Goal: Task Accomplishment & Management: Manage account settings

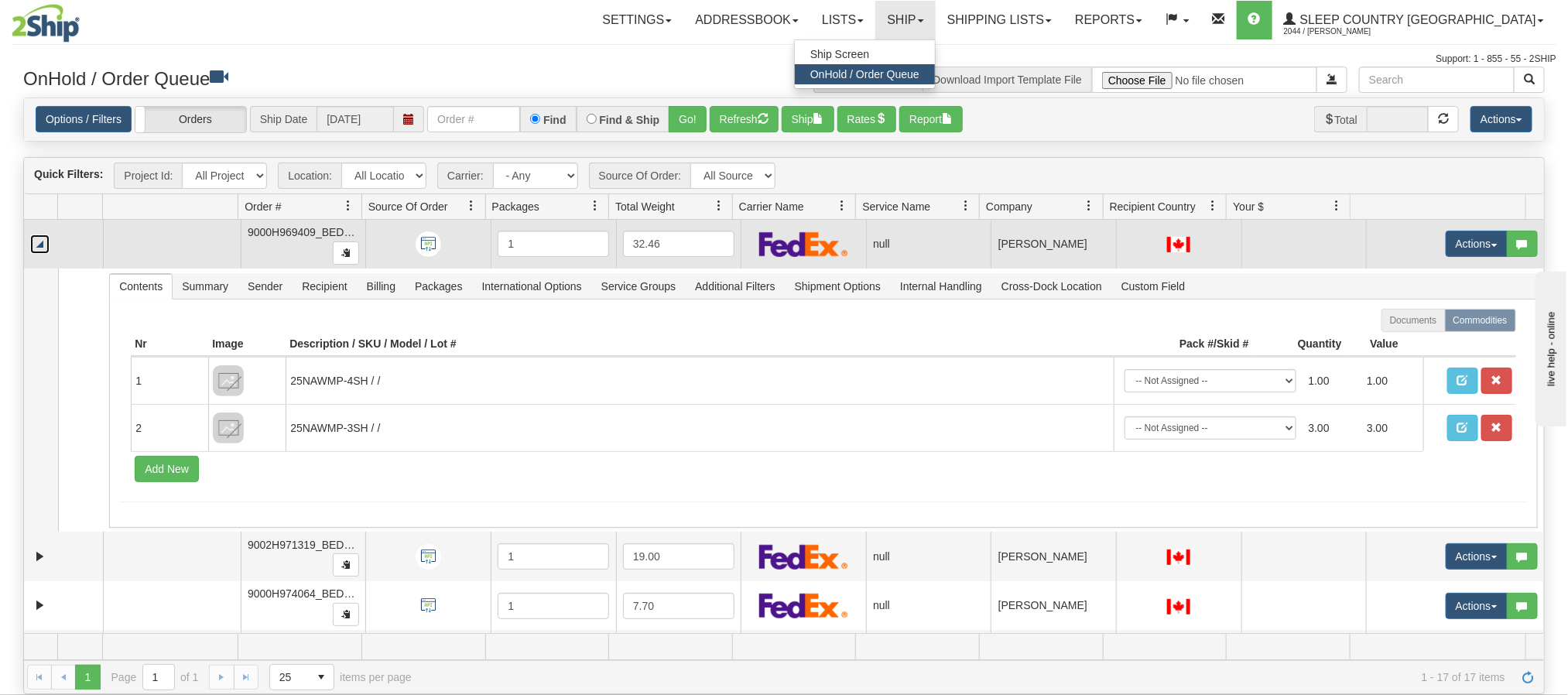
click at [39, 249] on link "Collapse" at bounding box center [39, 244] width 20 height 20
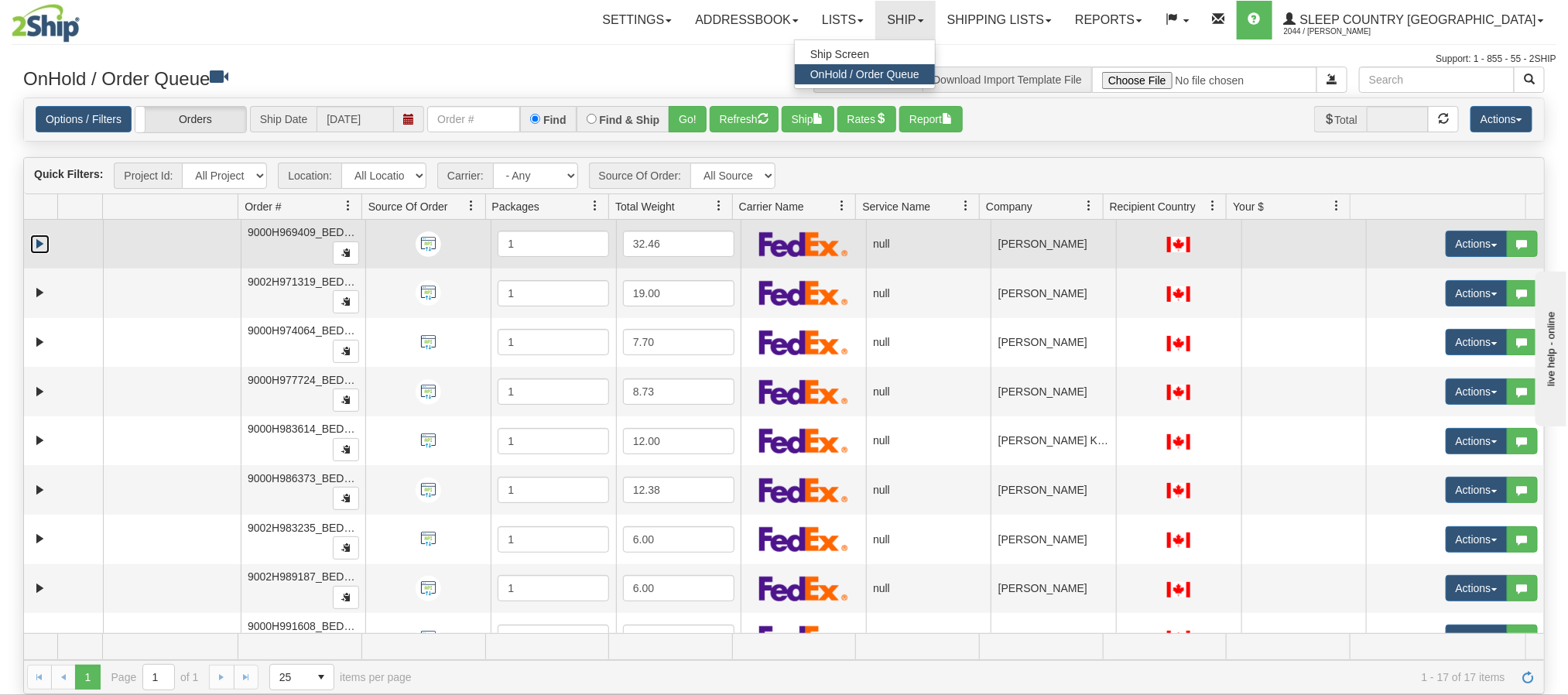
click at [35, 246] on link "Expand" at bounding box center [39, 244] width 20 height 20
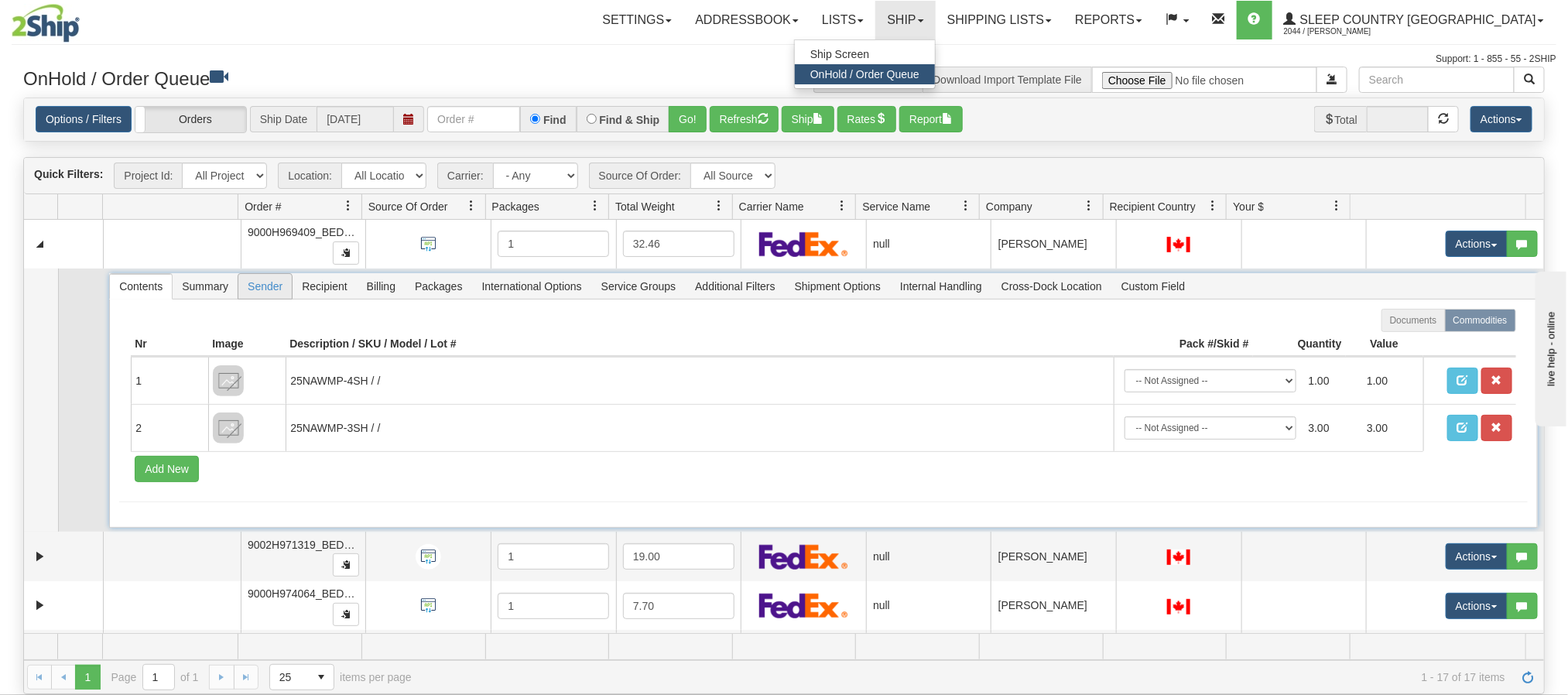
click at [267, 293] on span "Sender" at bounding box center [265, 286] width 53 height 25
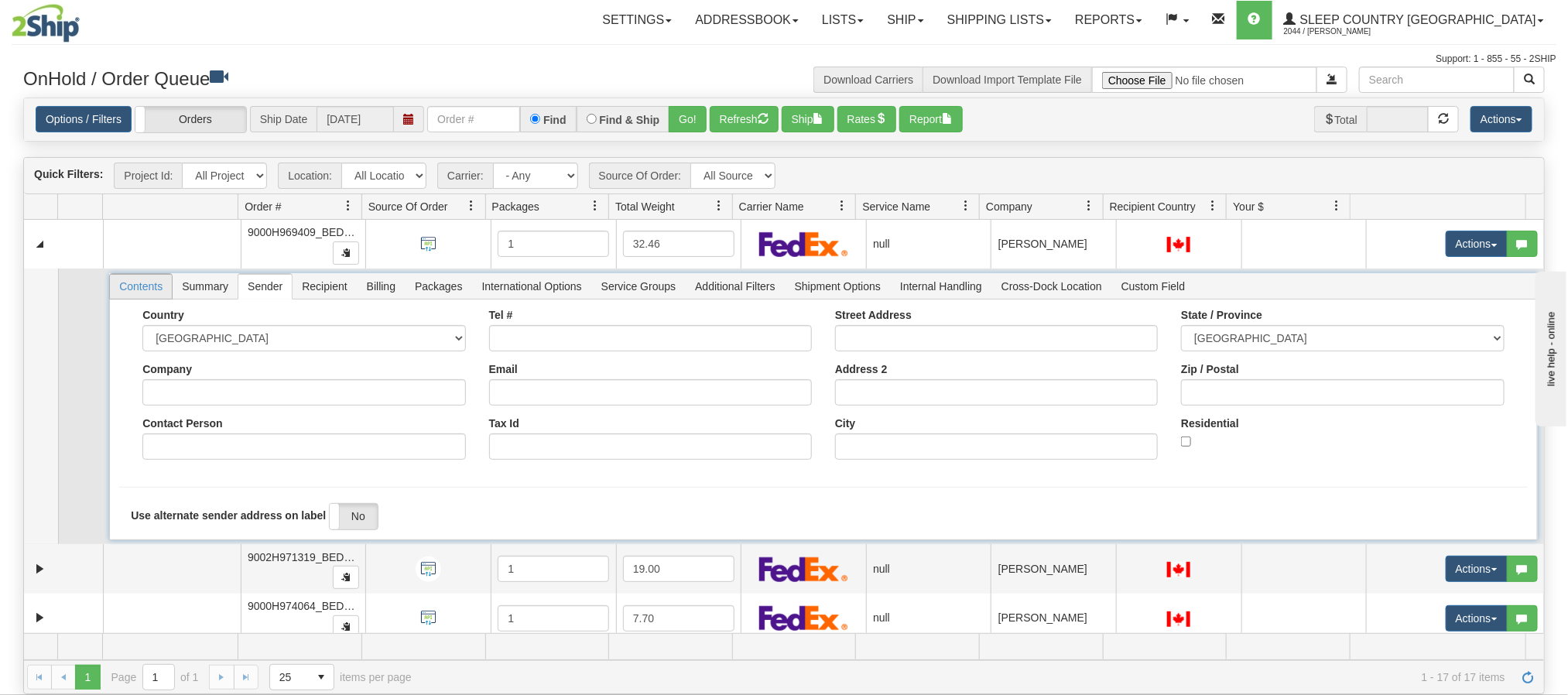
click at [137, 288] on span "Contents" at bounding box center [140, 286] width 62 height 25
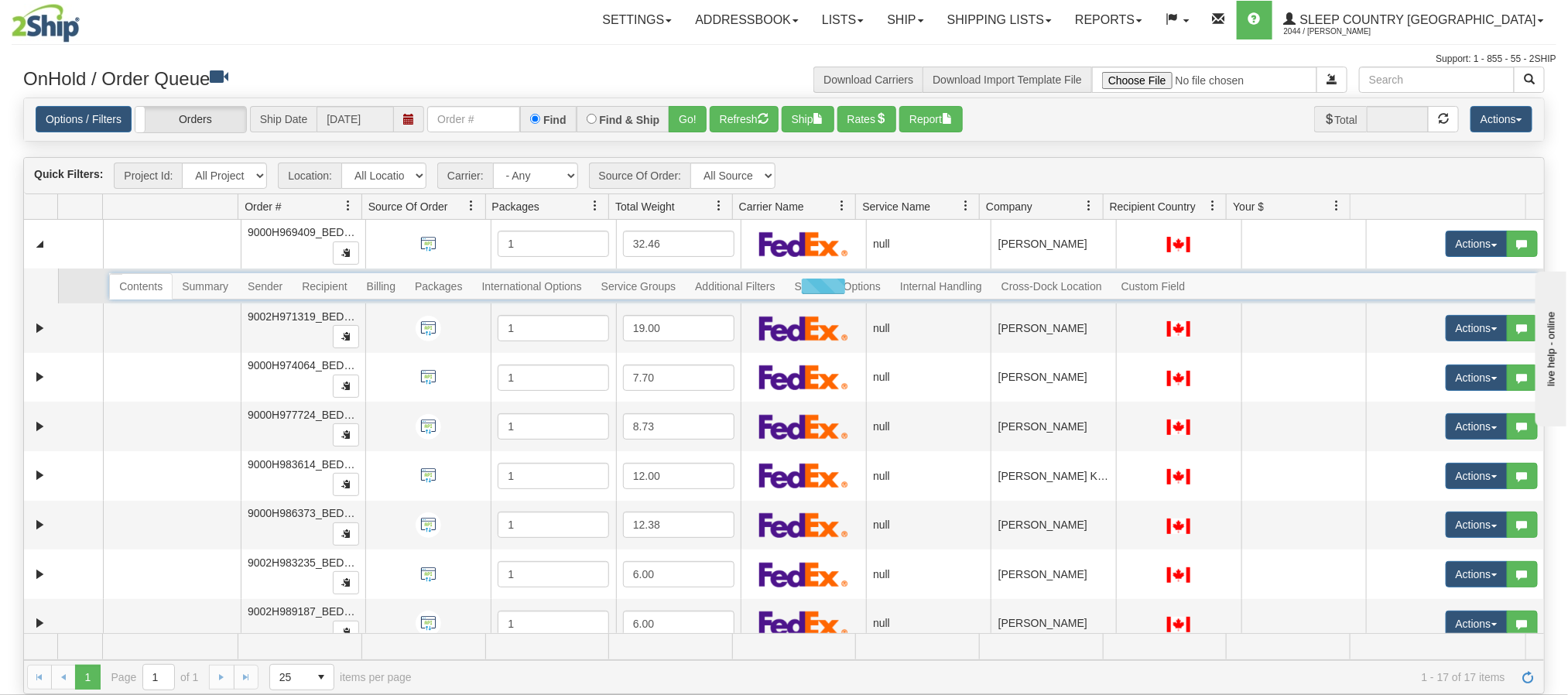
click at [151, 289] on div at bounding box center [823, 286] width 1428 height 27
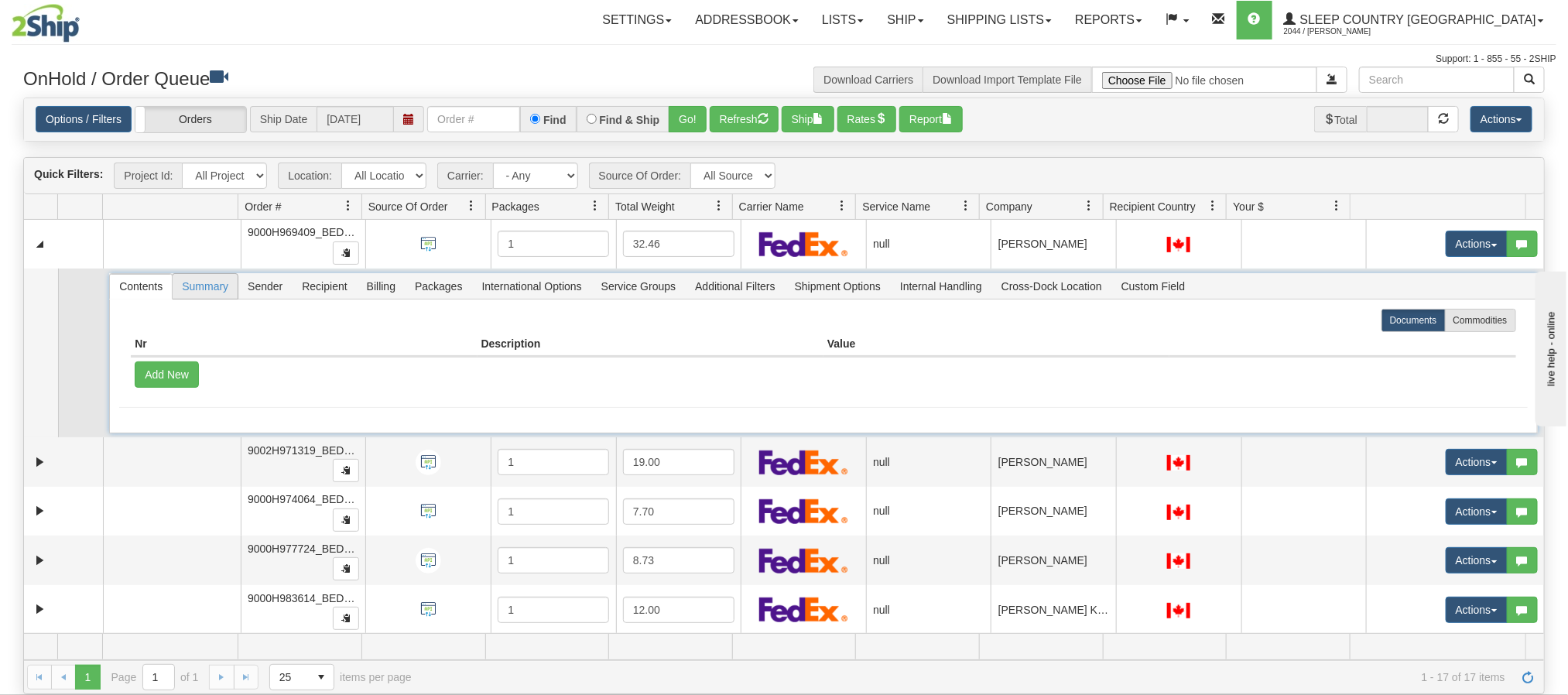
click at [205, 291] on span "Summary" at bounding box center [205, 286] width 65 height 25
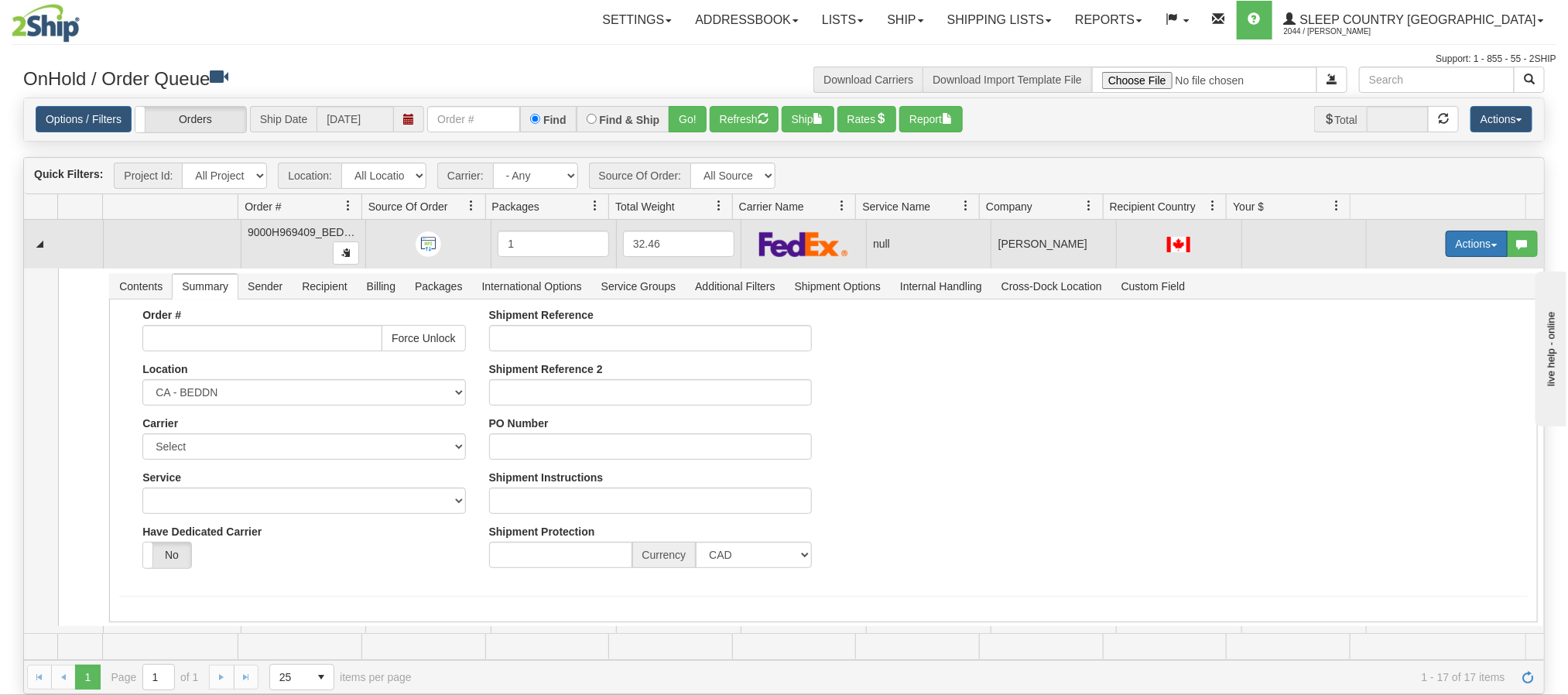
click at [1458, 246] on button "Actions" at bounding box center [1476, 244] width 62 height 27
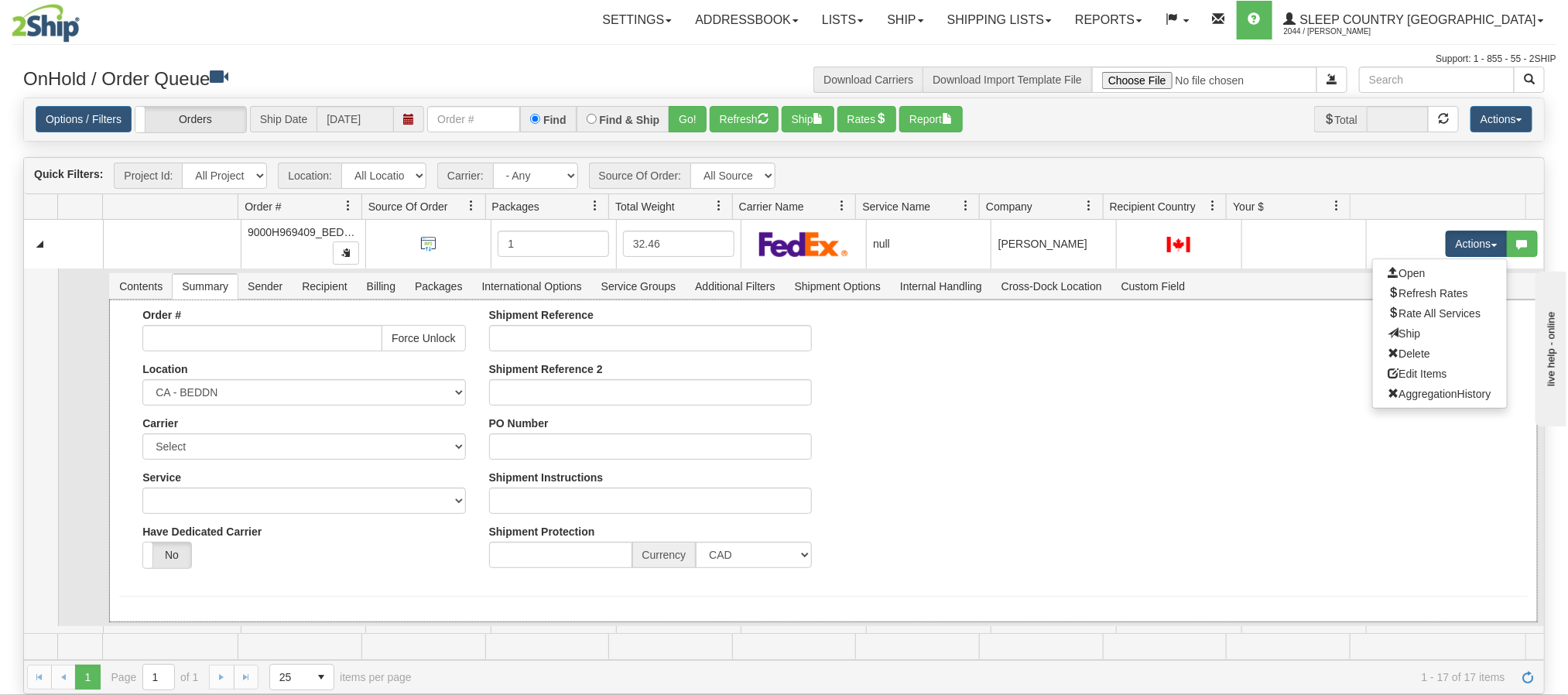
click at [1277, 496] on div "Order # Force Unlock Location CA - BEDDN Carrier Select FedEx Express® UPS Puro…" at bounding box center [823, 445] width 1408 height 271
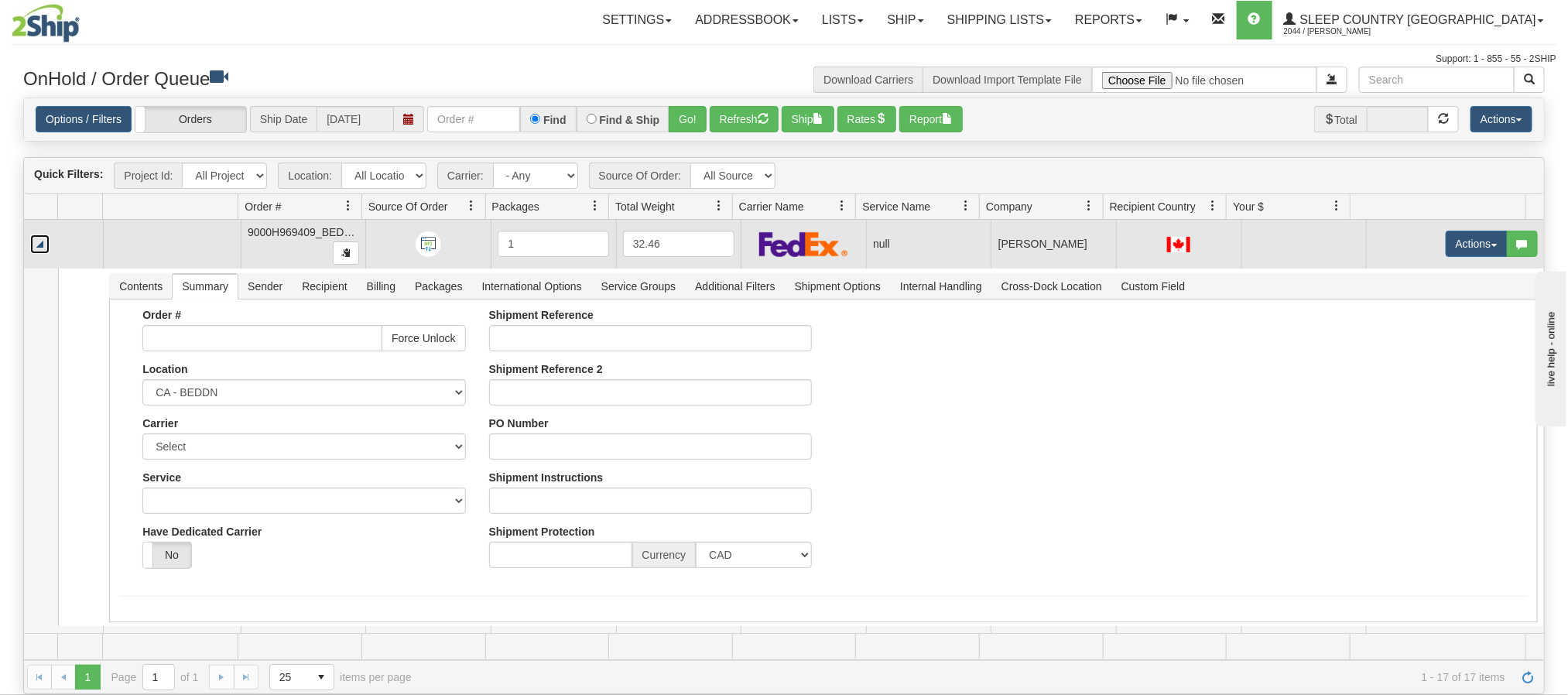
click at [37, 249] on link "Collapse" at bounding box center [39, 244] width 20 height 20
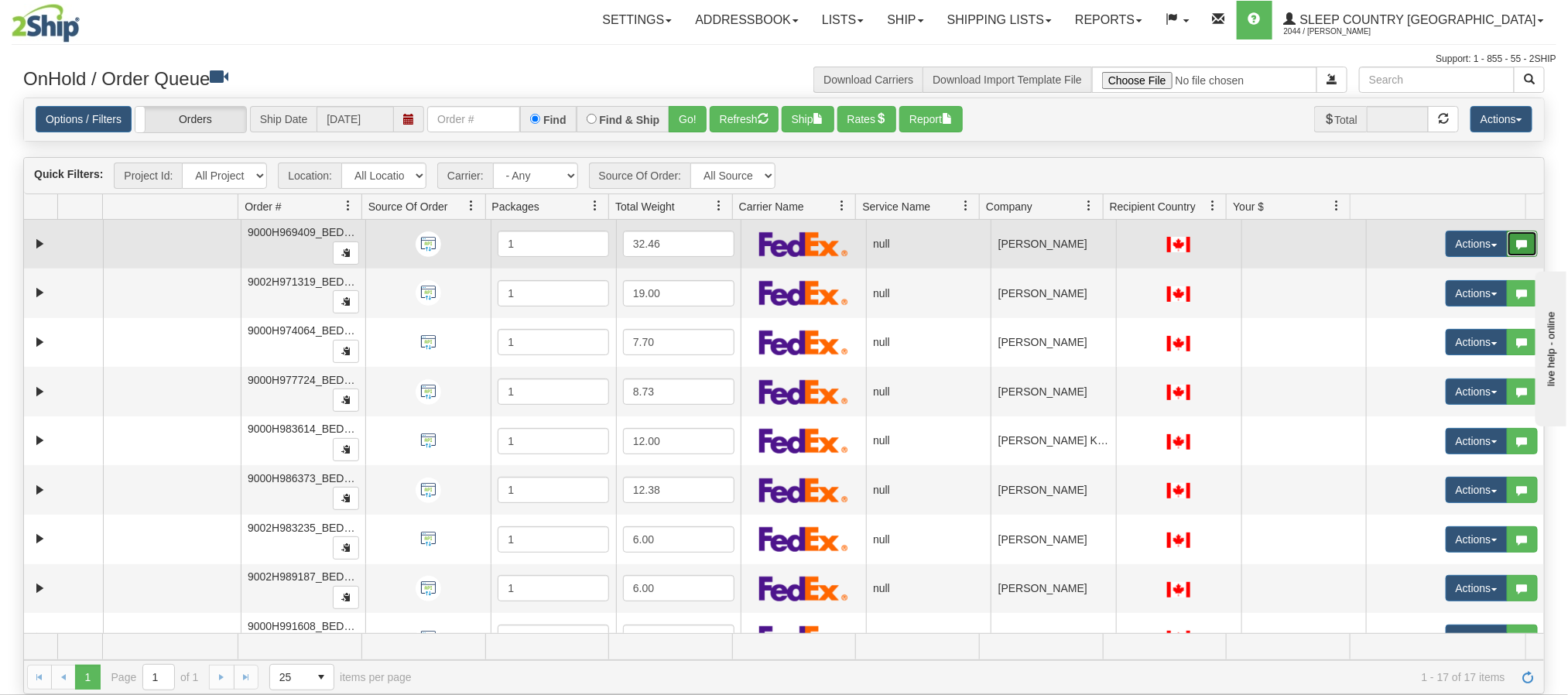
click at [1507, 253] on button "button" at bounding box center [1522, 244] width 31 height 27
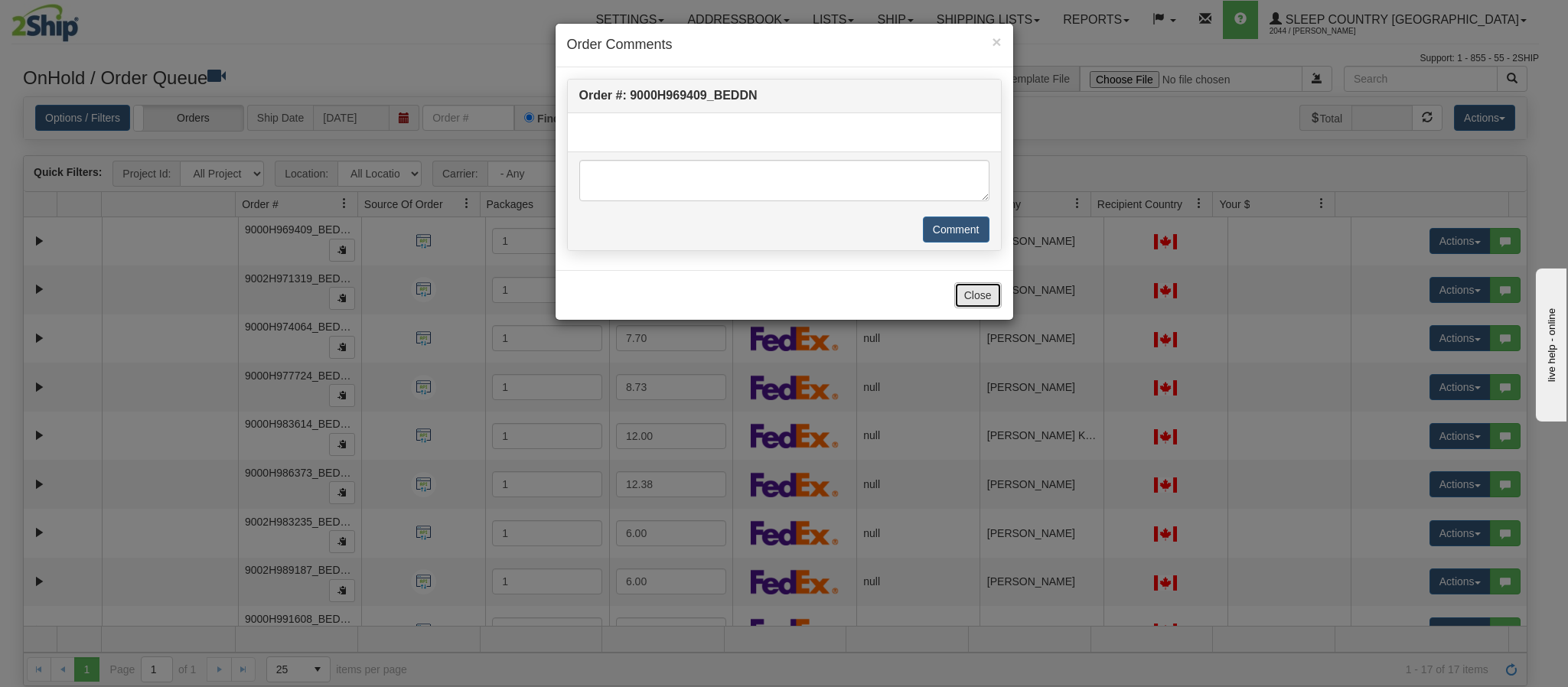
click at [971, 304] on button "Close" at bounding box center [978, 295] width 47 height 26
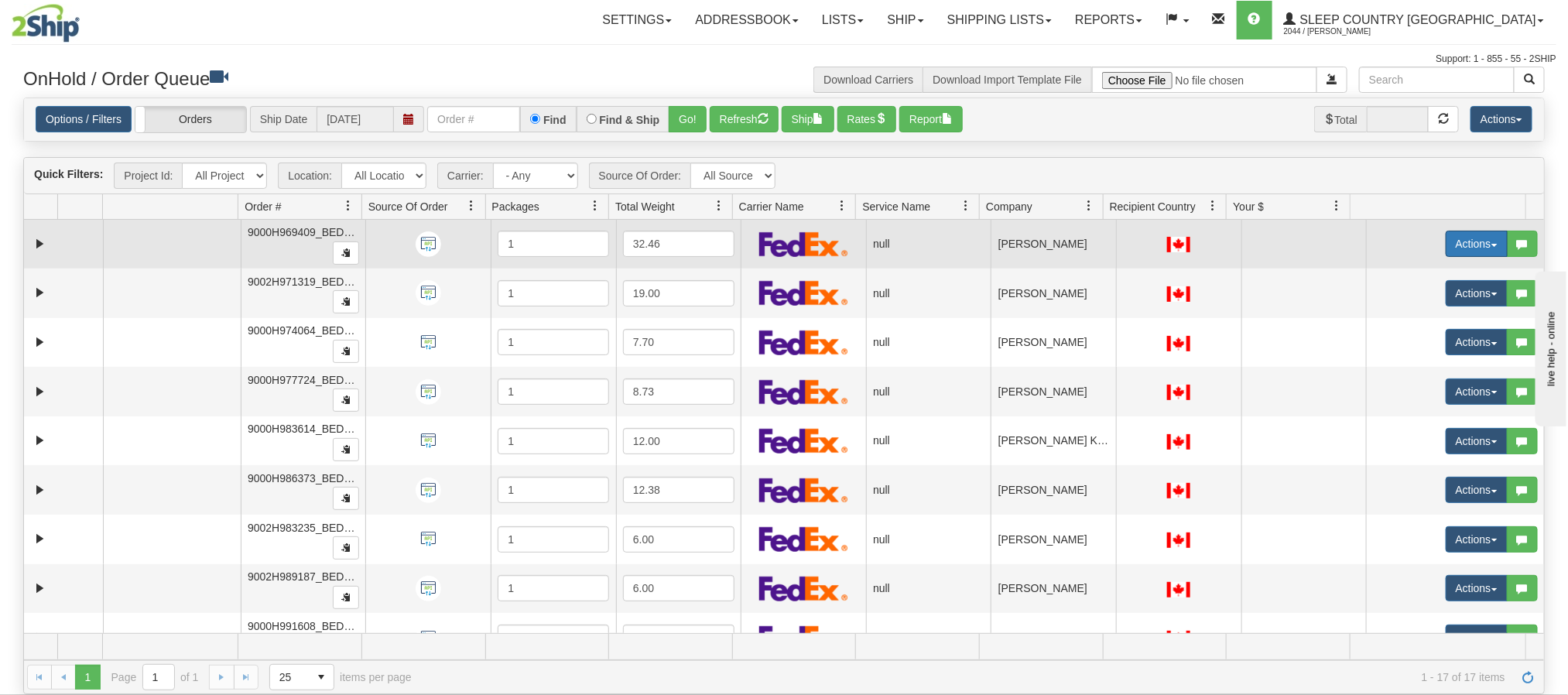
click at [1446, 242] on button "Actions" at bounding box center [1476, 244] width 62 height 27
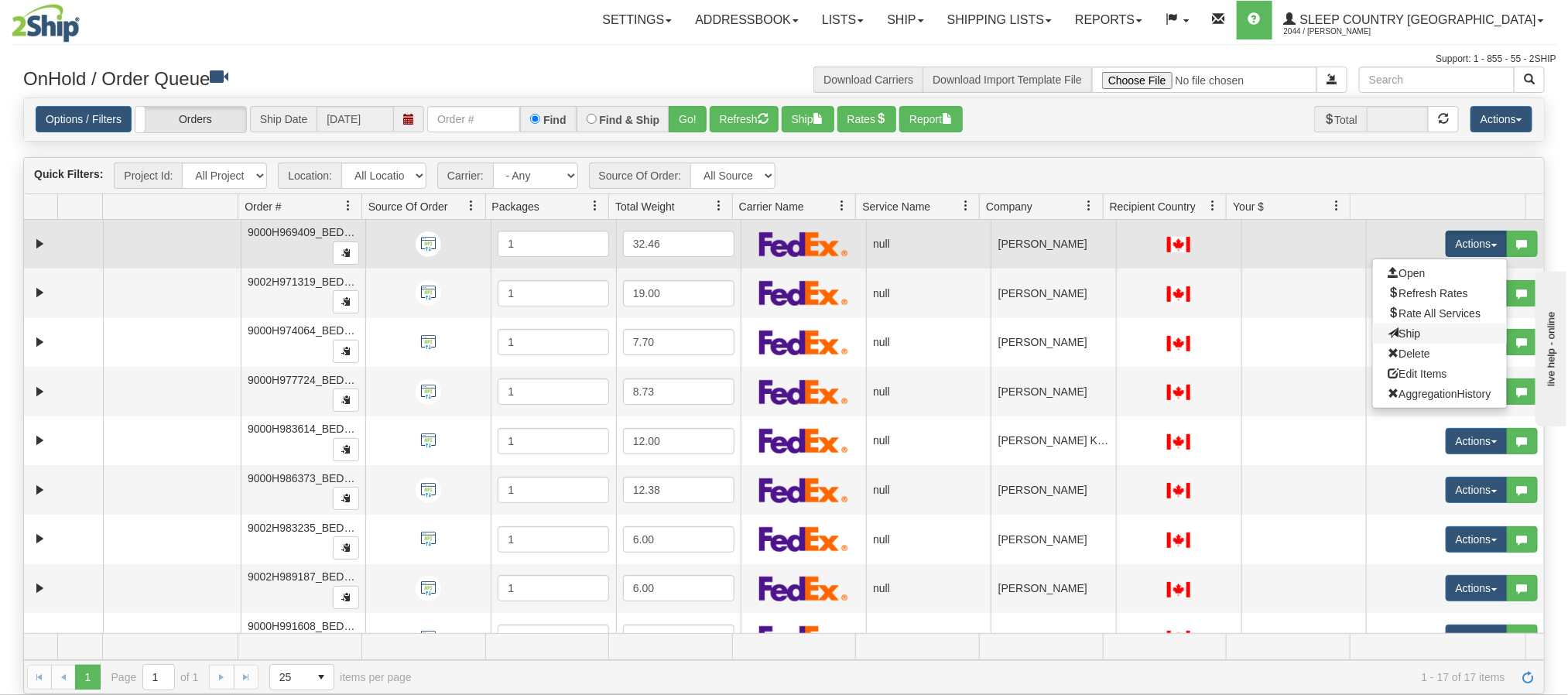
click at [1432, 333] on link "Ship" at bounding box center [1440, 334] width 134 height 20
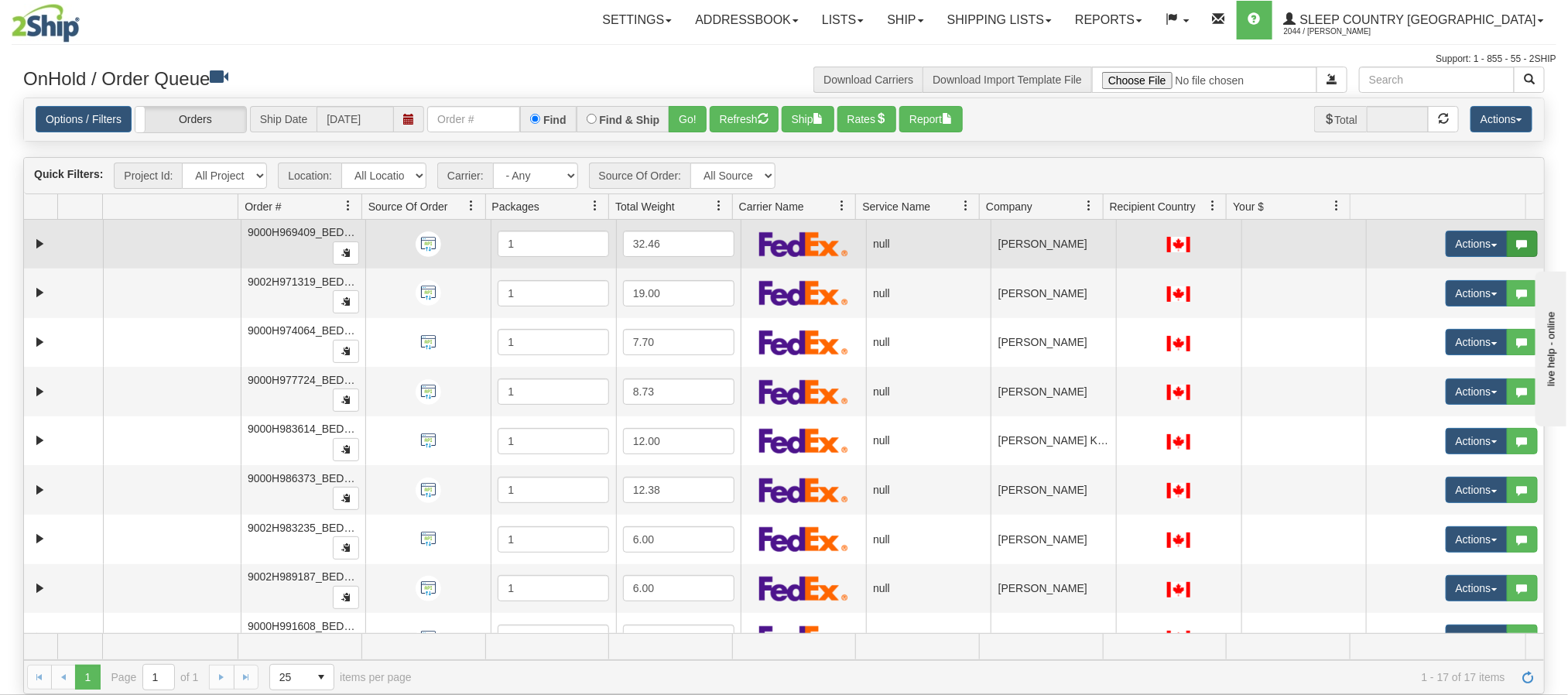
click at [1517, 249] on span "button" at bounding box center [1523, 245] width 11 height 11
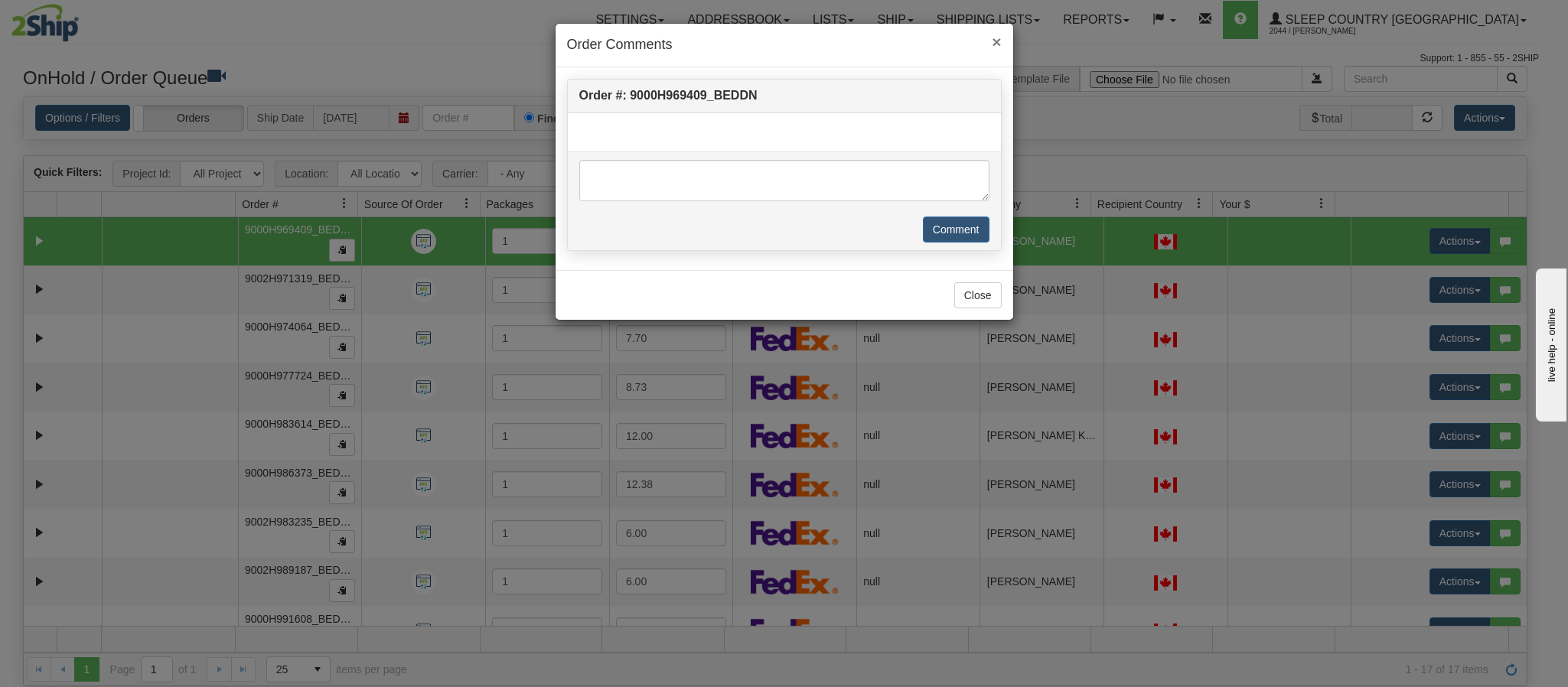
click at [997, 46] on span "×" at bounding box center [996, 41] width 9 height 18
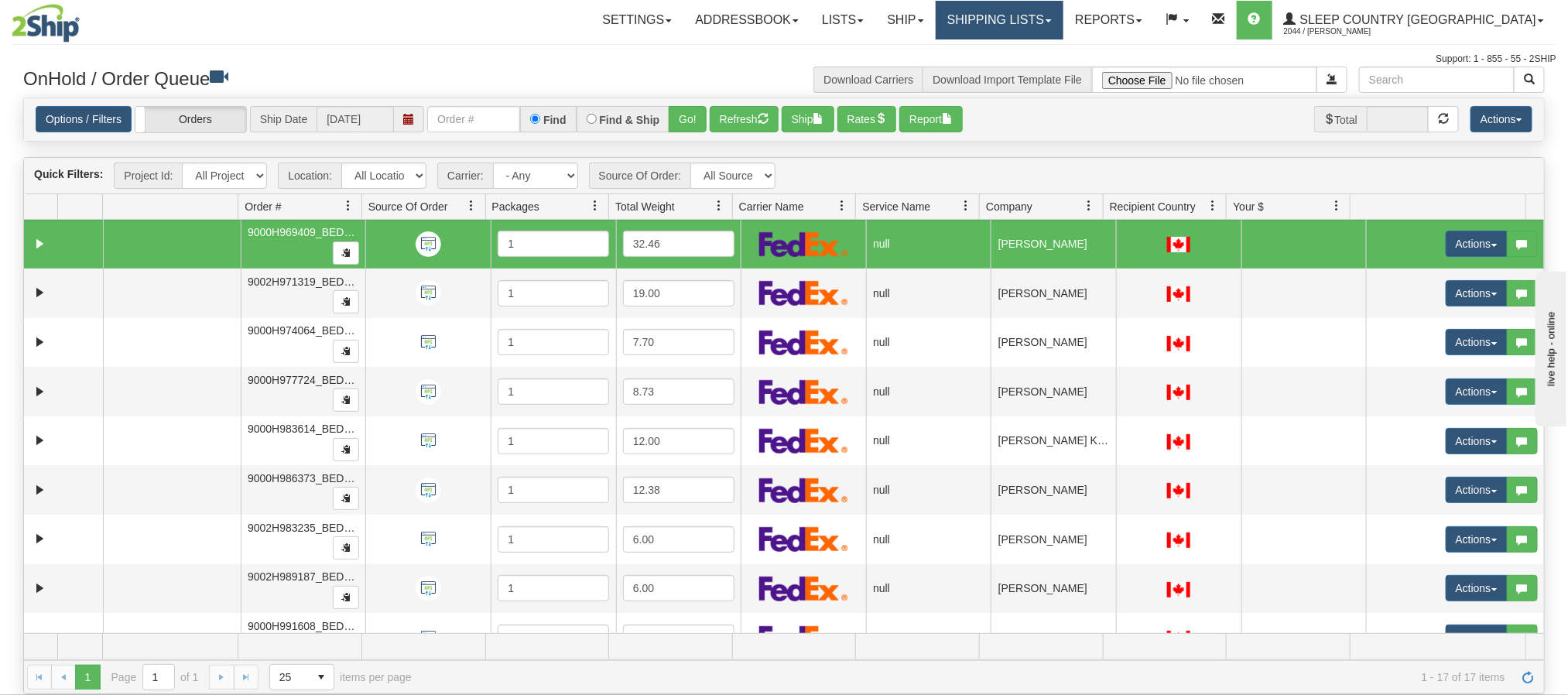
click at [1064, 24] on link "Shipping lists" at bounding box center [999, 20] width 128 height 38
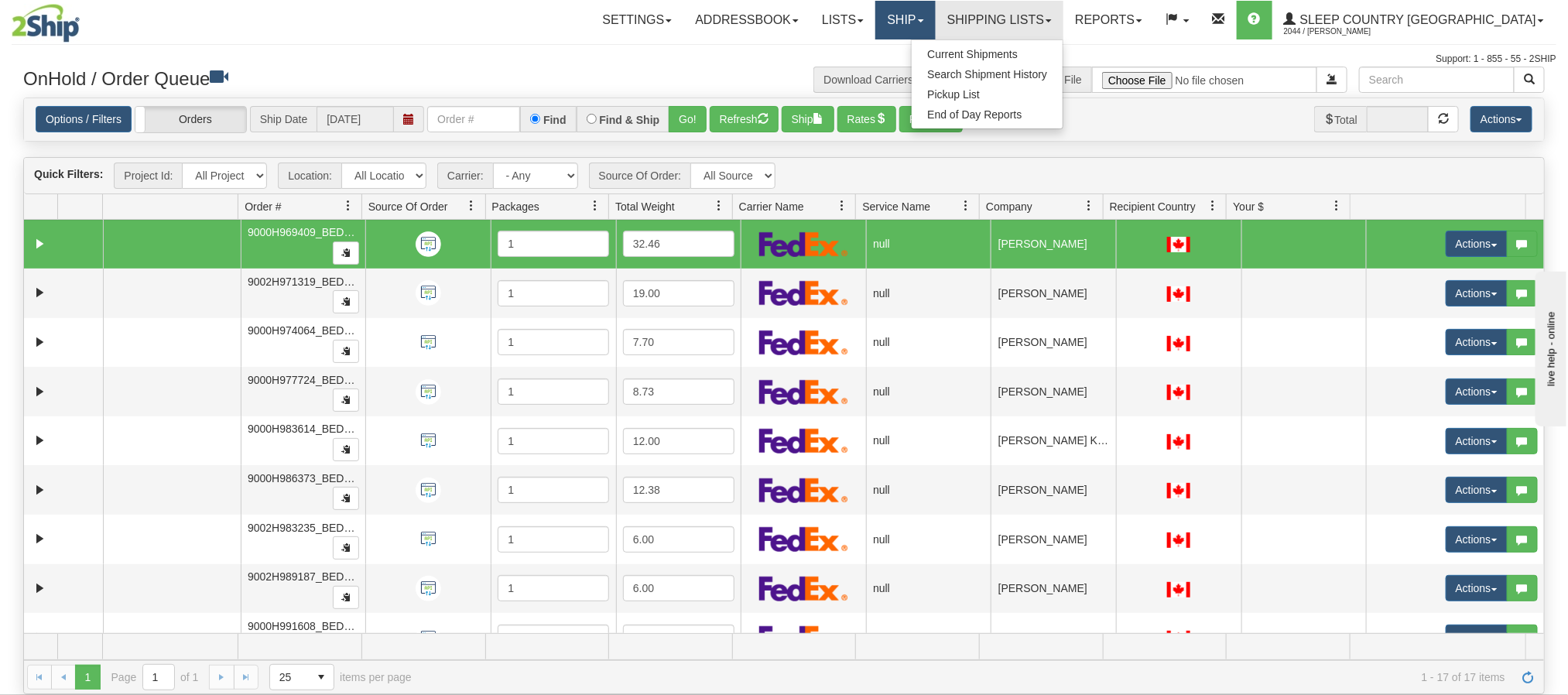
click at [935, 19] on link "Ship" at bounding box center [905, 20] width 60 height 38
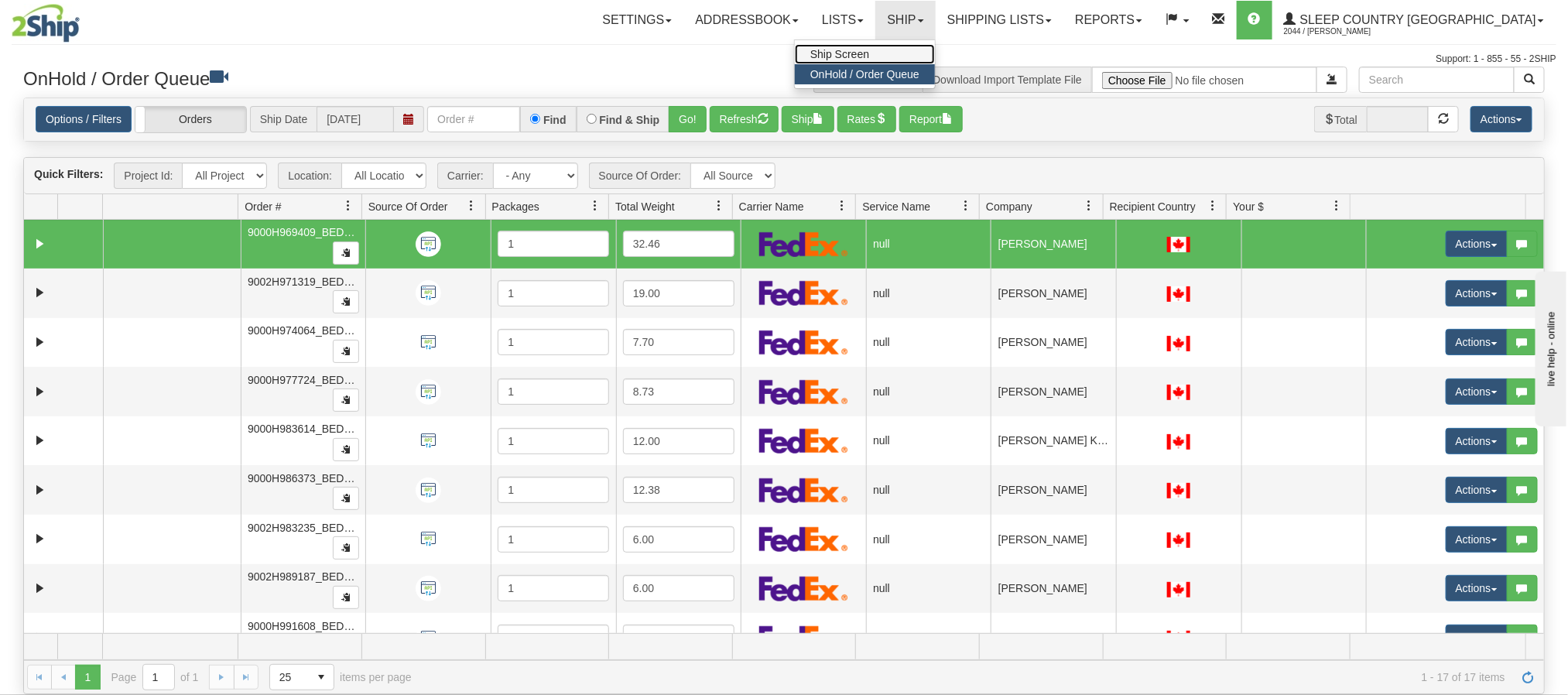
click at [935, 49] on link "Ship Screen" at bounding box center [865, 54] width 140 height 20
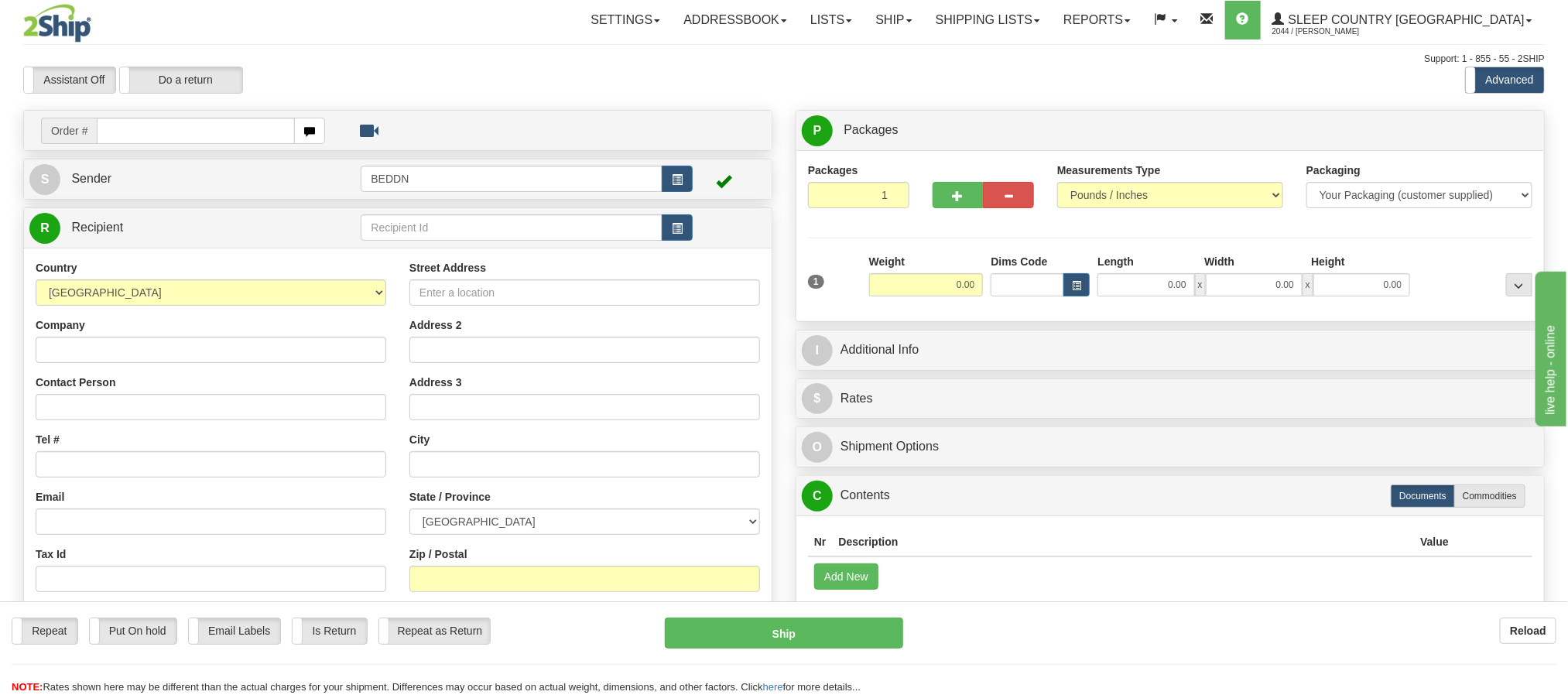
click at [206, 129] on input "text" at bounding box center [195, 131] width 198 height 27
click at [239, 143] on input "text" at bounding box center [195, 131] width 198 height 27
paste input "1019273"
type input "1019273"
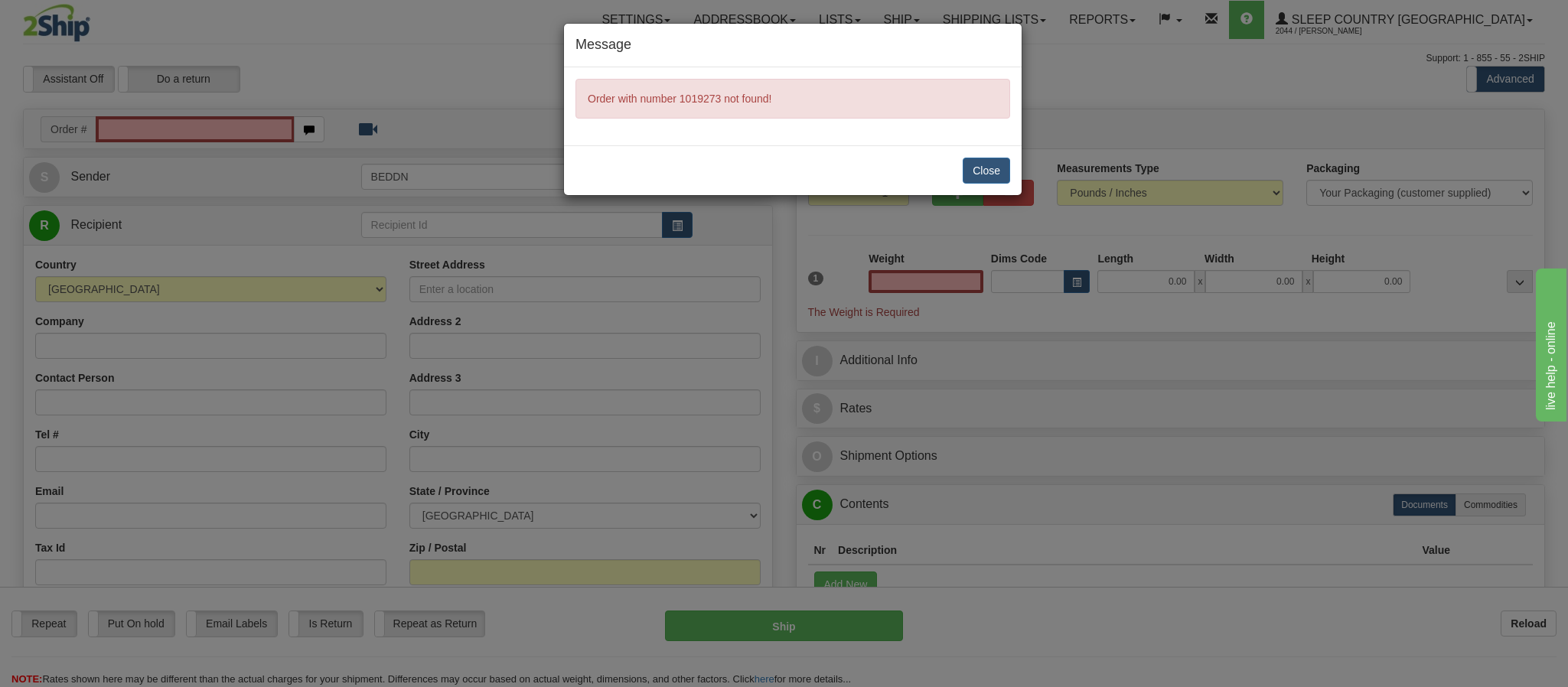
type input "0.00"
click at [981, 173] on button "Close" at bounding box center [986, 171] width 47 height 26
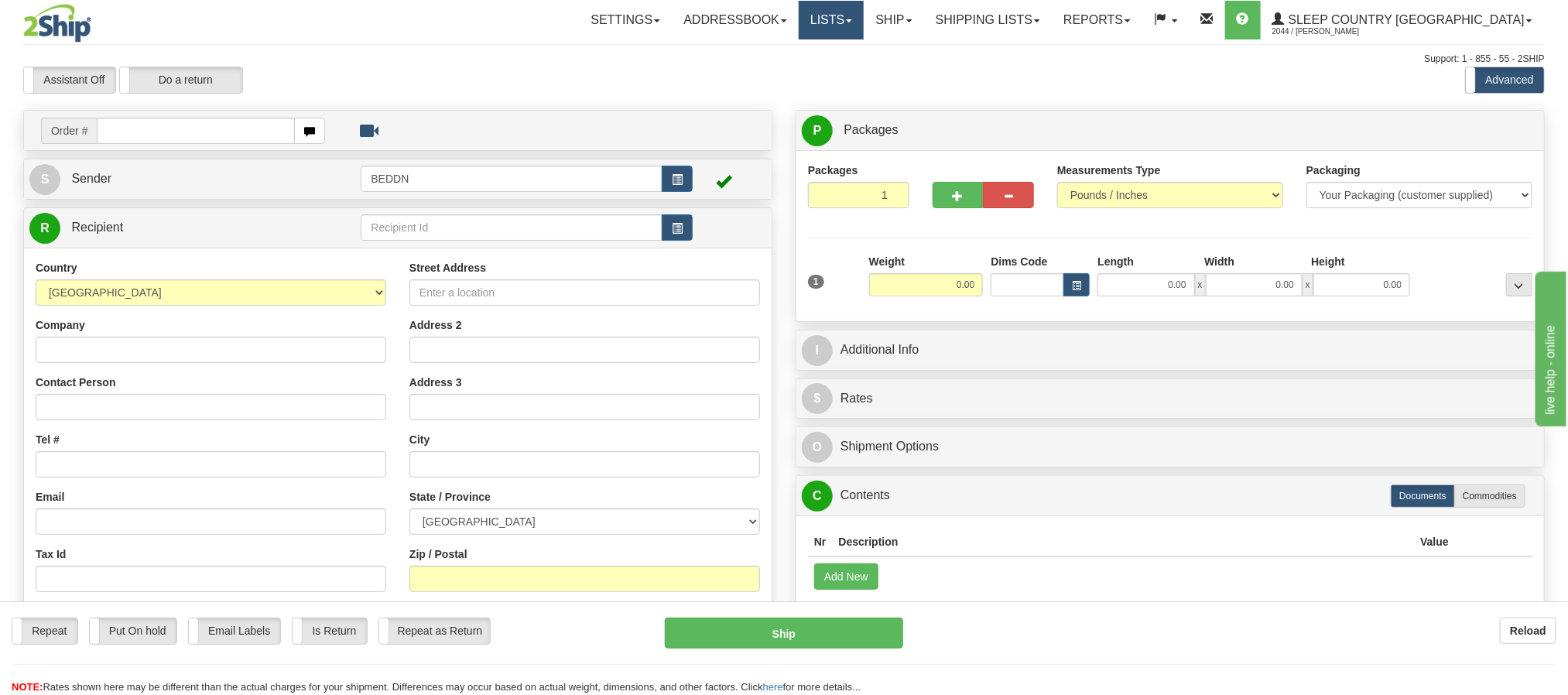
click at [864, 24] on link "Lists" at bounding box center [831, 20] width 65 height 38
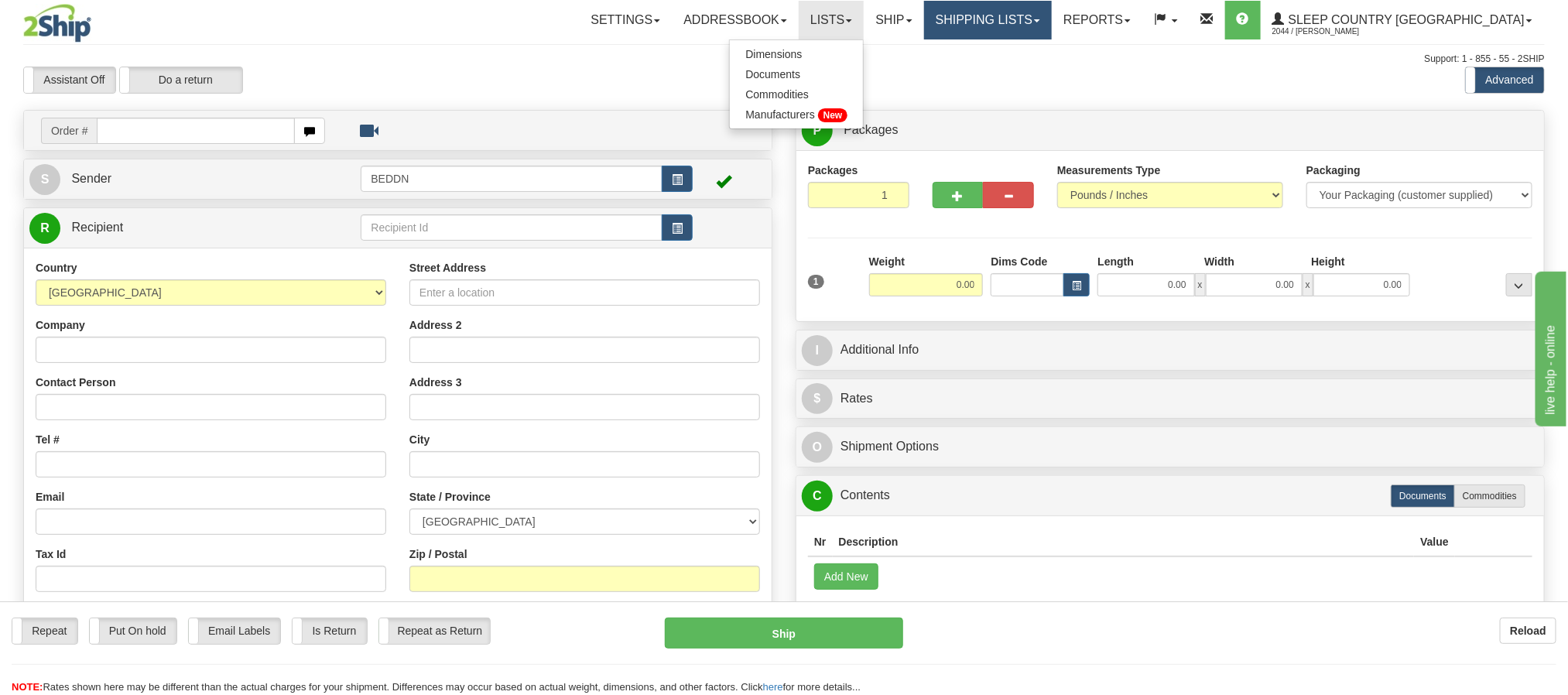
click at [1024, 28] on link "Shipping lists" at bounding box center [988, 20] width 128 height 38
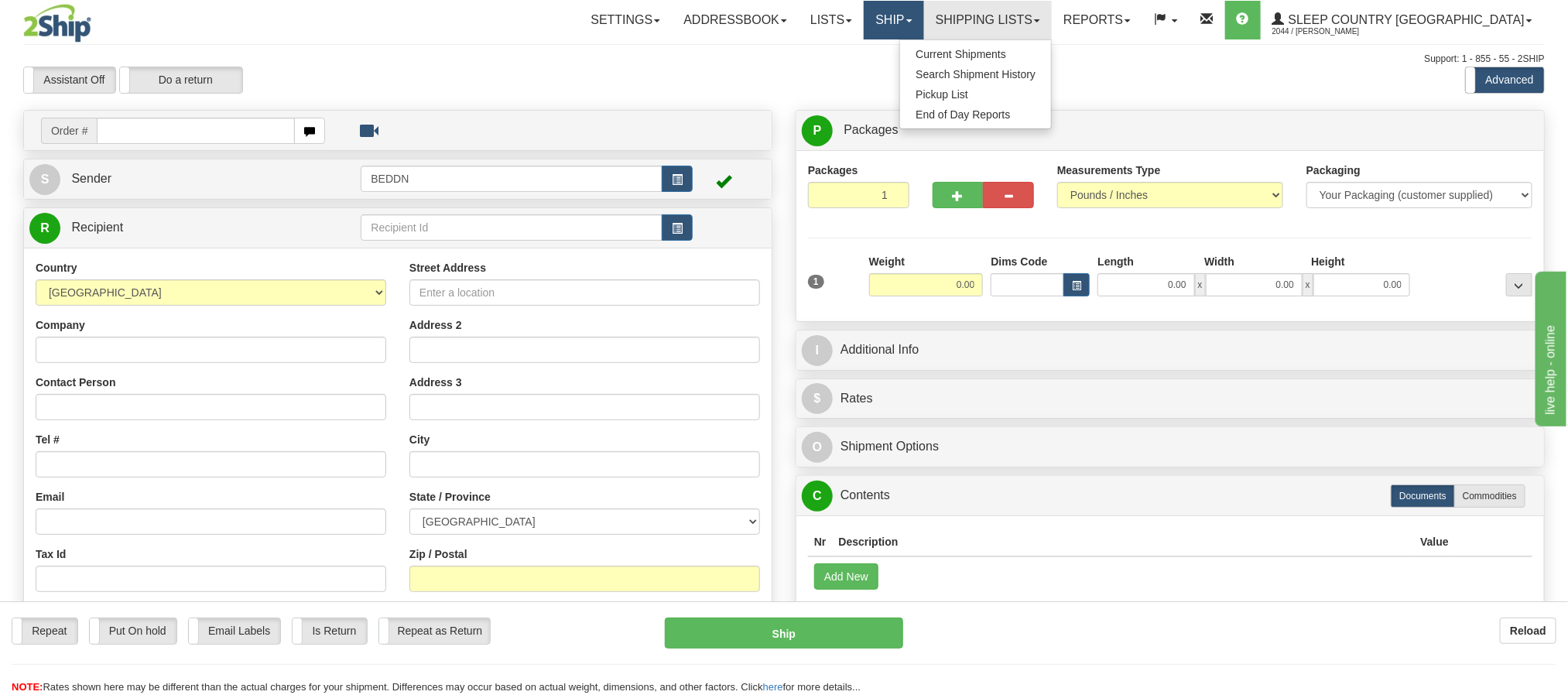
click at [923, 24] on link "Ship" at bounding box center [893, 20] width 60 height 38
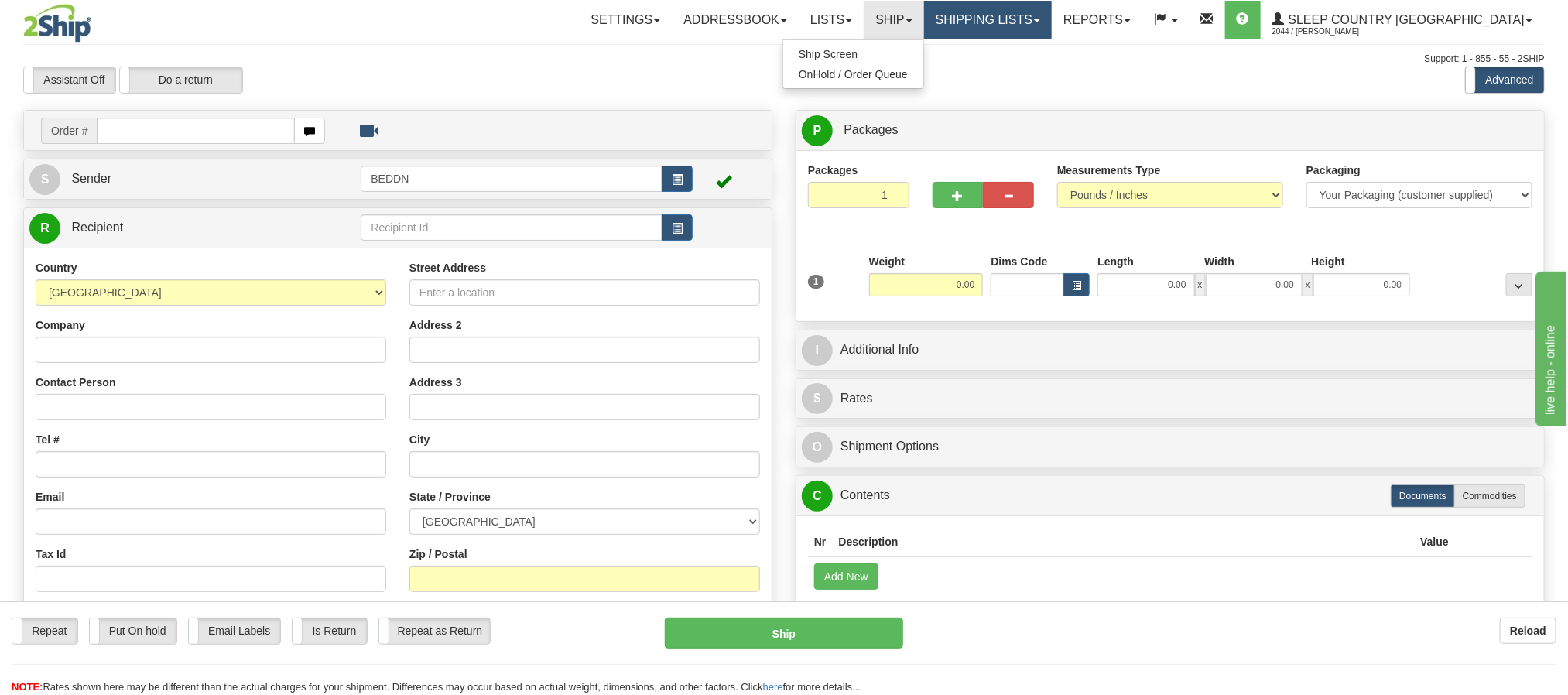
click at [1052, 24] on link "Shipping lists" at bounding box center [988, 20] width 128 height 38
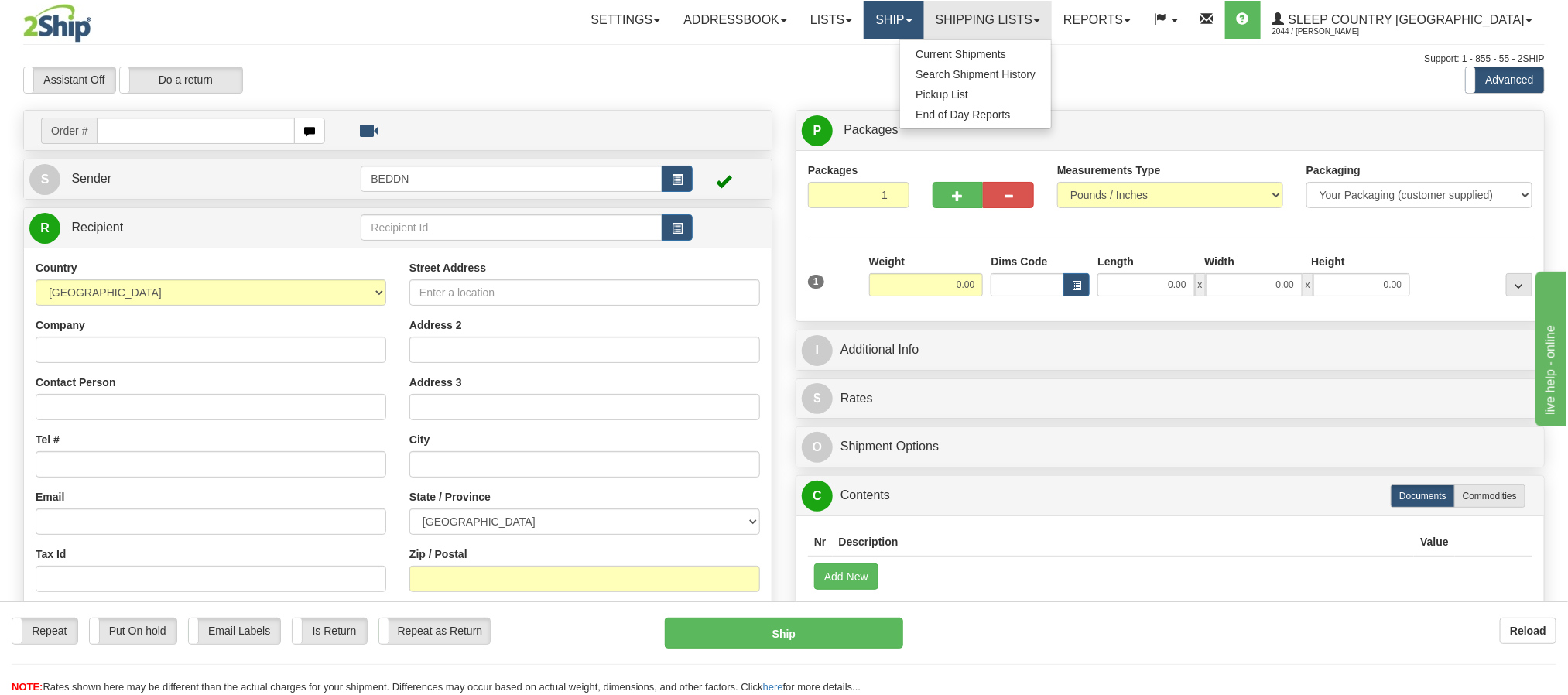
click at [923, 28] on link "Ship" at bounding box center [893, 20] width 60 height 38
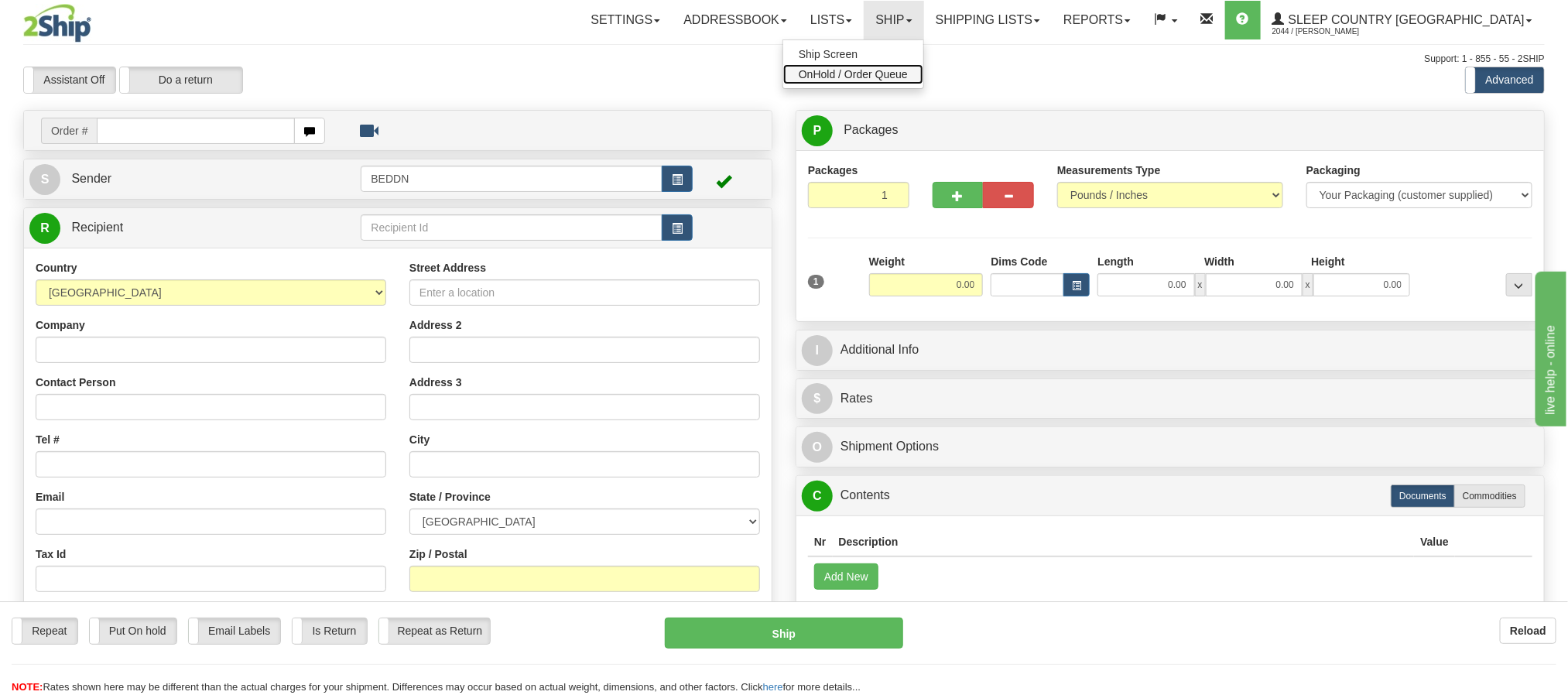
click at [923, 82] on link "OnHold / Order Queue" at bounding box center [853, 75] width 140 height 20
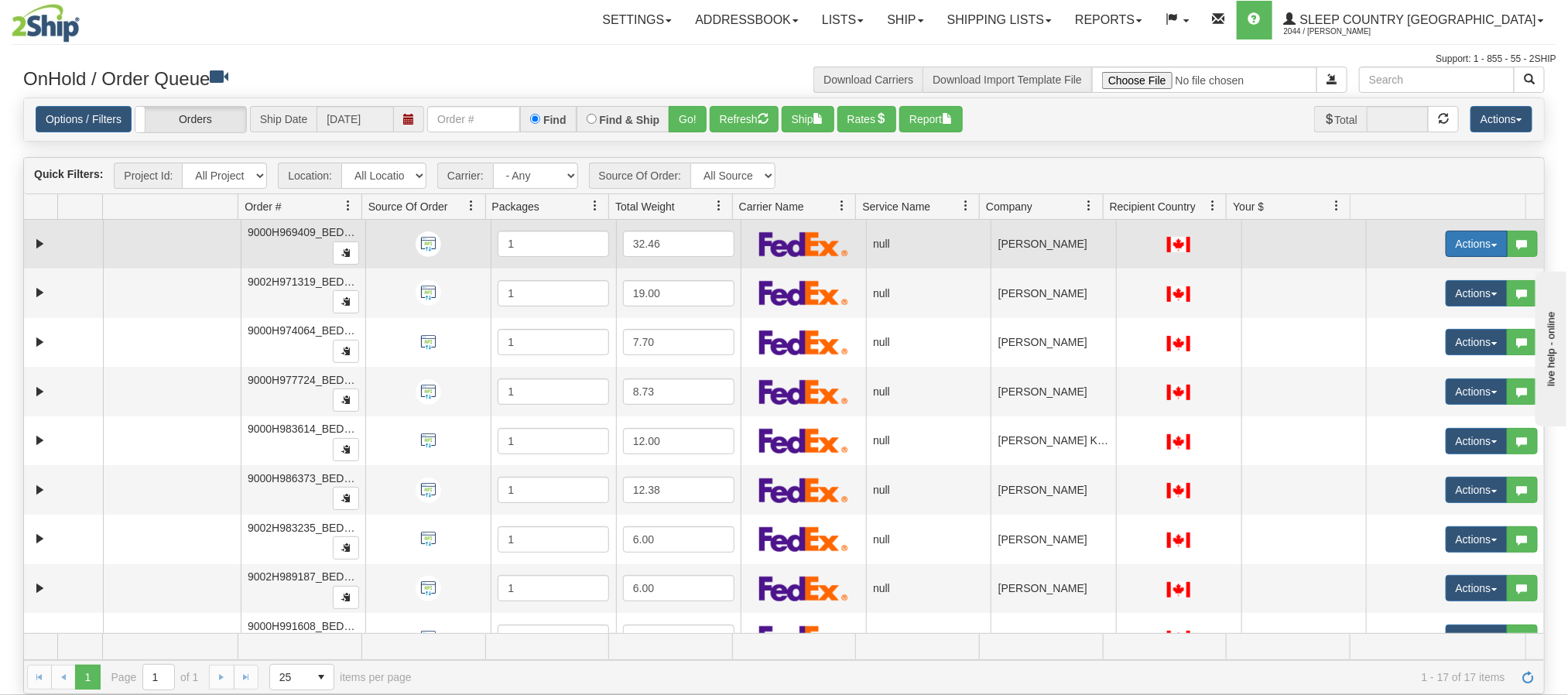
click at [1479, 247] on button "Actions" at bounding box center [1476, 244] width 62 height 27
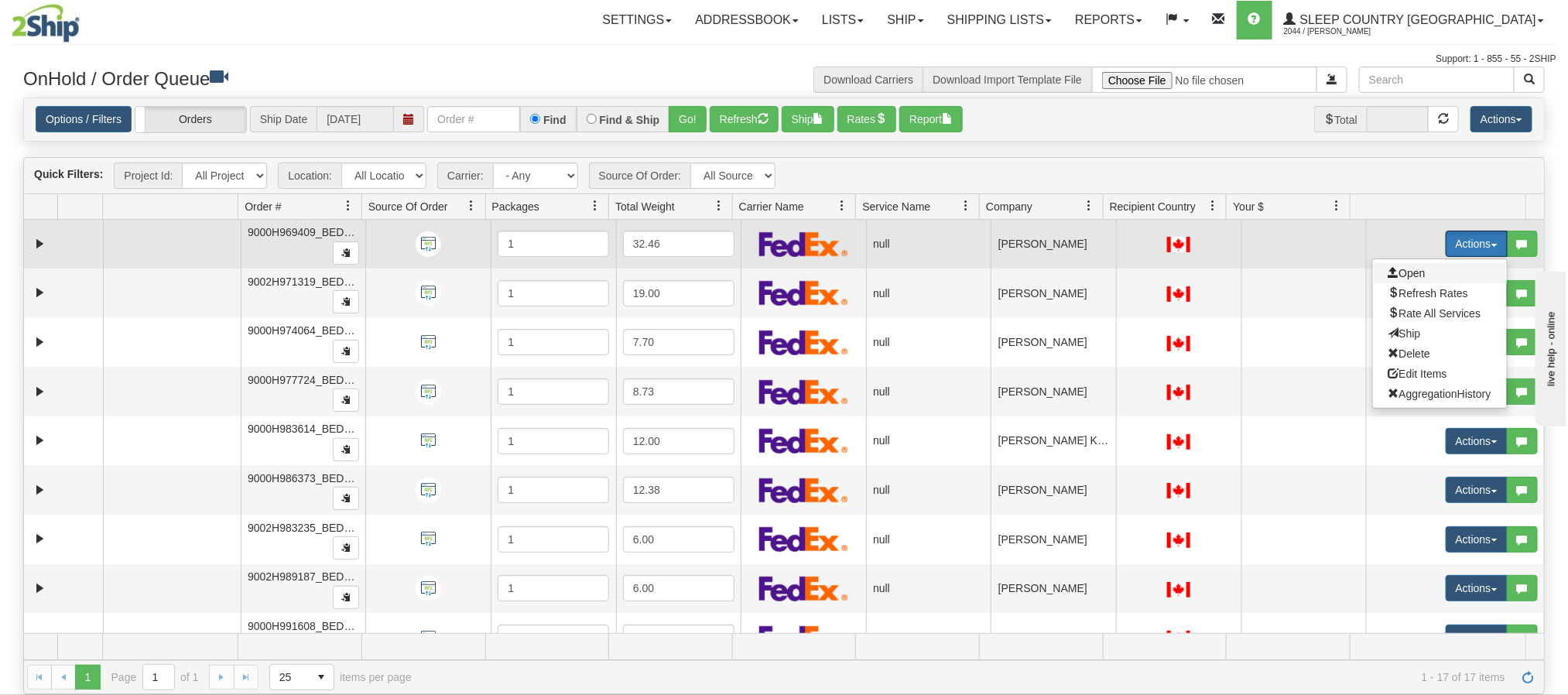
click at [1395, 278] on span "Open" at bounding box center [1406, 273] width 37 height 13
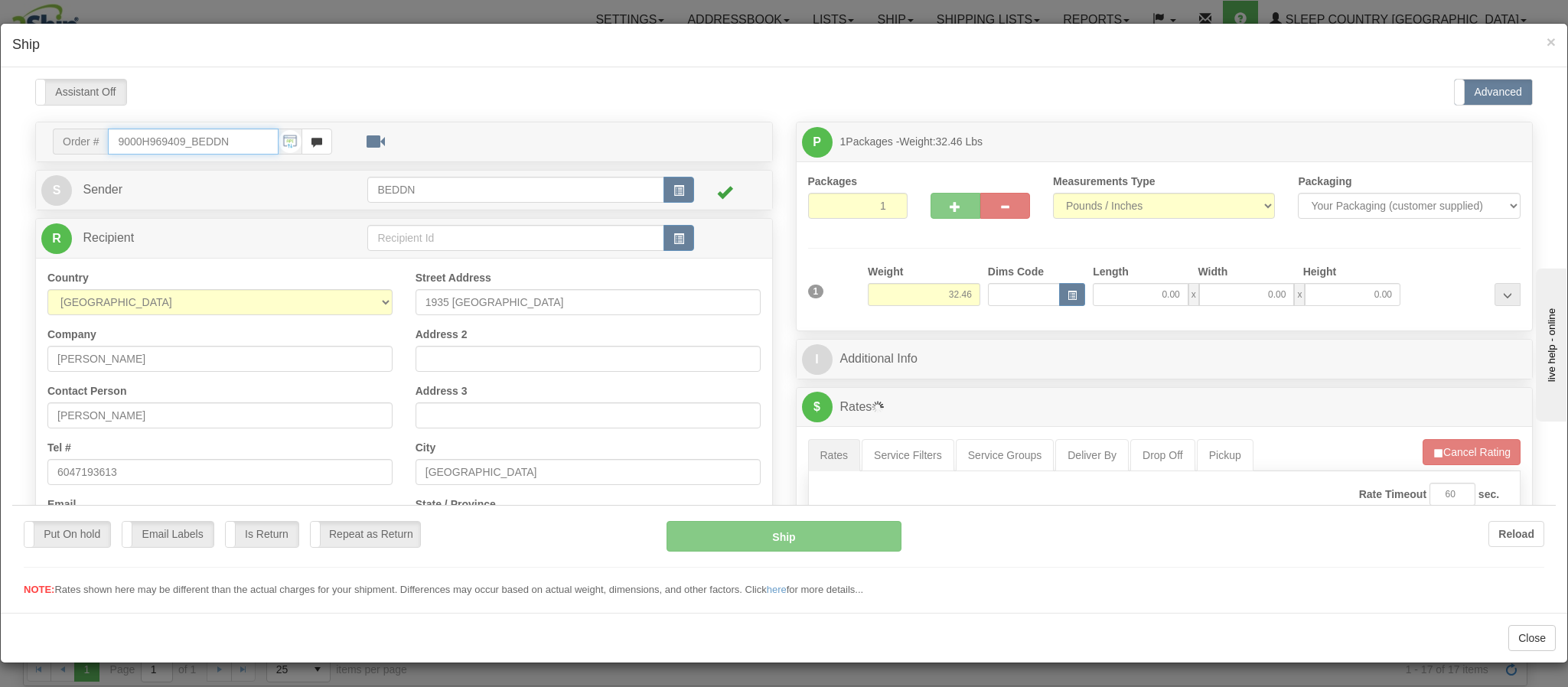
type input "09:53"
type input "16:00"
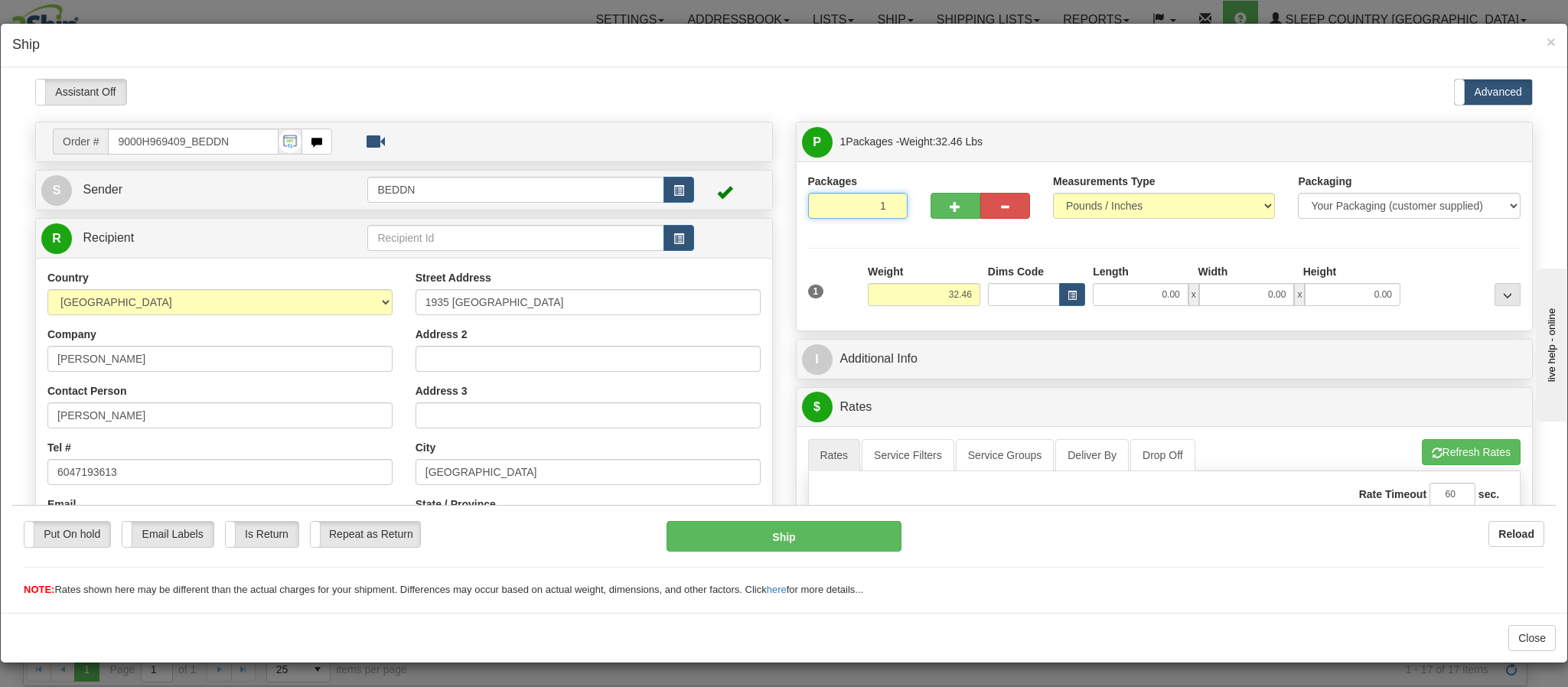
drag, startPoint x: 864, startPoint y: 203, endPoint x: 852, endPoint y: 209, distance: 13.4
click at [852, 209] on input "1" at bounding box center [858, 205] width 99 height 26
type input "2"
drag, startPoint x: 1107, startPoint y: 57, endPoint x: 1143, endPoint y: 54, distance: 36.1
click at [1107, 57] on div "× Ship" at bounding box center [784, 46] width 1566 height 43
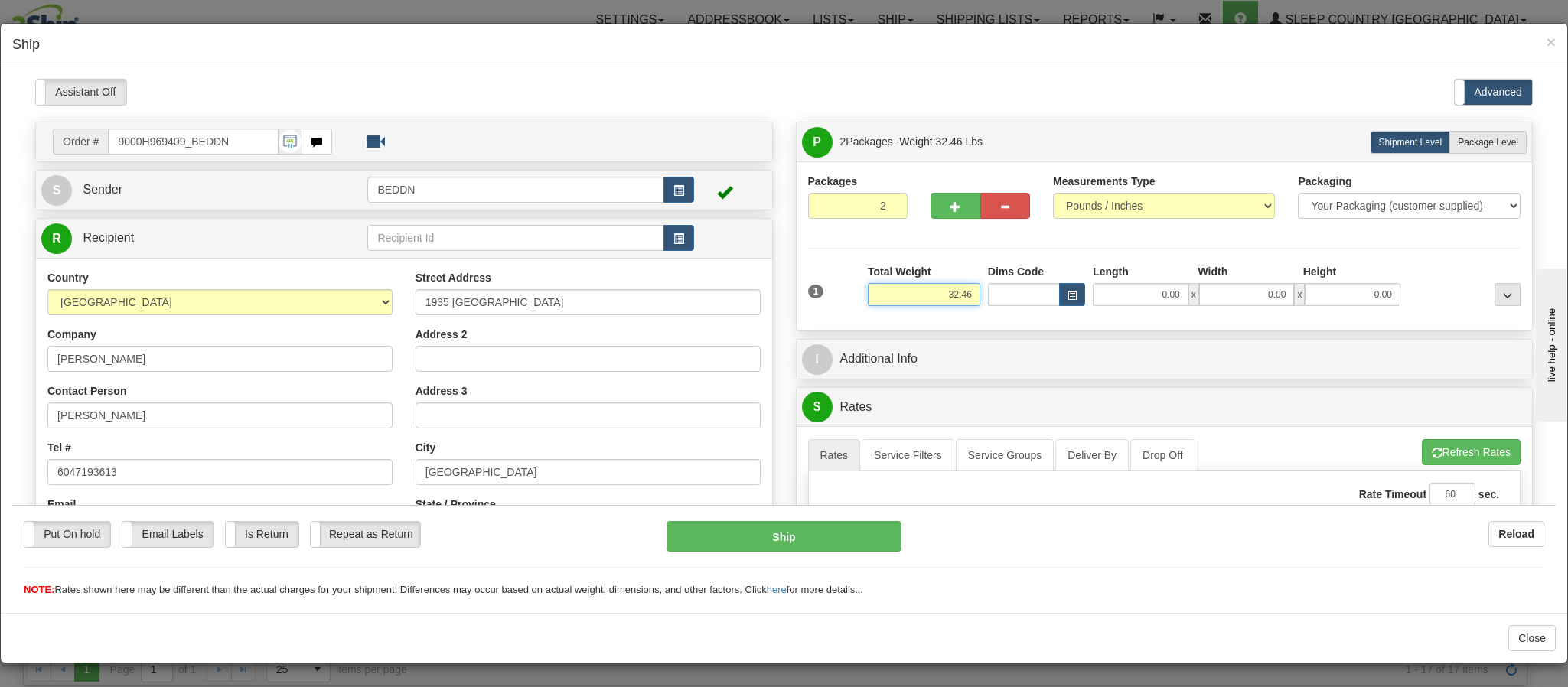
click at [931, 306] on input "32.46" at bounding box center [924, 294] width 112 height 23
drag, startPoint x: 917, startPoint y: 295, endPoint x: 989, endPoint y: 295, distance: 72.0
click at [989, 295] on div "1 Total Weight 32.46 Dims Code x" at bounding box center [1165, 290] width 721 height 54
click at [1122, 306] on input "0.00" at bounding box center [1140, 294] width 95 height 23
type input "8.00"
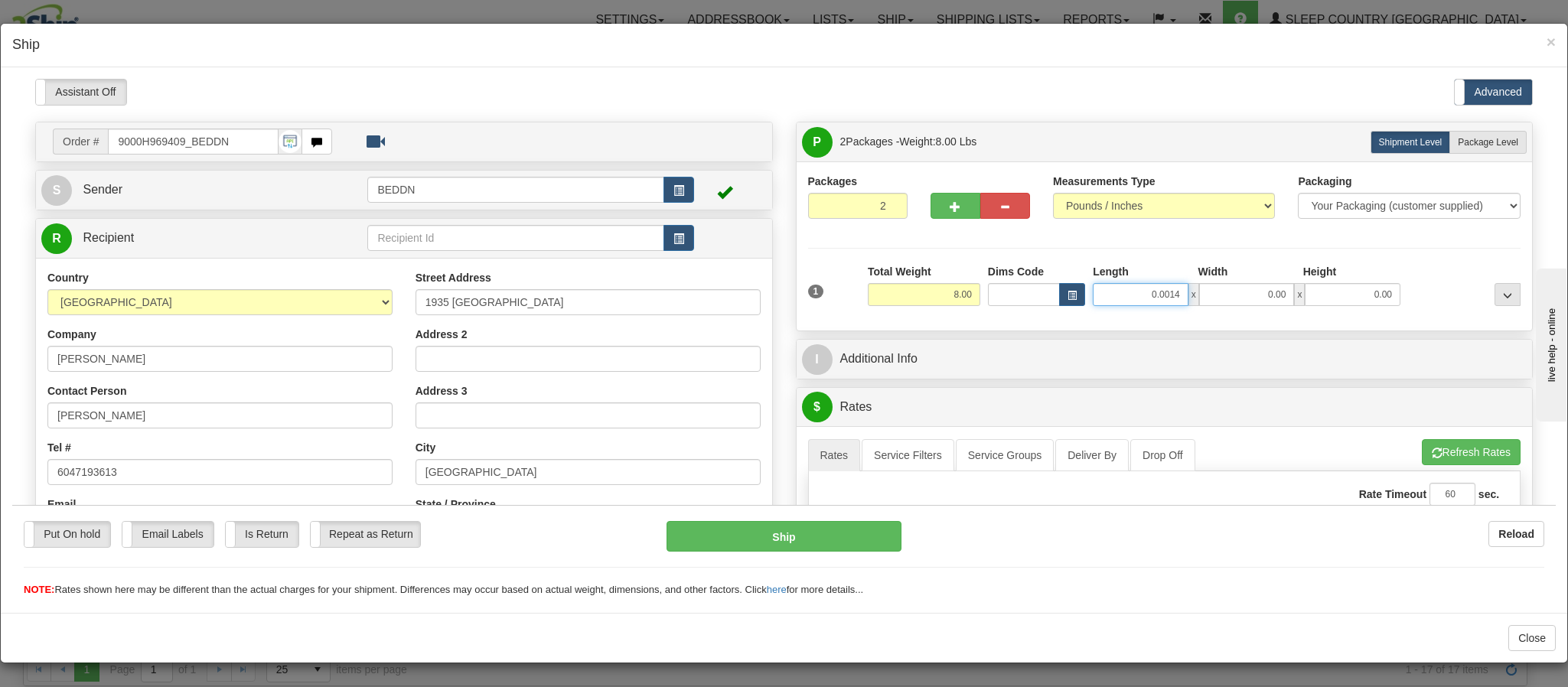
type input "0.0014"
type input "1"
type input "0.00"
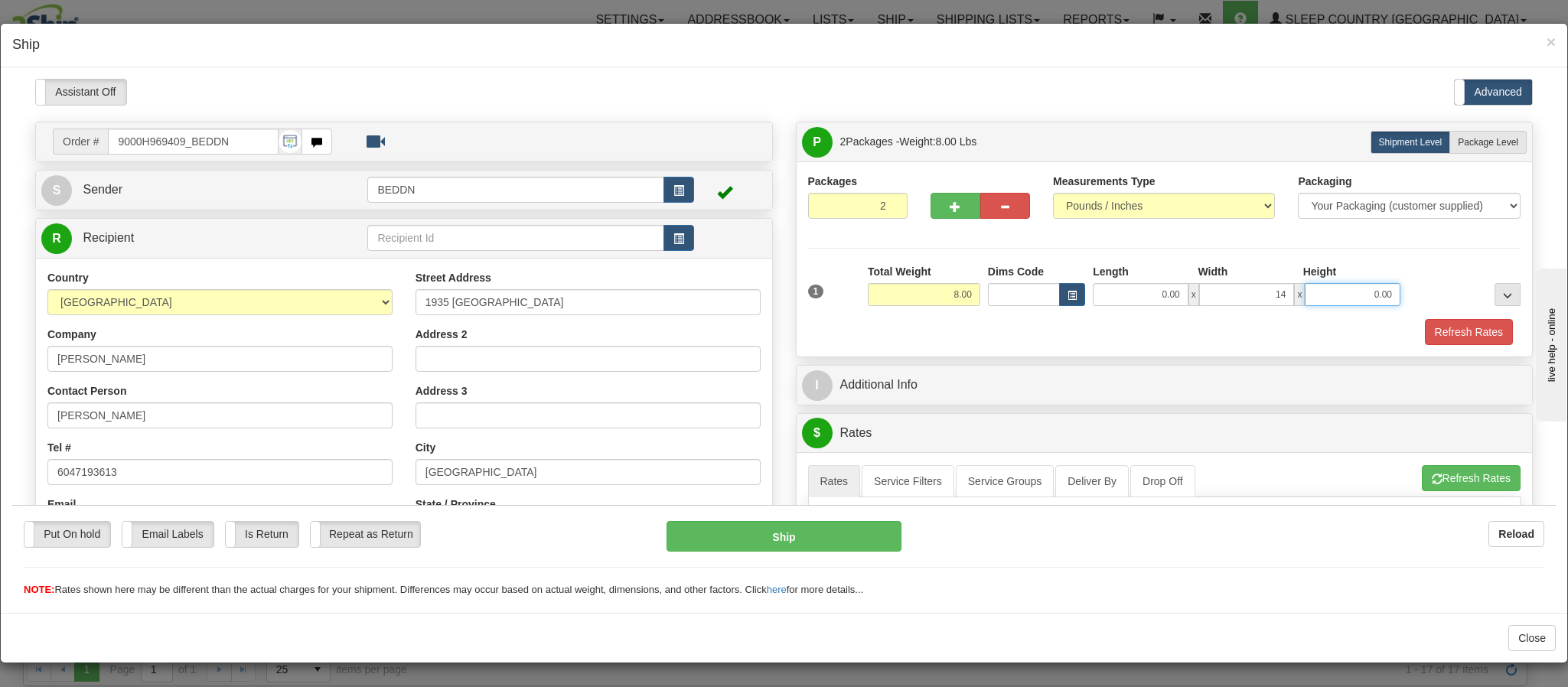
type input "14.00"
type input "20.00"
click at [1101, 293] on input "0.00" at bounding box center [1140, 294] width 95 height 23
type input "14.00"
click at [1186, 353] on div "Packages 2 1 Measurements Type" at bounding box center [1164, 258] width 736 height 195
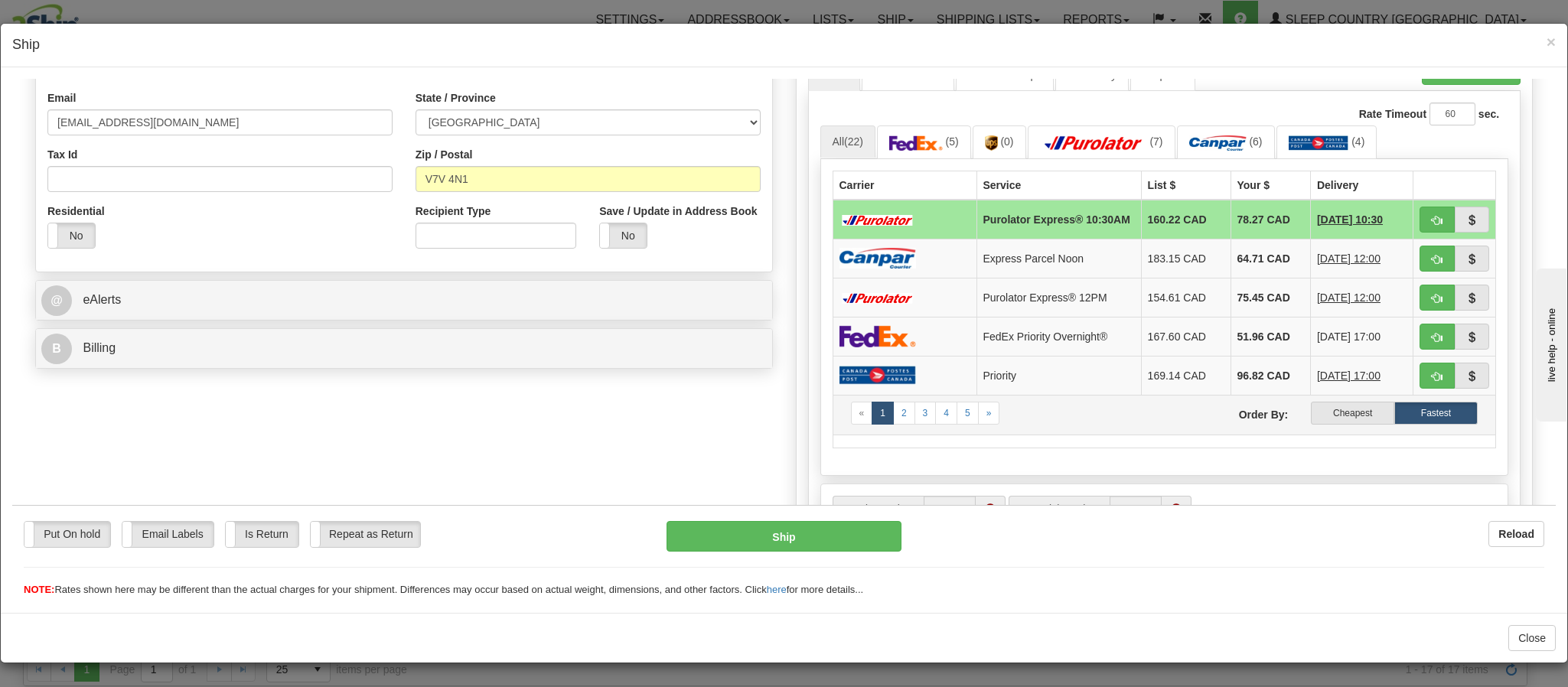
scroll to position [459, 0]
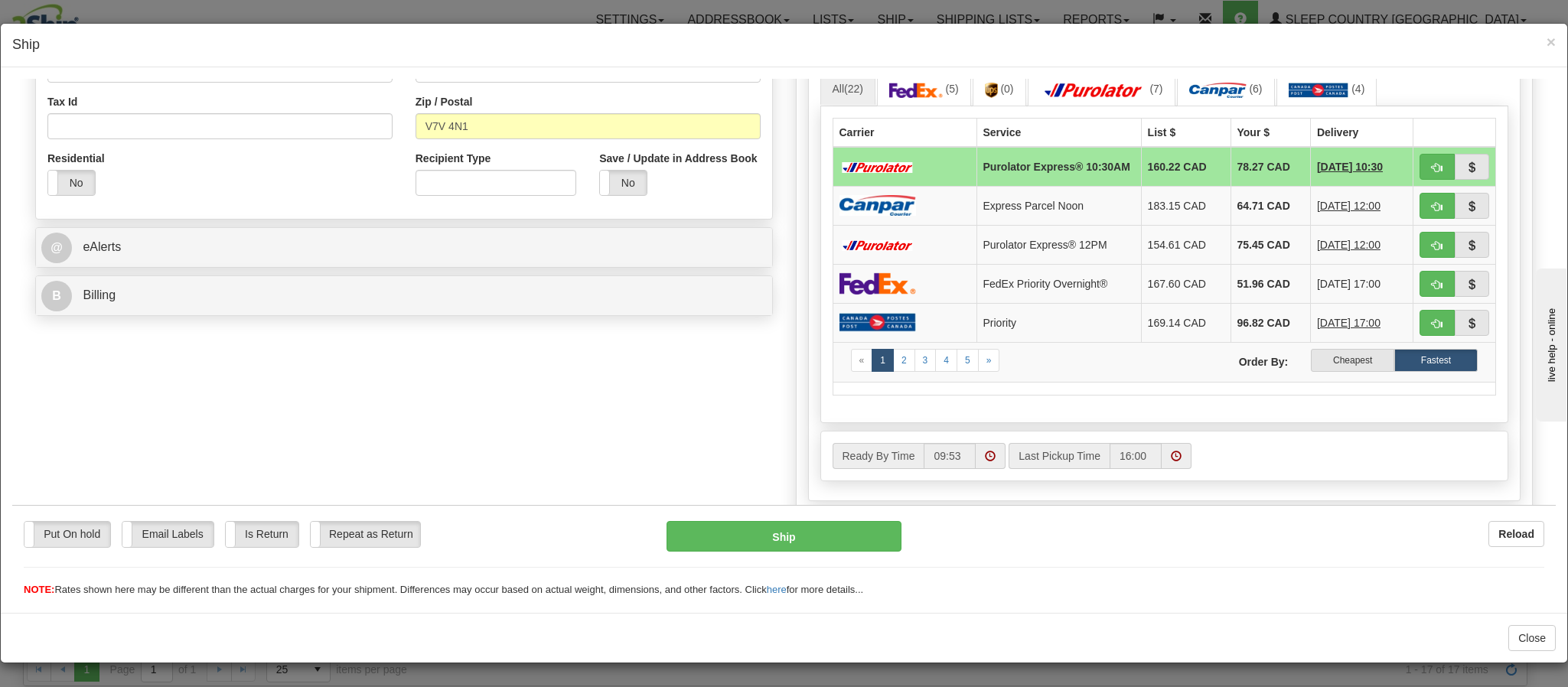
click at [976, 468] on span at bounding box center [990, 455] width 29 height 26
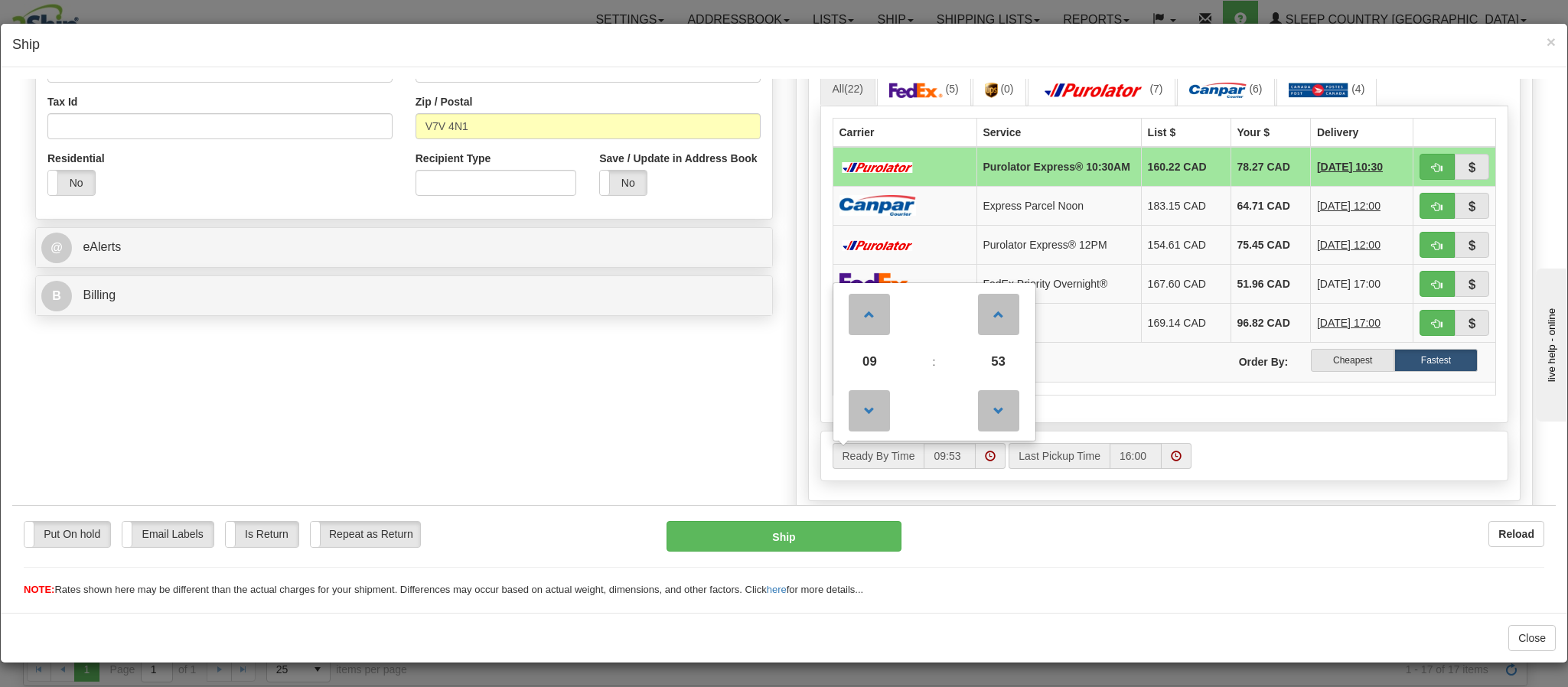
click at [1284, 468] on div "Ready By Time 09 : 53 00 01 02 03 04 05 06 07 08 09 10 11 12 13 14 15 16 17 18 …" at bounding box center [1165, 455] width 687 height 26
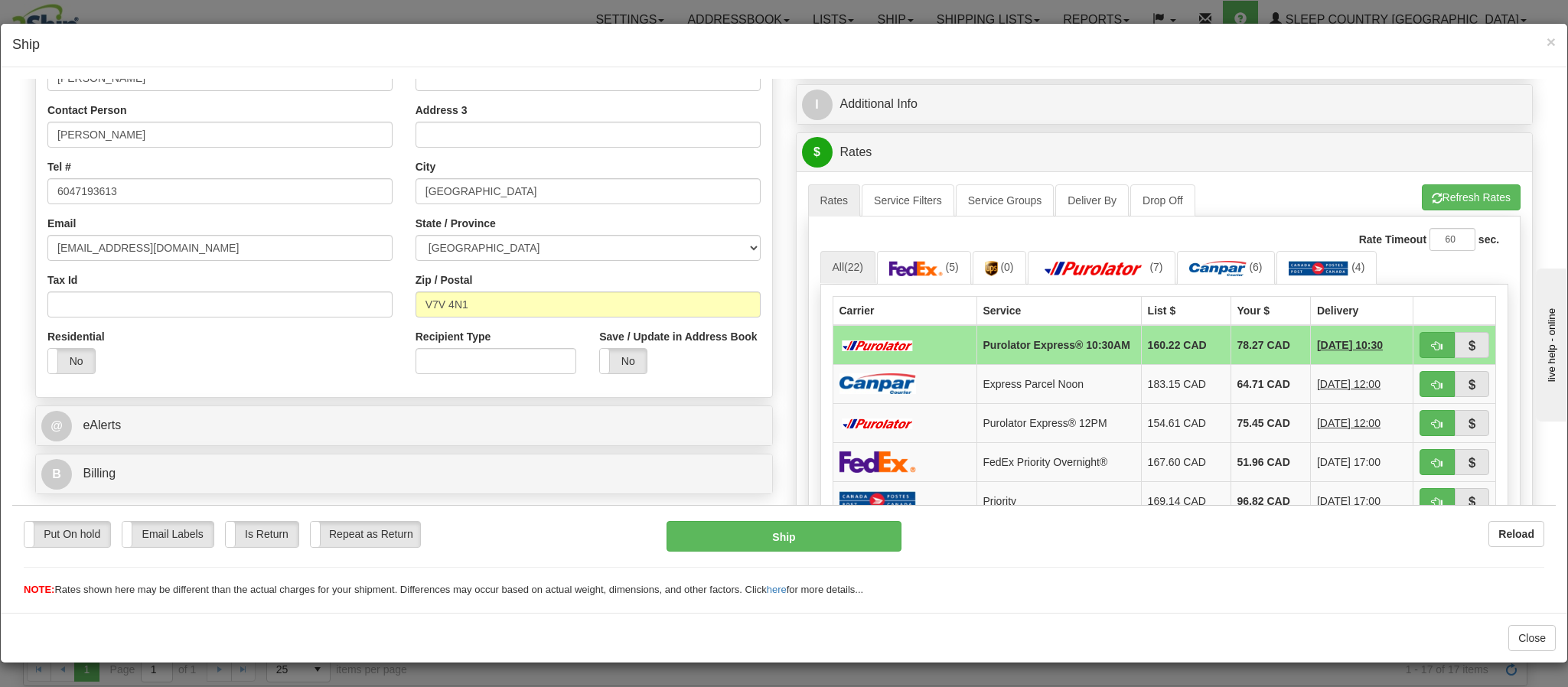
scroll to position [230, 0]
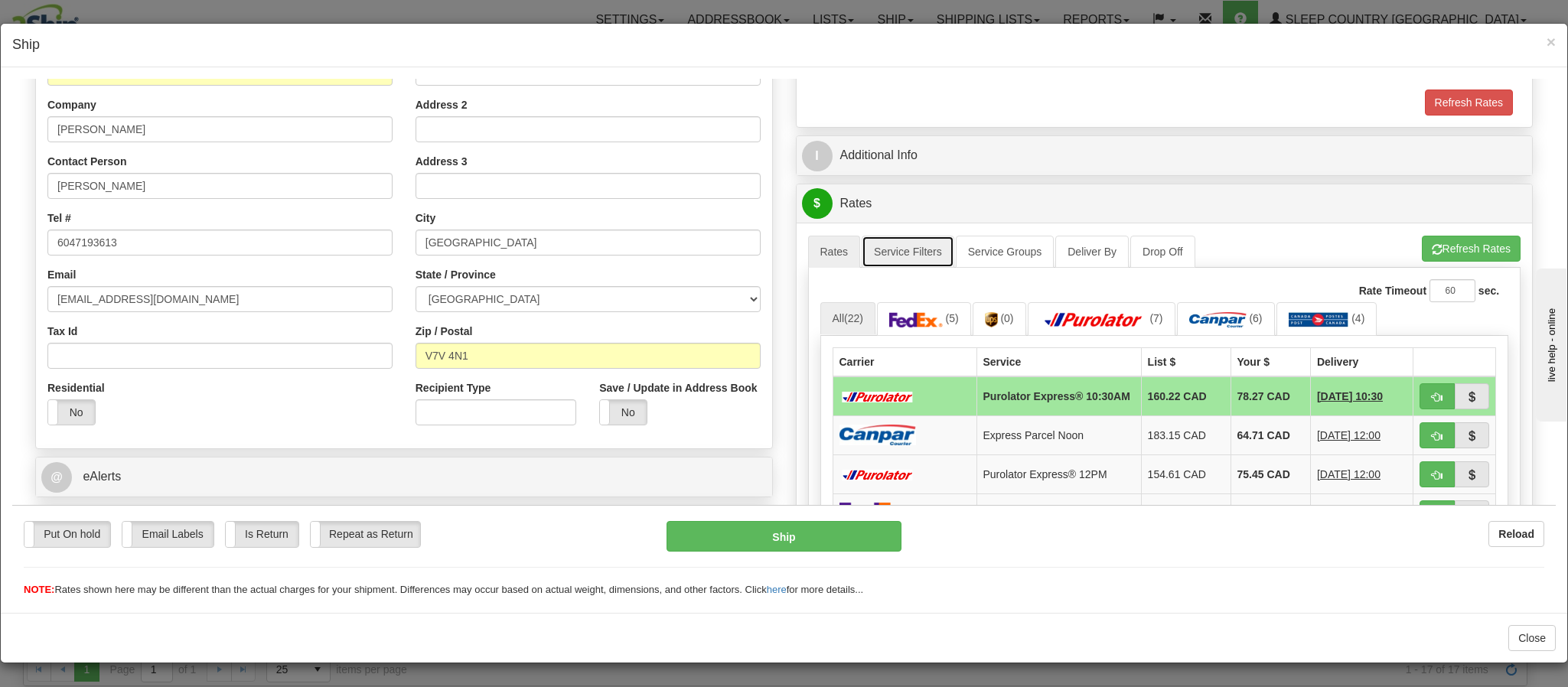
click at [893, 251] on link "Service Filters" at bounding box center [907, 250] width 92 height 32
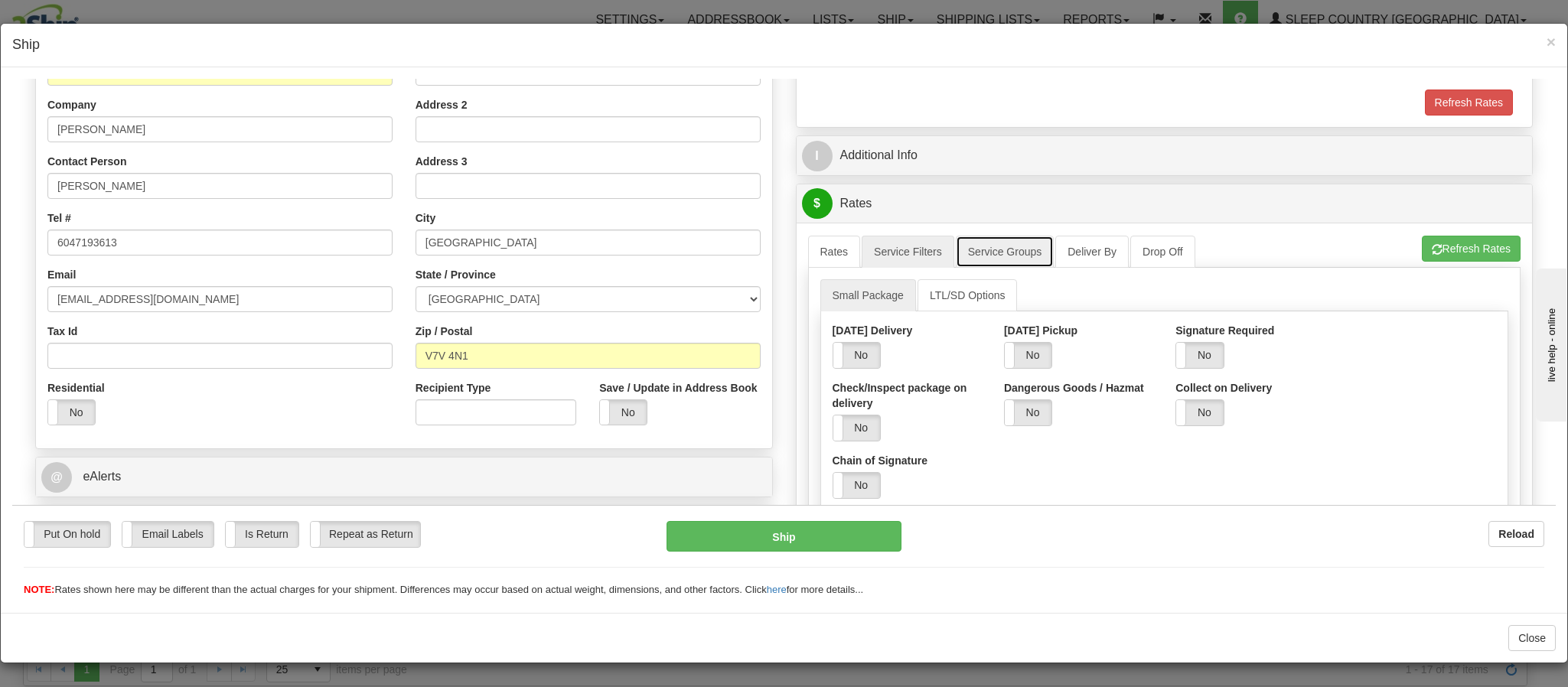
click at [1000, 254] on link "Service Groups" at bounding box center [1005, 250] width 98 height 32
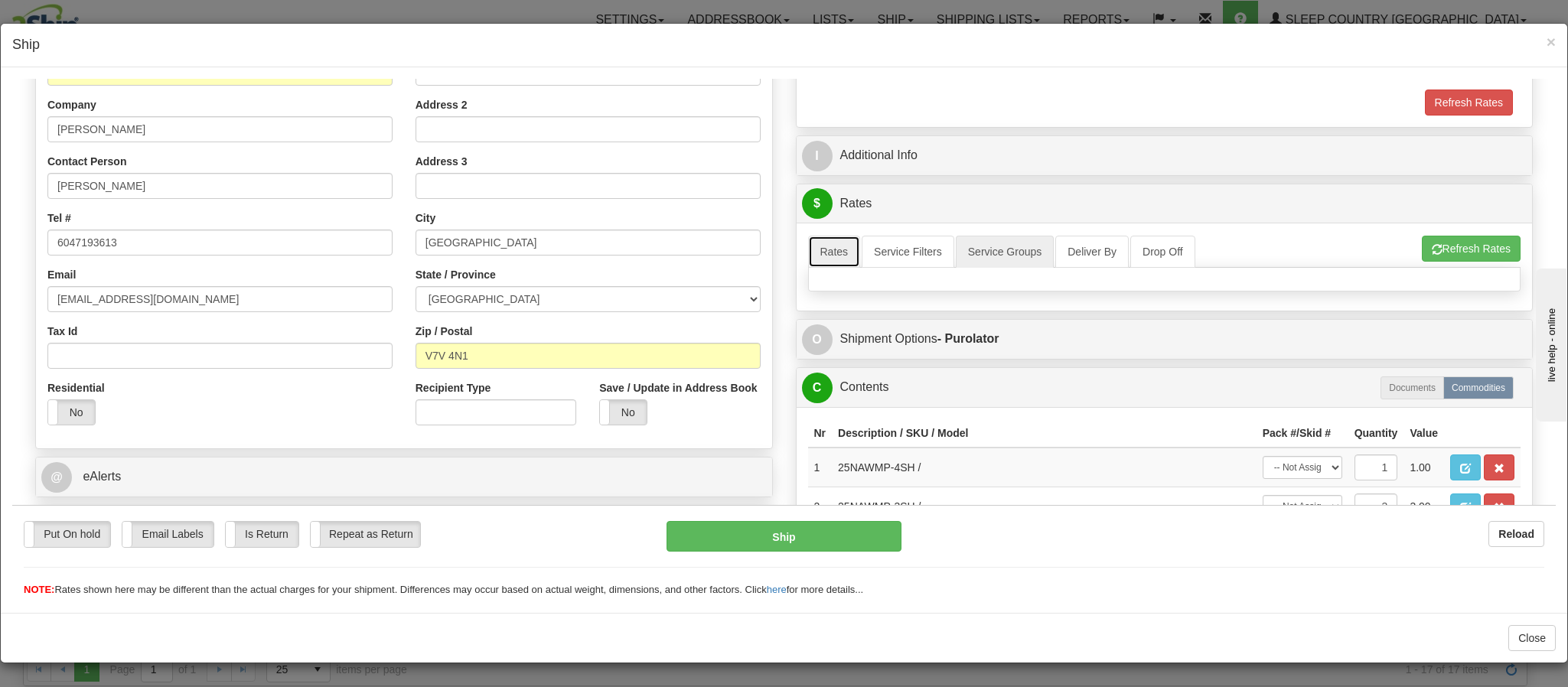
click at [808, 261] on link "Rates" at bounding box center [834, 250] width 53 height 32
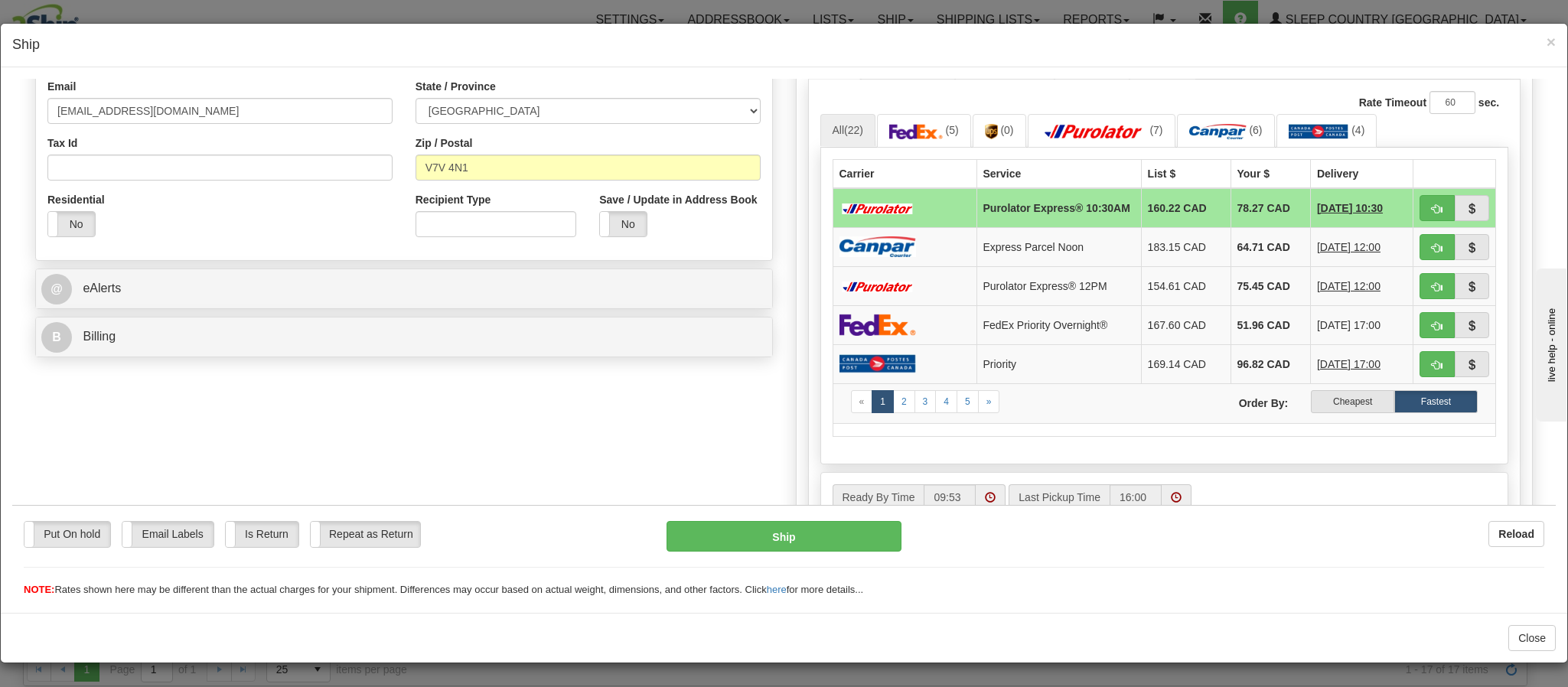
scroll to position [459, 0]
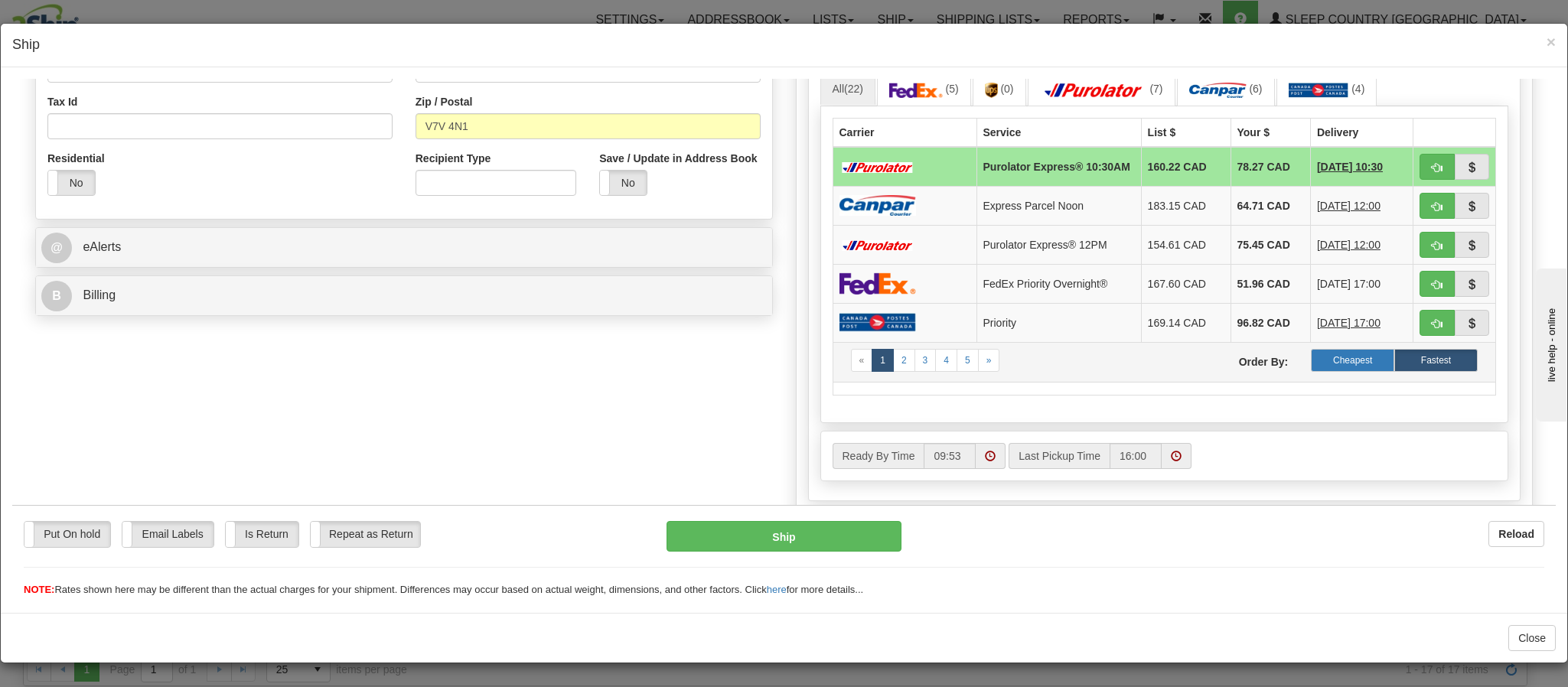
click at [1317, 371] on label "Cheapest" at bounding box center [1353, 360] width 84 height 23
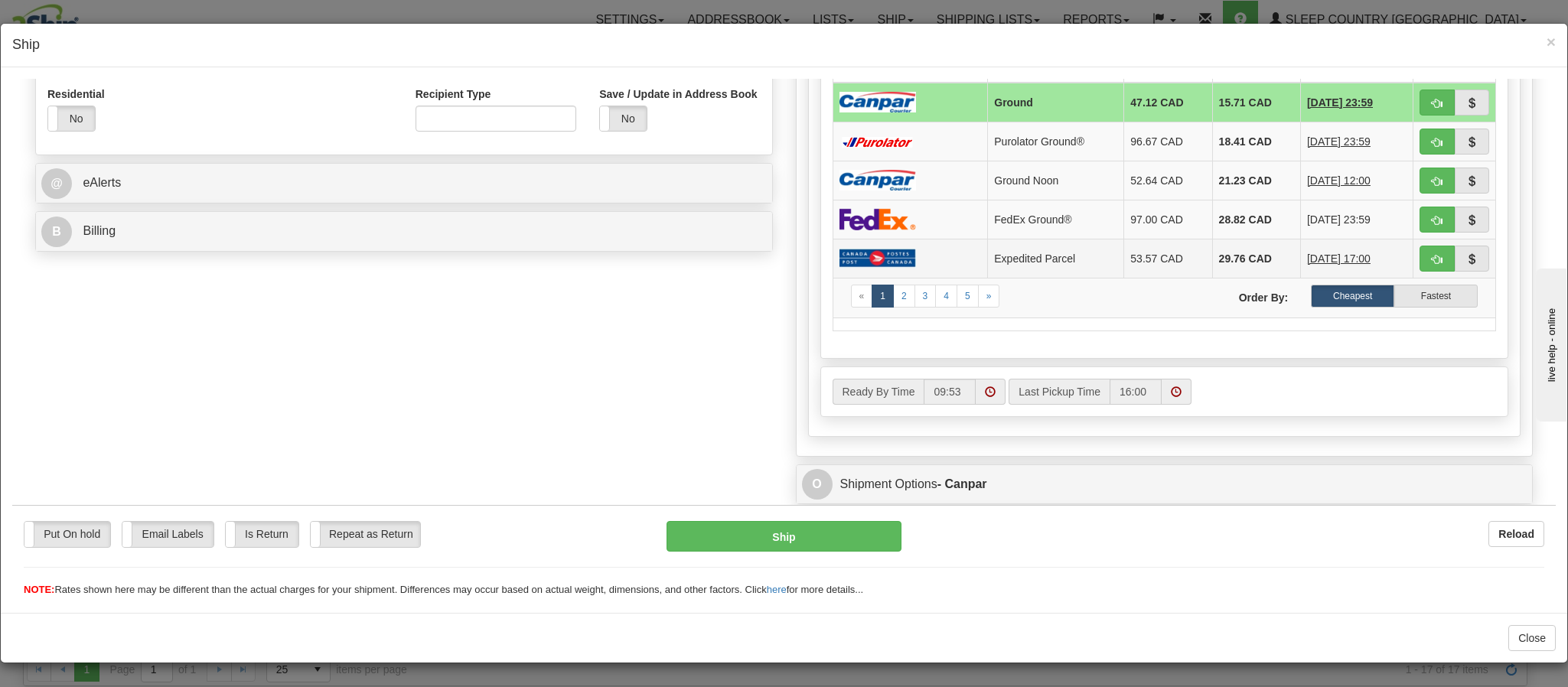
scroll to position [574, 0]
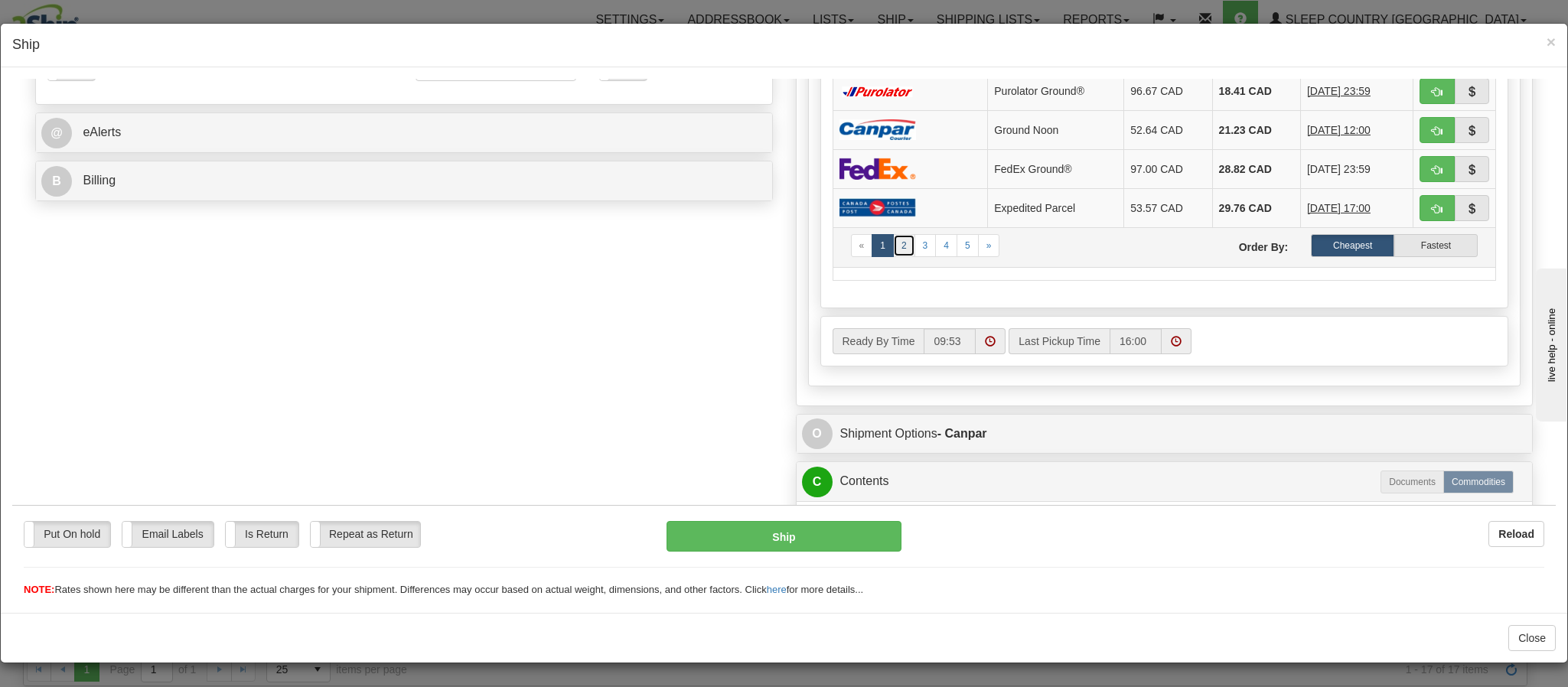
click at [893, 257] on link "2" at bounding box center [904, 245] width 22 height 23
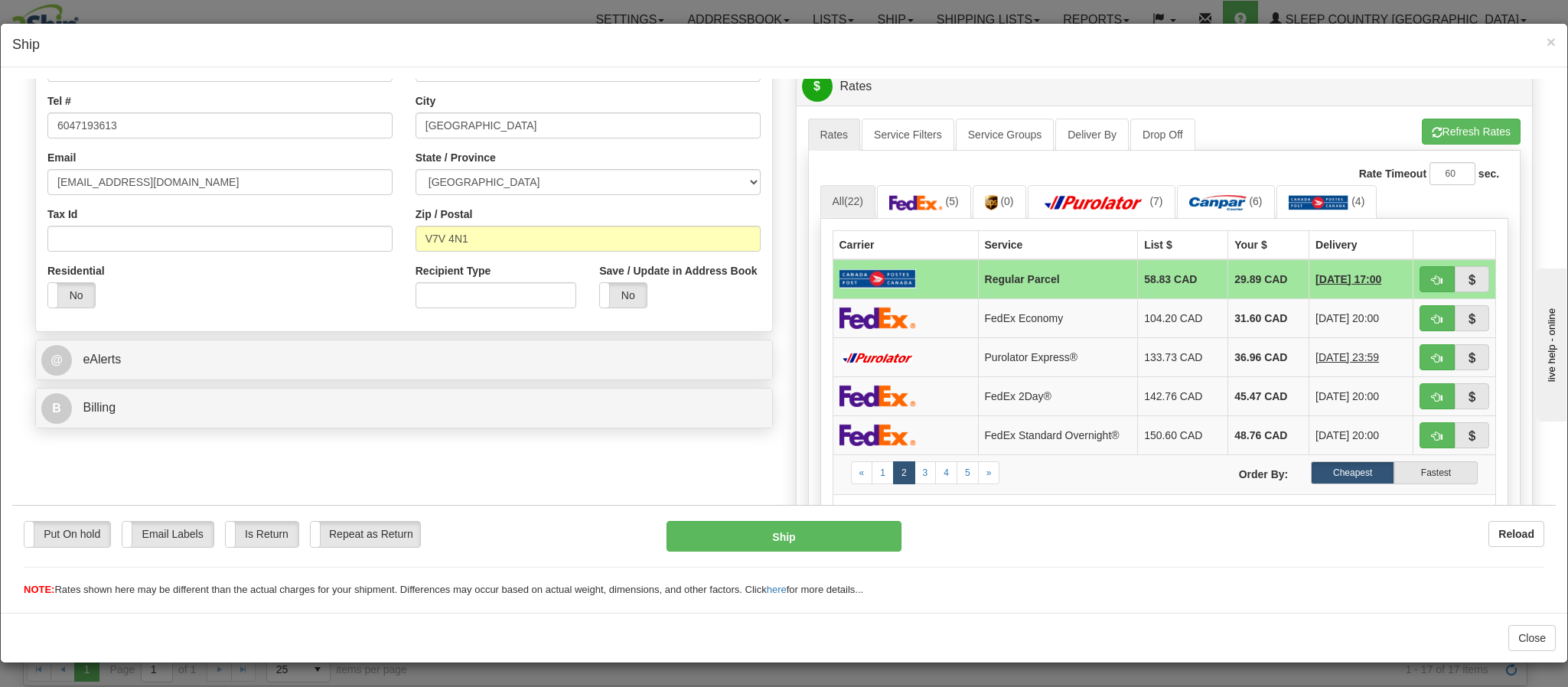
scroll to position [344, 0]
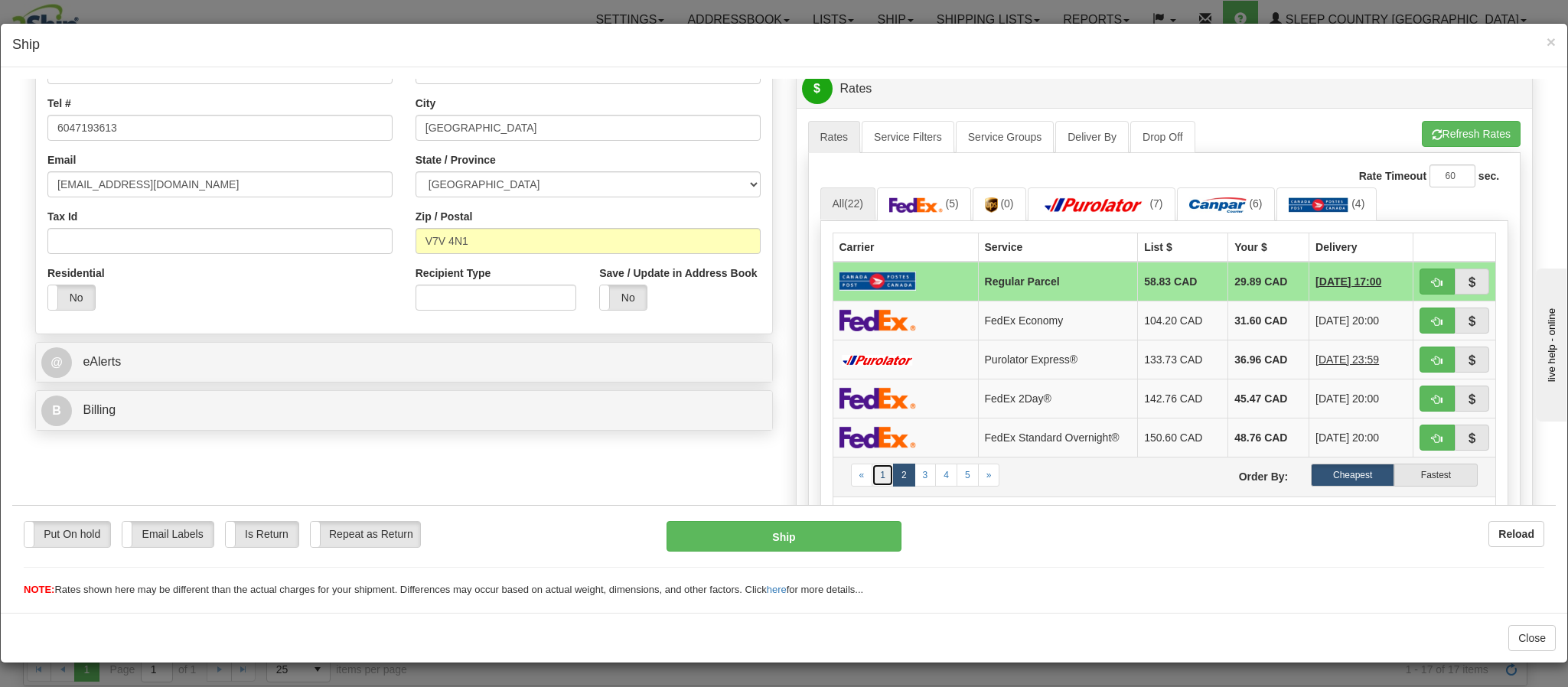
click at [872, 486] on link "1" at bounding box center [882, 475] width 22 height 23
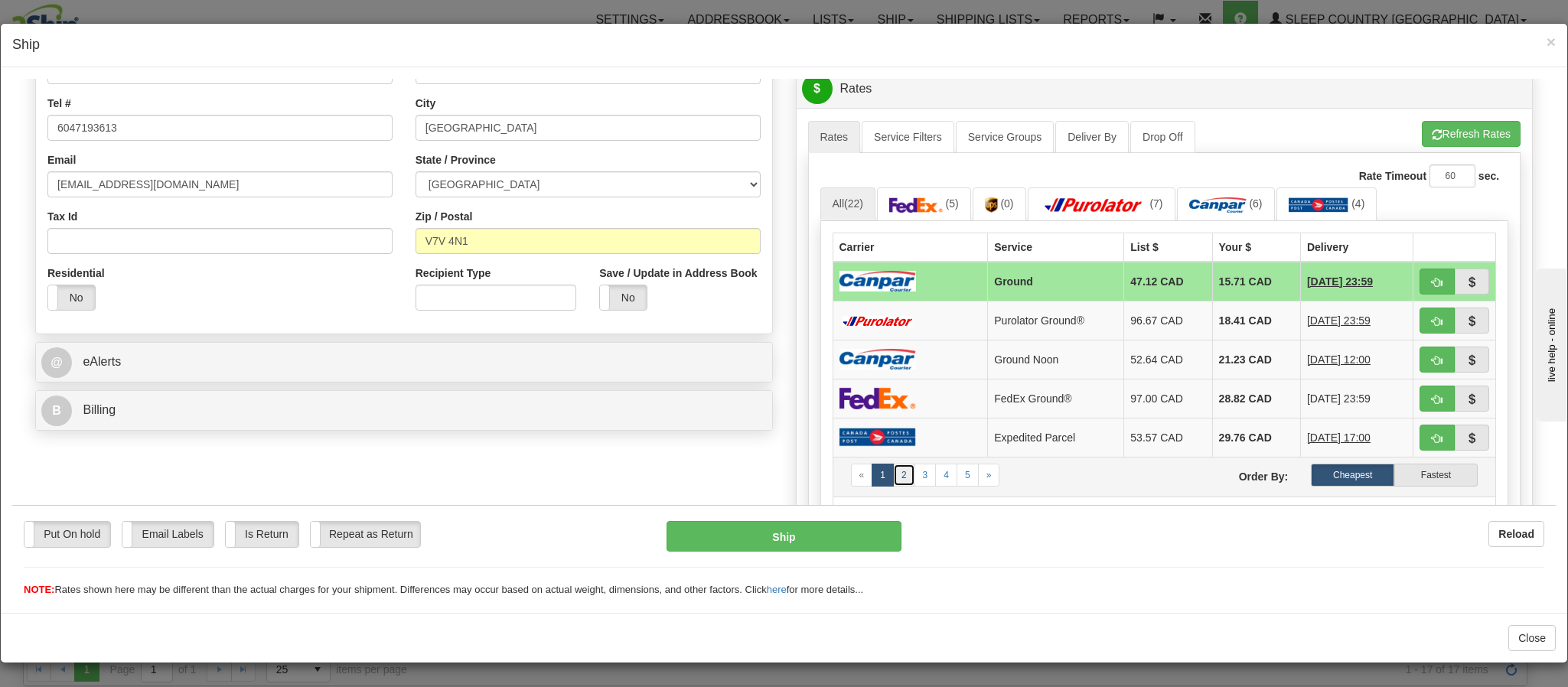
click at [893, 484] on link "2" at bounding box center [904, 475] width 22 height 23
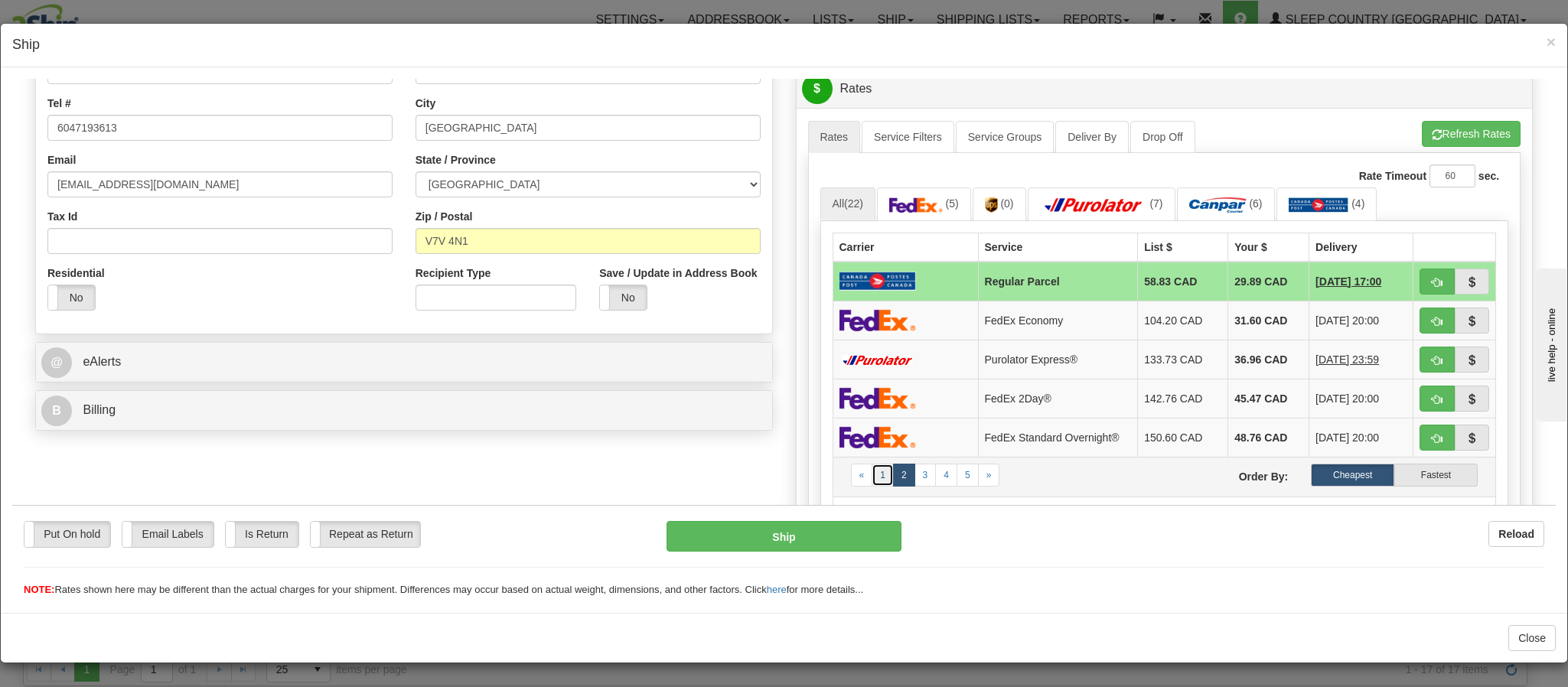
click at [872, 486] on link "1" at bounding box center [882, 475] width 22 height 23
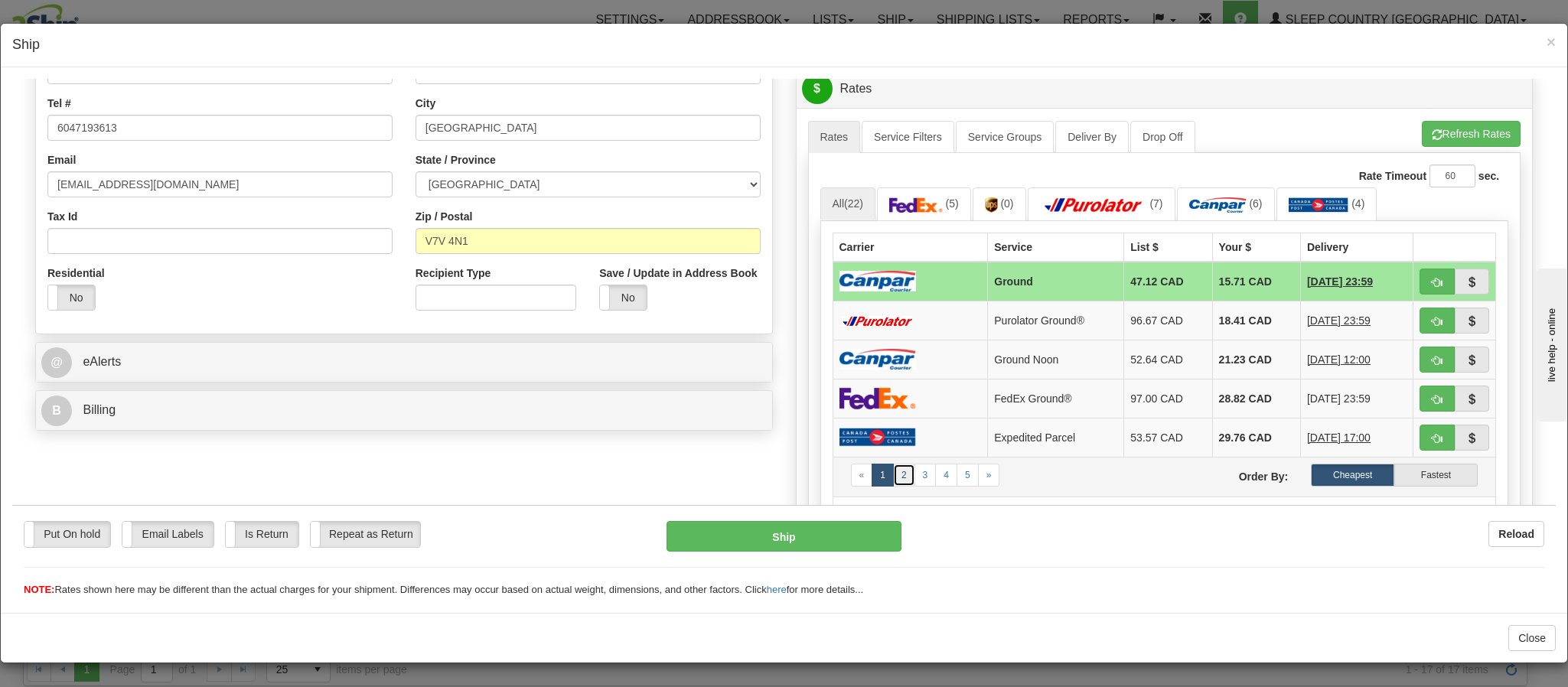
click at [895, 481] on link "2" at bounding box center [904, 475] width 22 height 23
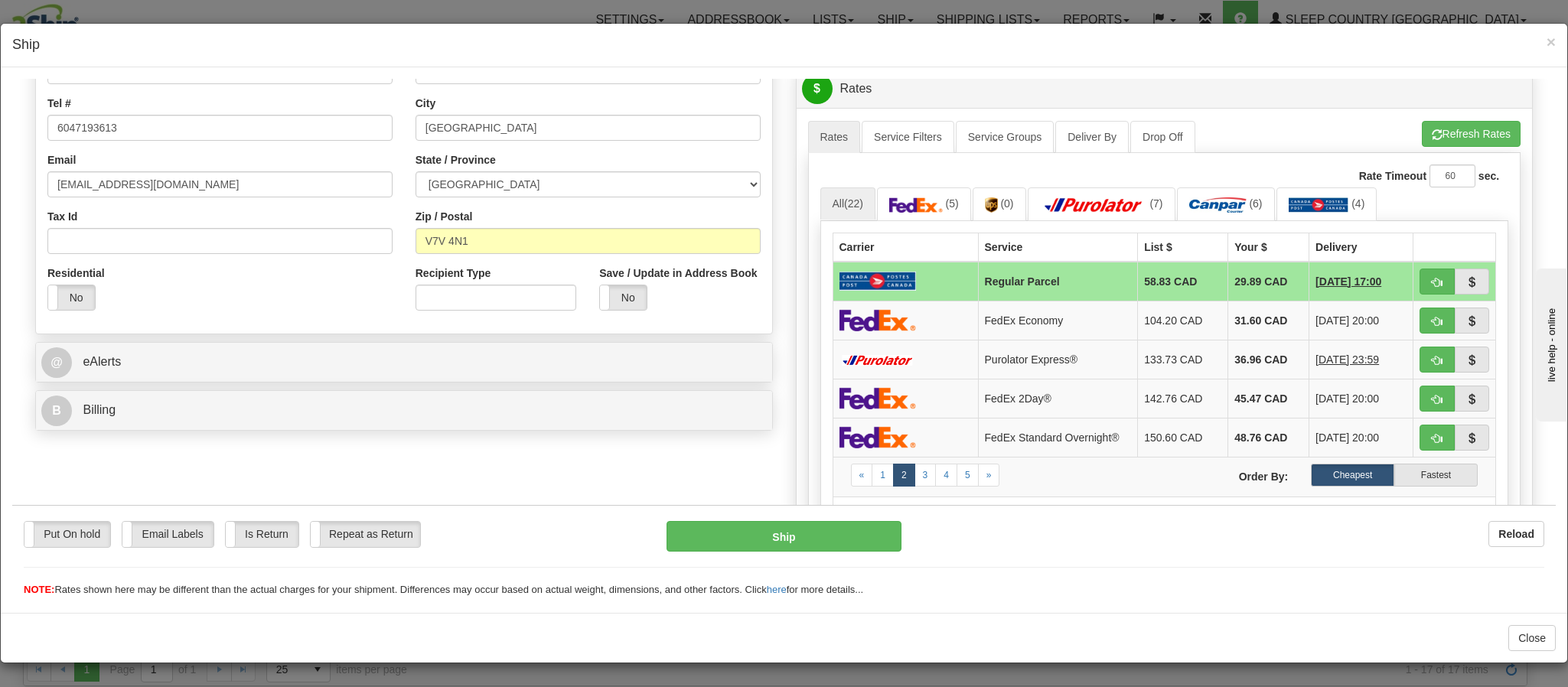
click at [1466, 467] on div "Carrier Service List $ Your $ Delivery Regular Parcel 58.83 CAD 29.89 CAD 08/27…" at bounding box center [1165, 378] width 689 height 317
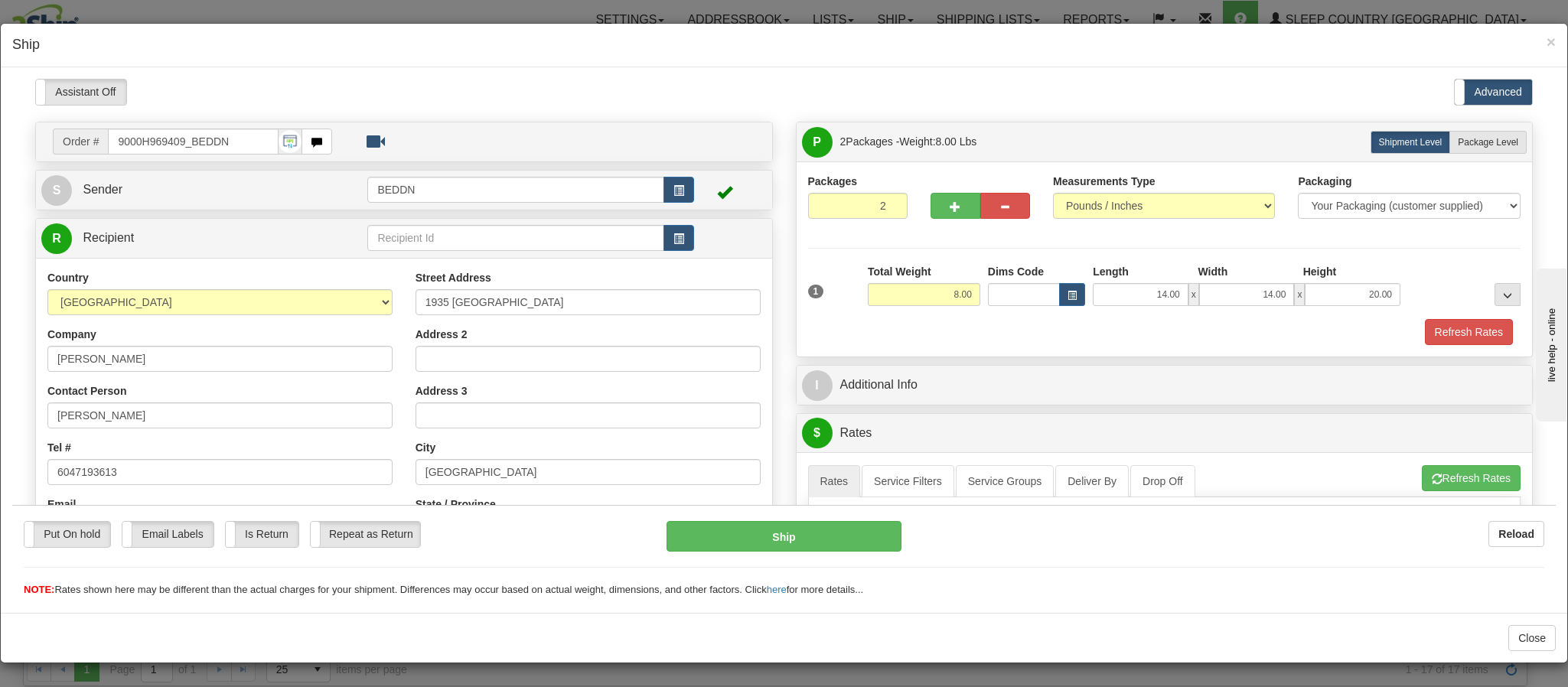
scroll to position [115, 0]
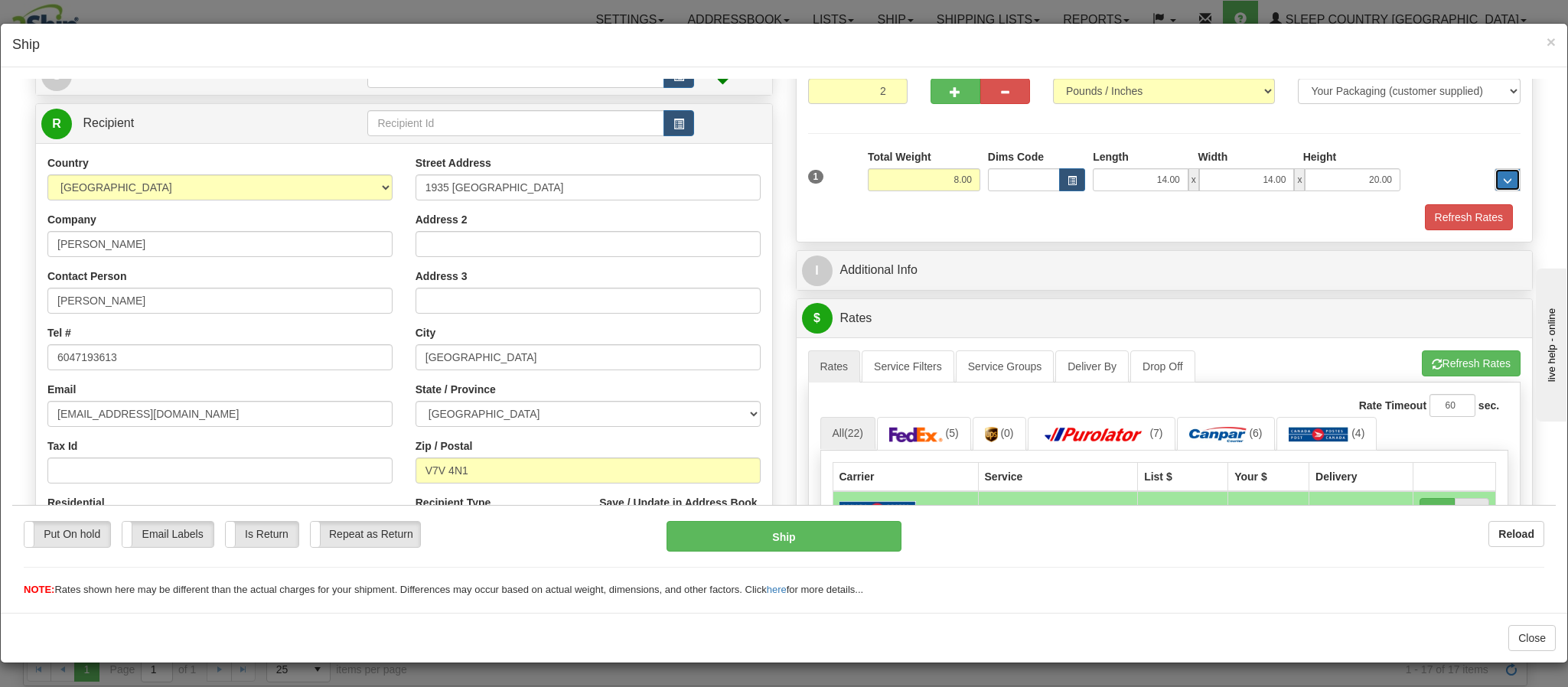
click at [1494, 185] on button "..." at bounding box center [1508, 179] width 26 height 23
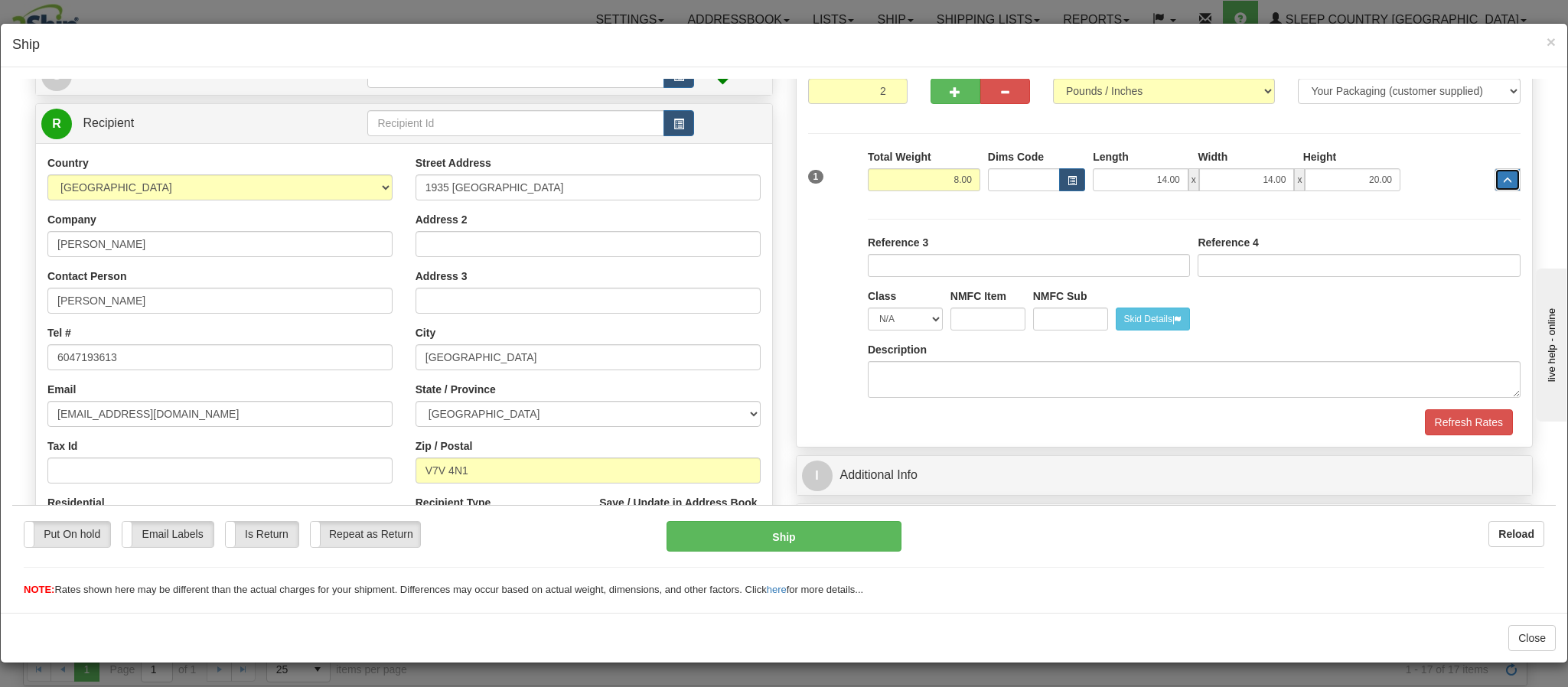
click at [1494, 185] on button "..." at bounding box center [1508, 179] width 26 height 23
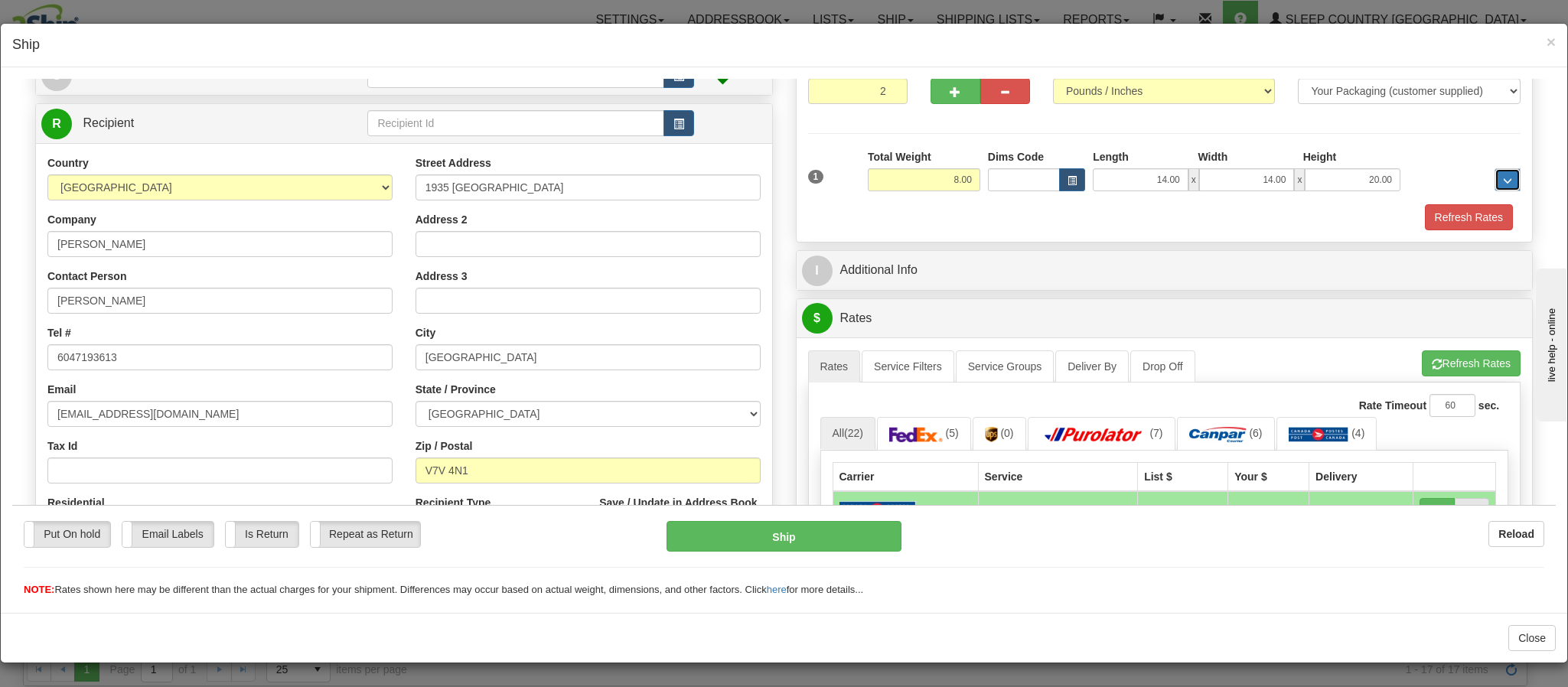
click at [1494, 185] on button "..." at bounding box center [1508, 179] width 26 height 23
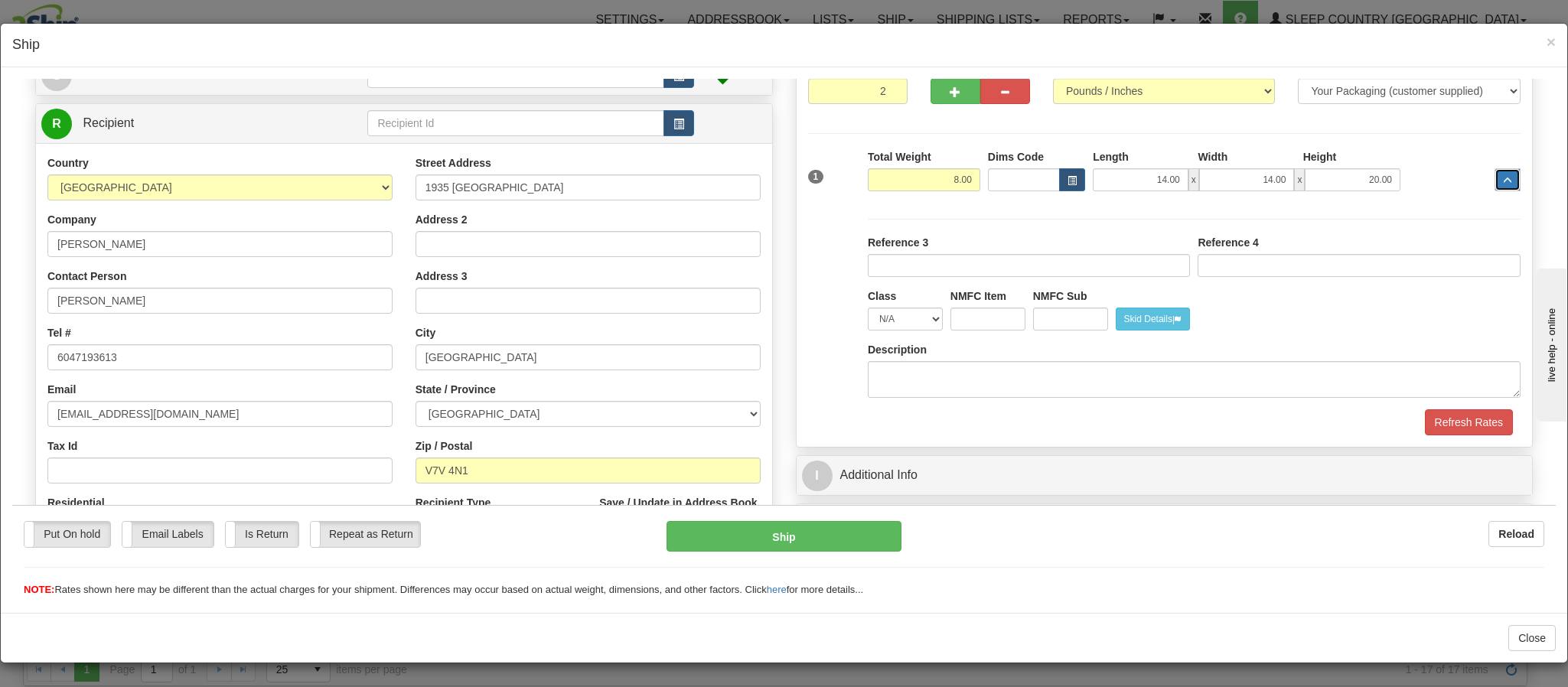
click at [1494, 185] on button "..." at bounding box center [1508, 179] width 26 height 23
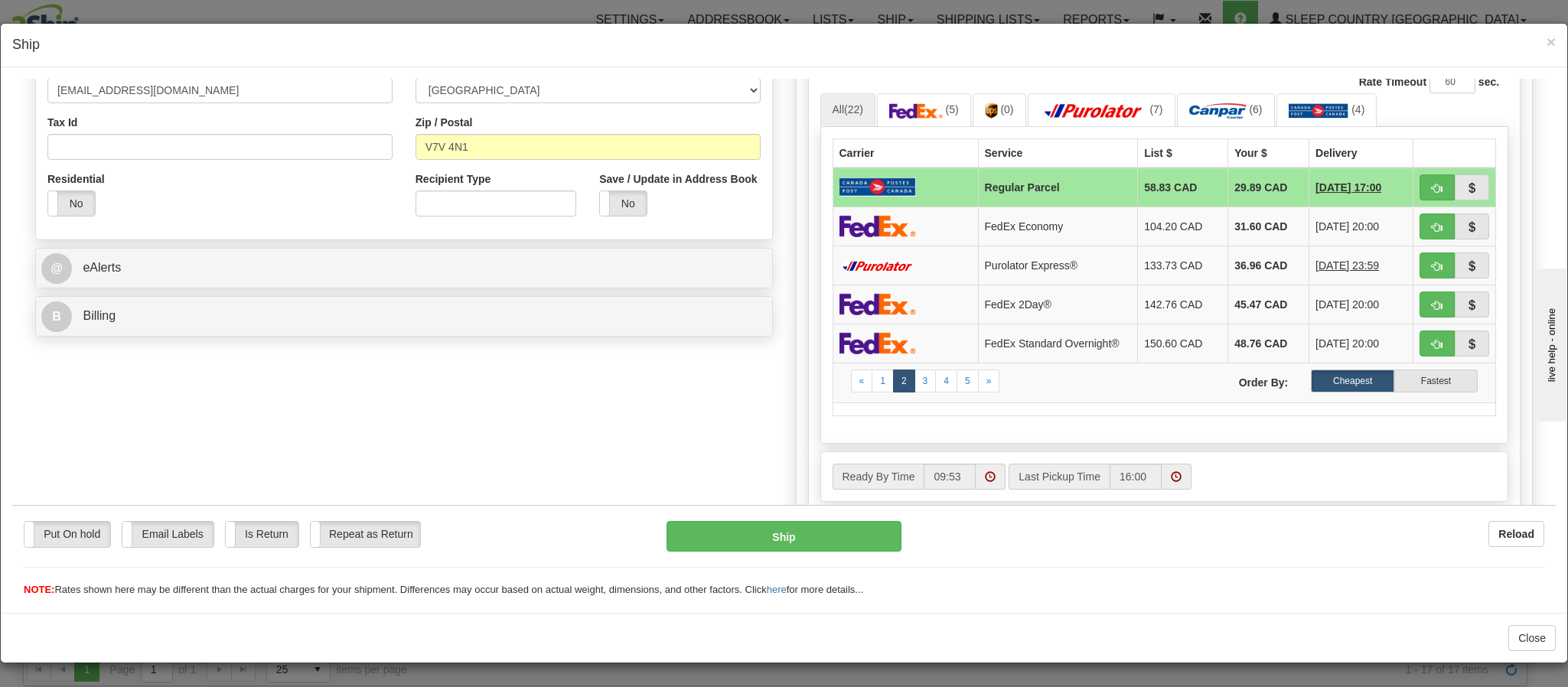
scroll to position [459, 0]
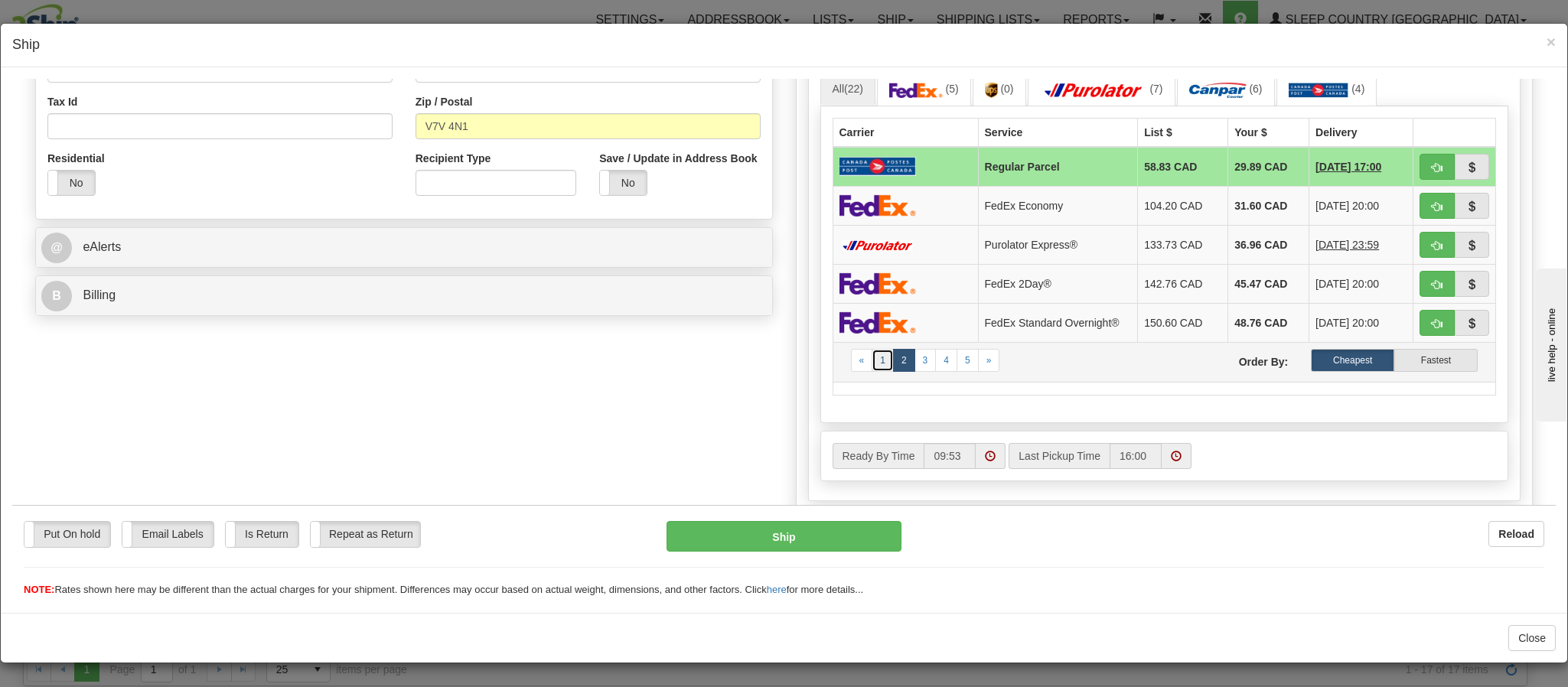
click at [872, 371] on link "1" at bounding box center [882, 360] width 22 height 23
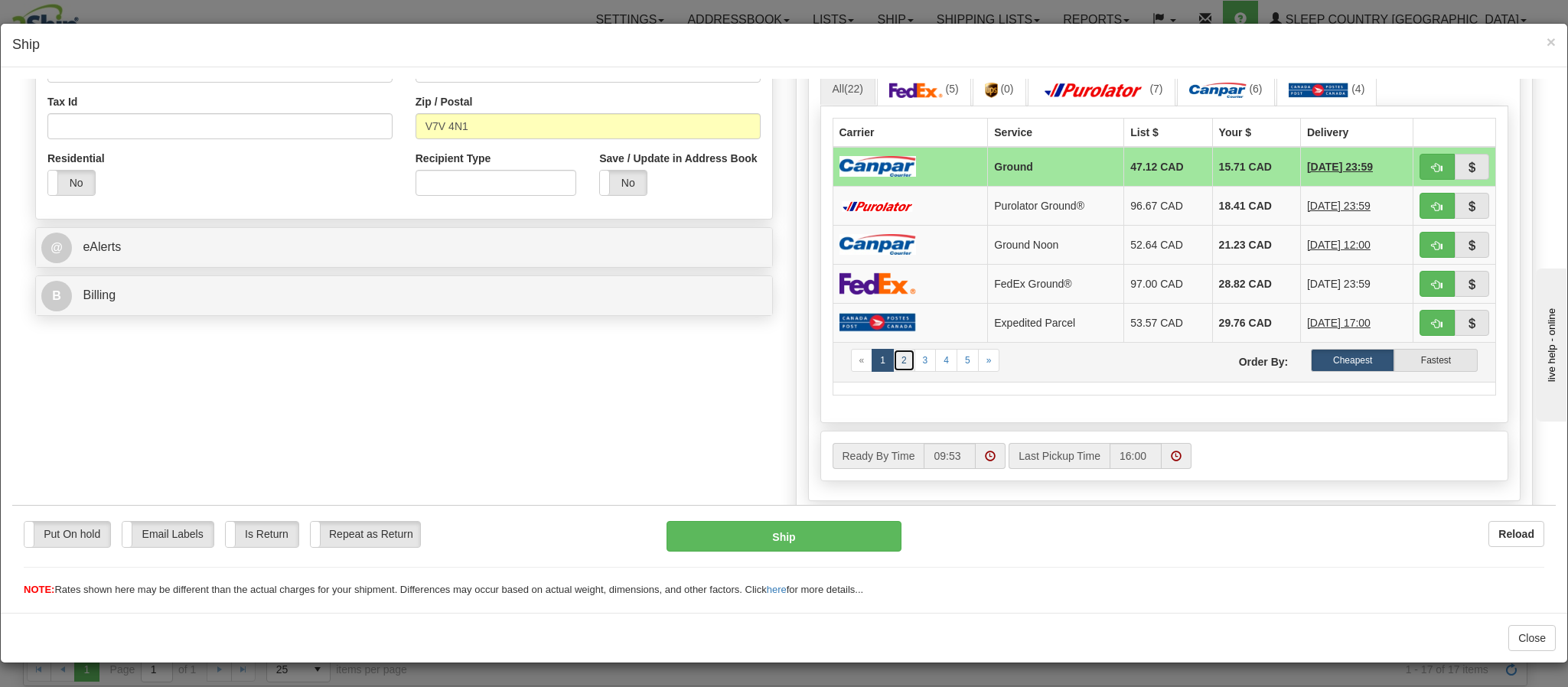
click at [893, 371] on link "2" at bounding box center [904, 360] width 22 height 23
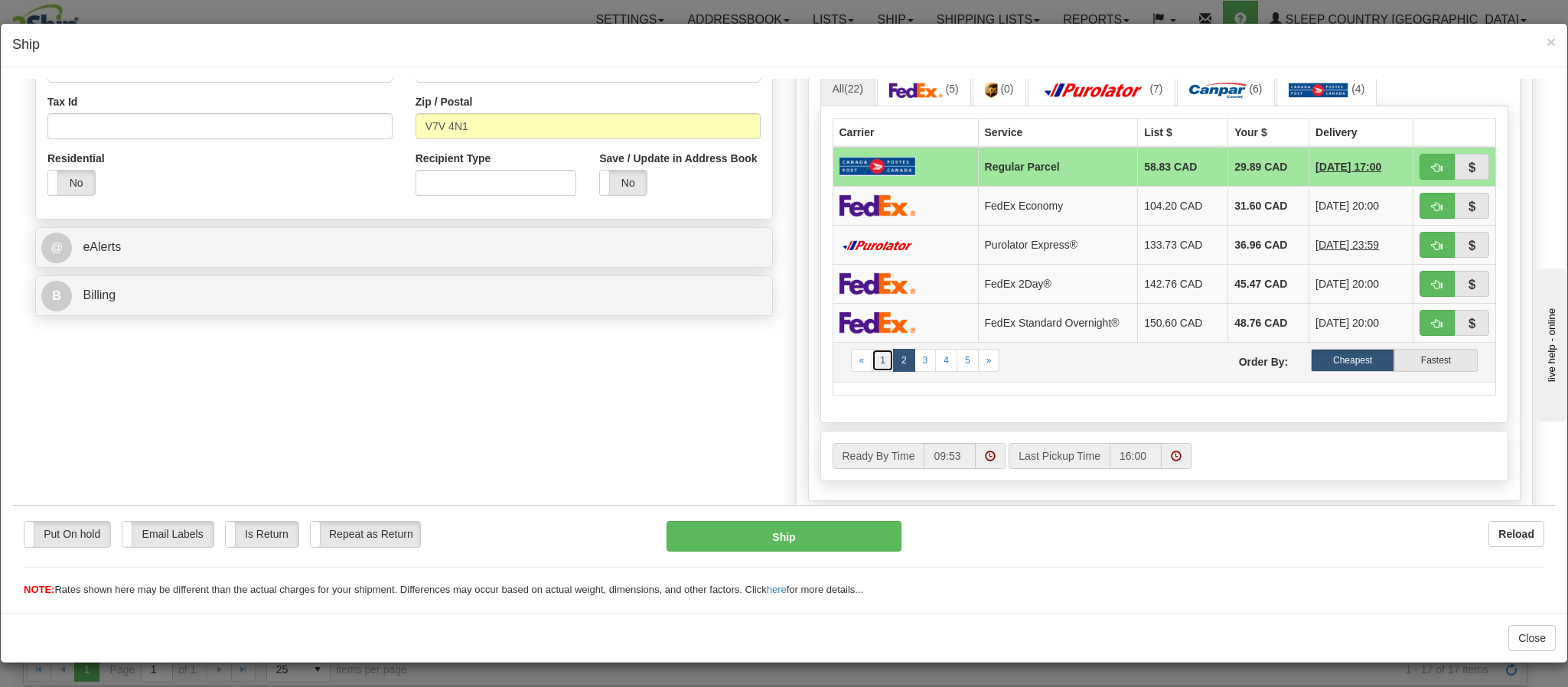
click at [872, 371] on link "1" at bounding box center [882, 360] width 22 height 23
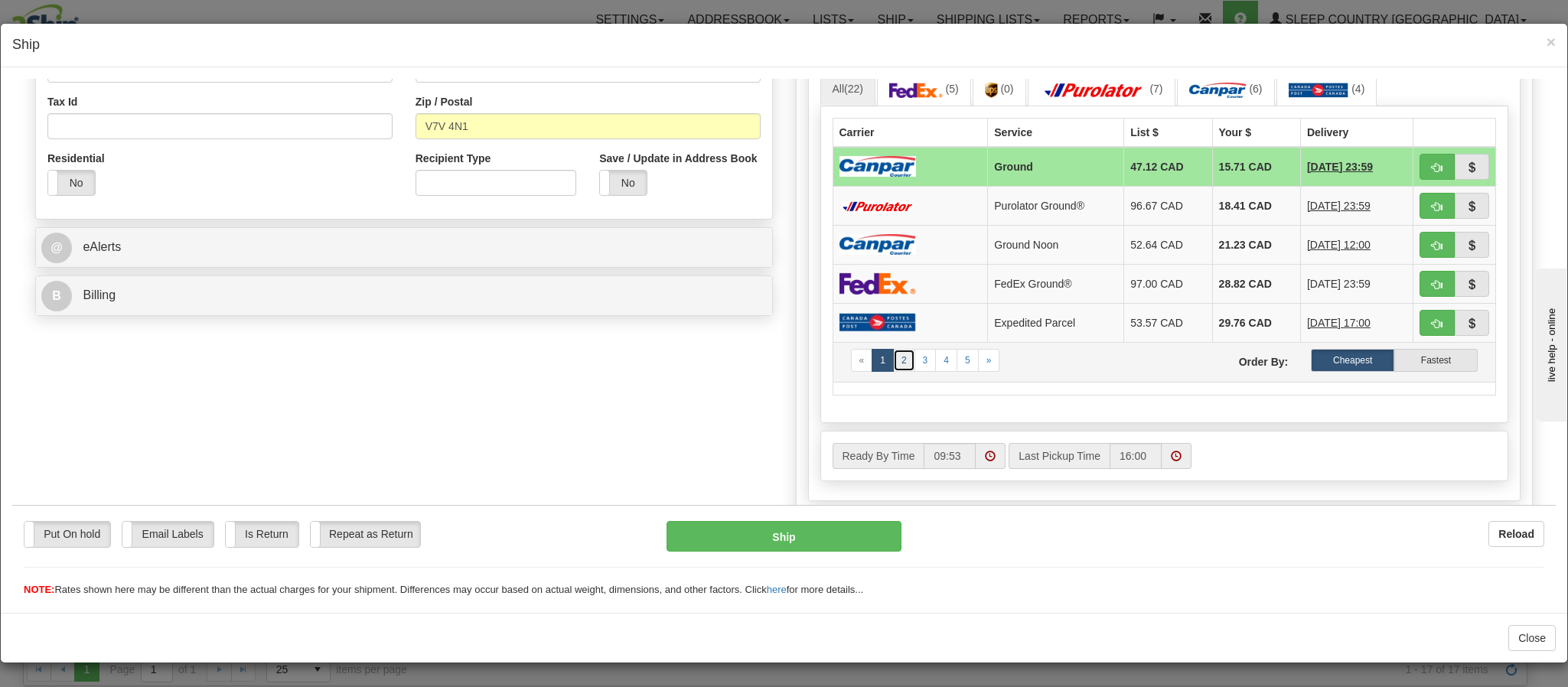
click at [893, 371] on link "2" at bounding box center [904, 360] width 22 height 23
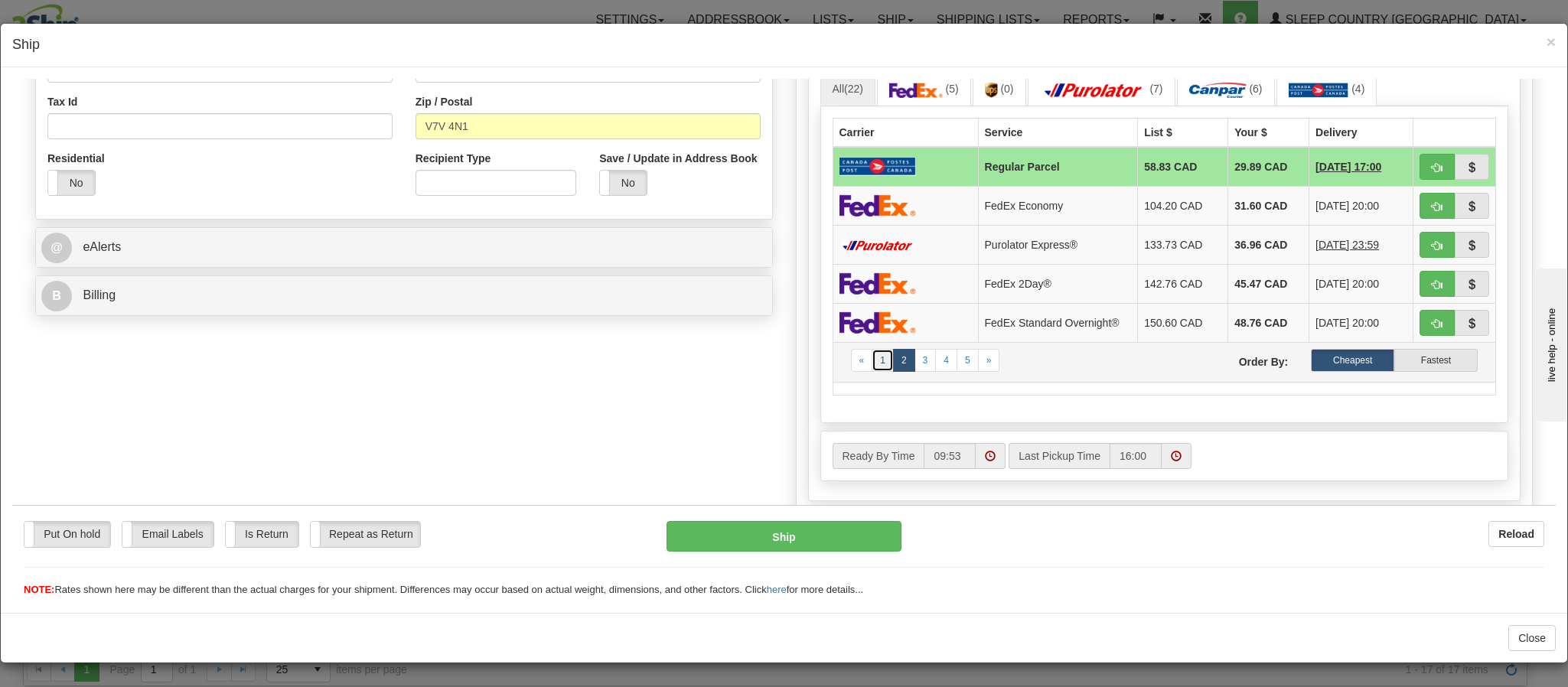
click at [872, 371] on link "1" at bounding box center [882, 360] width 22 height 23
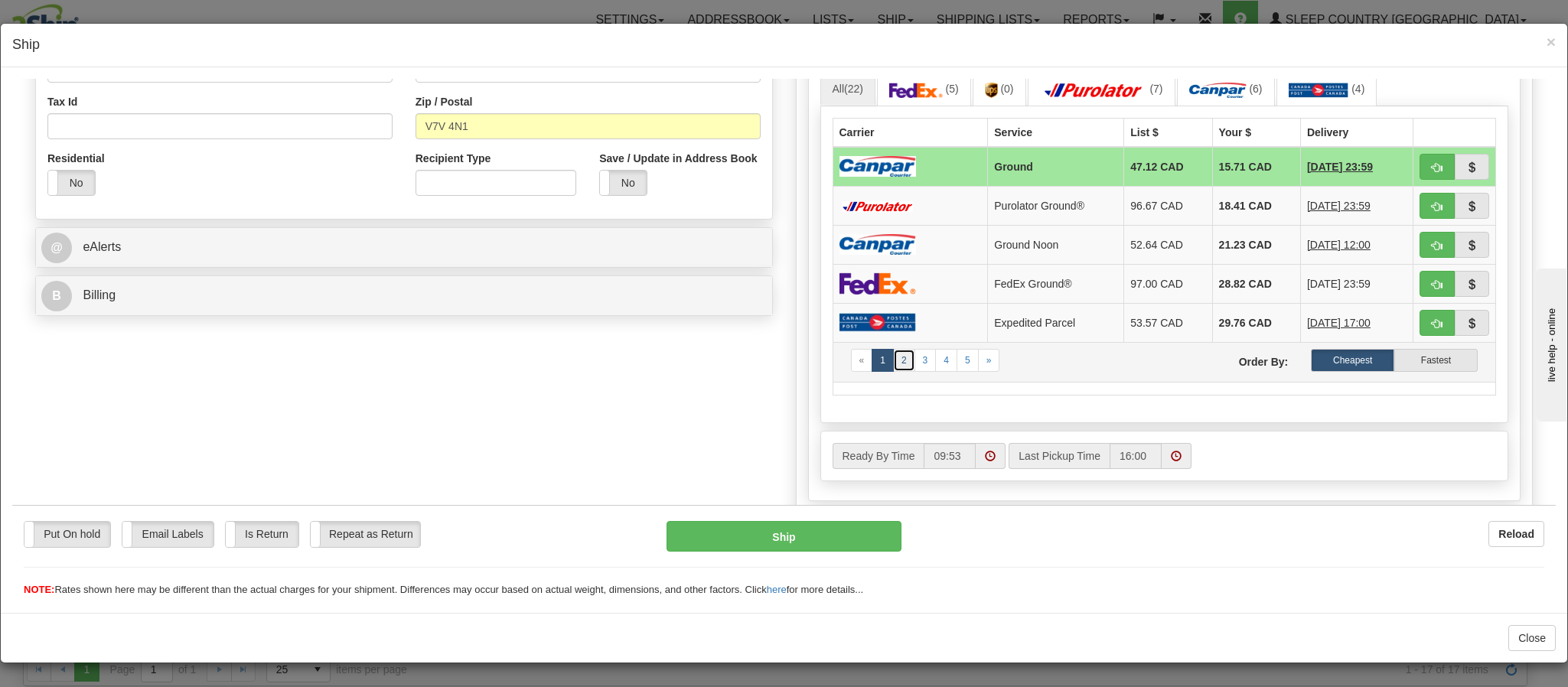
click at [893, 371] on link "2" at bounding box center [904, 360] width 22 height 23
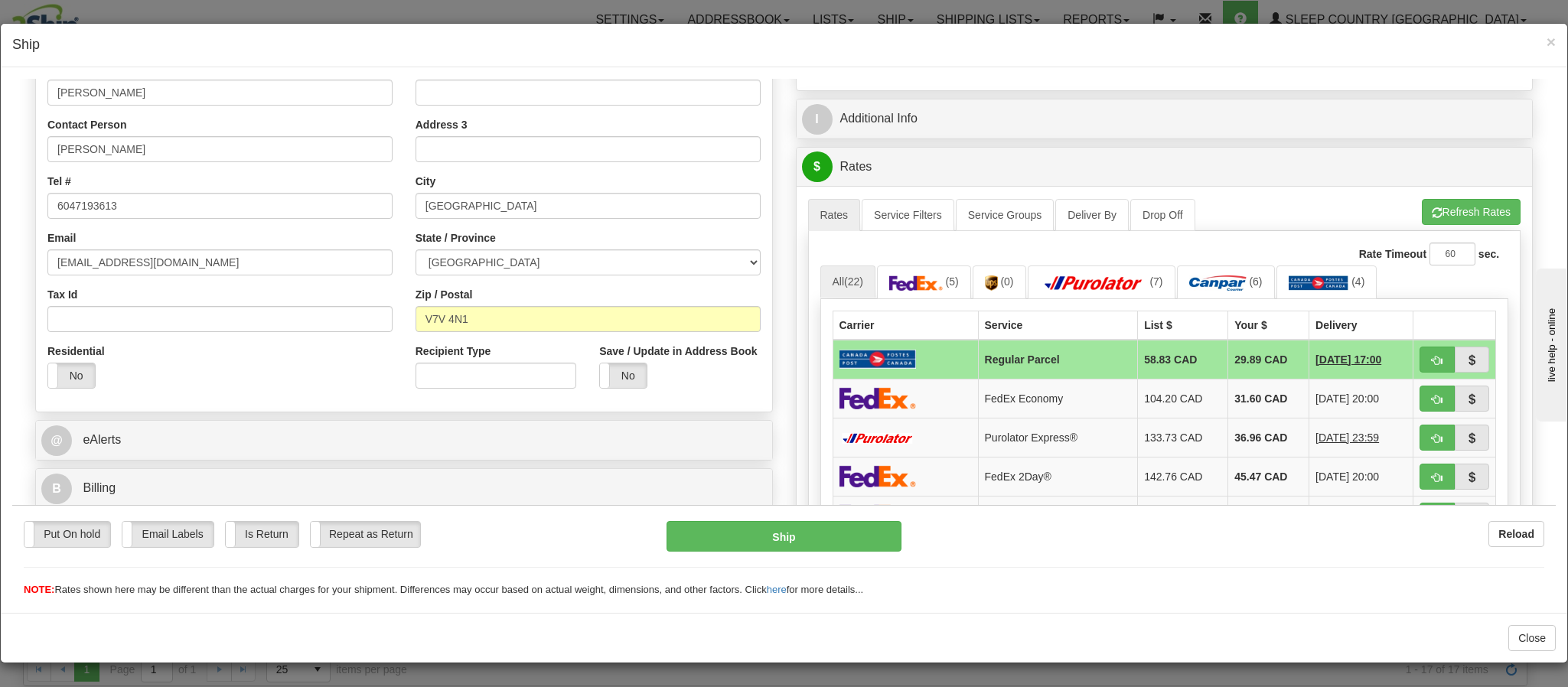
scroll to position [344, 0]
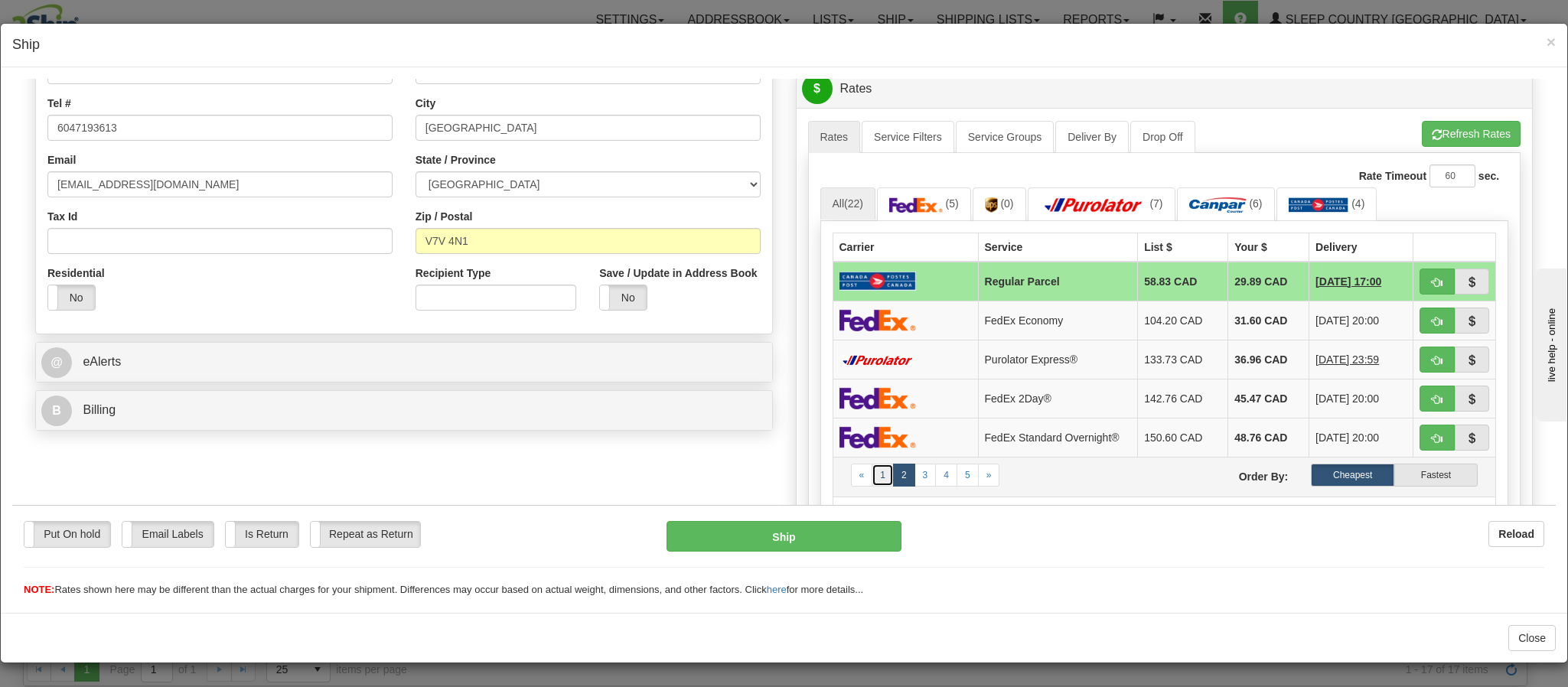
click at [872, 486] on link "1" at bounding box center [882, 475] width 22 height 23
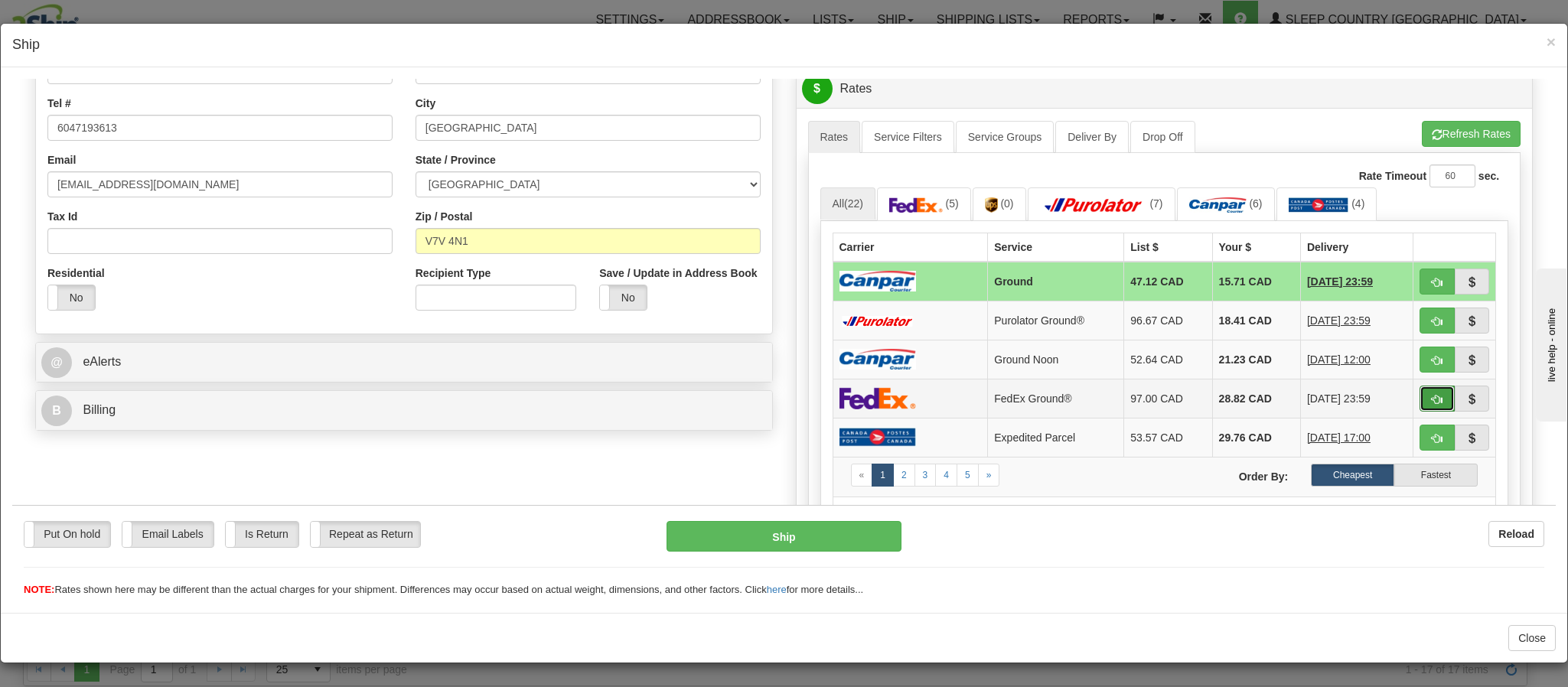
click at [1432, 404] on span "button" at bounding box center [1437, 399] width 11 height 10
type input "92"
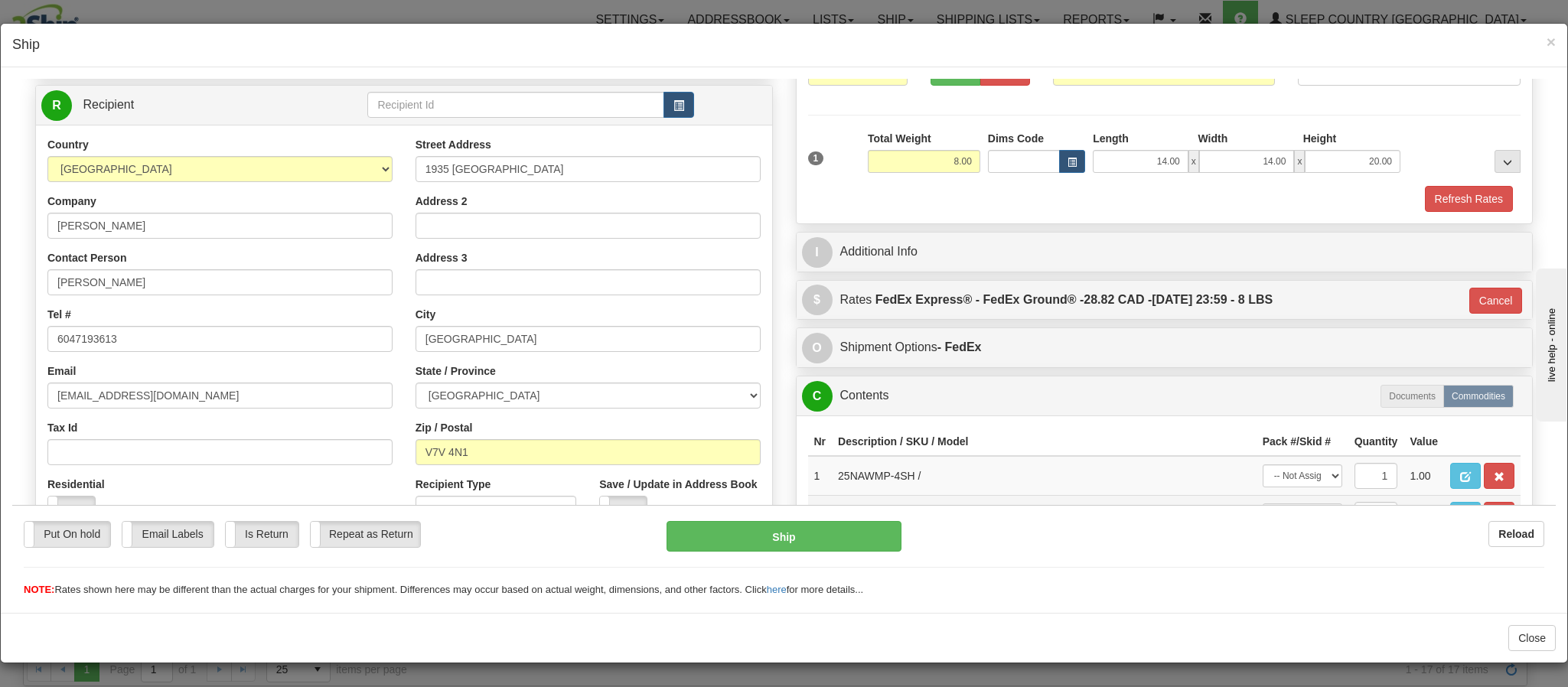
scroll to position [0, 0]
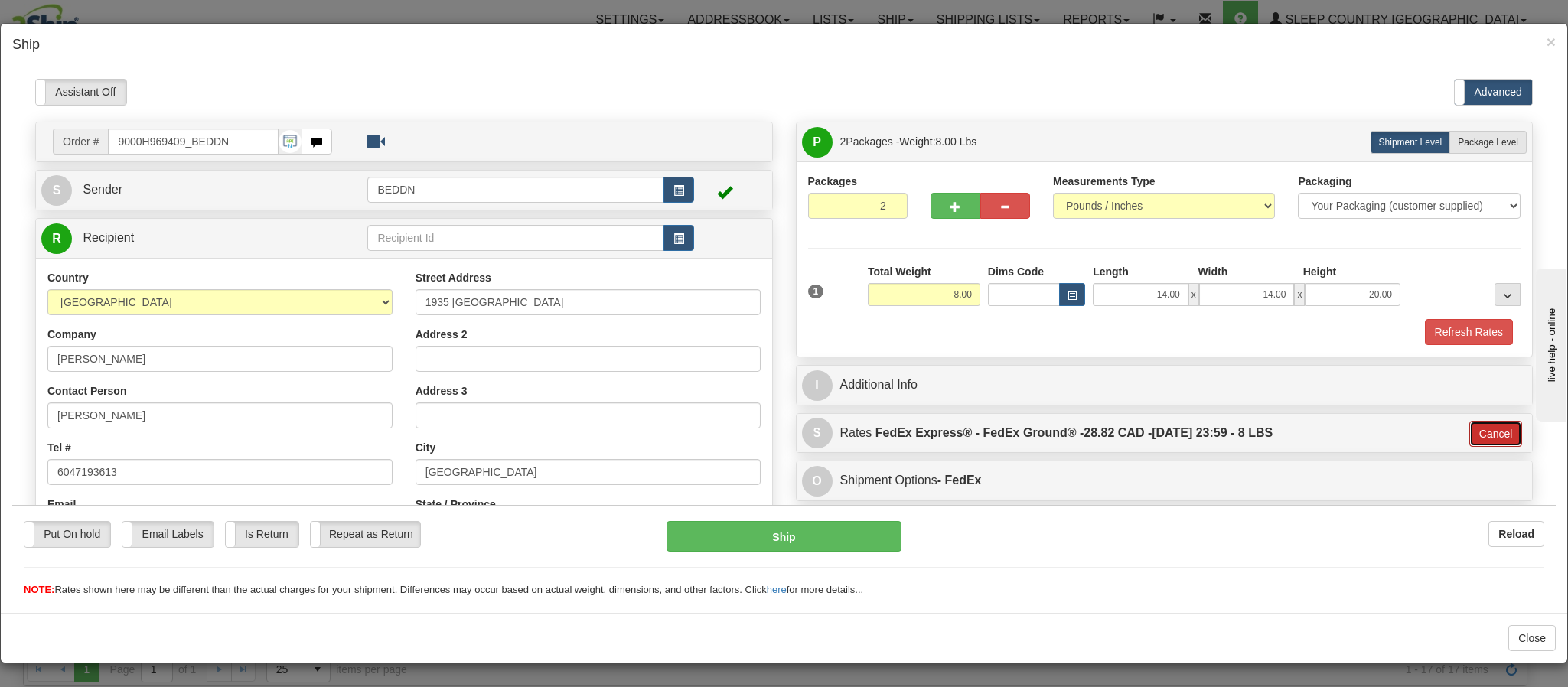
click at [1470, 436] on button "Cancel" at bounding box center [1496, 433] width 54 height 26
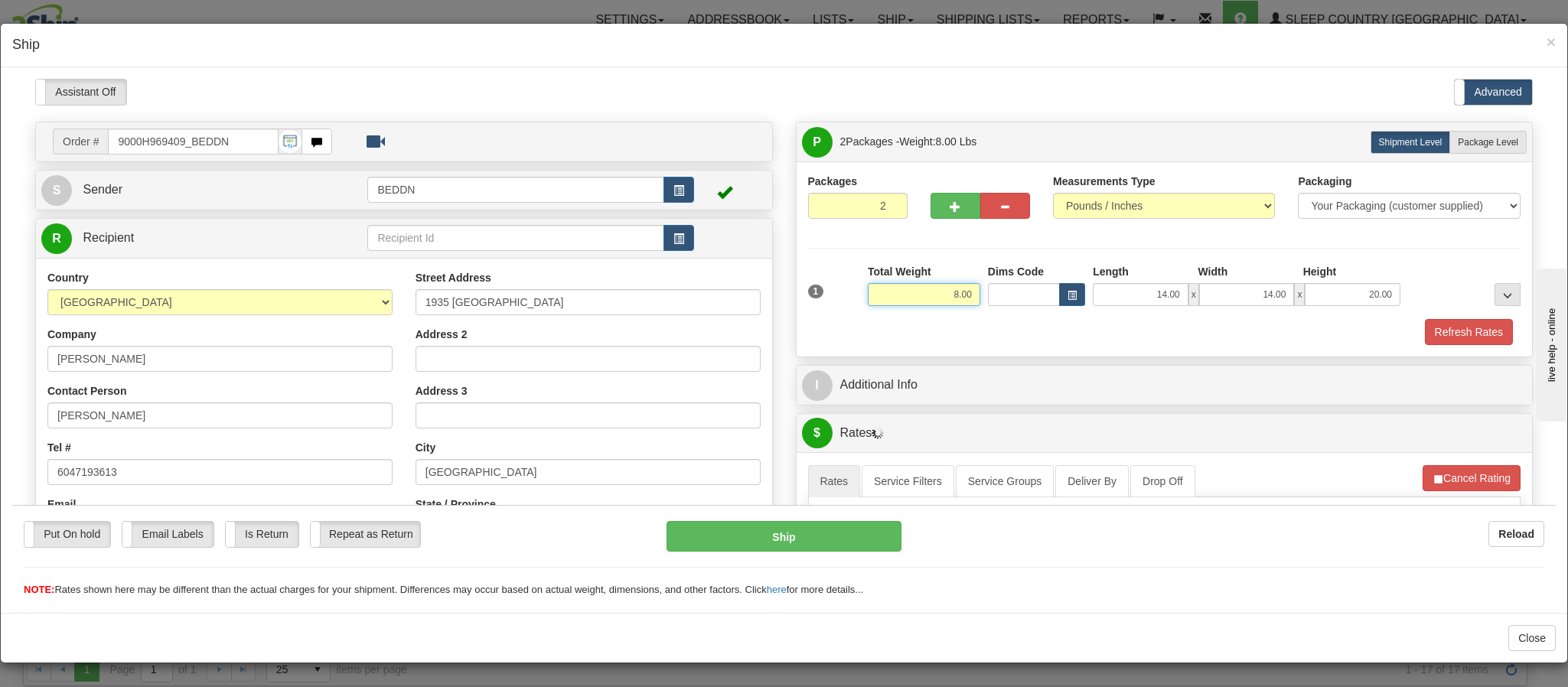
click at [926, 298] on input "8.00" at bounding box center [924, 294] width 112 height 23
drag, startPoint x: 938, startPoint y: 297, endPoint x: 920, endPoint y: 295, distance: 18.1
click at [924, 299] on input "8.00" at bounding box center [924, 294] width 112 height 23
click at [920, 291] on input "8.00" at bounding box center [924, 294] width 112 height 23
click at [936, 295] on input "8.00" at bounding box center [924, 294] width 112 height 23
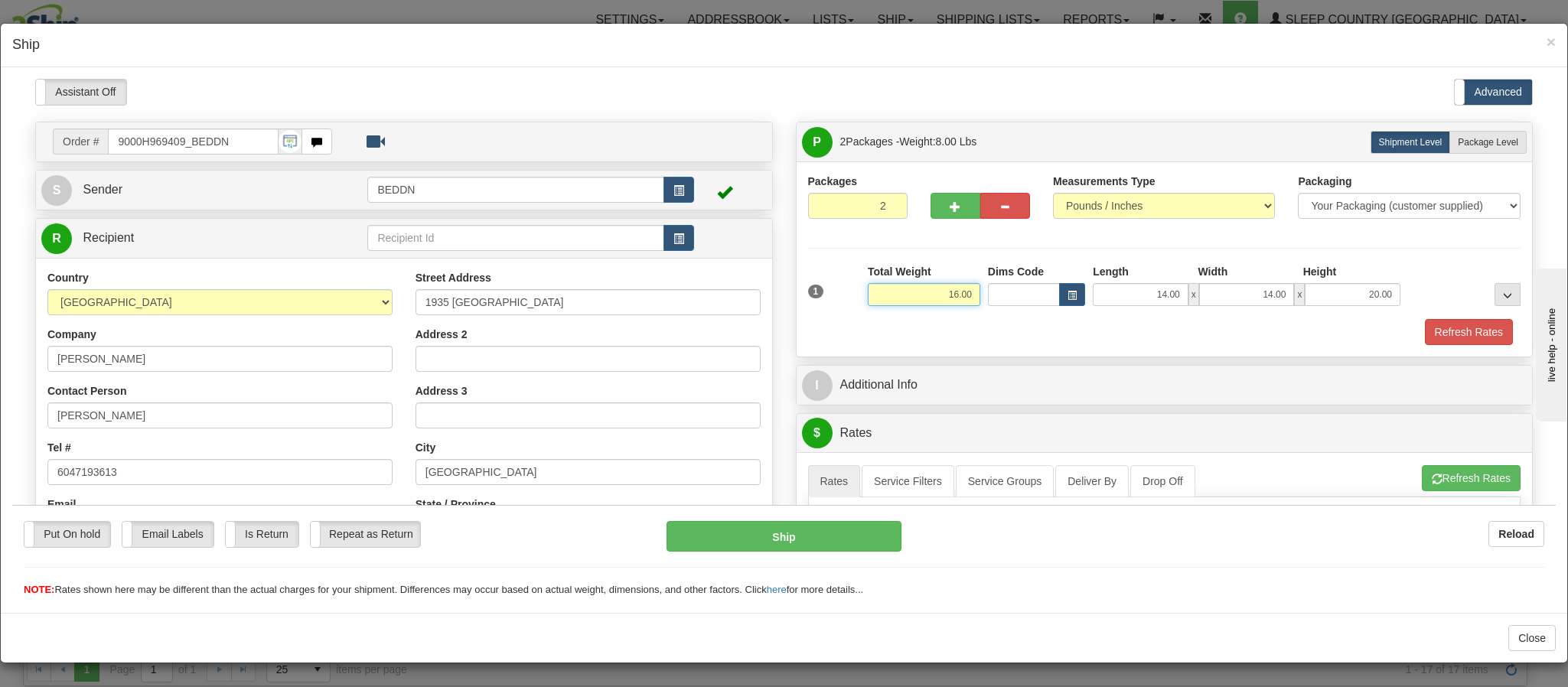
type input "16.00"
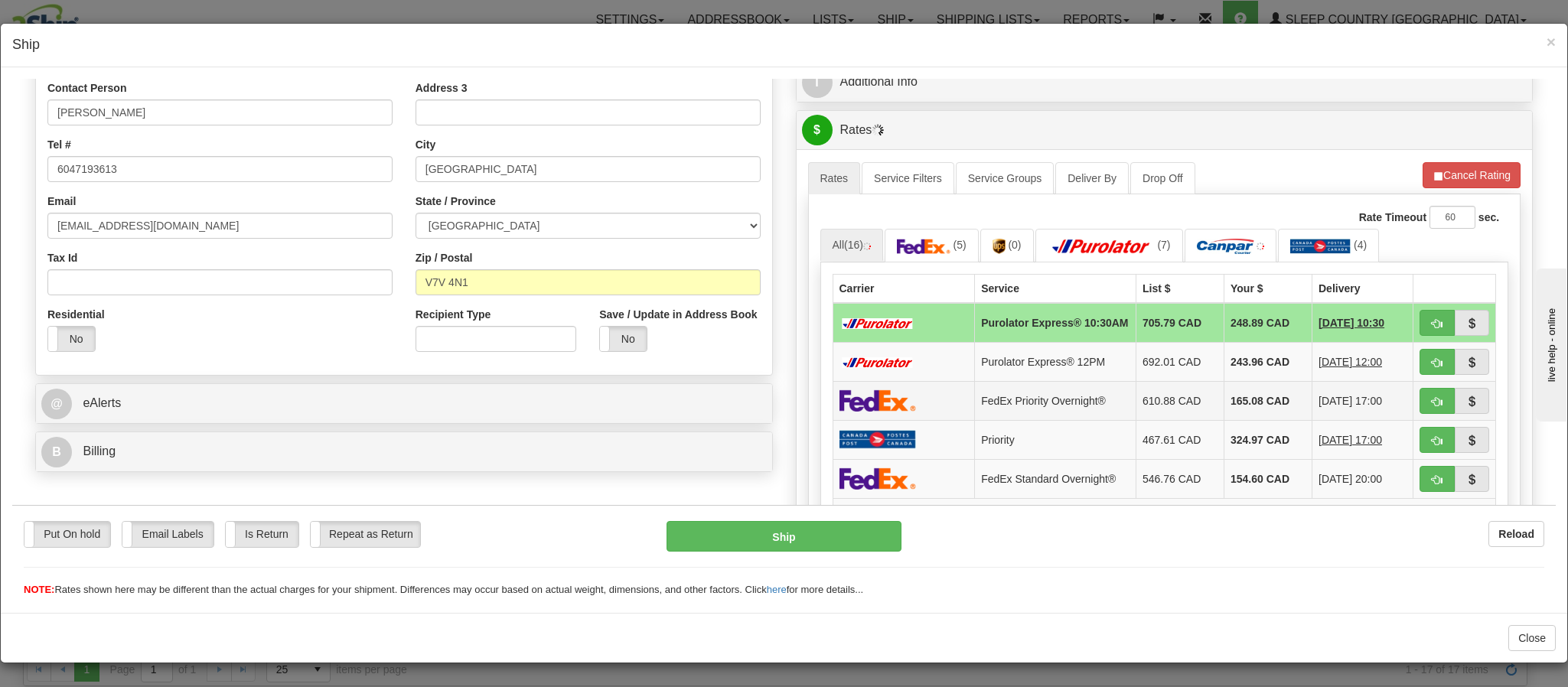
scroll to position [344, 0]
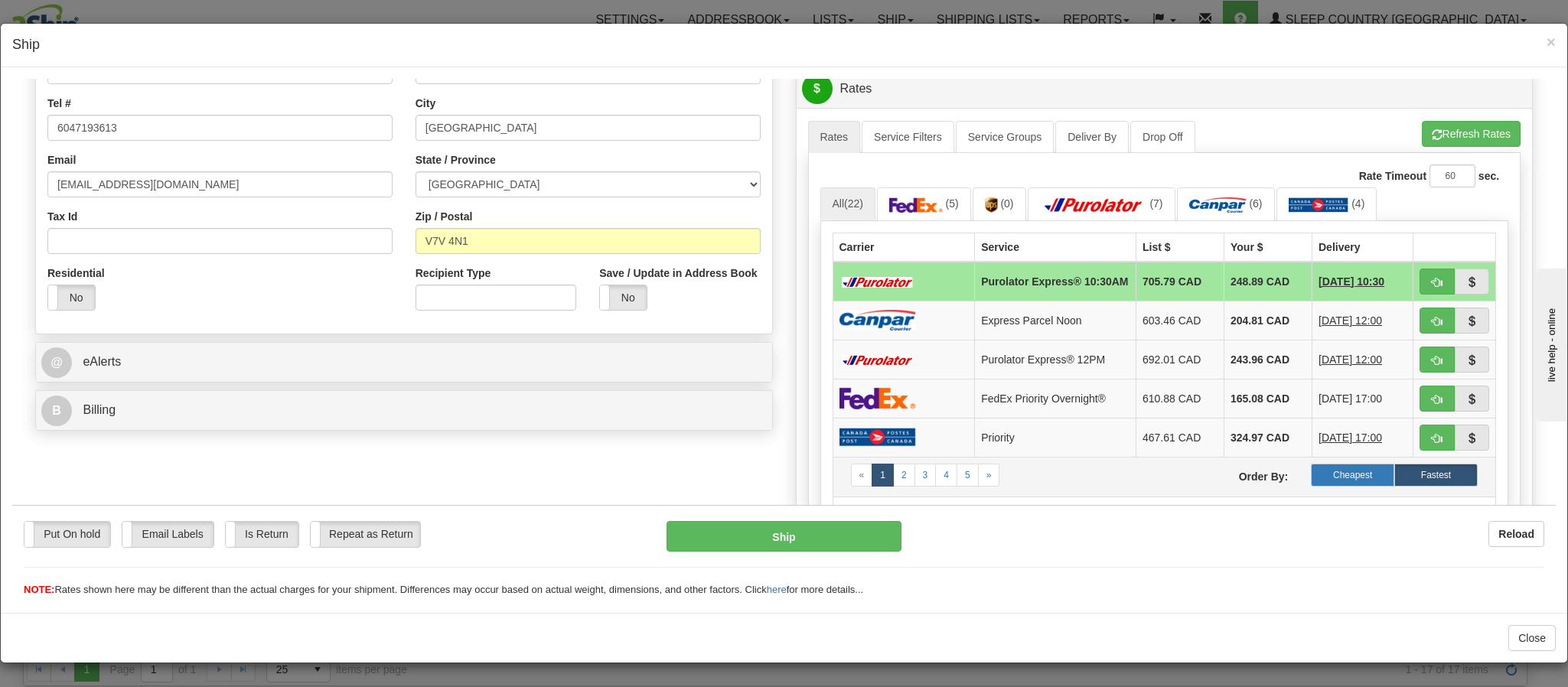
click at [1335, 486] on label "Cheapest" at bounding box center [1353, 475] width 84 height 23
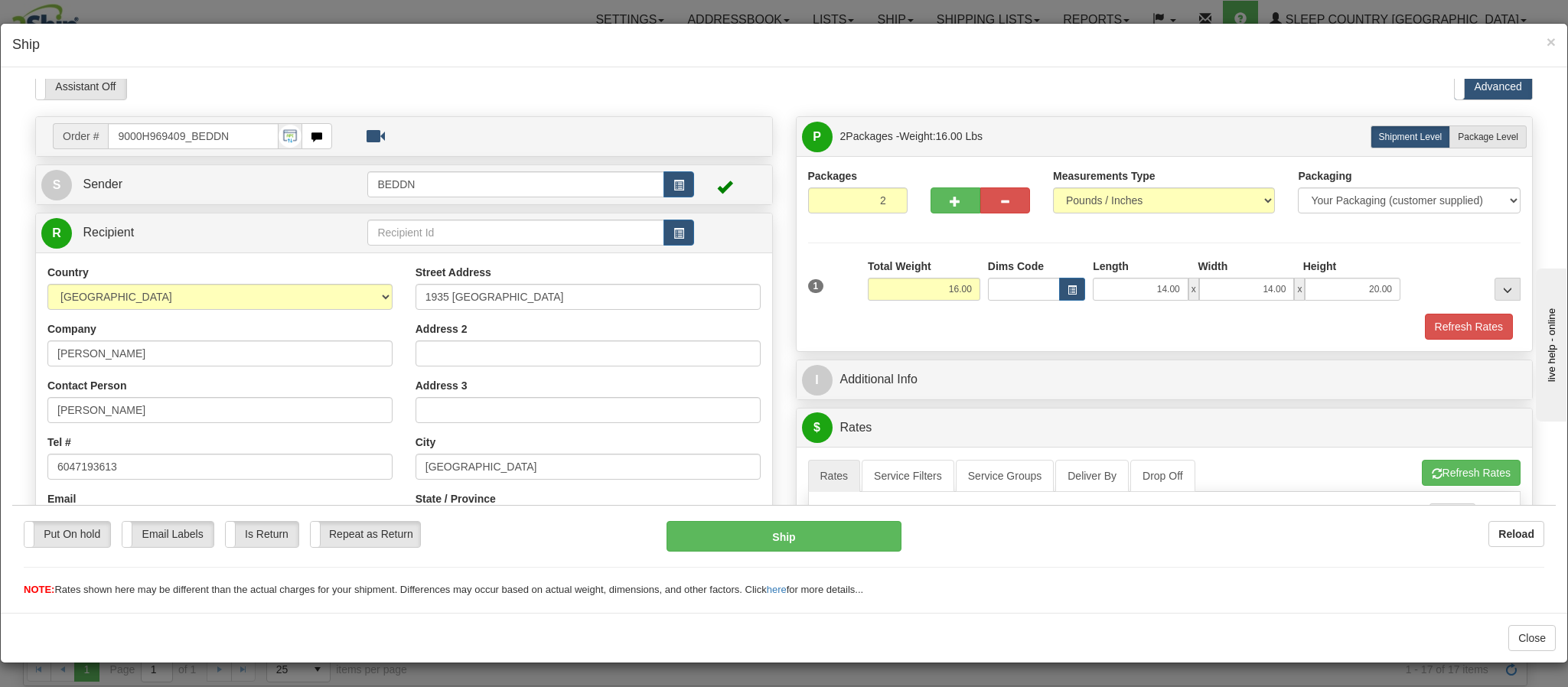
scroll to position [0, 0]
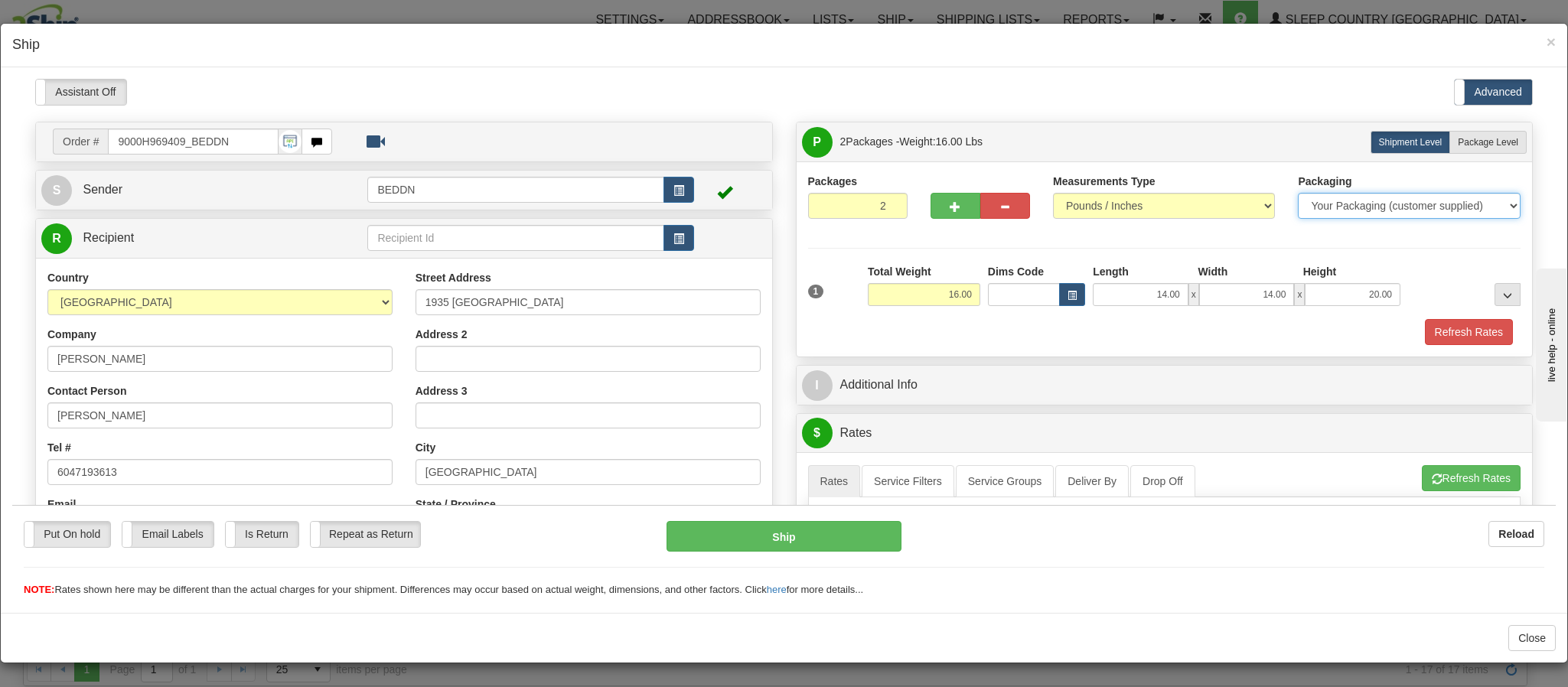
click at [1470, 205] on select "Your Packaging (customer supplied) Envelope (carrier supplied) Pack (carrier su…" at bounding box center [1409, 205] width 222 height 26
click at [1298, 192] on select "Your Packaging (customer supplied) Envelope (carrier supplied) Pack (carrier su…" at bounding box center [1409, 205] width 222 height 26
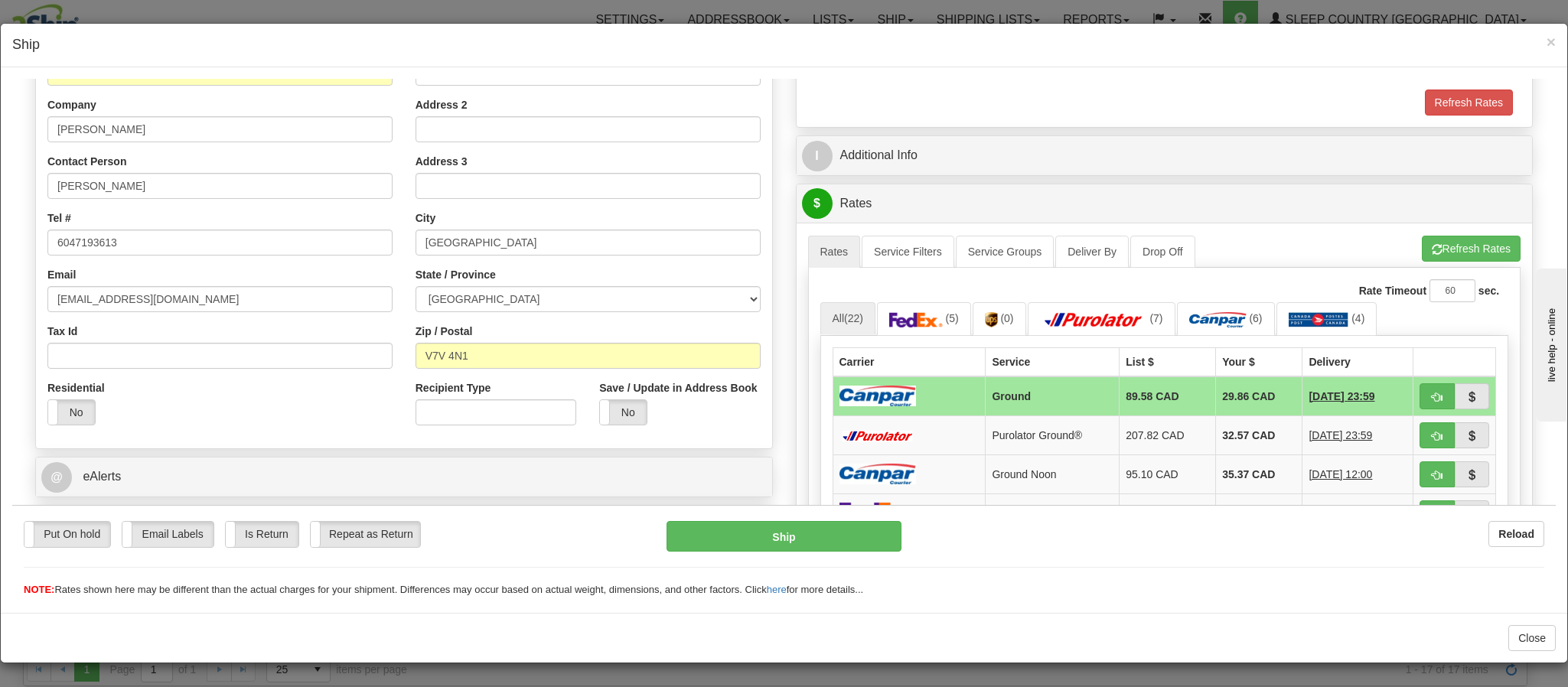
scroll to position [344, 0]
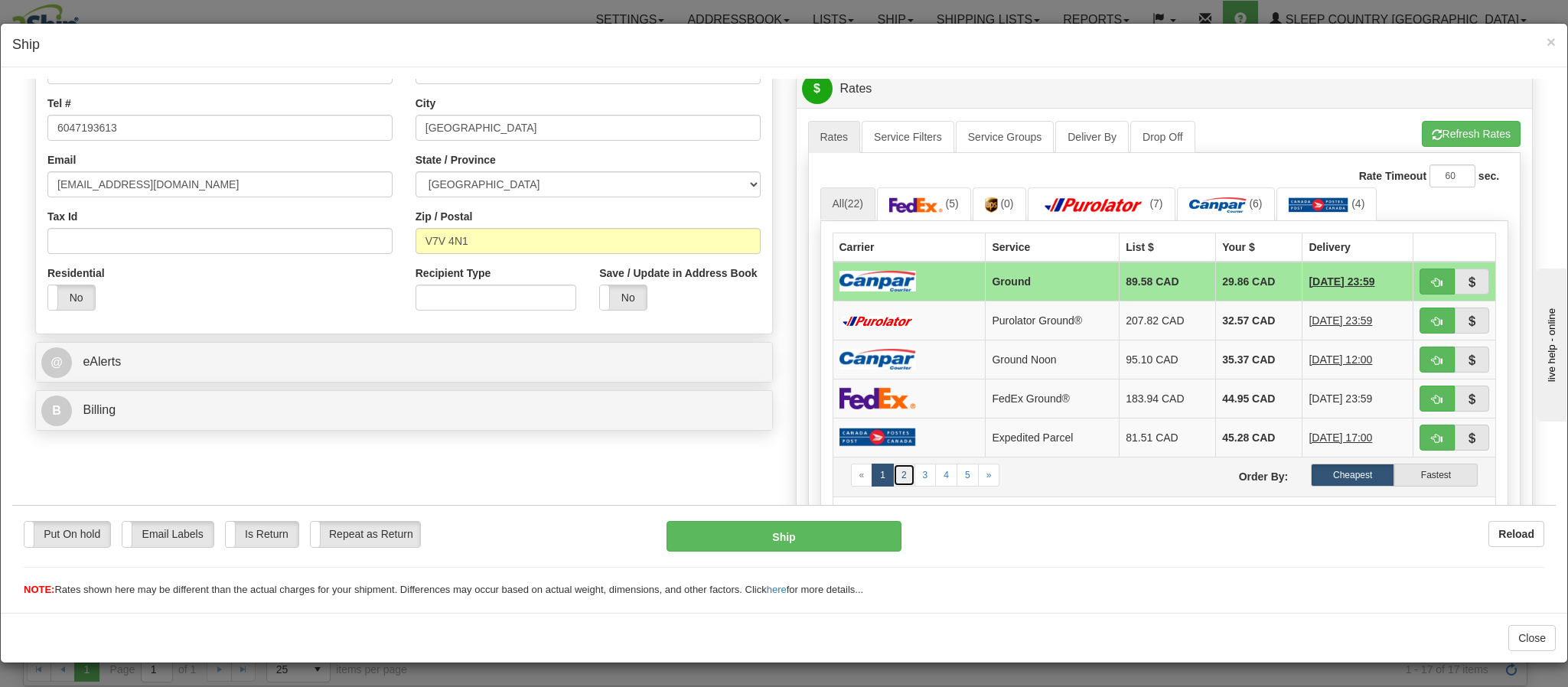
click at [893, 486] on link "2" at bounding box center [904, 475] width 22 height 23
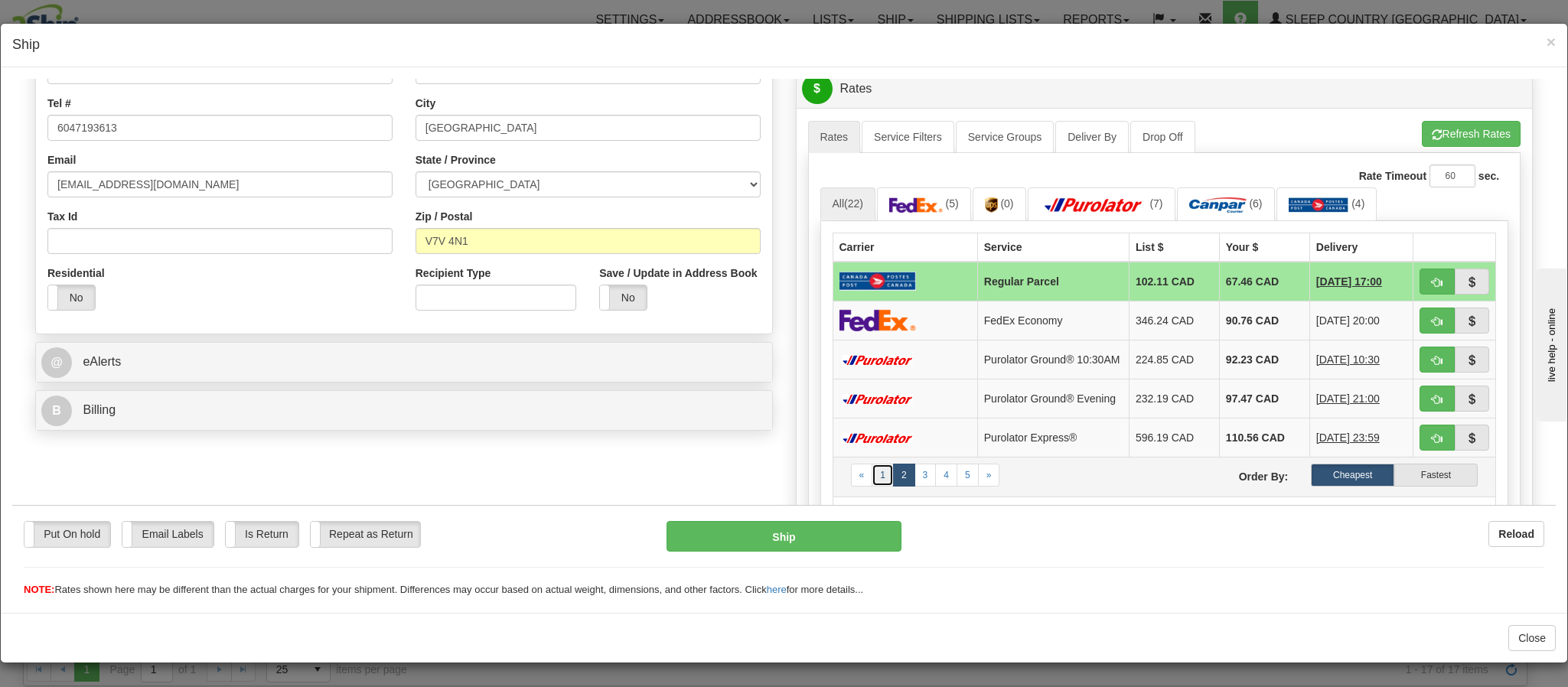
click at [872, 486] on link "1" at bounding box center [882, 475] width 22 height 23
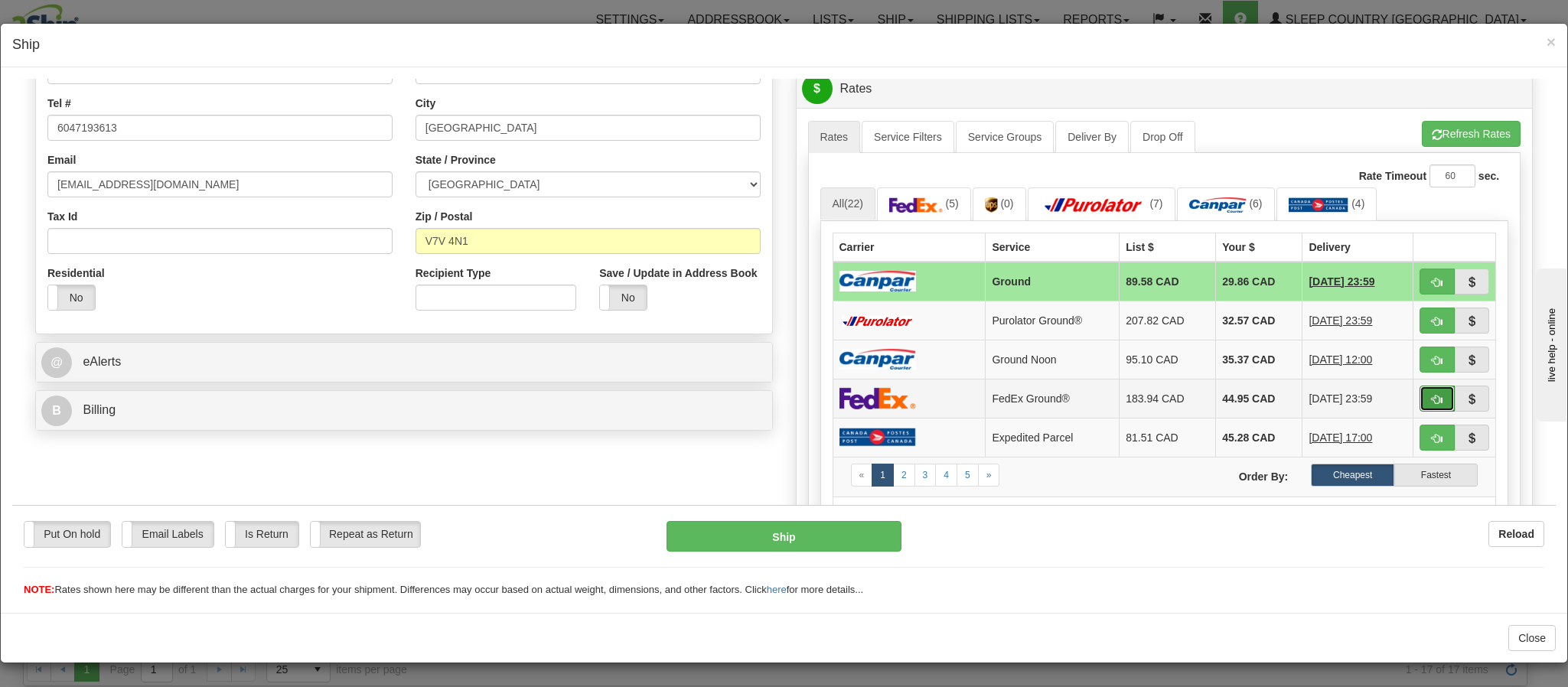
click at [1432, 404] on span "button" at bounding box center [1437, 399] width 11 height 10
type input "92"
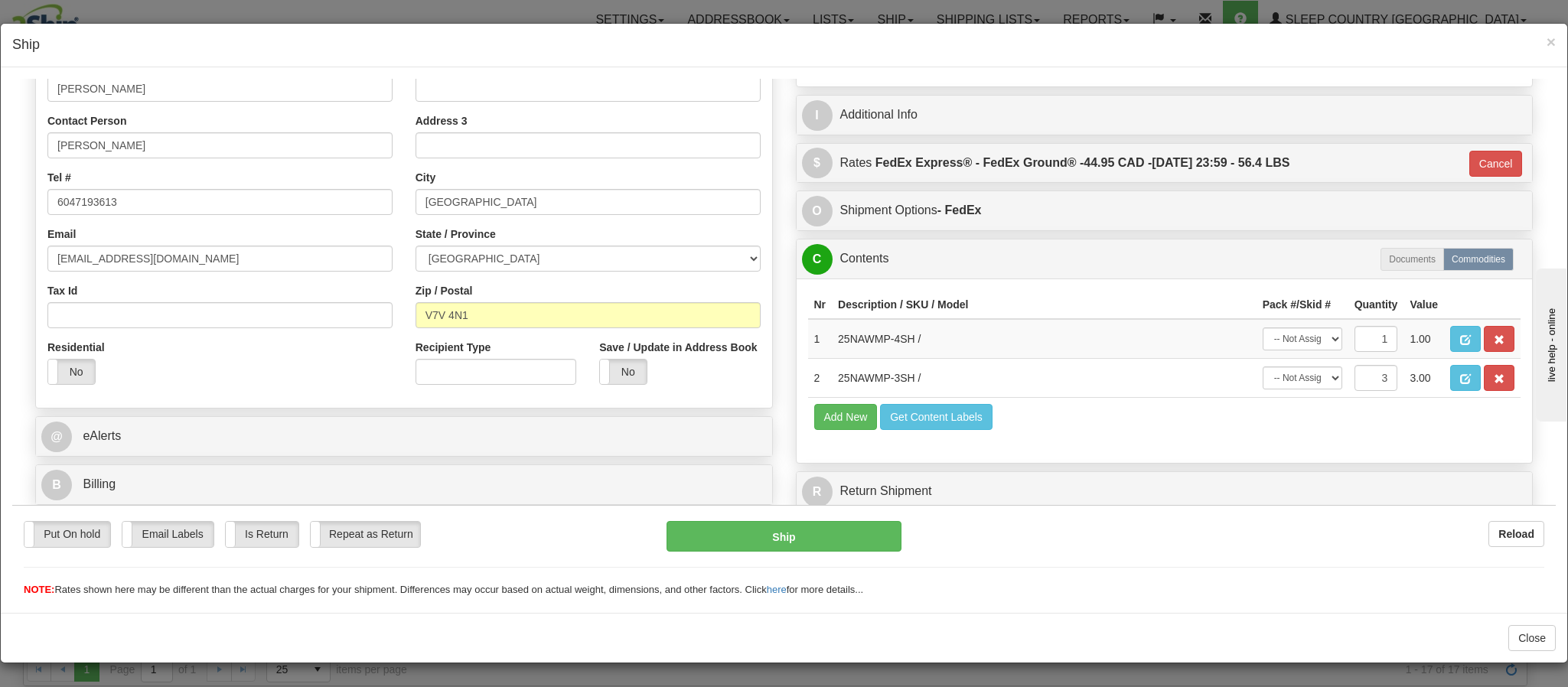
scroll to position [2, 0]
click at [804, 525] on button "Ship" at bounding box center [784, 535] width 234 height 30
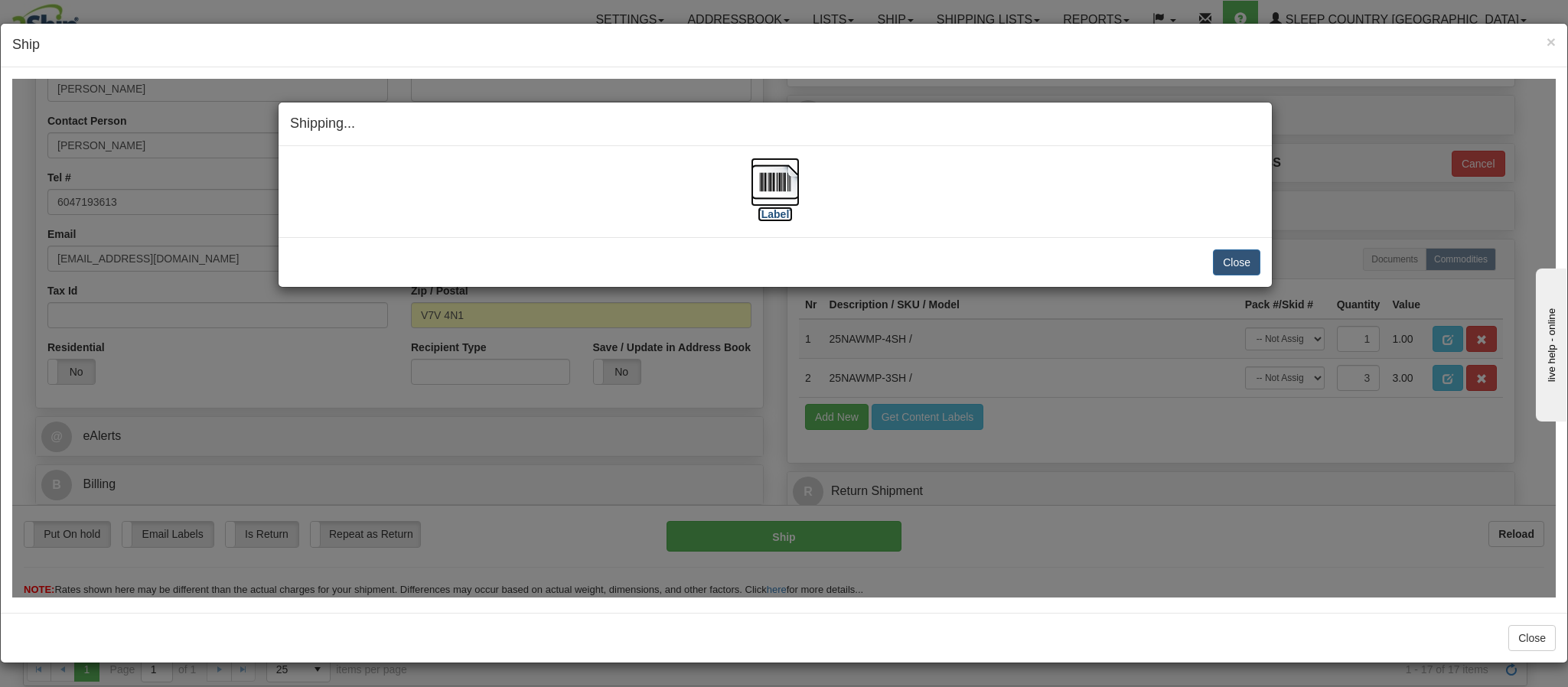
click at [755, 190] on img at bounding box center [775, 181] width 49 height 49
click at [1236, 267] on button "Close" at bounding box center [1236, 262] width 47 height 26
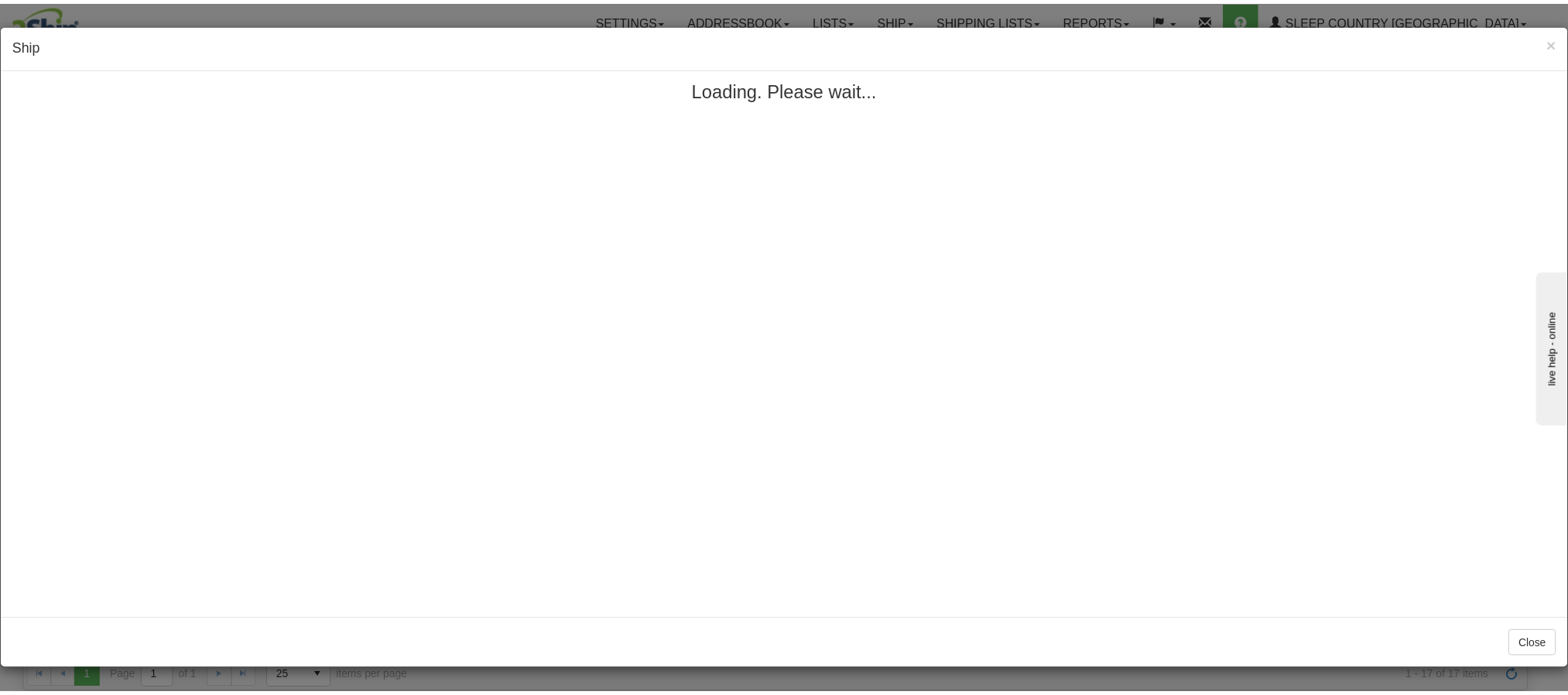
scroll to position [0, 0]
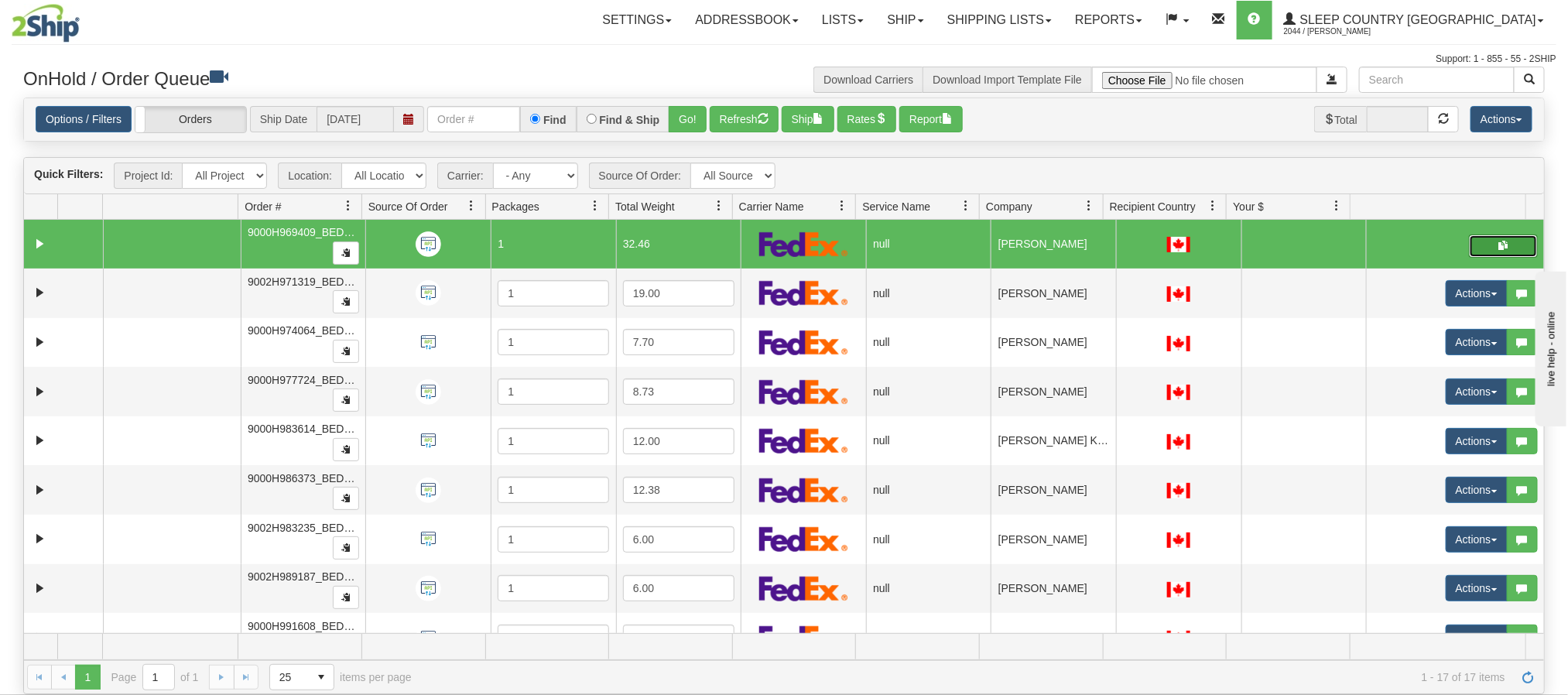
click at [1469, 253] on button "button" at bounding box center [1504, 246] width 69 height 24
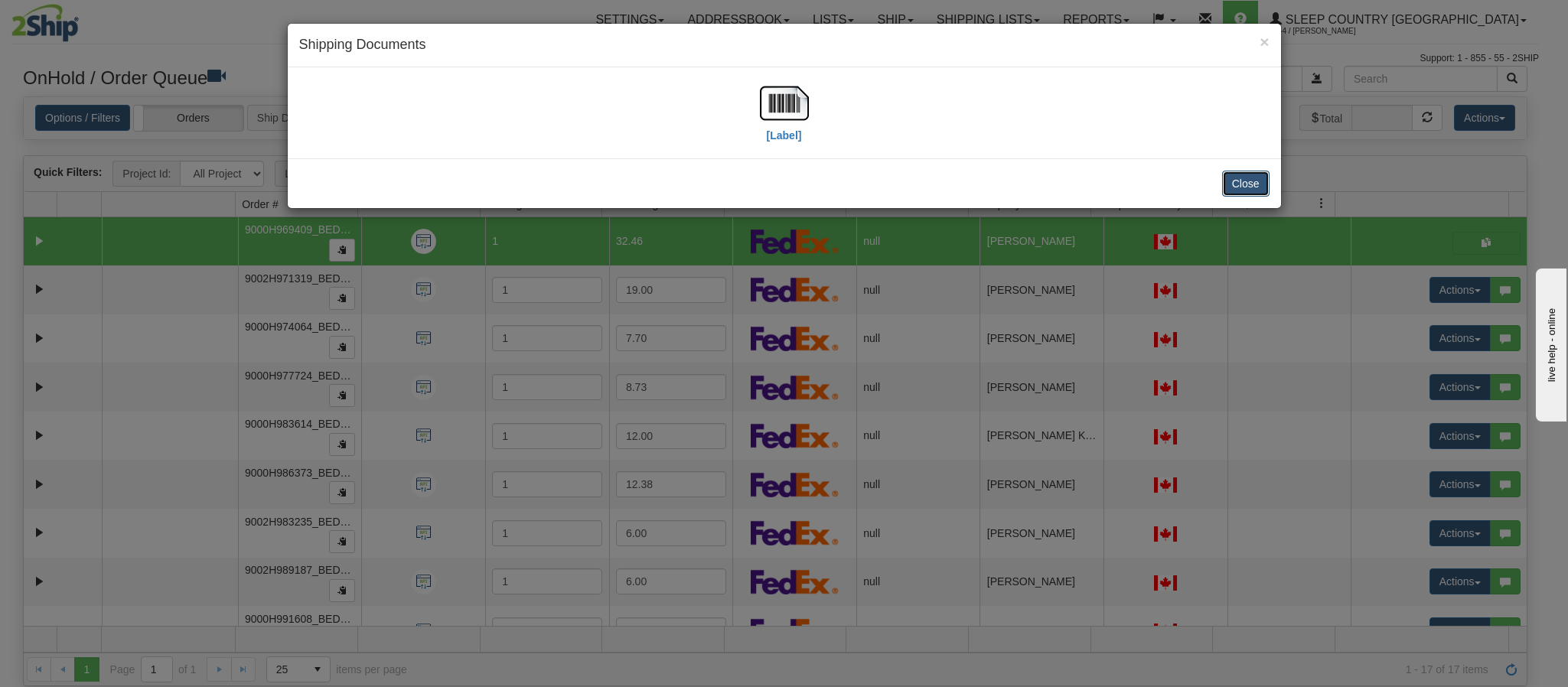
click at [1241, 185] on button "Close" at bounding box center [1245, 184] width 47 height 26
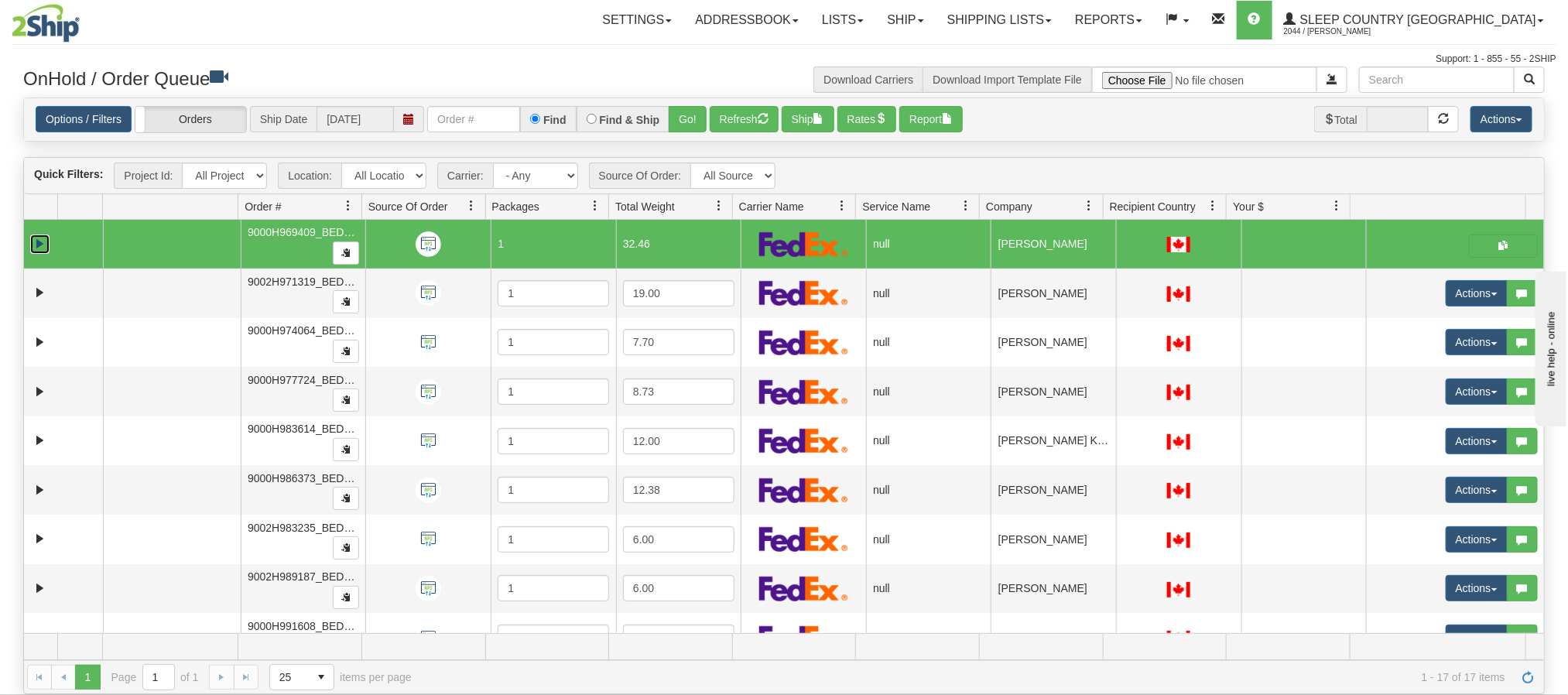
click at [38, 242] on link "Expand" at bounding box center [39, 244] width 20 height 20
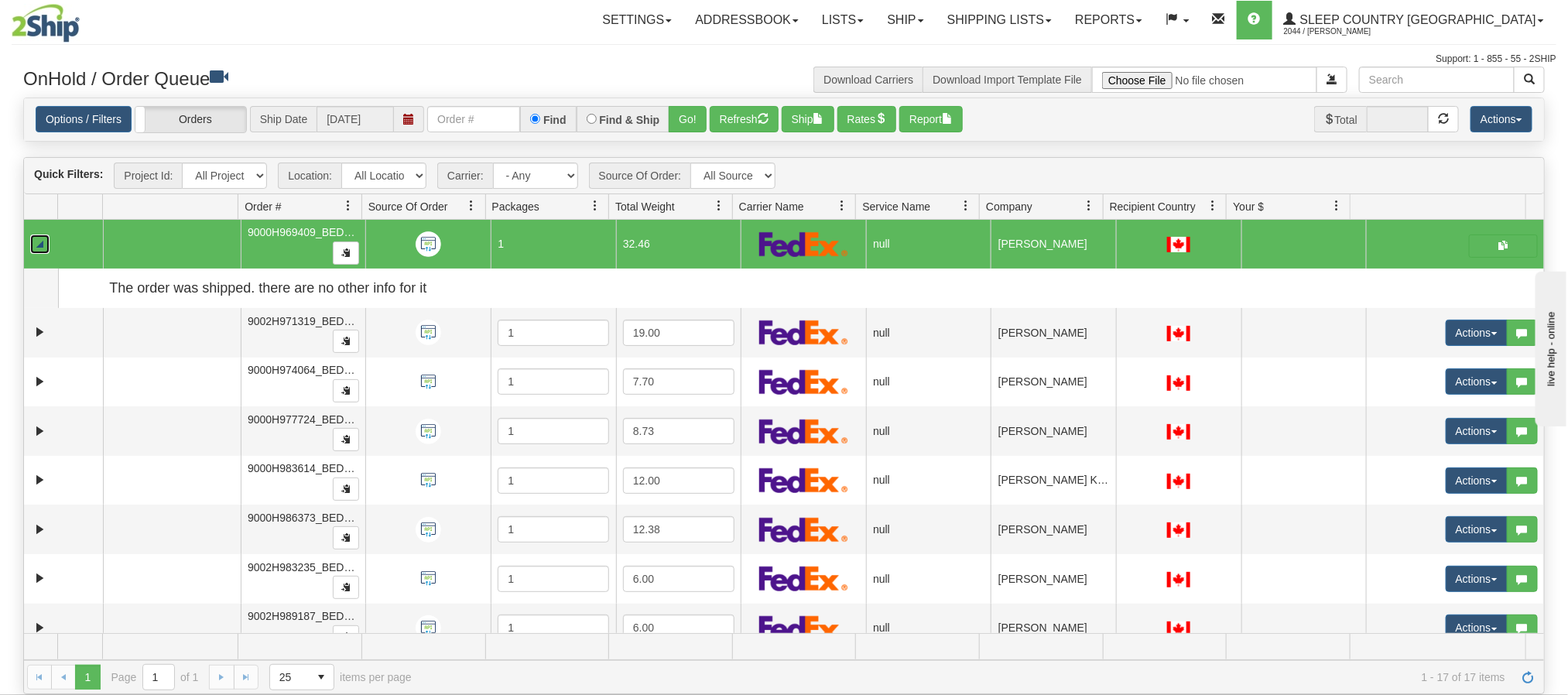
click at [33, 247] on link "Collapse" at bounding box center [39, 244] width 20 height 20
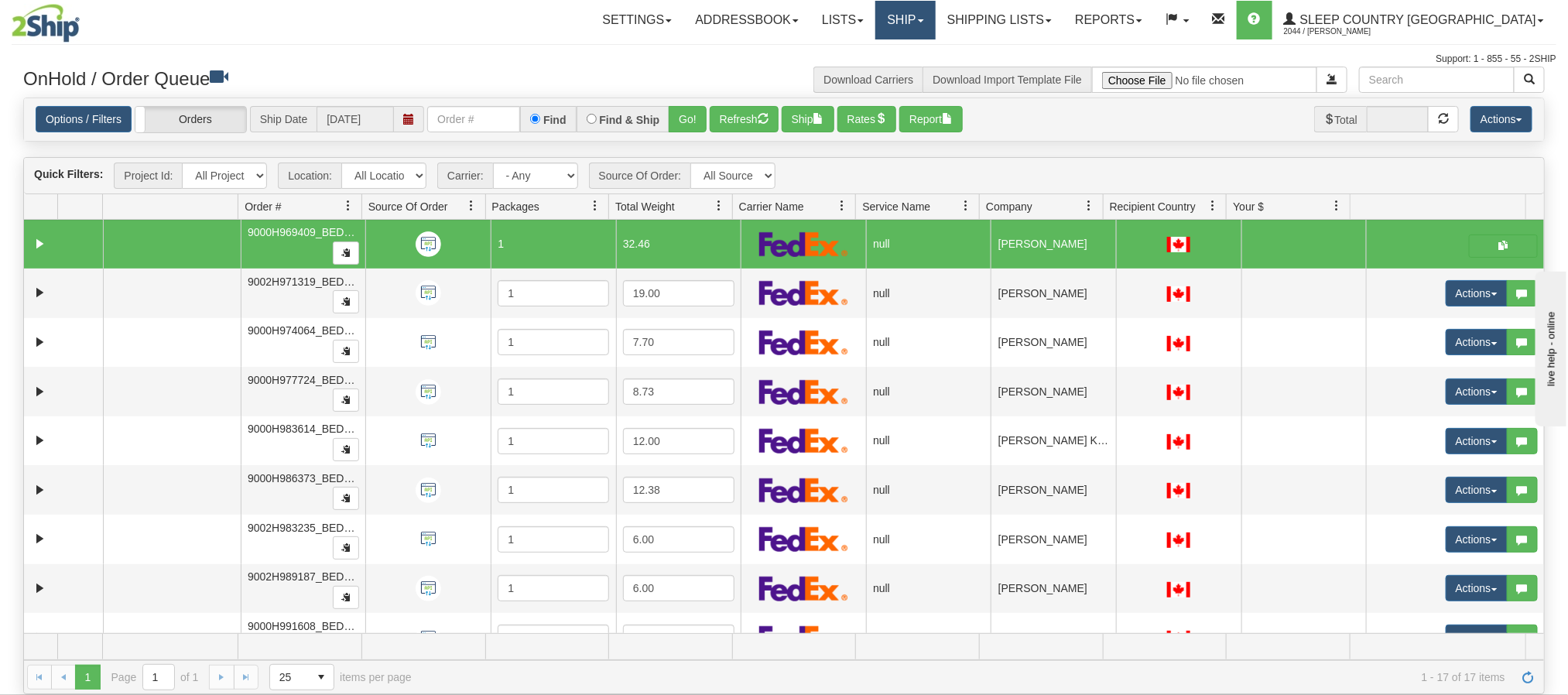
click at [935, 22] on link "Ship" at bounding box center [905, 20] width 60 height 38
click at [875, 24] on link "Lists" at bounding box center [842, 20] width 65 height 38
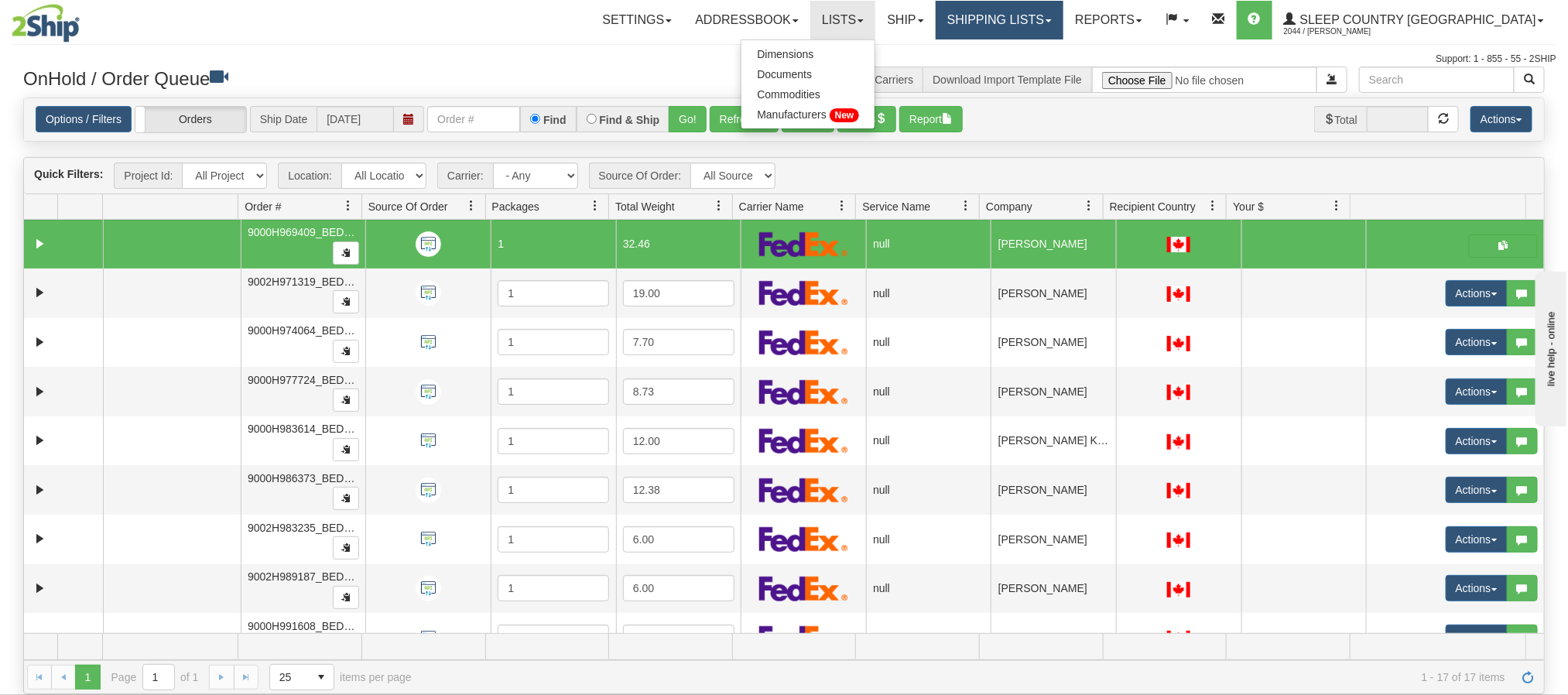
click at [1064, 35] on link "Shipping lists" at bounding box center [999, 20] width 128 height 38
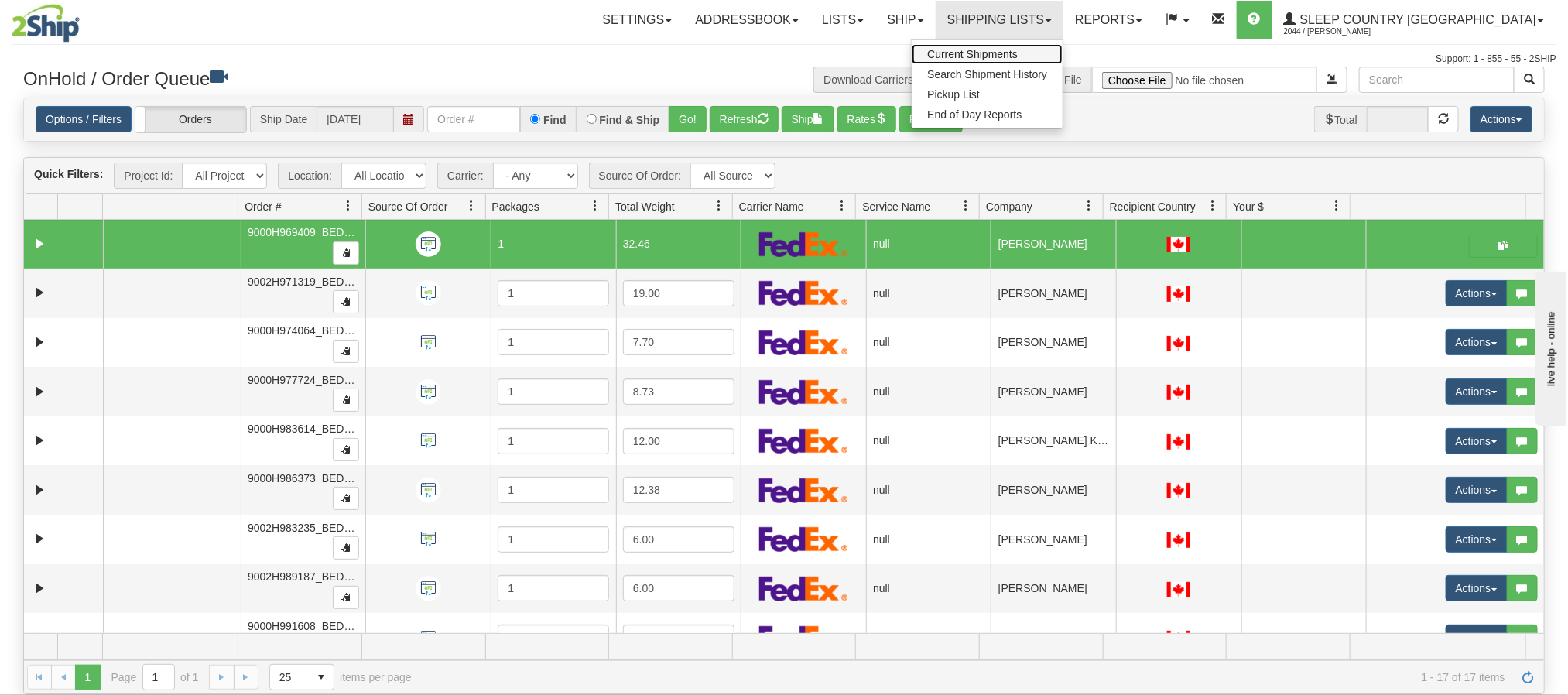
click at [1018, 54] on span "Current Shipments" at bounding box center [972, 54] width 90 height 13
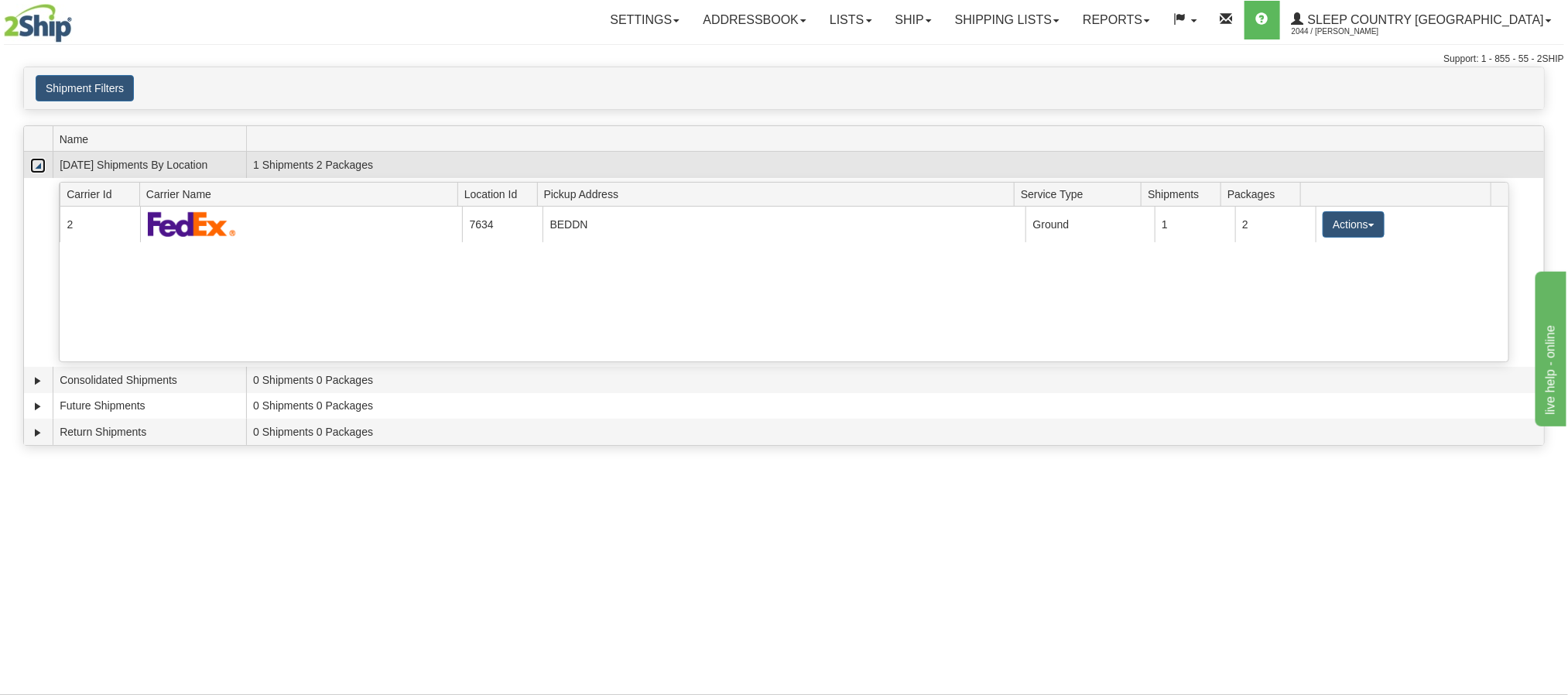
click at [33, 168] on link "Collapse" at bounding box center [38, 166] width 16 height 16
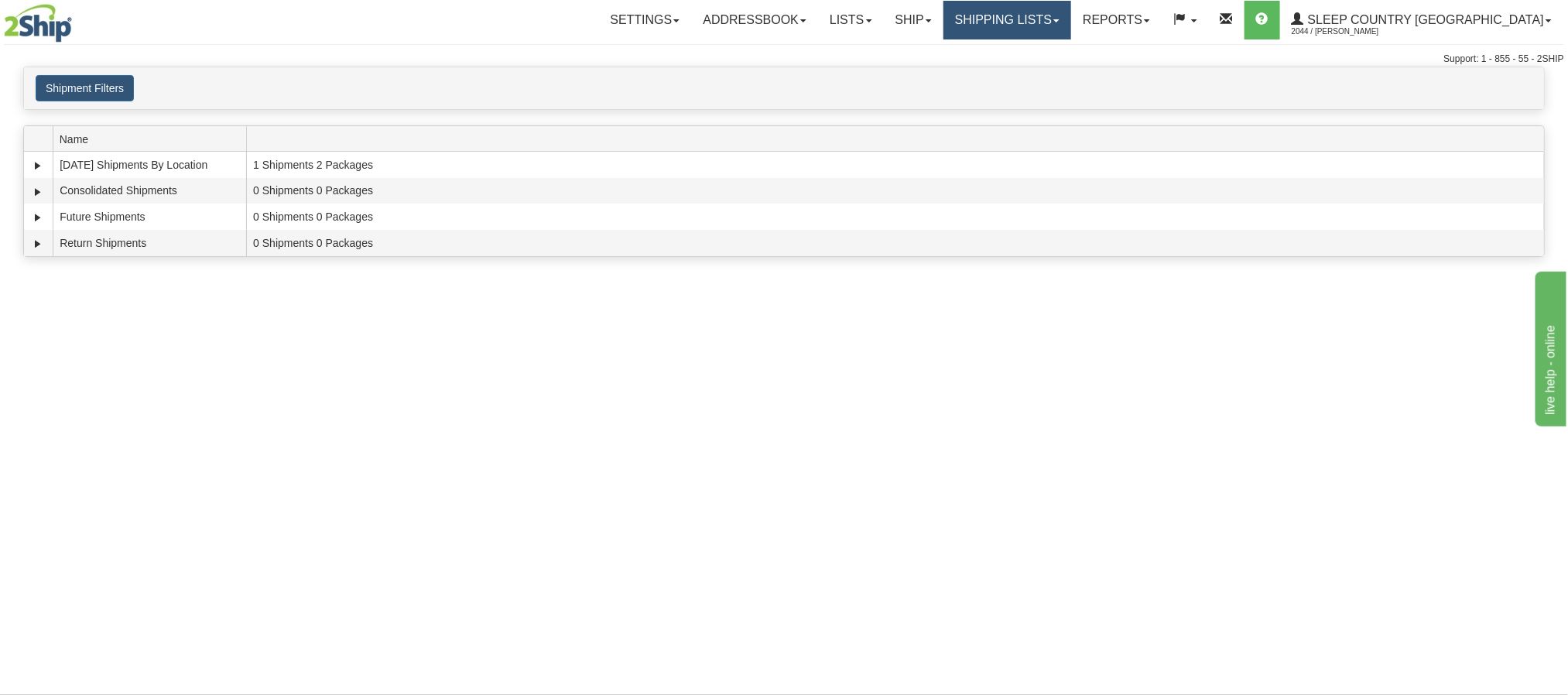
click at [1071, 17] on link "Shipping lists" at bounding box center [1007, 20] width 128 height 38
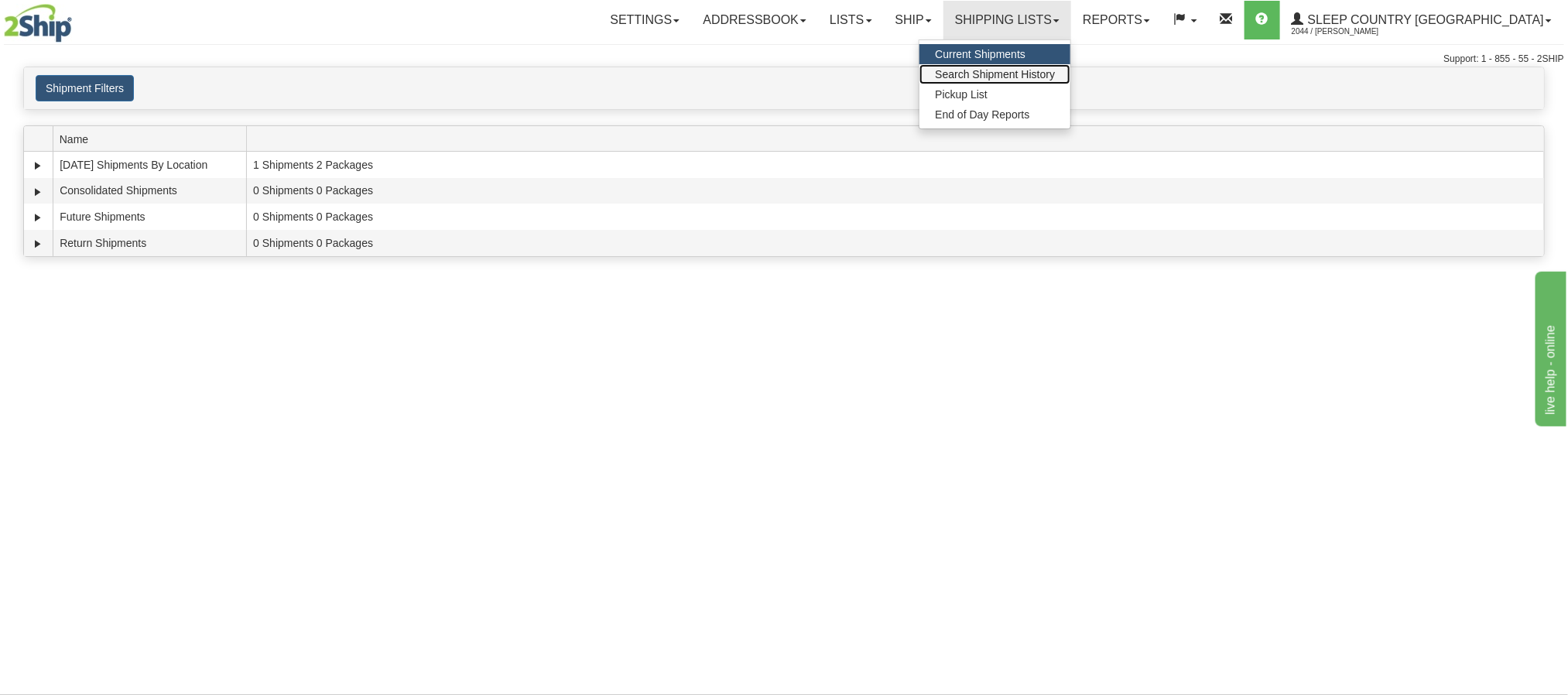
click at [1055, 79] on span "Search Shipment History" at bounding box center [995, 75] width 120 height 13
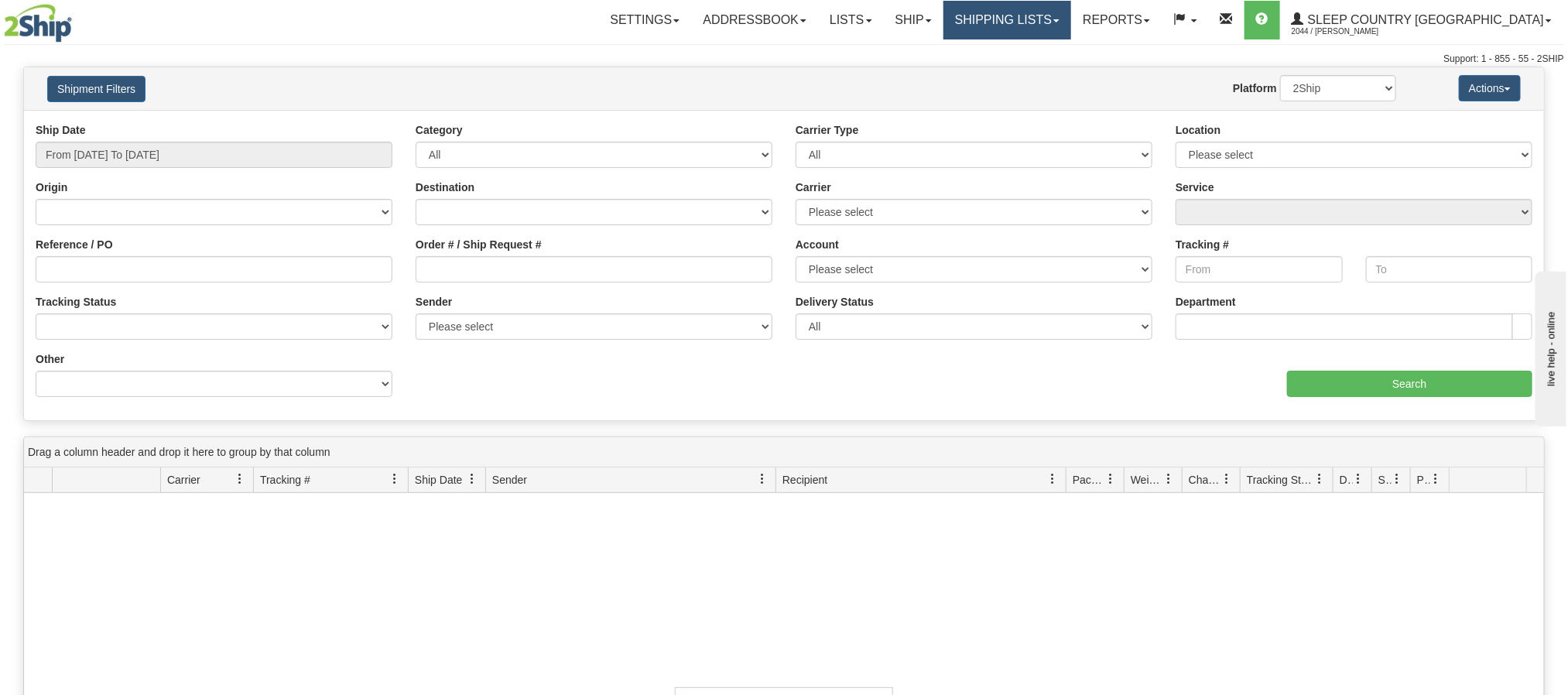
click at [1071, 16] on link "Shipping lists" at bounding box center [1007, 20] width 128 height 38
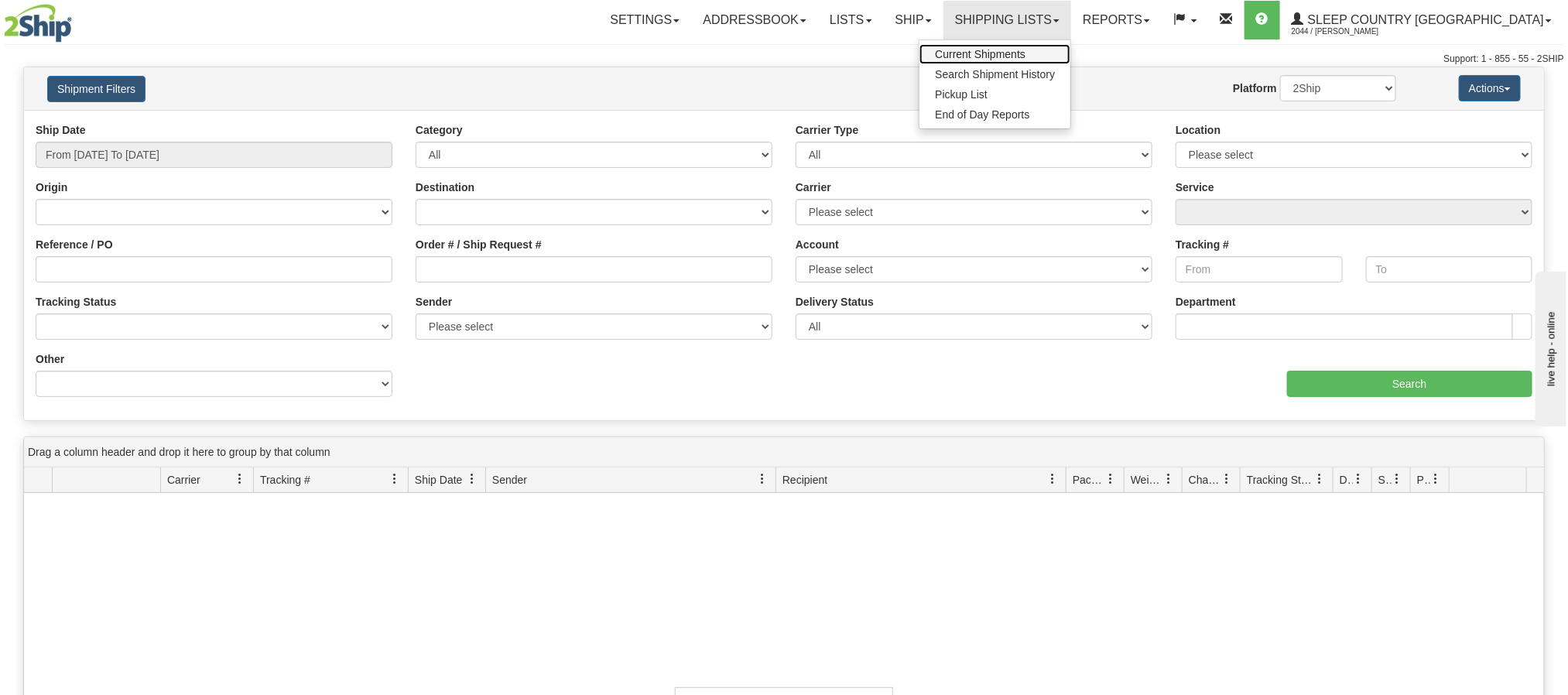
click at [1026, 48] on span "Current Shipments" at bounding box center [980, 54] width 90 height 13
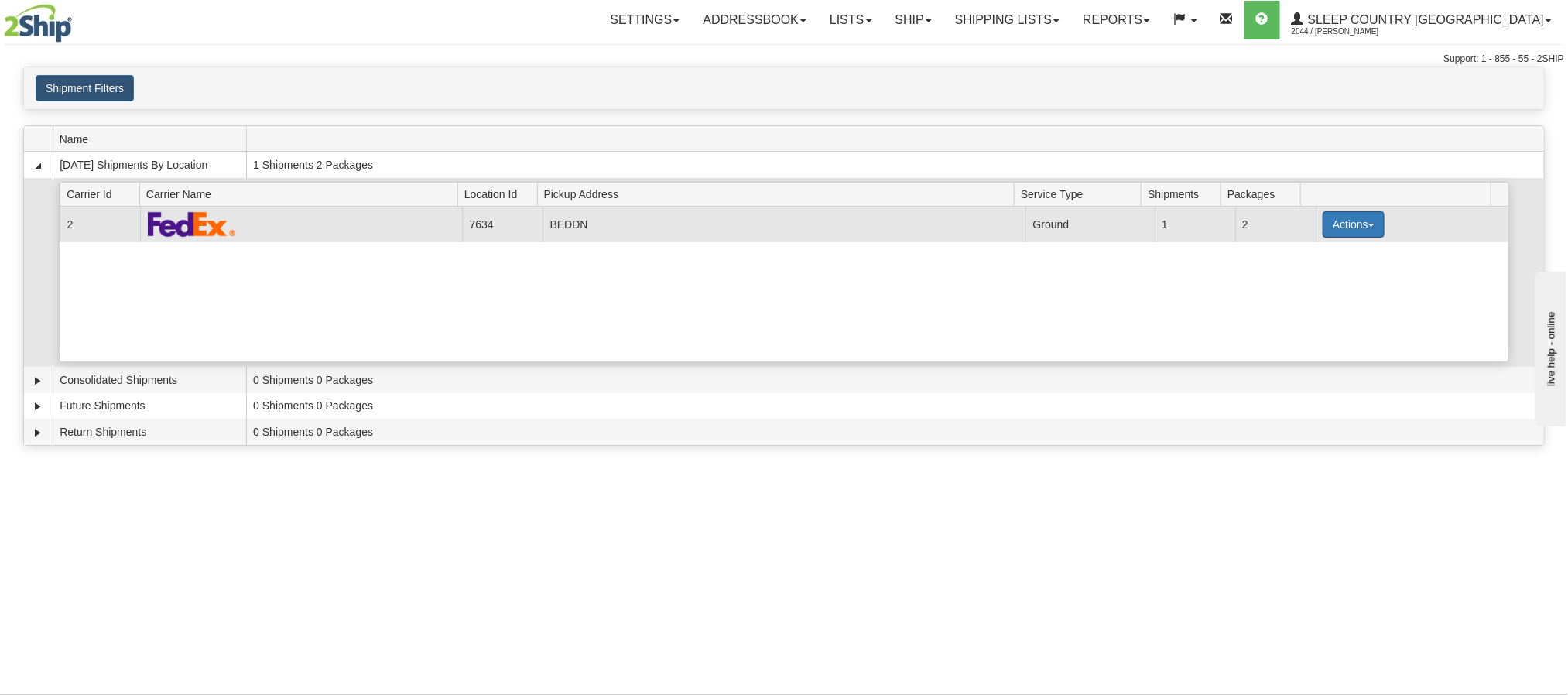
click at [1364, 227] on button "Actions" at bounding box center [1354, 224] width 62 height 27
click at [1315, 256] on span "Details" at bounding box center [1296, 253] width 42 height 11
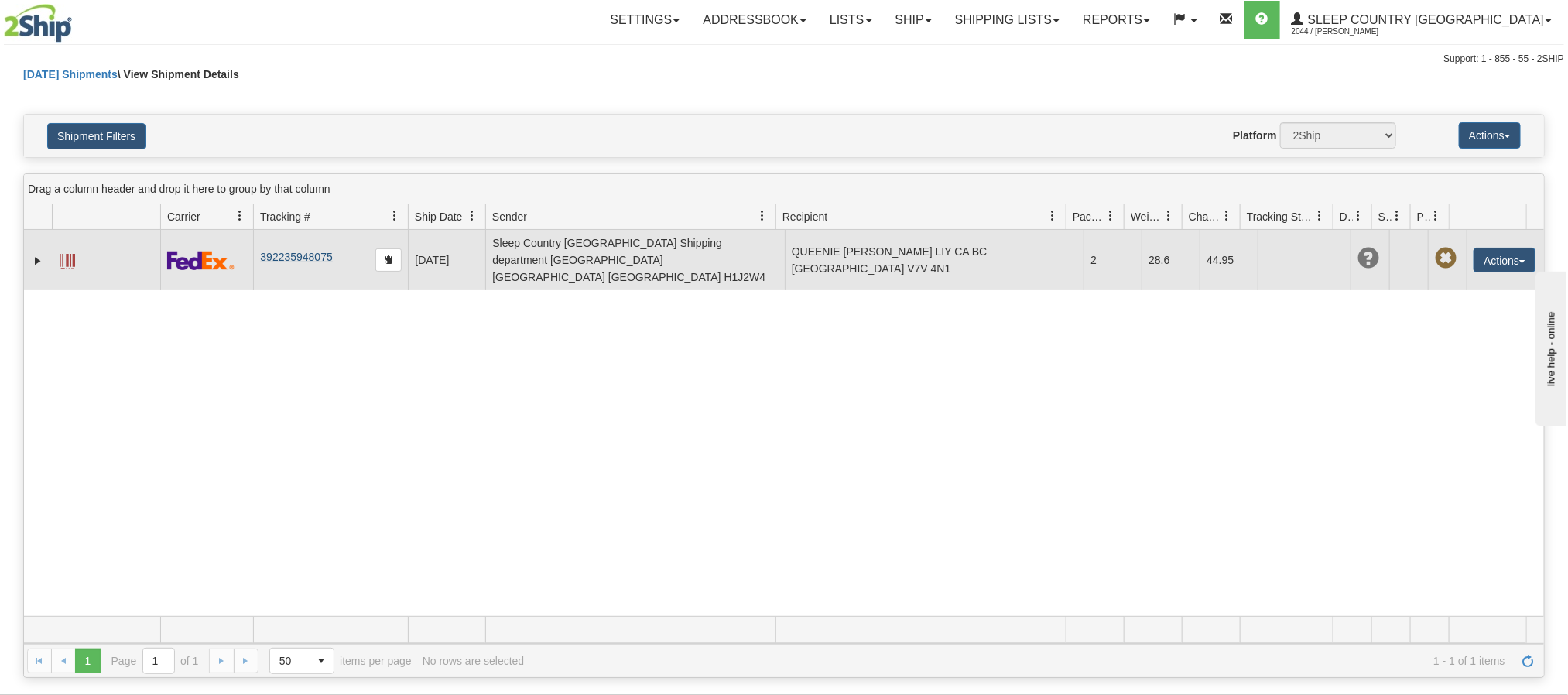
drag, startPoint x: 337, startPoint y: 256, endPoint x: 276, endPoint y: 253, distance: 61.1
click at [276, 254] on td "392235948075" at bounding box center [330, 260] width 155 height 60
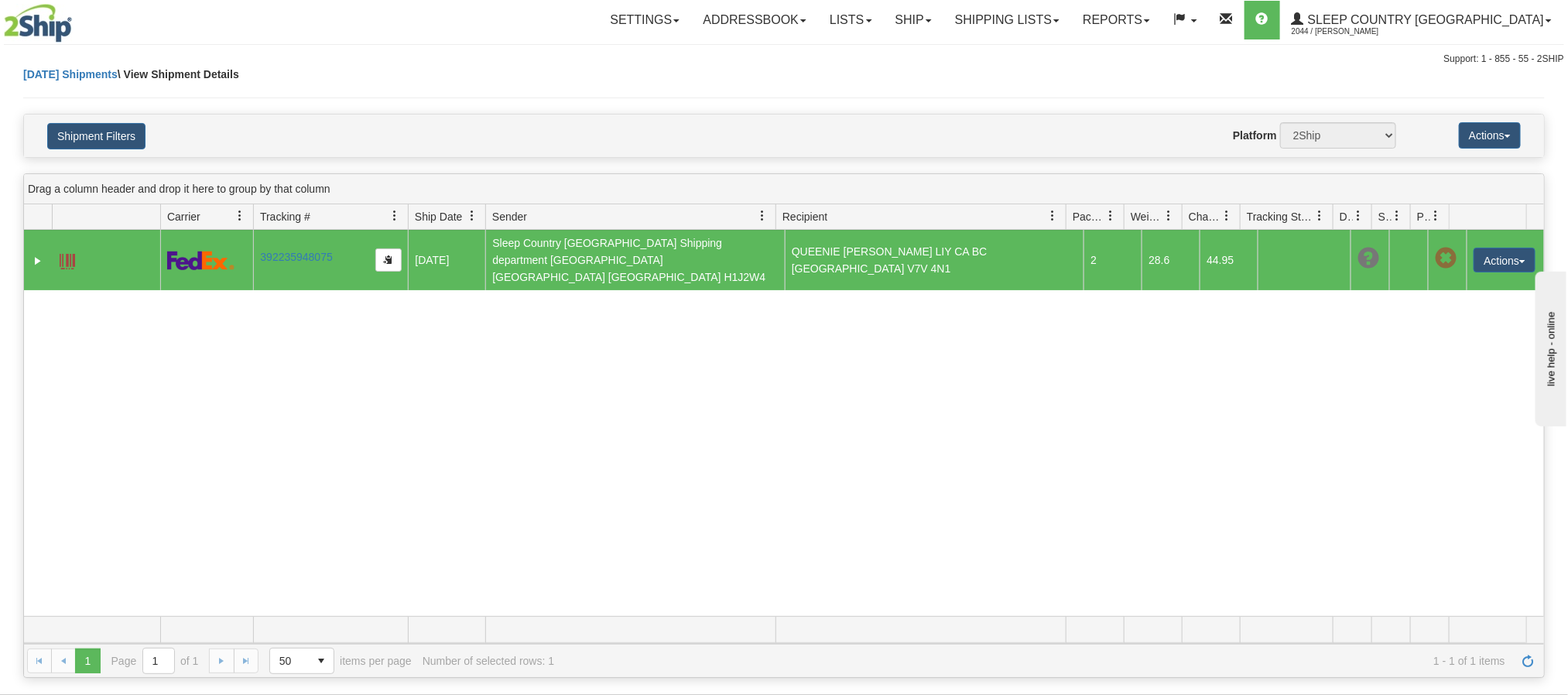
drag, startPoint x: 272, startPoint y: 252, endPoint x: 871, endPoint y: 407, distance: 618.7
click at [883, 411] on div "31417580 2044 392235948075 [DATE] [DATE] 12:37:12 PM Sleep Country [GEOGRAPHIC_…" at bounding box center [784, 423] width 1520 height 386
drag, startPoint x: 311, startPoint y: 253, endPoint x: 880, endPoint y: 500, distance: 620.3
click at [880, 500] on div "31417580 2044 392235948075 [DATE] [DATE] 12:37:12 PM Sleep Country [GEOGRAPHIC_…" at bounding box center [784, 423] width 1520 height 386
drag, startPoint x: 337, startPoint y: 247, endPoint x: 260, endPoint y: 257, distance: 77.6
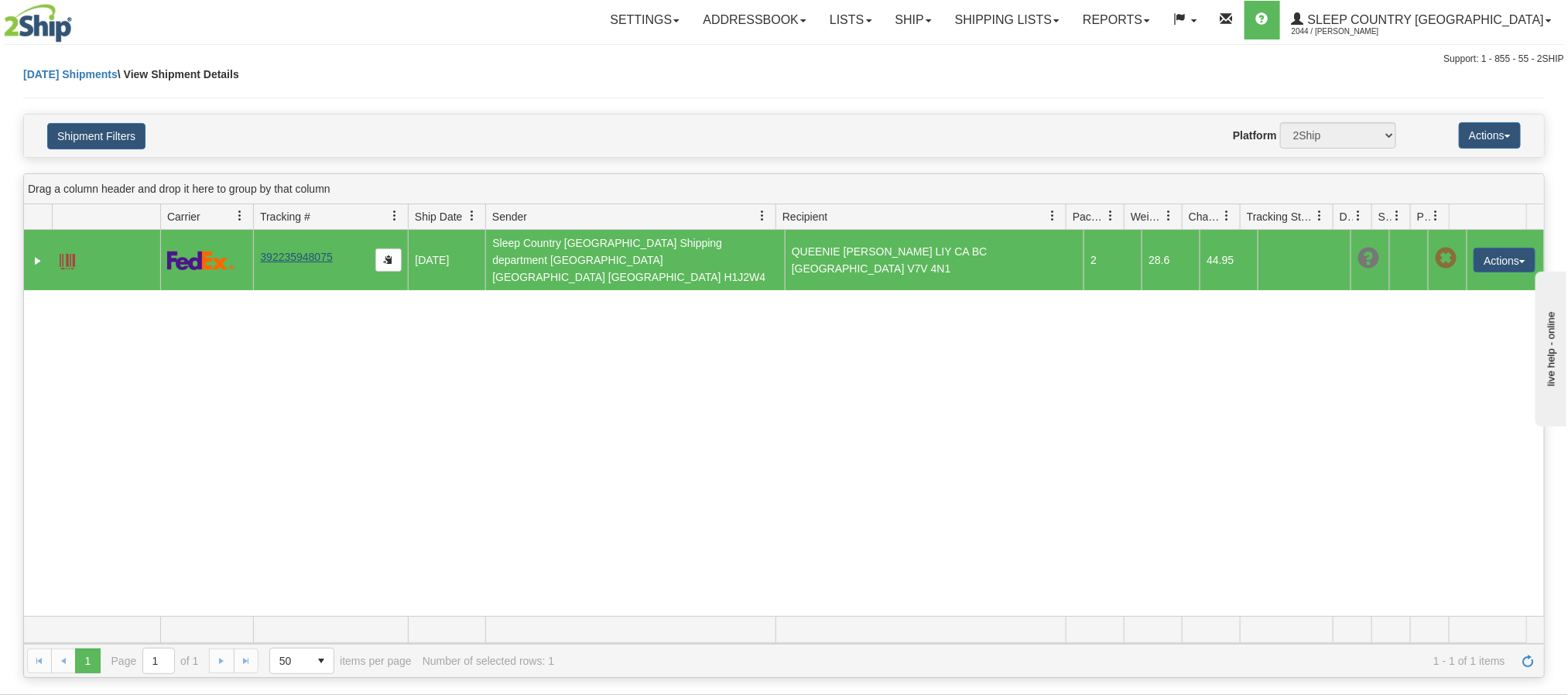
click at [260, 257] on td "392235948075" at bounding box center [330, 260] width 155 height 60
click at [944, 27] on link "Ship" at bounding box center [914, 20] width 60 height 38
click at [877, 53] on span "Ship Screen" at bounding box center [847, 54] width 59 height 13
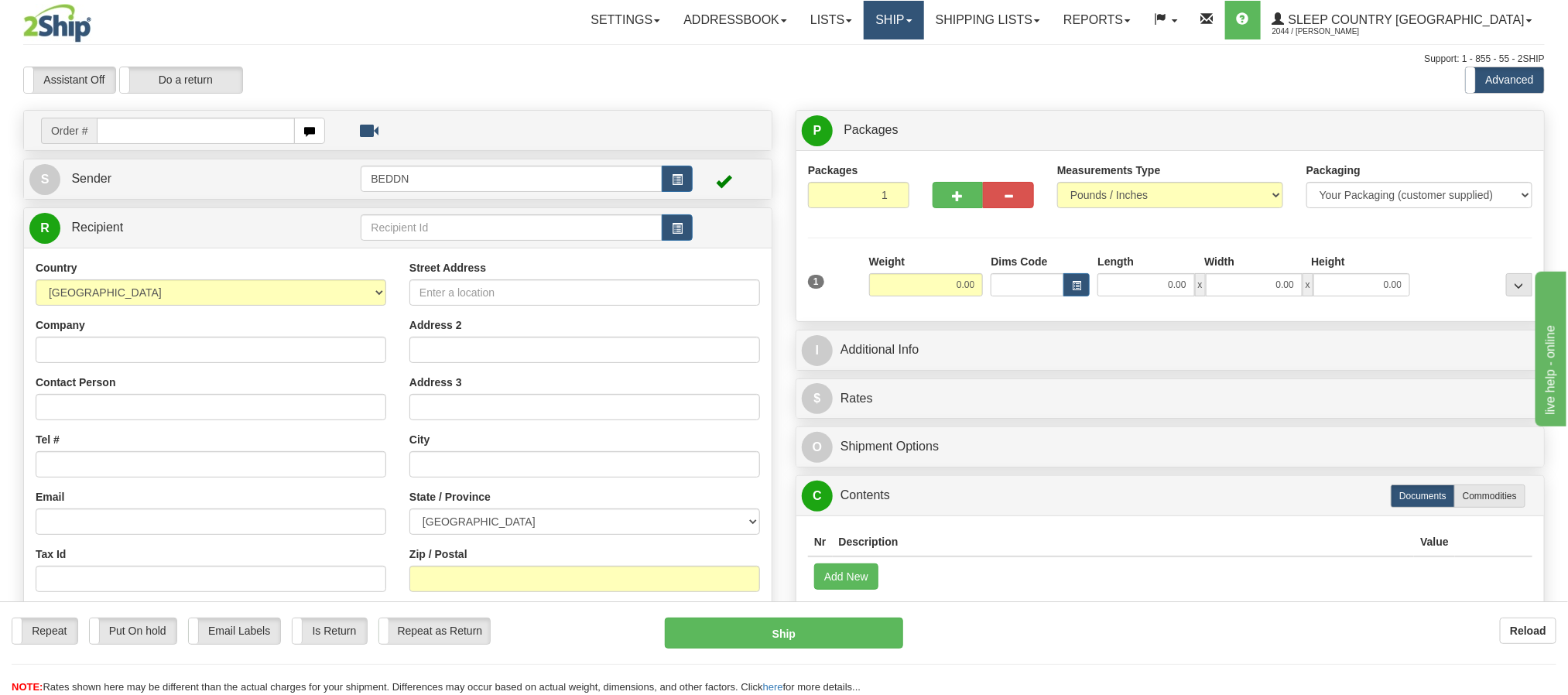
click at [923, 24] on link "Ship" at bounding box center [893, 20] width 60 height 38
click at [923, 80] on link "OnHold / Order Queue" at bounding box center [853, 75] width 140 height 20
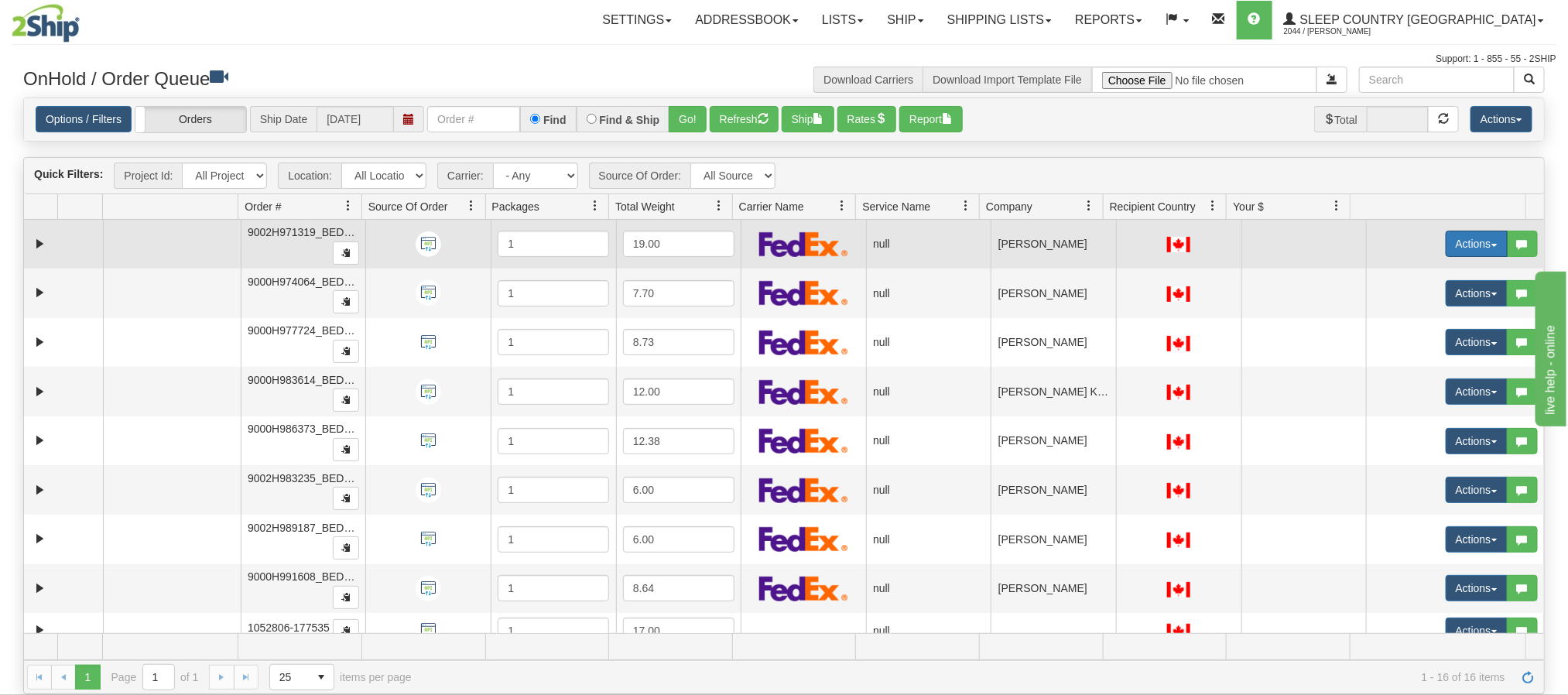
click at [1450, 244] on button "Actions" at bounding box center [1476, 244] width 62 height 27
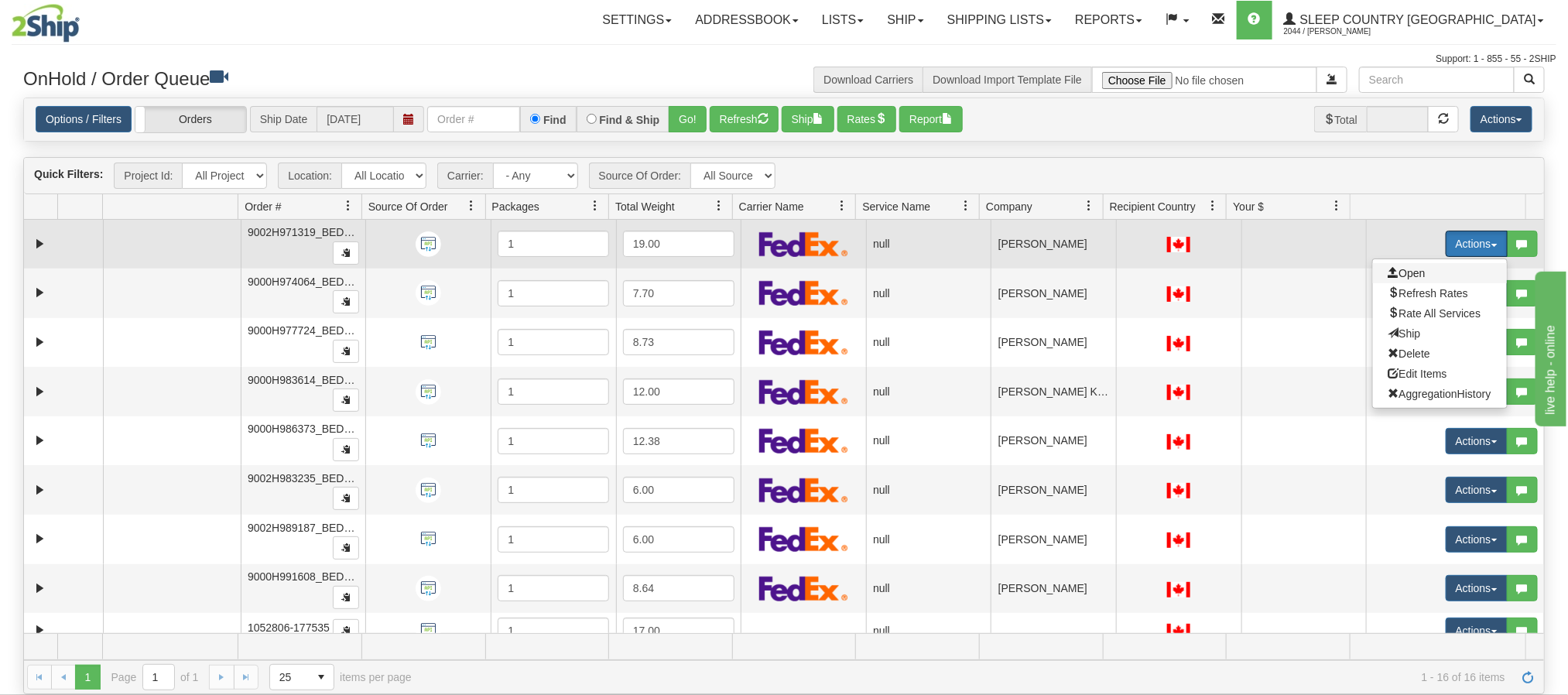
click at [1388, 272] on span "Open" at bounding box center [1406, 273] width 37 height 13
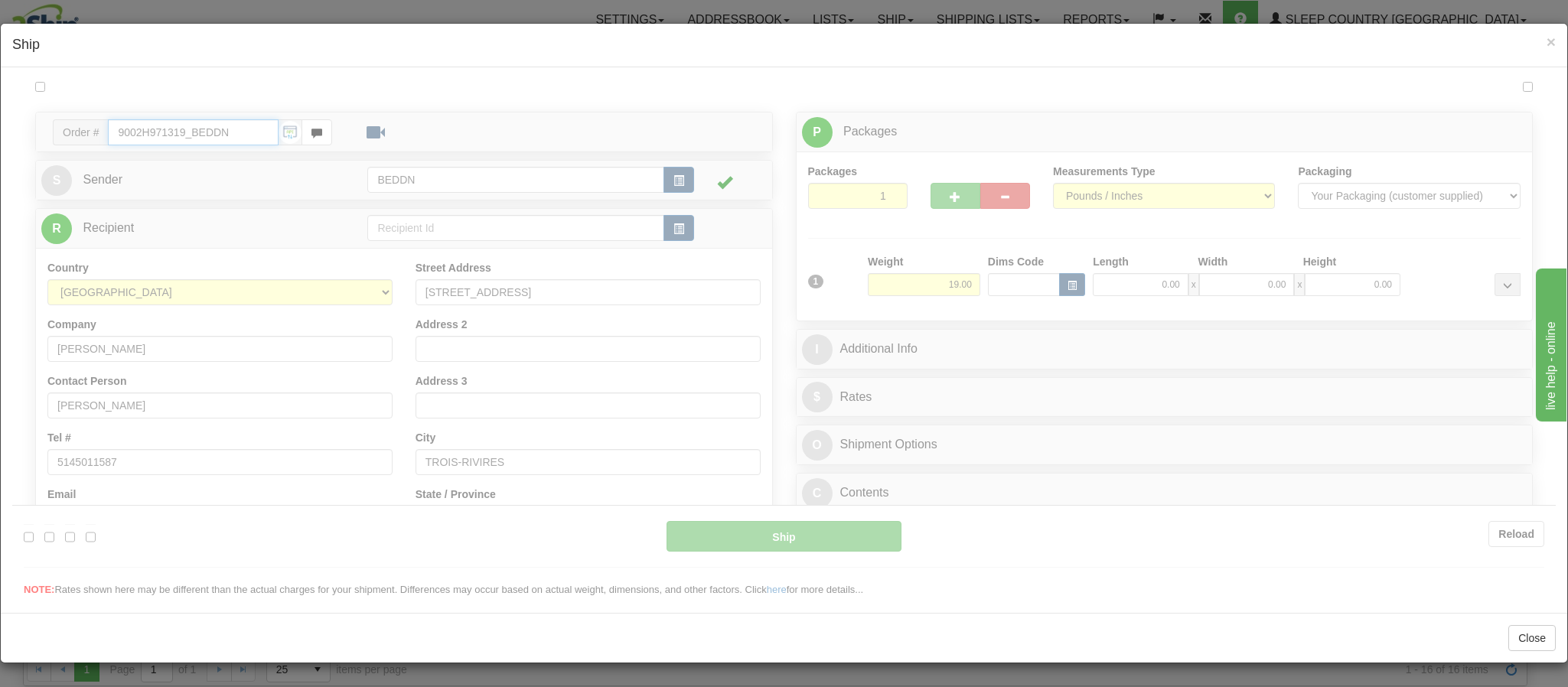
type input "11:44"
type input "16:00"
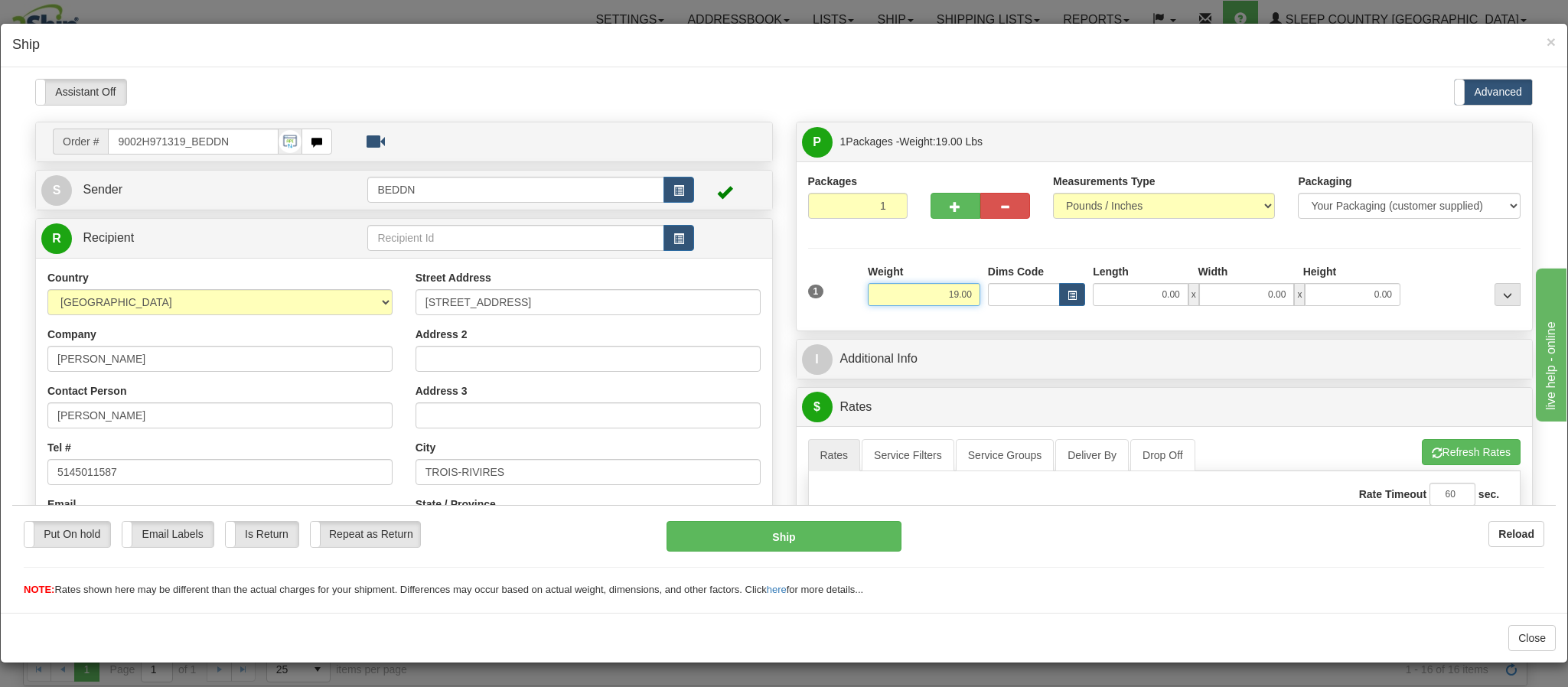
click at [902, 295] on input "19.00" at bounding box center [924, 294] width 112 height 23
drag, startPoint x: 902, startPoint y: 295, endPoint x: 956, endPoint y: 295, distance: 54.0
click at [956, 295] on input "19.00" at bounding box center [924, 294] width 112 height 23
type input "9.00"
click at [1124, 299] on input "0.00" at bounding box center [1140, 294] width 95 height 23
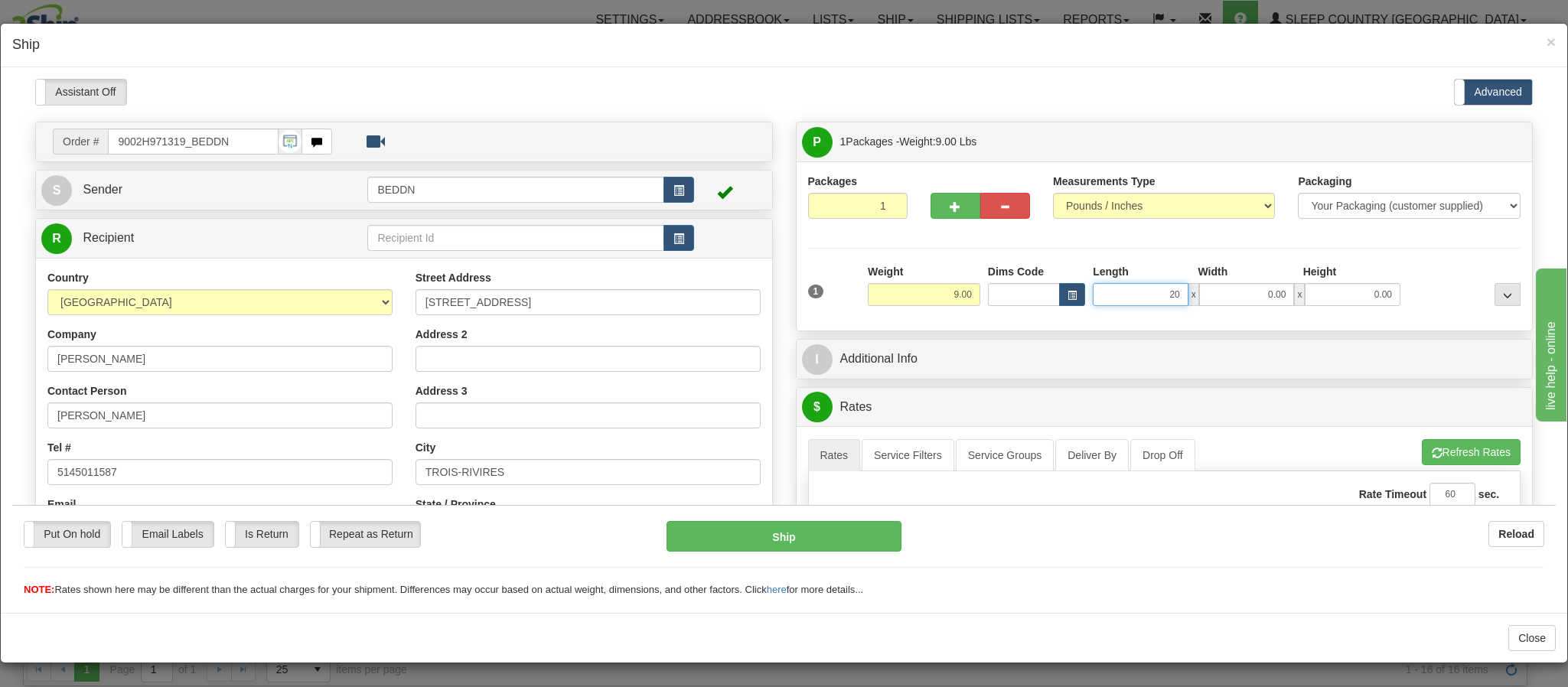
type input "20"
type input "2"
type input "20.00"
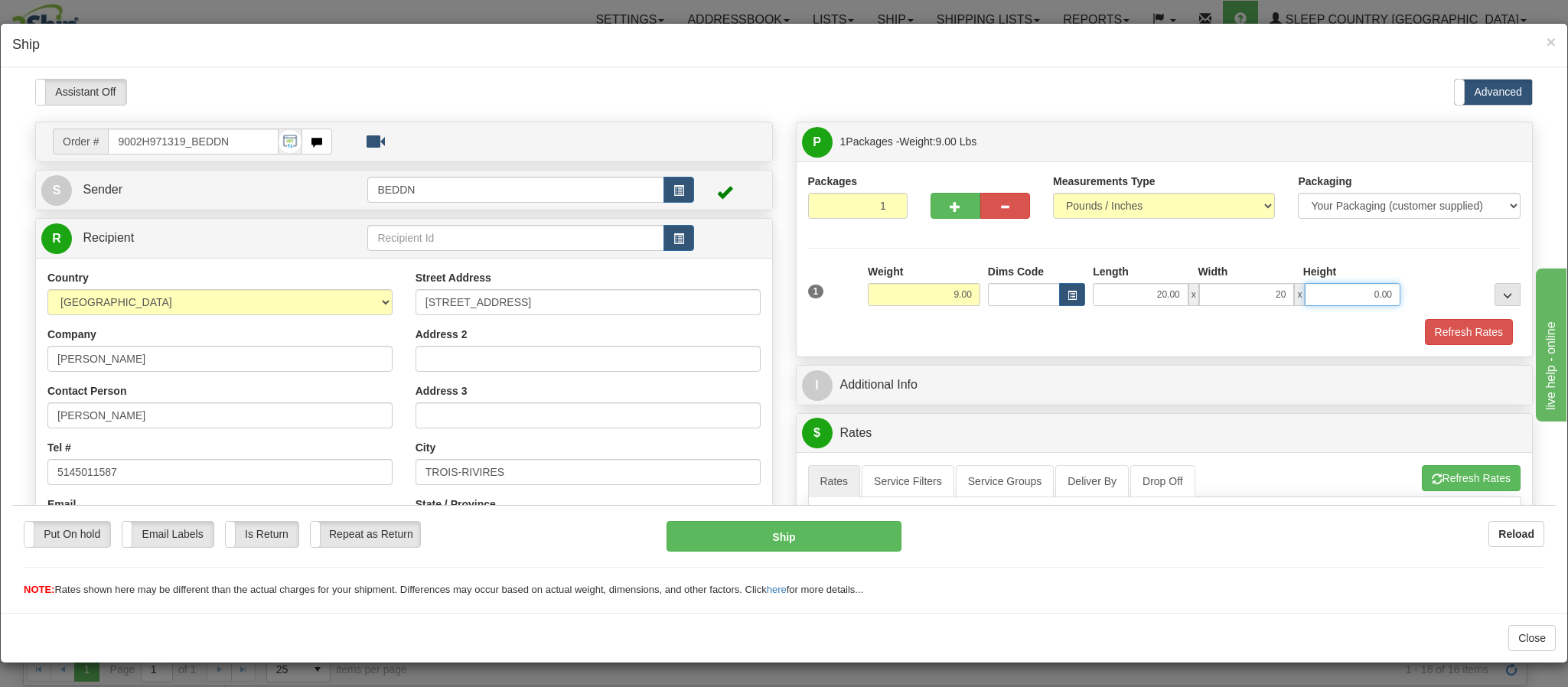
type input "20.00"
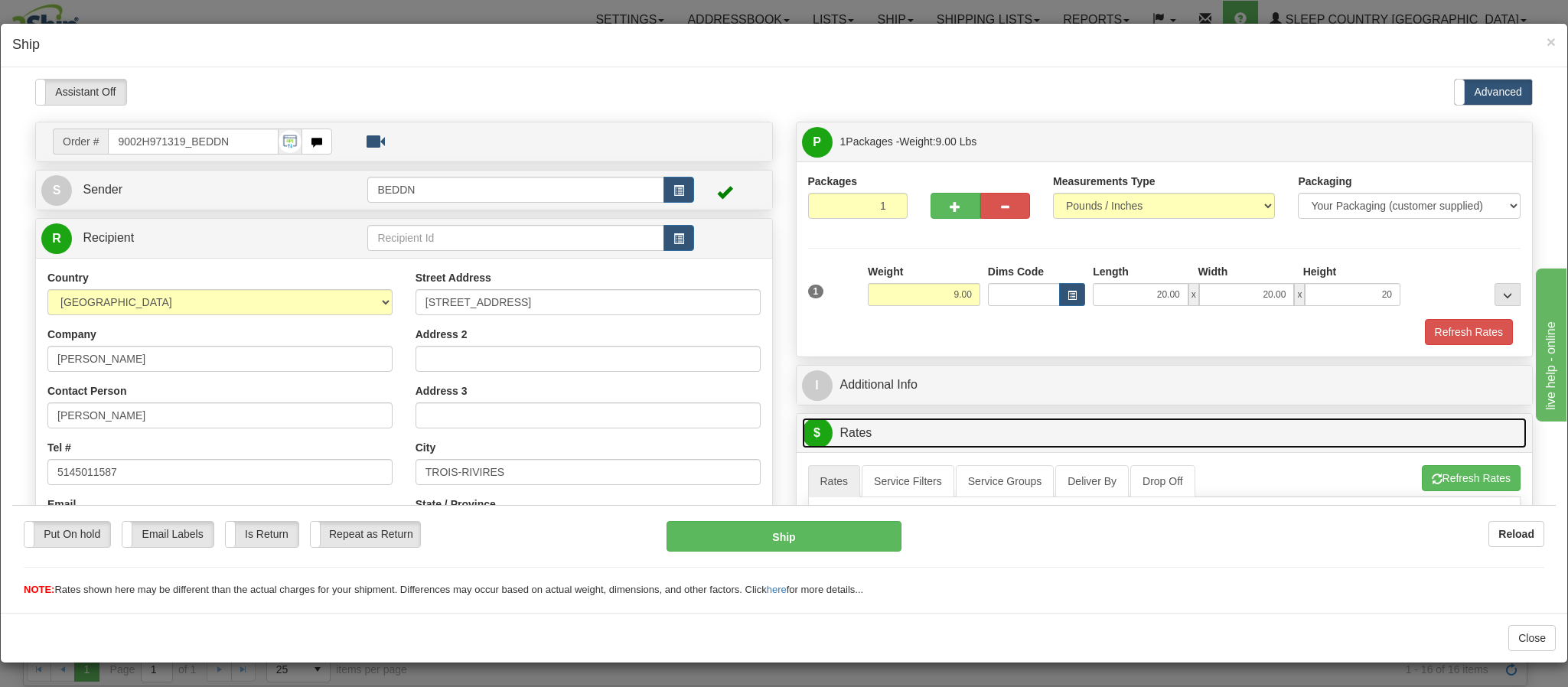
type input "20.00"
click at [1168, 422] on link "$ Rates" at bounding box center [1165, 433] width 726 height 31
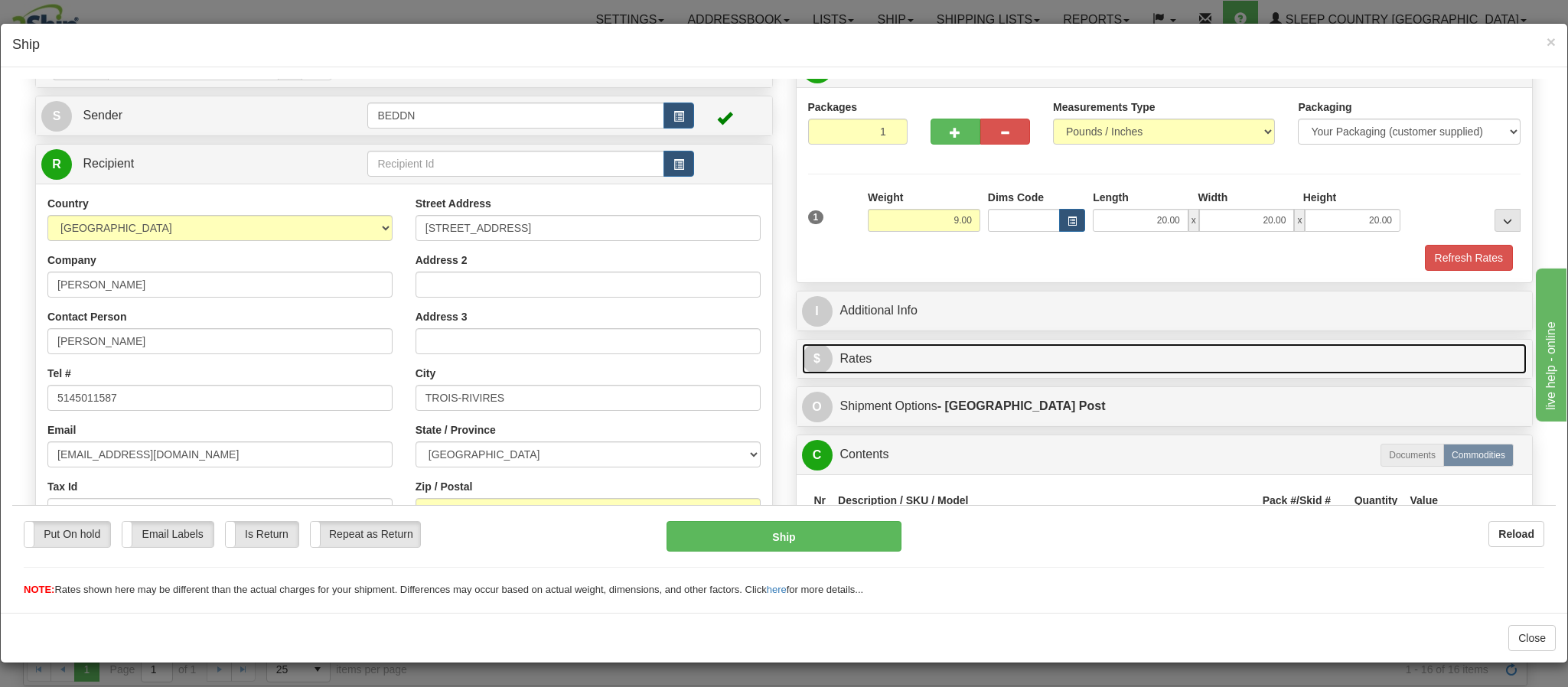
scroll to position [115, 0]
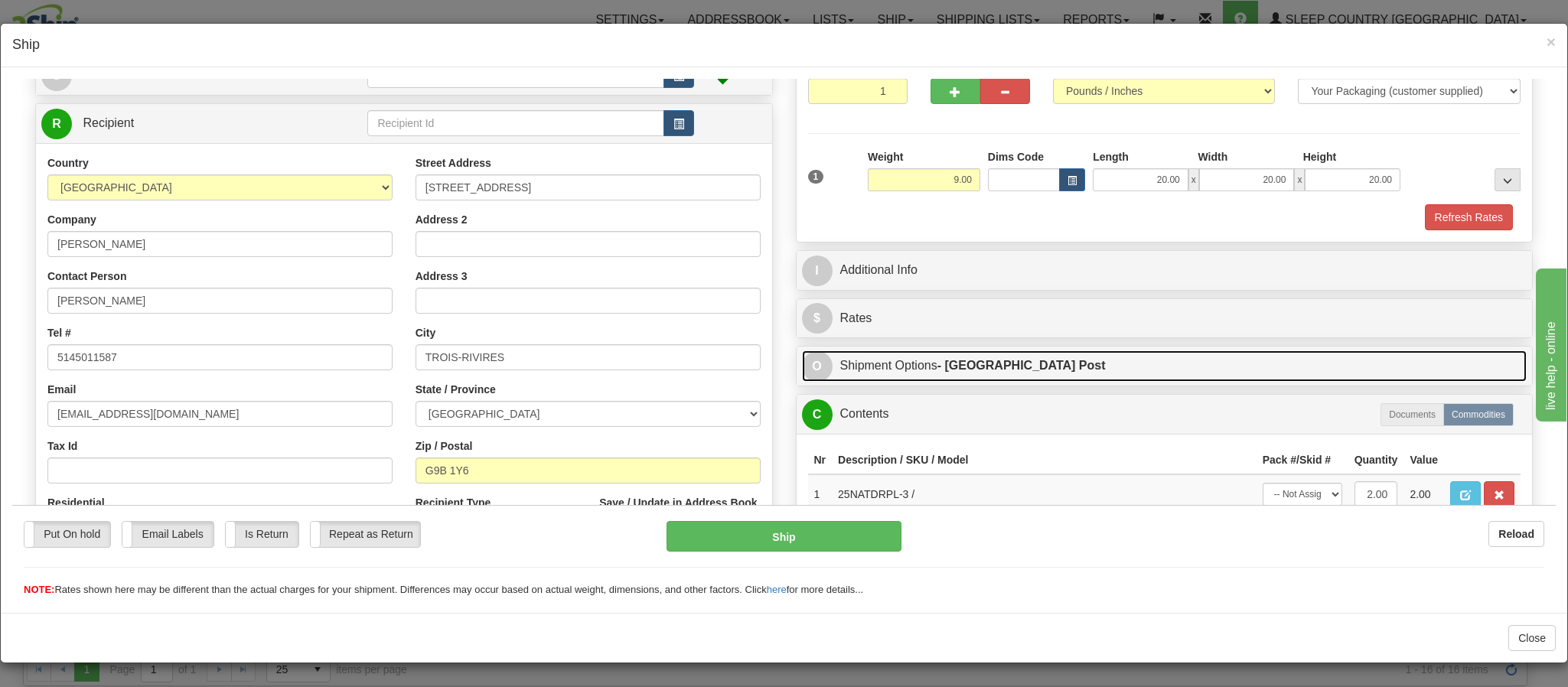
click at [1060, 371] on link "O Shipment Options - Canada Post" at bounding box center [1165, 365] width 726 height 31
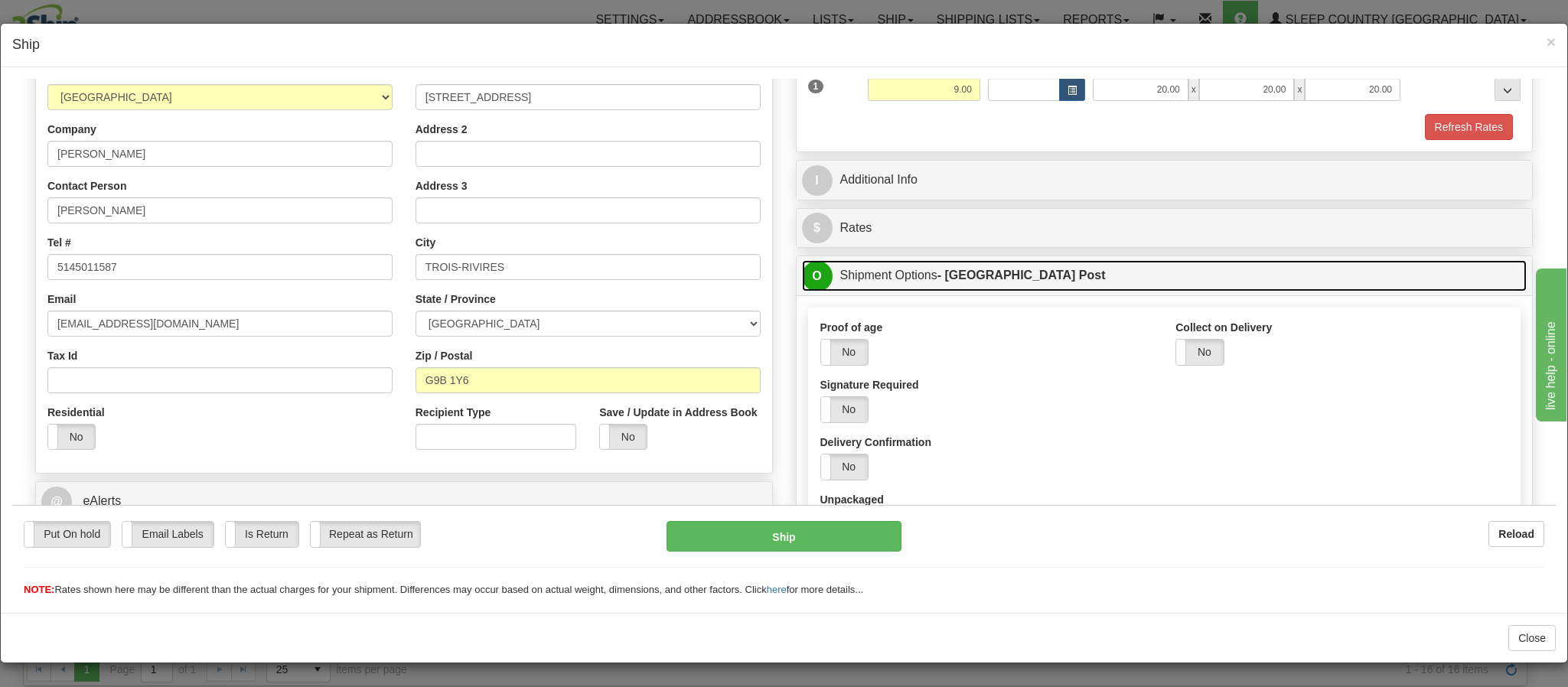
scroll to position [344, 0]
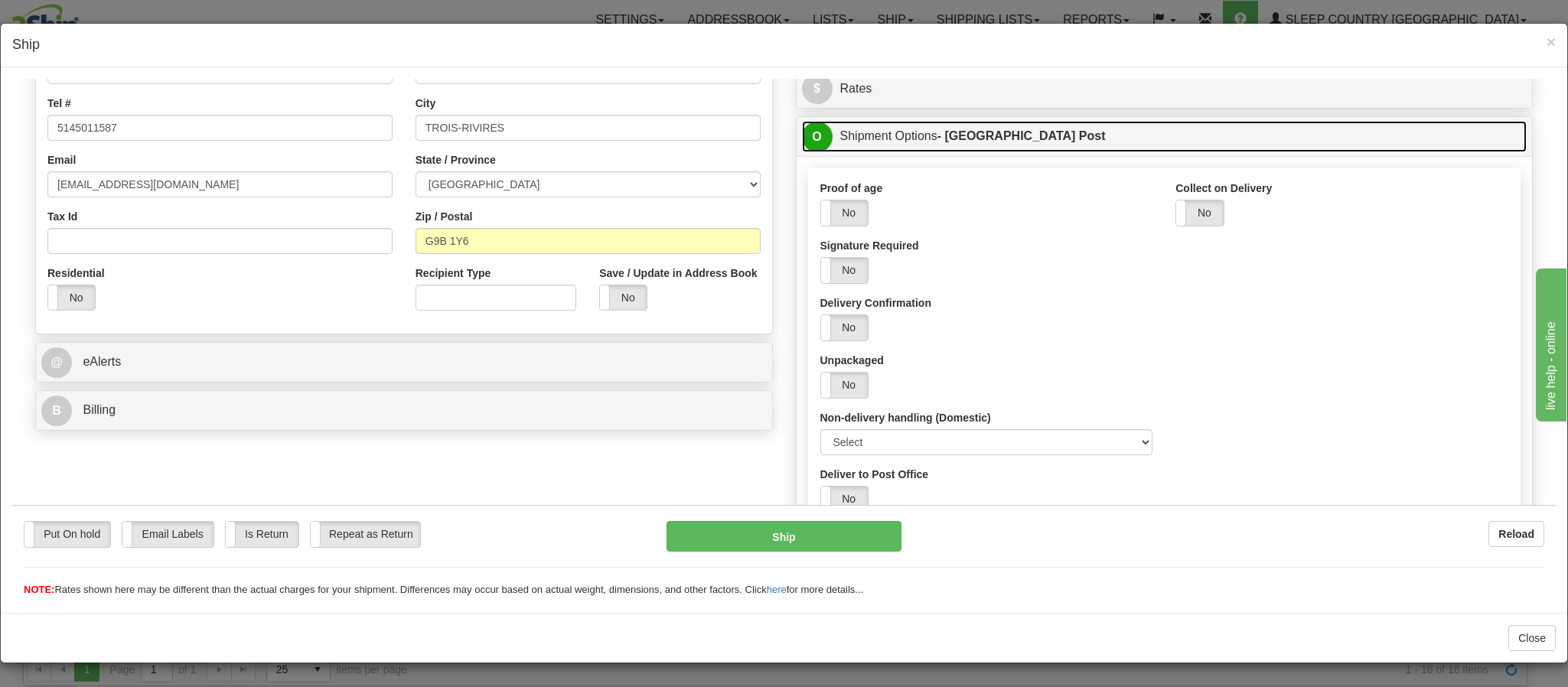
click at [1034, 137] on link "O Shipment Options - Canada Post" at bounding box center [1165, 136] width 726 height 31
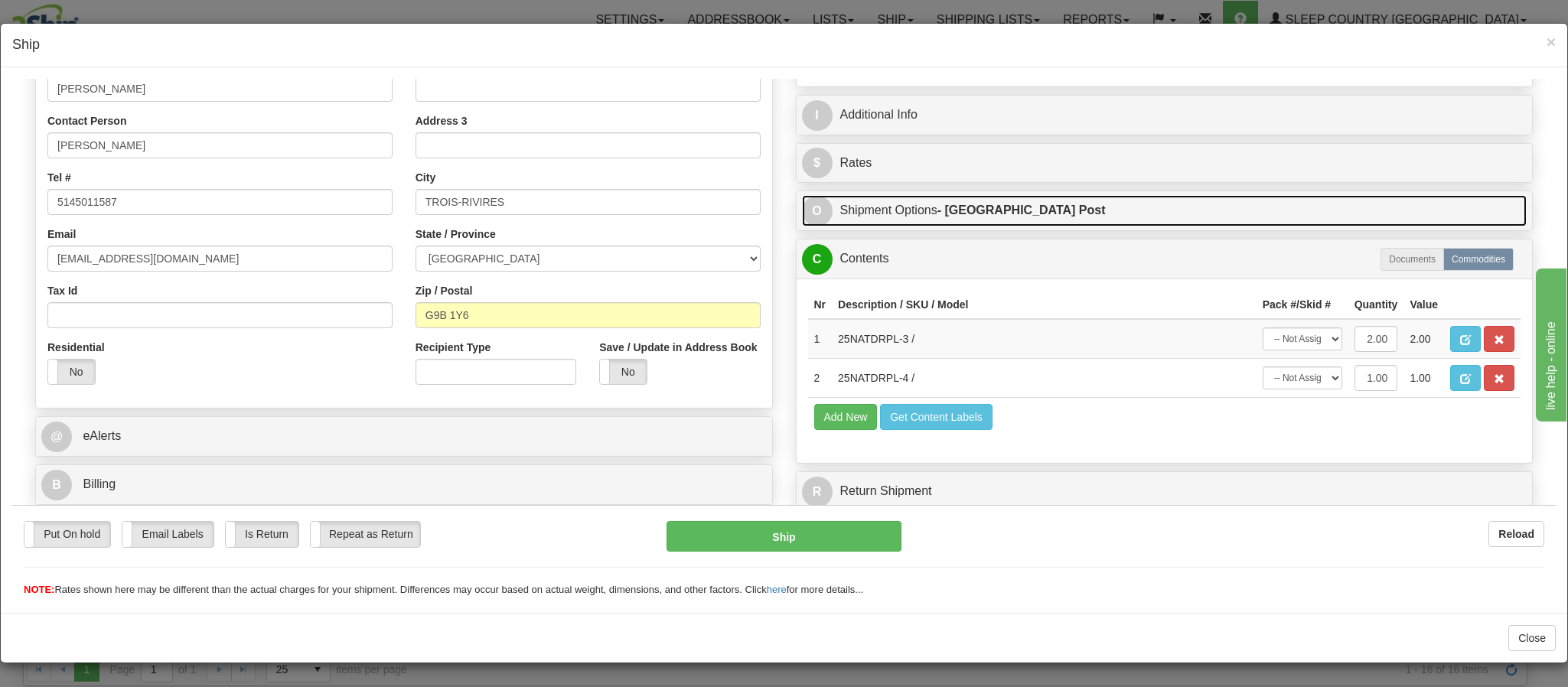
scroll to position [2, 0]
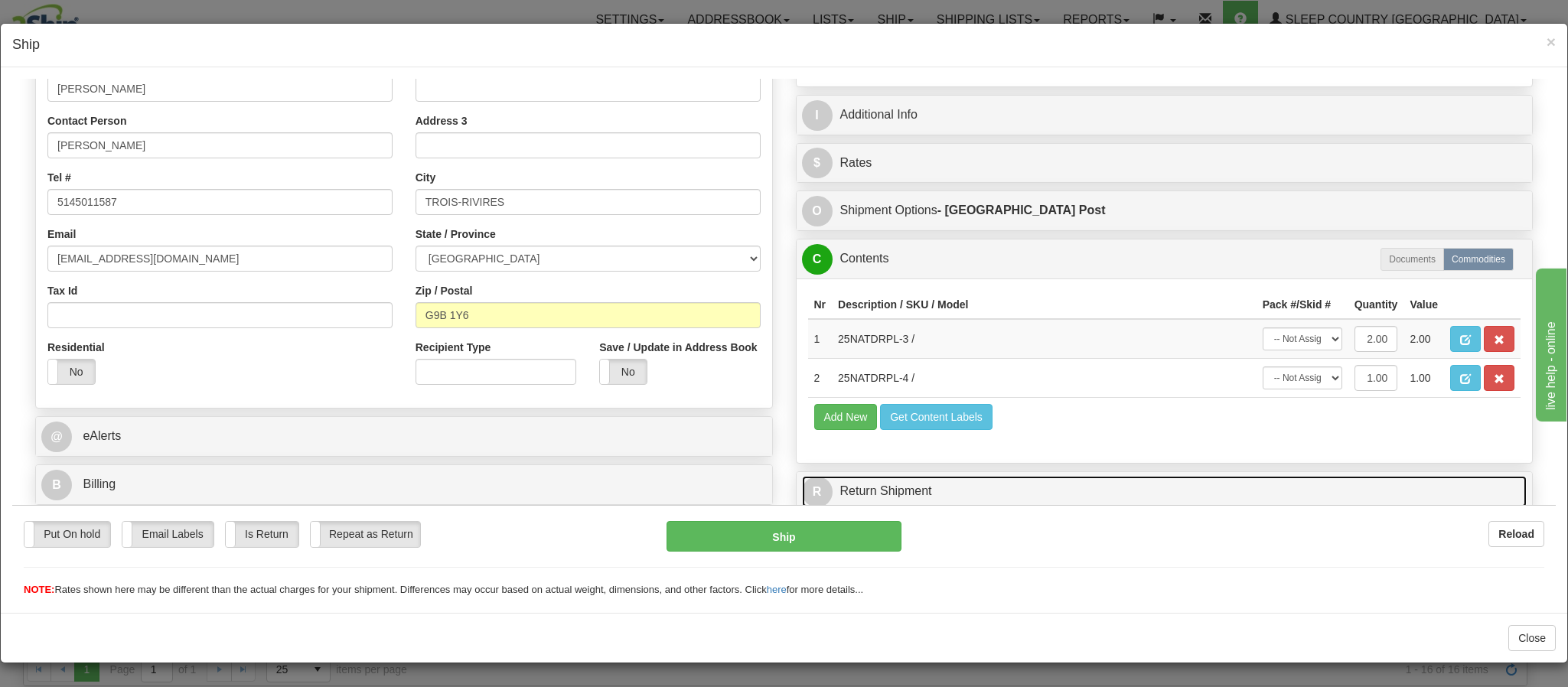
click at [1041, 481] on link "R Return Shipment" at bounding box center [1165, 491] width 726 height 31
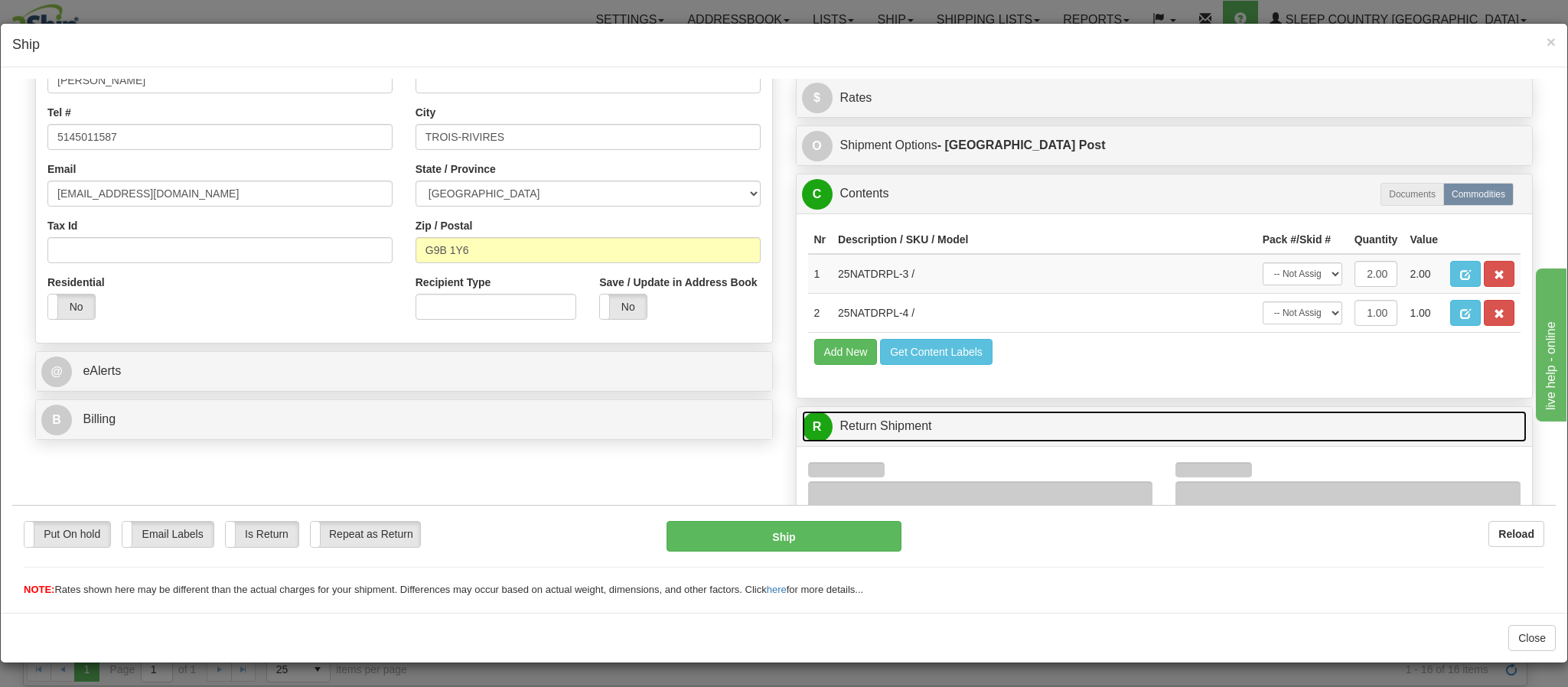
click at [1041, 441] on link "R Return Shipment" at bounding box center [1165, 426] width 726 height 31
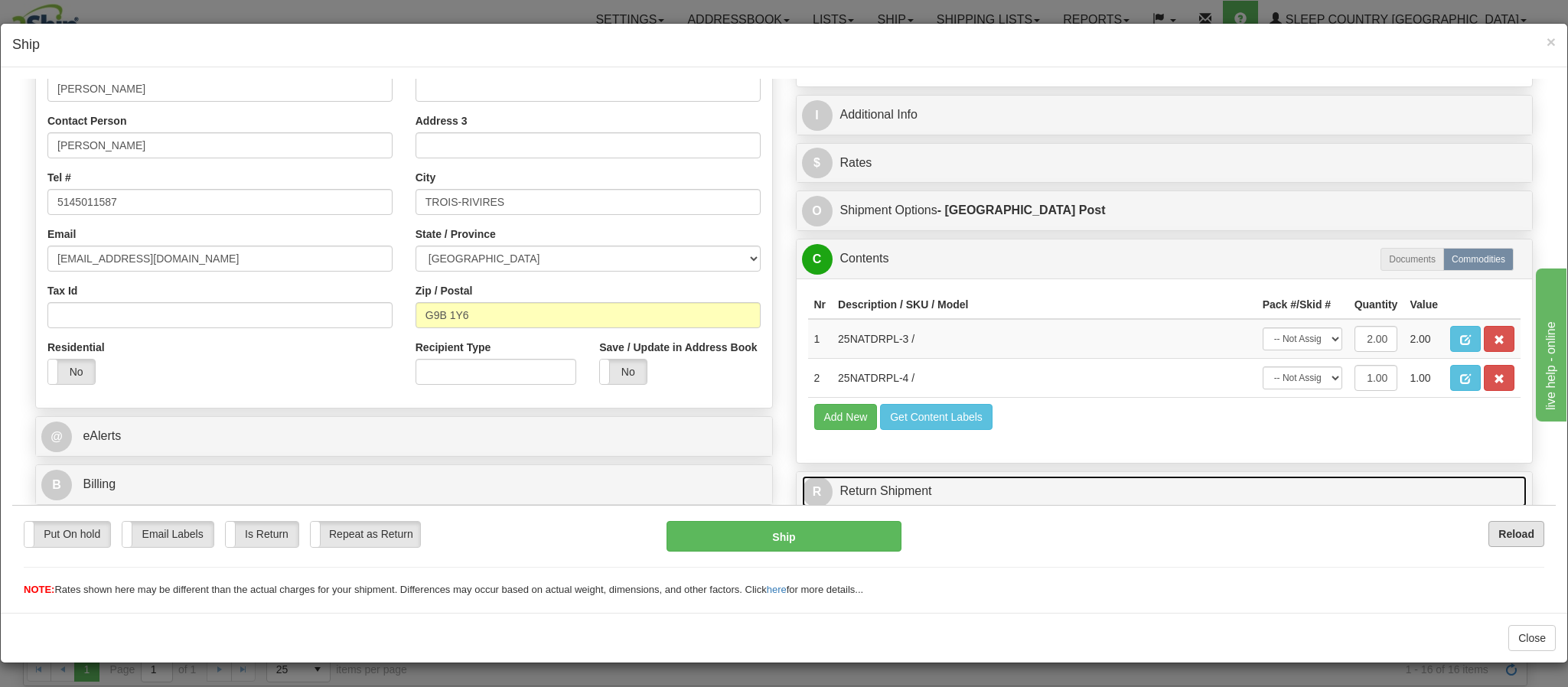
scroll to position [335, 0]
click at [1488, 520] on button "Reload" at bounding box center [1516, 533] width 56 height 26
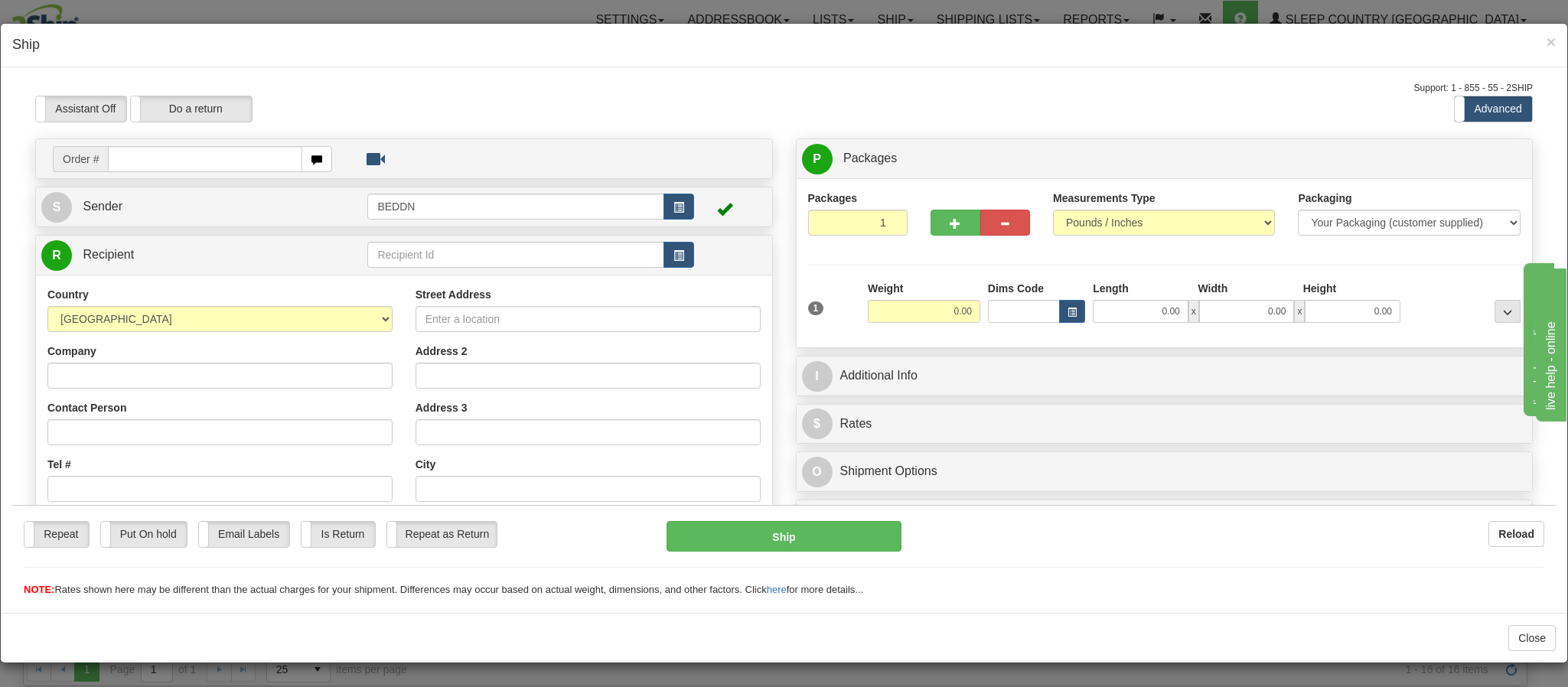
scroll to position [0, 0]
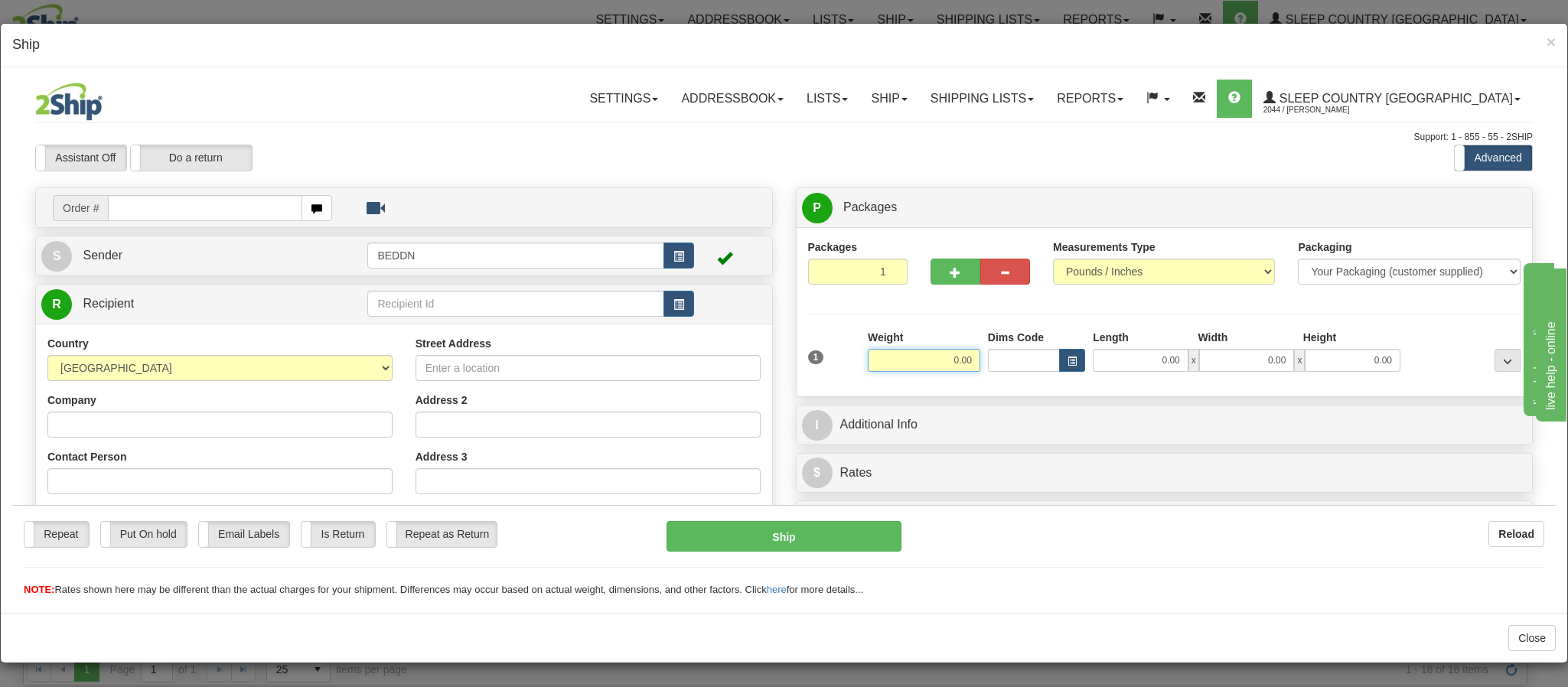
click at [938, 366] on input "0.00" at bounding box center [924, 360] width 112 height 23
type input "9.00"
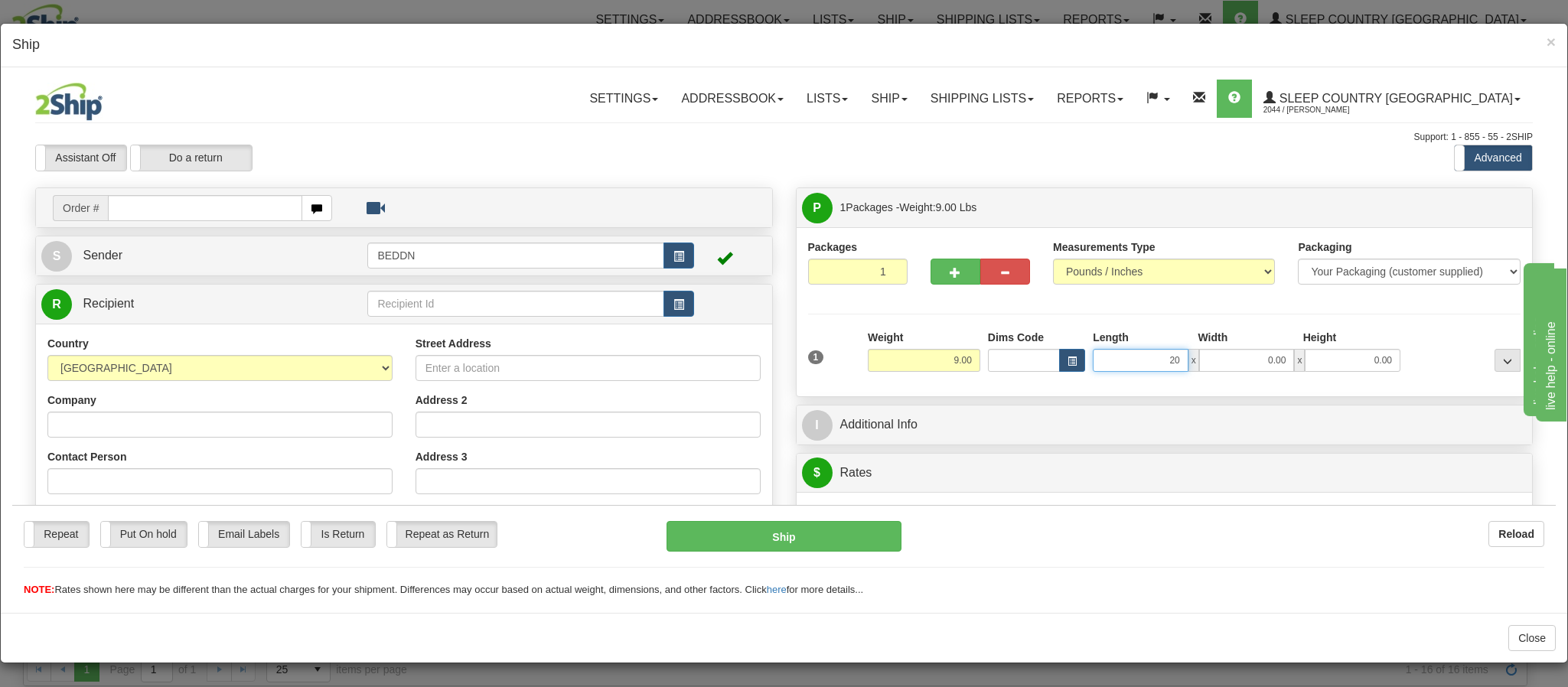
type input "20"
type input "2"
type input "20.00"
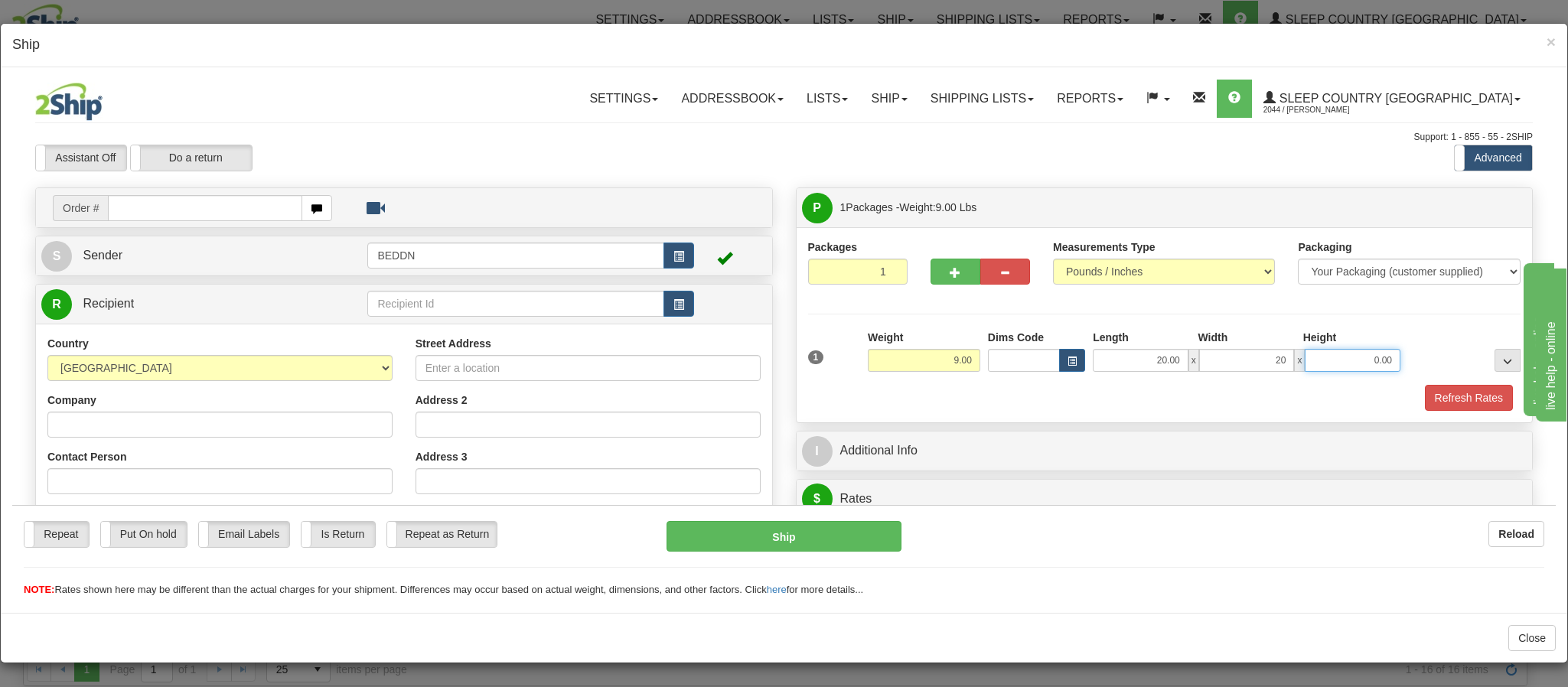
type input "20.00"
type input "20"
type input "20.00"
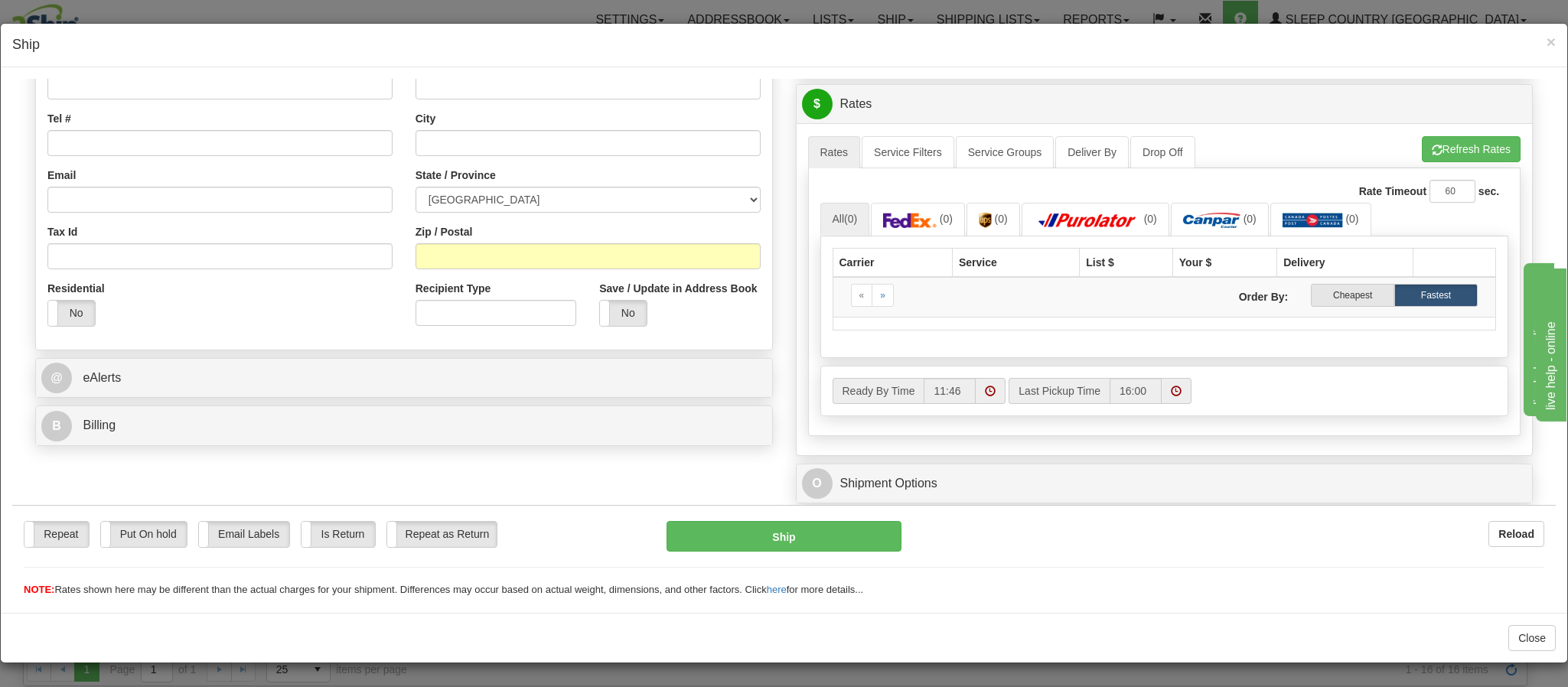
scroll to position [459, 0]
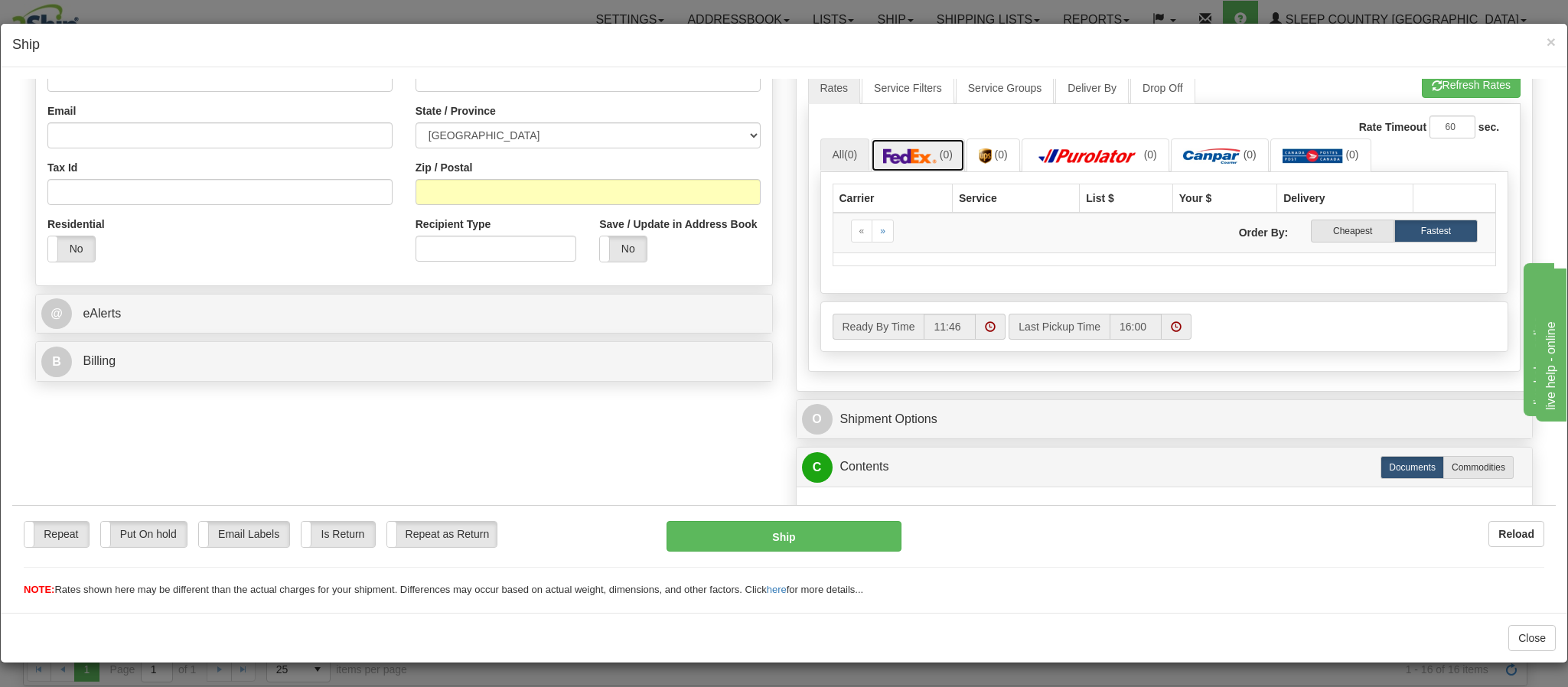
click at [892, 157] on img at bounding box center [910, 155] width 54 height 16
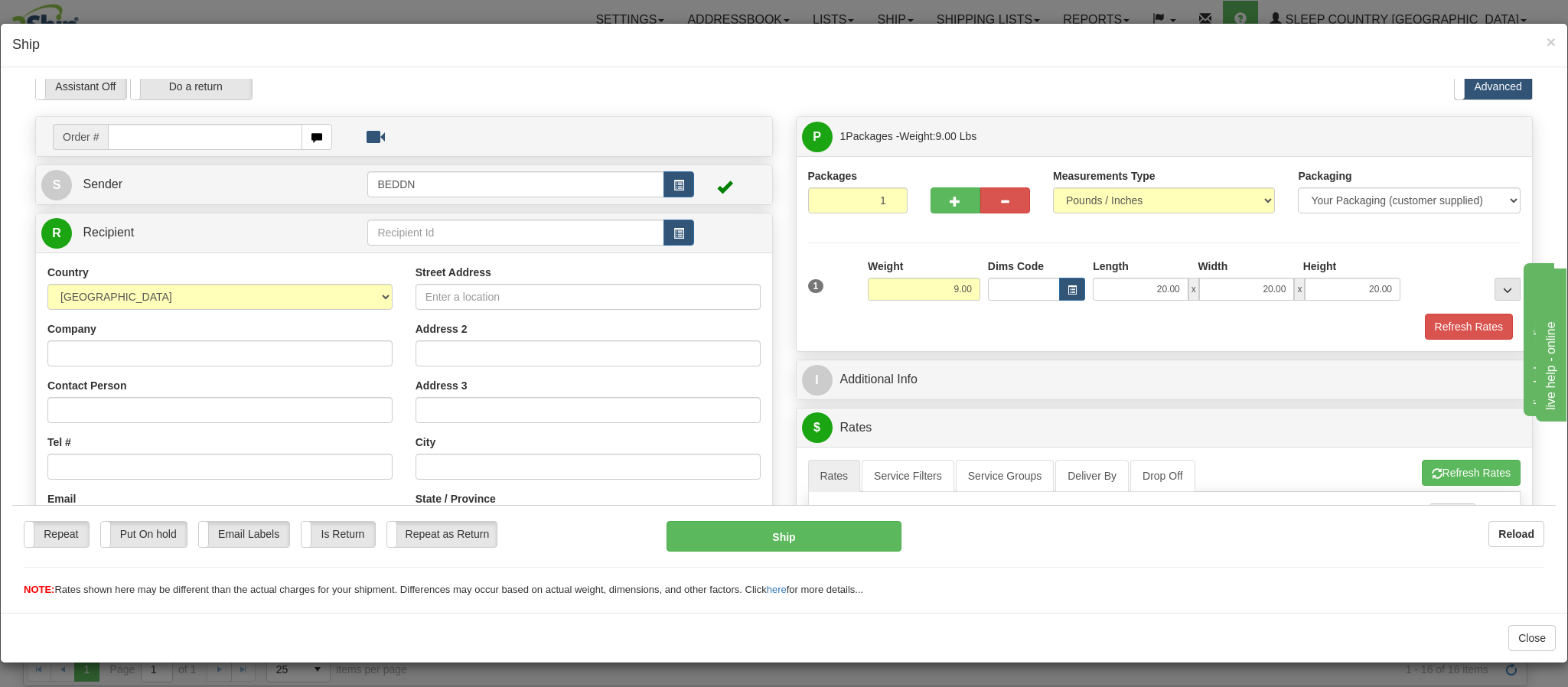
scroll to position [0, 0]
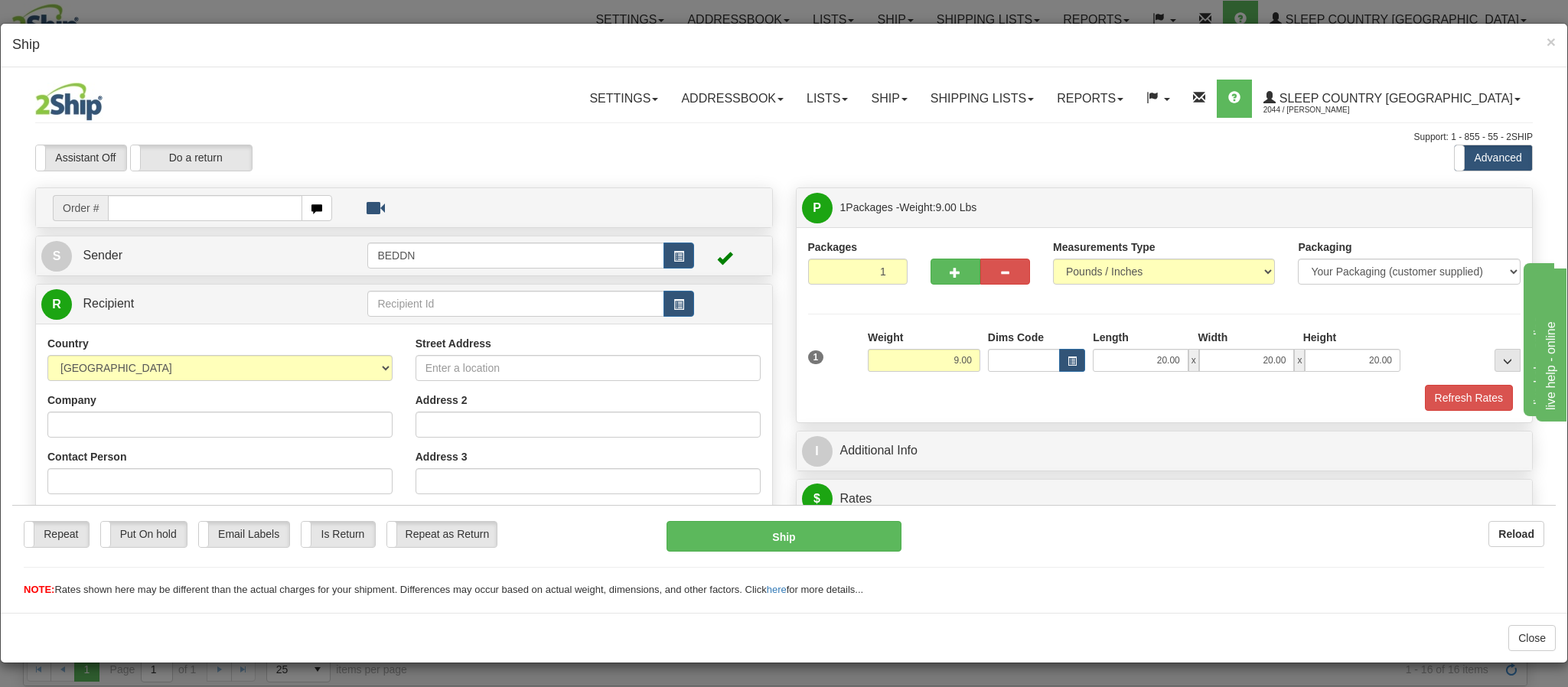
click at [1539, 41] on div "× Ship" at bounding box center [784, 46] width 1566 height 43
click at [1546, 42] on span "×" at bounding box center [1551, 41] width 9 height 18
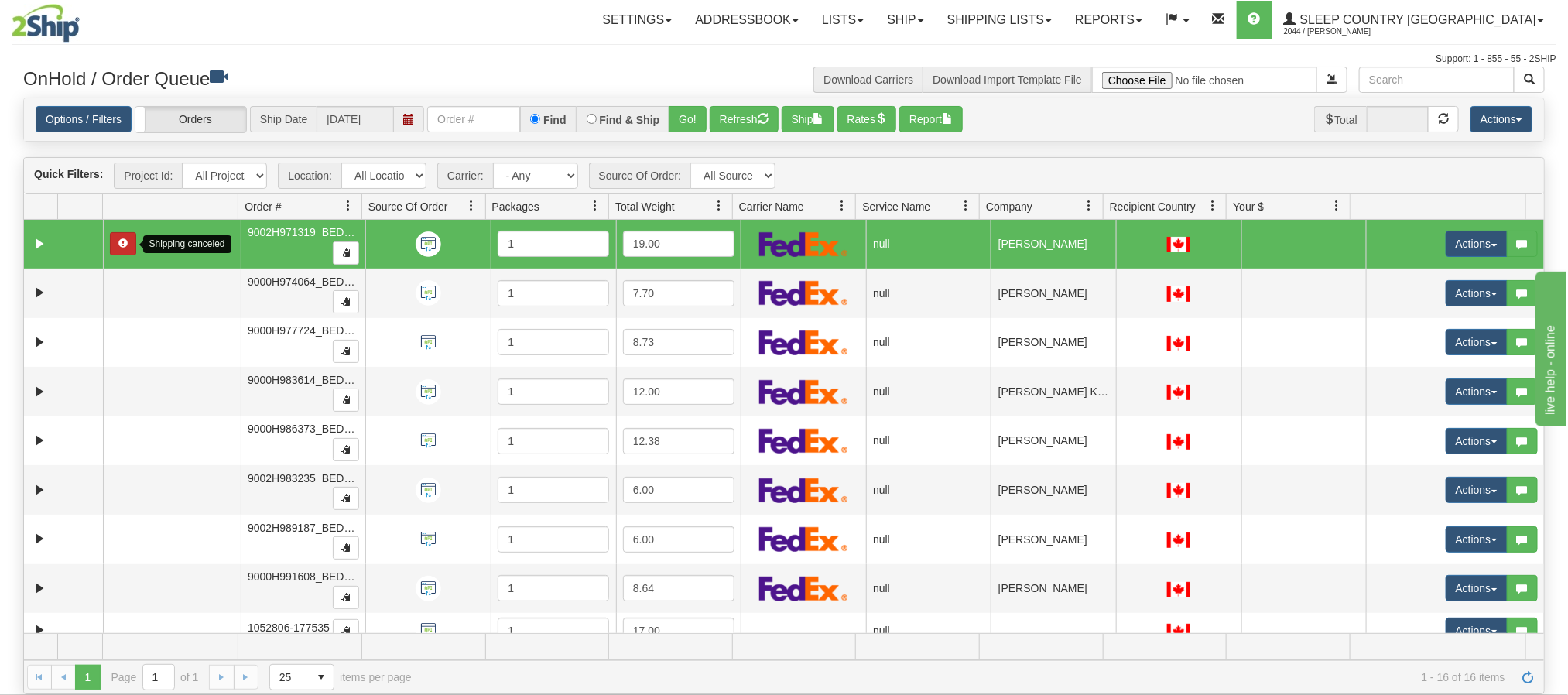
click at [124, 242] on span "button" at bounding box center [123, 243] width 9 height 9
drag, startPoint x: 119, startPoint y: 242, endPoint x: 37, endPoint y: 254, distance: 82.9
click at [37, 254] on link "Expand" at bounding box center [39, 244] width 20 height 20
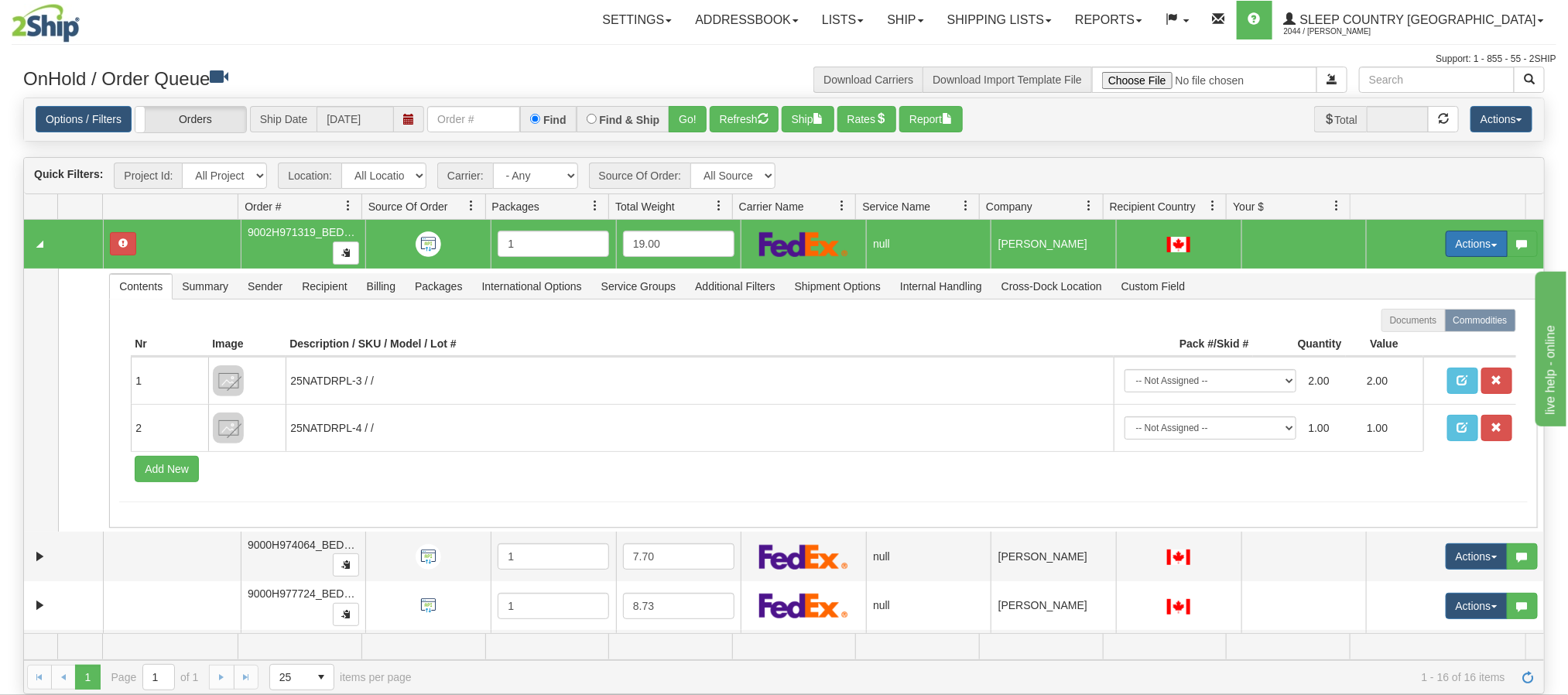
click at [1468, 247] on button "Actions" at bounding box center [1476, 244] width 62 height 27
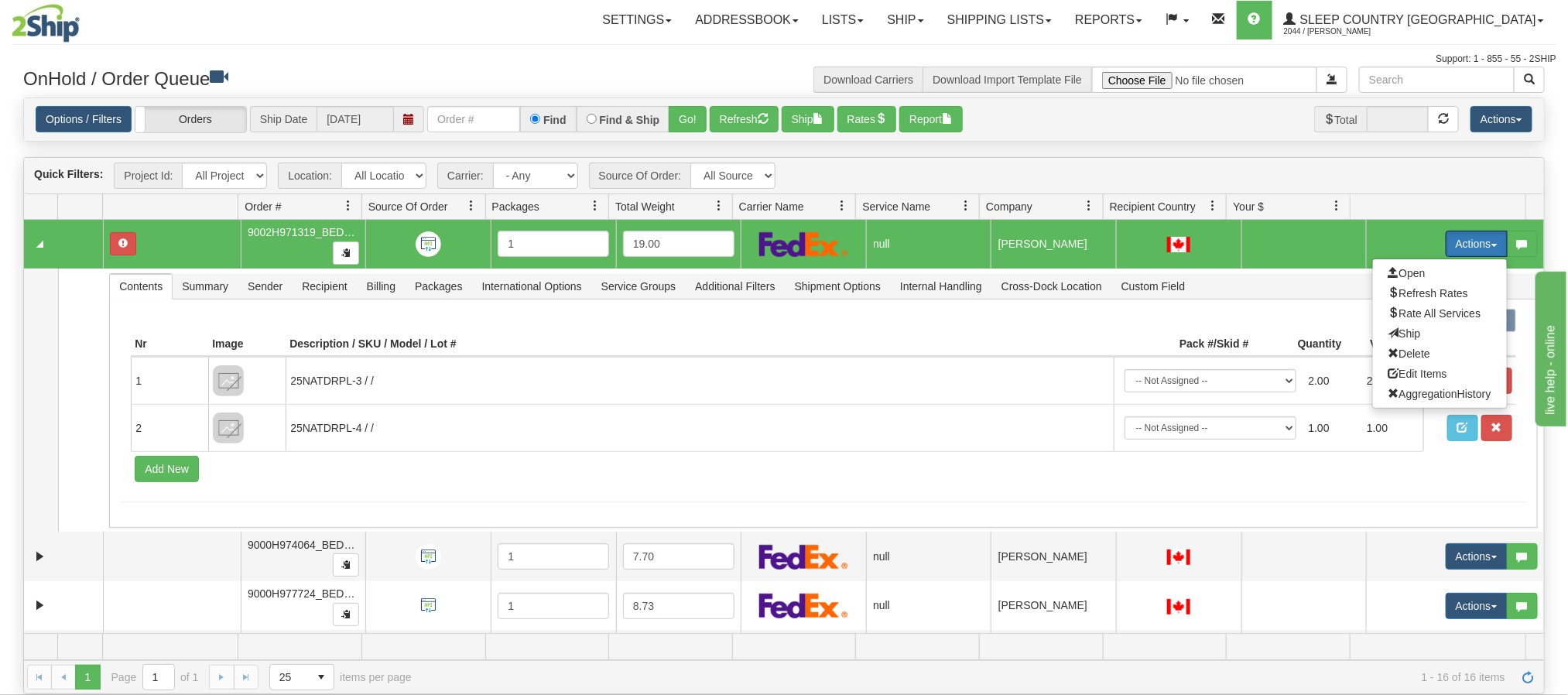
click at [420, 249] on img at bounding box center [428, 244] width 26 height 26
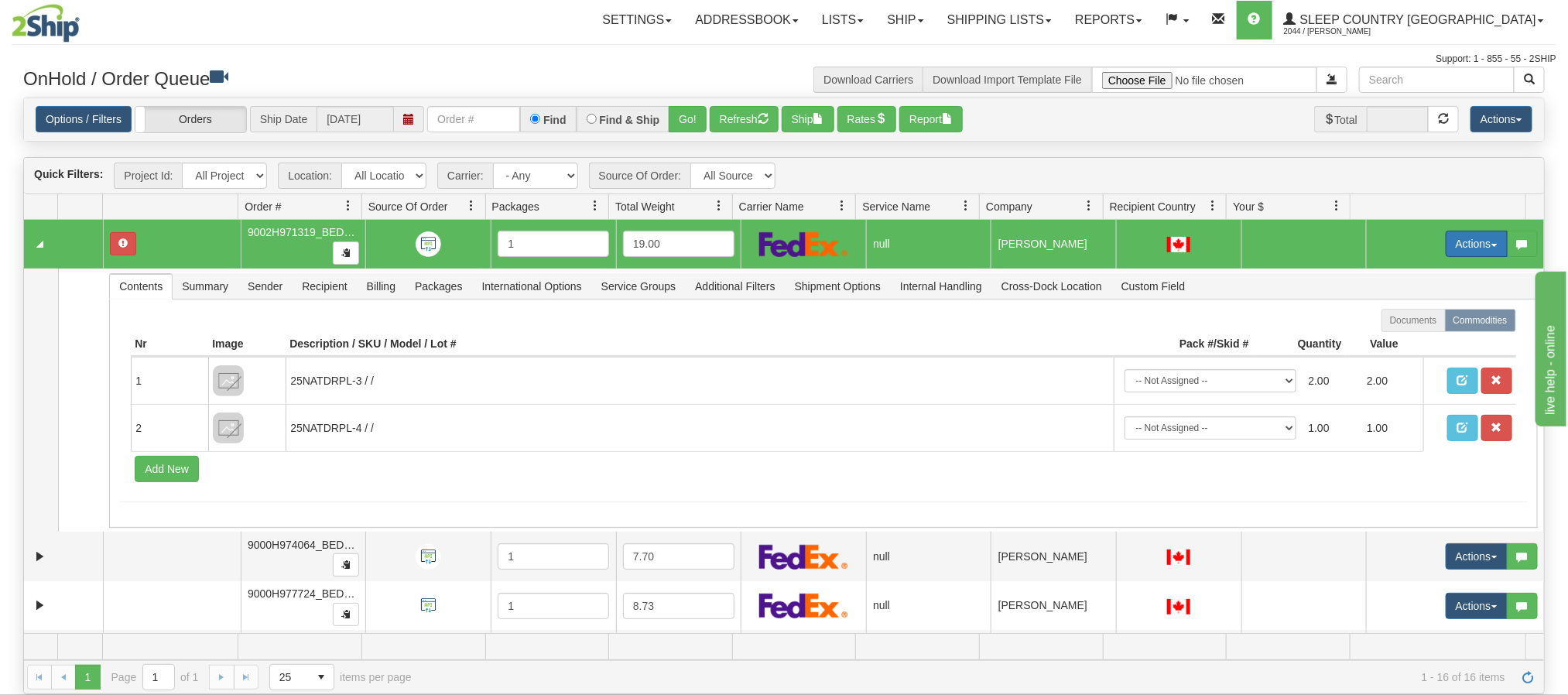
click at [1468, 242] on button "Actions" at bounding box center [1476, 244] width 62 height 27
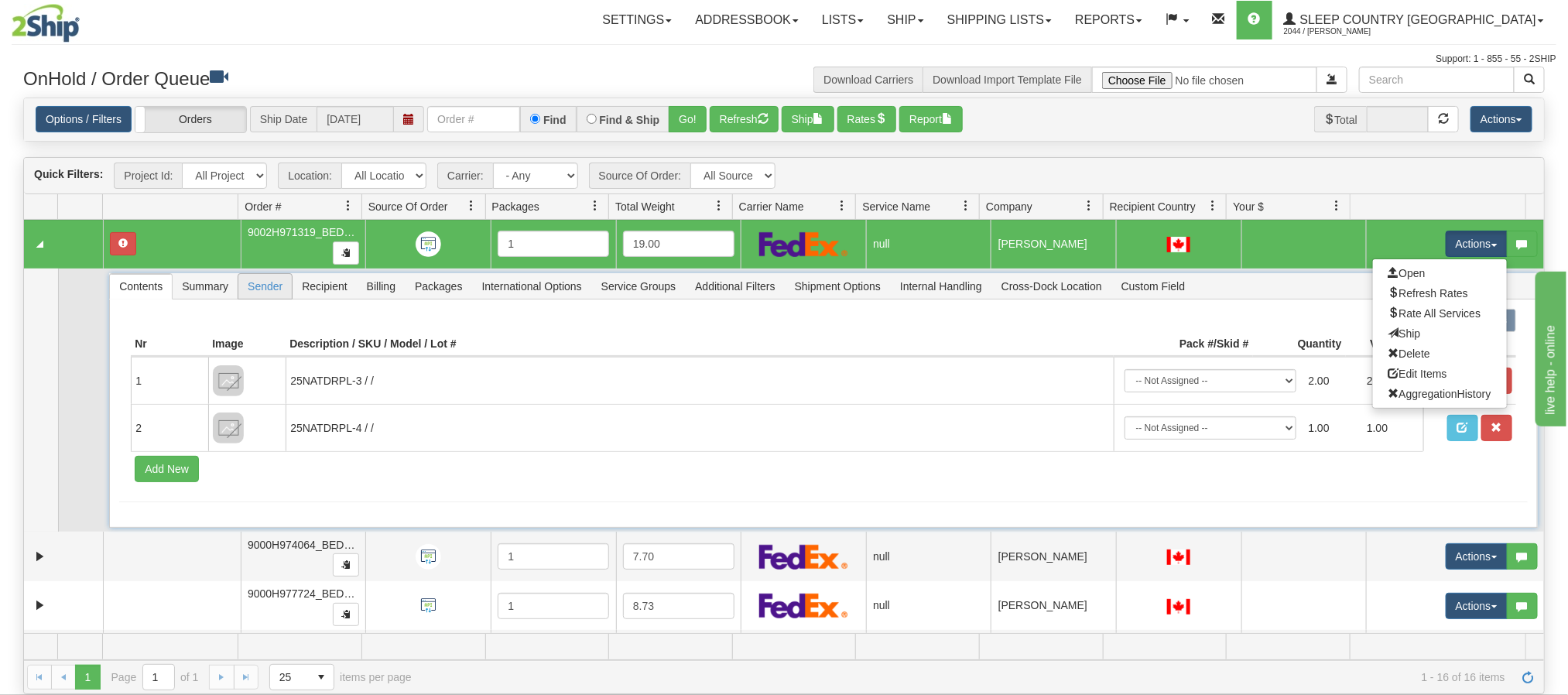
click at [267, 299] on span "Sender" at bounding box center [265, 286] width 53 height 25
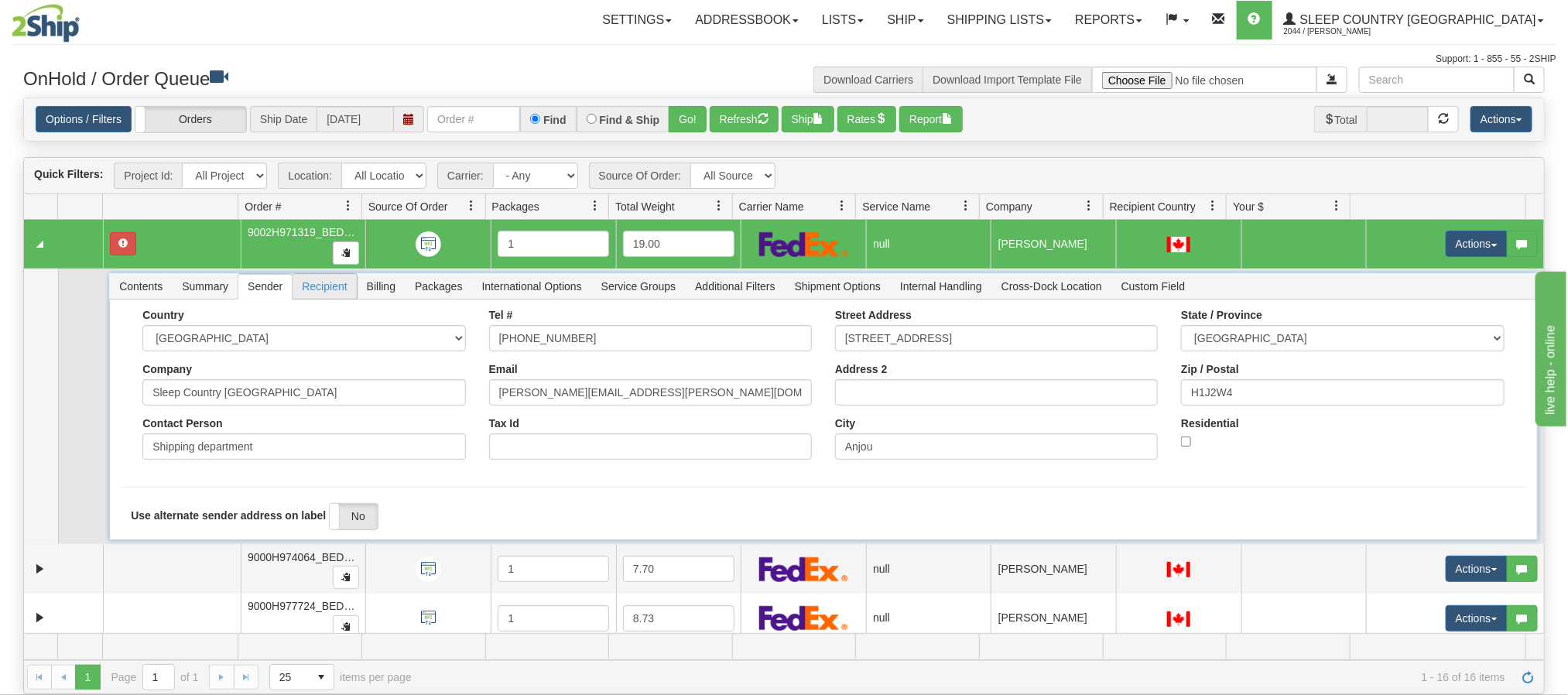
click at [329, 289] on span "Recipient" at bounding box center [324, 286] width 64 height 25
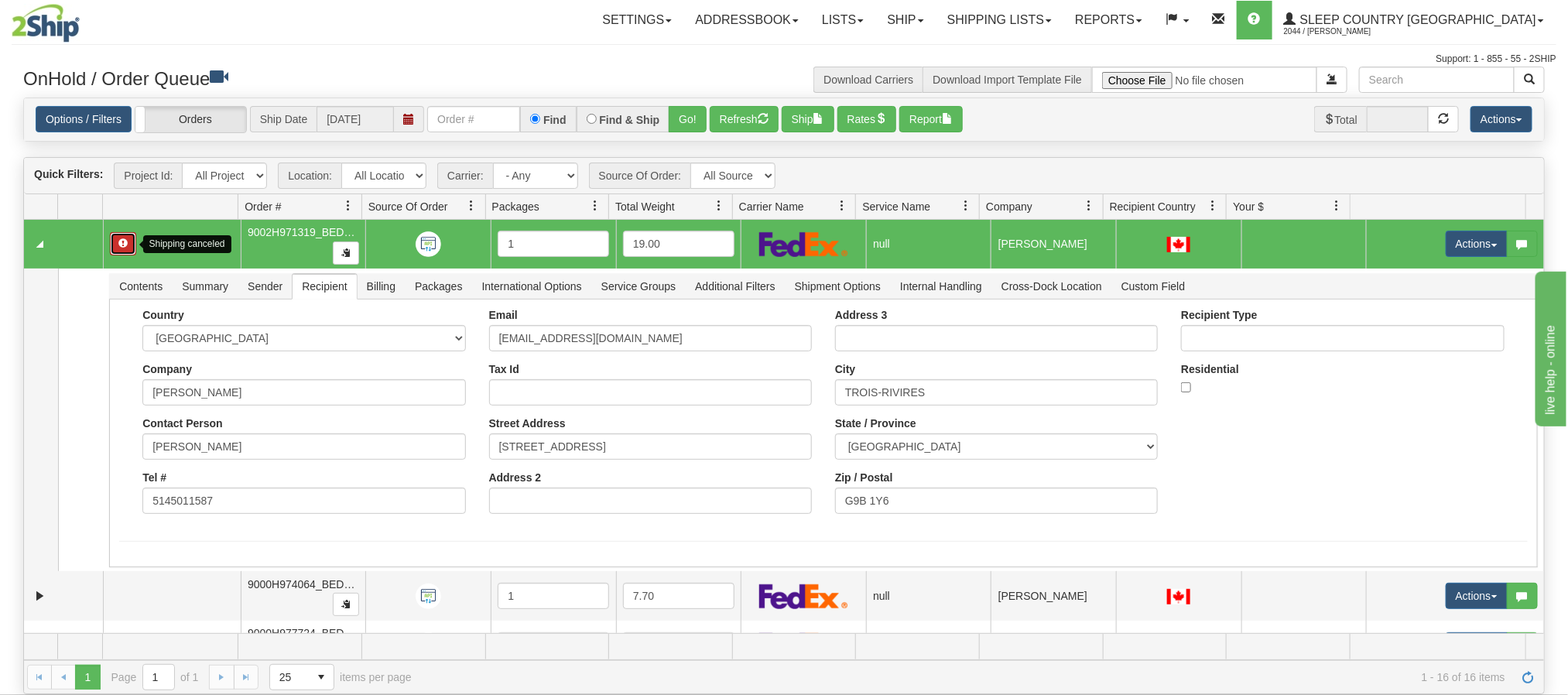
click at [135, 244] on button "button" at bounding box center [123, 244] width 27 height 24
drag, startPoint x: 121, startPoint y: 245, endPoint x: 1431, endPoint y: 247, distance: 1310.0
click at [1446, 247] on button "Actions" at bounding box center [1476, 244] width 62 height 27
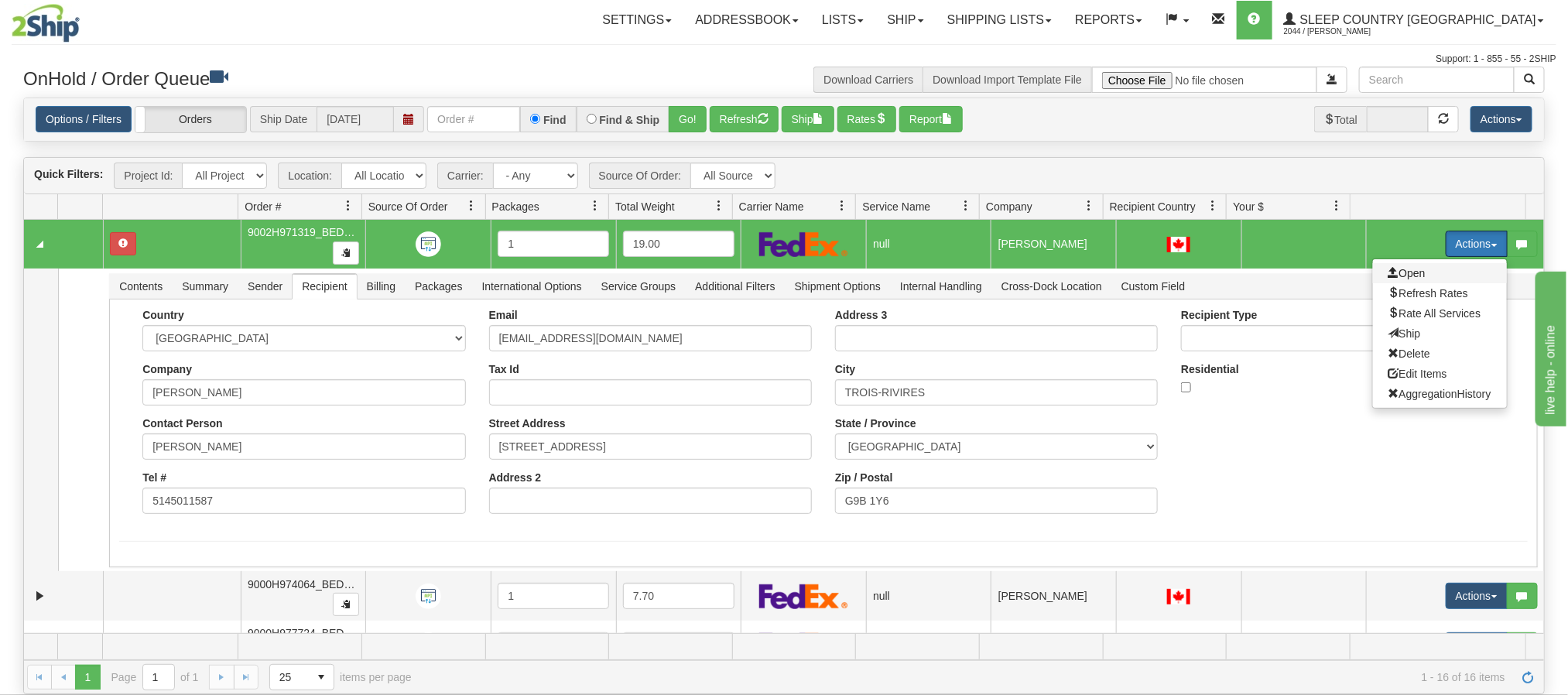
click at [1388, 274] on span "Open" at bounding box center [1406, 273] width 37 height 13
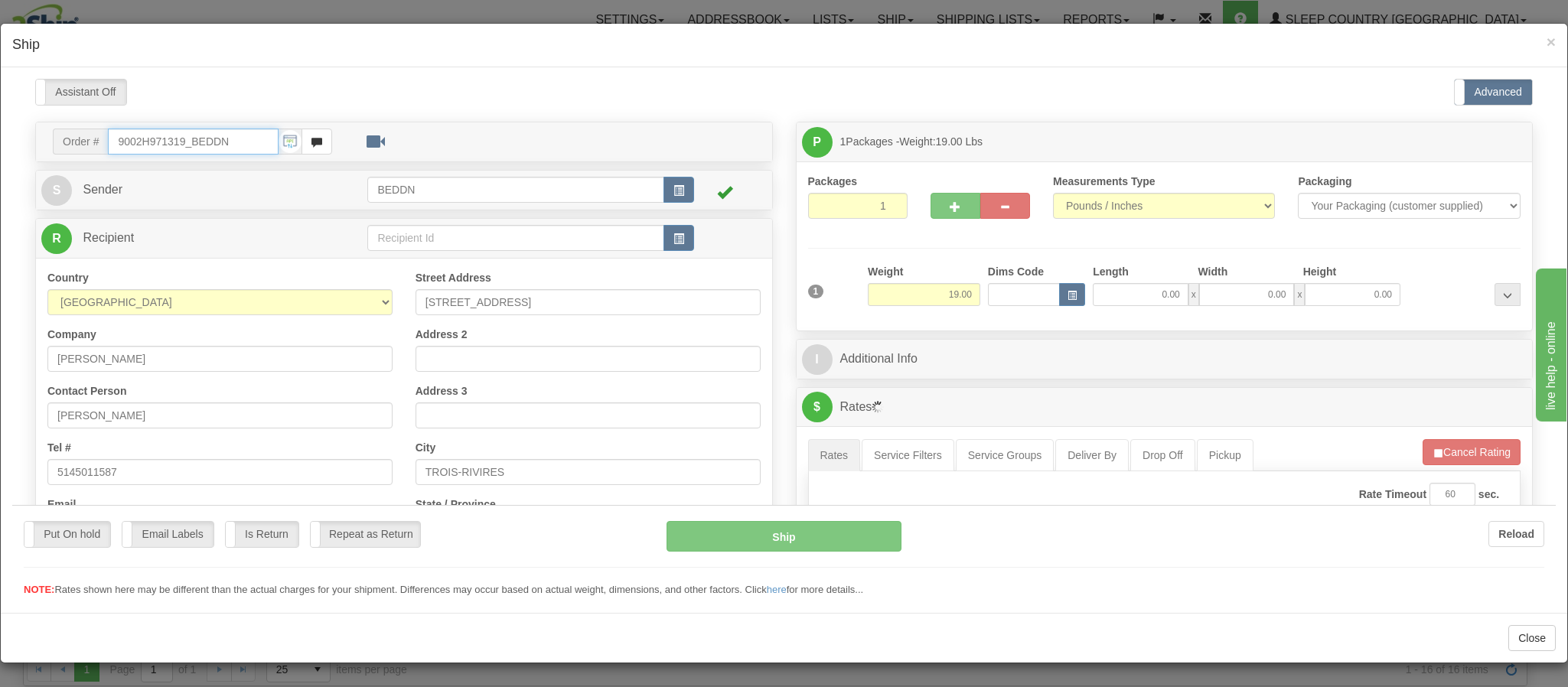
type input "11:47"
type input "16:00"
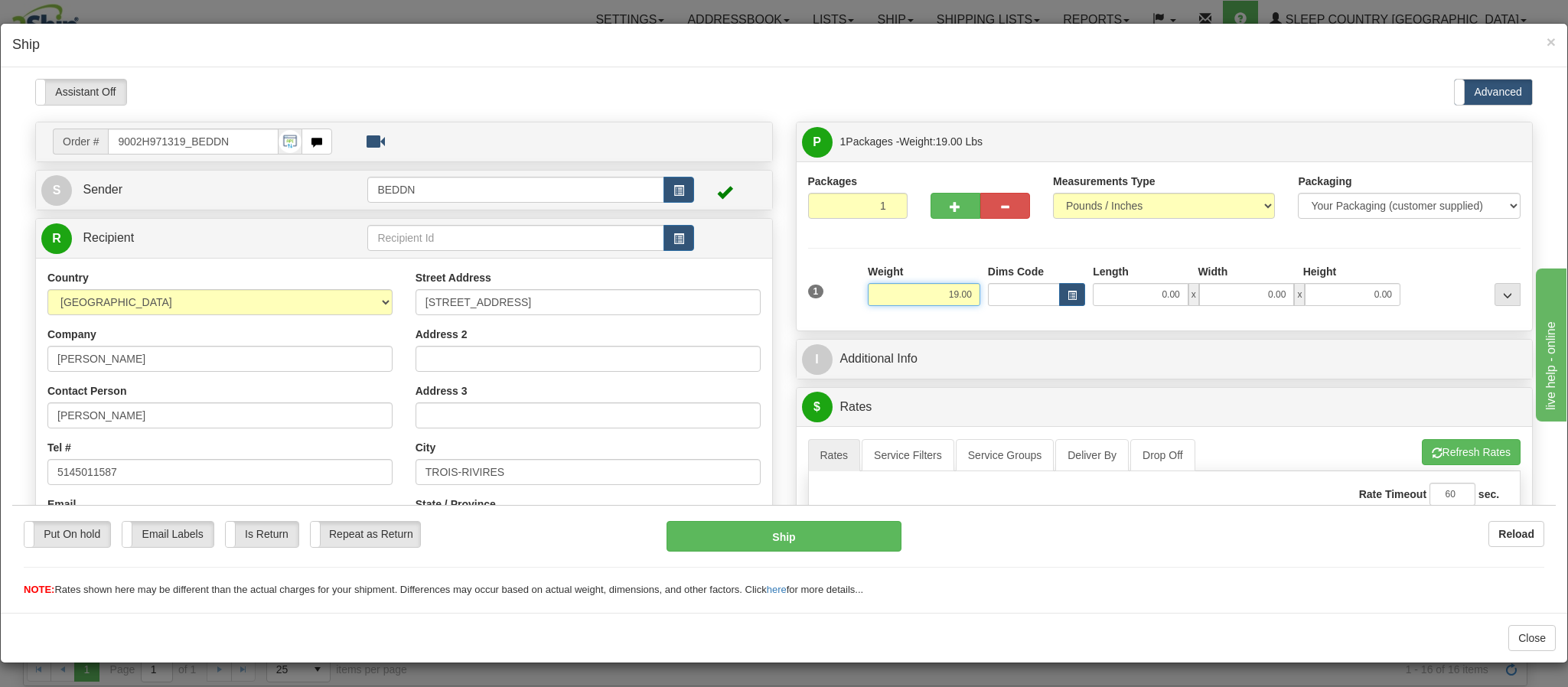
drag, startPoint x: 947, startPoint y: 295, endPoint x: 915, endPoint y: 299, distance: 32.2
click at [915, 299] on input "19.00" at bounding box center [924, 294] width 112 height 23
drag, startPoint x: 914, startPoint y: 307, endPoint x: 910, endPoint y: 297, distance: 10.8
click at [912, 307] on div "Weight 19.00" at bounding box center [924, 289] width 120 height 54
drag, startPoint x: 910, startPoint y: 295, endPoint x: 938, endPoint y: 295, distance: 28.0
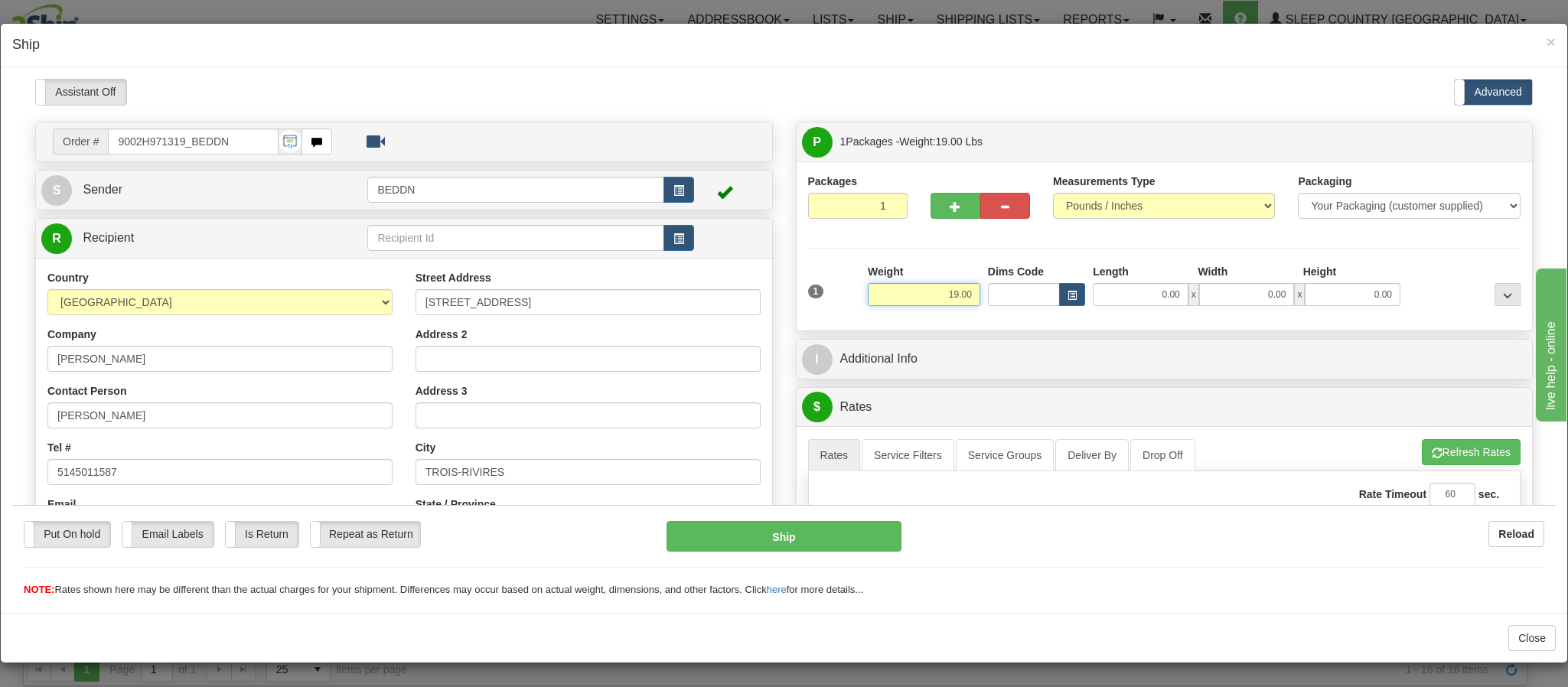
click at [938, 295] on input "19.00" at bounding box center [924, 294] width 112 height 23
type input "9.00"
click at [1093, 300] on input "0.00" at bounding box center [1140, 294] width 95 height 23
type input "20.00"
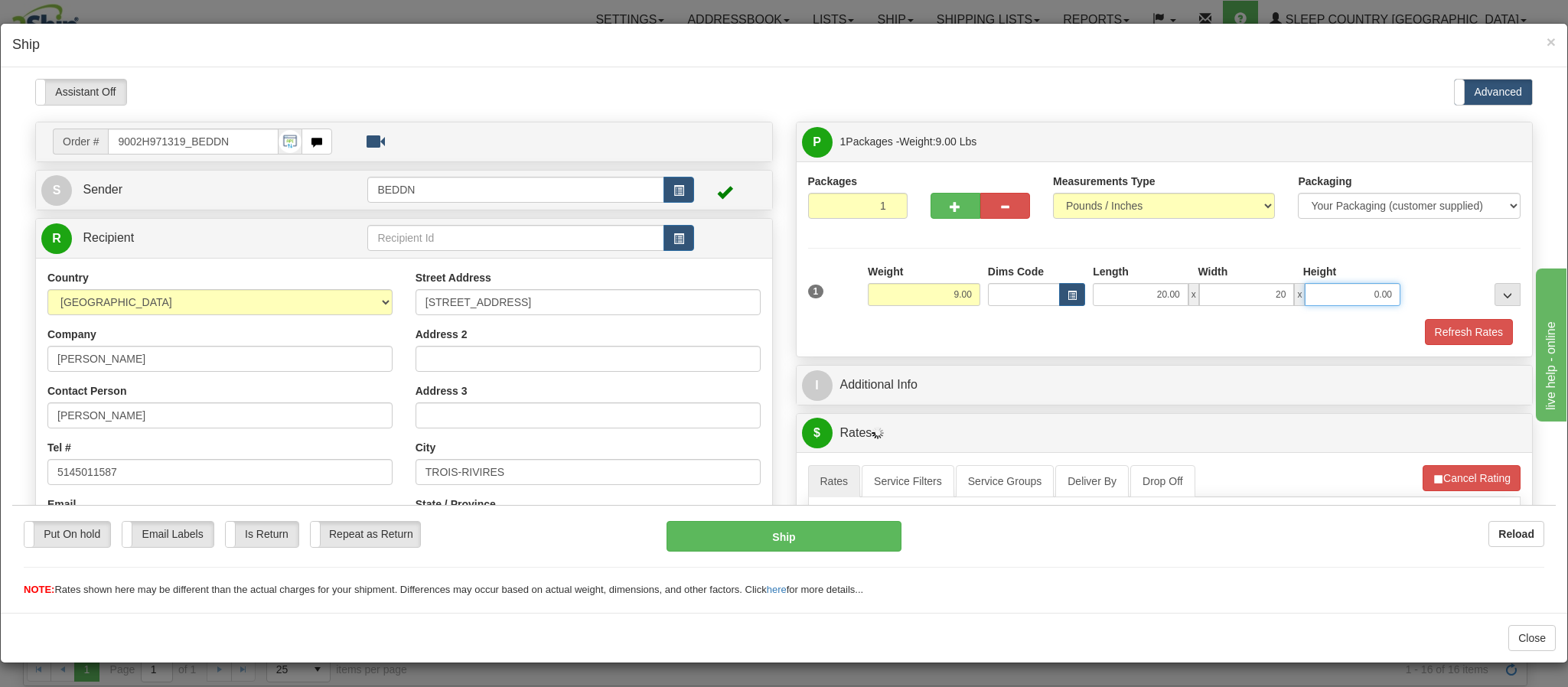
type input "20.00"
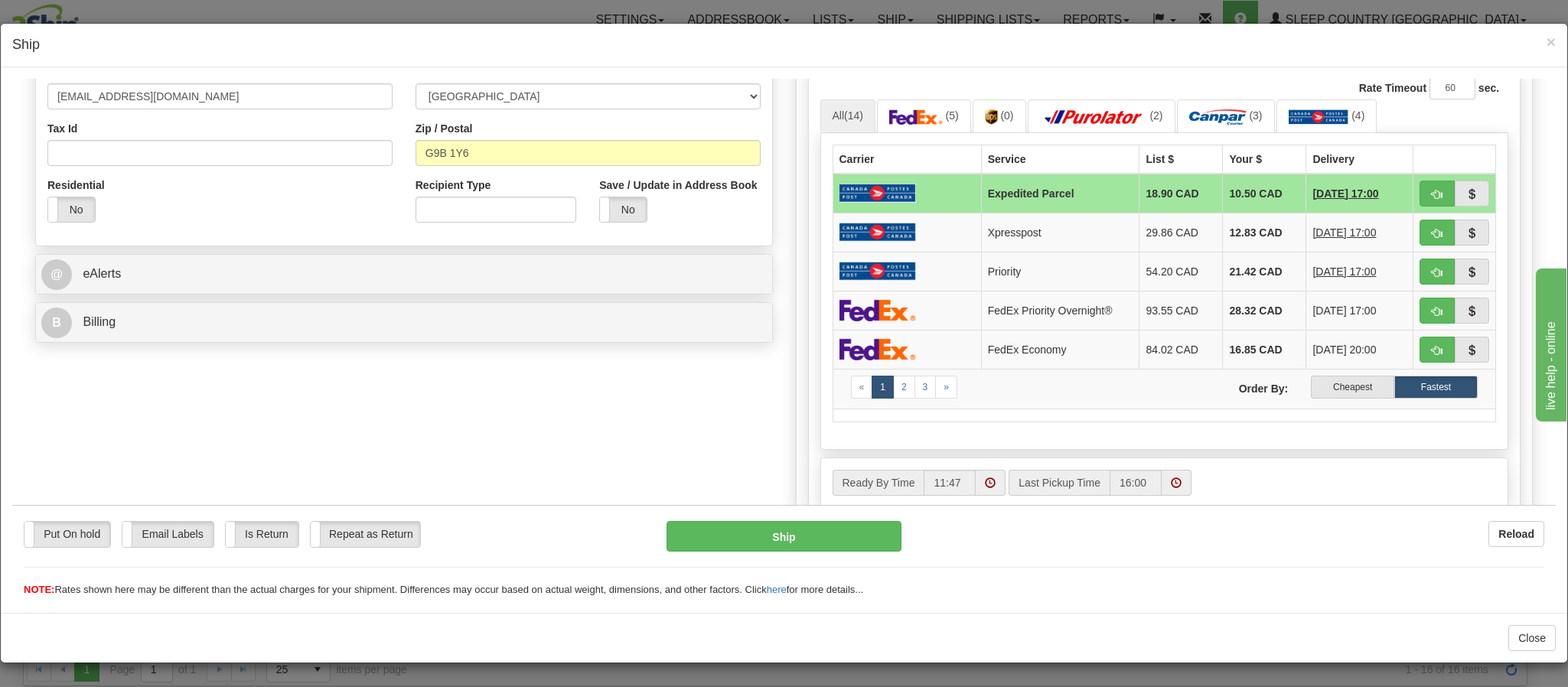
scroll to position [459, 0]
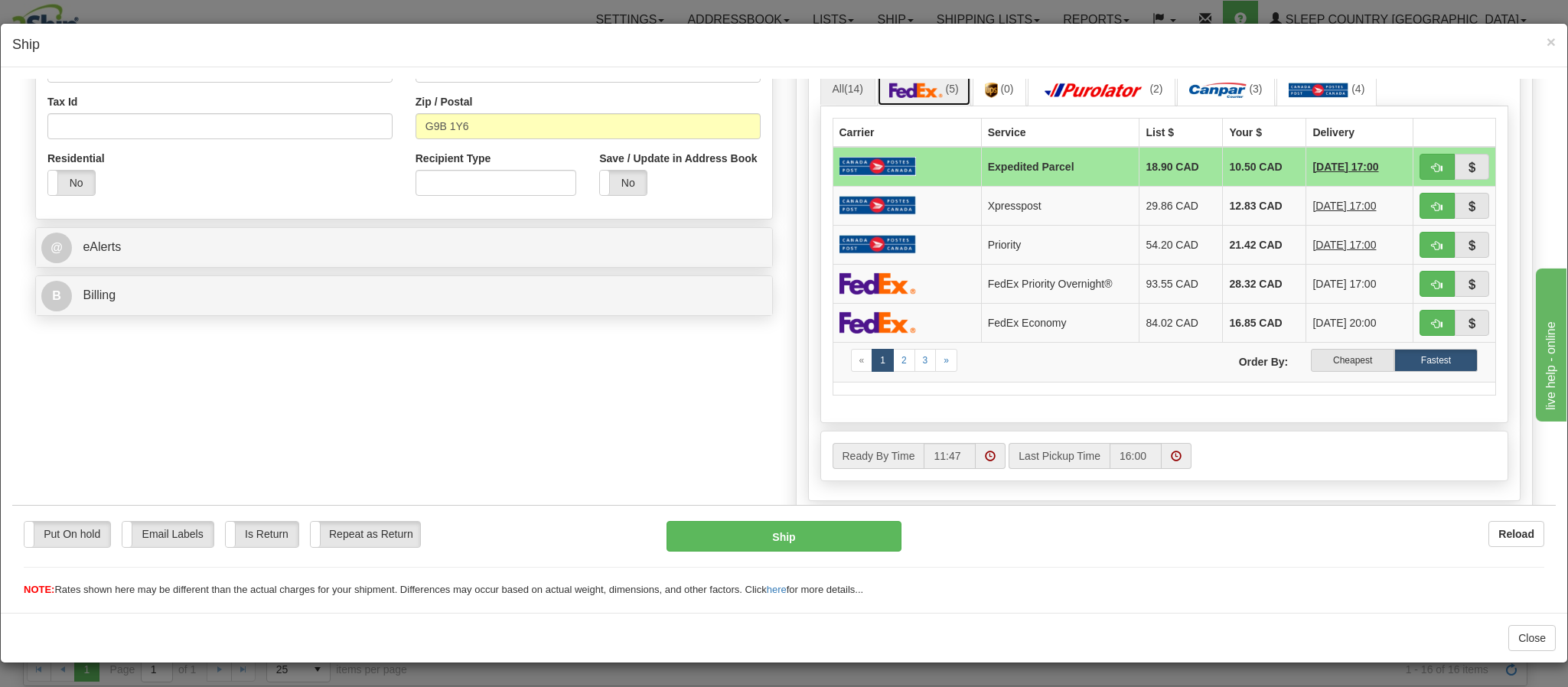
type input "20.00"
click at [908, 88] on img at bounding box center [916, 90] width 54 height 16
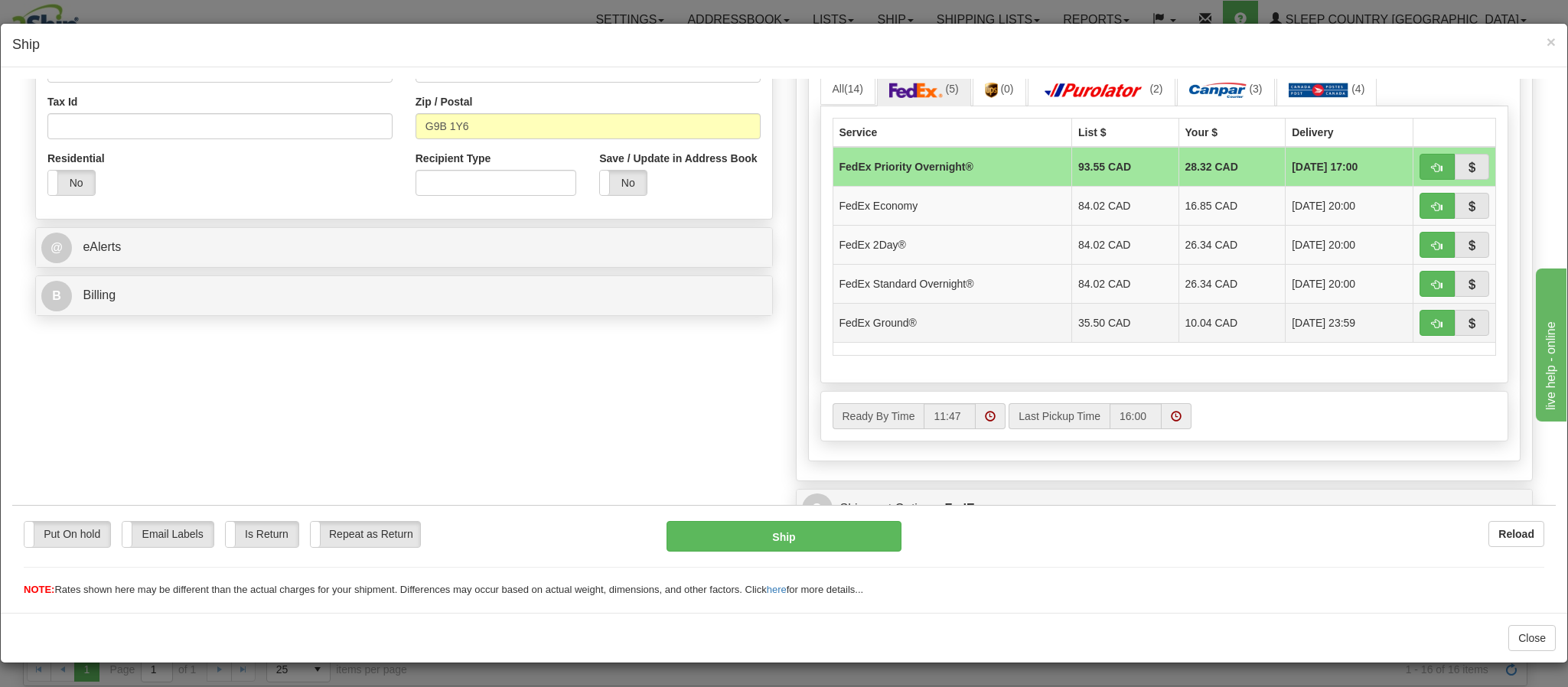
click at [1338, 327] on td "08/19/2025 23:59" at bounding box center [1349, 322] width 128 height 39
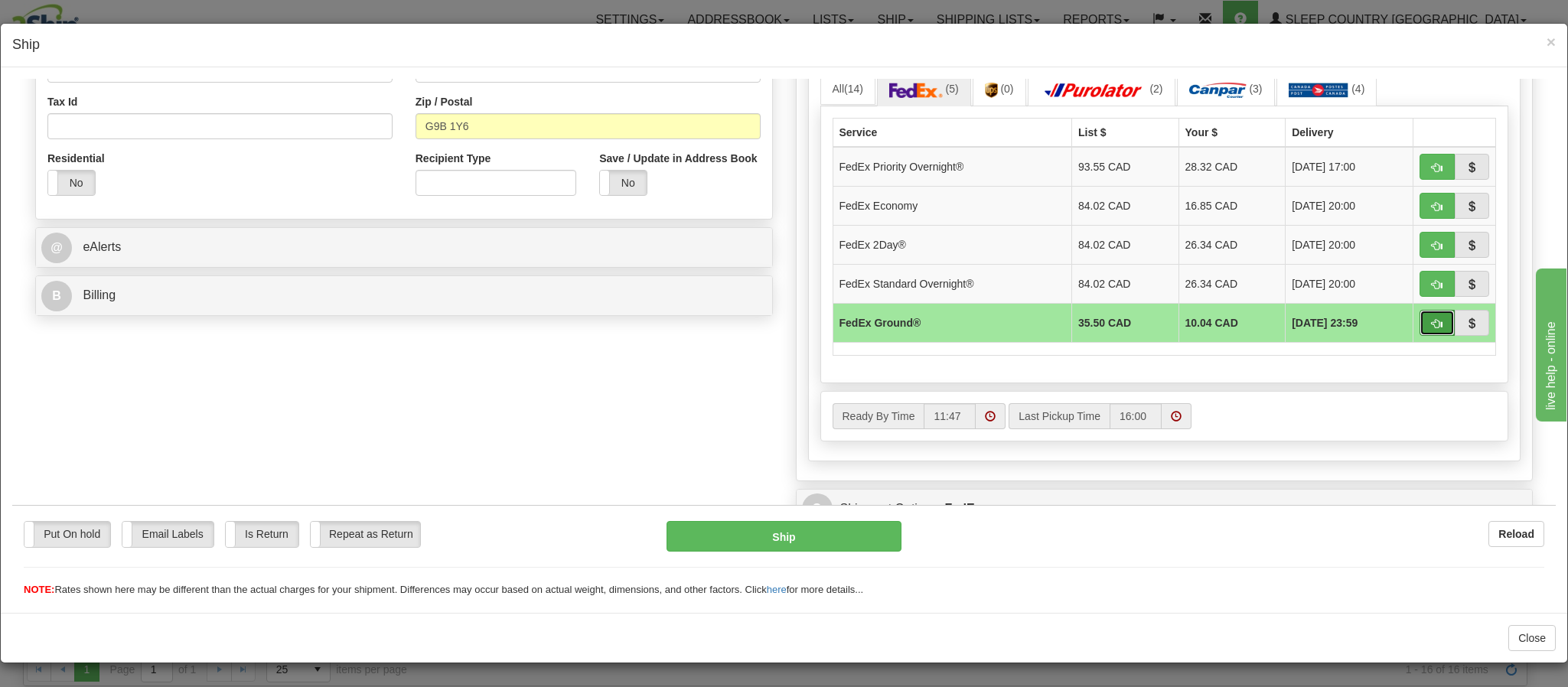
click at [1420, 334] on button "button" at bounding box center [1437, 323] width 35 height 26
type input "92"
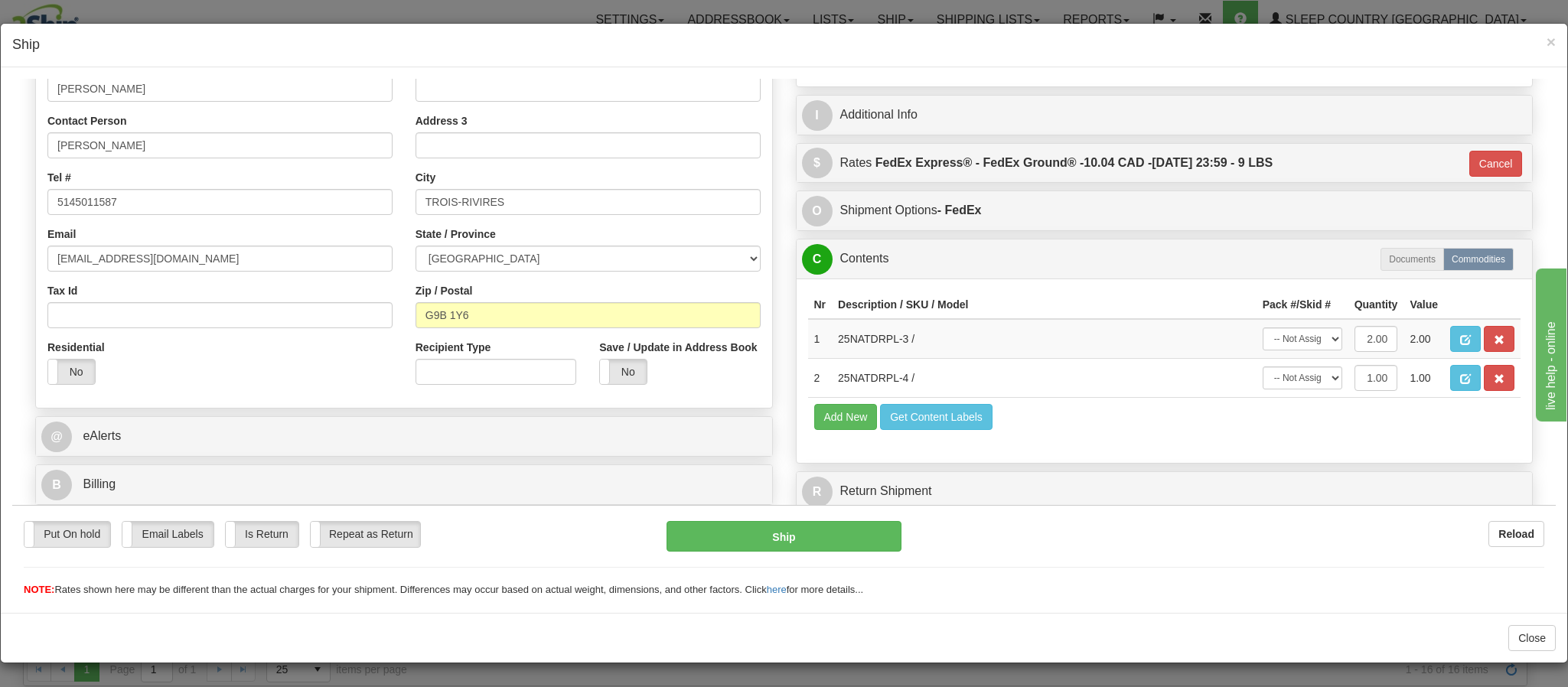
scroll to position [335, 0]
click at [771, 536] on button "Ship" at bounding box center [784, 535] width 234 height 30
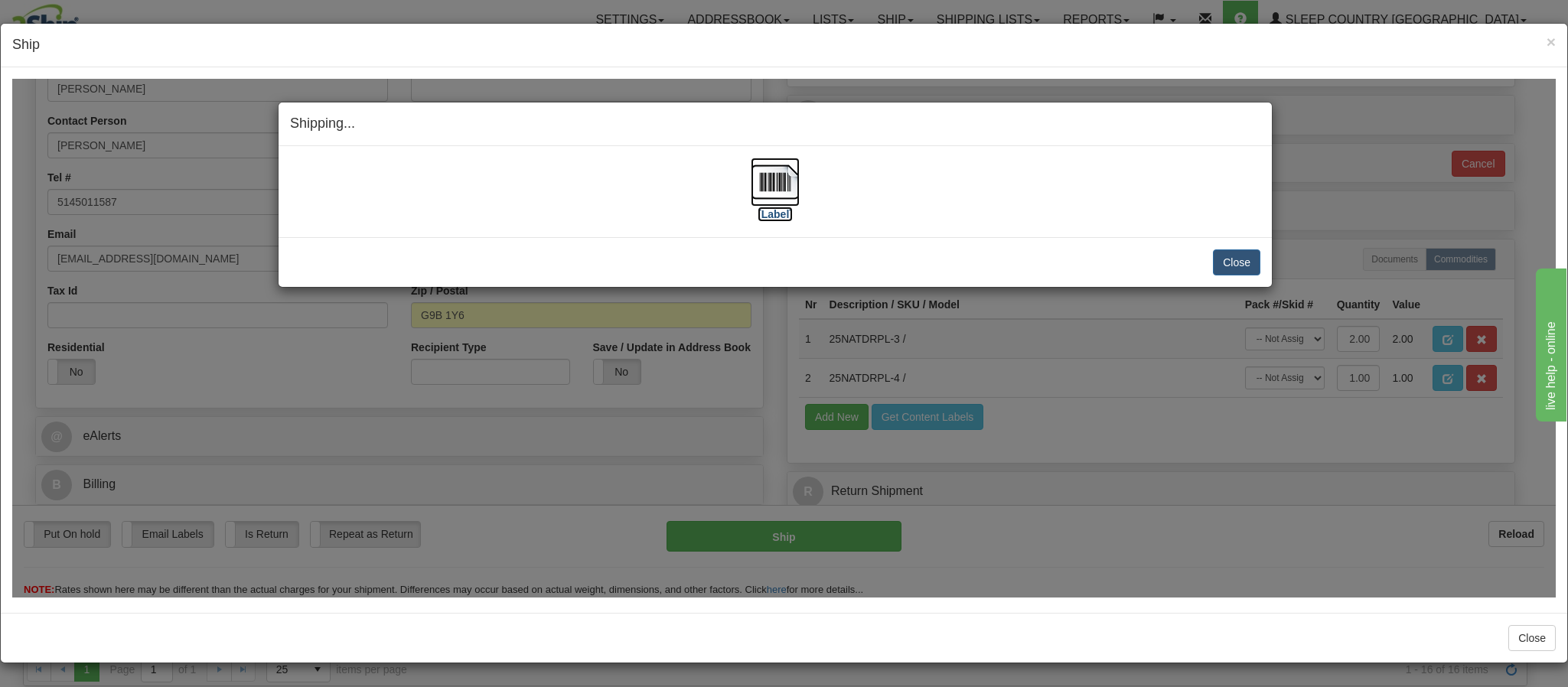
click at [771, 180] on img at bounding box center [775, 181] width 49 height 49
click at [940, 123] on h4 "Shipping... Your SHIPMENT will EXPIRE in" at bounding box center [775, 123] width 970 height 20
click at [1217, 265] on button "Close" at bounding box center [1236, 262] width 47 height 26
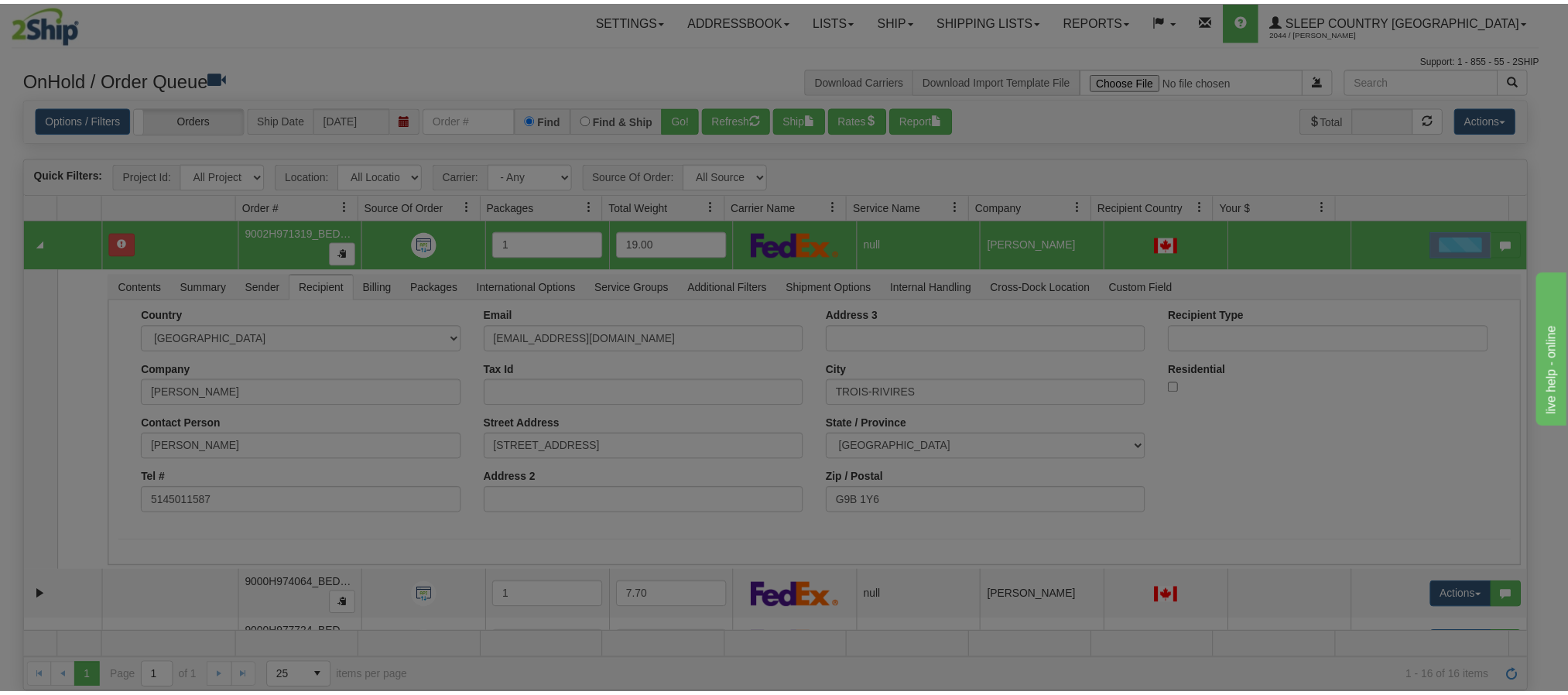
scroll to position [0, 0]
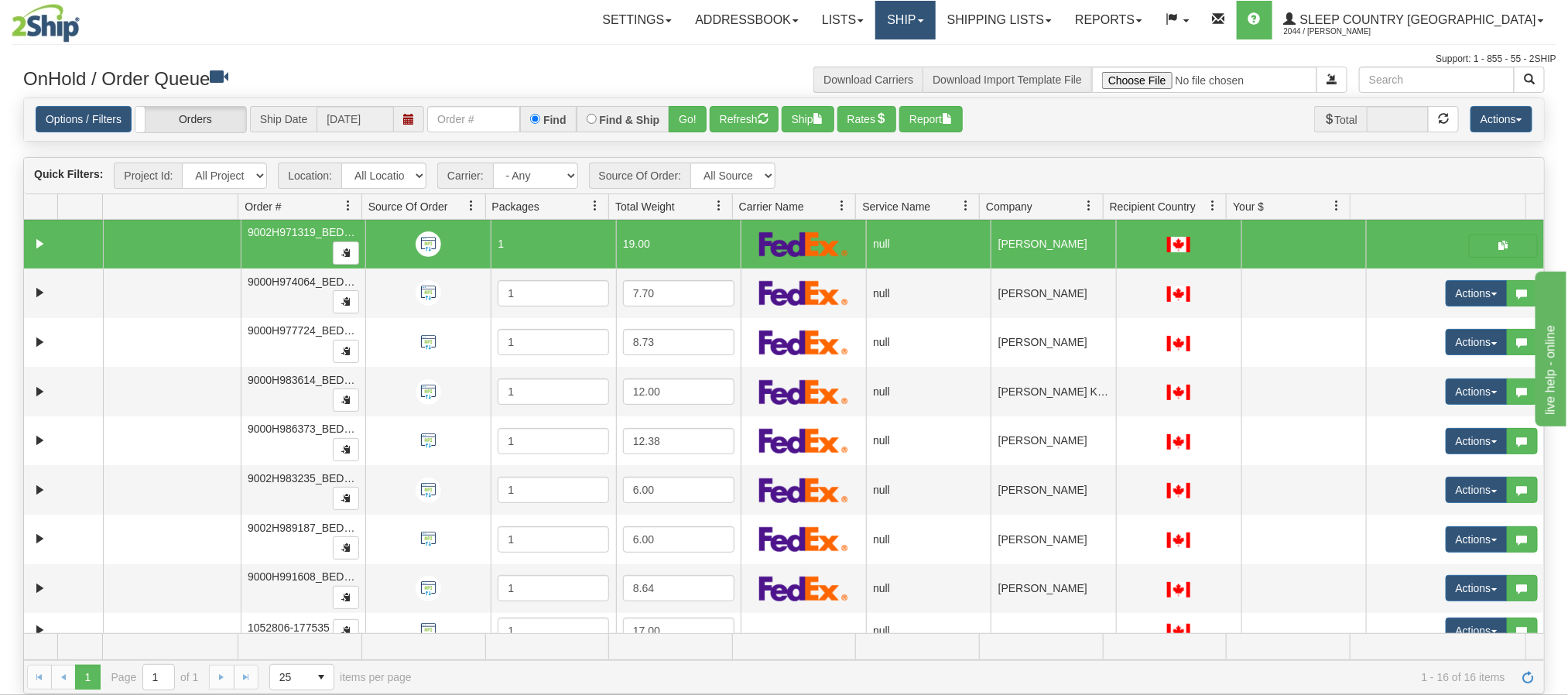
click at [935, 15] on link "Ship" at bounding box center [905, 20] width 60 height 38
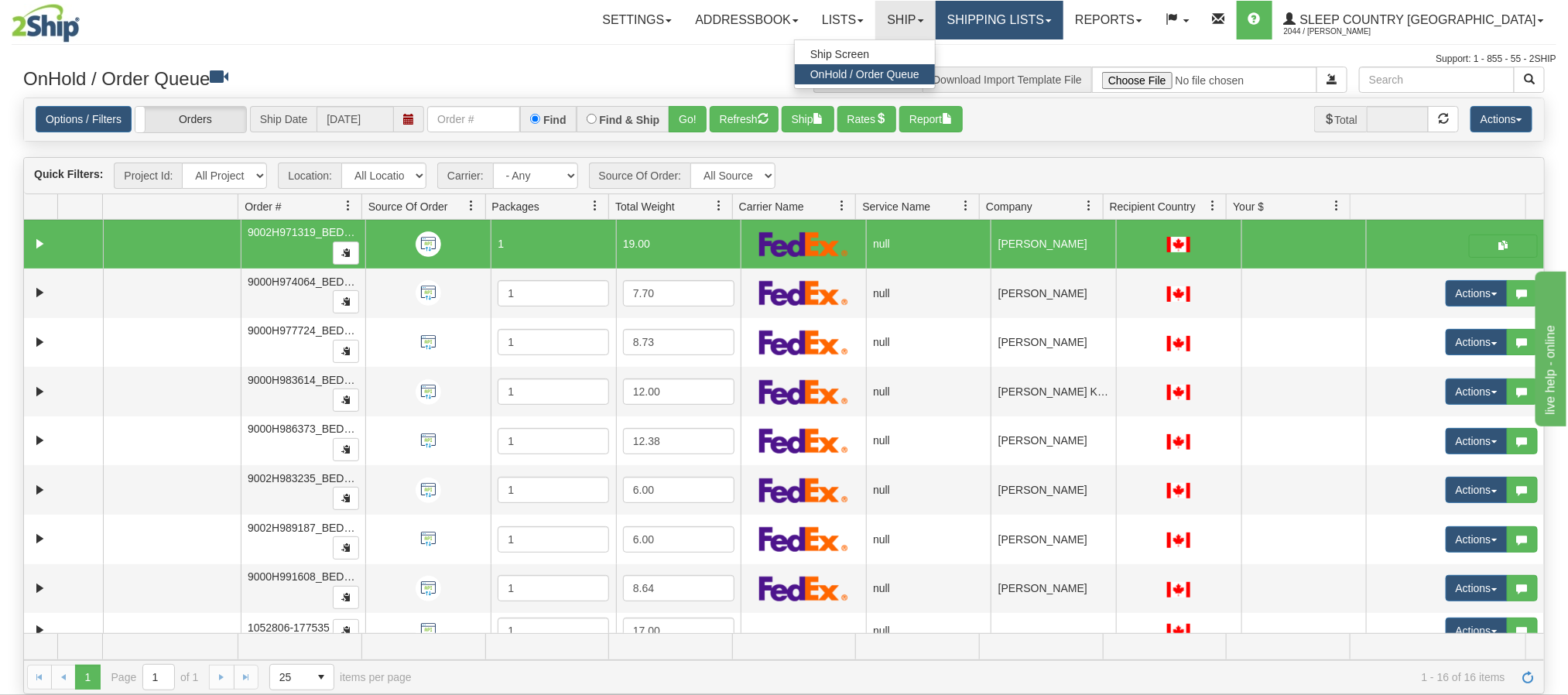
click at [1048, 14] on link "Shipping lists" at bounding box center [999, 20] width 128 height 38
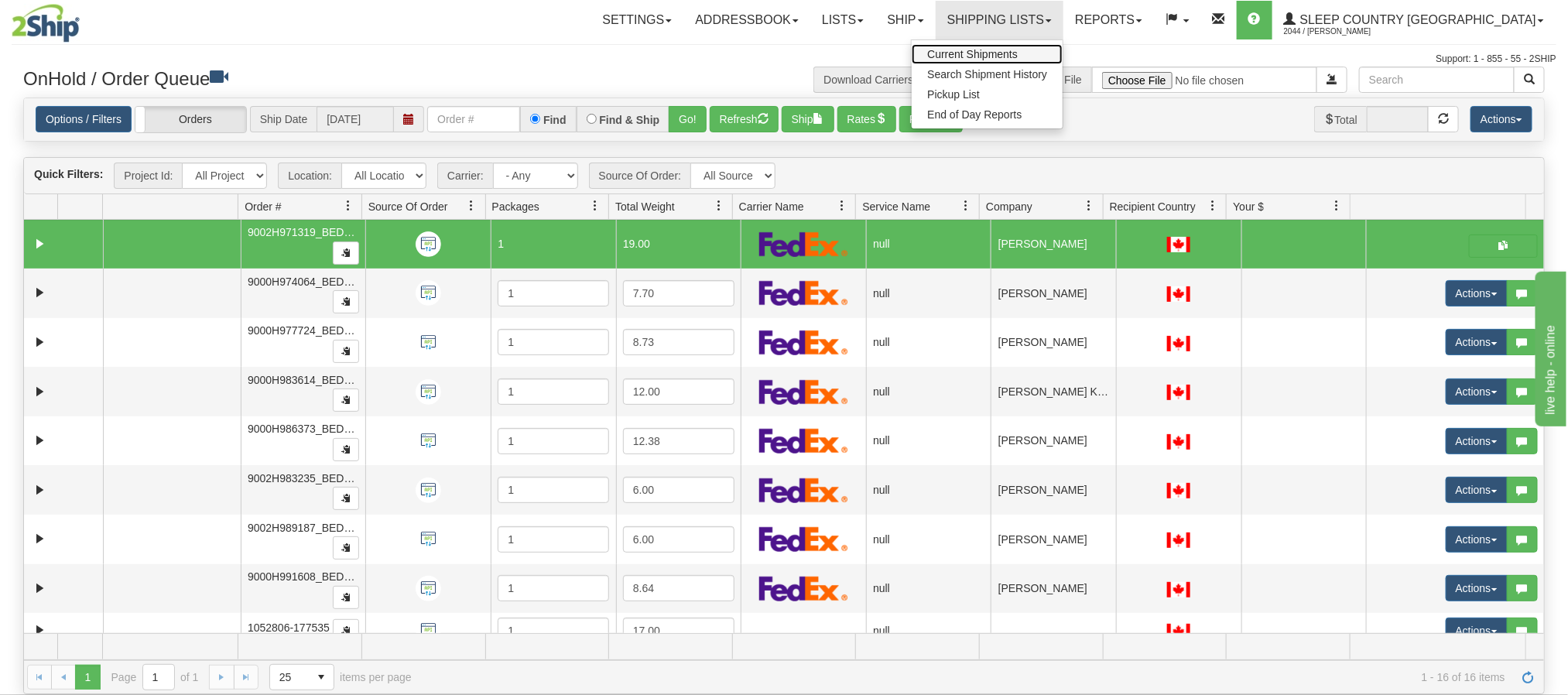
click at [1018, 54] on span "Current Shipments" at bounding box center [972, 54] width 90 height 13
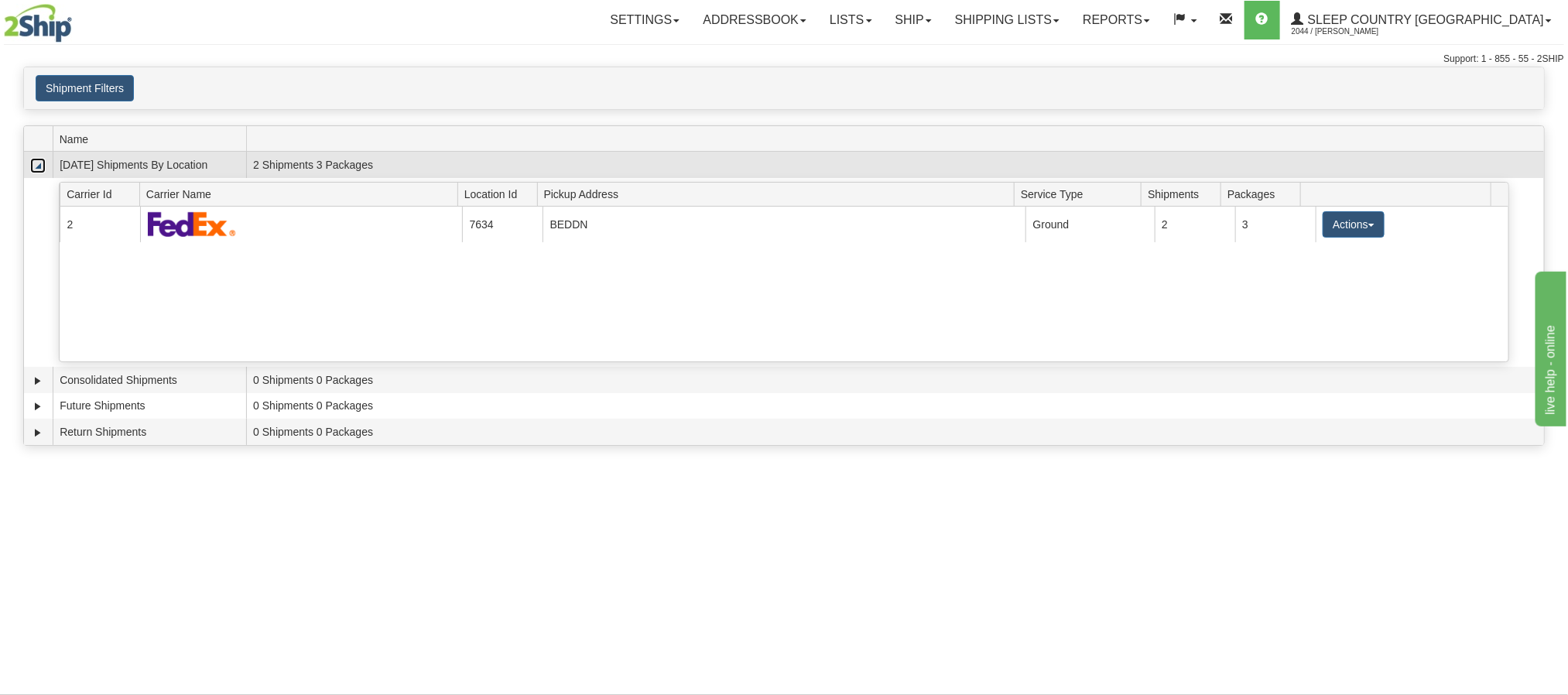
click at [33, 161] on link "Collapse" at bounding box center [38, 166] width 16 height 16
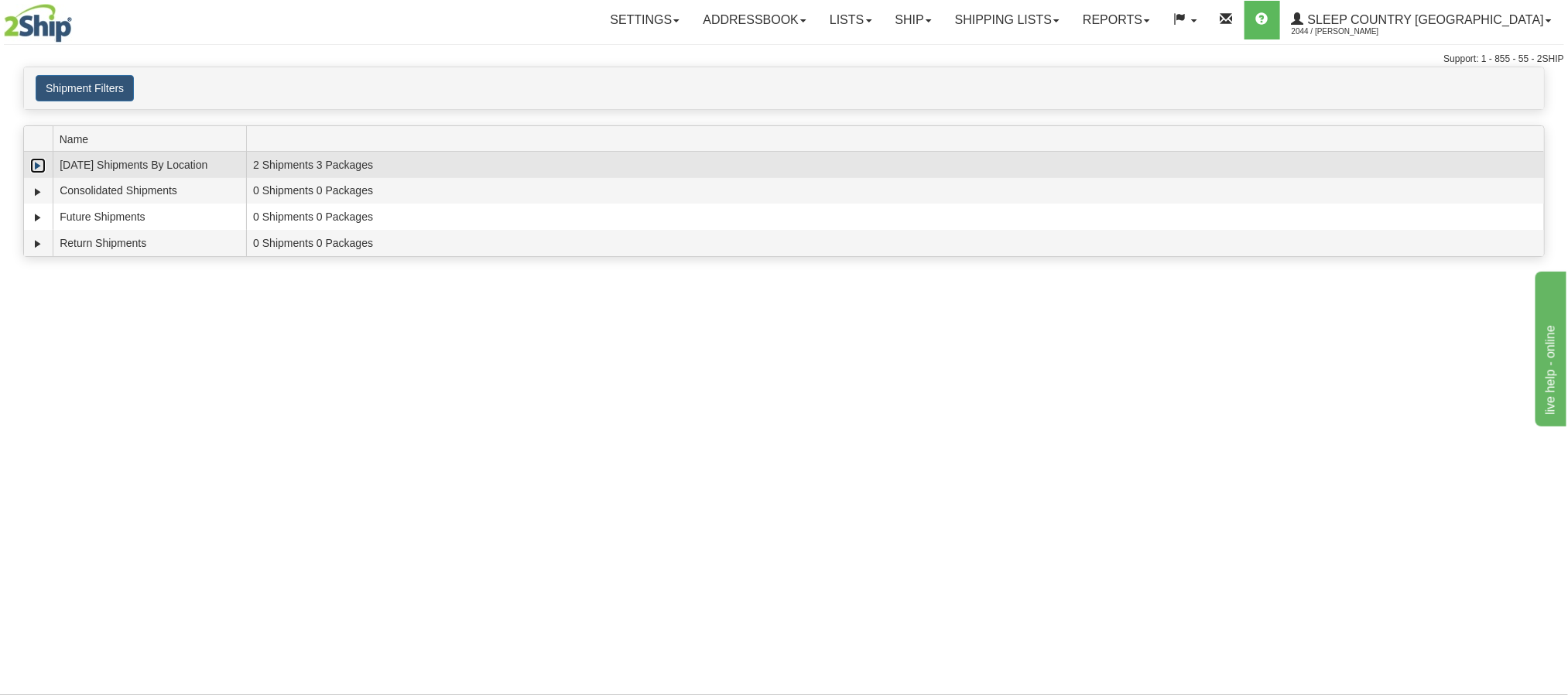
click at [42, 167] on link "Expand" at bounding box center [38, 166] width 16 height 16
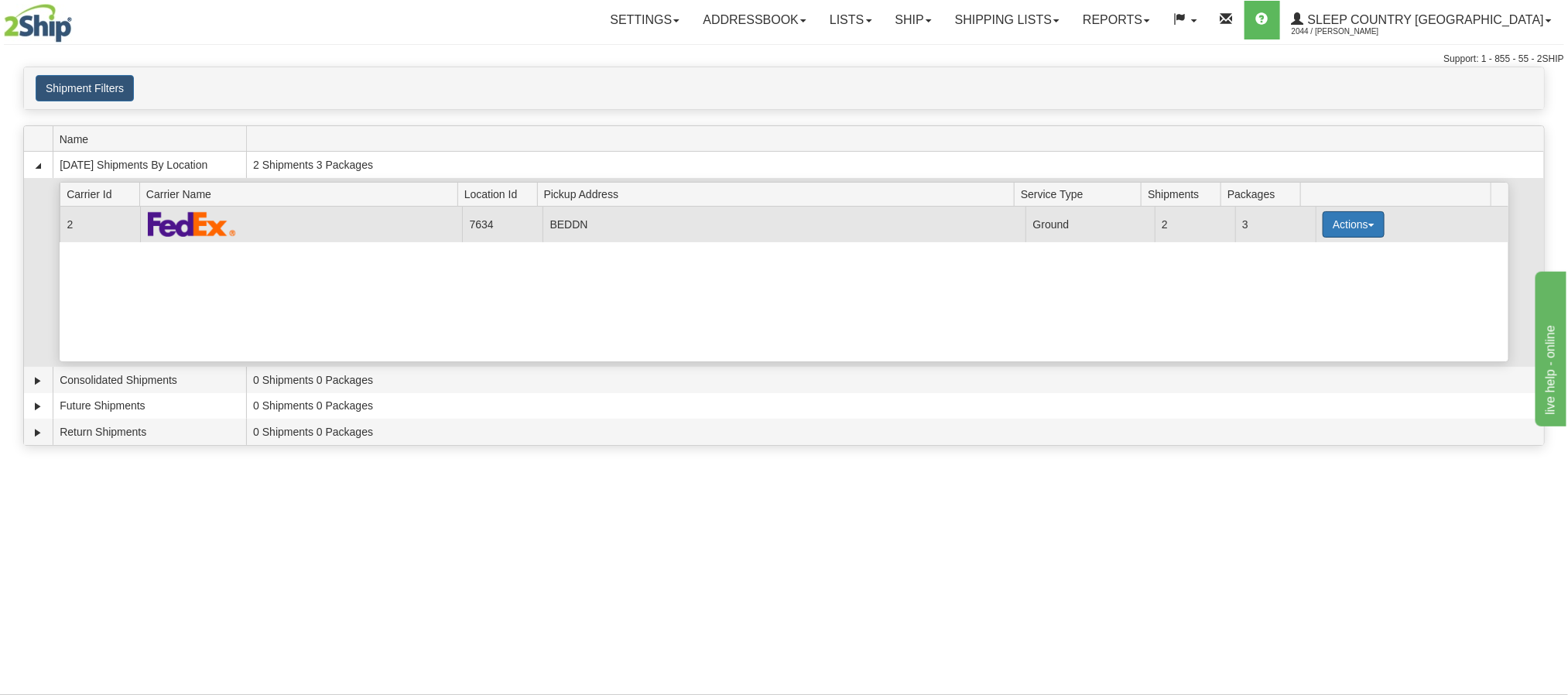
click at [1361, 225] on button "Actions" at bounding box center [1354, 224] width 62 height 27
click at [1317, 260] on link "Details" at bounding box center [1322, 254] width 124 height 20
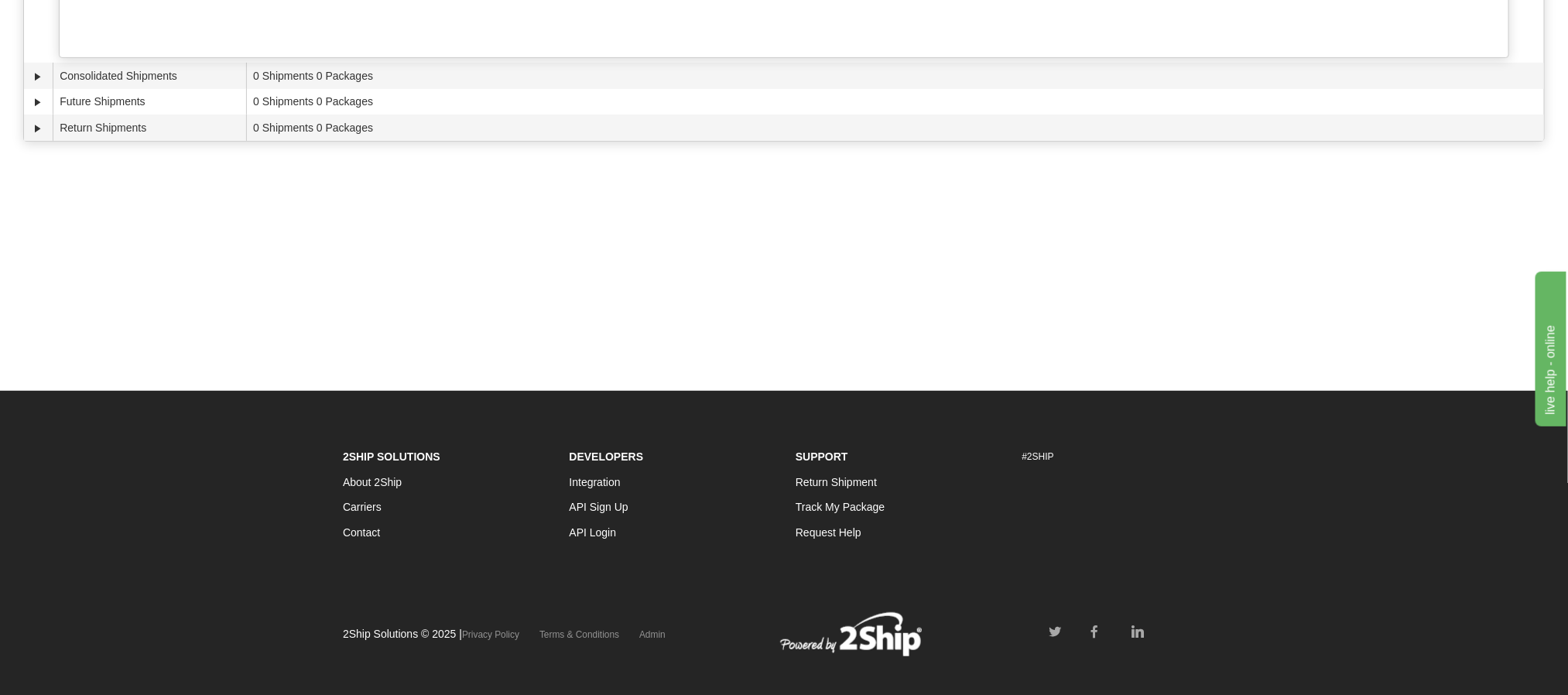
scroll to position [321, 0]
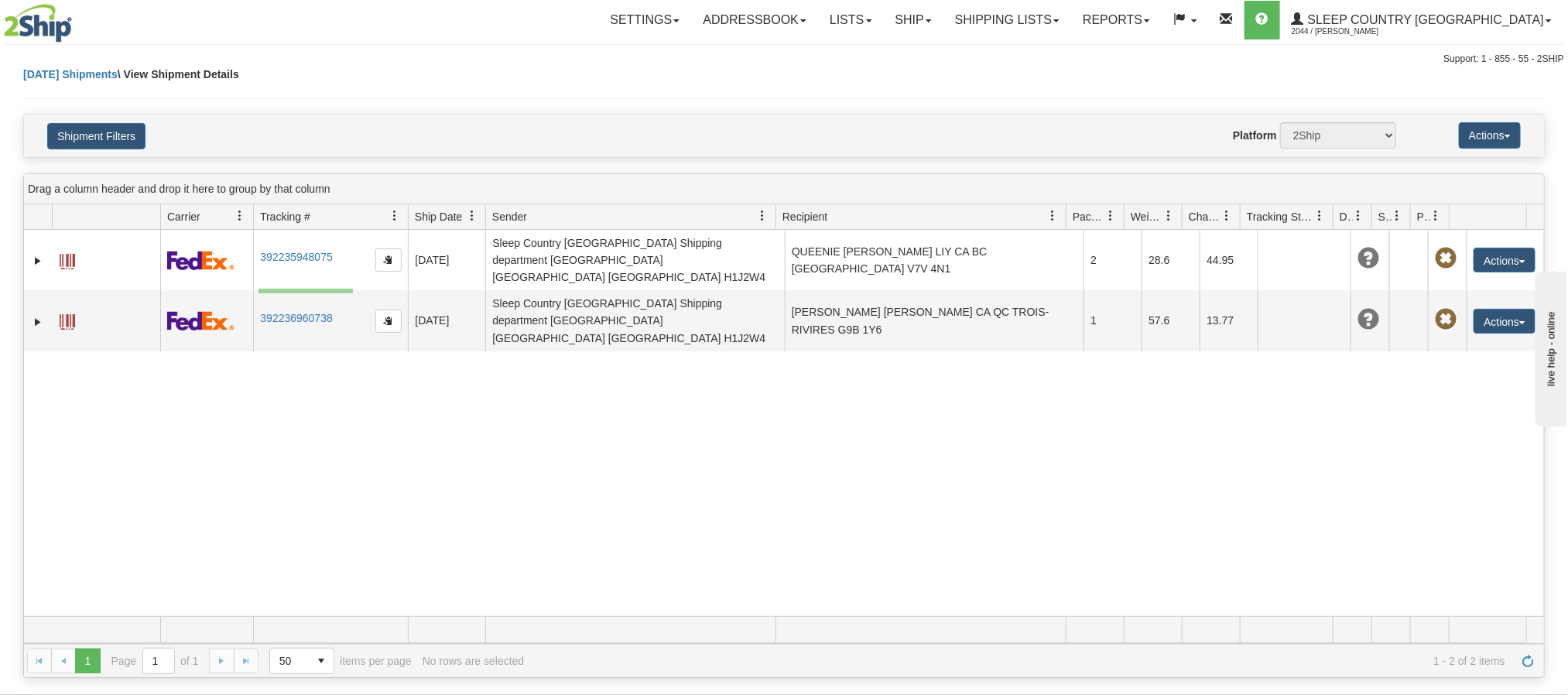
drag, startPoint x: 353, startPoint y: 293, endPoint x: 259, endPoint y: 289, distance: 94.1
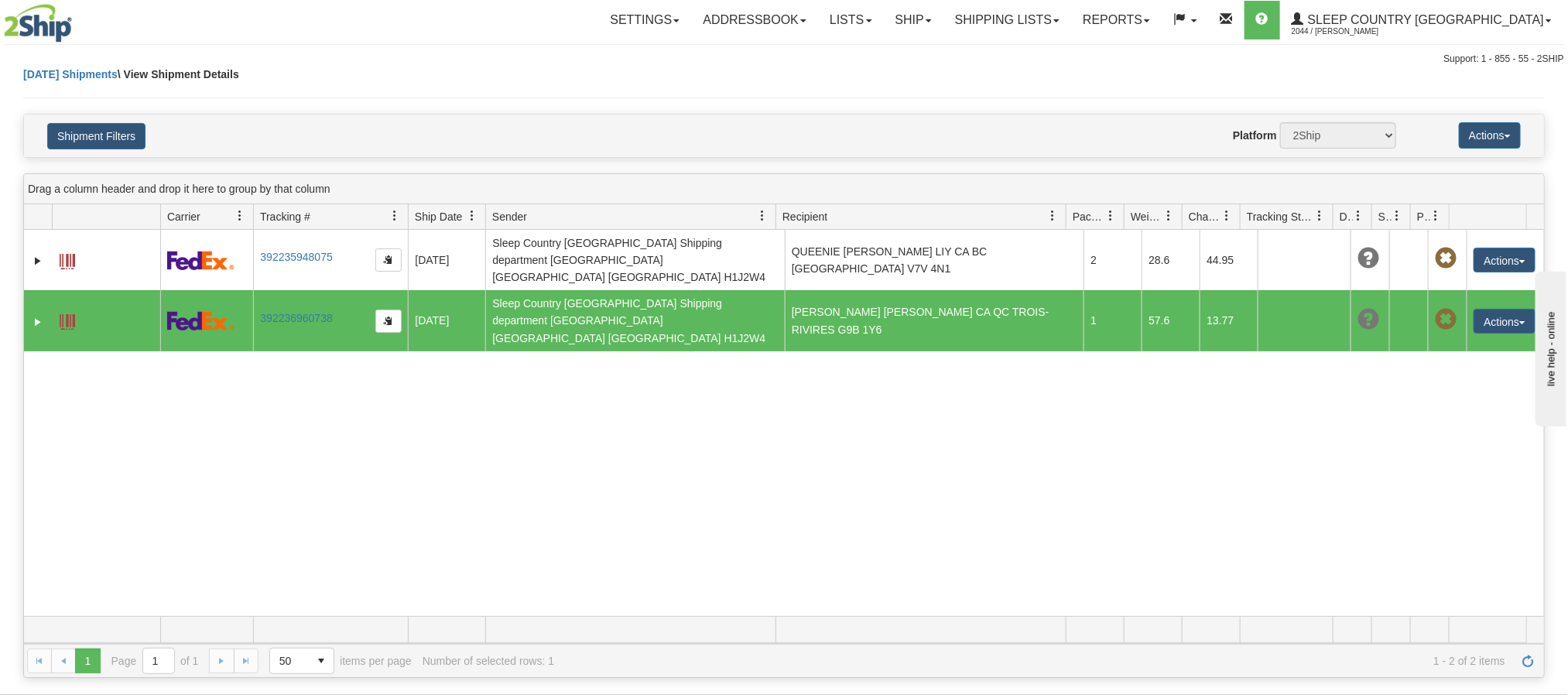
click at [337, 366] on div "31417580 2044 392235948075 [DATE] [DATE] 12:37:12 PM Sleep Country [GEOGRAPHIC_…" at bounding box center [784, 423] width 1520 height 386
click at [799, 414] on div "31417580 2044 392235948075 [DATE] [DATE] 12:37:12 PM Sleep Country [GEOGRAPHIC_…" at bounding box center [784, 423] width 1520 height 386
click at [477, 140] on div "Website Agent Nothing selected Client User Platform 2Ship Imported" at bounding box center [846, 136] width 1123 height 27
drag, startPoint x: 259, startPoint y: 297, endPoint x: 344, endPoint y: 295, distance: 85.0
click at [344, 295] on td "392236960738" at bounding box center [330, 320] width 155 height 60
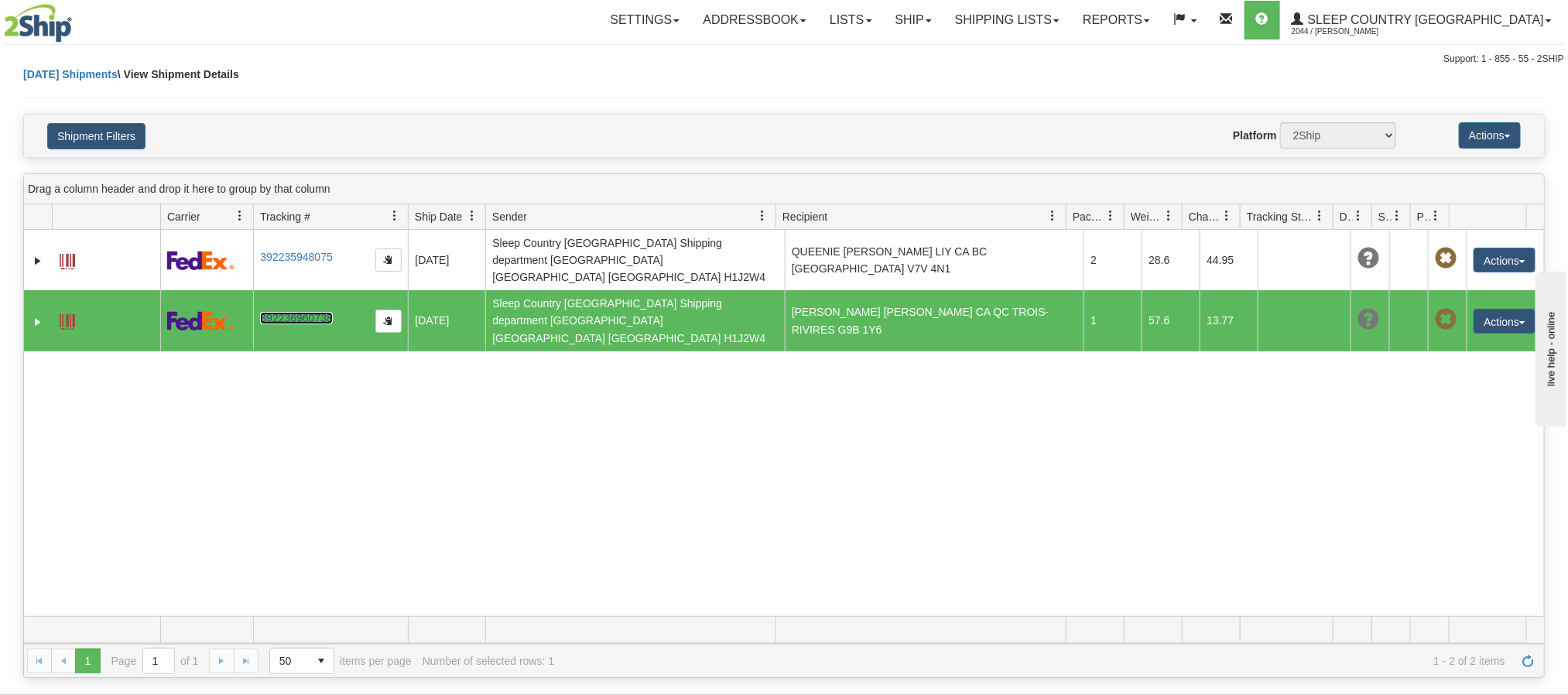
click at [290, 312] on link "392236960738" at bounding box center [297, 318] width 72 height 13
click at [944, 27] on link "Ship" at bounding box center [914, 20] width 60 height 38
click at [927, 73] on span "OnHold / Order Queue" at bounding box center [872, 75] width 109 height 13
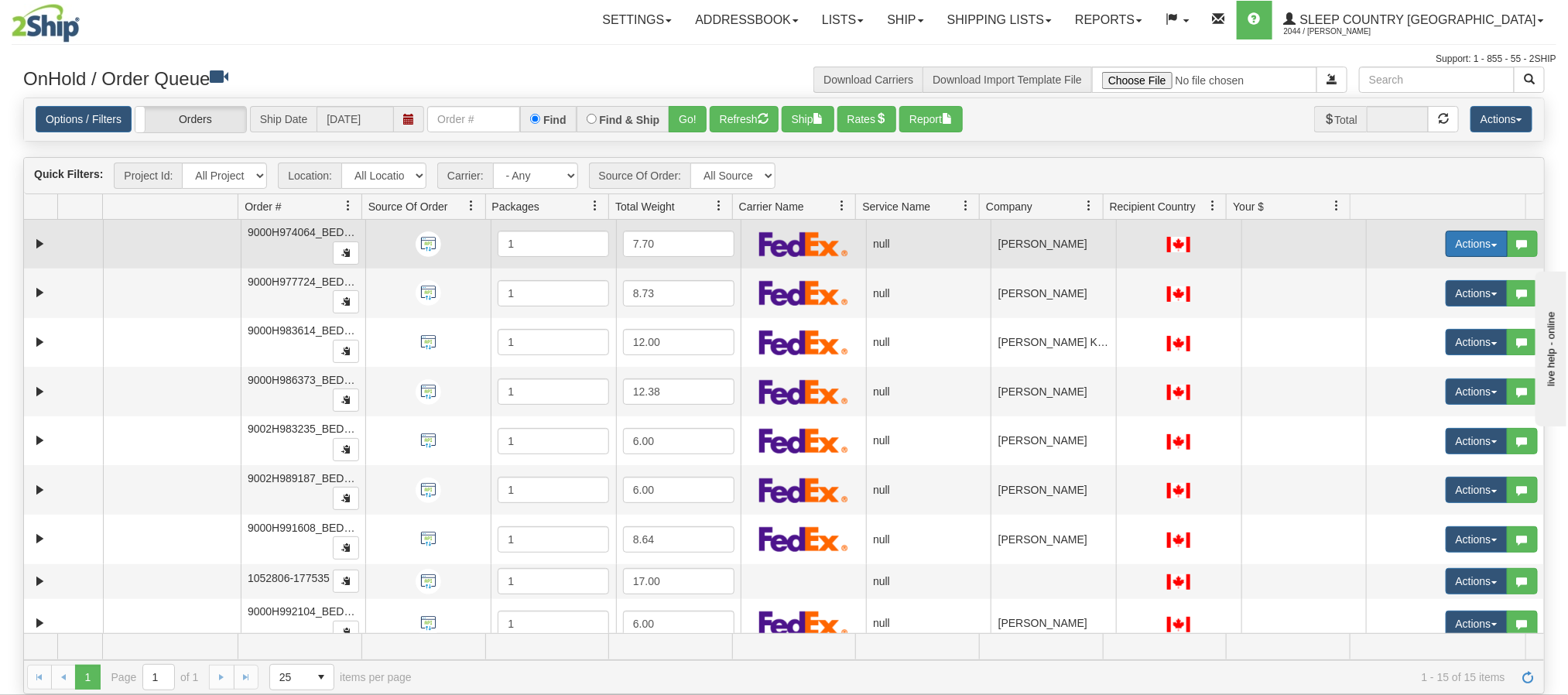
click at [1446, 244] on button "Actions" at bounding box center [1476, 244] width 62 height 27
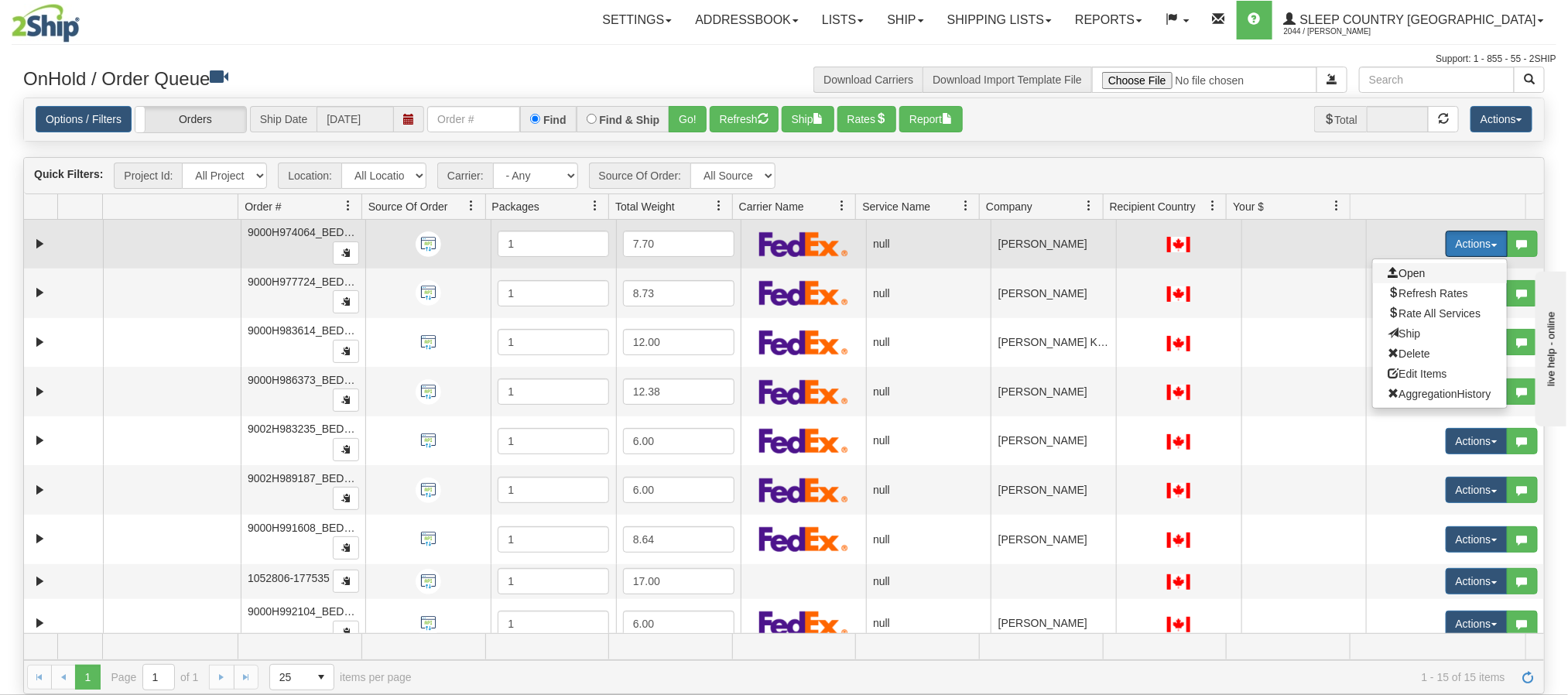
click at [1388, 270] on span "Open" at bounding box center [1406, 273] width 37 height 13
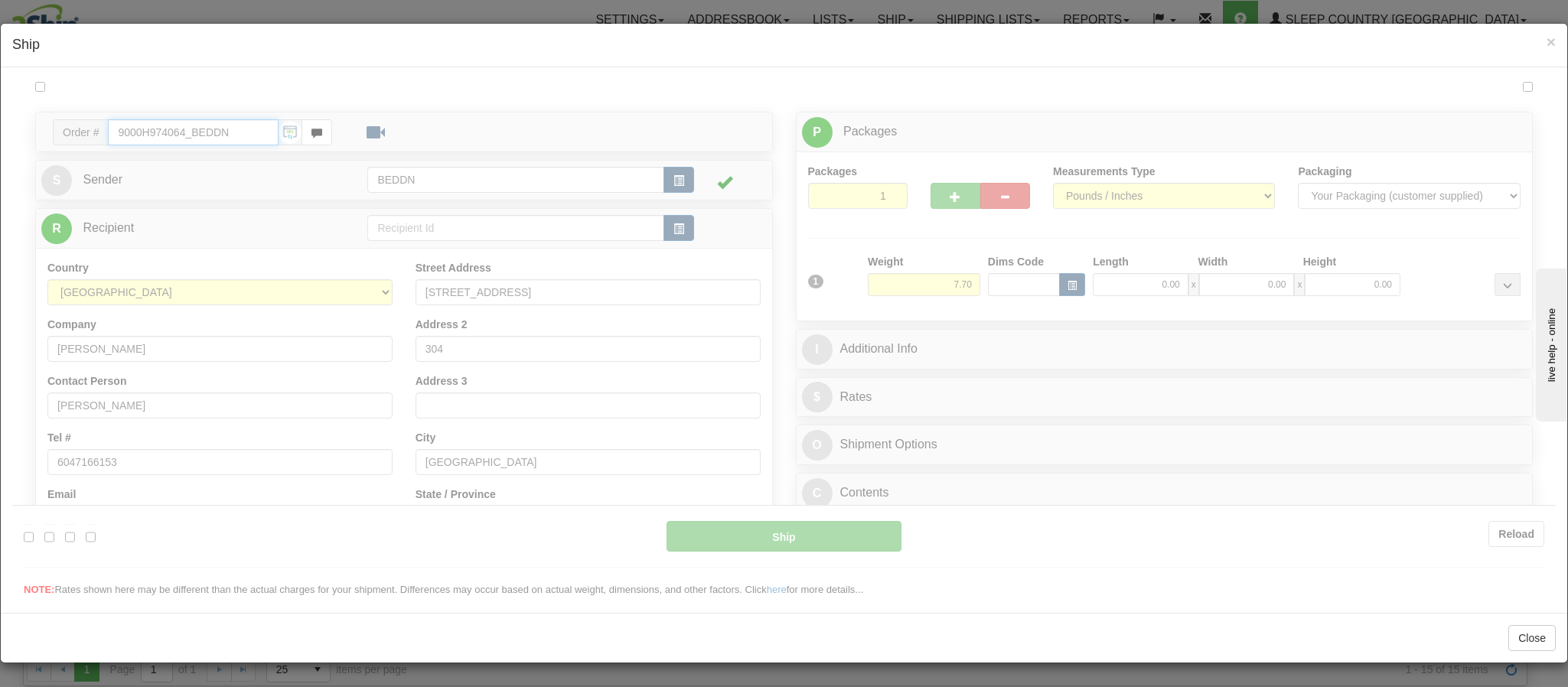
type input "11:53"
type input "16:00"
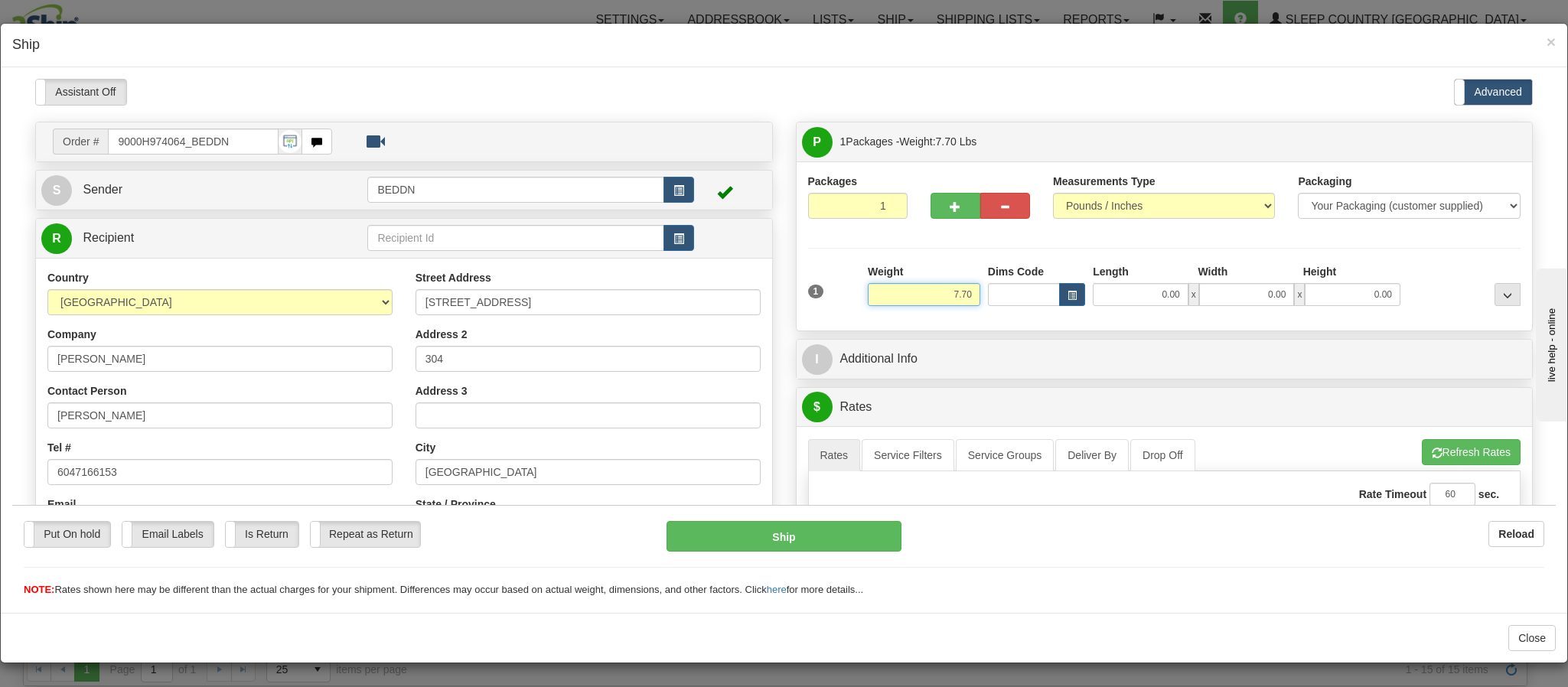
click at [938, 304] on input "7.70" at bounding box center [924, 294] width 112 height 23
drag, startPoint x: 929, startPoint y: 304, endPoint x: 959, endPoint y: 300, distance: 30.3
click at [958, 304] on input "7.70" at bounding box center [924, 294] width 112 height 23
type input "4.00"
type input "14"
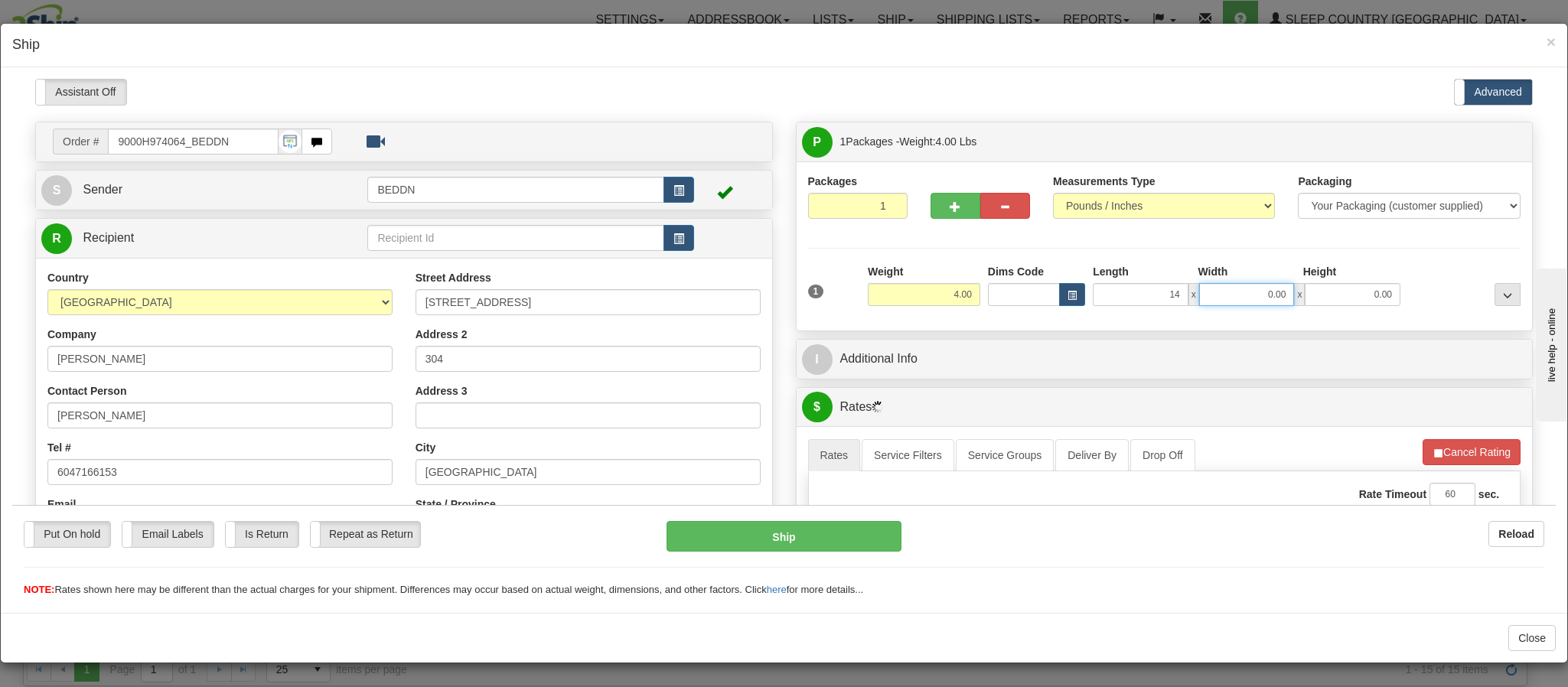
type input "1"
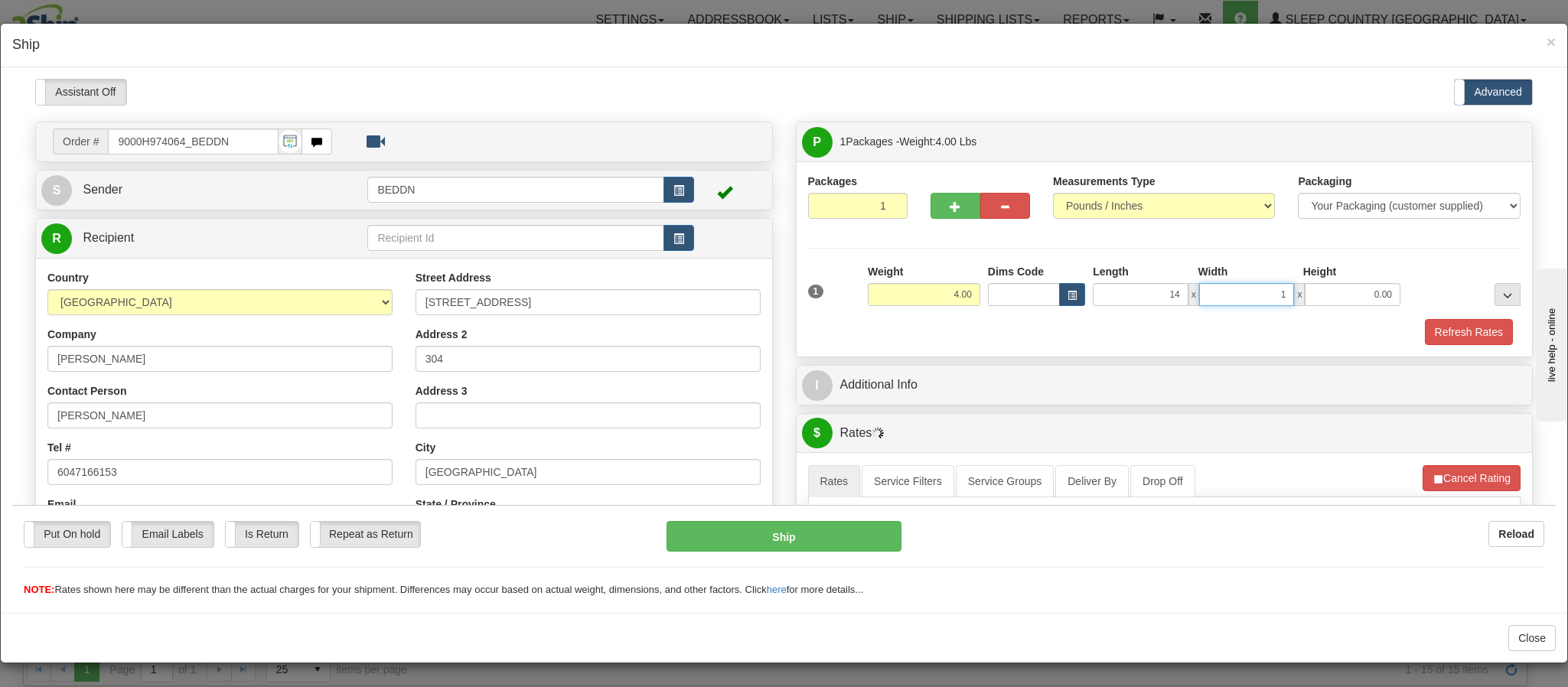
type input "14.00"
type input "10.00"
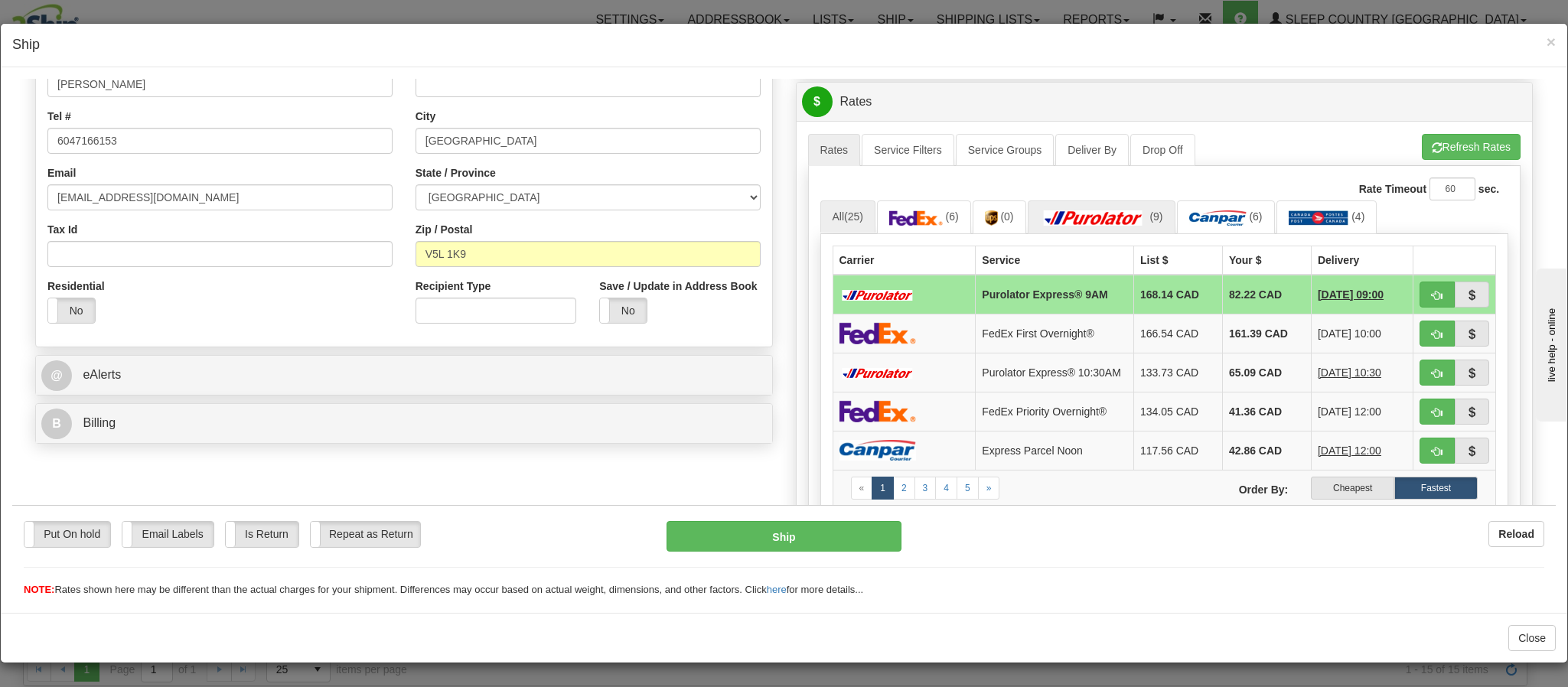
scroll to position [344, 0]
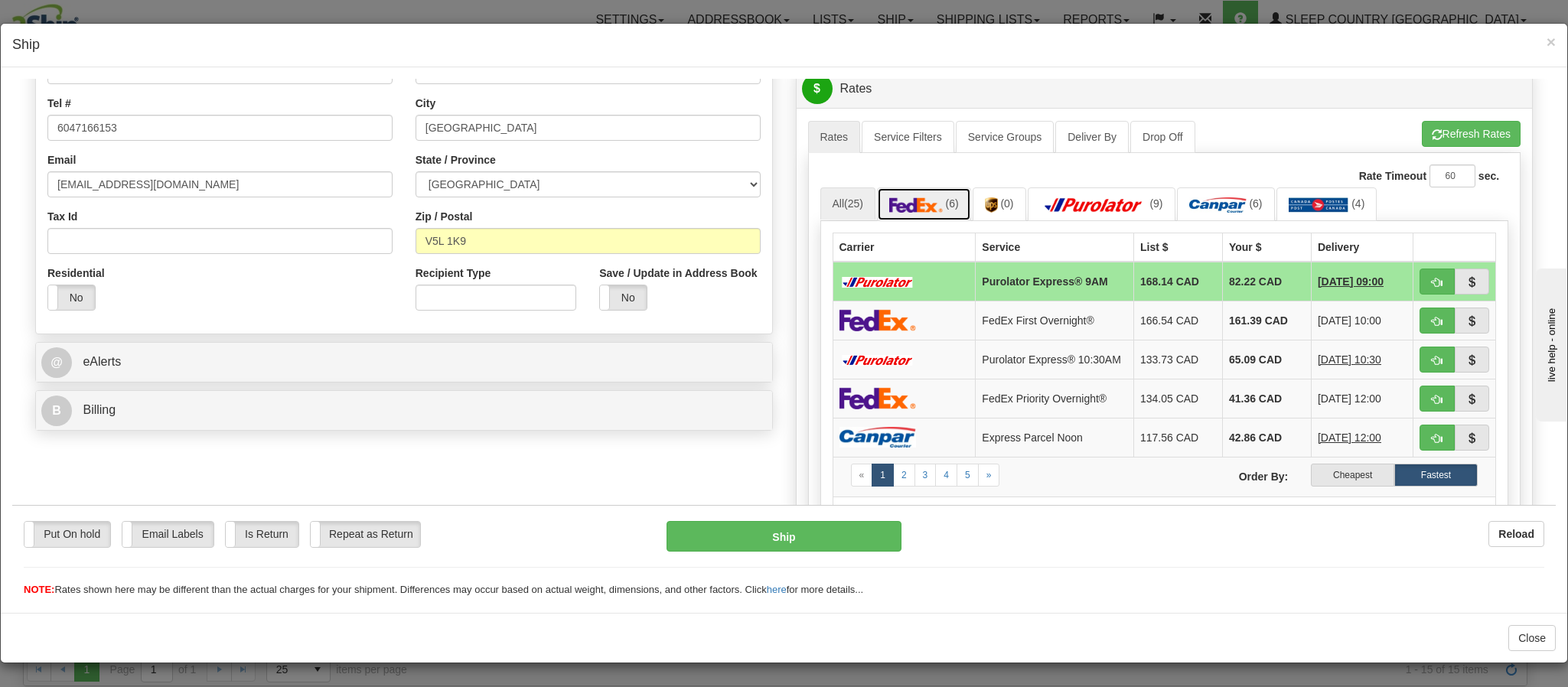
click at [924, 212] on img at bounding box center [916, 205] width 54 height 16
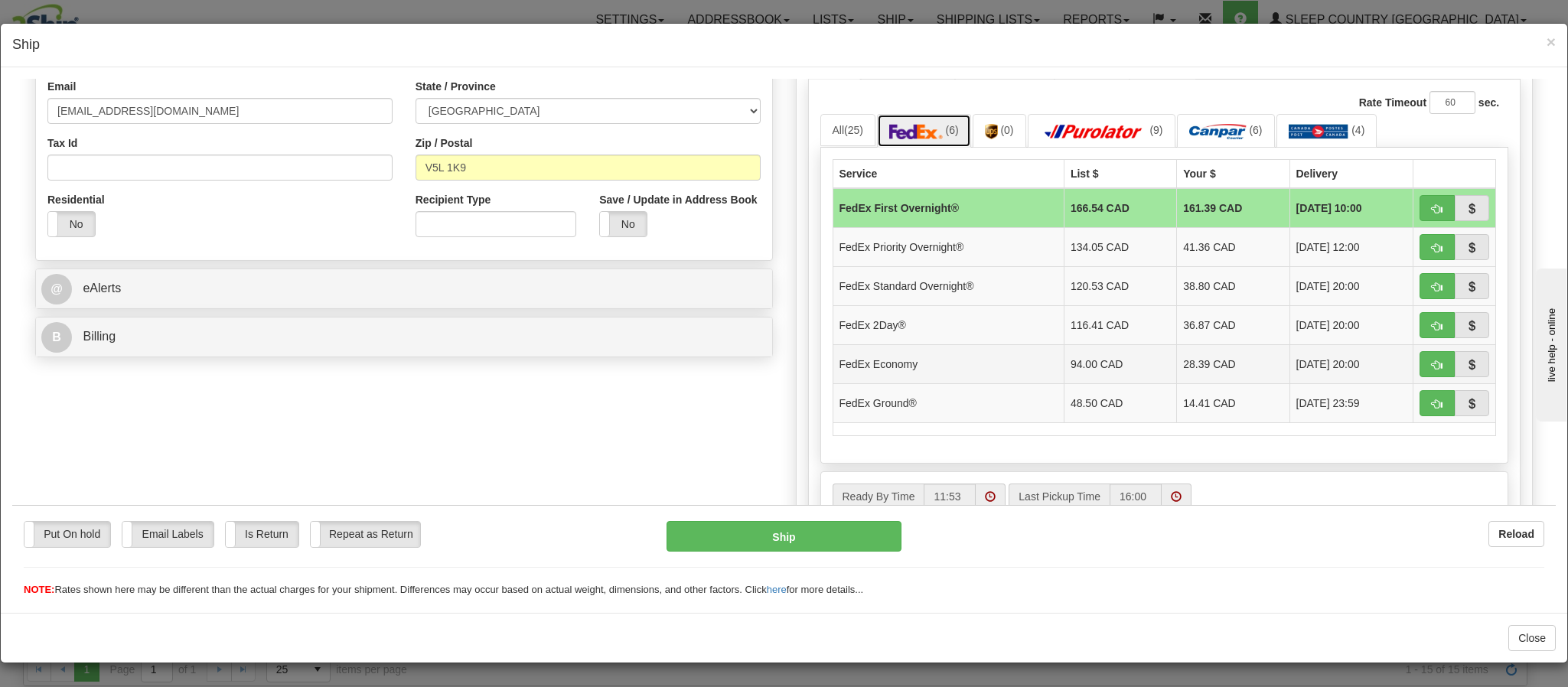
scroll to position [459, 0]
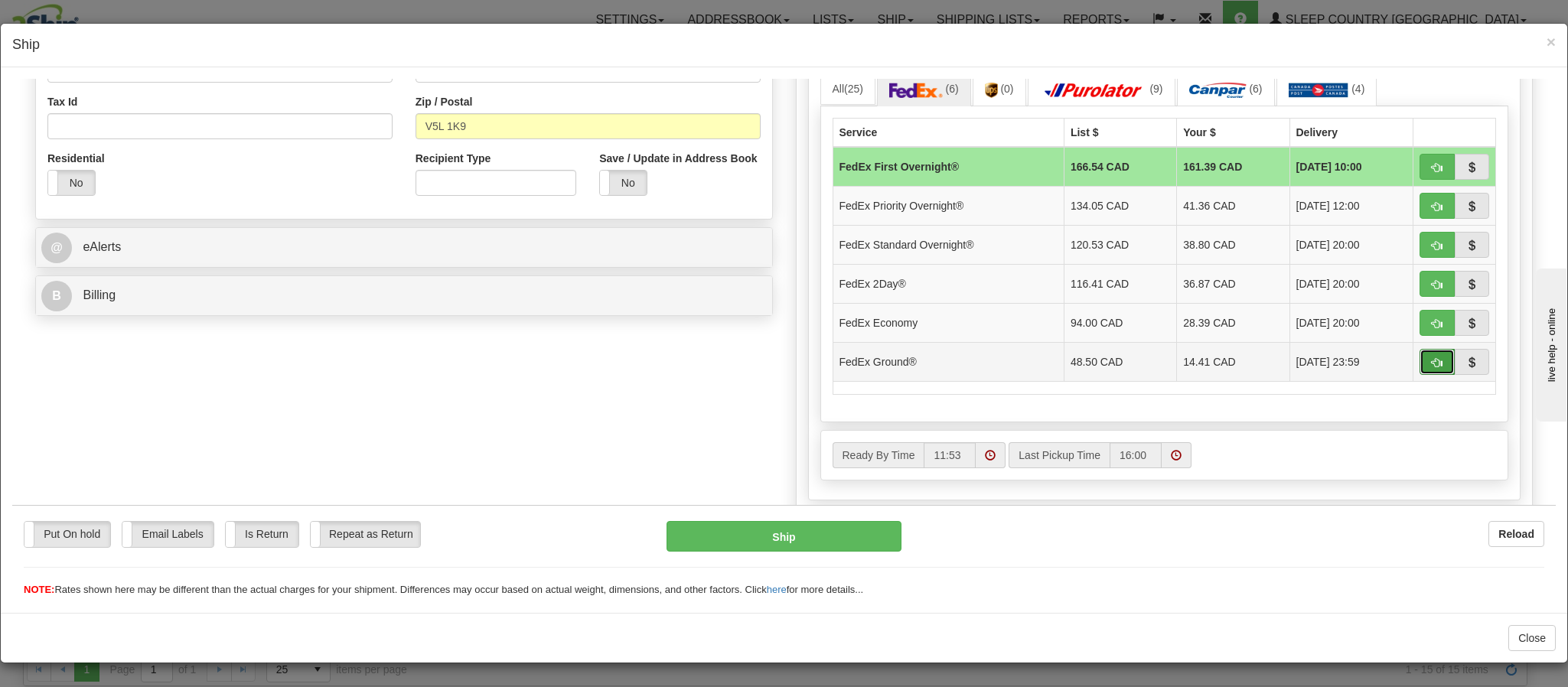
click at [1420, 374] on button "button" at bounding box center [1437, 361] width 35 height 26
type input "92"
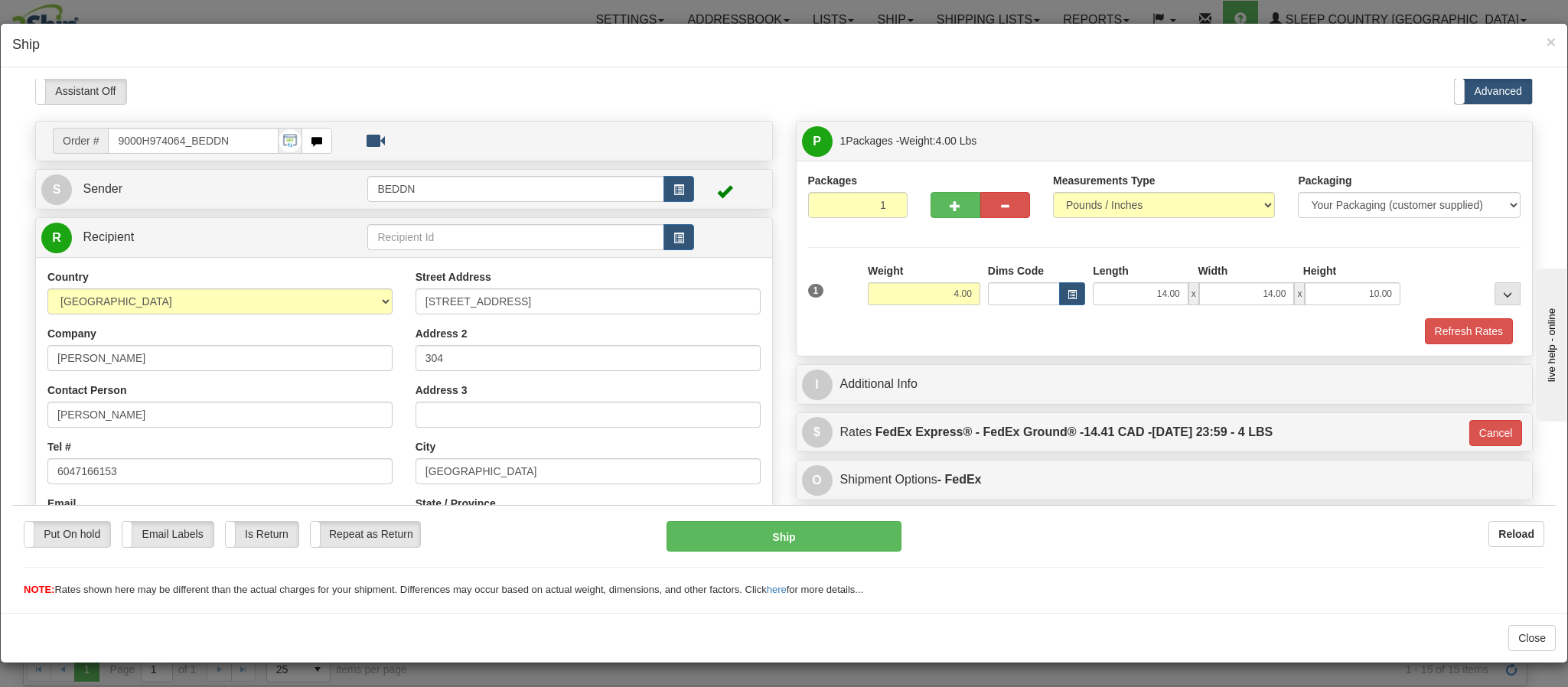
scroll to position [0, 0]
click at [777, 536] on button "Ship" at bounding box center [784, 535] width 234 height 30
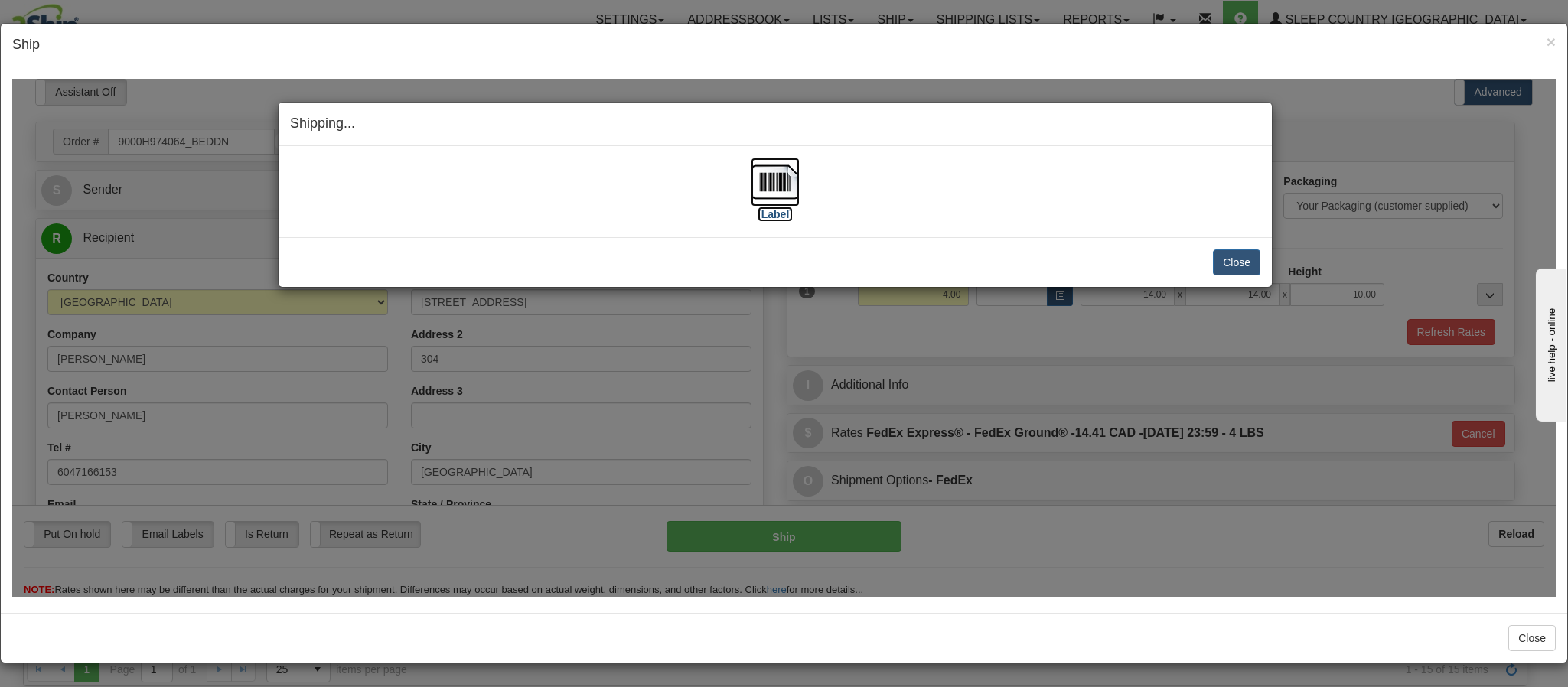
click at [780, 182] on img at bounding box center [775, 181] width 49 height 49
click at [1007, 120] on h4 "Shipping... Your SHIPMENT will EXPIRE in" at bounding box center [775, 123] width 970 height 20
click at [1218, 263] on button "Close" at bounding box center [1236, 262] width 47 height 26
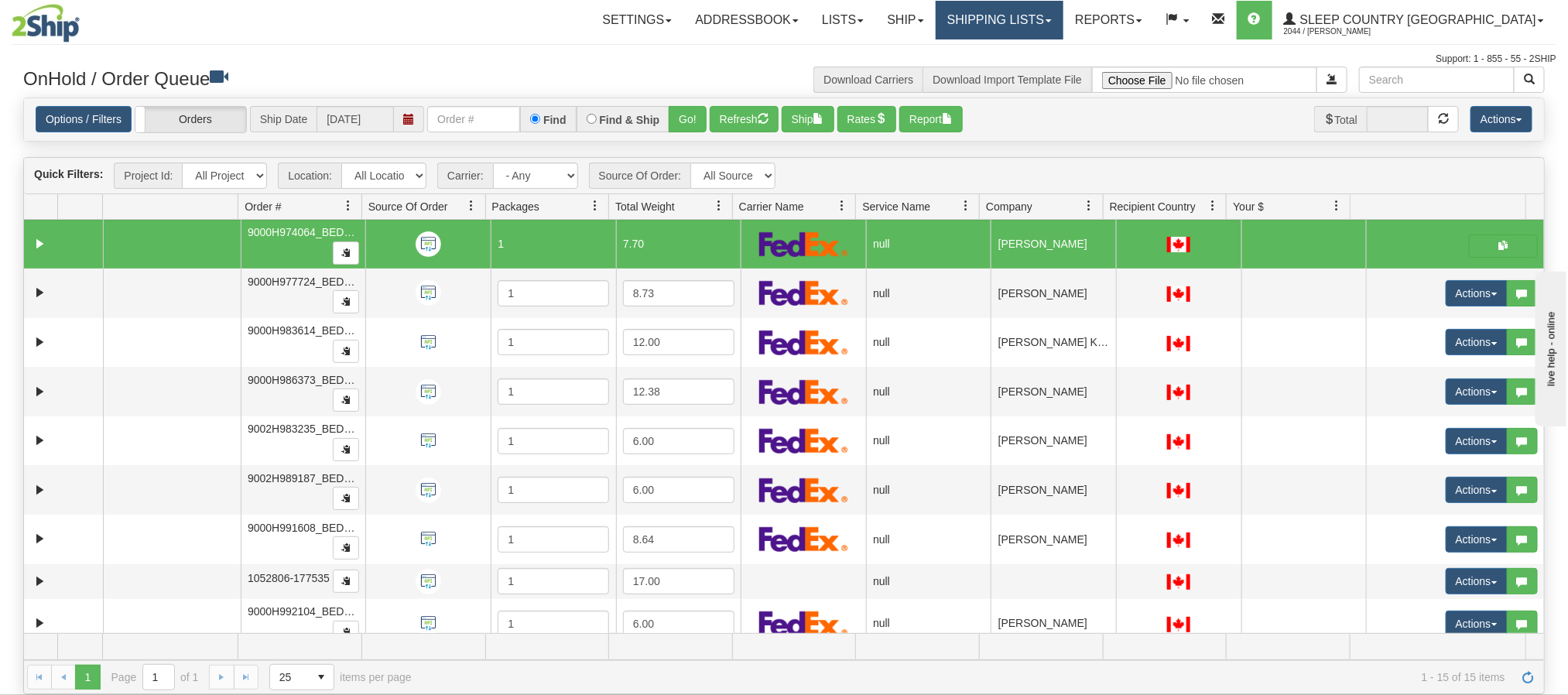
click at [1064, 17] on link "Shipping lists" at bounding box center [999, 20] width 128 height 38
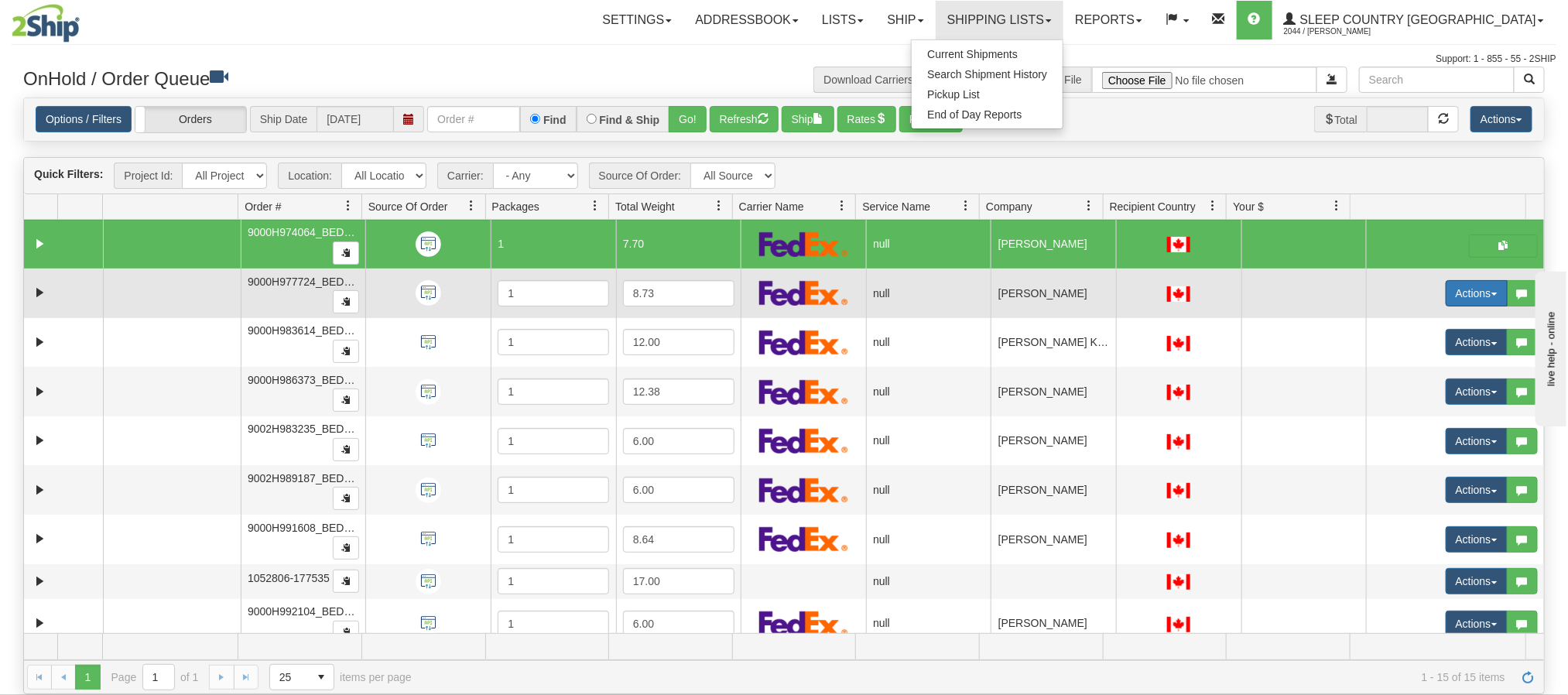
click at [1446, 300] on button "Actions" at bounding box center [1476, 293] width 62 height 27
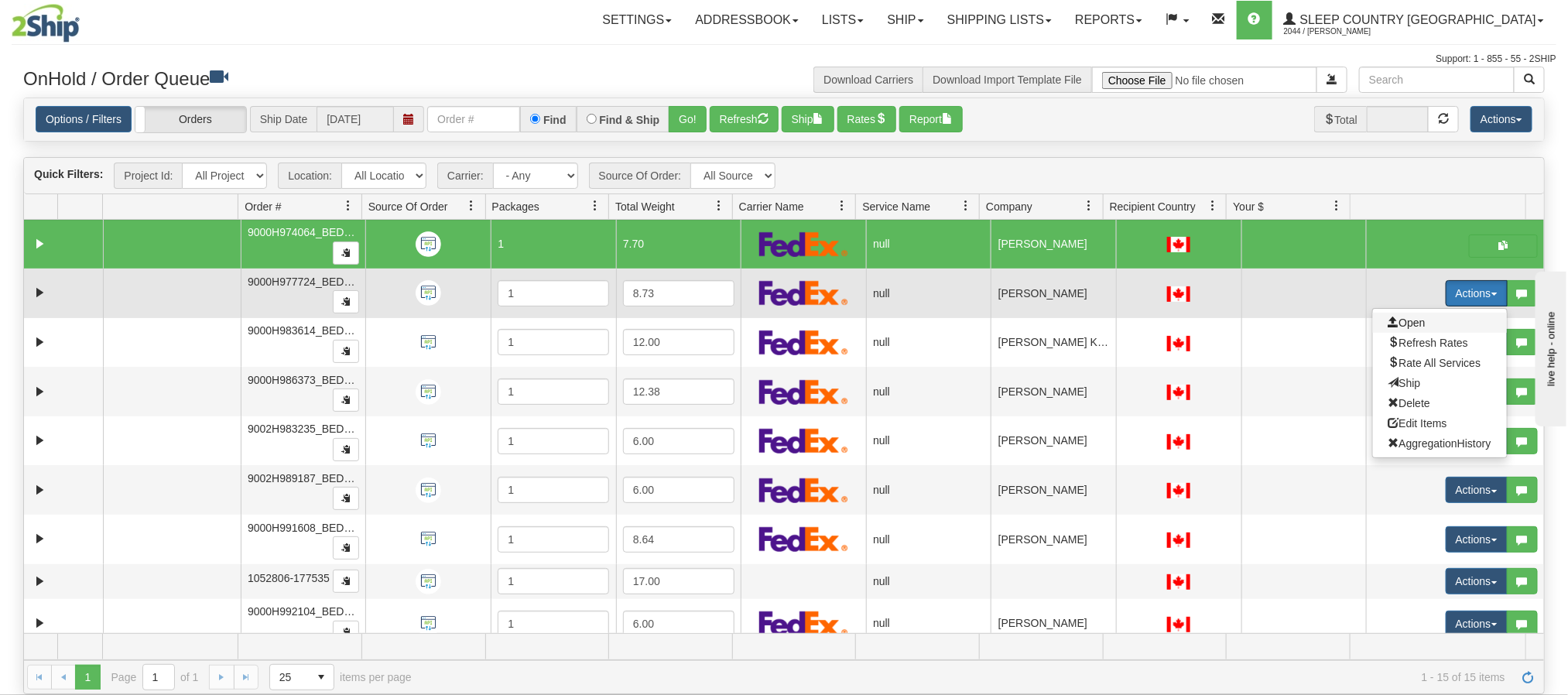
click at [1401, 323] on span "Open" at bounding box center [1406, 323] width 37 height 13
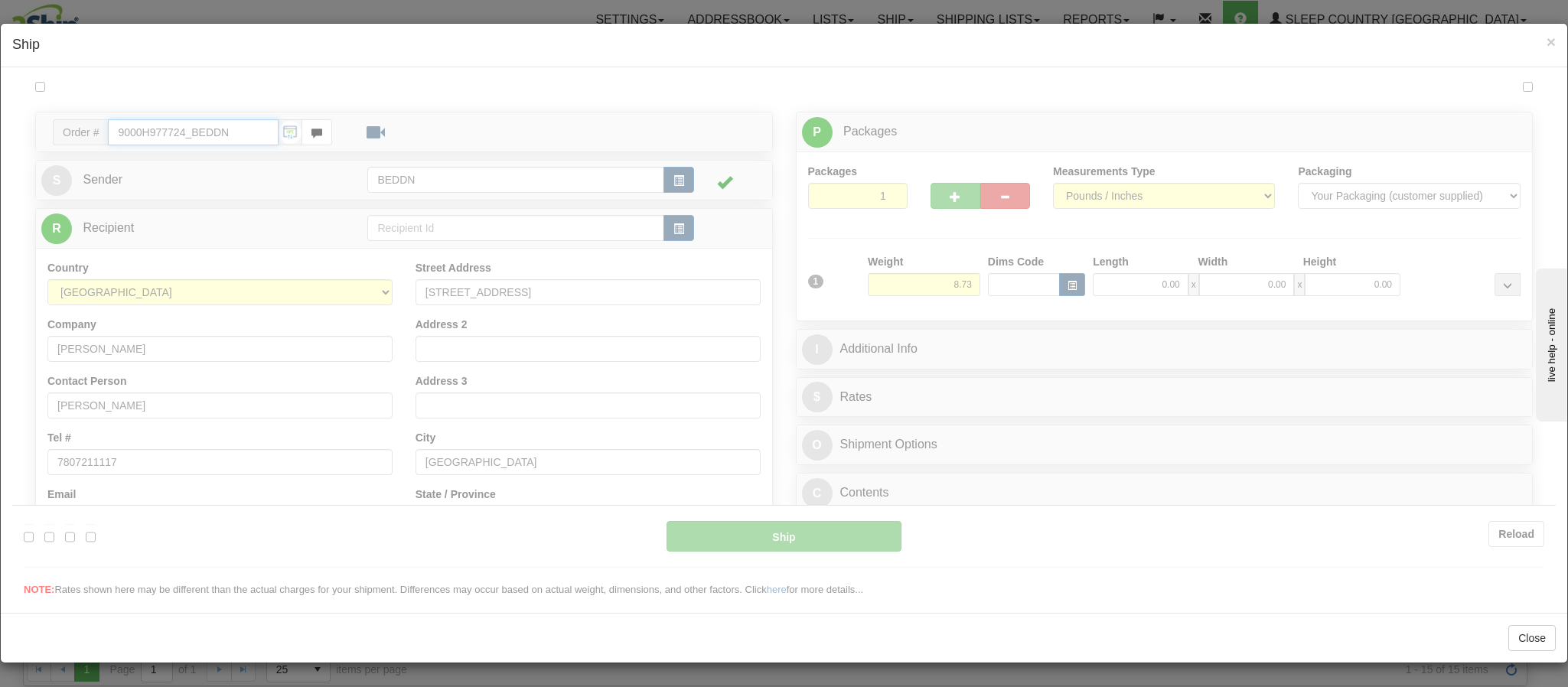
type input "11:56"
type input "16:00"
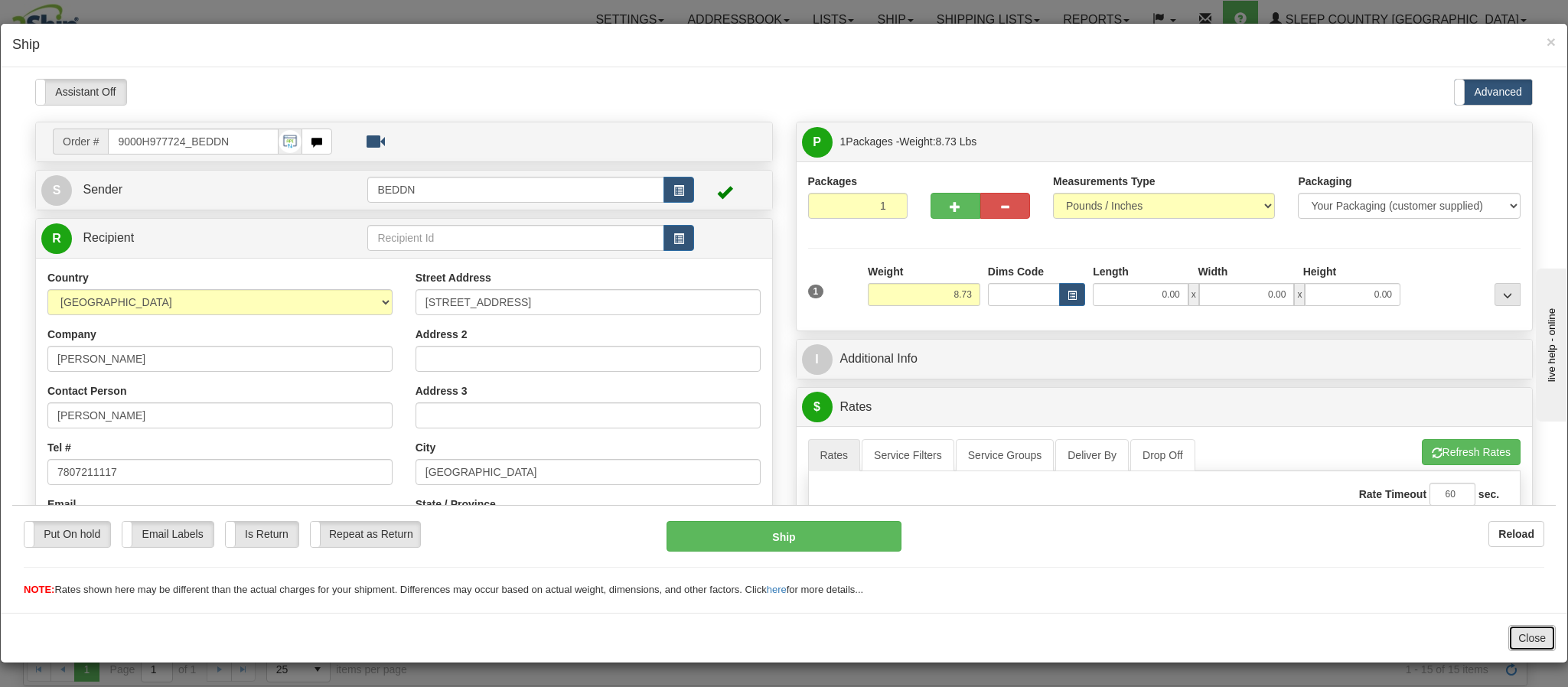
click at [1523, 651] on button "Close" at bounding box center [1532, 638] width 47 height 26
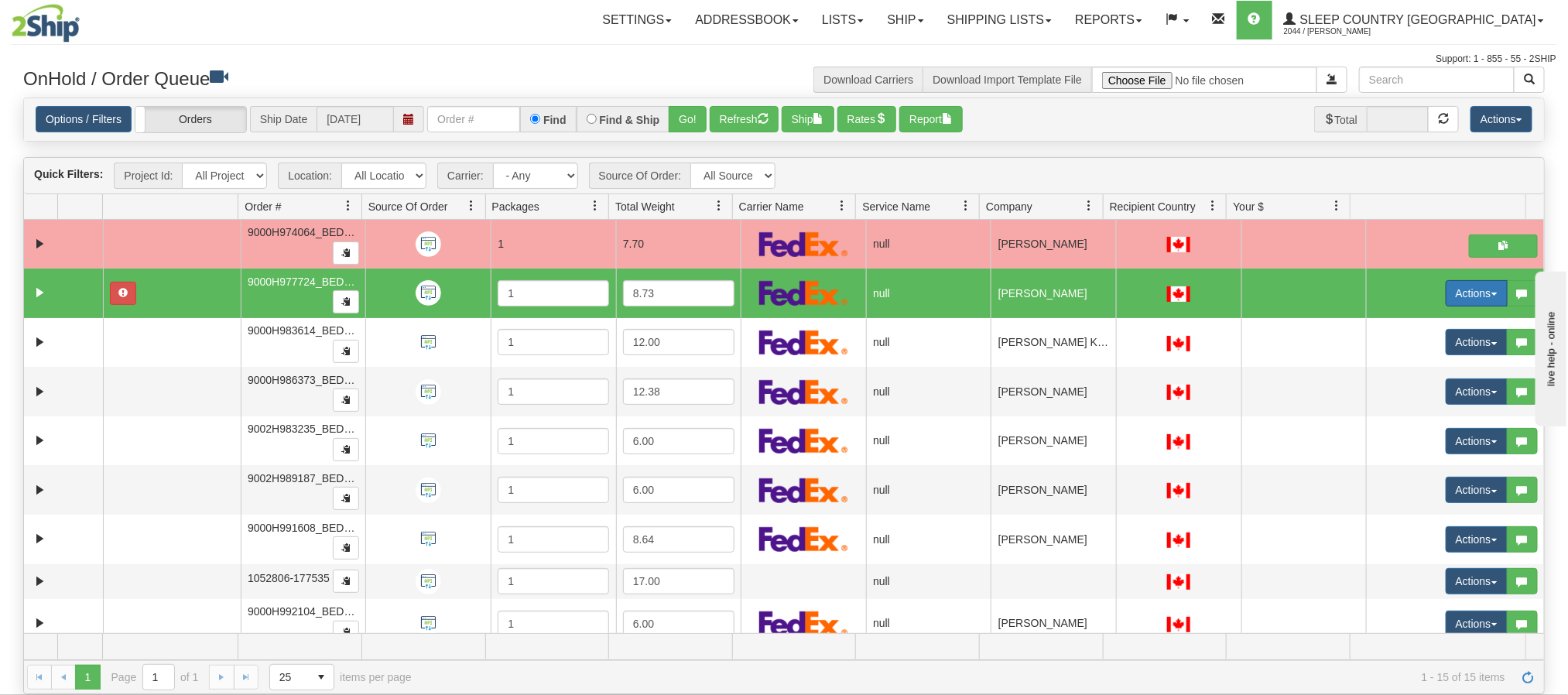
click at [1451, 290] on button "Actions" at bounding box center [1476, 293] width 62 height 27
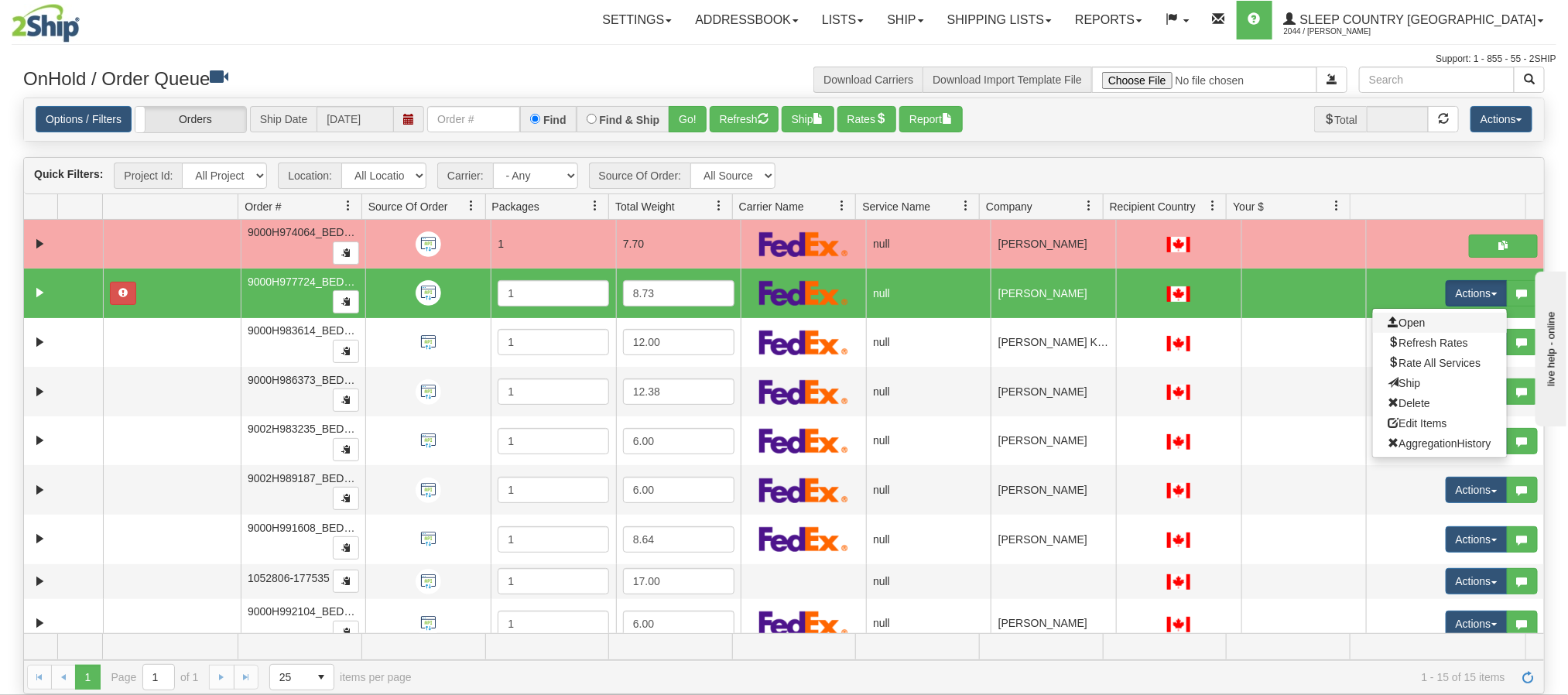
click at [1413, 330] on link "Open" at bounding box center [1440, 323] width 134 height 20
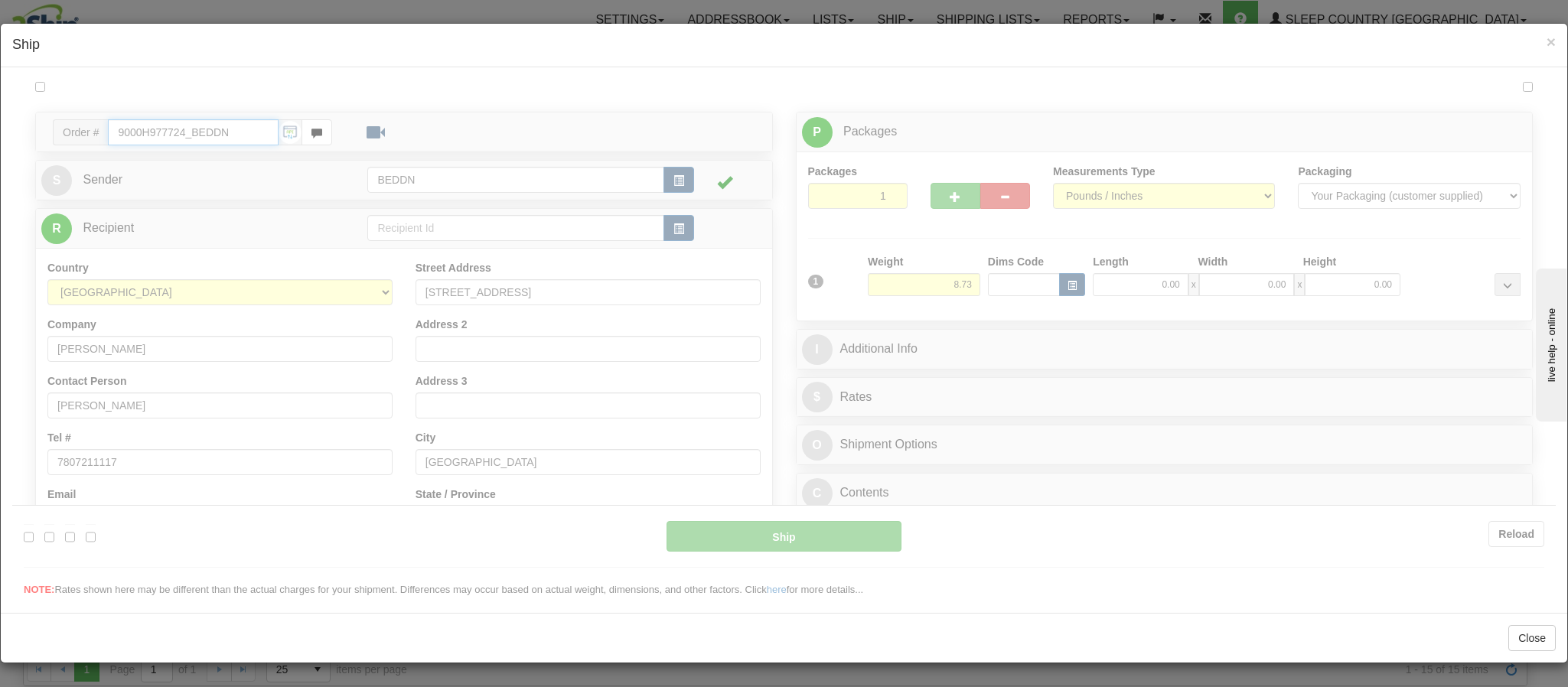
type input "11:56"
type input "16:00"
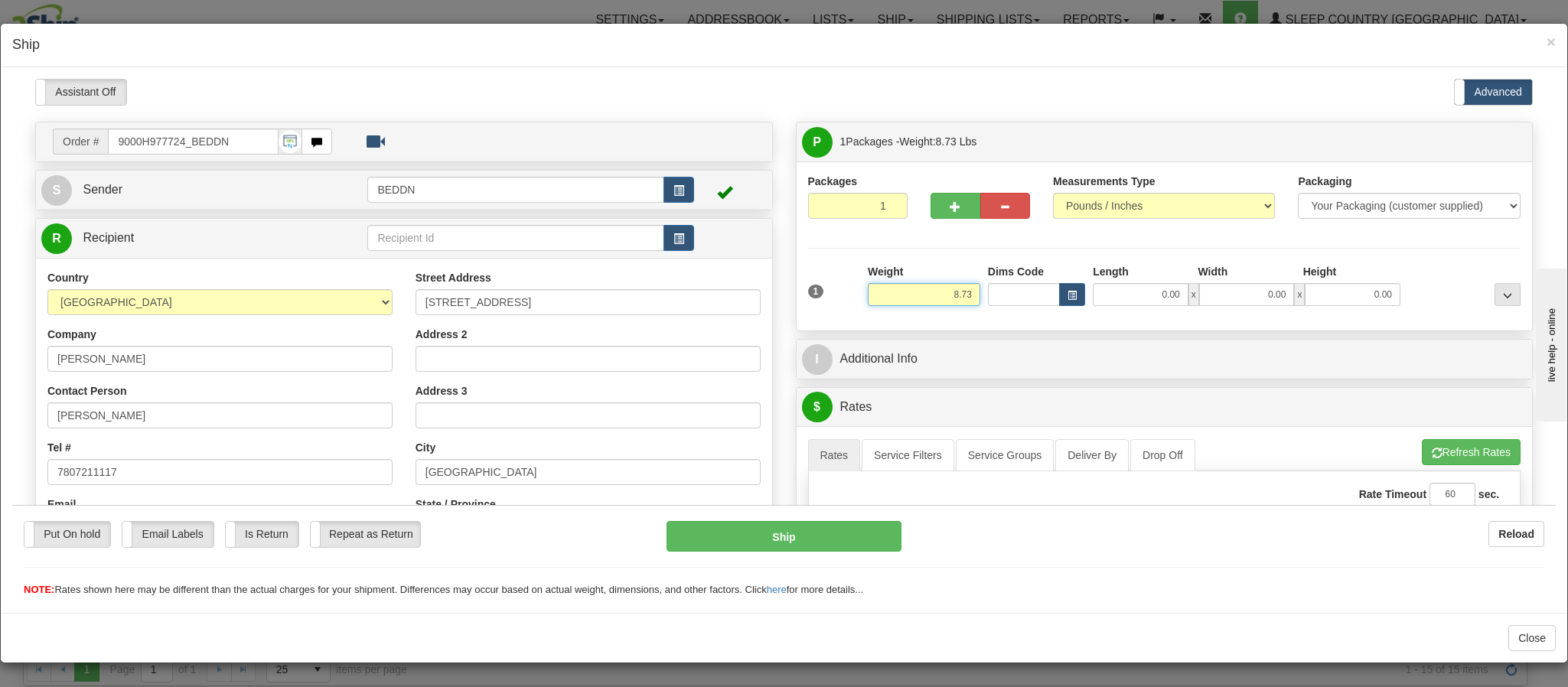
click at [934, 295] on input "8.73" at bounding box center [924, 294] width 112 height 23
drag, startPoint x: 910, startPoint y: 291, endPoint x: 1007, endPoint y: 320, distance: 101.2
click at [1007, 319] on div "1 Weight 8.73 Dims Code x" at bounding box center [1165, 290] width 713 height 55
type input "4.00"
type input "0"
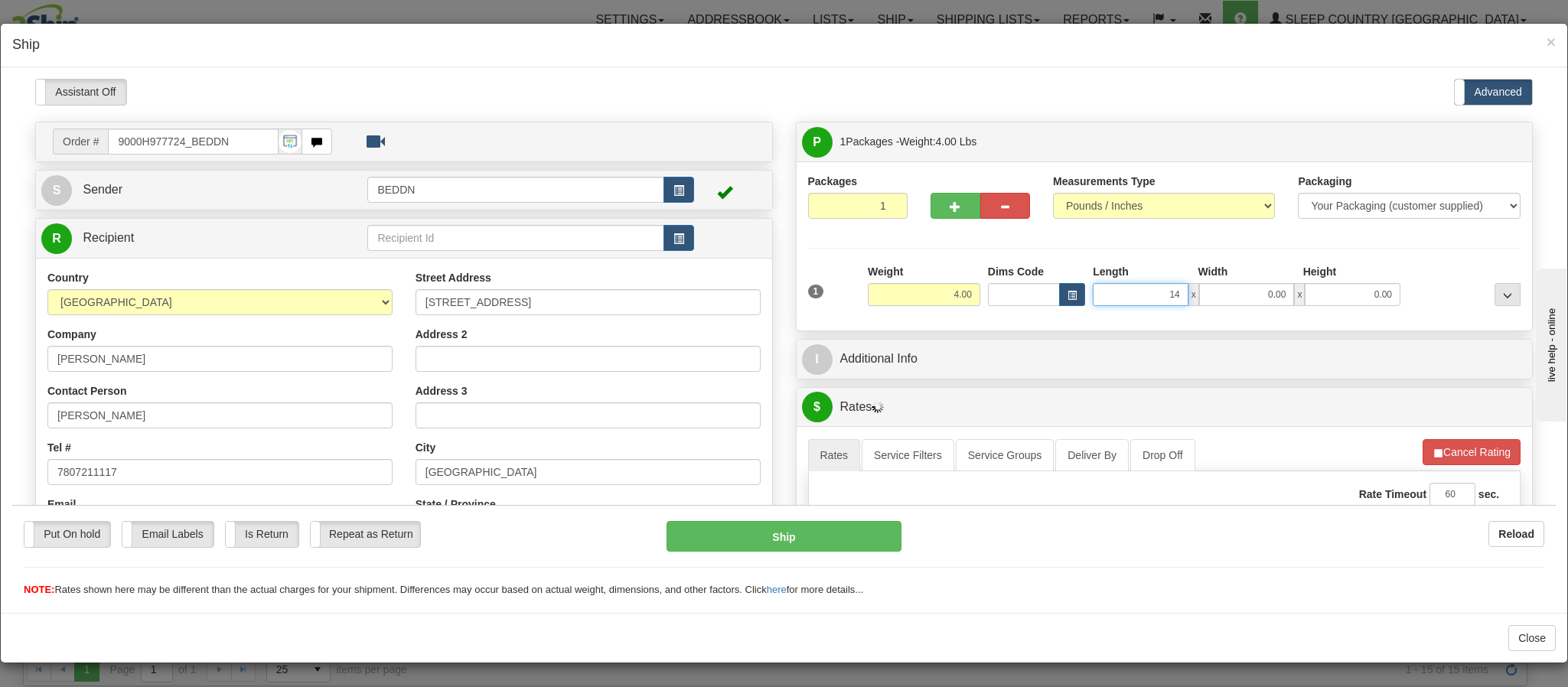
type input "14"
type input "1"
type input "14.00"
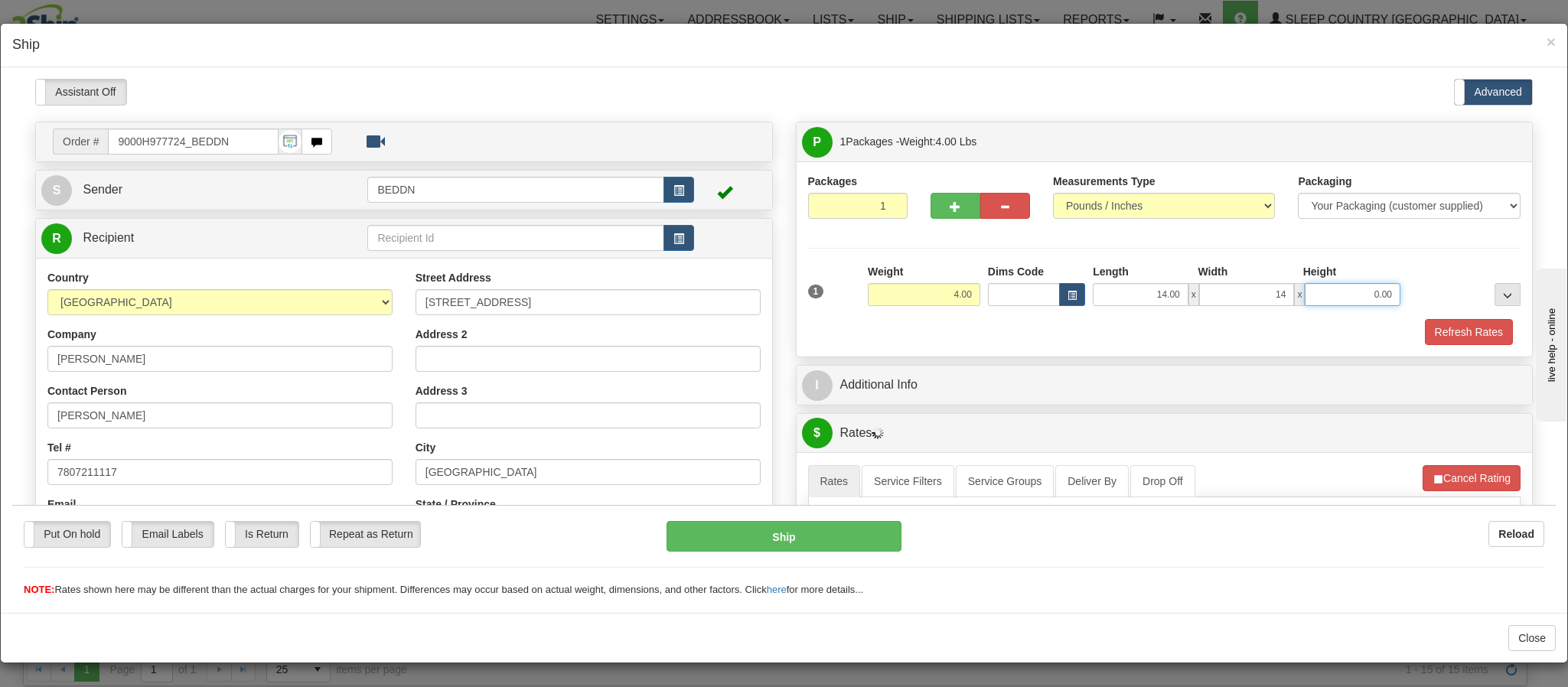
type input "14.00"
type input "10"
type input "10.00"
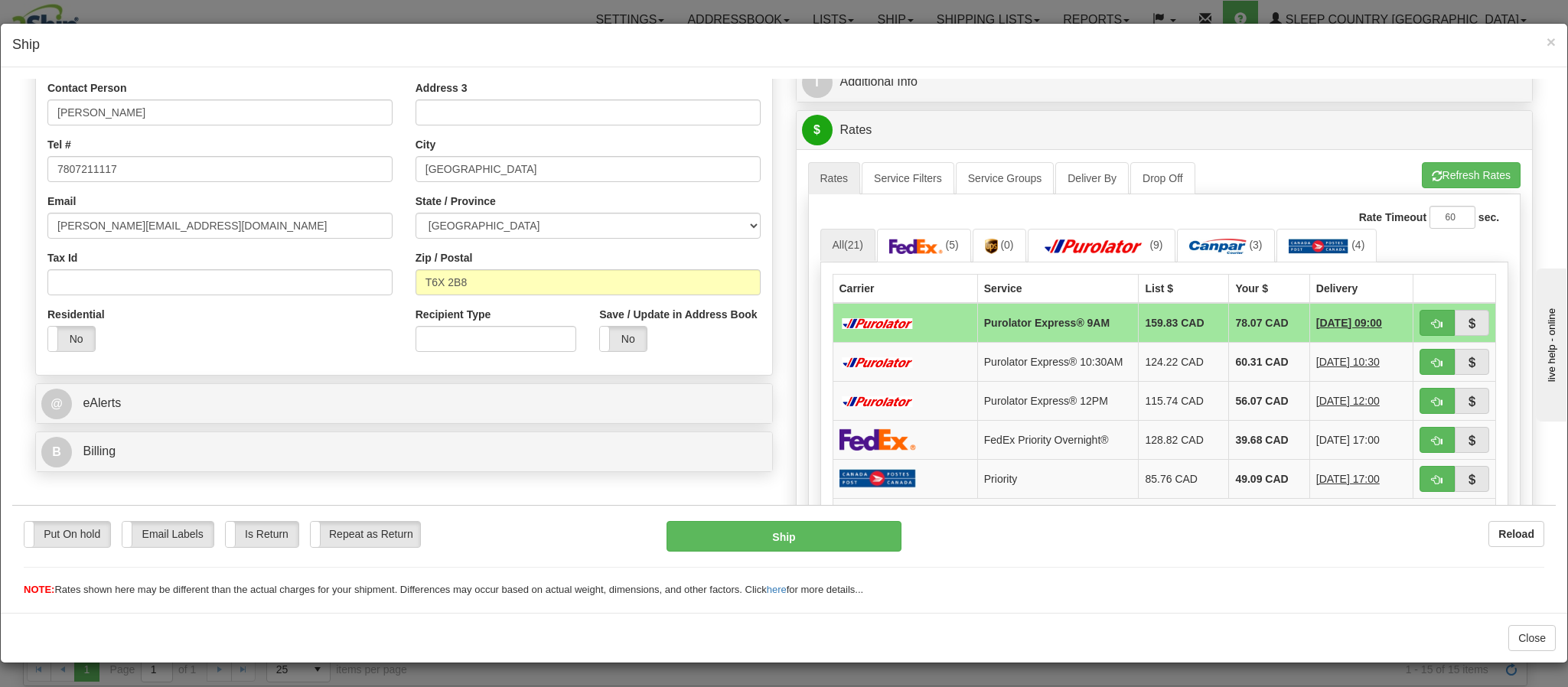
scroll to position [344, 0]
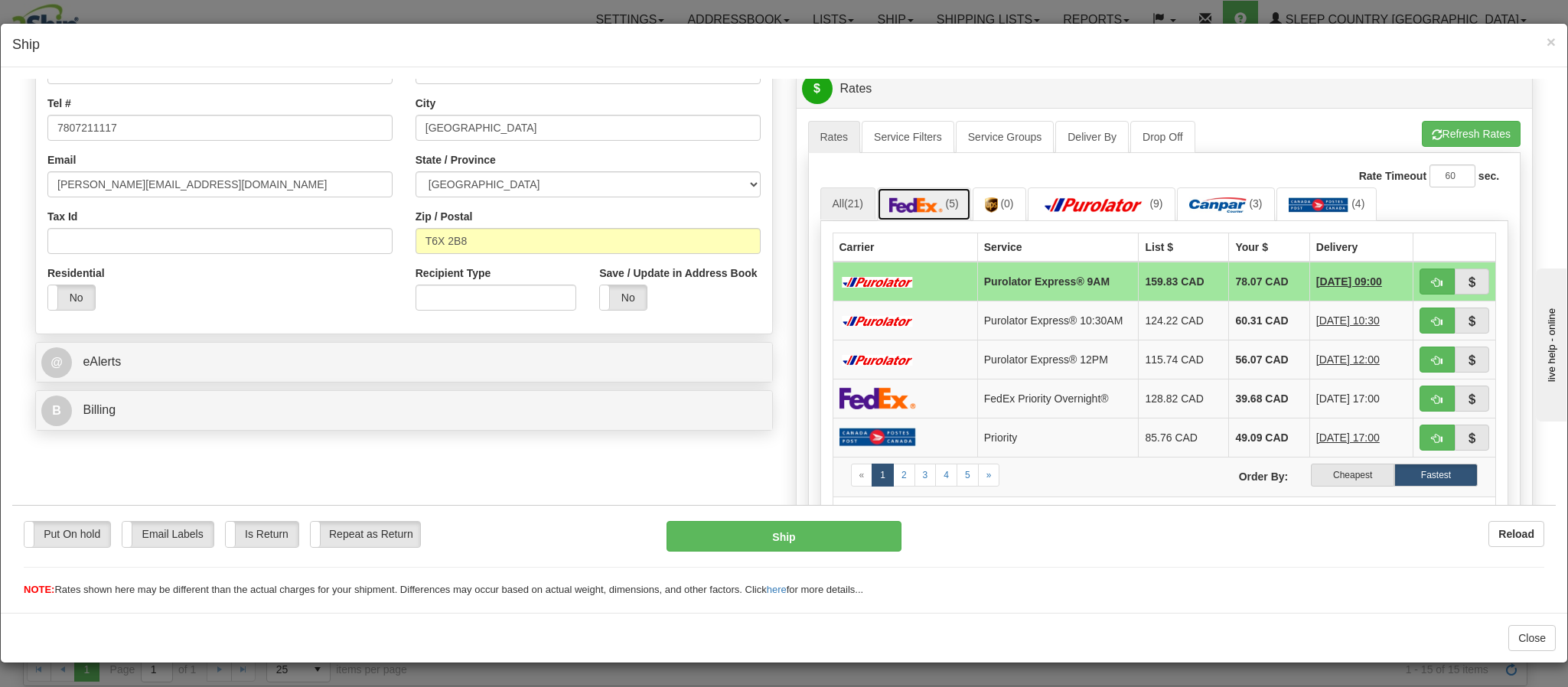
click at [907, 204] on img at bounding box center [916, 205] width 54 height 16
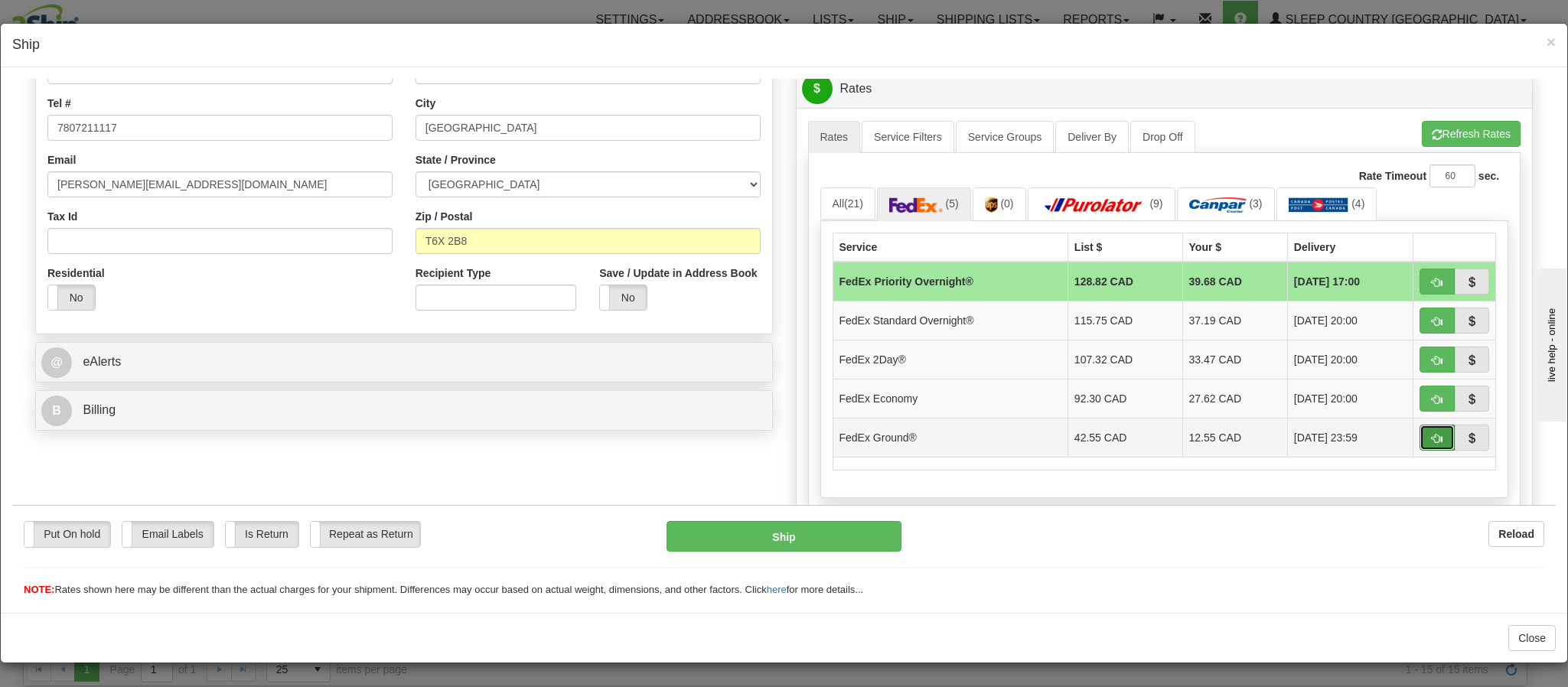
click at [1432, 443] on span "button" at bounding box center [1437, 438] width 11 height 10
type input "92"
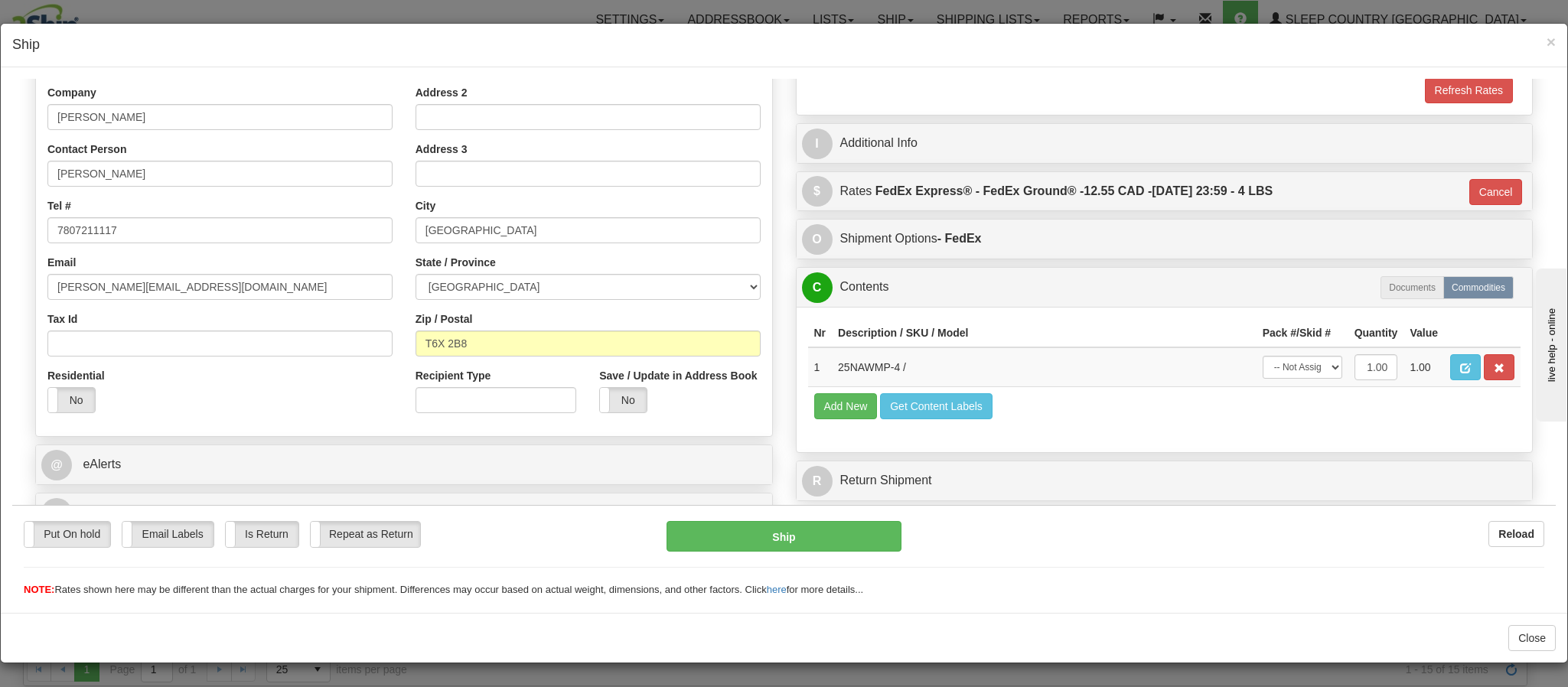
scroll to position [283, 0]
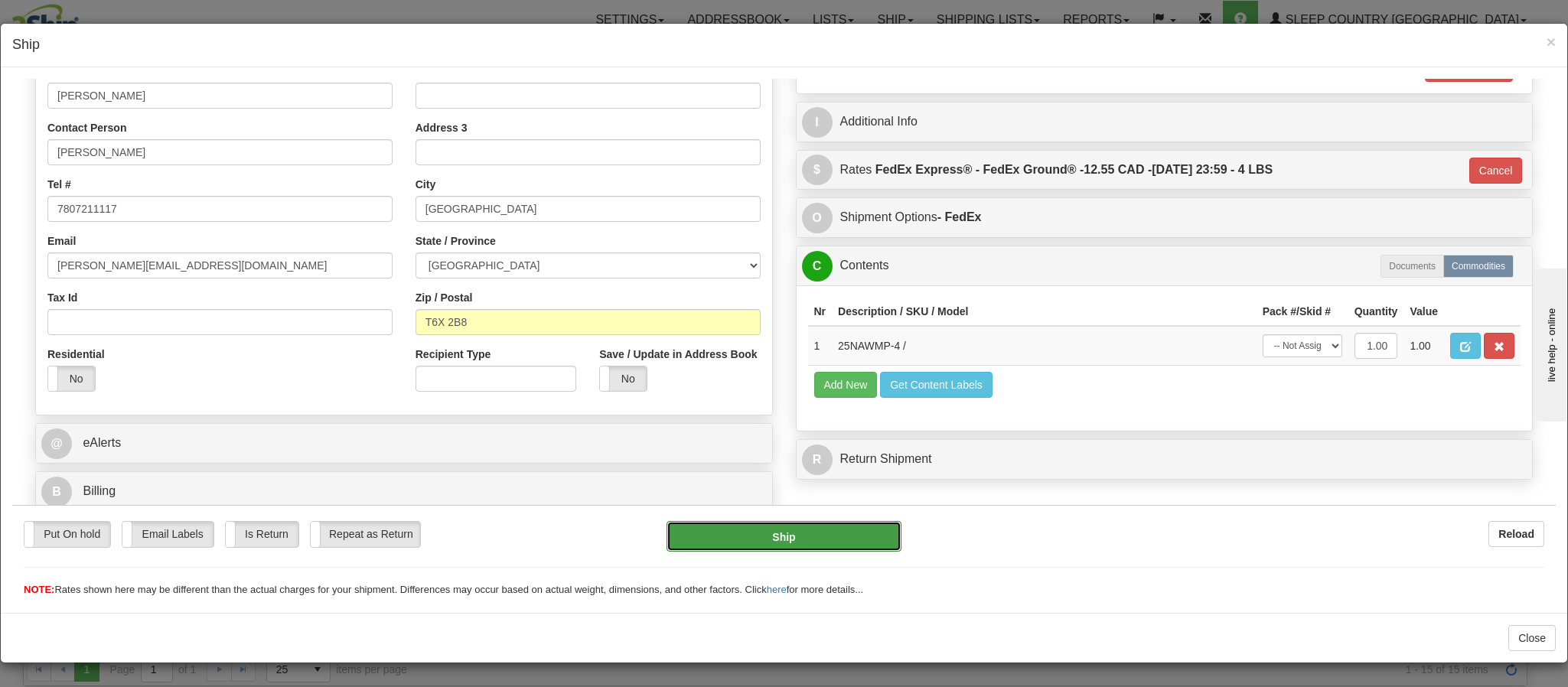
click at [816, 533] on button "Ship" at bounding box center [784, 535] width 234 height 30
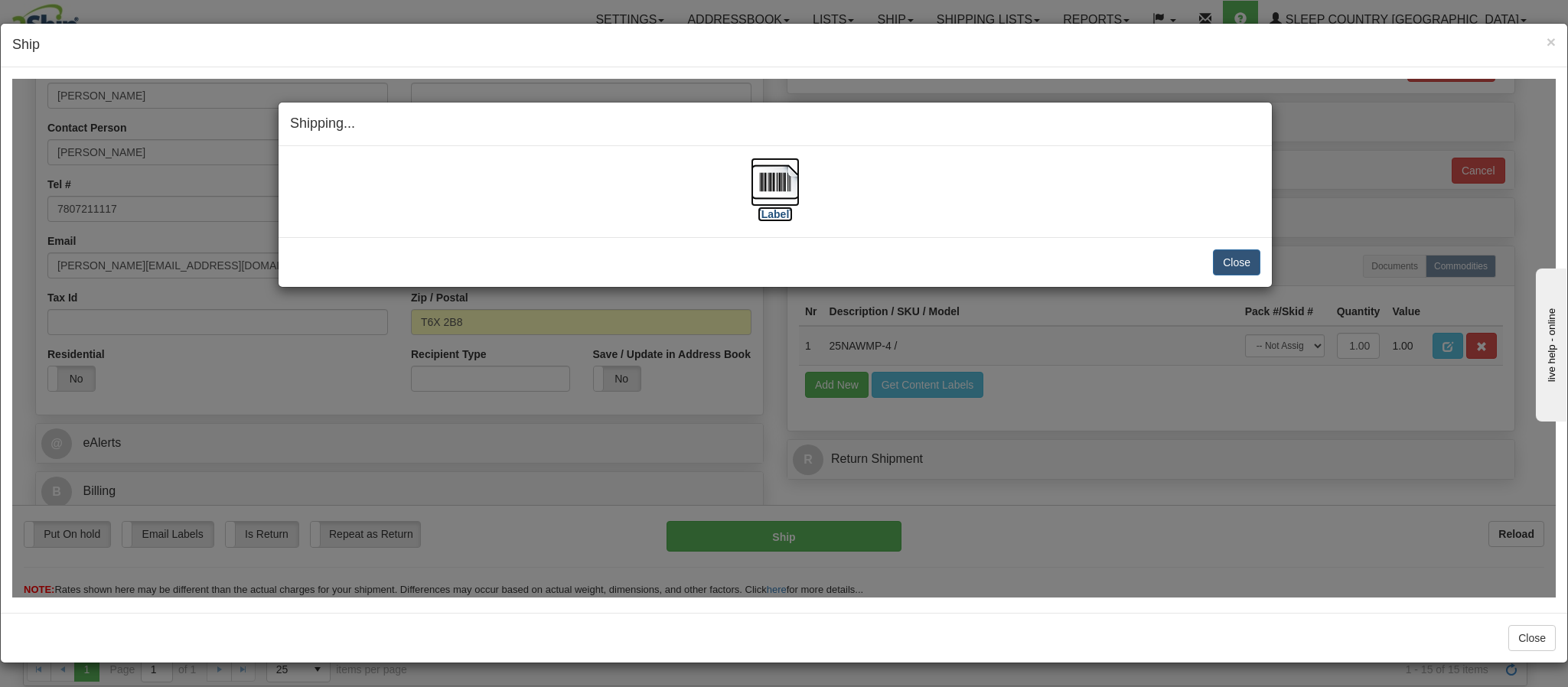
click at [751, 185] on img at bounding box center [775, 181] width 49 height 49
click at [1546, 46] on span "×" at bounding box center [1551, 41] width 9 height 18
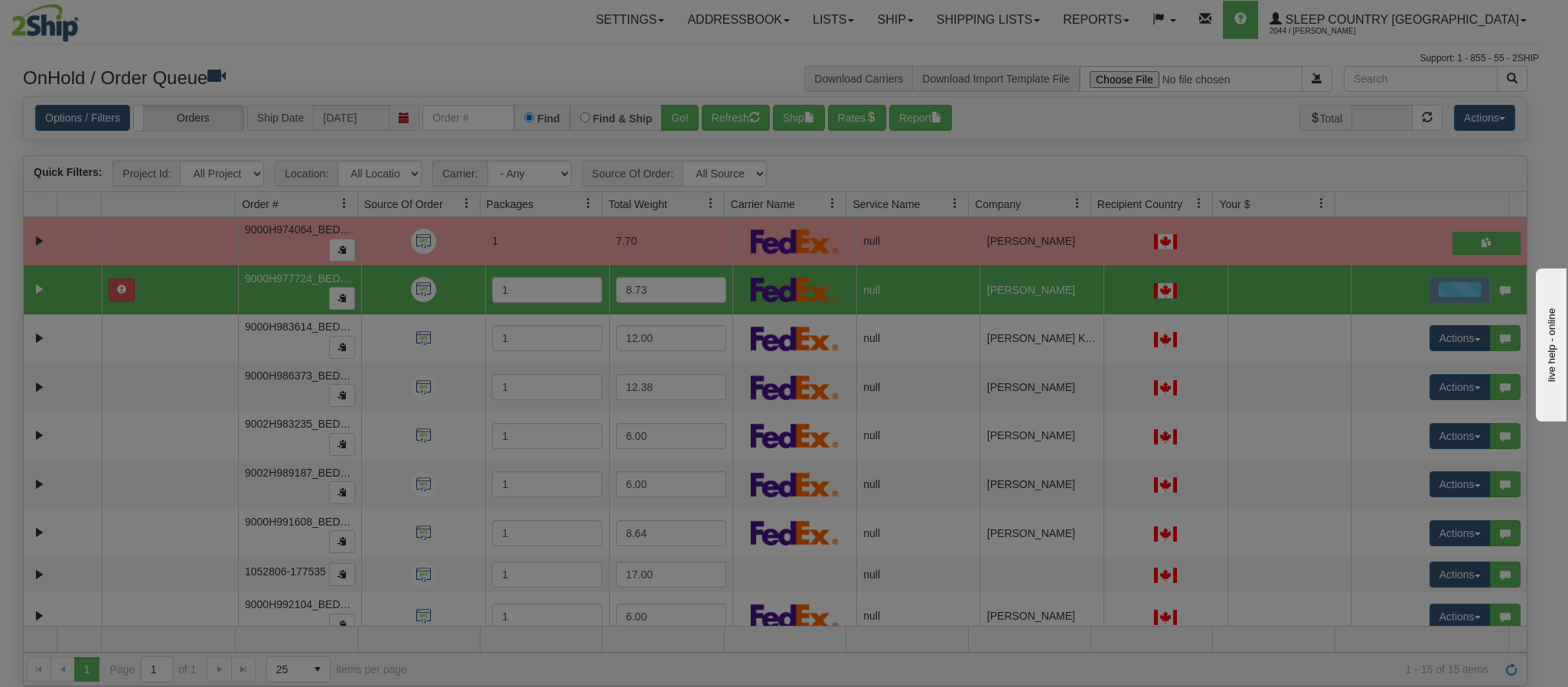
scroll to position [0, 0]
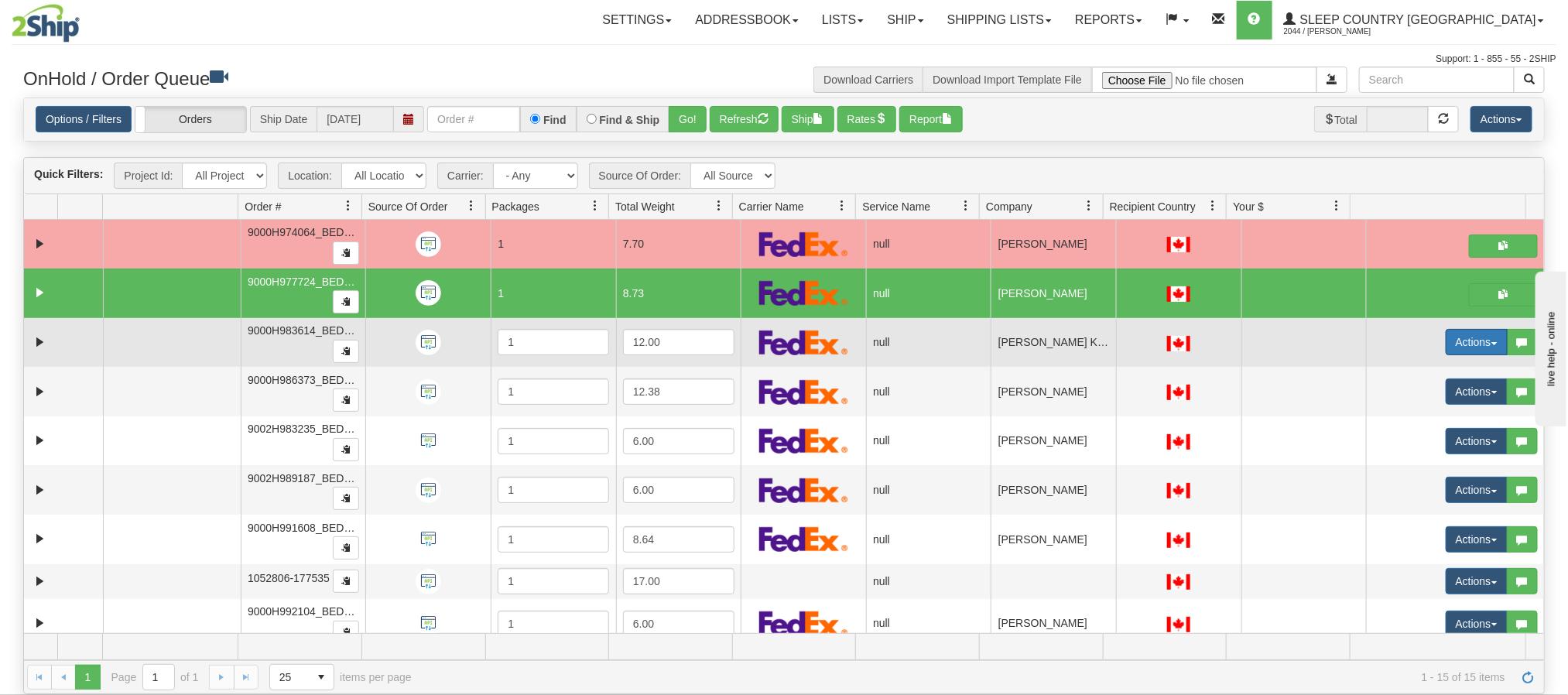
click at [1454, 351] on button "Actions" at bounding box center [1476, 342] width 62 height 27
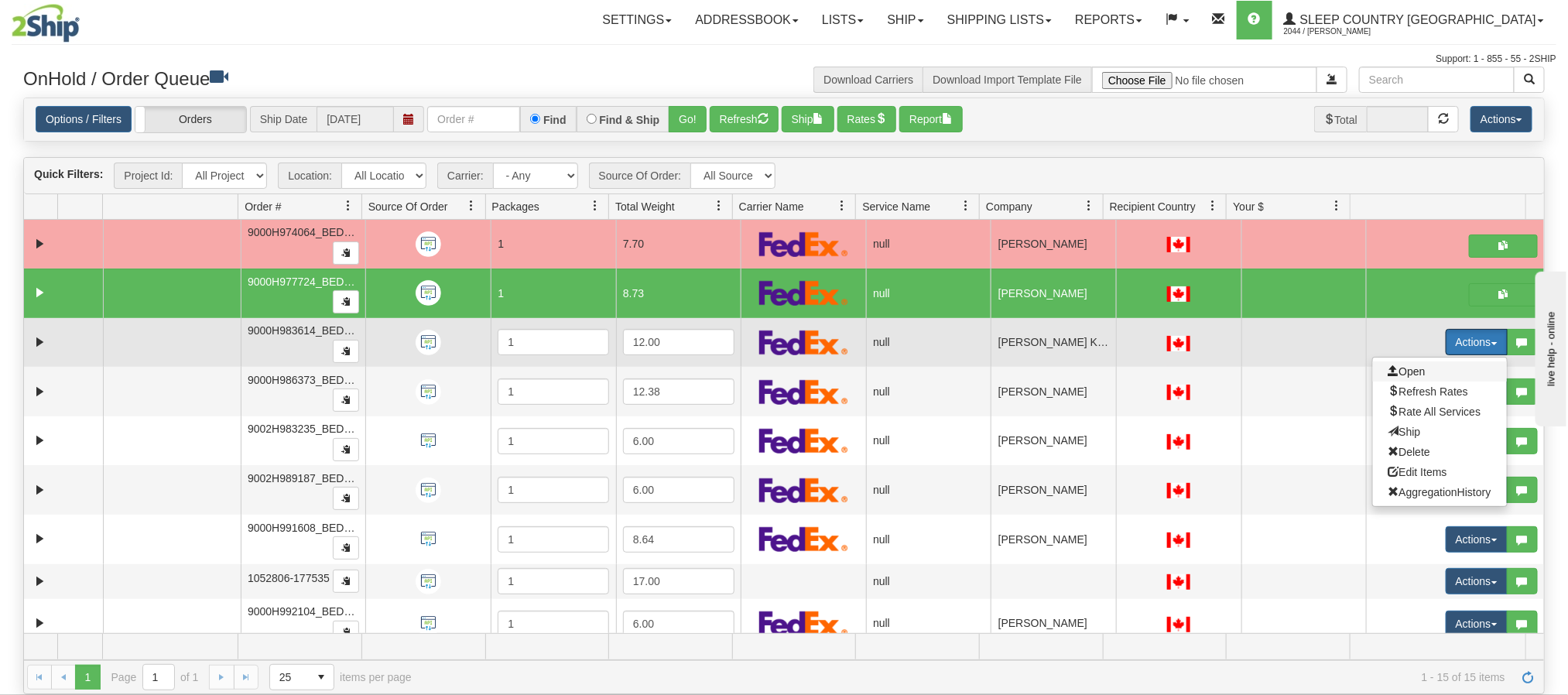
click at [1405, 377] on span "Open" at bounding box center [1406, 372] width 37 height 13
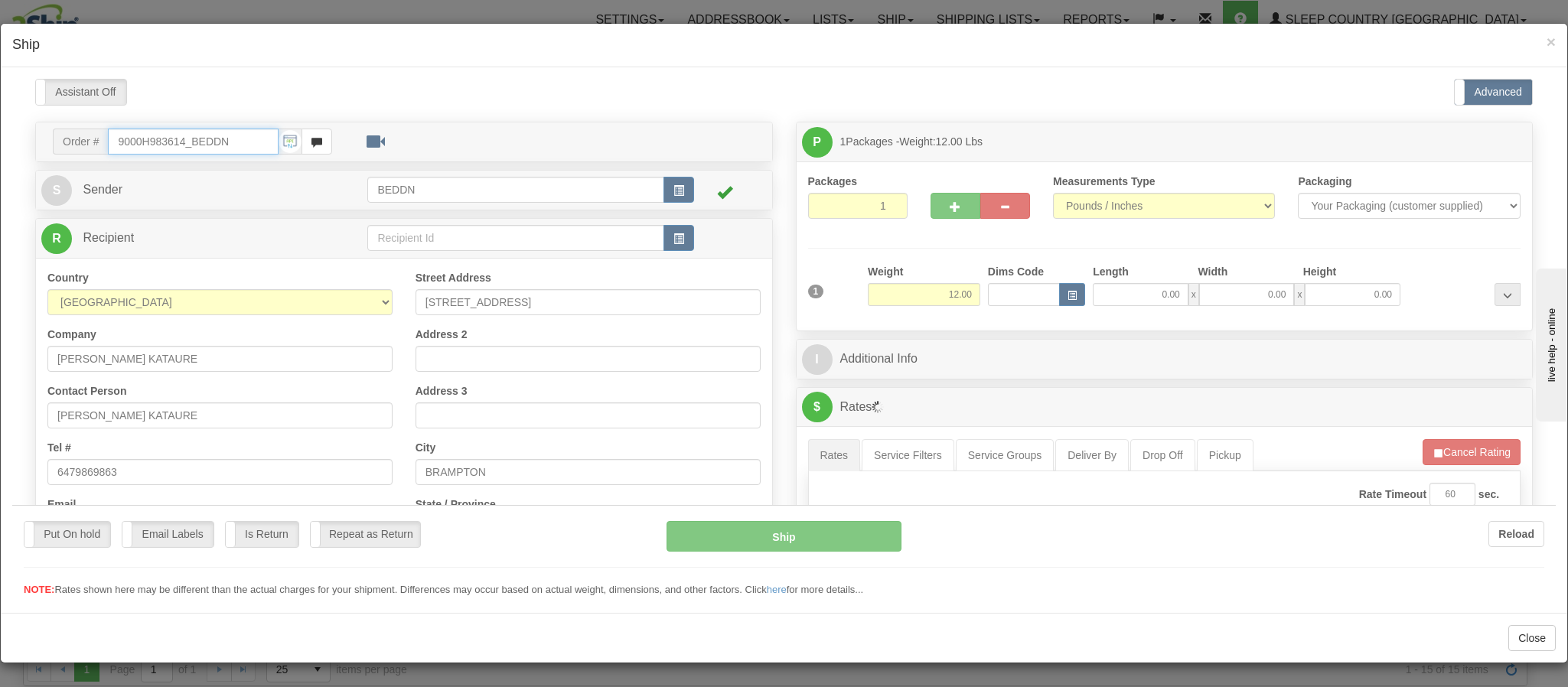
type input "11:58"
type input "16:00"
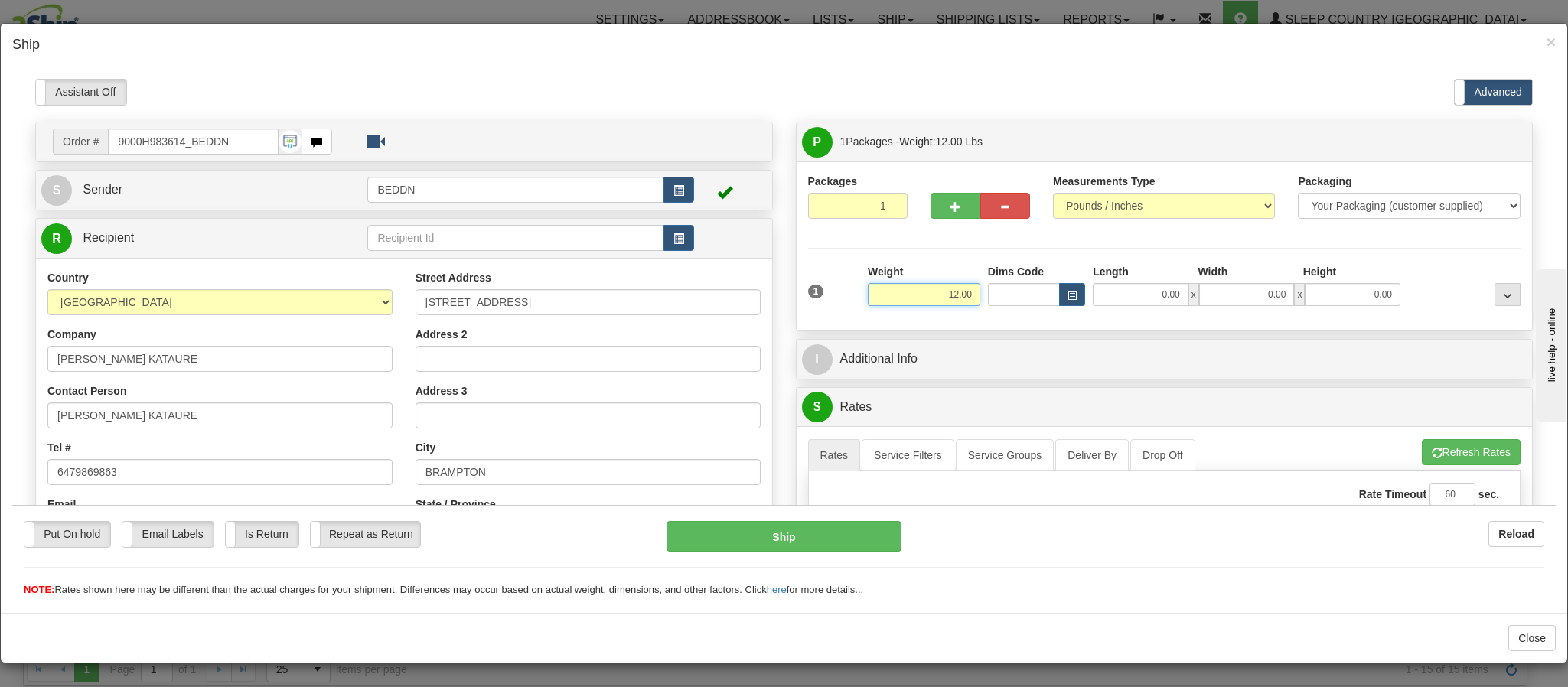
click at [929, 293] on input "12.00" at bounding box center [924, 294] width 112 height 23
drag, startPoint x: 906, startPoint y: 302, endPoint x: 1000, endPoint y: 313, distance: 94.6
click at [1000, 313] on div "1 Weight 12.00 Dims Code x x" at bounding box center [1165, 290] width 721 height 54
type input "6.00"
type input "20"
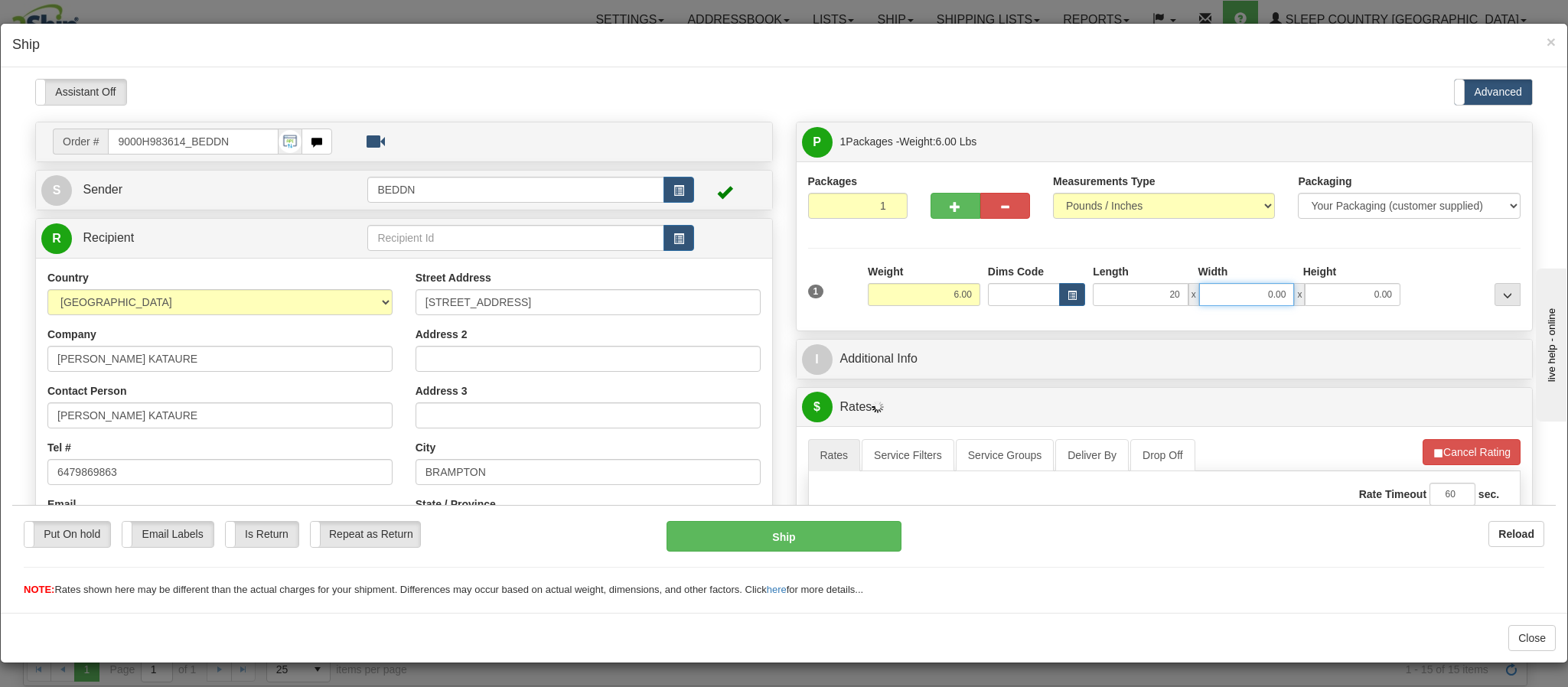
type input "1"
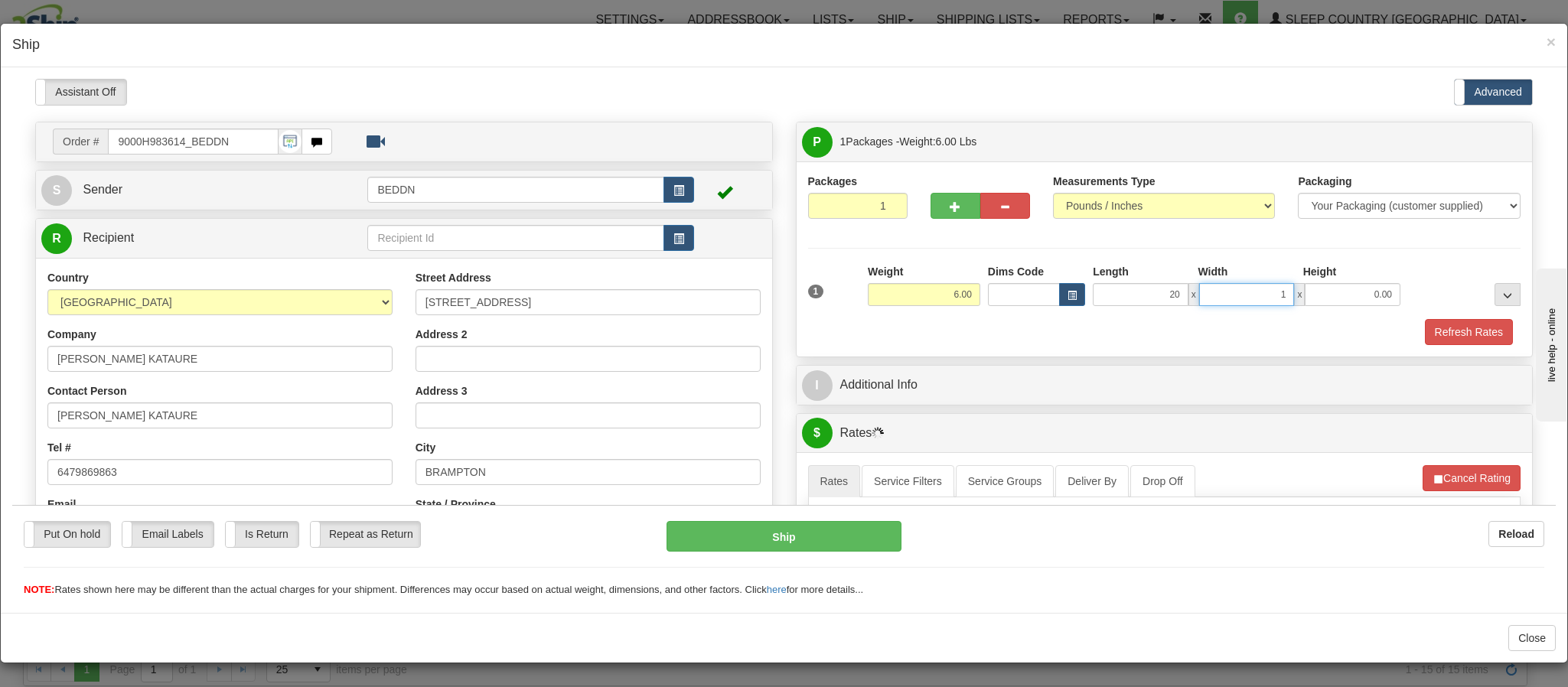
type input "20.00"
type input "10.00"
type input "20"
type input "20.00"
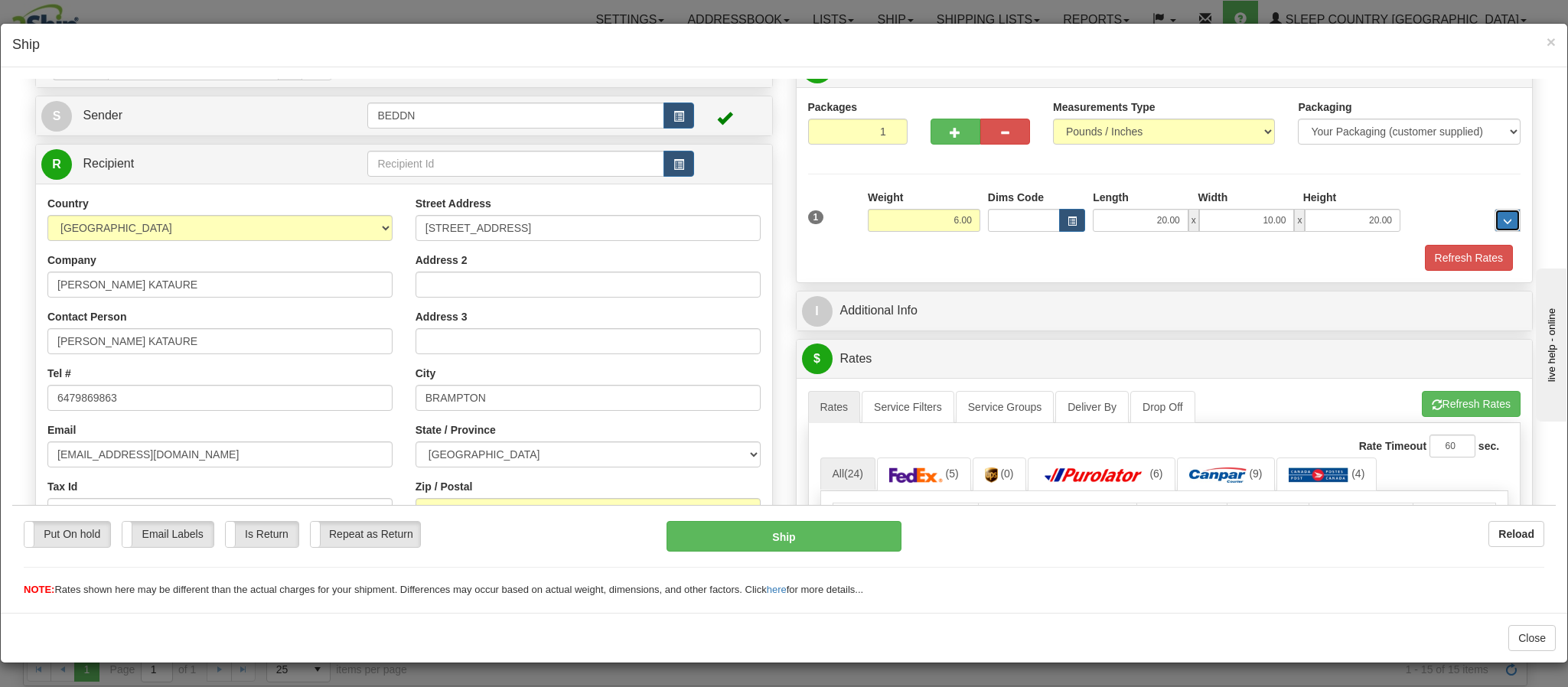
scroll to position [230, 0]
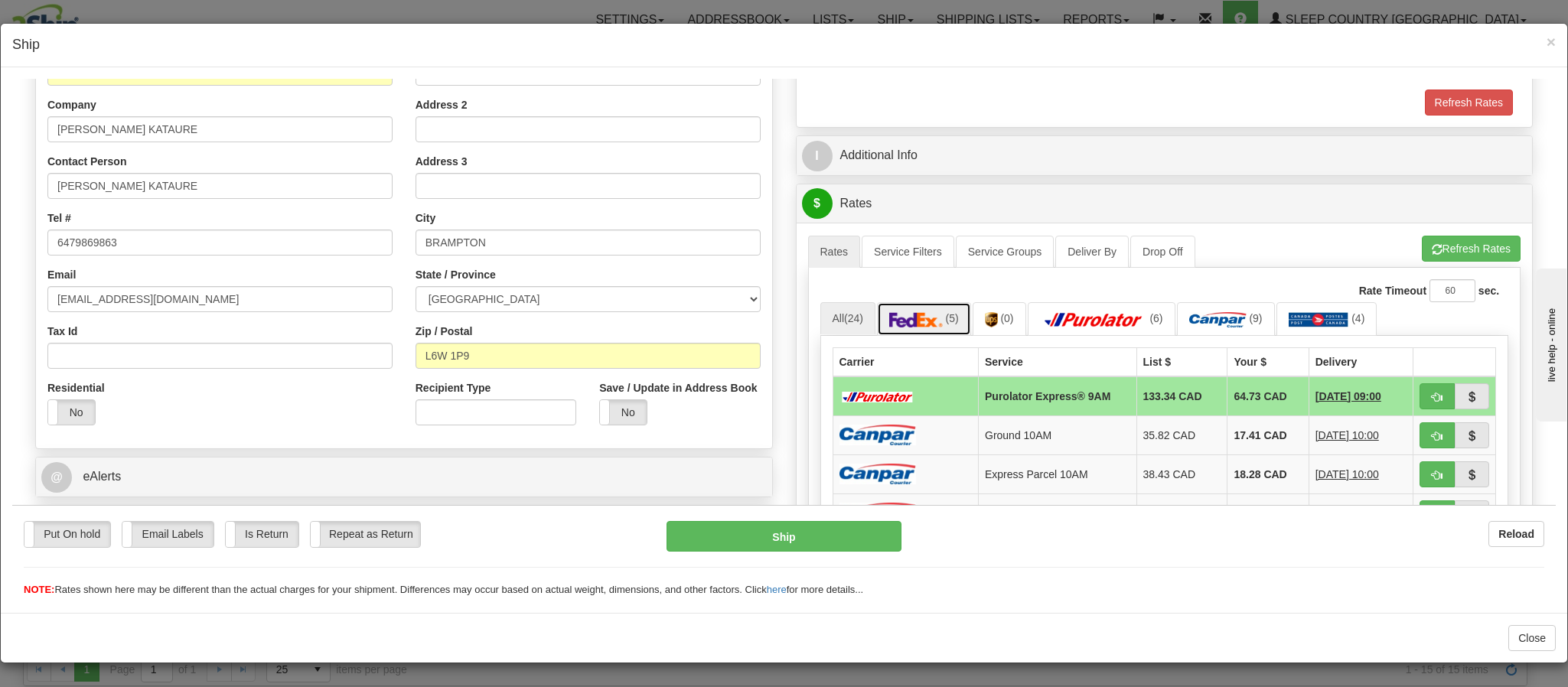
click at [896, 316] on img at bounding box center [916, 319] width 54 height 16
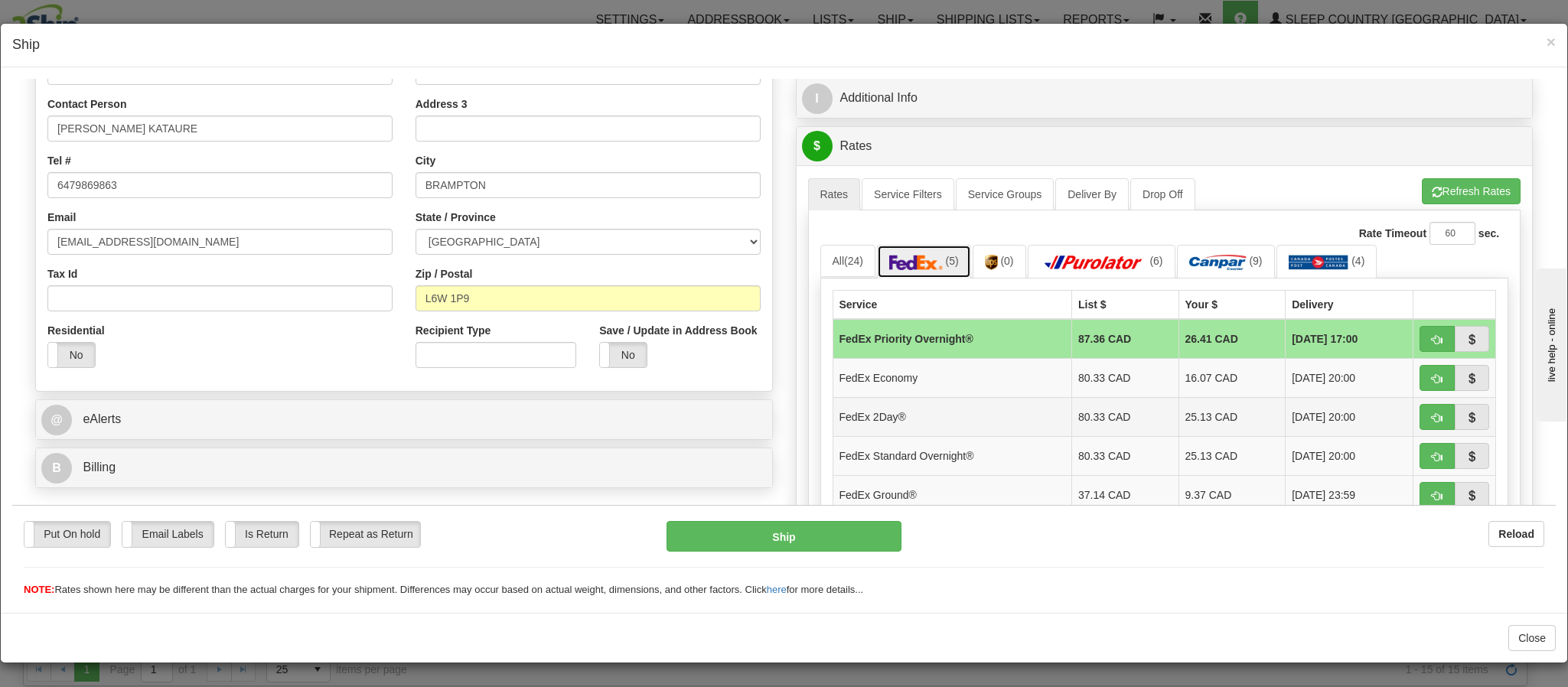
scroll to position [344, 0]
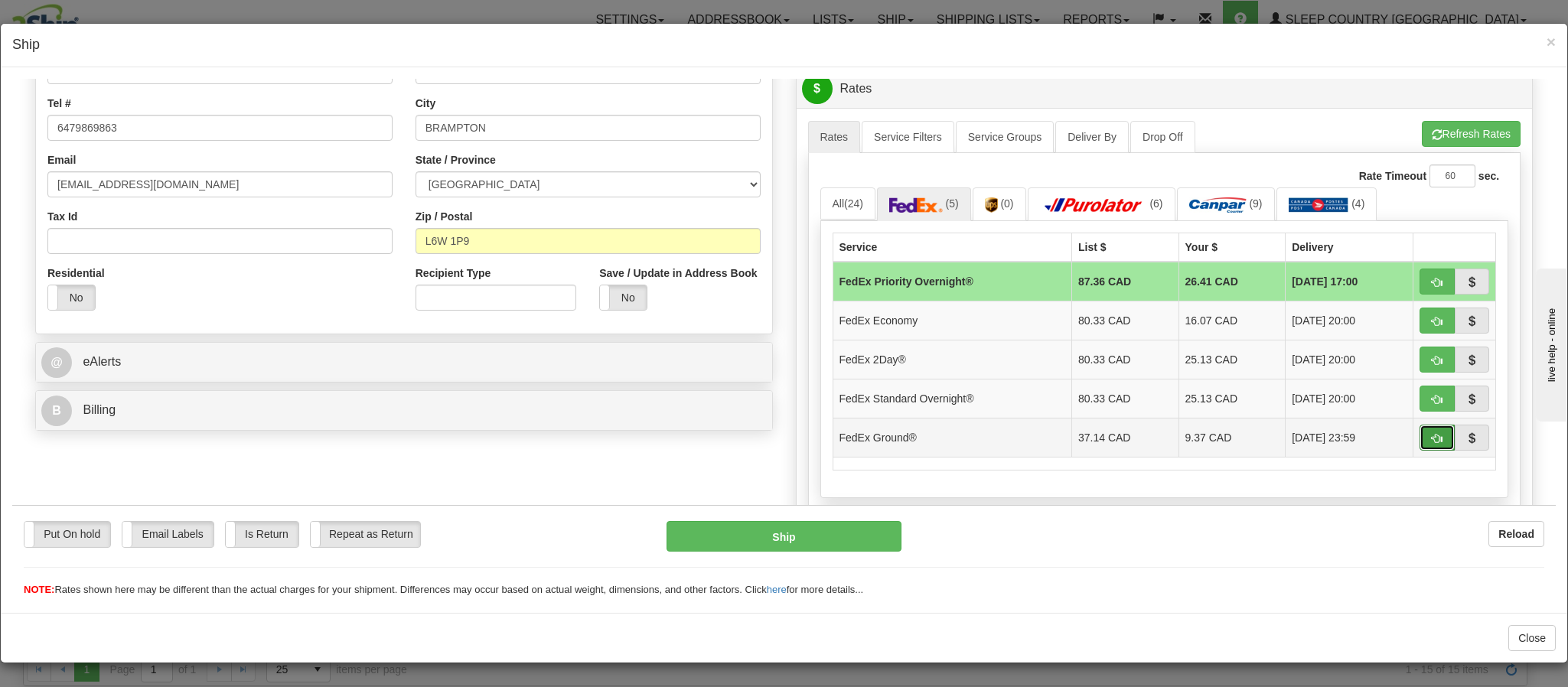
click at [1420, 450] on button "button" at bounding box center [1437, 437] width 35 height 26
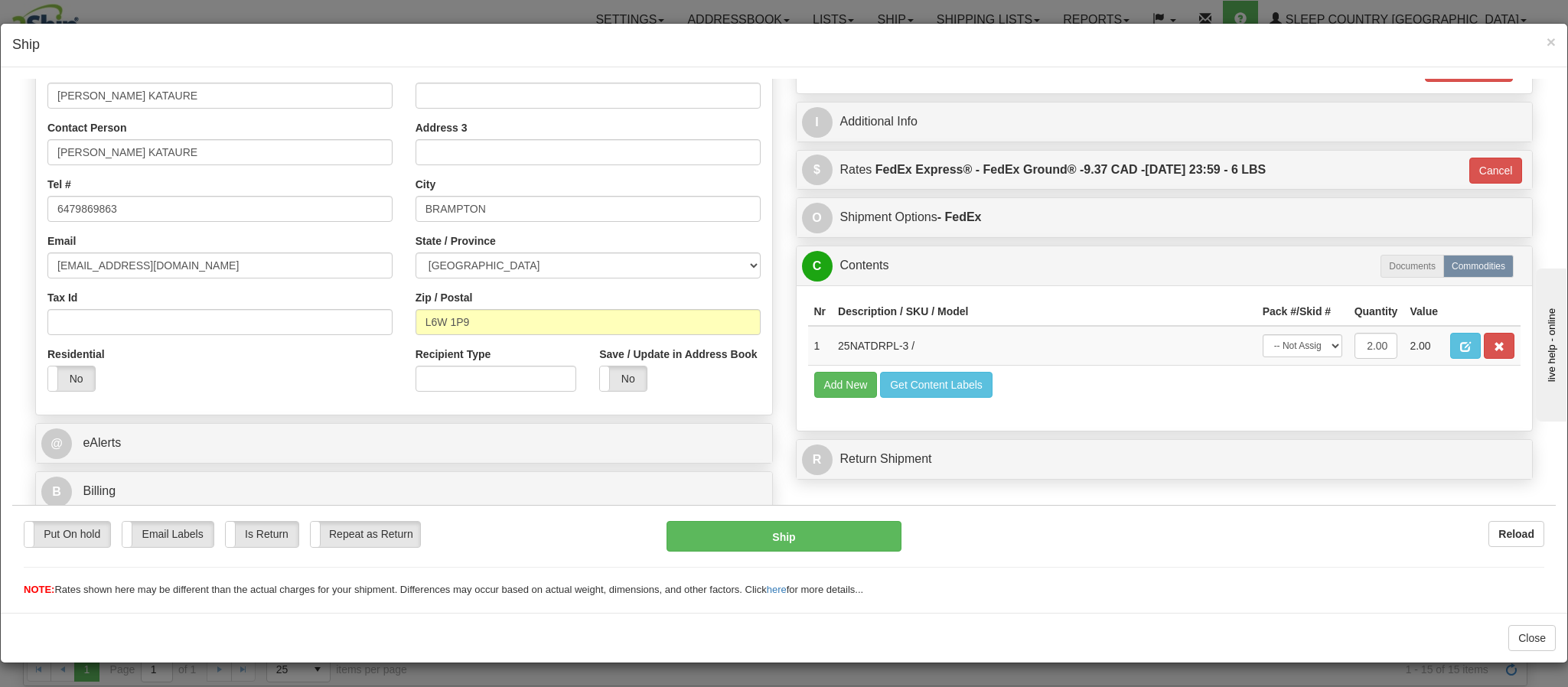
scroll to position [2, 0]
click at [873, 541] on button "Ship" at bounding box center [784, 535] width 234 height 30
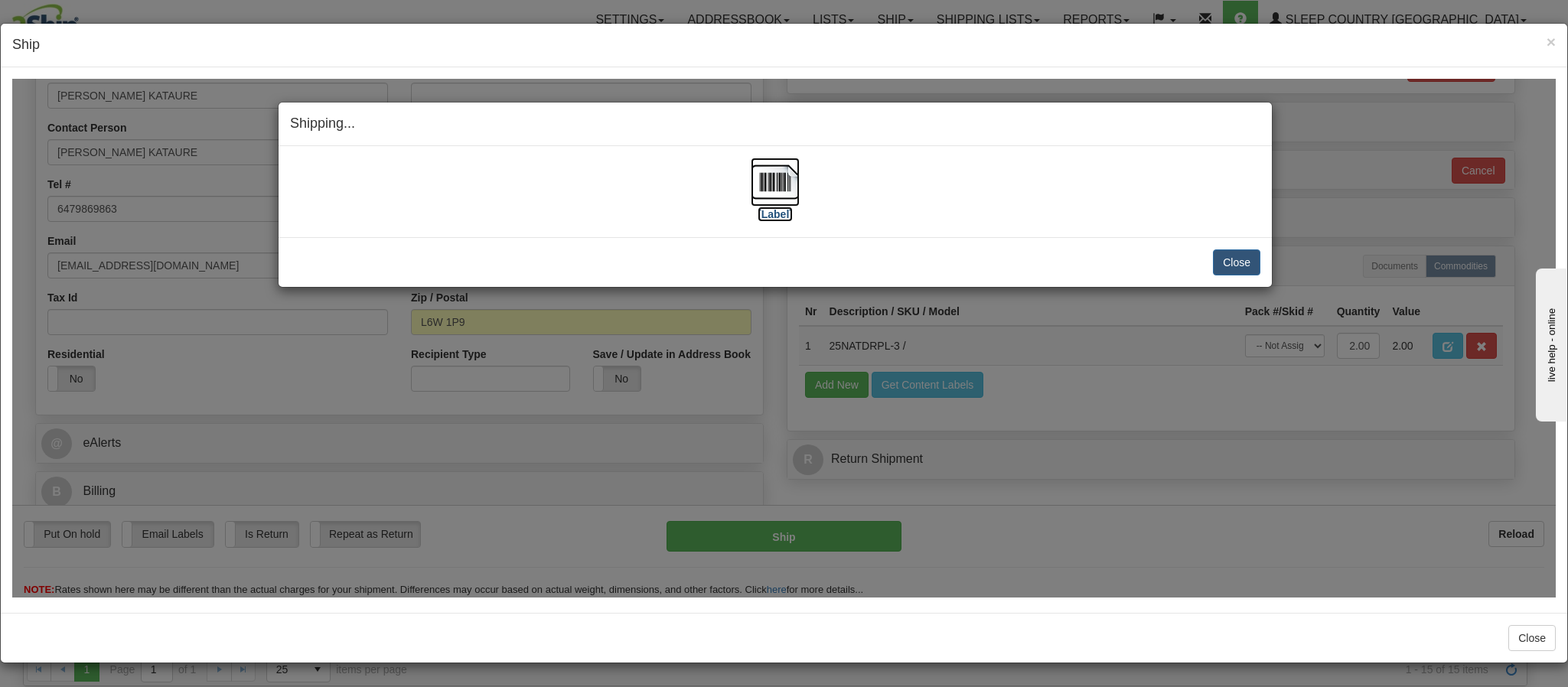
click at [775, 199] on img at bounding box center [775, 181] width 49 height 49
click at [1224, 258] on button "Close" at bounding box center [1236, 262] width 47 height 26
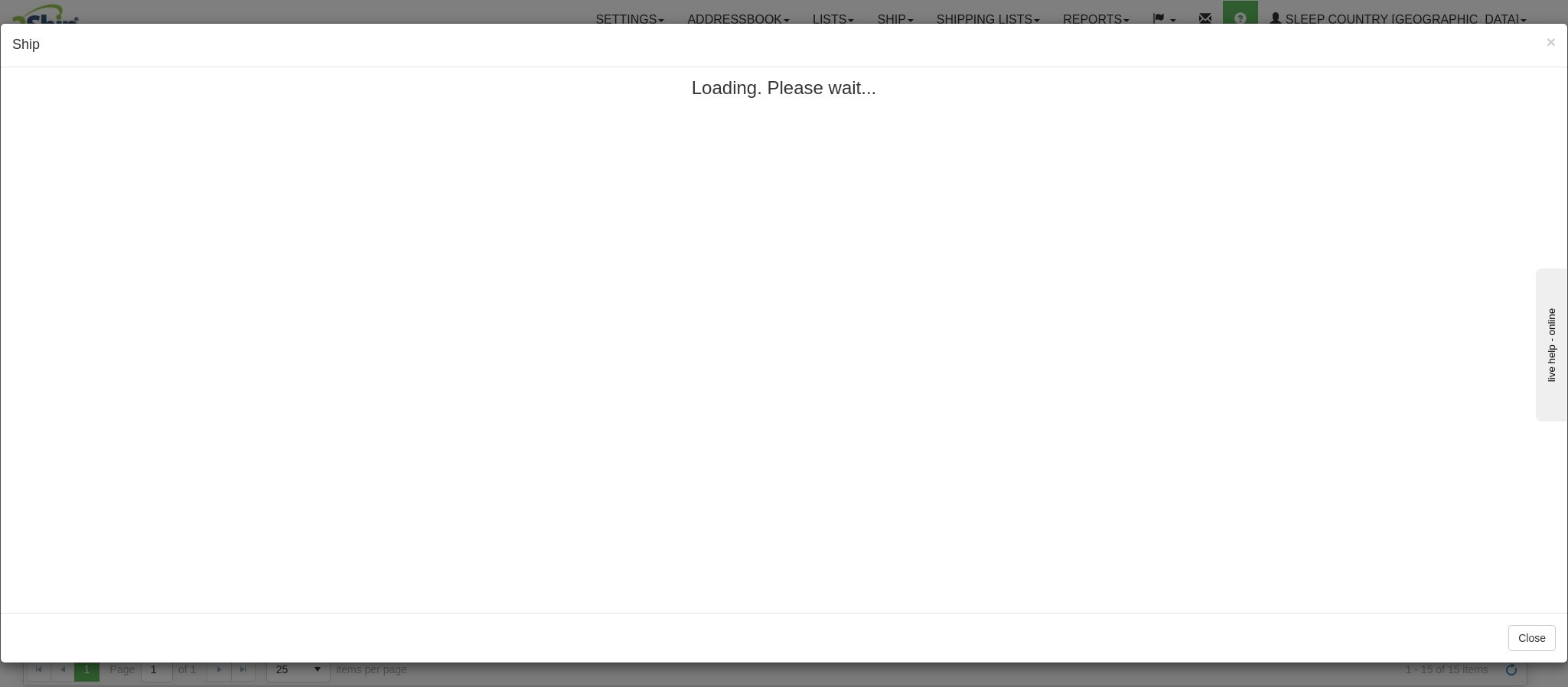
scroll to position [0, 0]
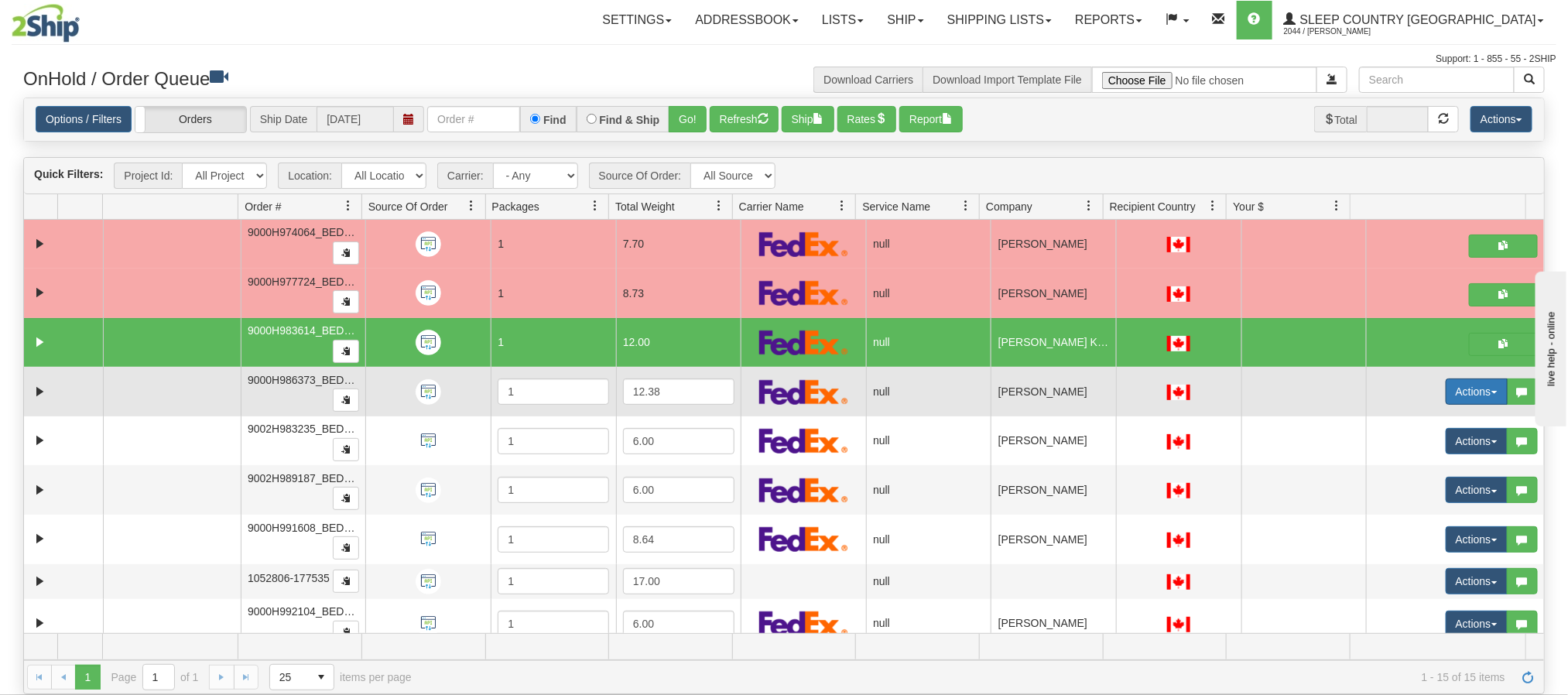
click at [1449, 397] on button "Actions" at bounding box center [1476, 392] width 62 height 27
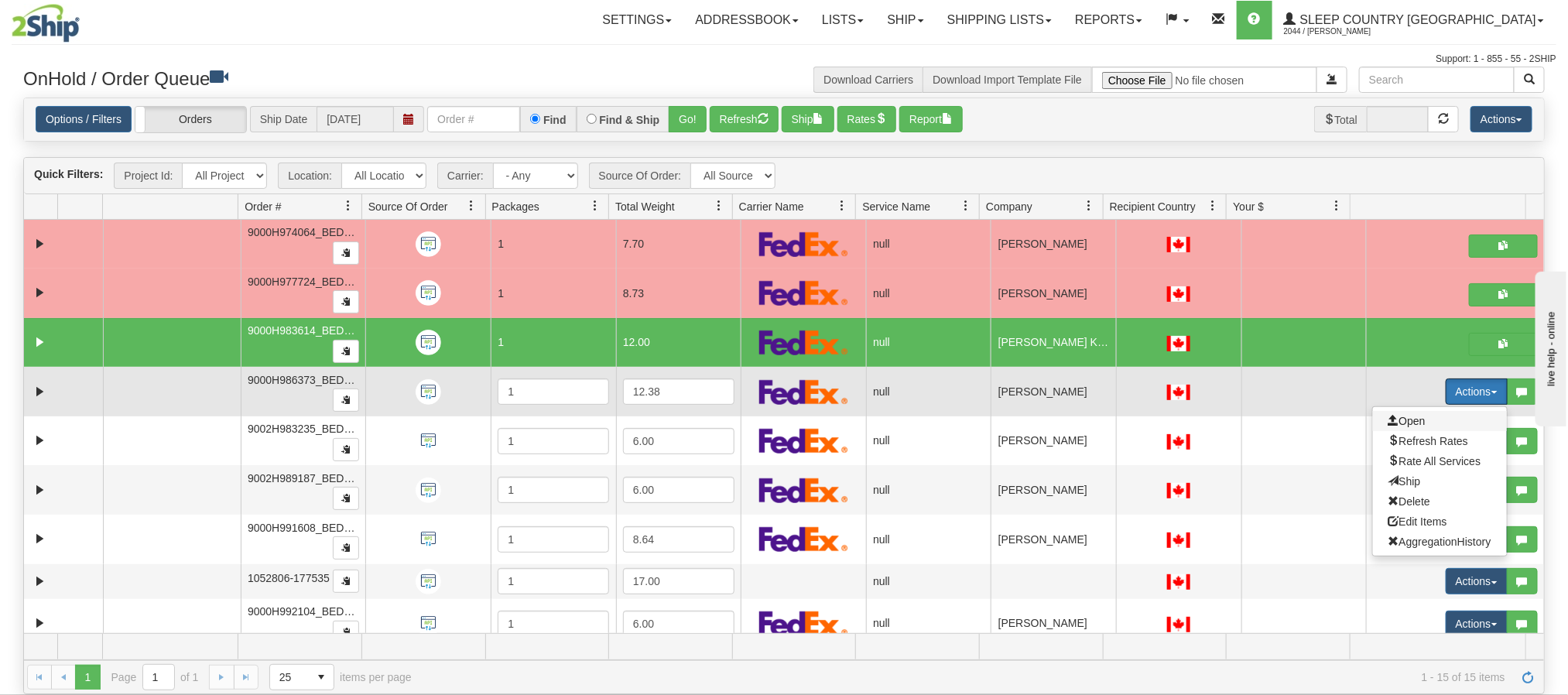
click at [1388, 426] on span "Open" at bounding box center [1406, 421] width 37 height 13
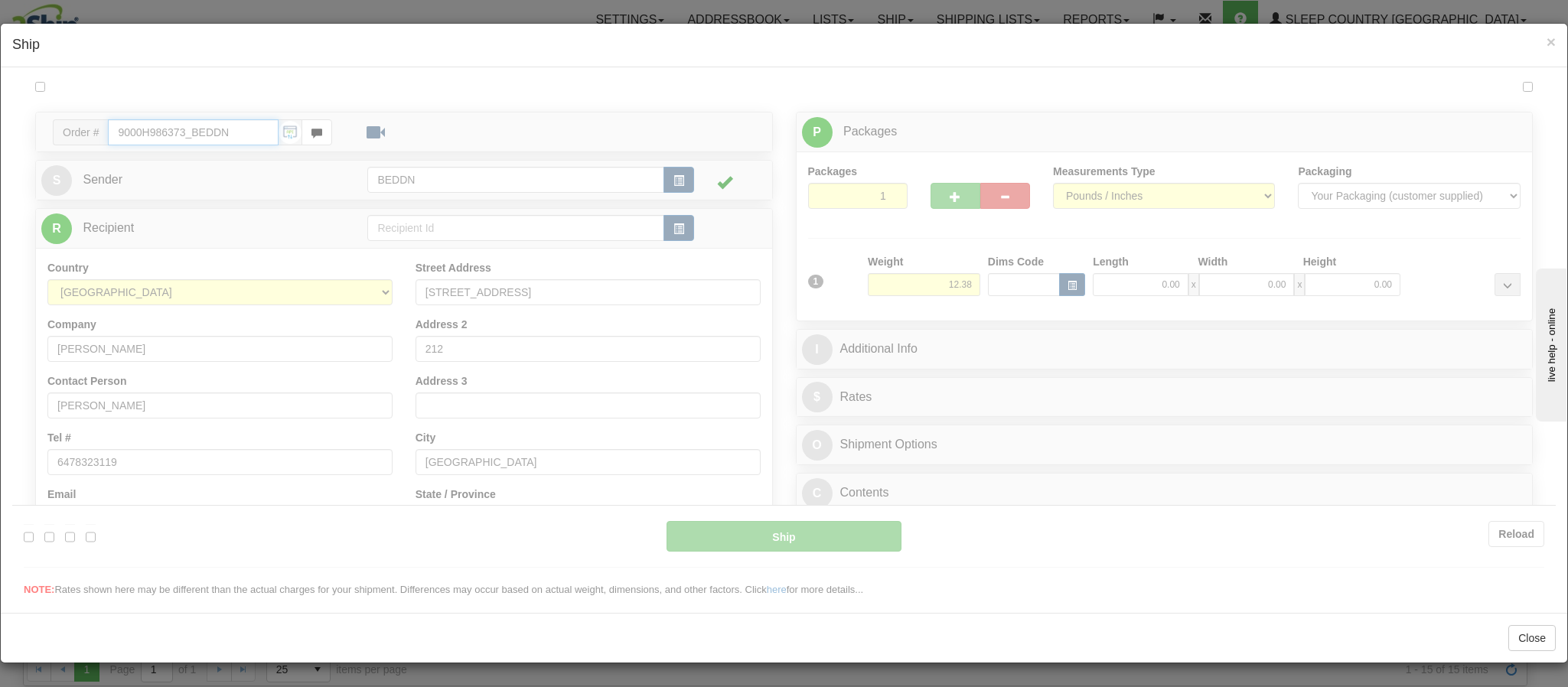
type input "11:59"
type input "16:00"
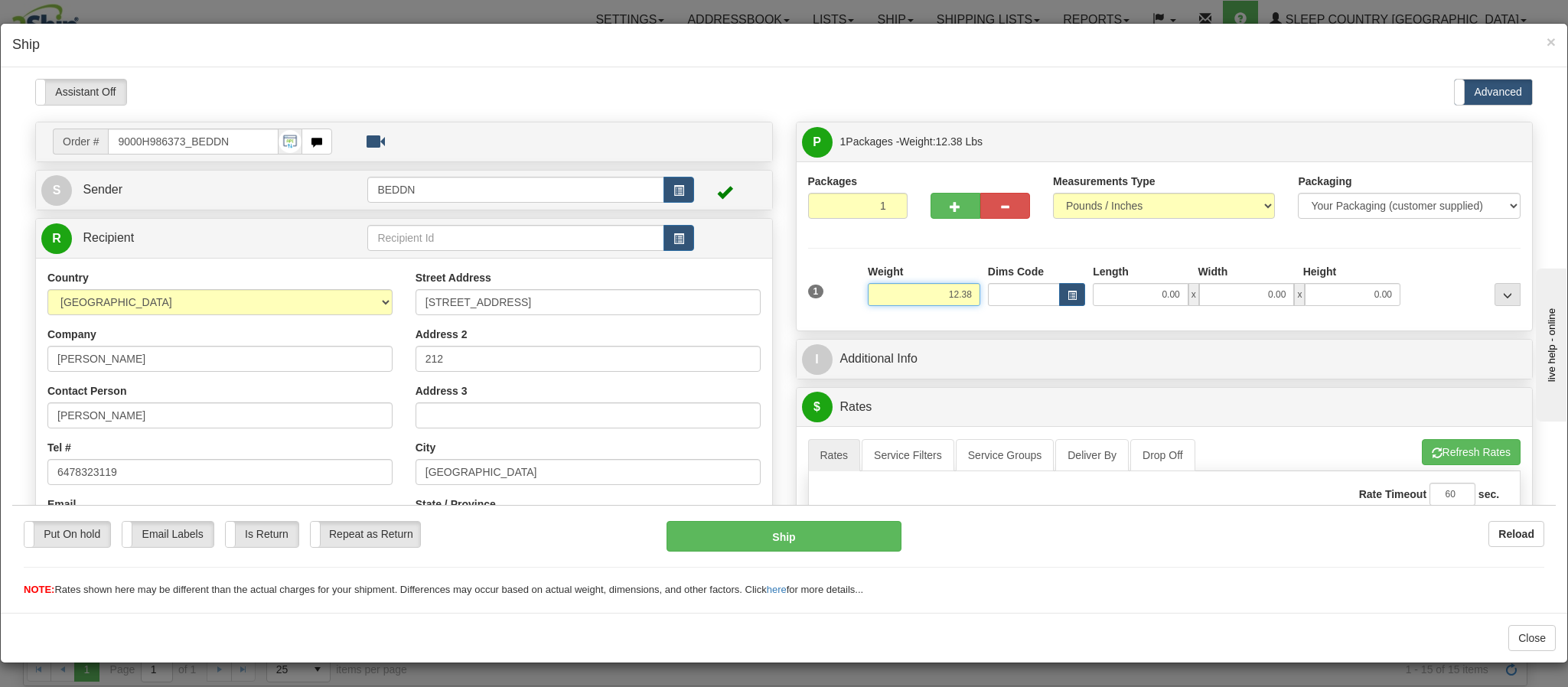
drag, startPoint x: 954, startPoint y: 302, endPoint x: 934, endPoint y: 297, distance: 20.6
click at [936, 298] on input "12.38" at bounding box center [924, 294] width 112 height 23
drag, startPoint x: 912, startPoint y: 295, endPoint x: 968, endPoint y: 300, distance: 56.2
click at [968, 300] on div "1 Weight 12.38 Dims Code x x" at bounding box center [1165, 290] width 721 height 54
type input "6.00"
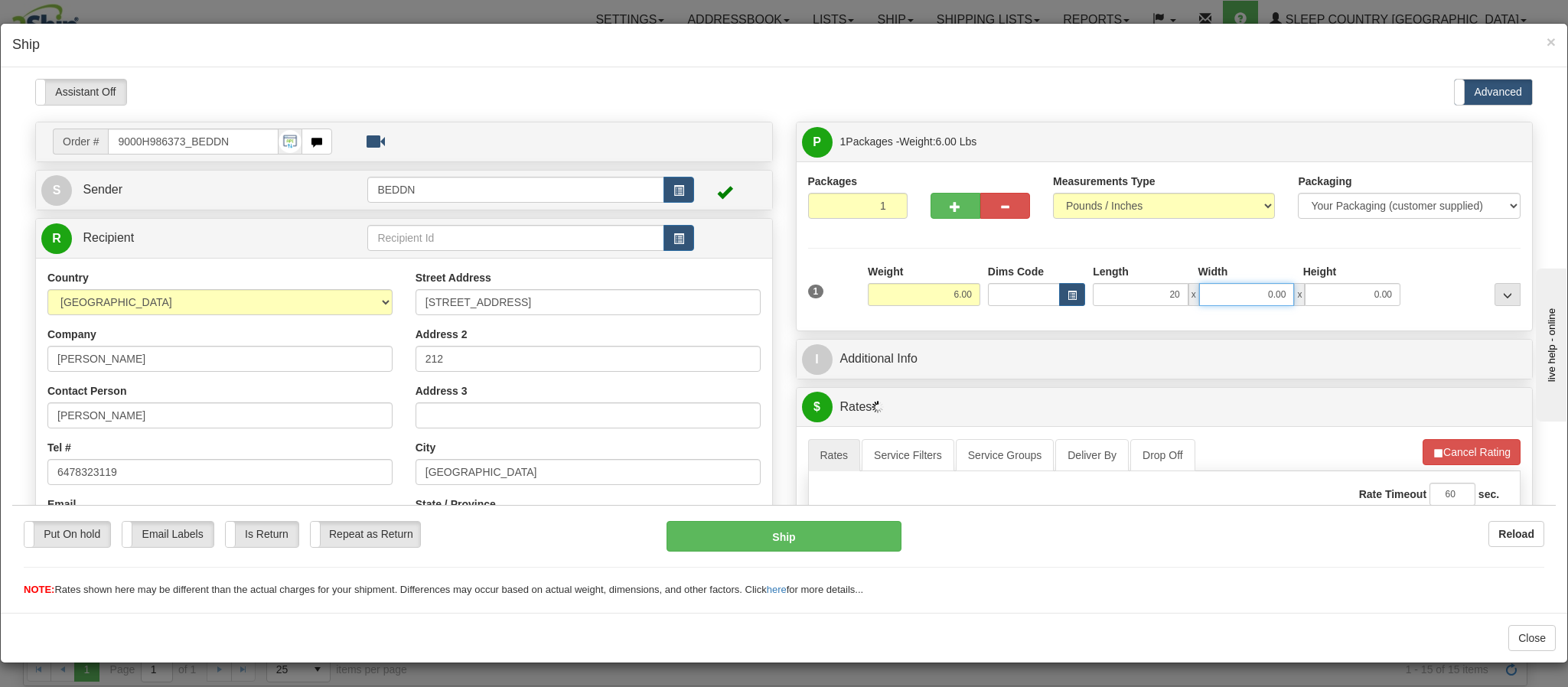
type input "20.00"
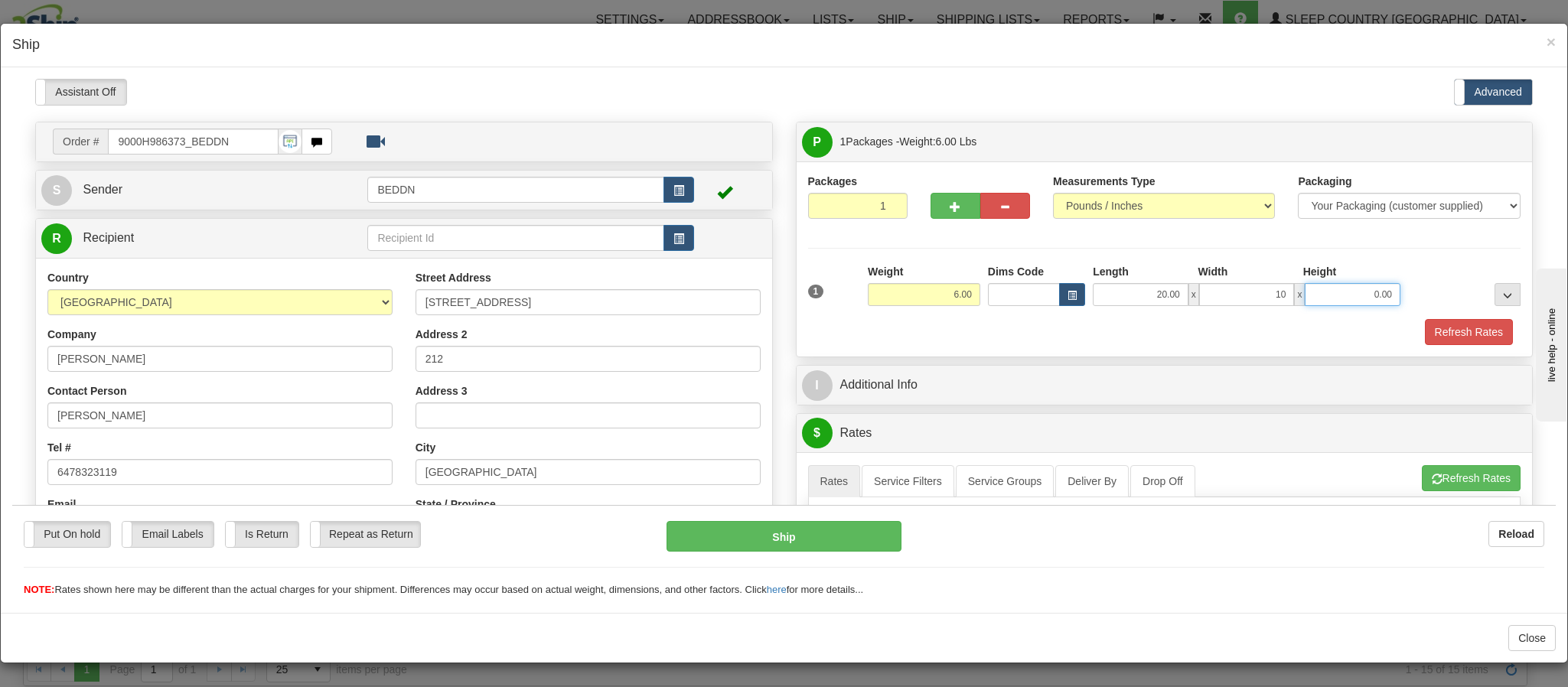
type input "10.00"
type input "20"
type input "20.00"
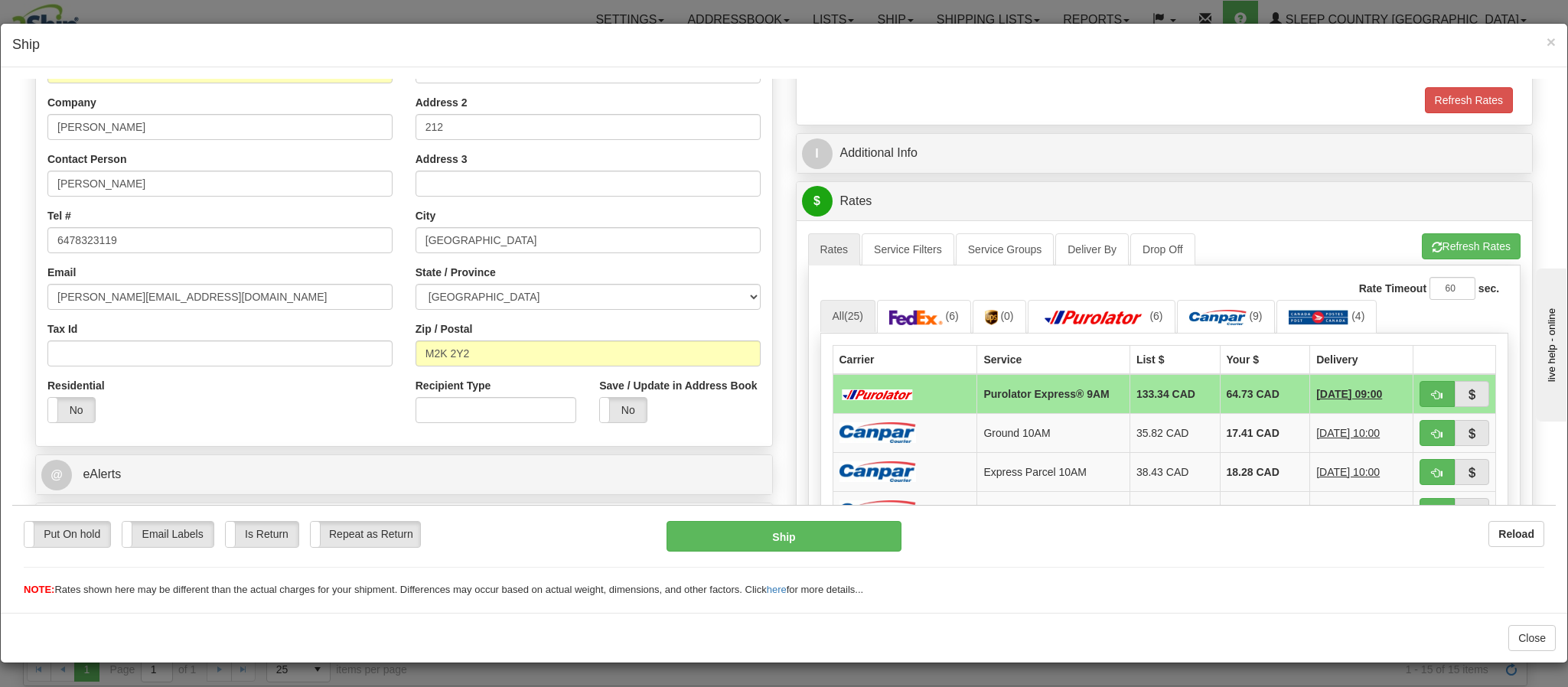
scroll to position [344, 0]
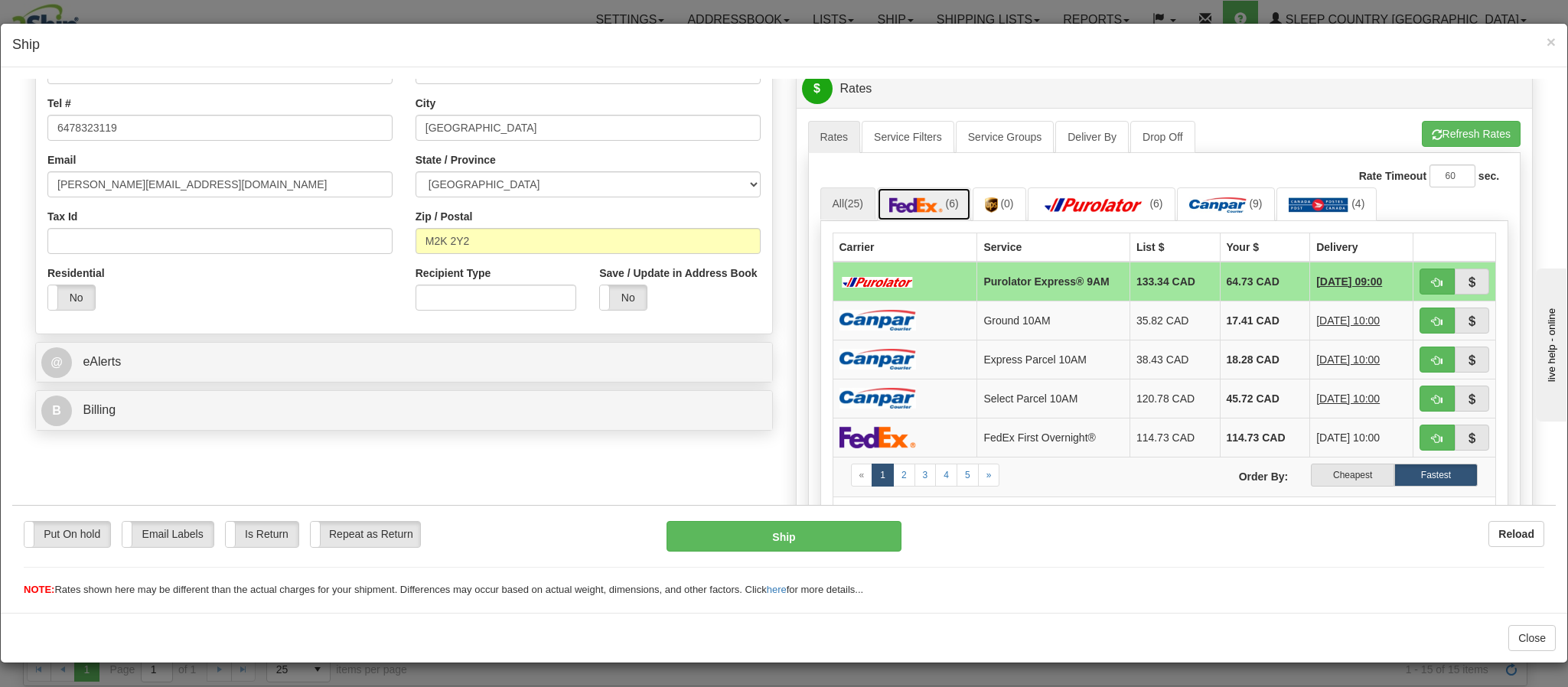
click at [908, 212] on img at bounding box center [916, 205] width 54 height 16
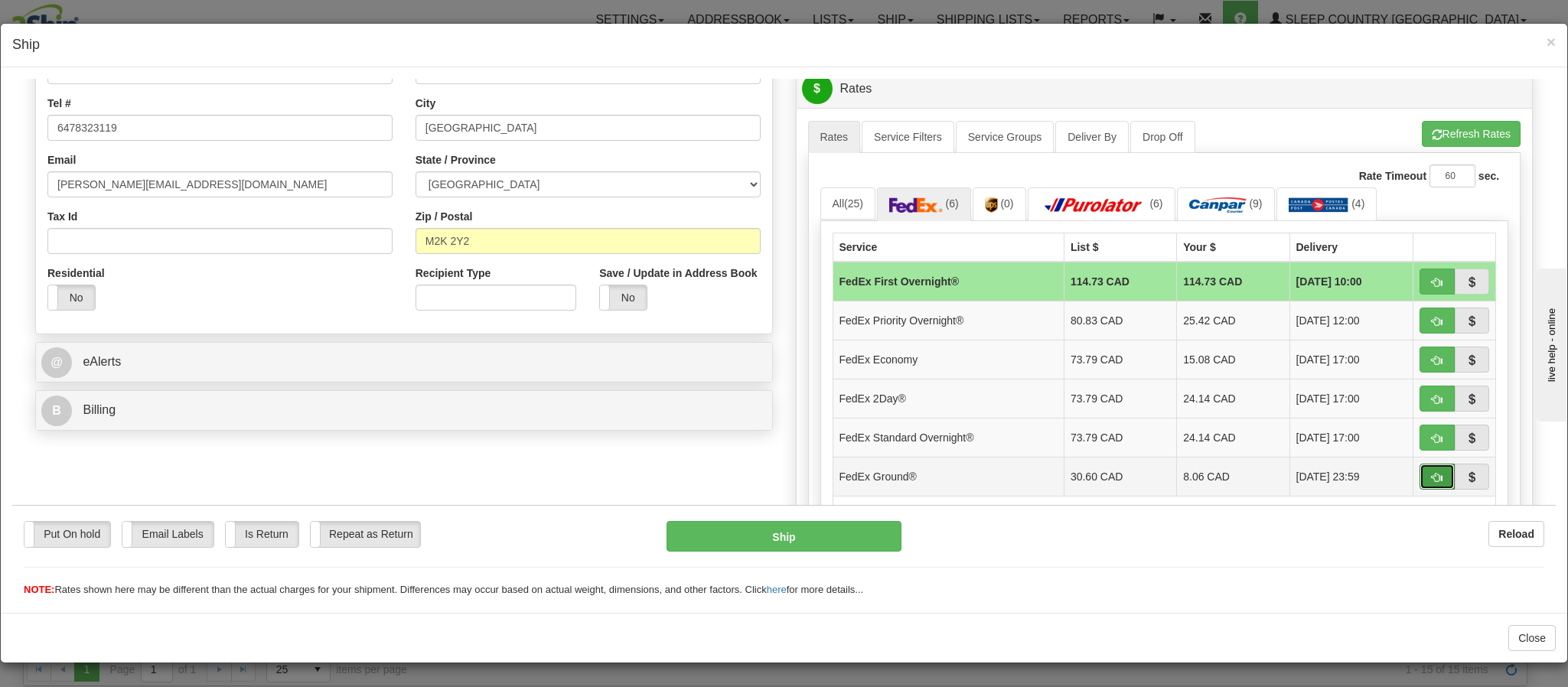
click at [1432, 482] on span "button" at bounding box center [1437, 477] width 11 height 10
type input "92"
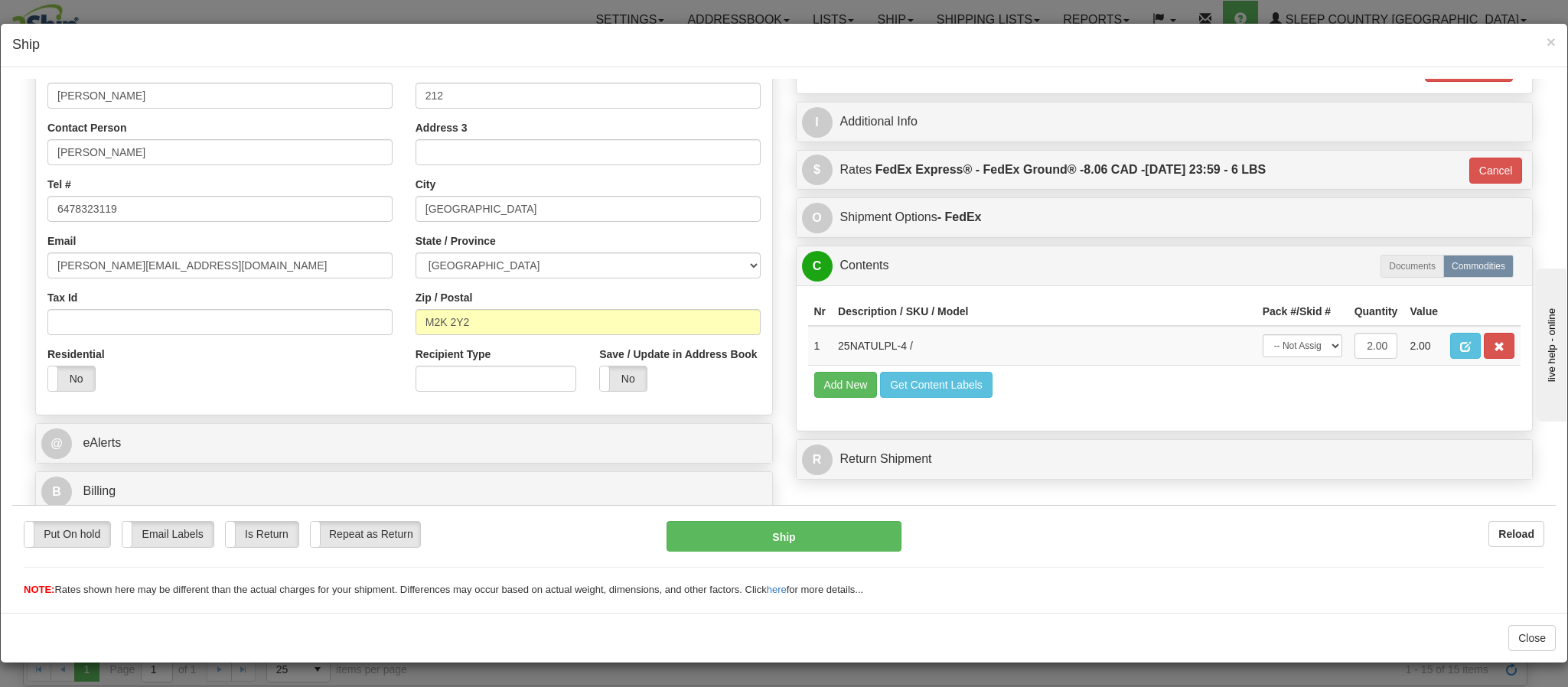
scroll to position [2, 0]
click at [743, 544] on button "Ship" at bounding box center [784, 535] width 234 height 30
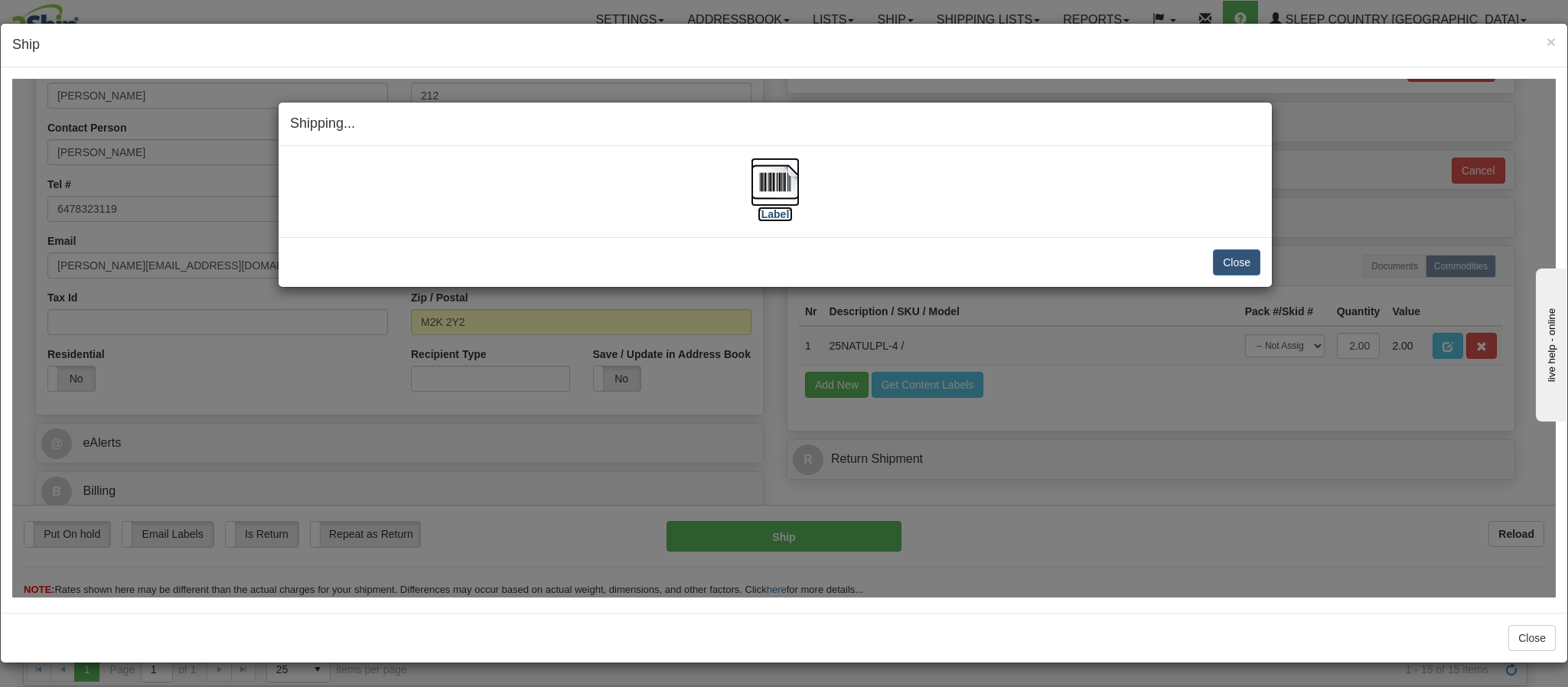
click at [777, 194] on img at bounding box center [775, 181] width 49 height 49
click at [1215, 259] on button "Close" at bounding box center [1236, 262] width 47 height 26
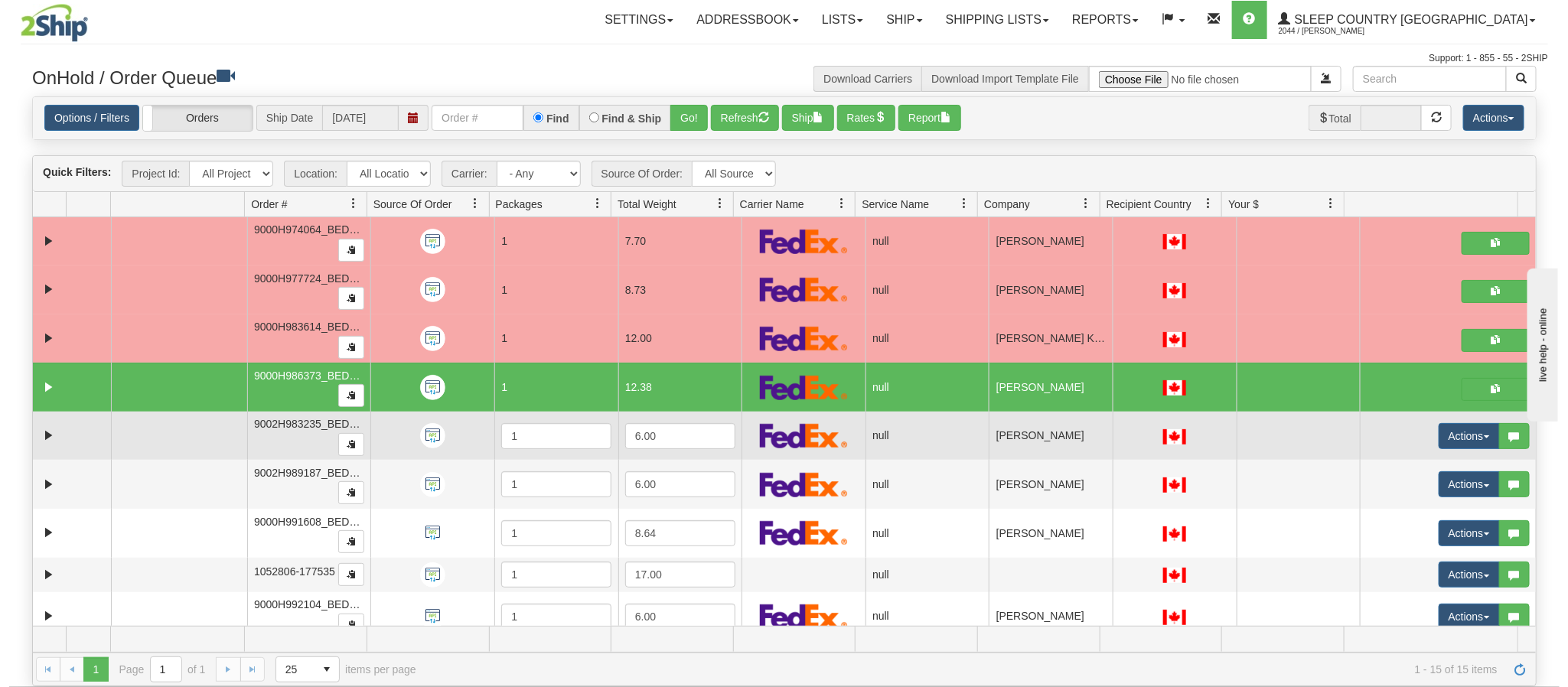
scroll to position [115, 0]
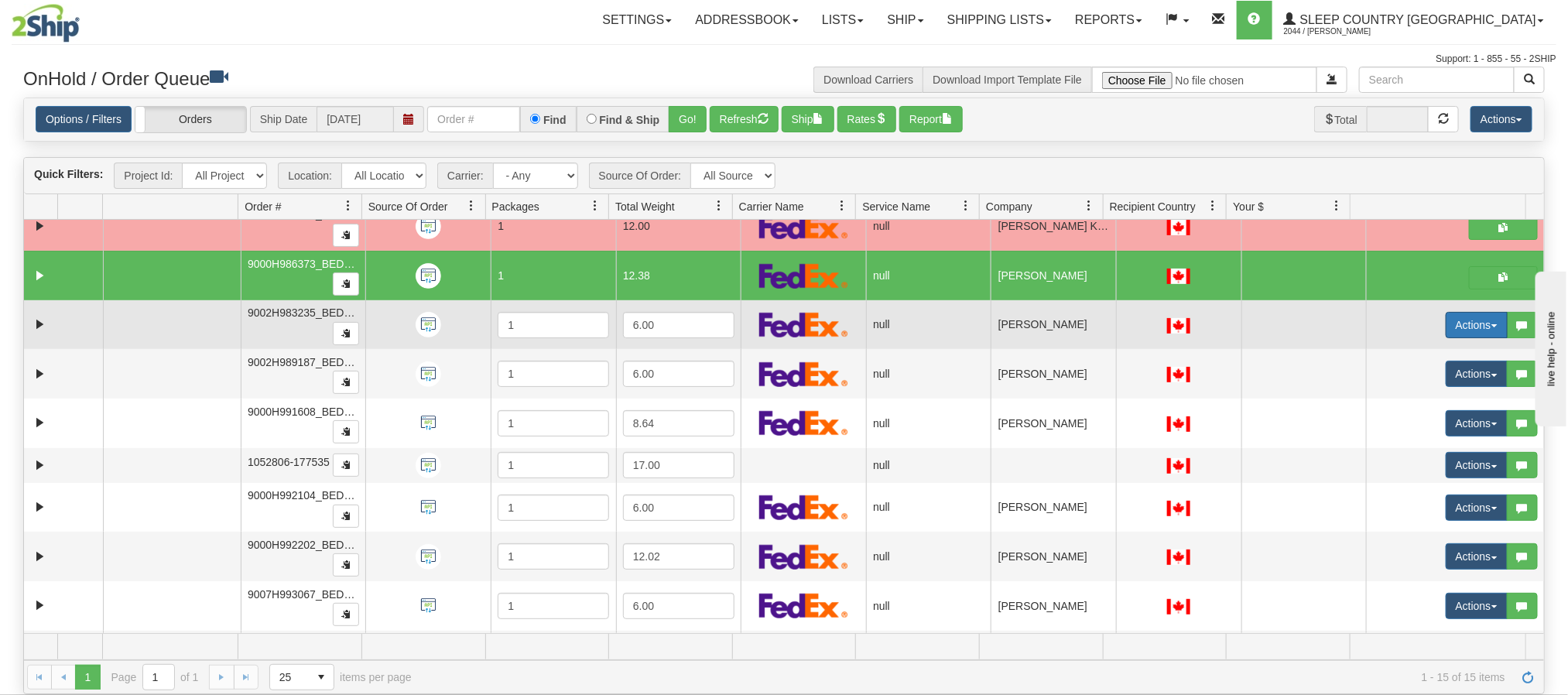
click at [1458, 329] on button "Actions" at bounding box center [1476, 326] width 62 height 27
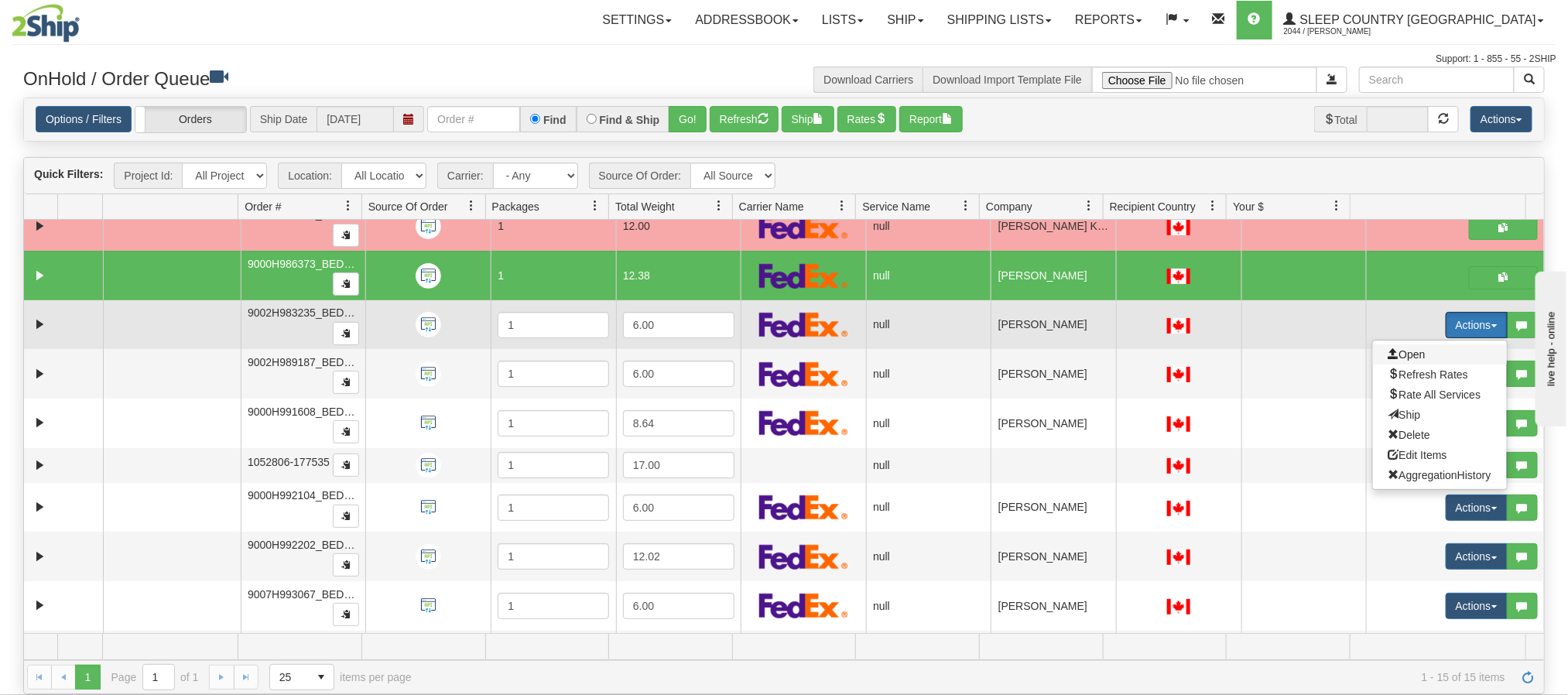
click at [1393, 360] on span "Open" at bounding box center [1406, 355] width 37 height 13
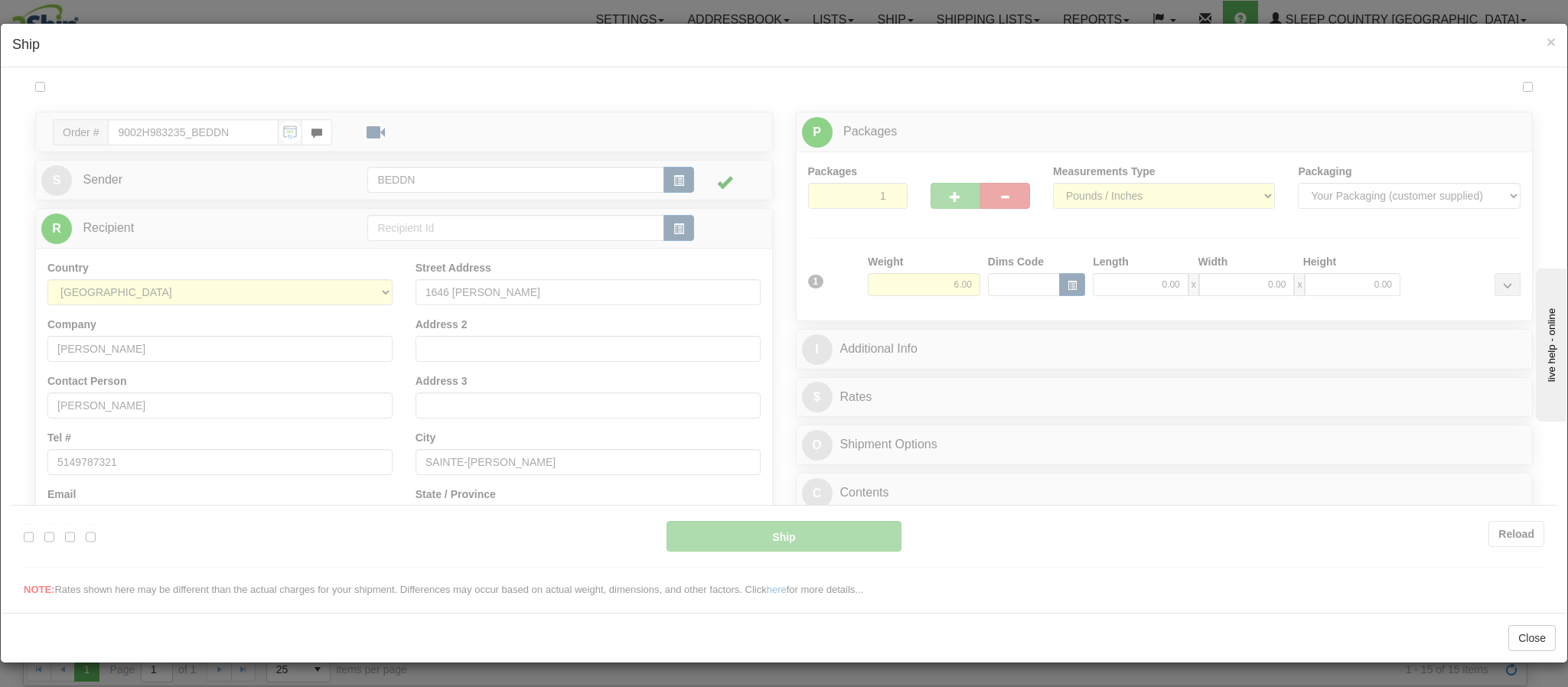
scroll to position [0, 0]
type input "12:01"
type input "16:00"
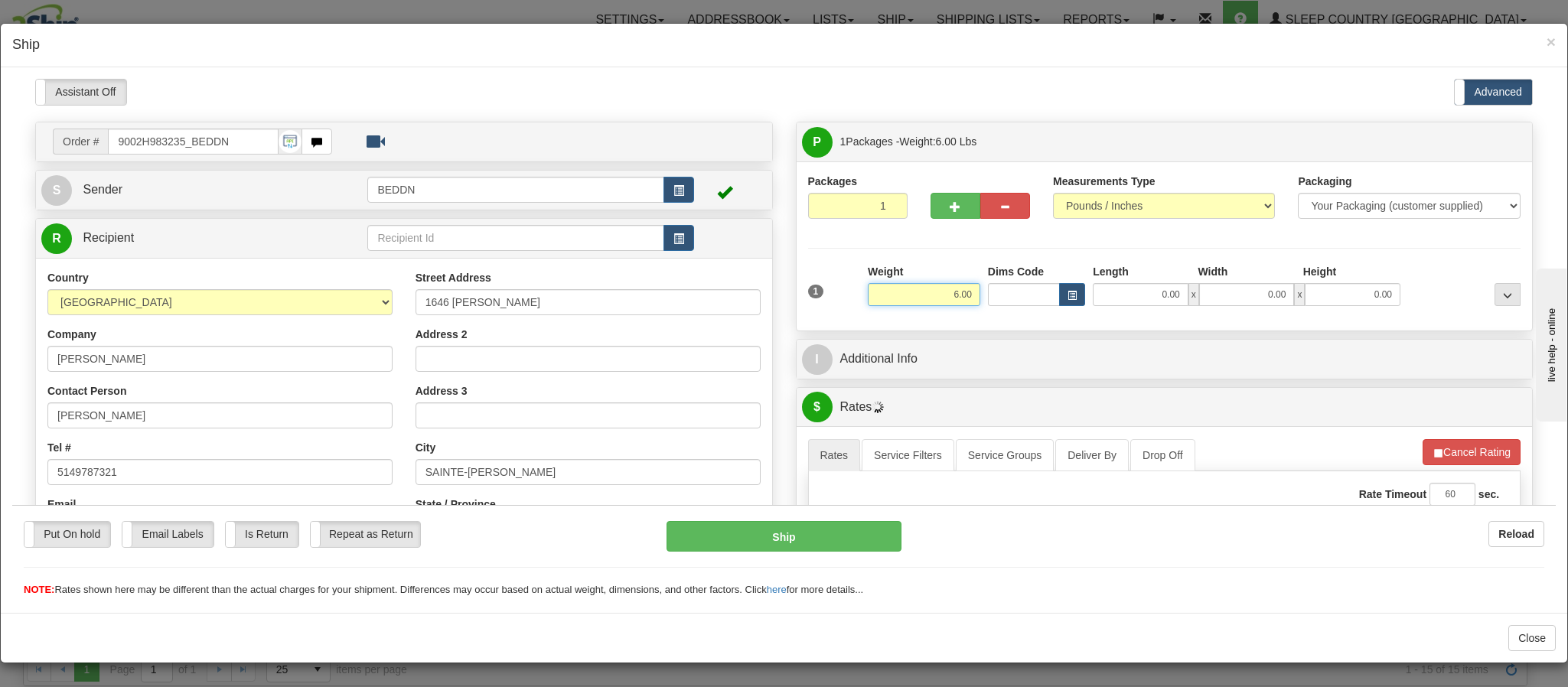
click at [924, 295] on input "6.00" at bounding box center [924, 294] width 112 height 23
drag, startPoint x: 924, startPoint y: 295, endPoint x: 935, endPoint y: 297, distance: 11.2
click at [935, 297] on input "6.00" at bounding box center [924, 294] width 112 height 23
type input "3.00"
type input "10"
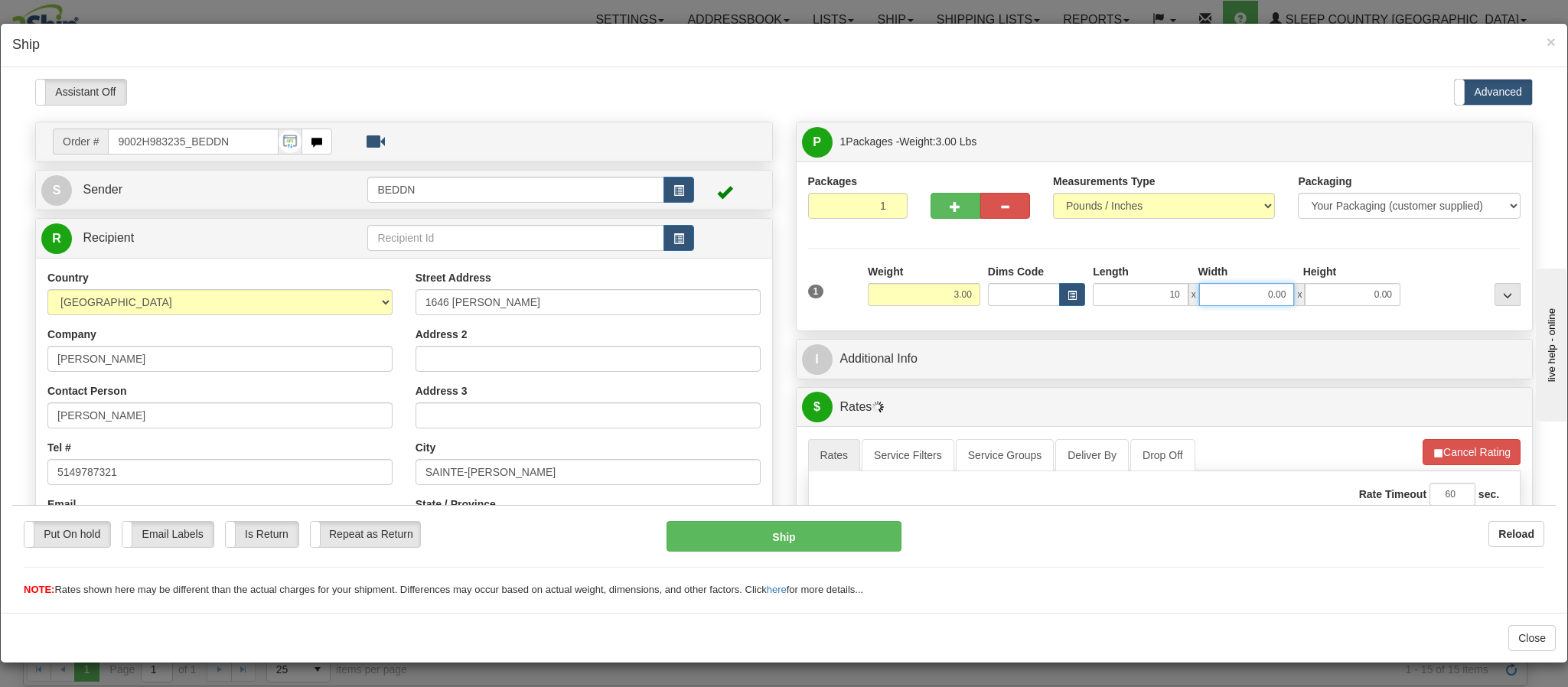
type input "1"
type input "10.00"
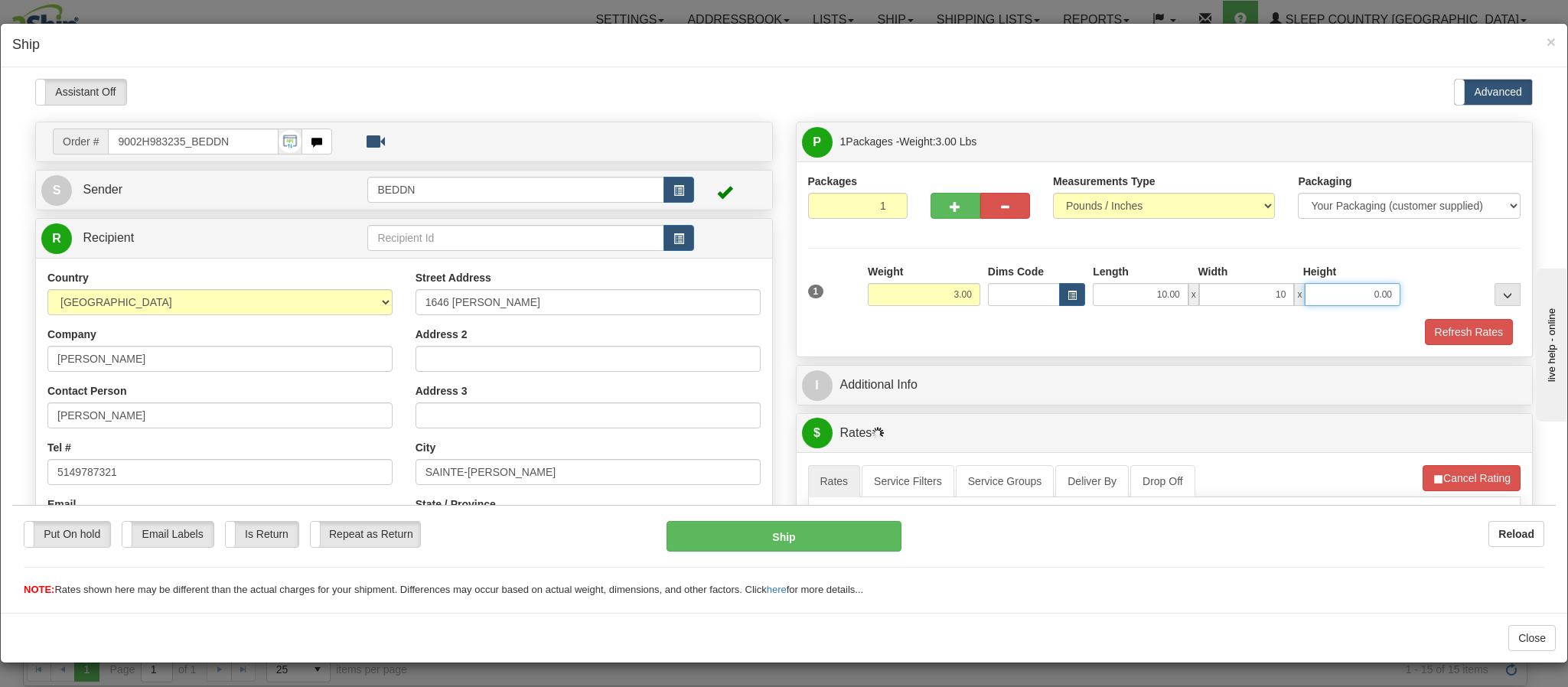
type input "10.00"
type input "20.00"
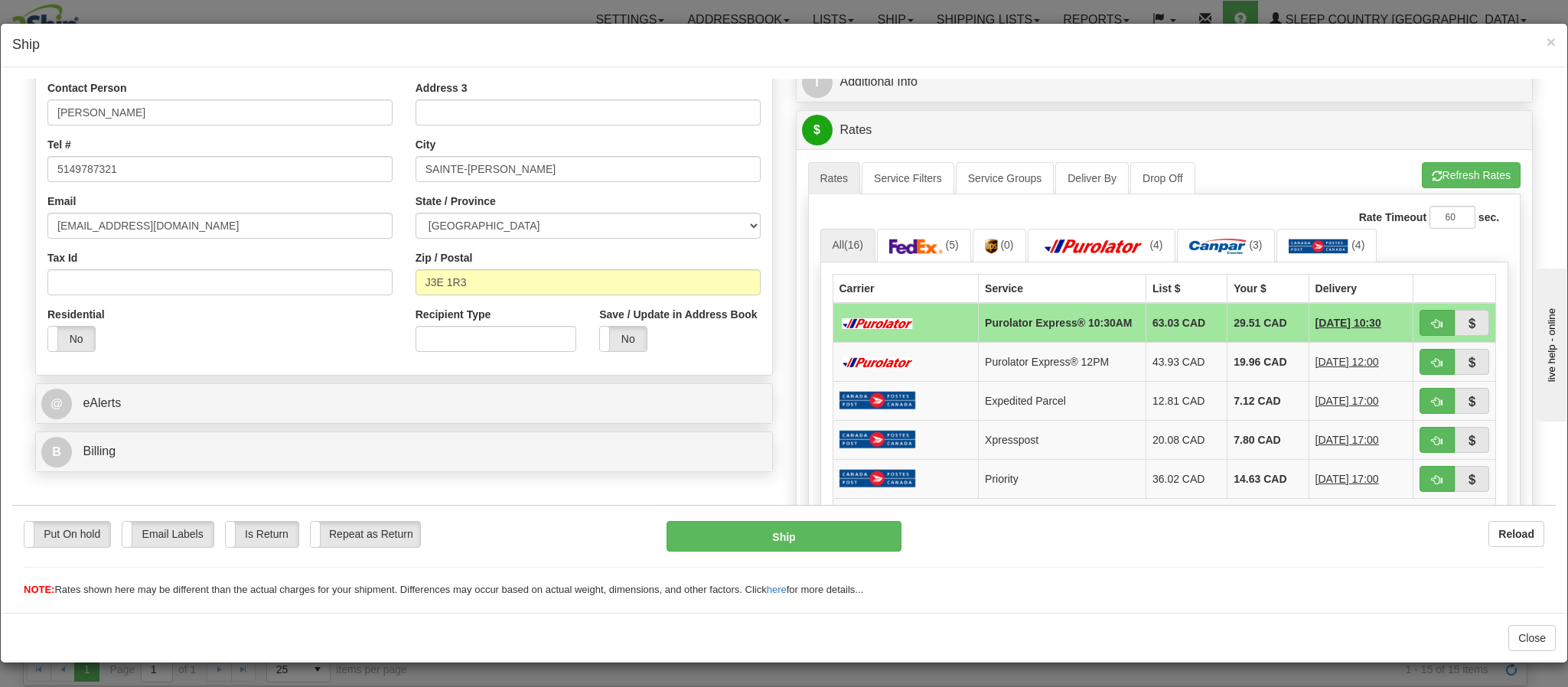
scroll to position [344, 0]
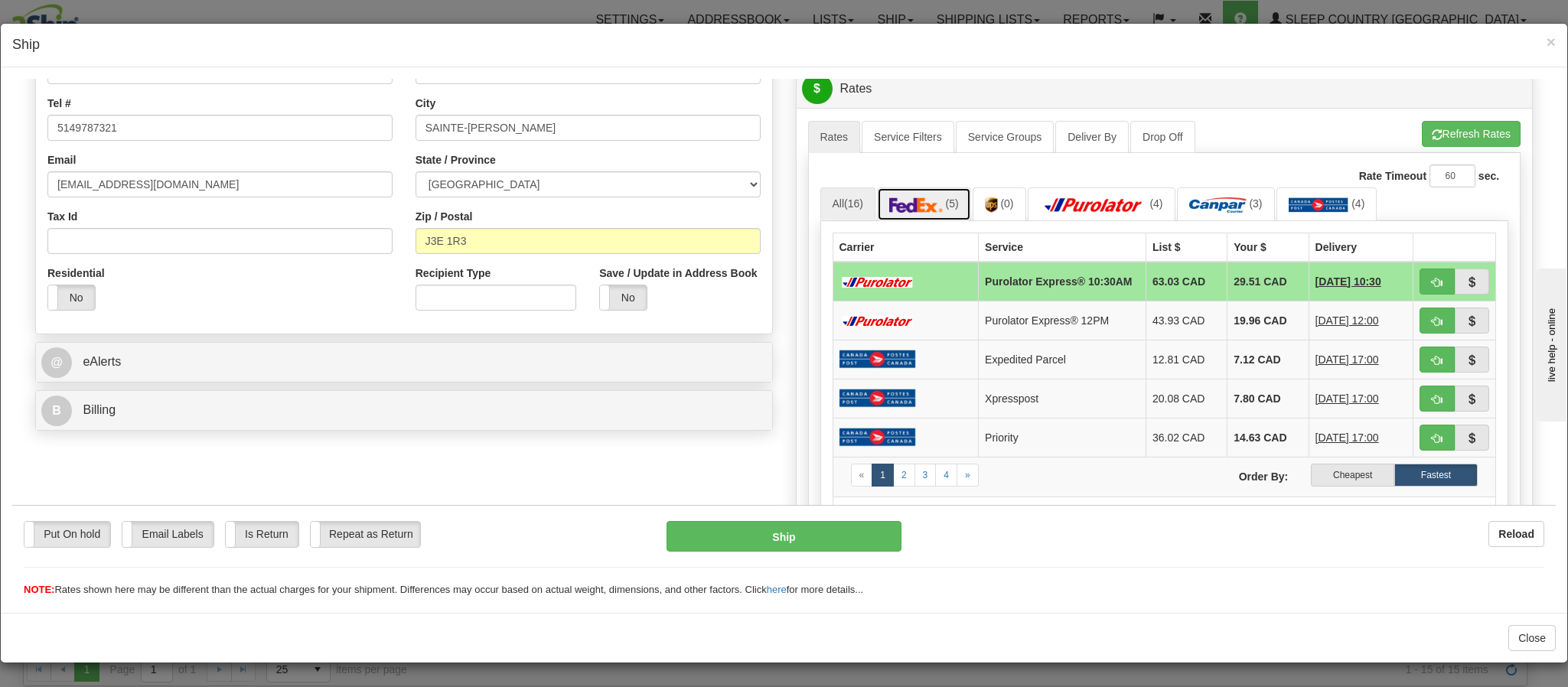
click at [887, 201] on link "(5)" at bounding box center [924, 203] width 94 height 33
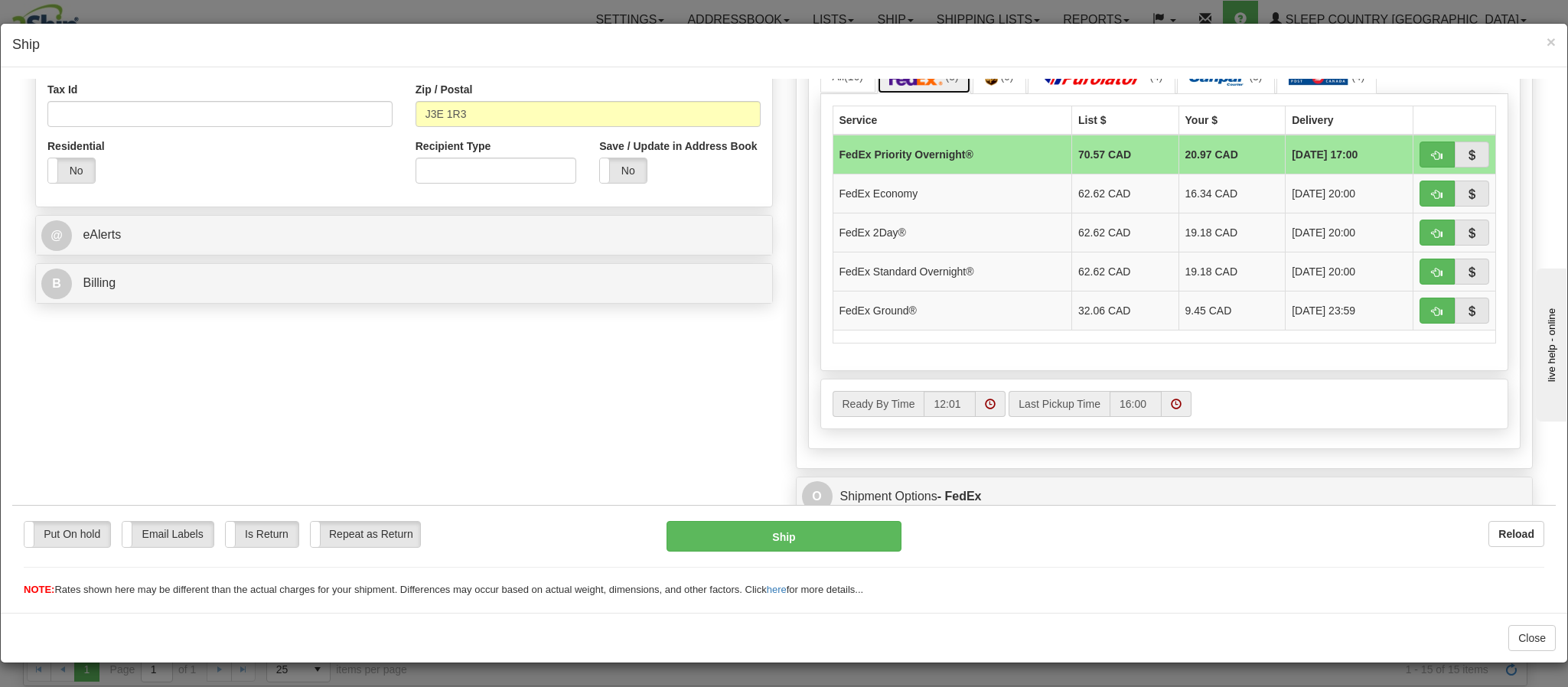
scroll to position [420, 0]
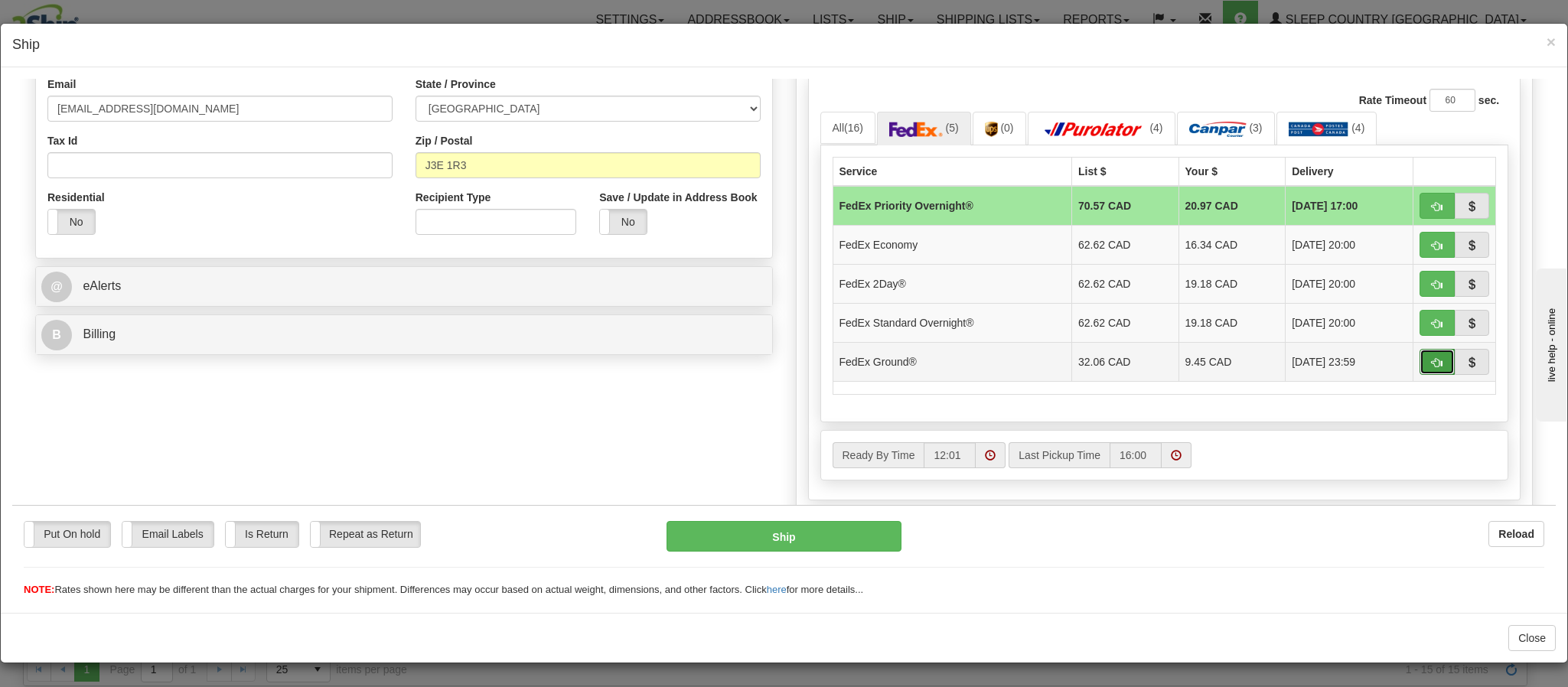
click at [1420, 375] on button "button" at bounding box center [1437, 361] width 35 height 26
type input "92"
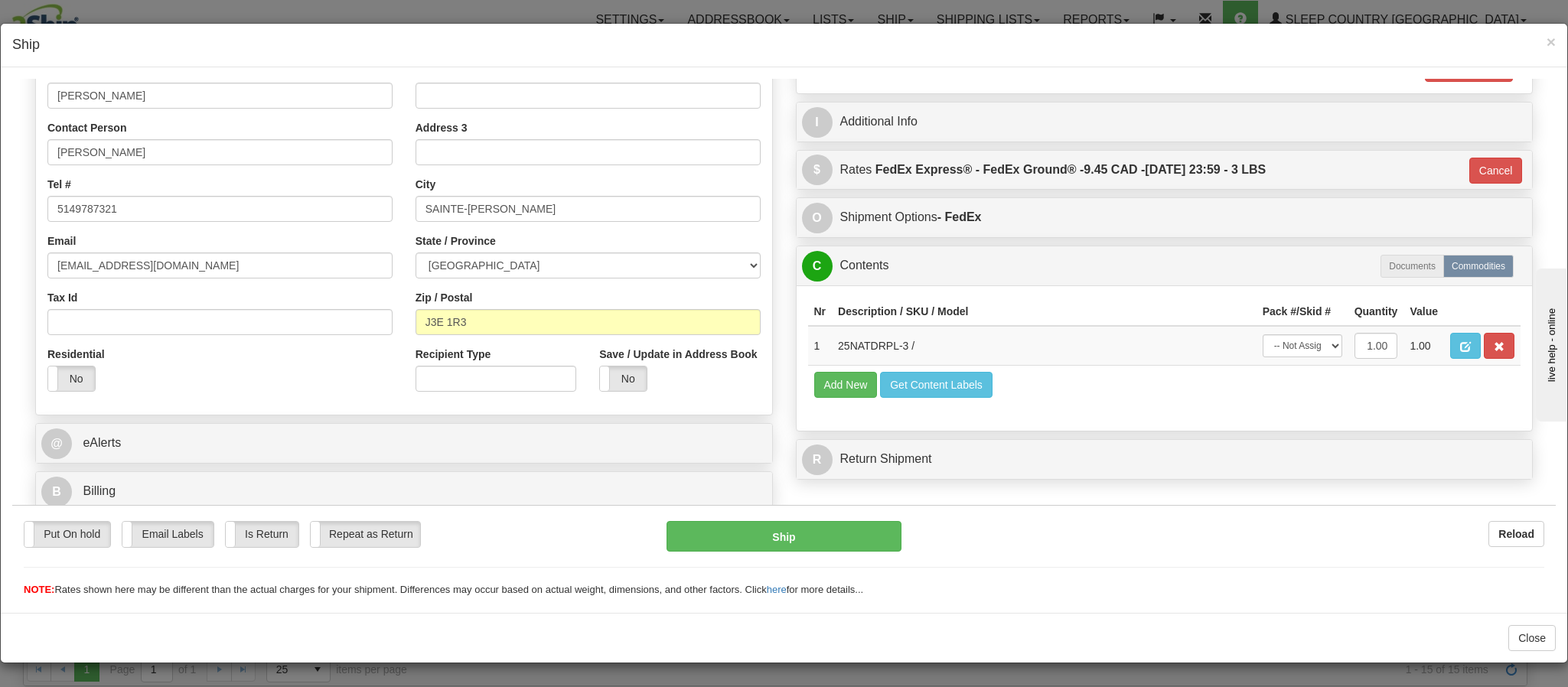
scroll to position [2, 0]
click at [756, 541] on button "Ship" at bounding box center [784, 535] width 234 height 30
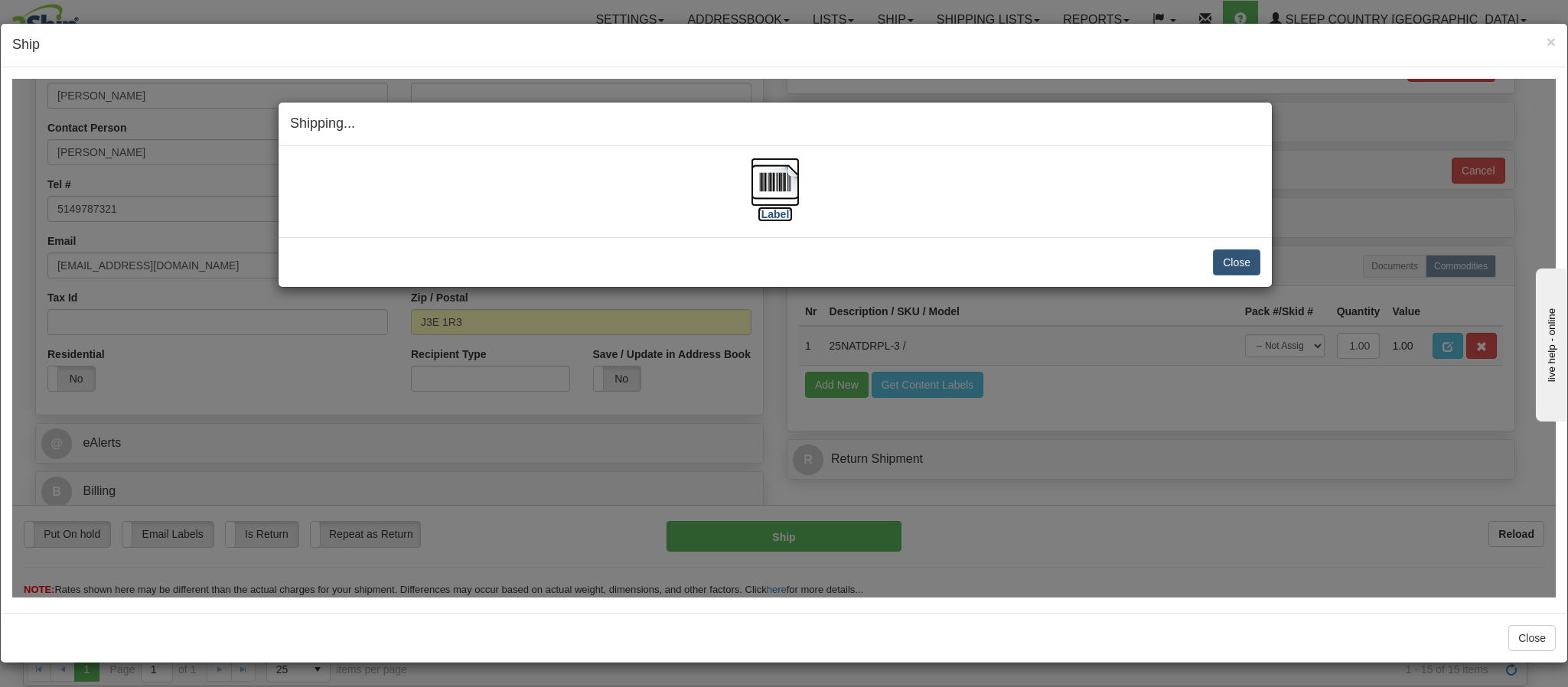
click at [762, 192] on img at bounding box center [775, 181] width 49 height 49
click at [949, 139] on div "Shipping... Your SHIPMENT will EXPIRE in" at bounding box center [775, 123] width 993 height 43
click at [1221, 263] on button "Close" at bounding box center [1236, 262] width 47 height 26
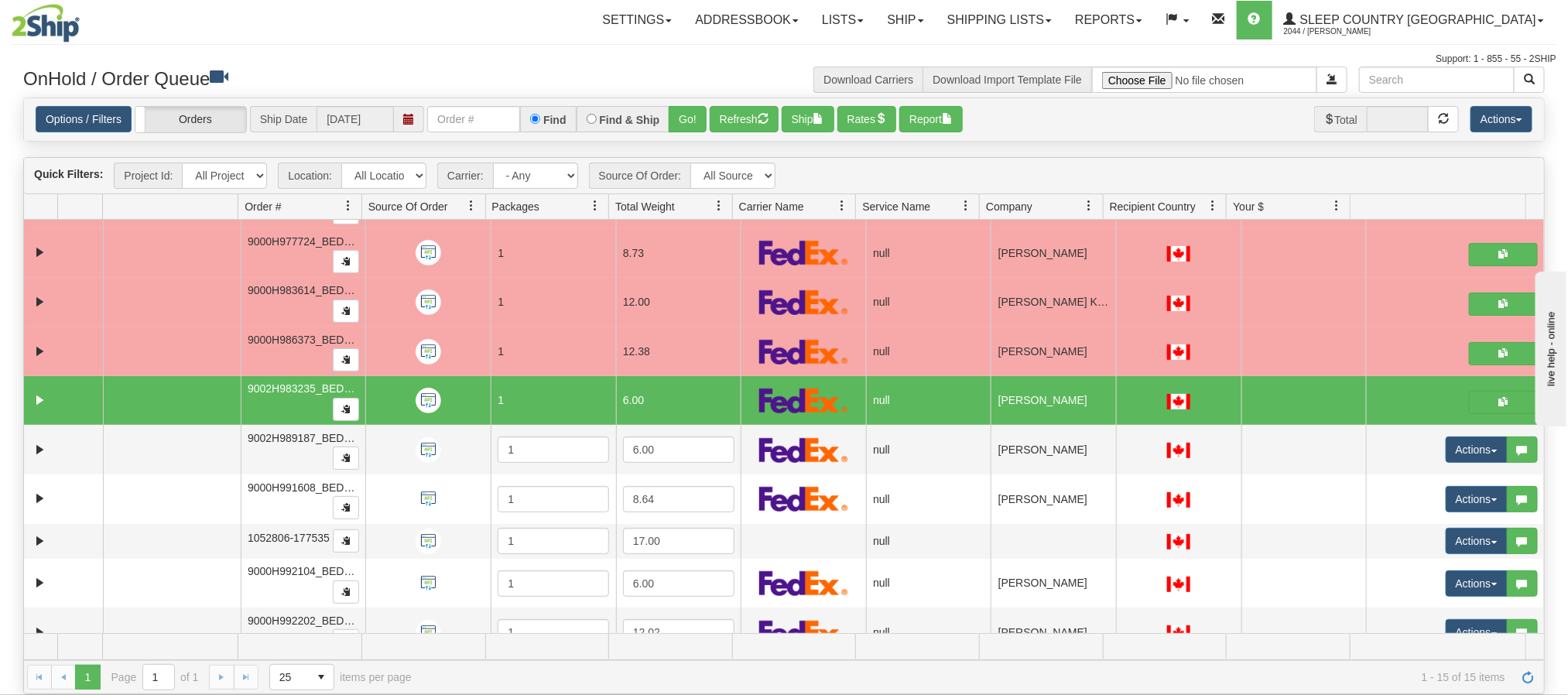
scroll to position [0, 0]
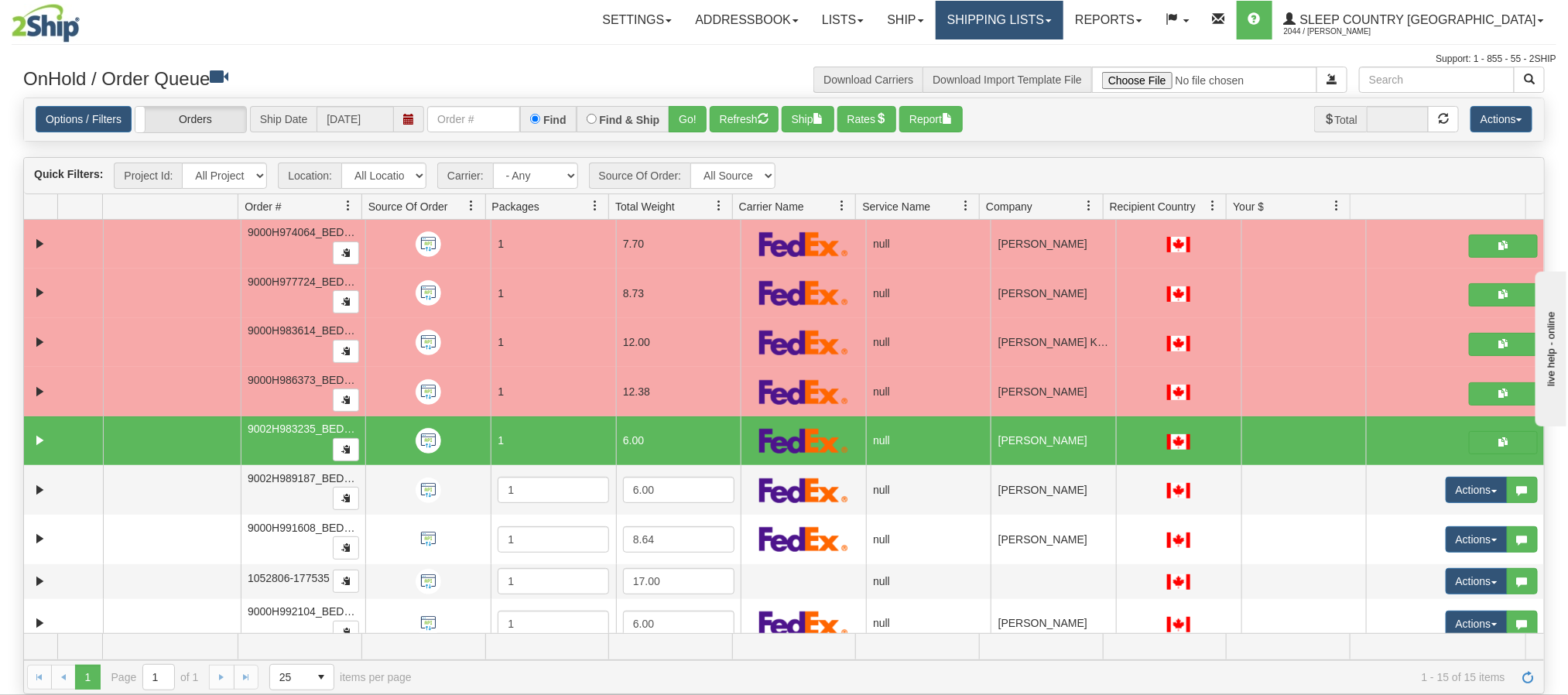
click at [1064, 22] on link "Shipping lists" at bounding box center [999, 20] width 128 height 38
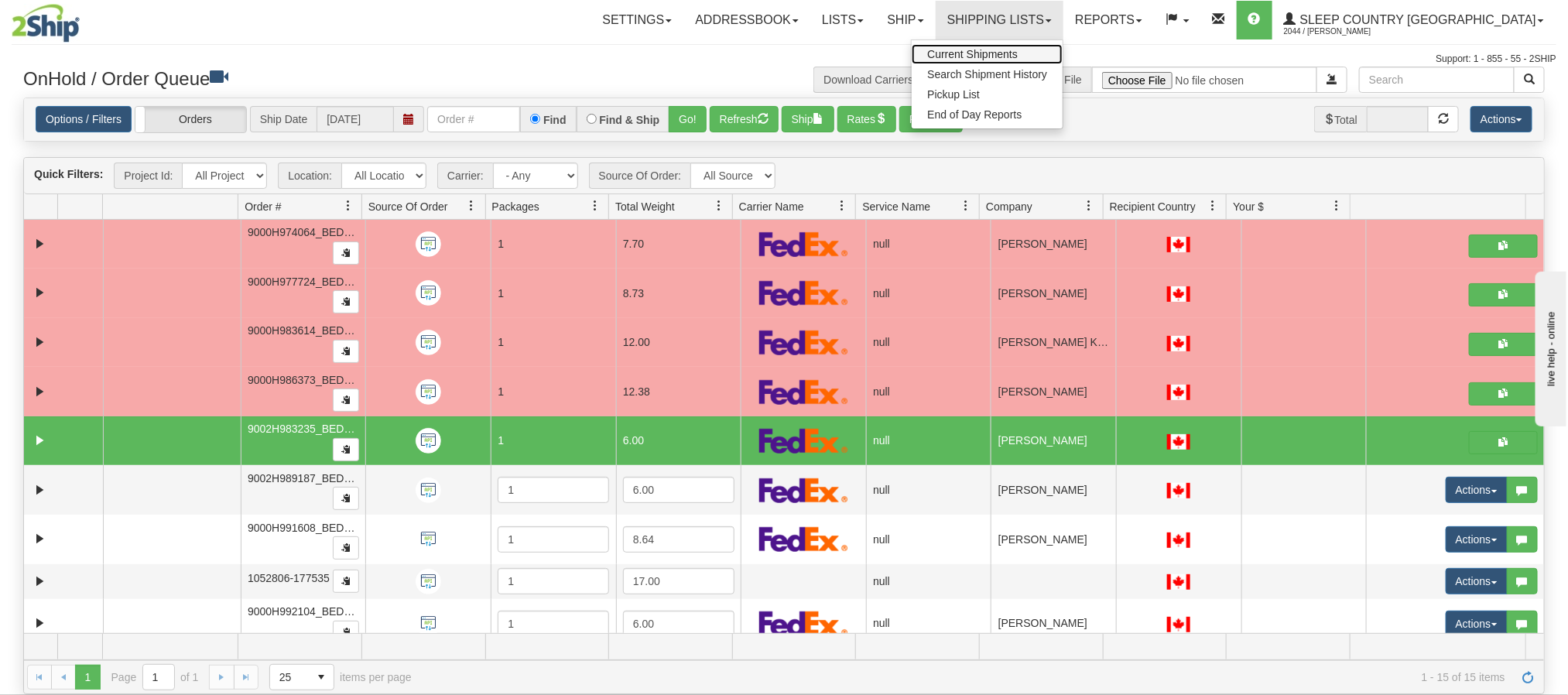
click at [1018, 54] on span "Current Shipments" at bounding box center [972, 54] width 90 height 13
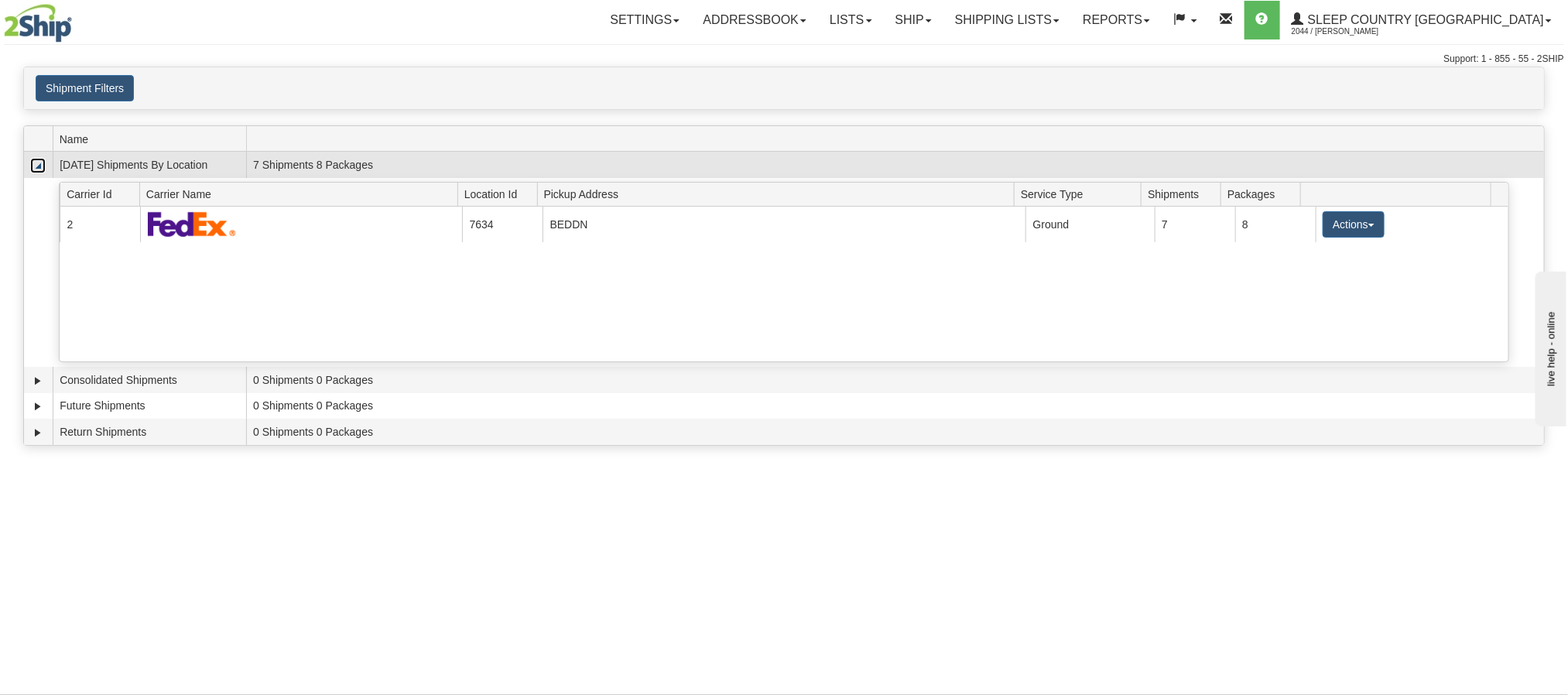
click at [37, 165] on link "Collapse" at bounding box center [38, 166] width 16 height 16
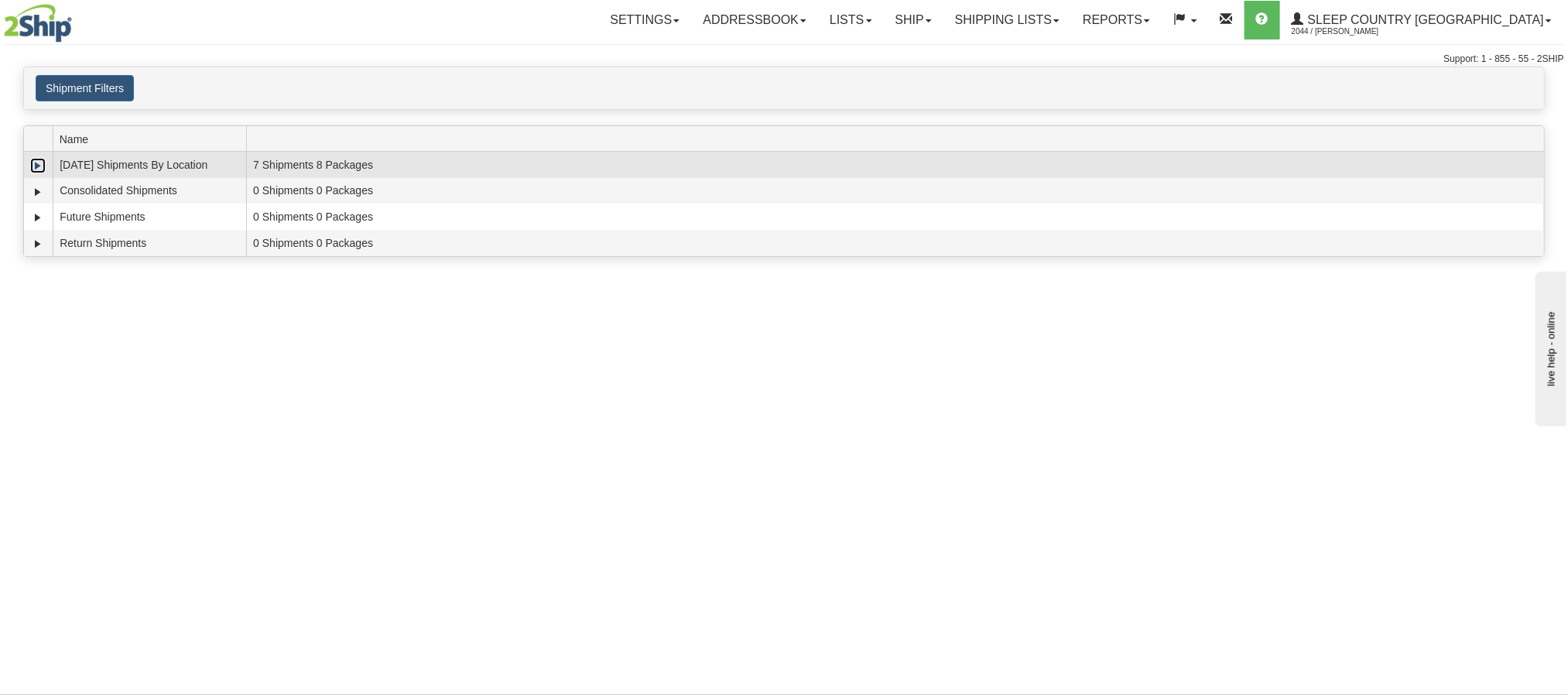
click at [37, 165] on link "Expand" at bounding box center [38, 166] width 16 height 16
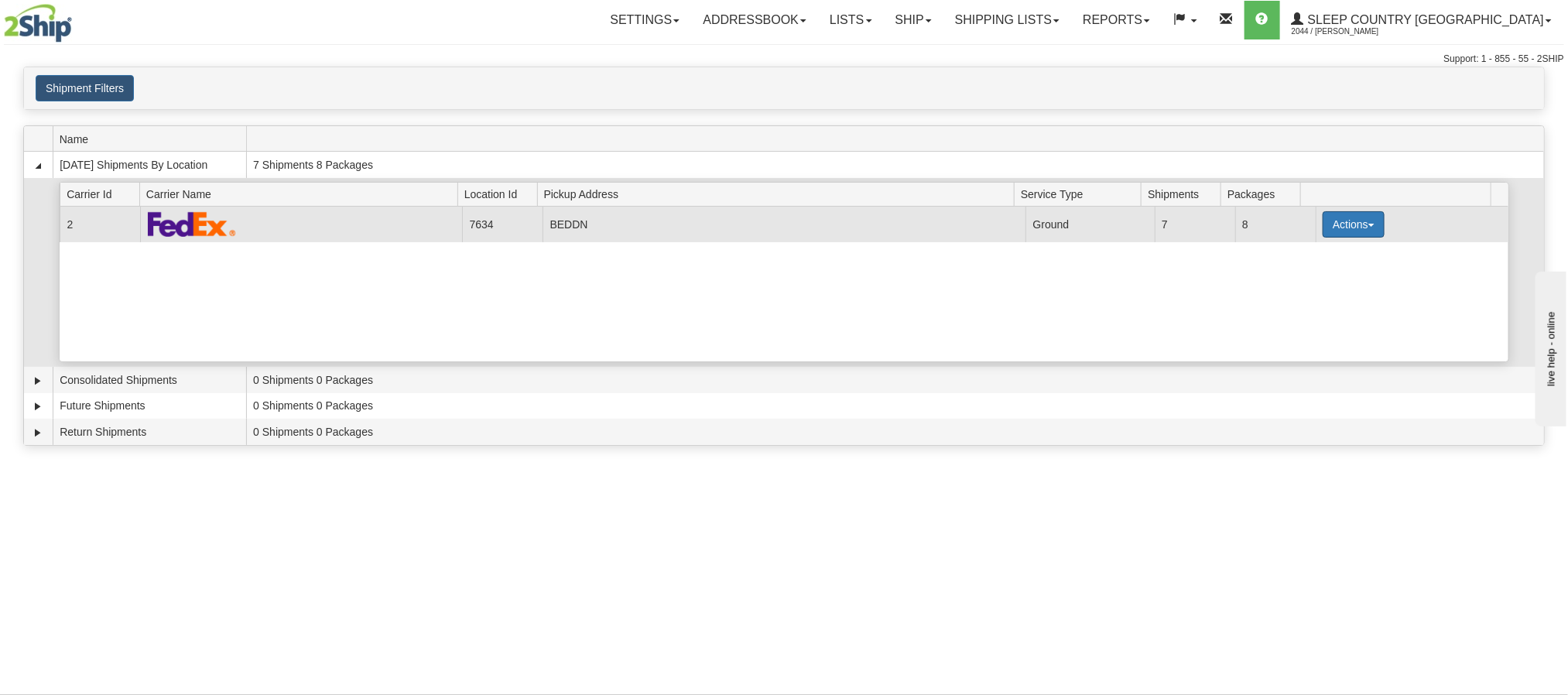
click at [1343, 225] on button "Actions" at bounding box center [1354, 224] width 62 height 27
click at [1326, 259] on link "Details" at bounding box center [1322, 254] width 124 height 20
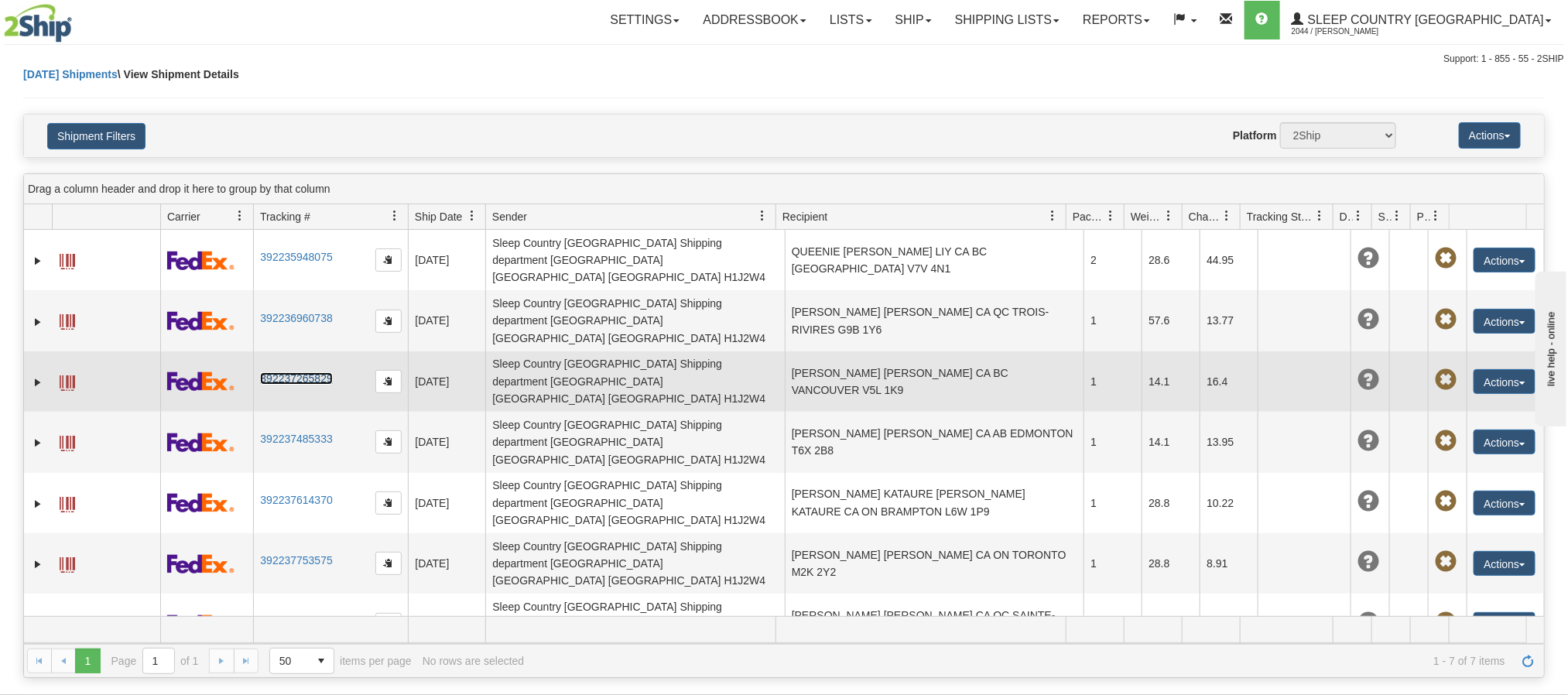
click at [309, 373] on link "392237265829" at bounding box center [297, 379] width 72 height 13
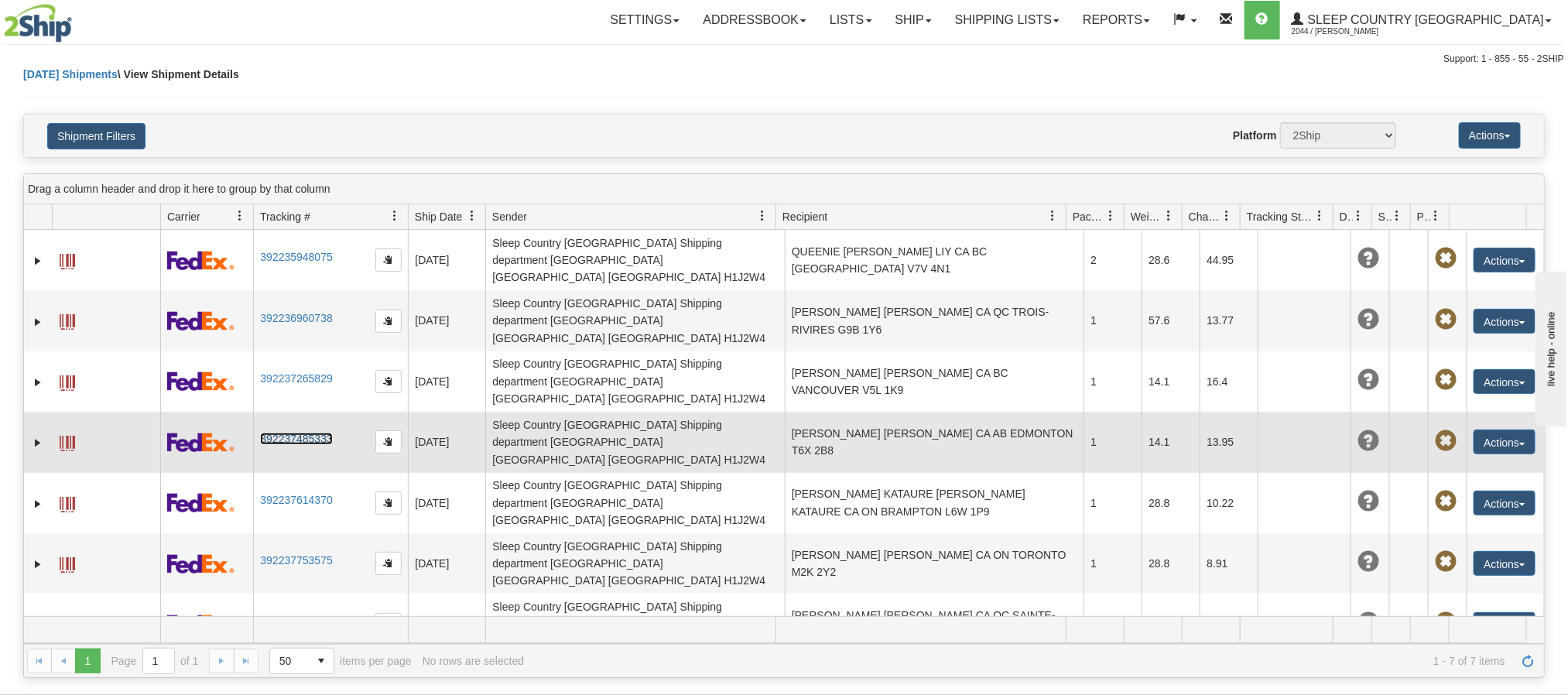
click at [297, 433] on link "392237485333" at bounding box center [297, 439] width 72 height 13
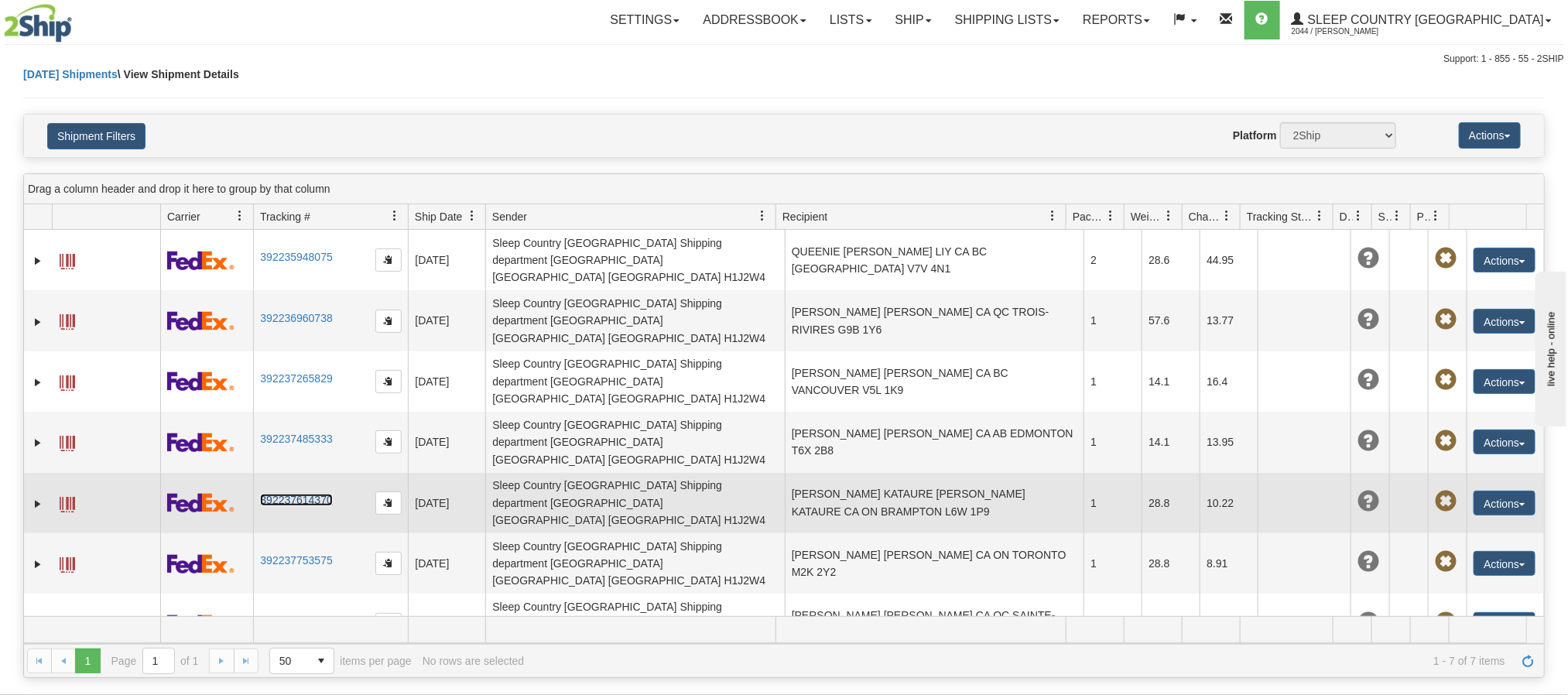
click at [328, 494] on link "392237614370" at bounding box center [297, 500] width 72 height 13
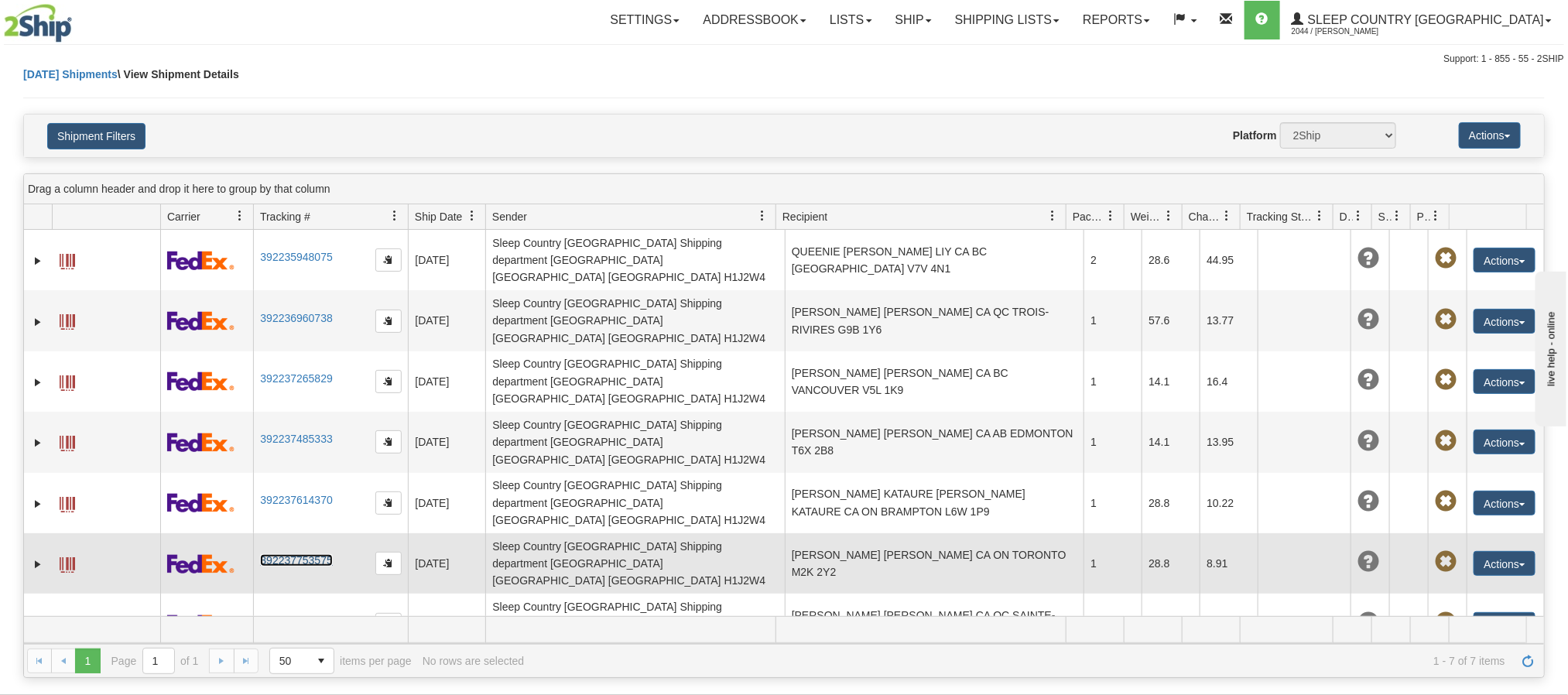
click at [289, 555] on link "392237753575" at bounding box center [297, 561] width 72 height 13
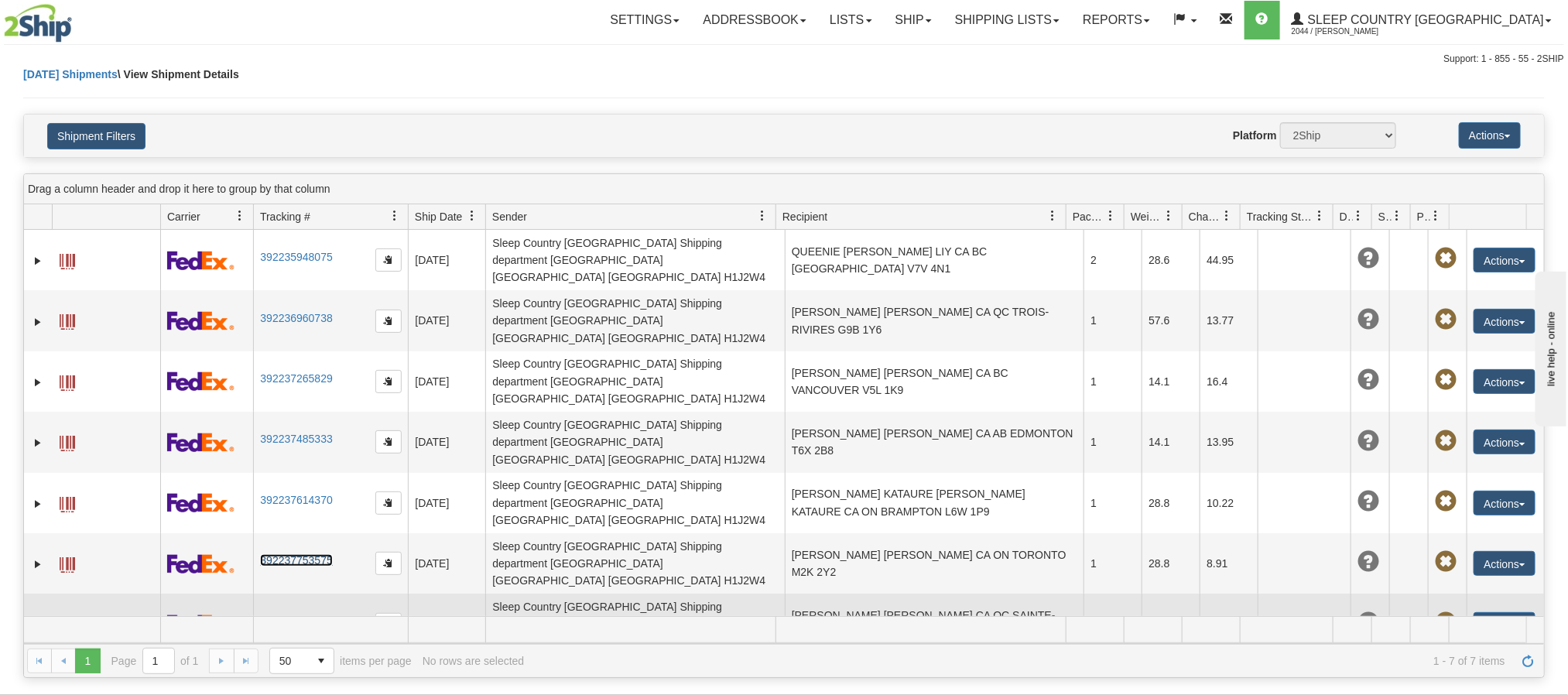
click at [305, 594] on td "392237854574" at bounding box center [330, 624] width 155 height 60
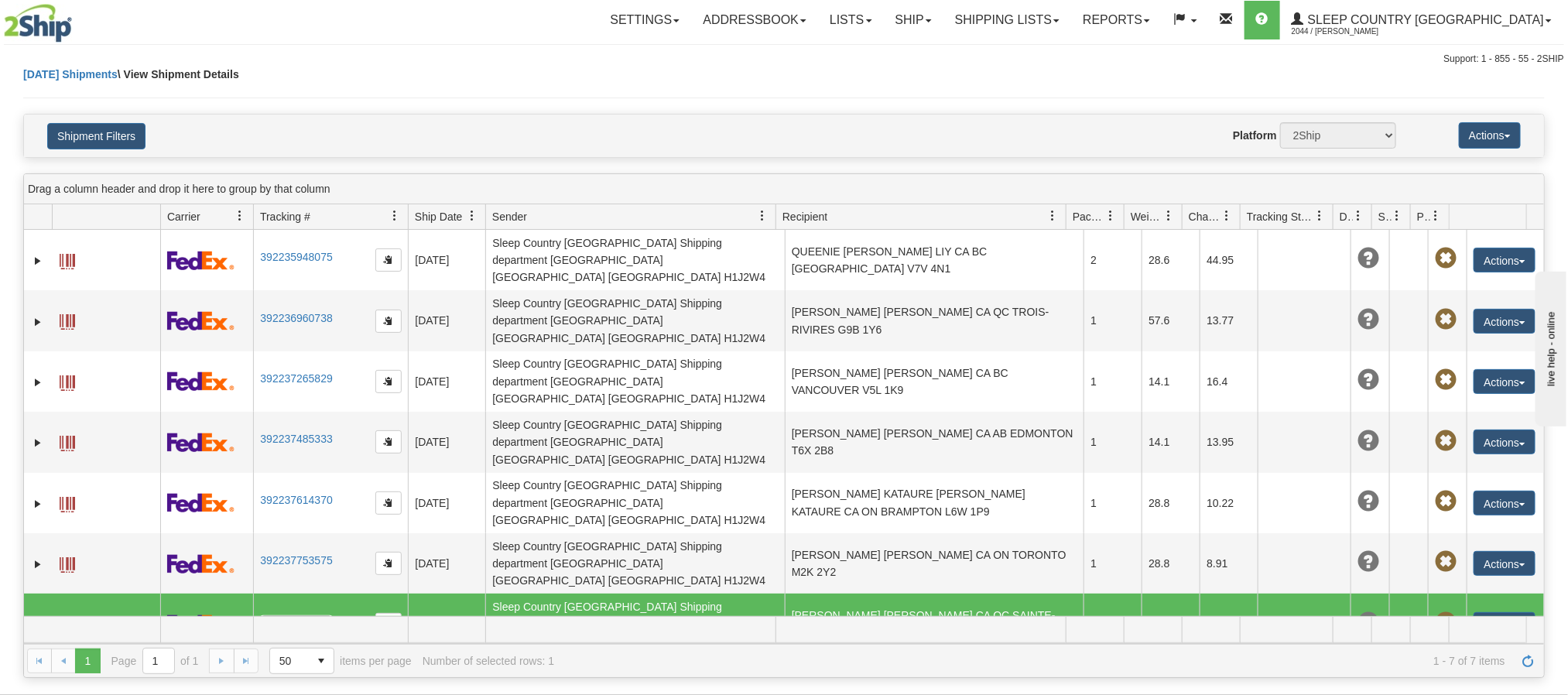
click at [315, 616] on link "392237854574" at bounding box center [297, 622] width 72 height 13
click at [1071, 19] on link "Shipping lists" at bounding box center [1007, 20] width 128 height 38
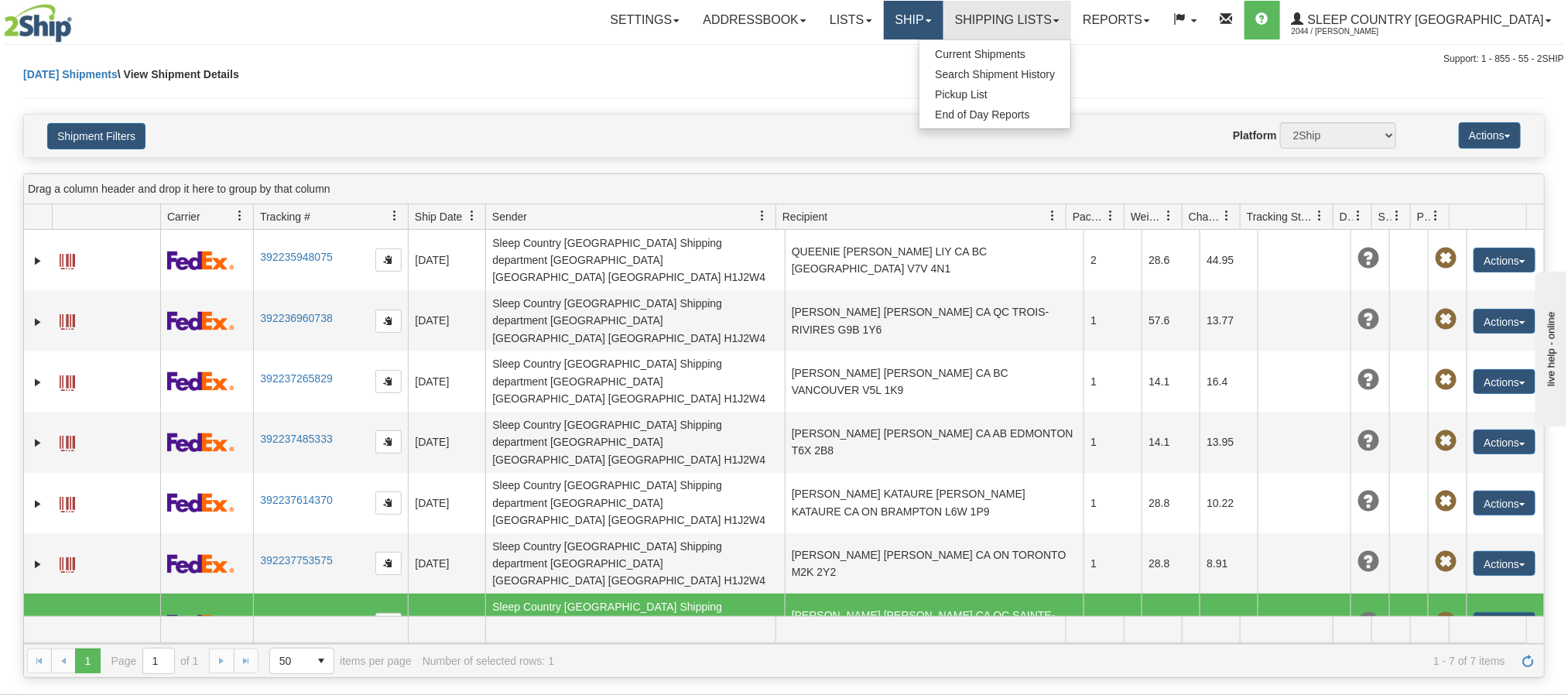
click at [944, 31] on link "Ship" at bounding box center [914, 20] width 60 height 38
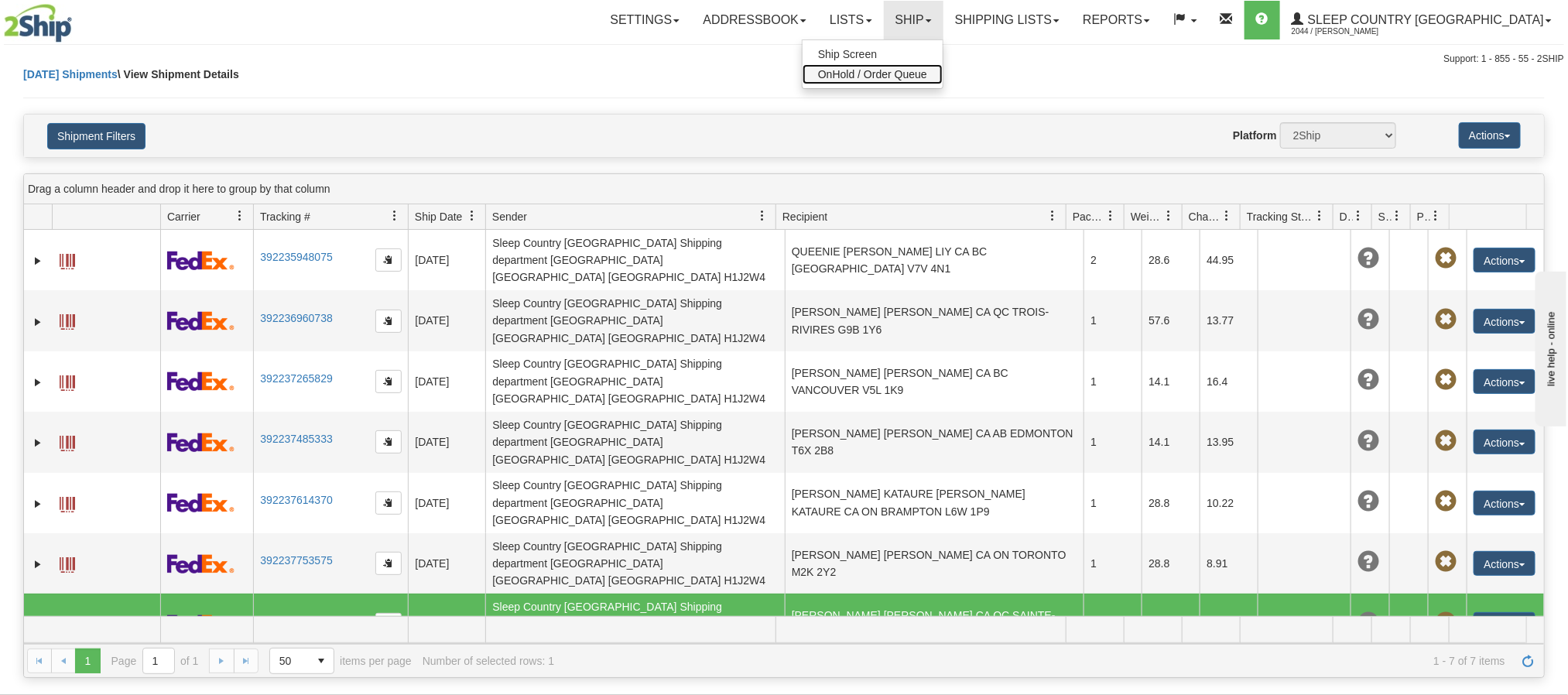
click at [927, 75] on span "OnHold / Order Queue" at bounding box center [872, 75] width 109 height 13
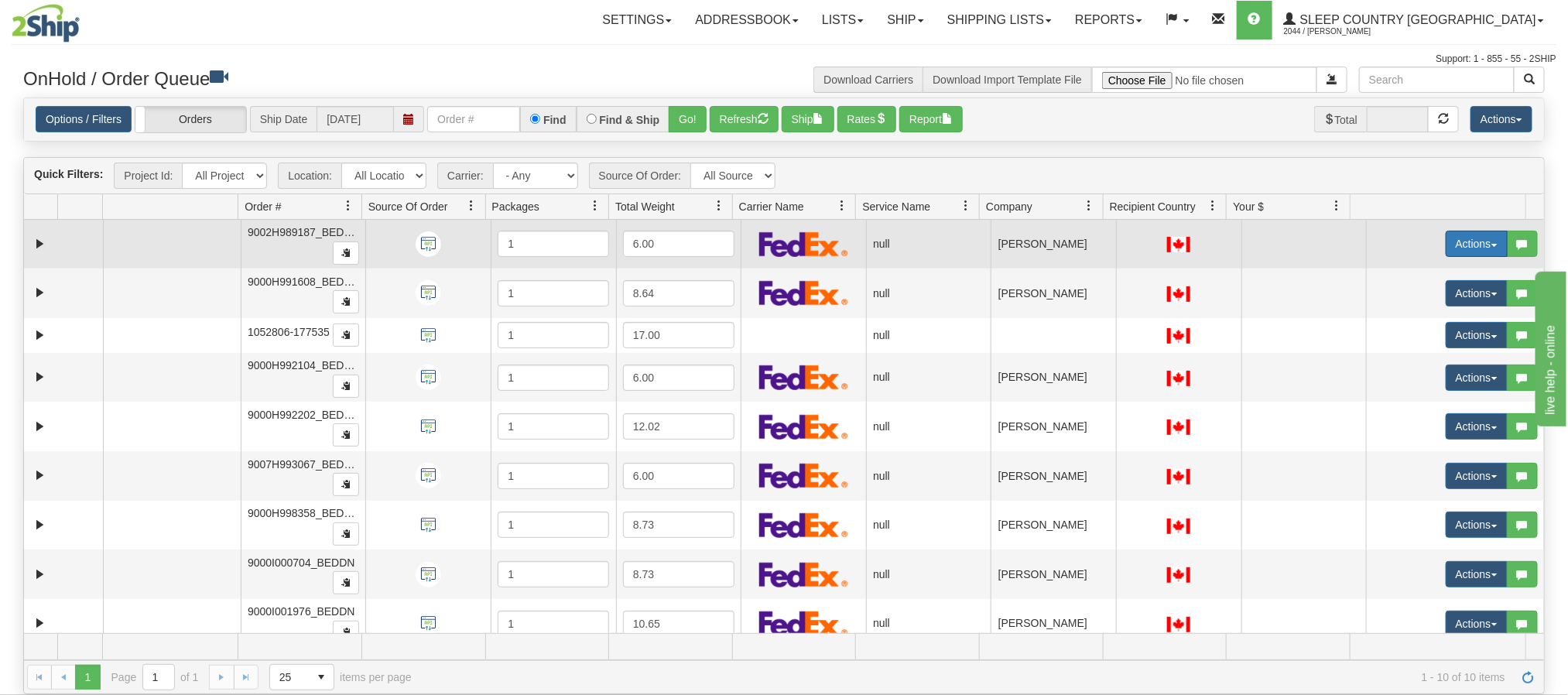
click at [1456, 244] on button "Actions" at bounding box center [1476, 244] width 62 height 27
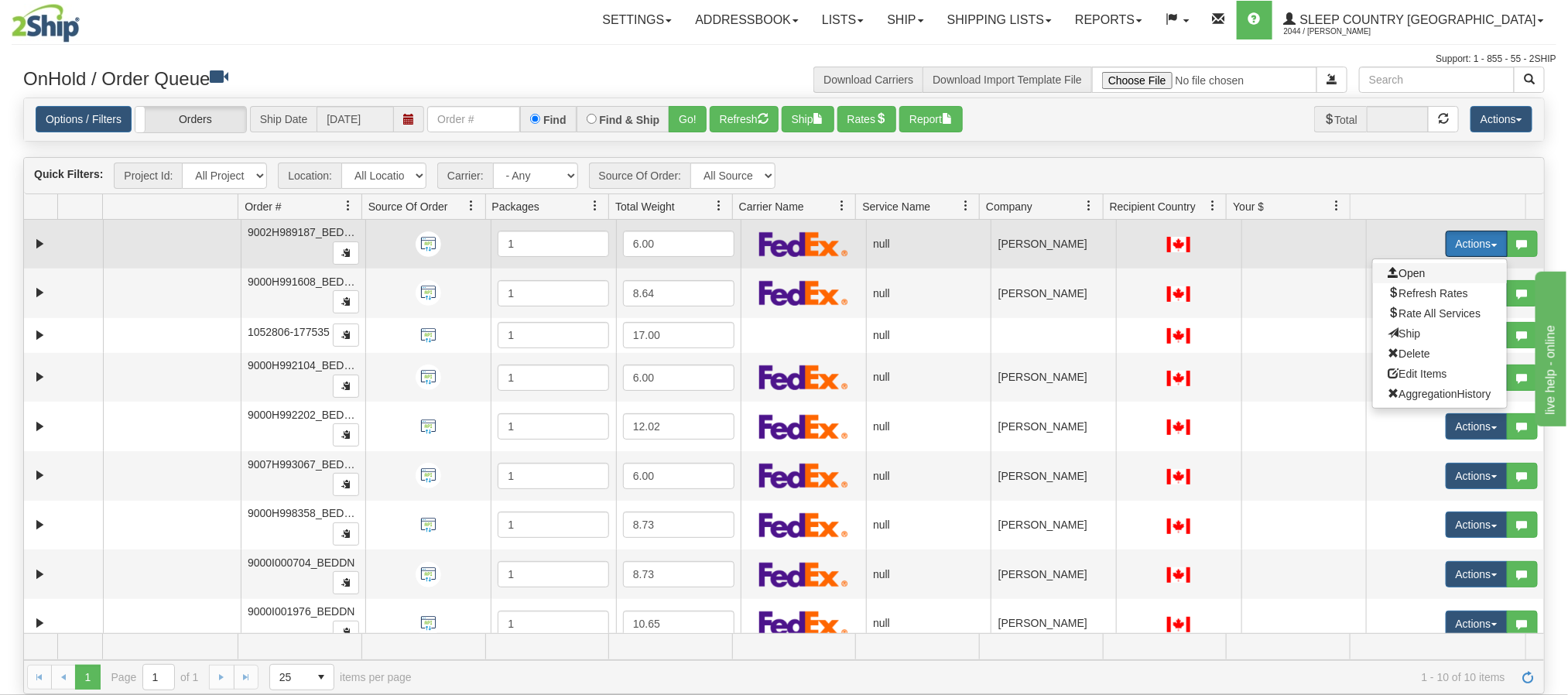
click at [1402, 276] on span "Open" at bounding box center [1406, 273] width 37 height 13
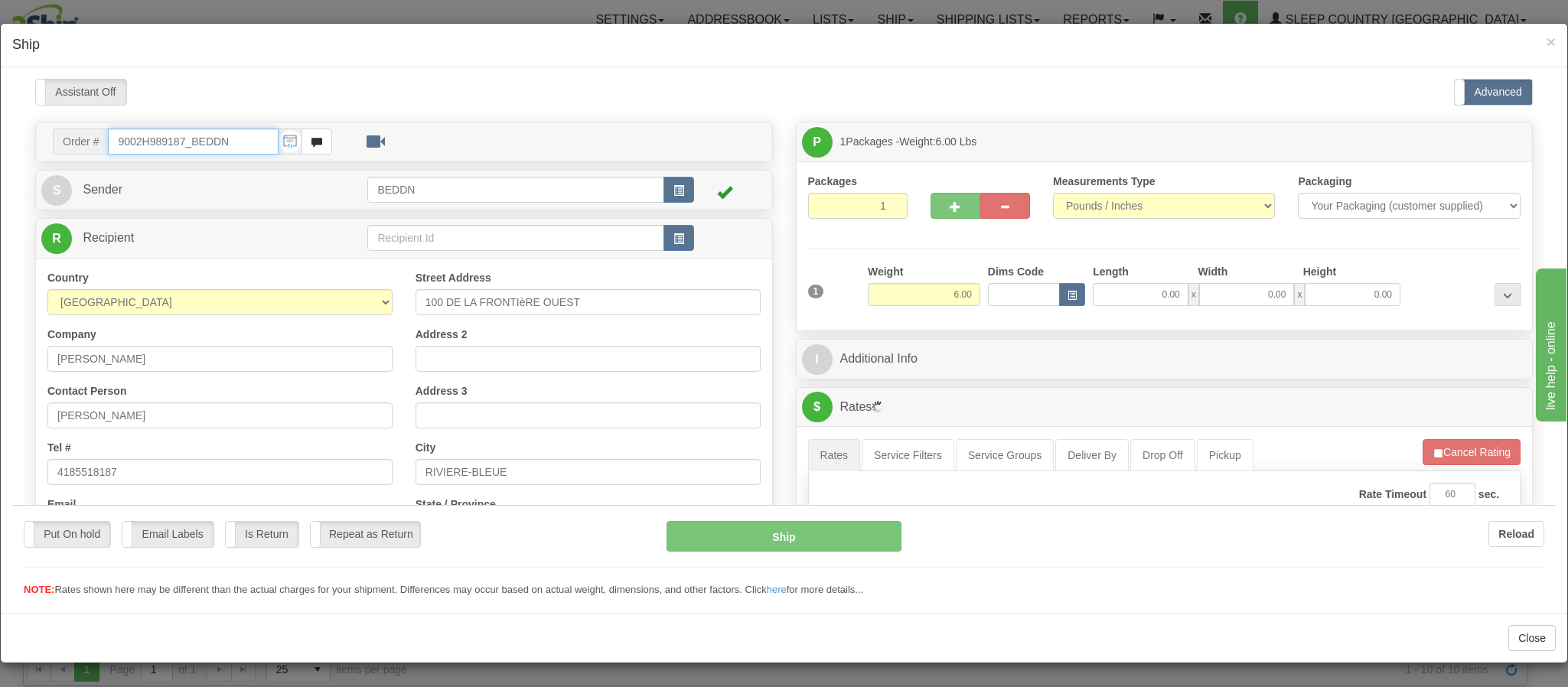
type input "12:14"
type input "16:00"
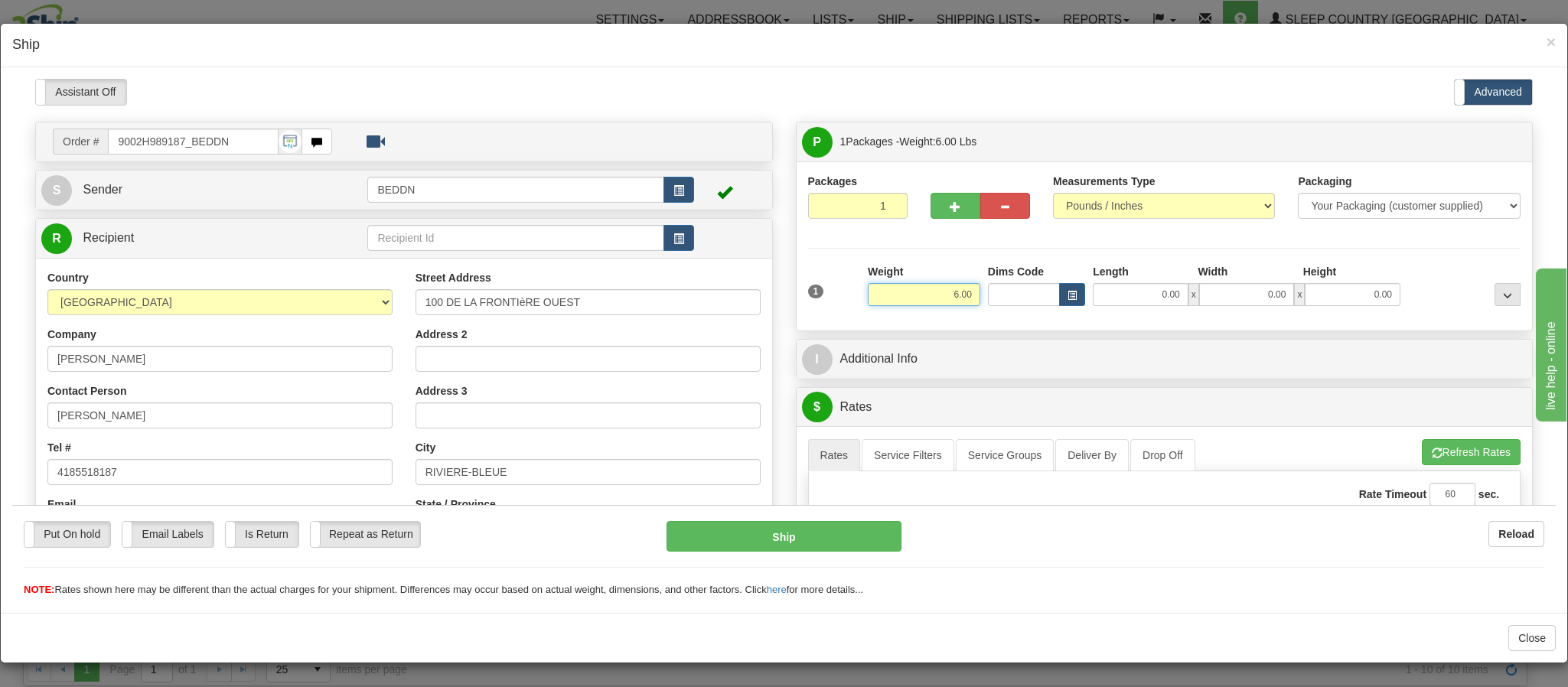
drag, startPoint x: 931, startPoint y: 302, endPoint x: 982, endPoint y: 292, distance: 52.0
click at [979, 298] on div "1 Weight 6.00 Dims Code 0.00" at bounding box center [1165, 290] width 721 height 54
type input "3.00"
click at [1119, 290] on input "0.00" at bounding box center [1140, 294] width 95 height 23
type input "10.00"
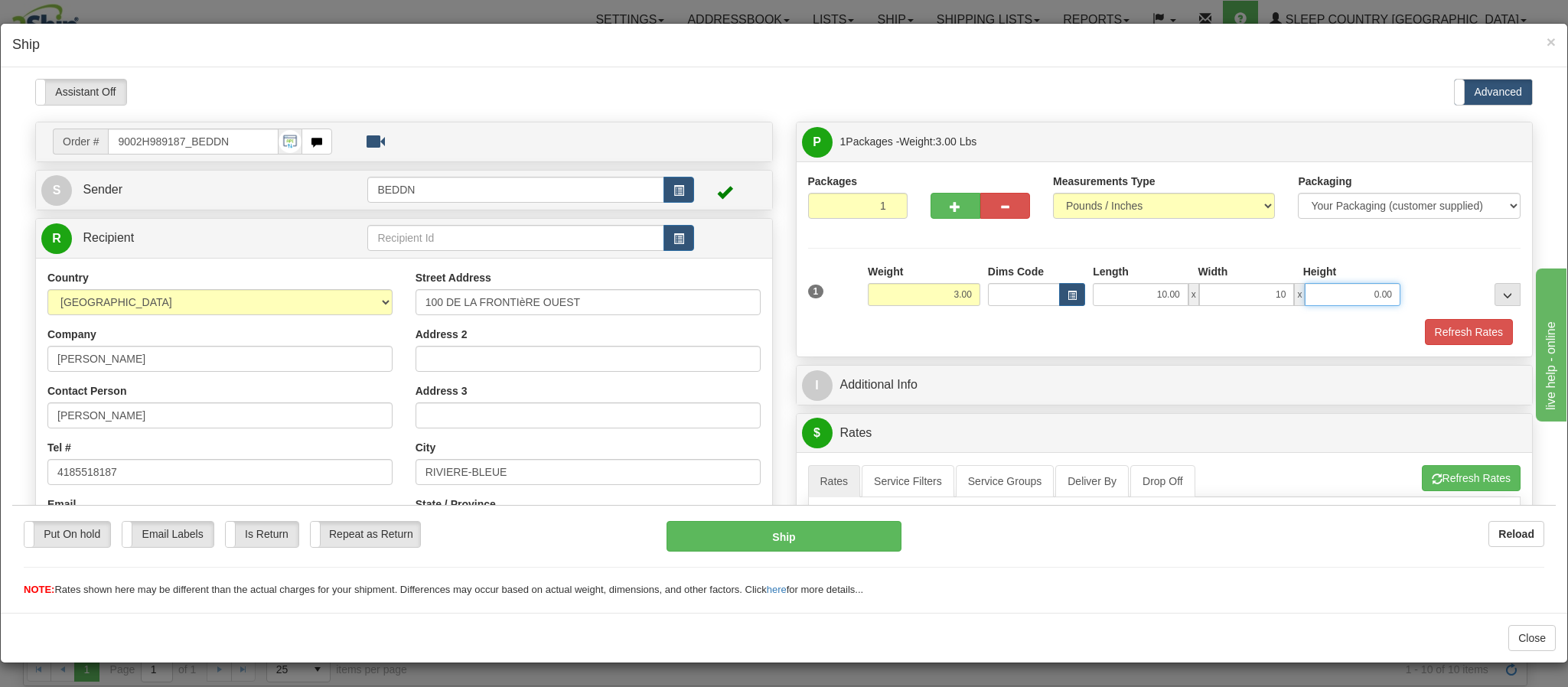
type input "10.00"
type input "20.00"
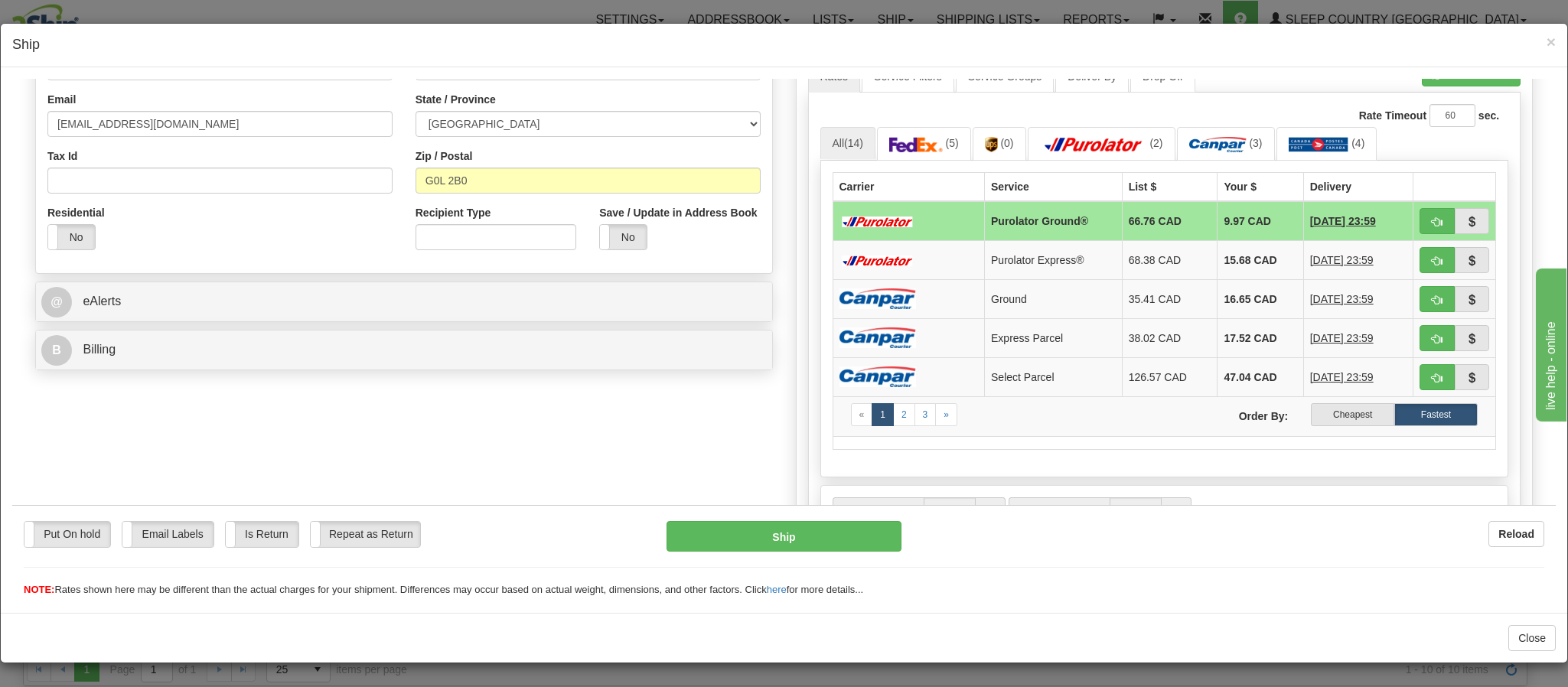
scroll to position [459, 0]
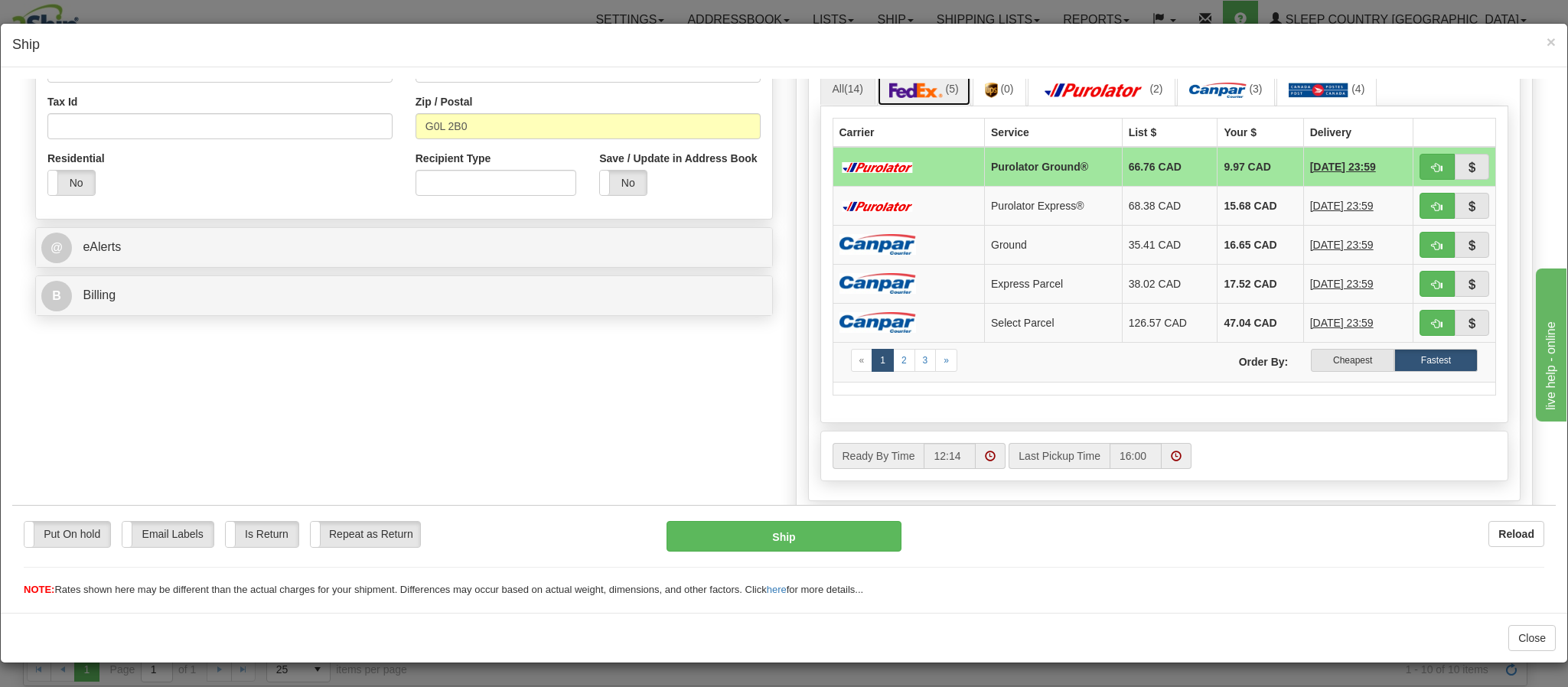
click at [906, 91] on img at bounding box center [916, 90] width 54 height 16
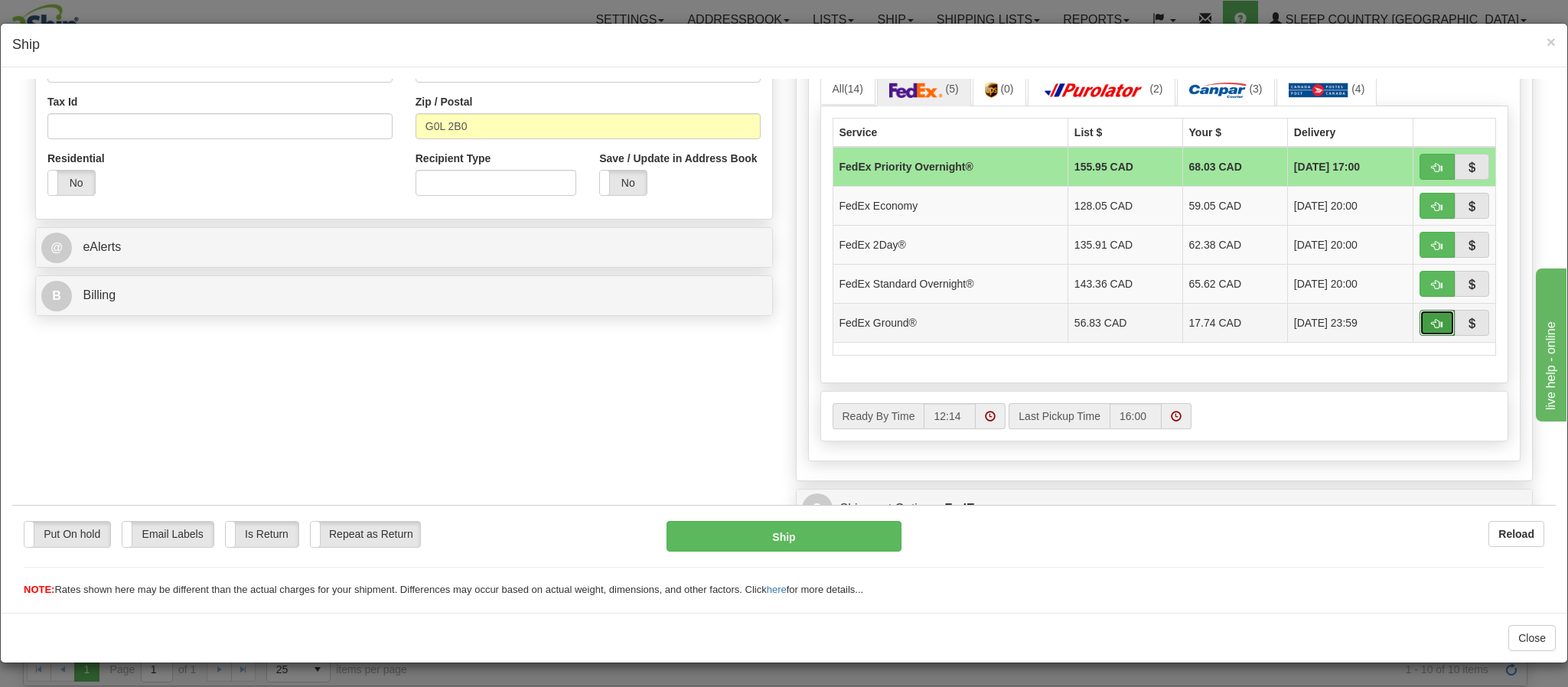
click at [1432, 328] on span "button" at bounding box center [1437, 323] width 11 height 10
type input "92"
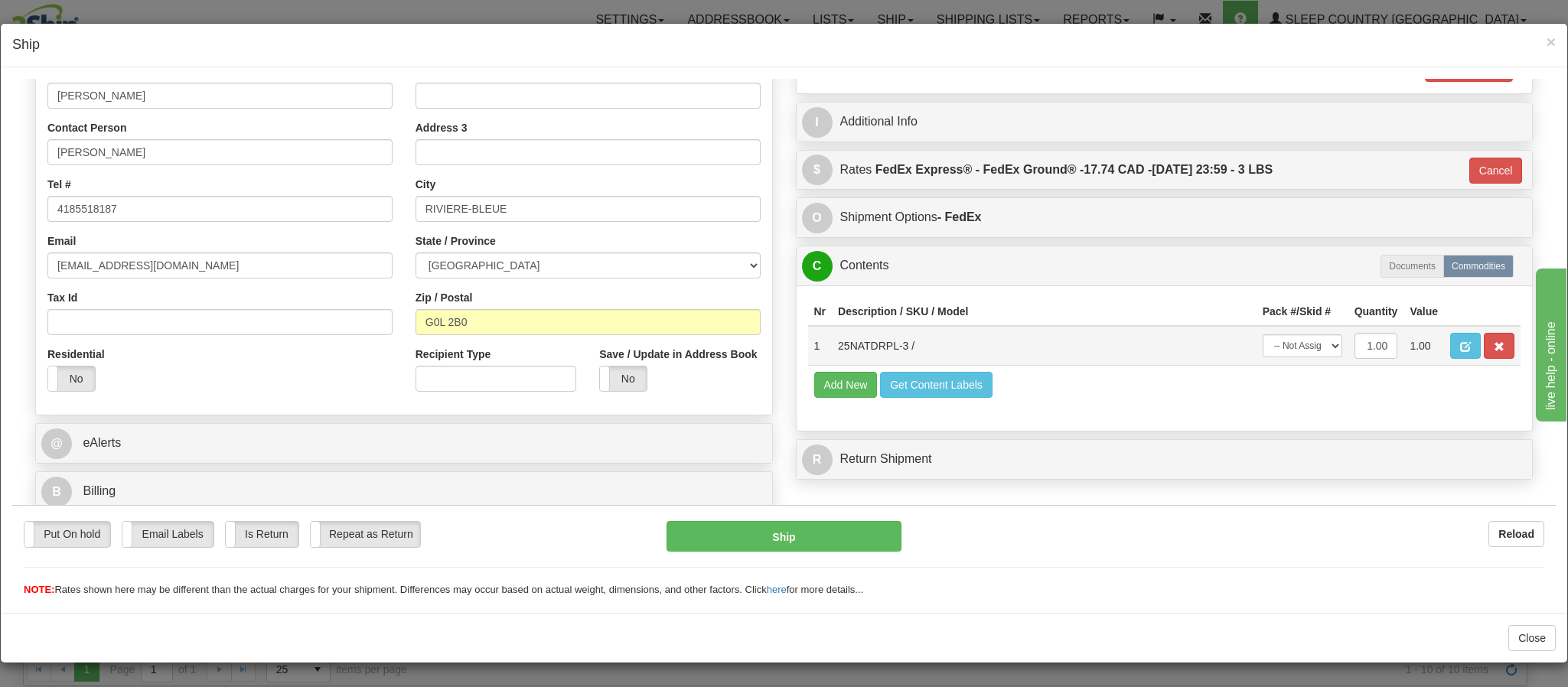
scroll to position [2, 0]
click at [740, 537] on button "Ship" at bounding box center [784, 535] width 234 height 30
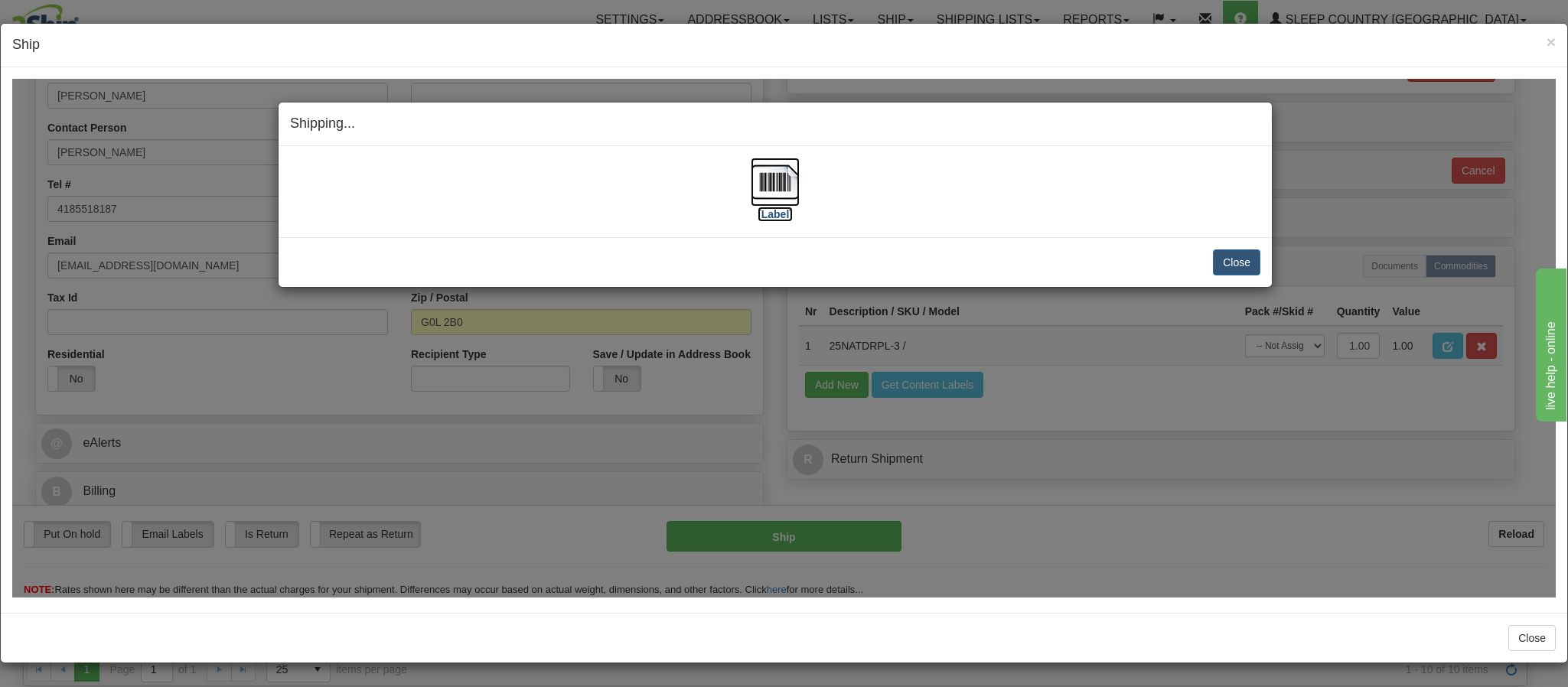
click at [763, 183] on img at bounding box center [775, 181] width 49 height 49
click at [1224, 258] on button "Close" at bounding box center [1236, 262] width 47 height 26
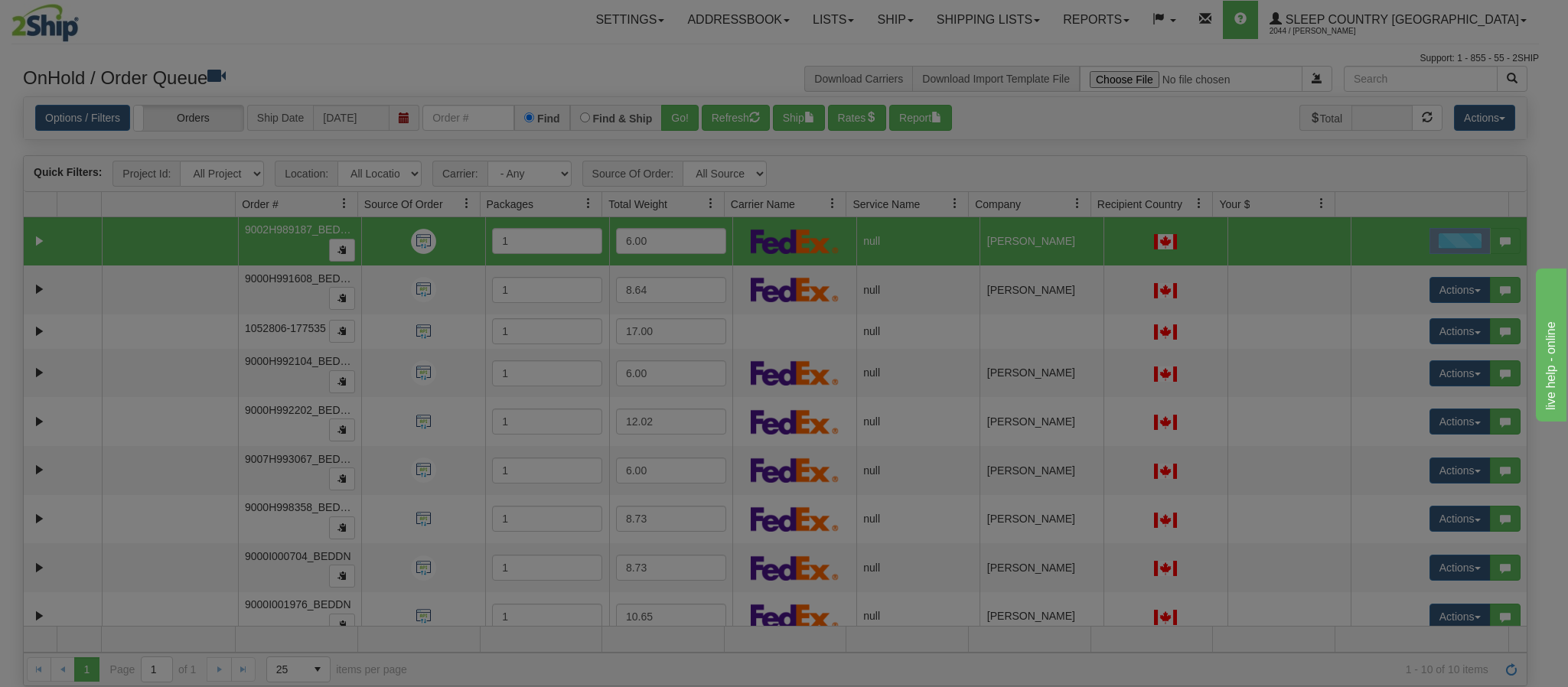
scroll to position [0, 0]
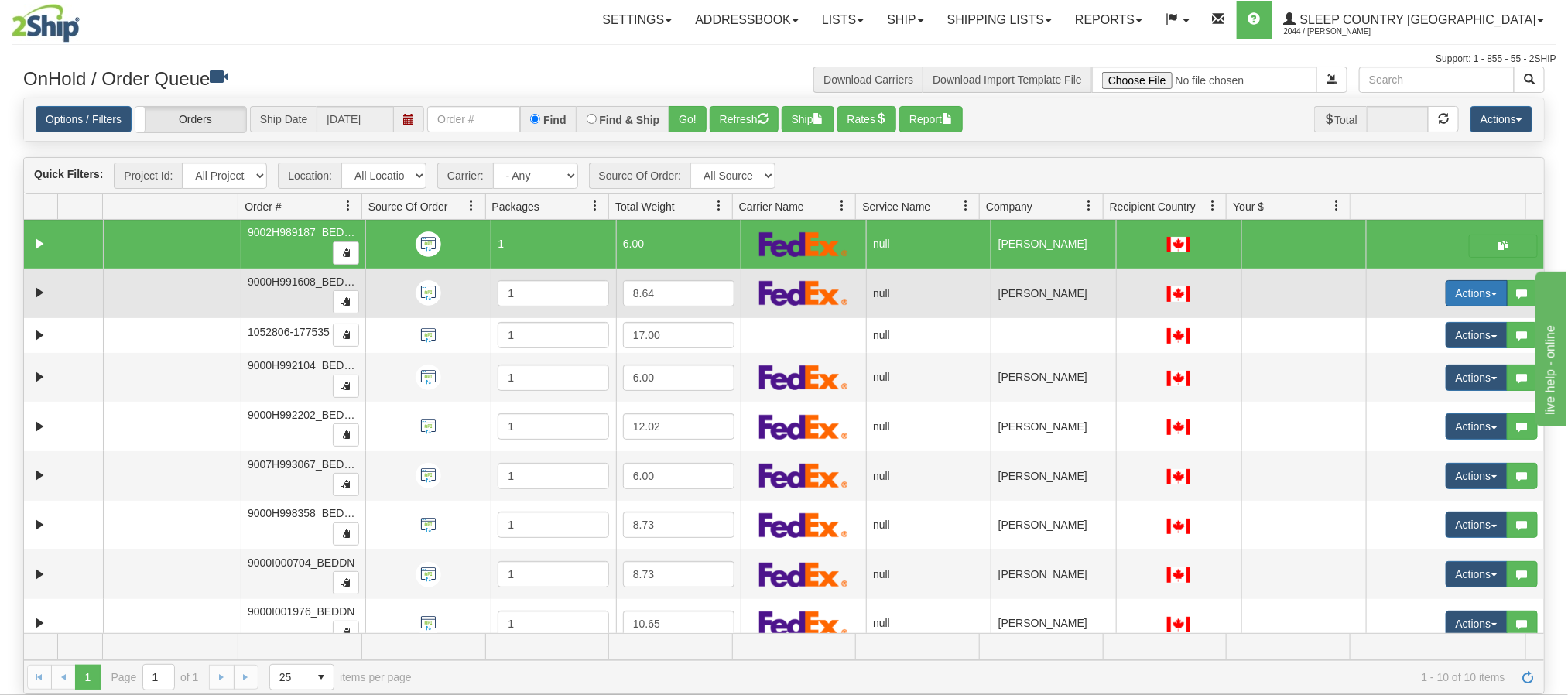
click at [1446, 303] on button "Actions" at bounding box center [1476, 293] width 62 height 27
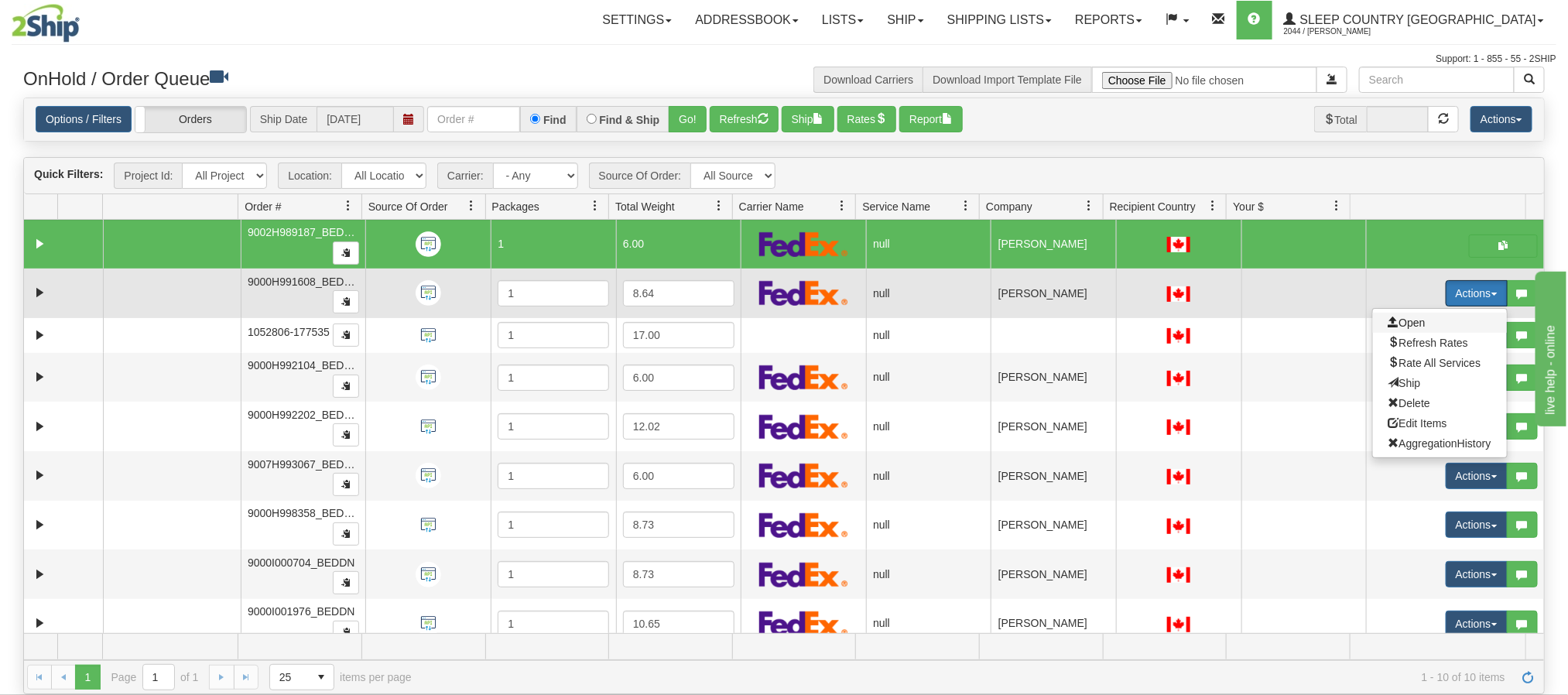
click at [1399, 326] on span "Open" at bounding box center [1406, 323] width 37 height 13
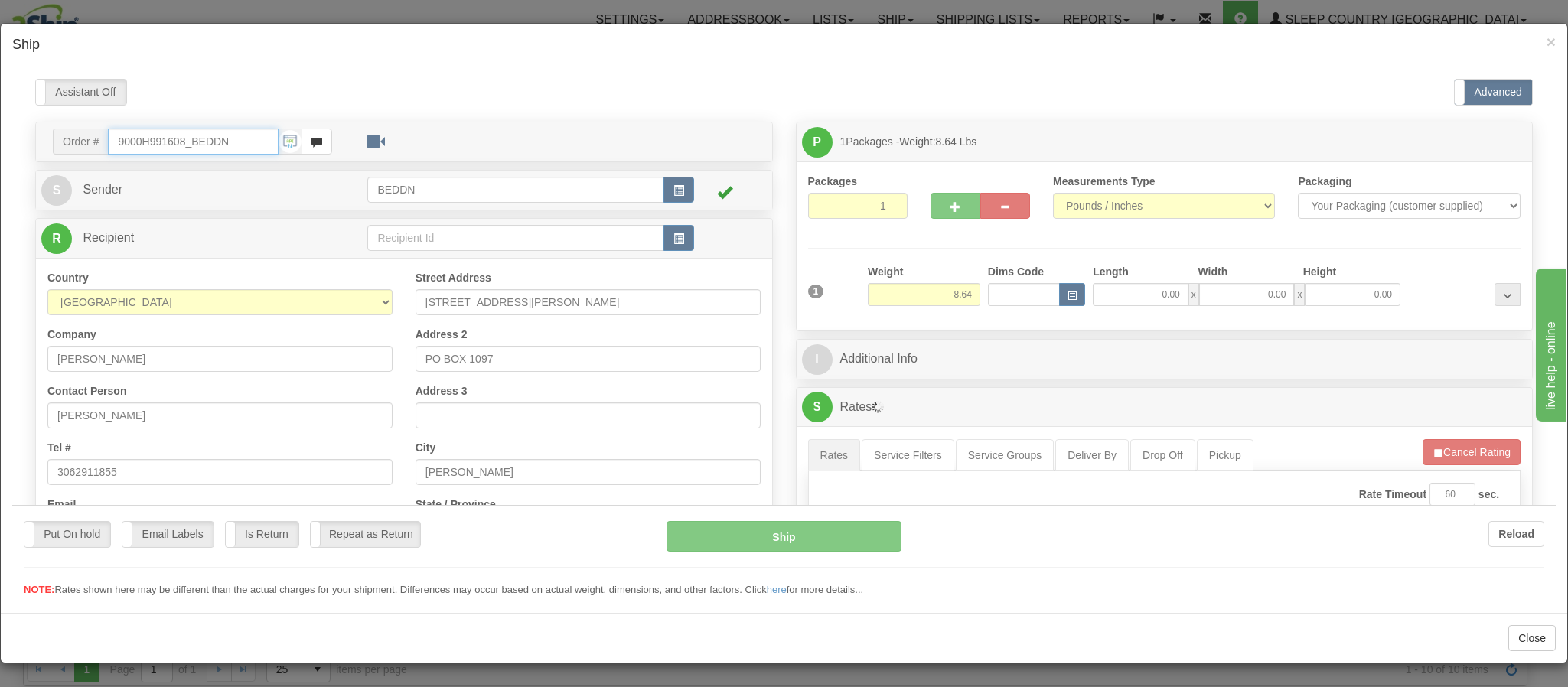
type input "12:29"
type input "16:00"
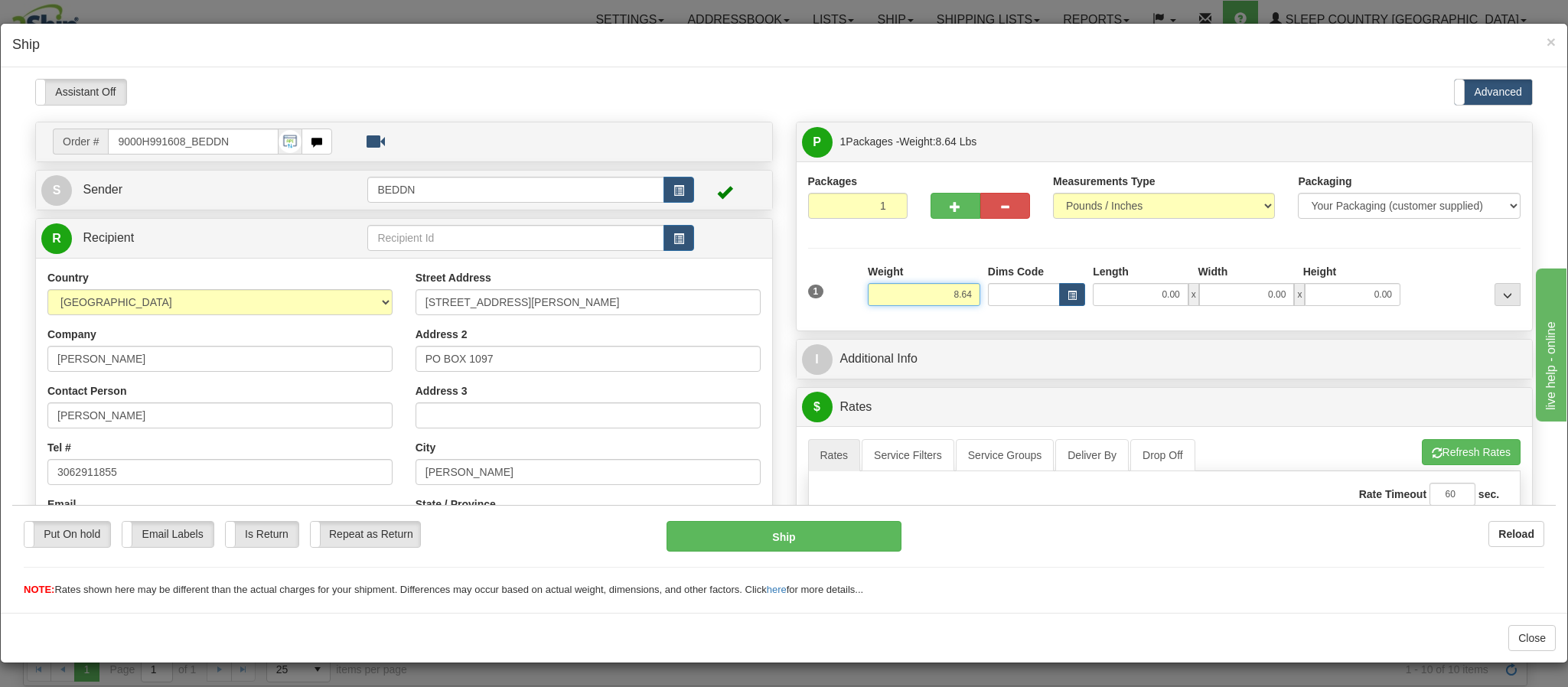
click at [924, 300] on input "8.64" at bounding box center [924, 294] width 112 height 23
drag, startPoint x: 931, startPoint y: 295, endPoint x: 950, endPoint y: 293, distance: 19.1
click at [950, 293] on input "8.64" at bounding box center [924, 294] width 112 height 23
type input "5.00"
type input "16"
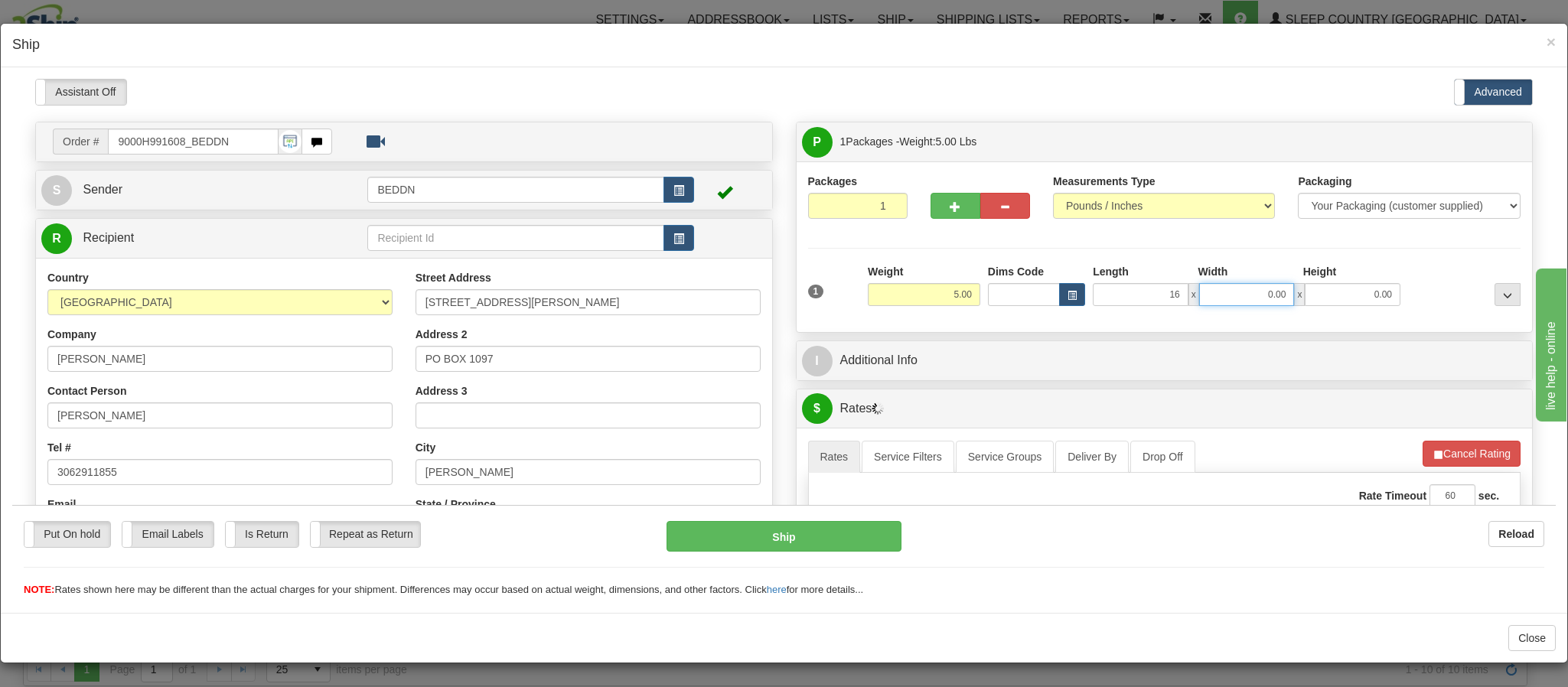
type input "1"
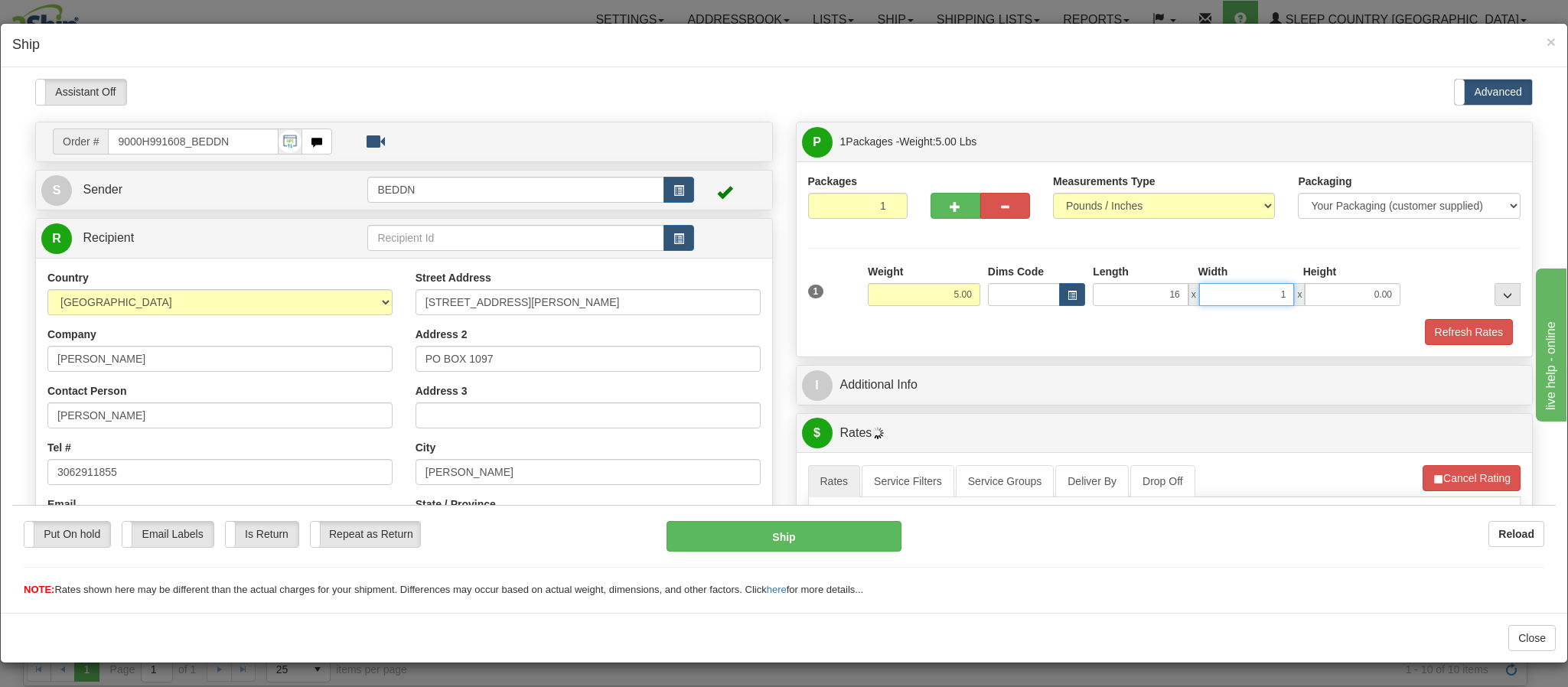
type input "16.00"
type input "10"
type input "10.00"
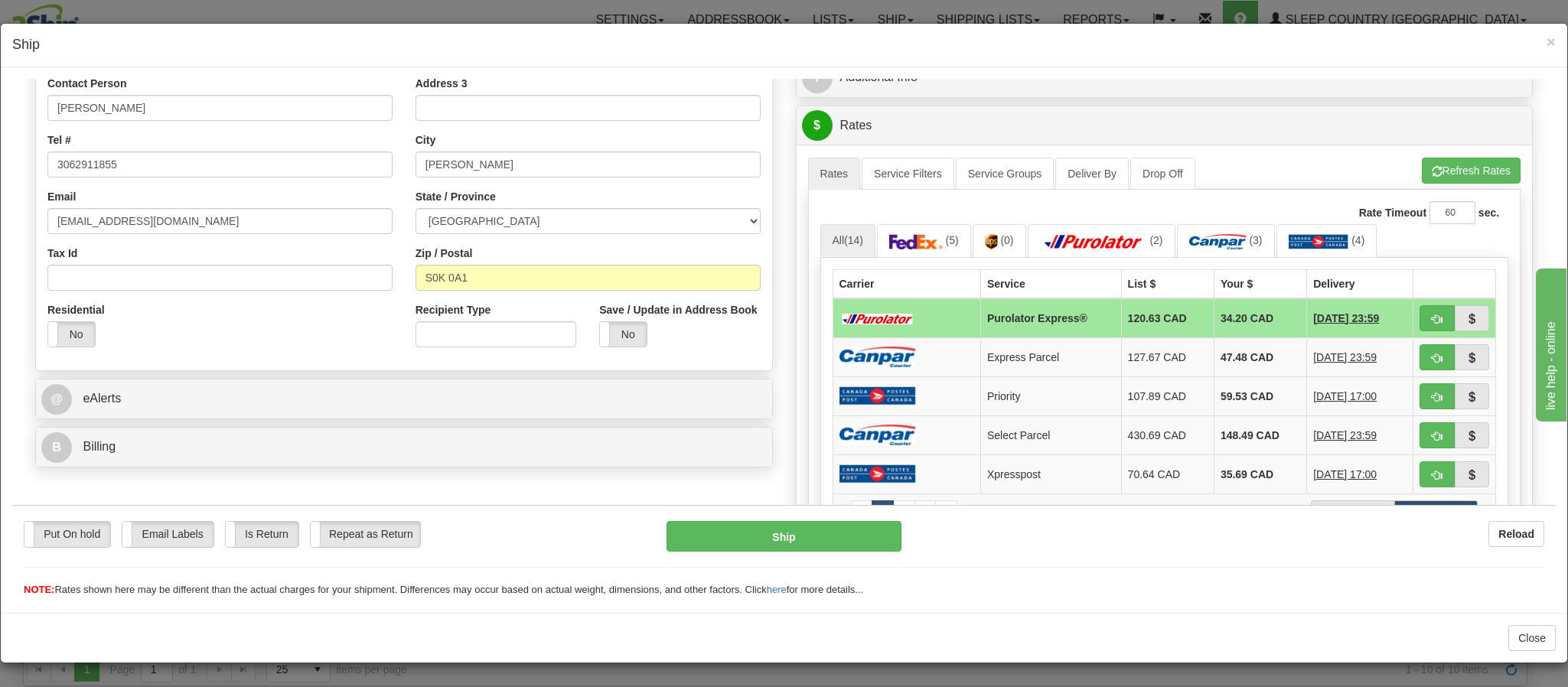
scroll to position [344, 0]
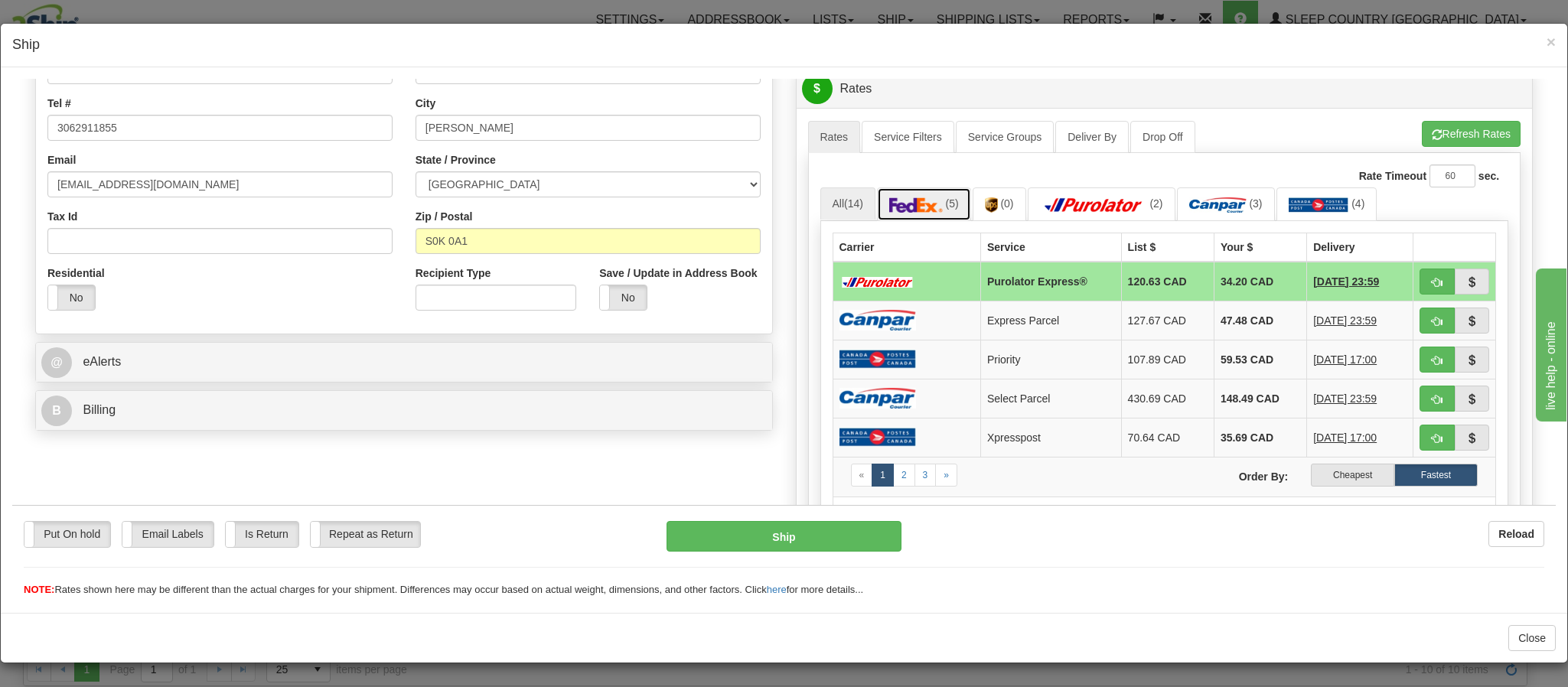
drag, startPoint x: 917, startPoint y: 217, endPoint x: 942, endPoint y: 221, distance: 25.3
click at [917, 217] on link "(5)" at bounding box center [924, 203] width 94 height 33
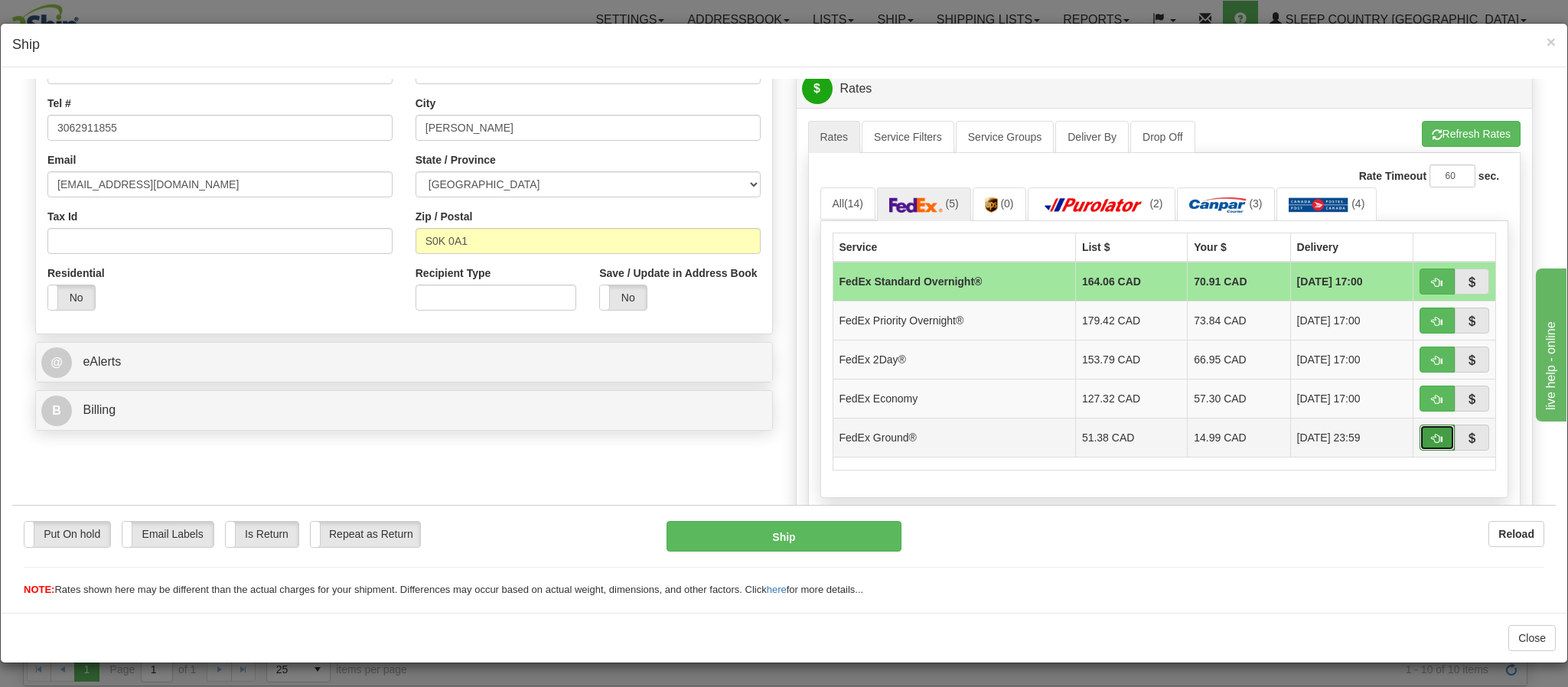
click at [1432, 443] on span "button" at bounding box center [1437, 438] width 11 height 10
type input "92"
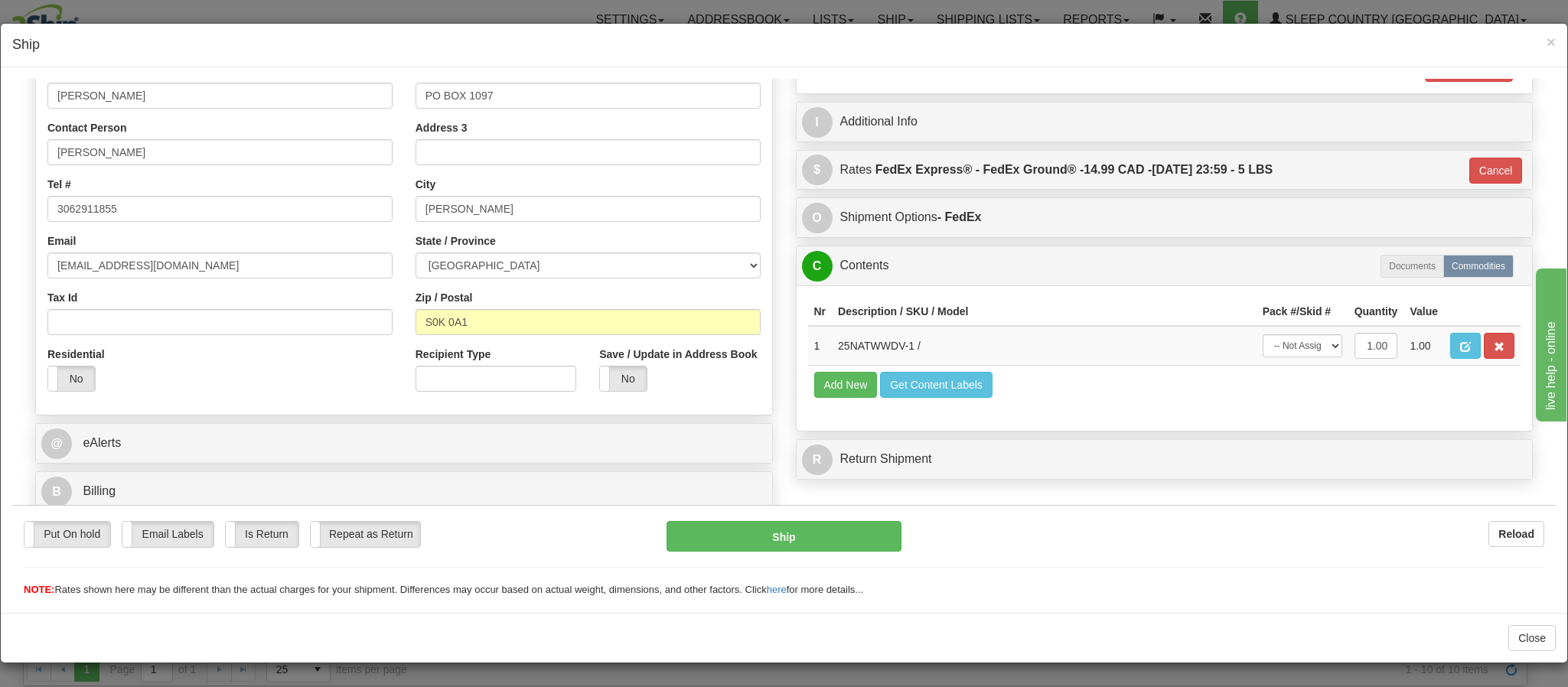
scroll to position [283, 0]
click at [718, 529] on button "Ship" at bounding box center [784, 535] width 234 height 30
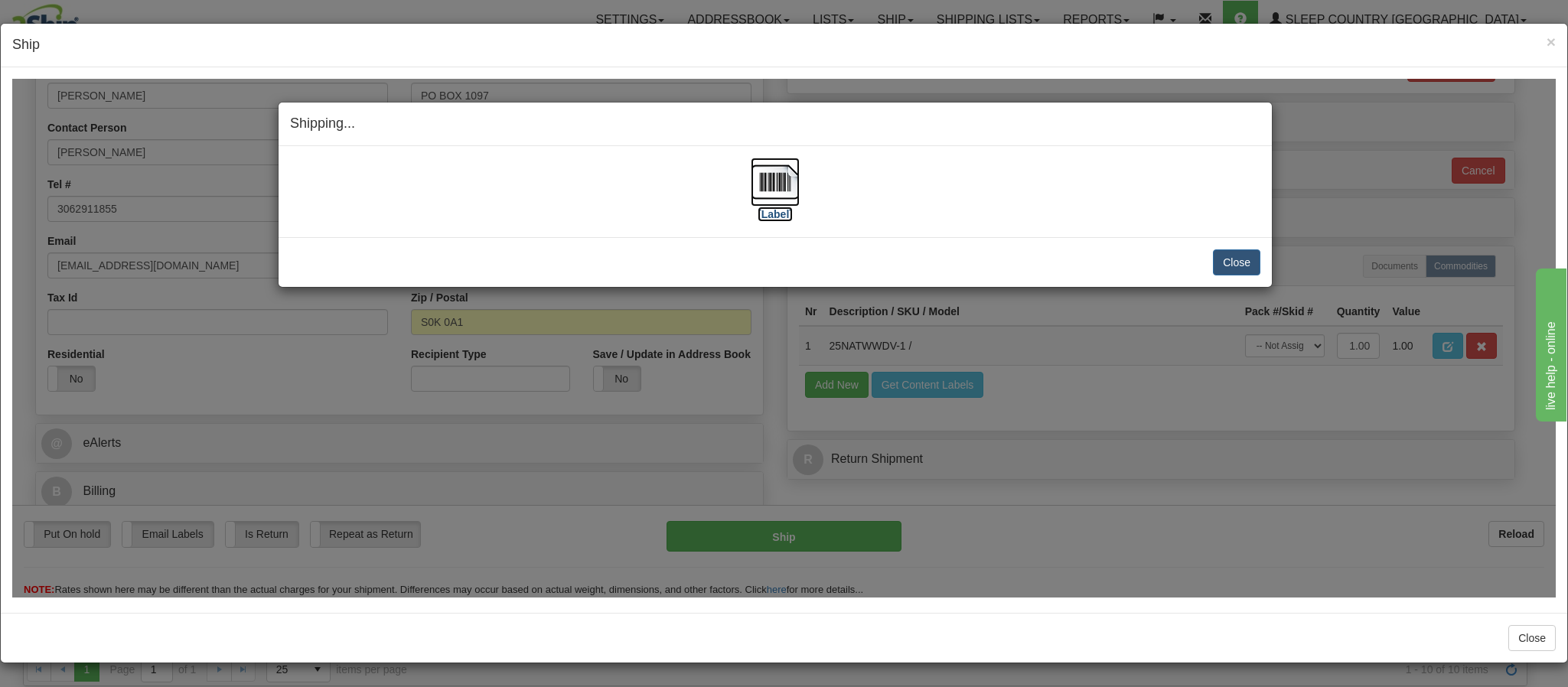
click at [754, 197] on img at bounding box center [775, 181] width 49 height 49
click at [952, 109] on div "Shipping... Your SHIPMENT will EXPIRE in" at bounding box center [775, 123] width 993 height 43
click at [1235, 263] on button "Close" at bounding box center [1236, 262] width 47 height 26
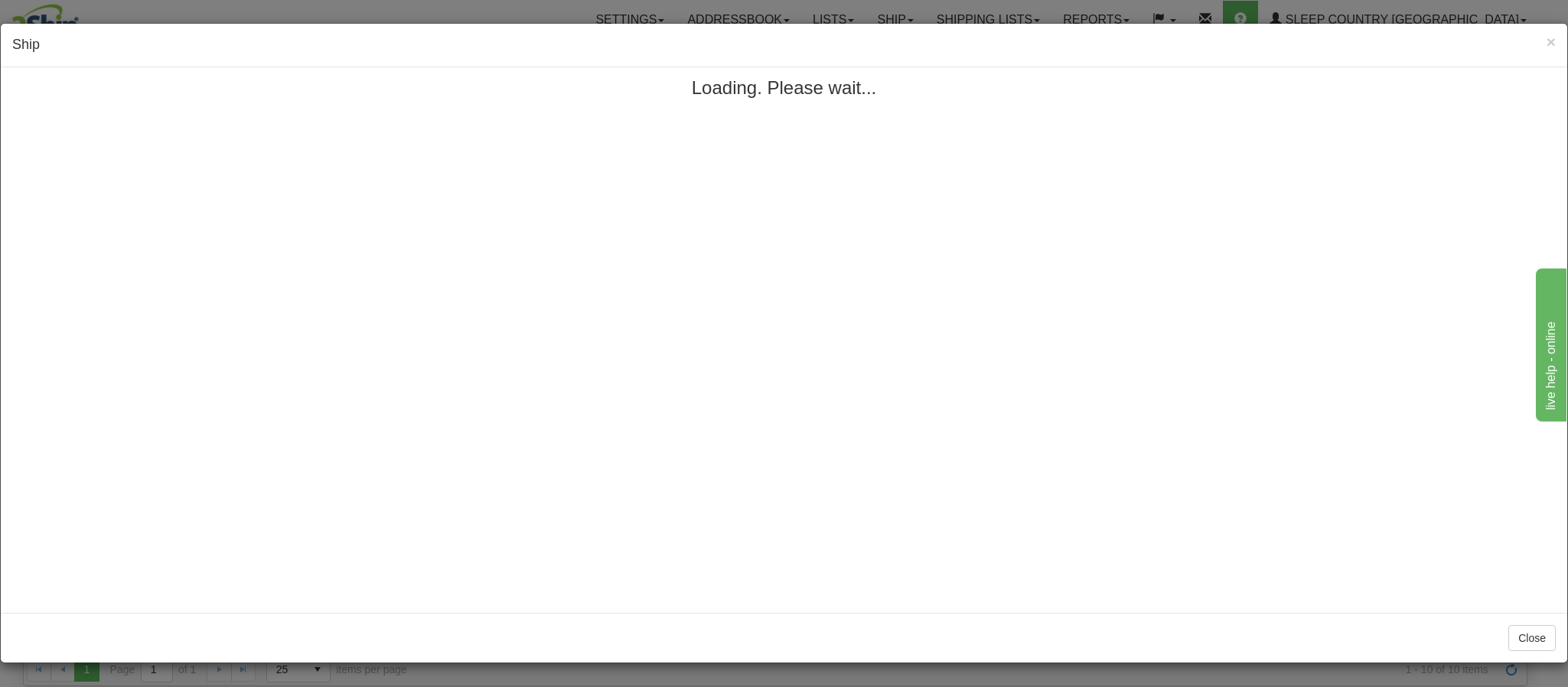
scroll to position [0, 0]
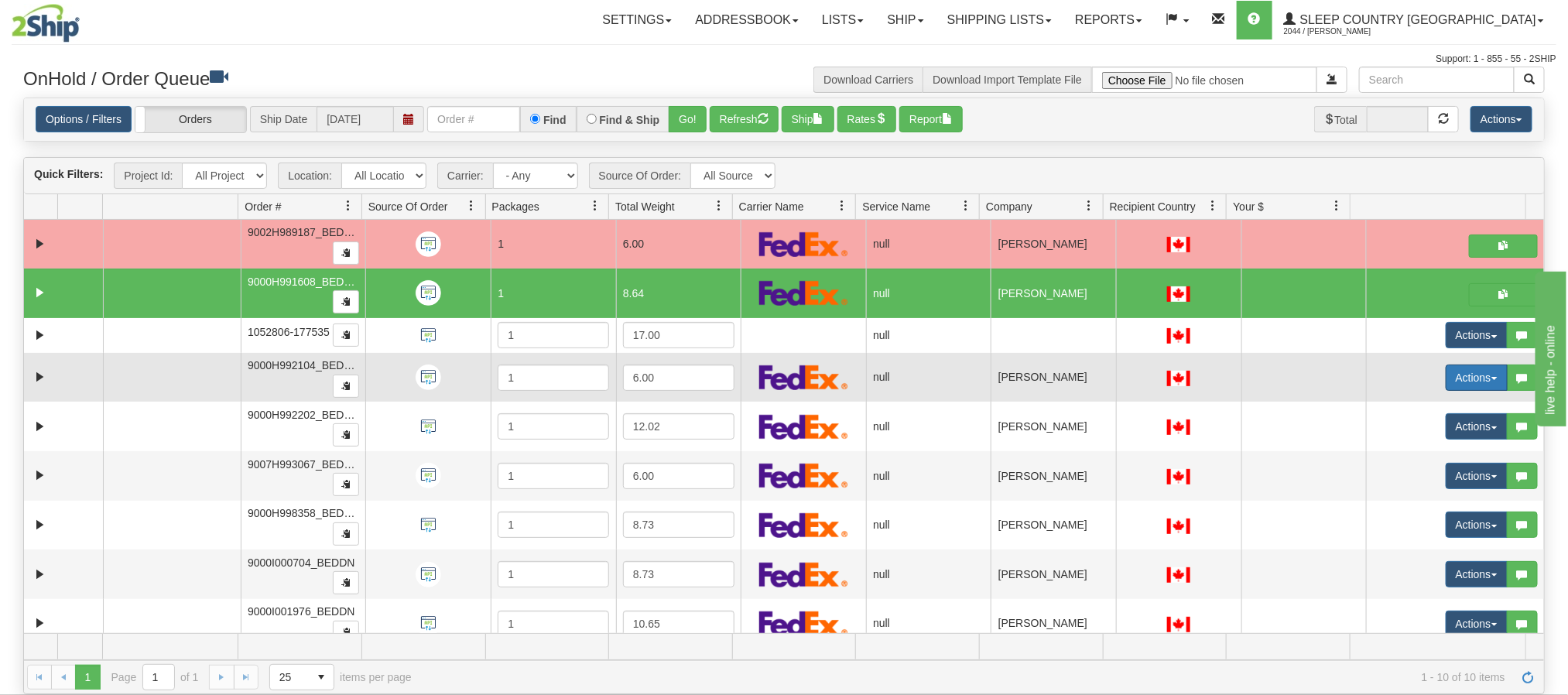
click at [1446, 377] on button "Actions" at bounding box center [1476, 378] width 62 height 27
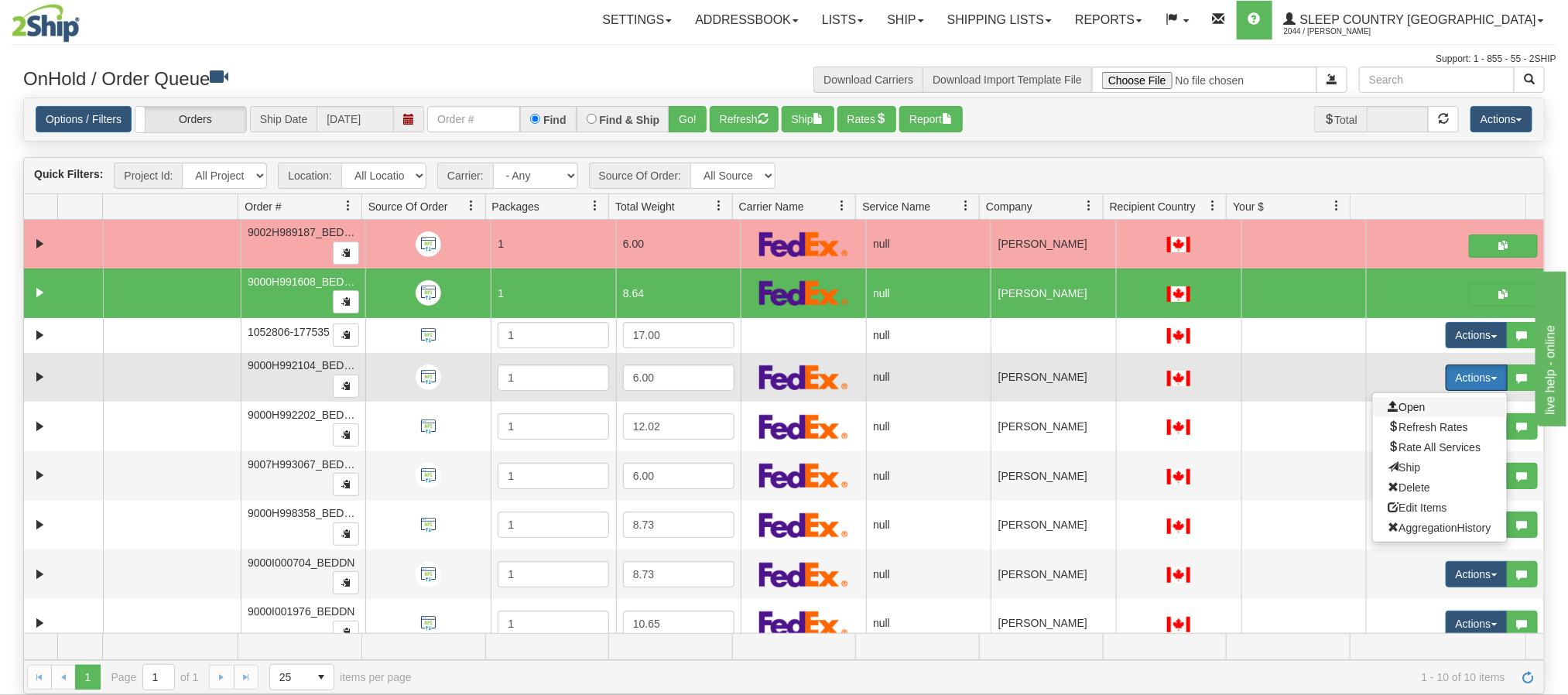
click at [1388, 411] on span "Open" at bounding box center [1406, 407] width 37 height 13
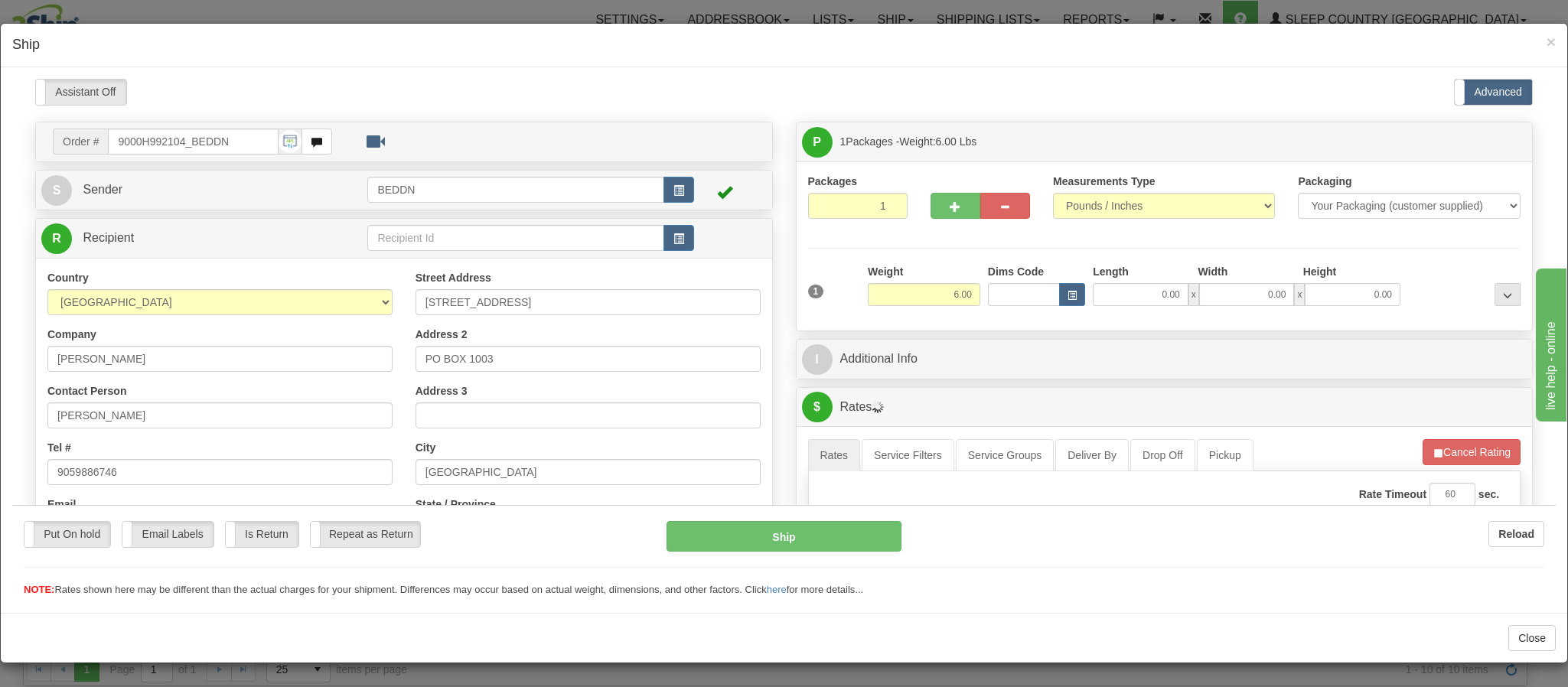
type input "12:30"
type input "16:00"
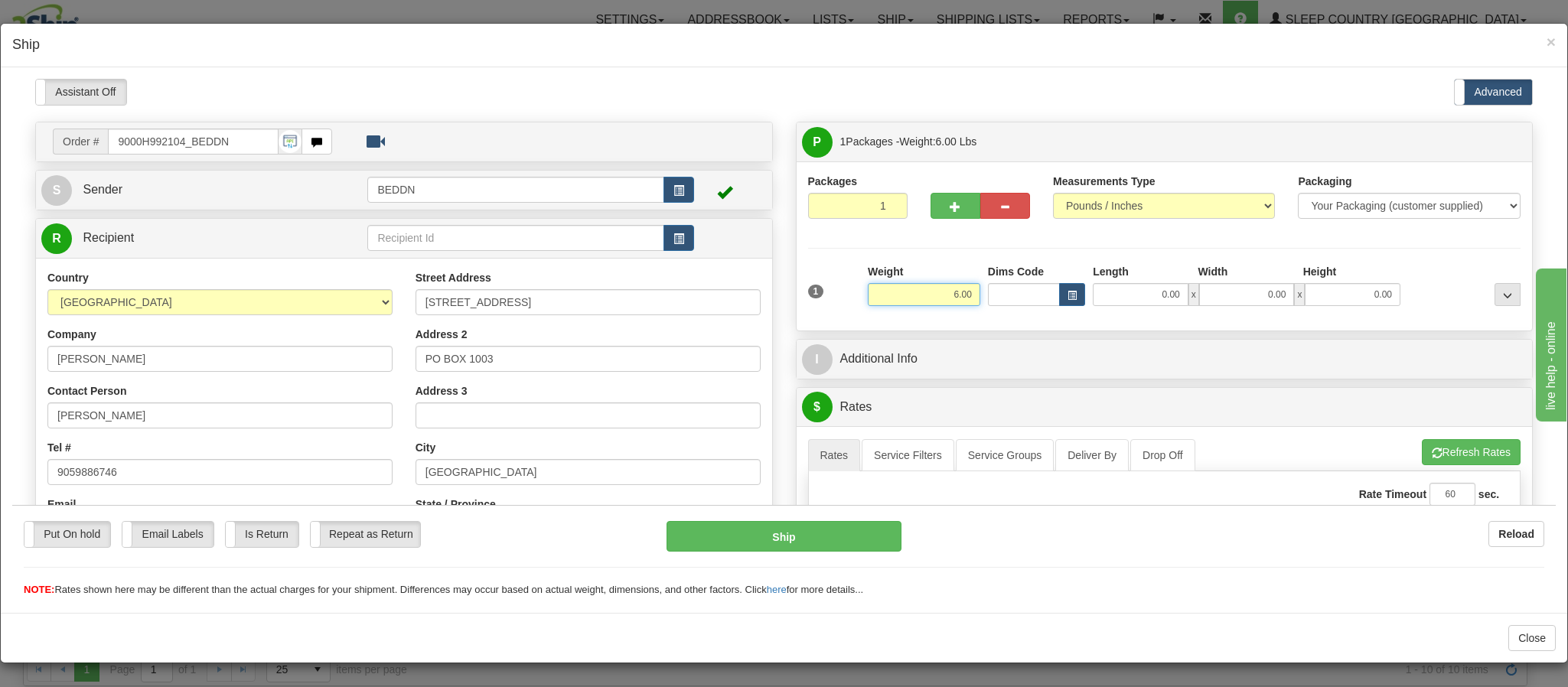
click at [890, 300] on input "6.00" at bounding box center [924, 294] width 112 height 23
type input "3.00"
type input "10"
type input "1"
type input "10.00"
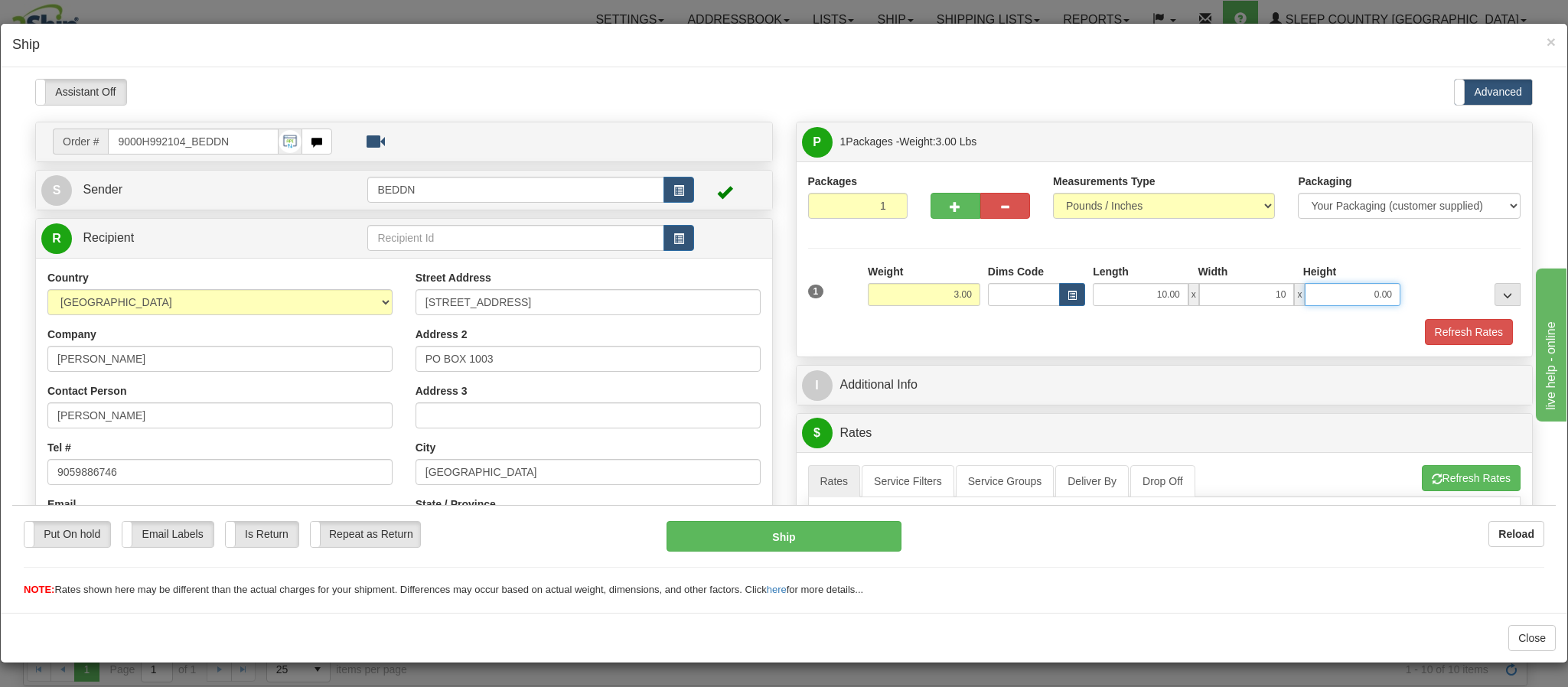
type input "10.00"
type input "20.00"
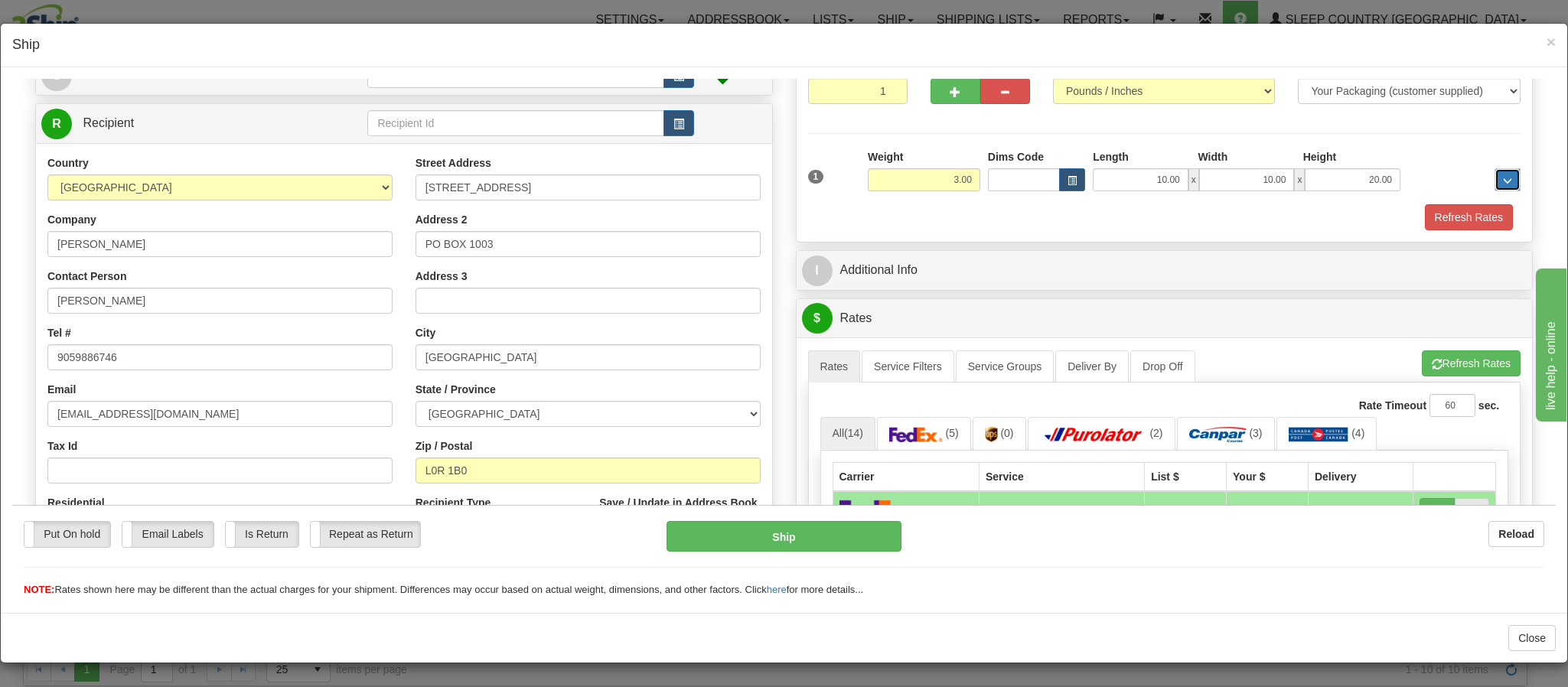
scroll to position [230, 0]
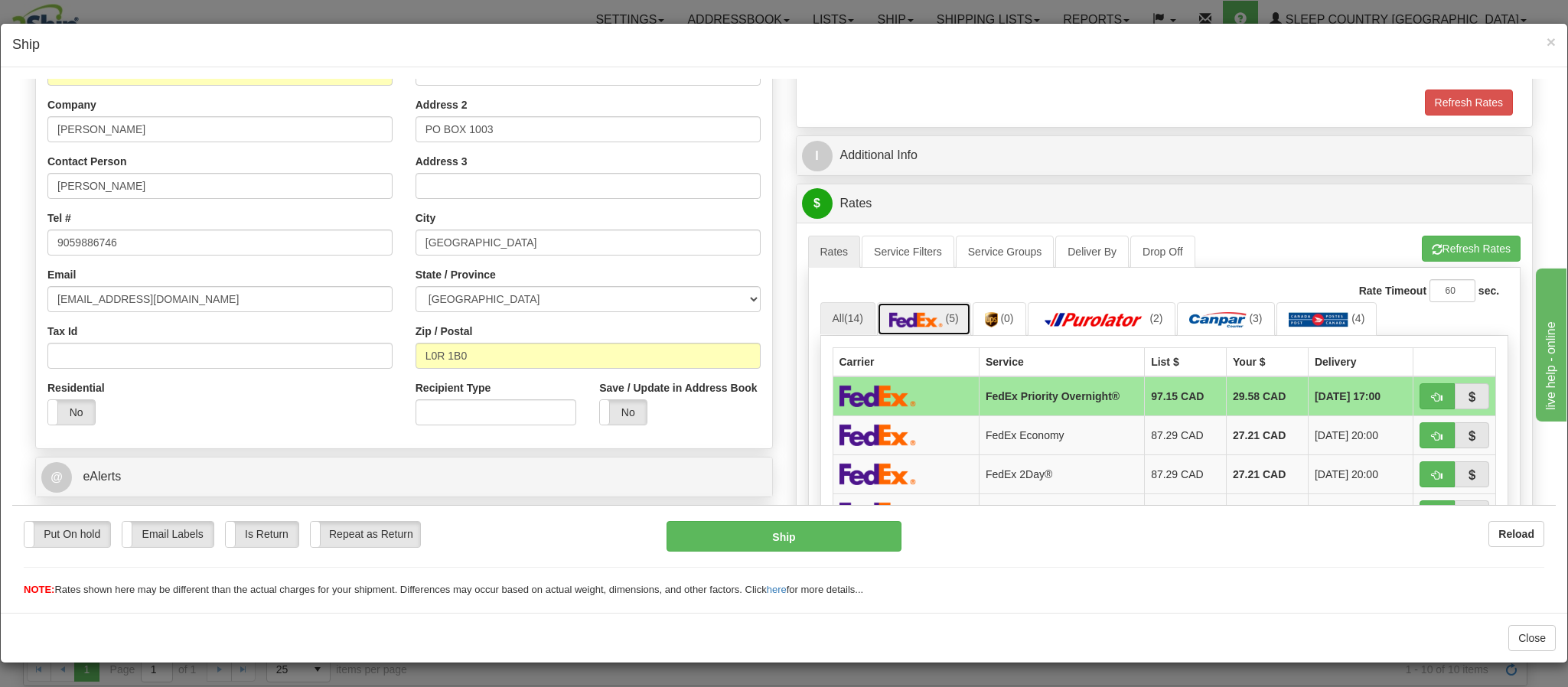
click at [910, 324] on img at bounding box center [916, 319] width 54 height 16
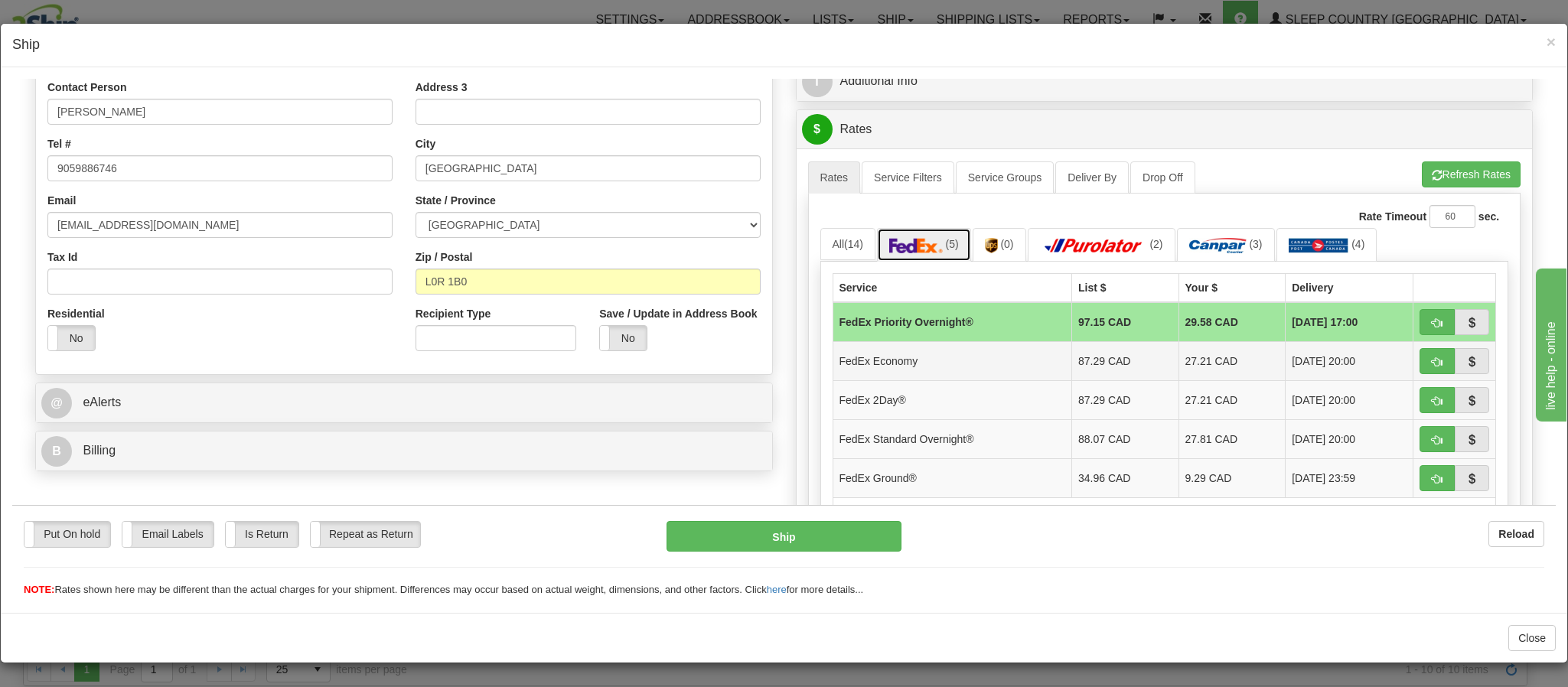
scroll to position [344, 0]
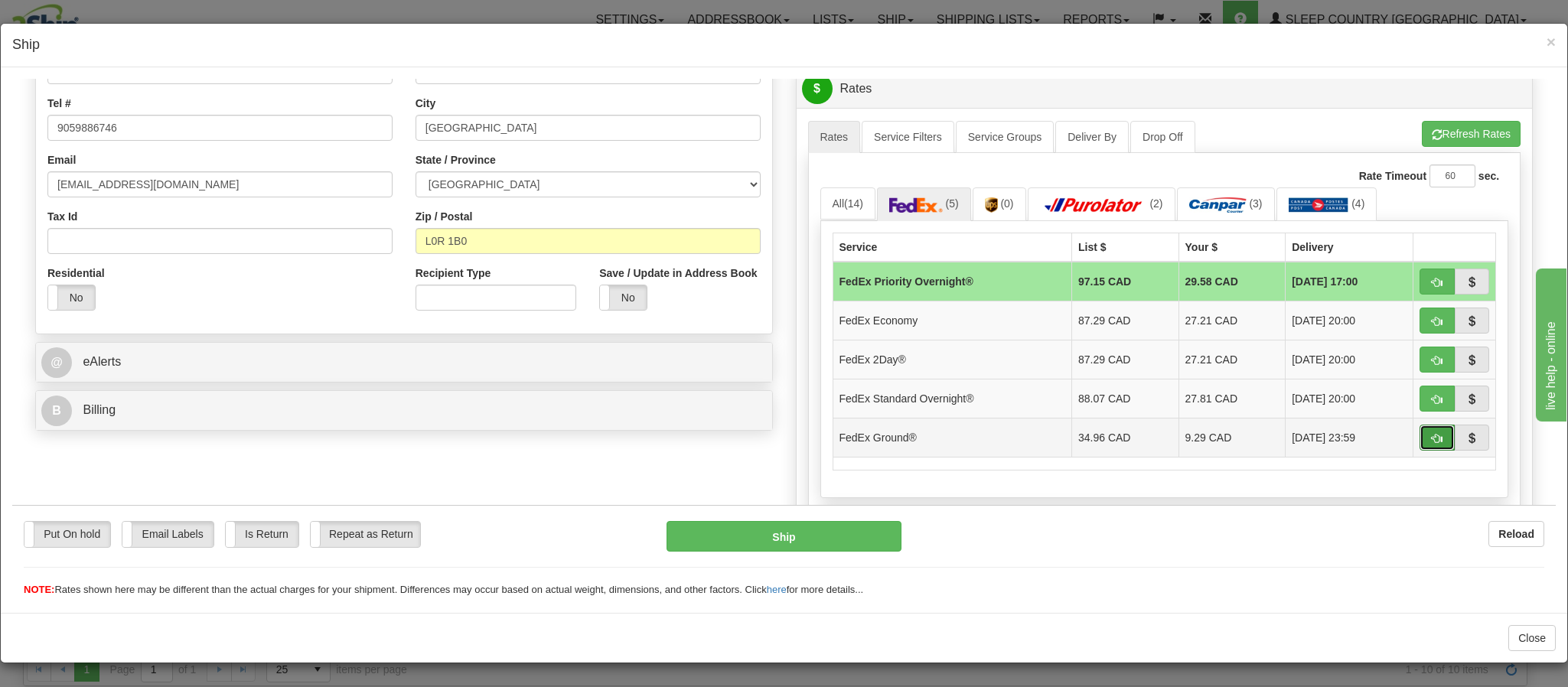
click at [1420, 448] on button "button" at bounding box center [1437, 437] width 35 height 26
type input "92"
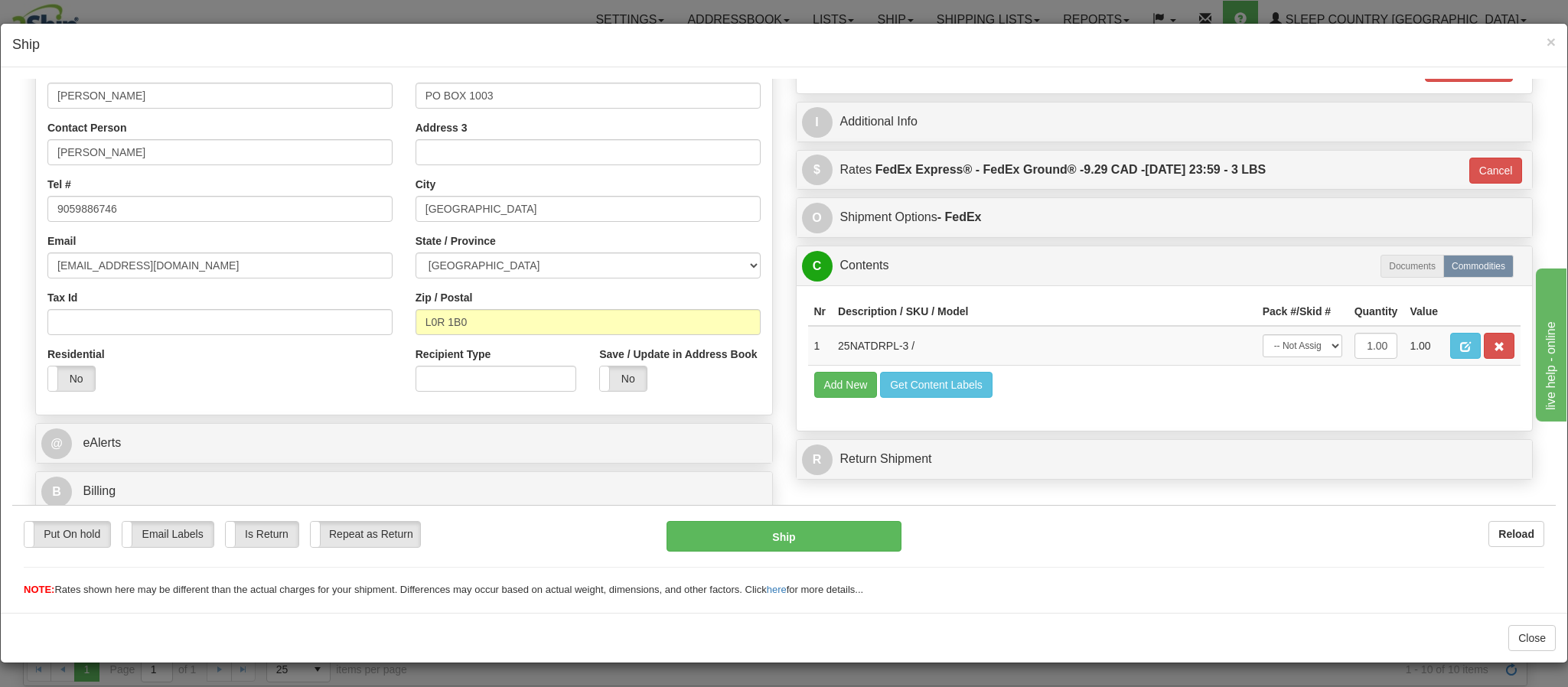
scroll to position [283, 0]
click at [731, 543] on button "Ship" at bounding box center [784, 535] width 234 height 30
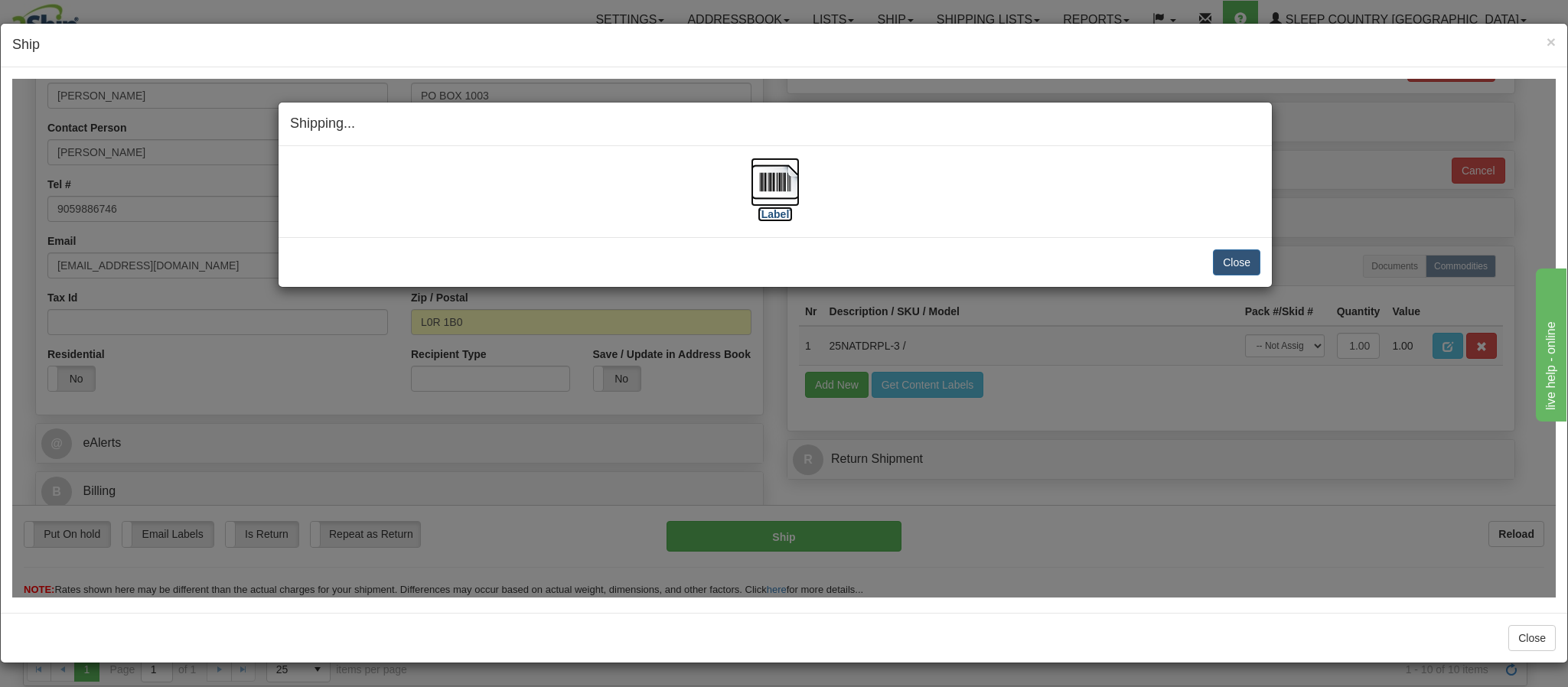
click at [777, 190] on img at bounding box center [775, 181] width 49 height 49
click at [1220, 263] on button "Close" at bounding box center [1236, 262] width 47 height 26
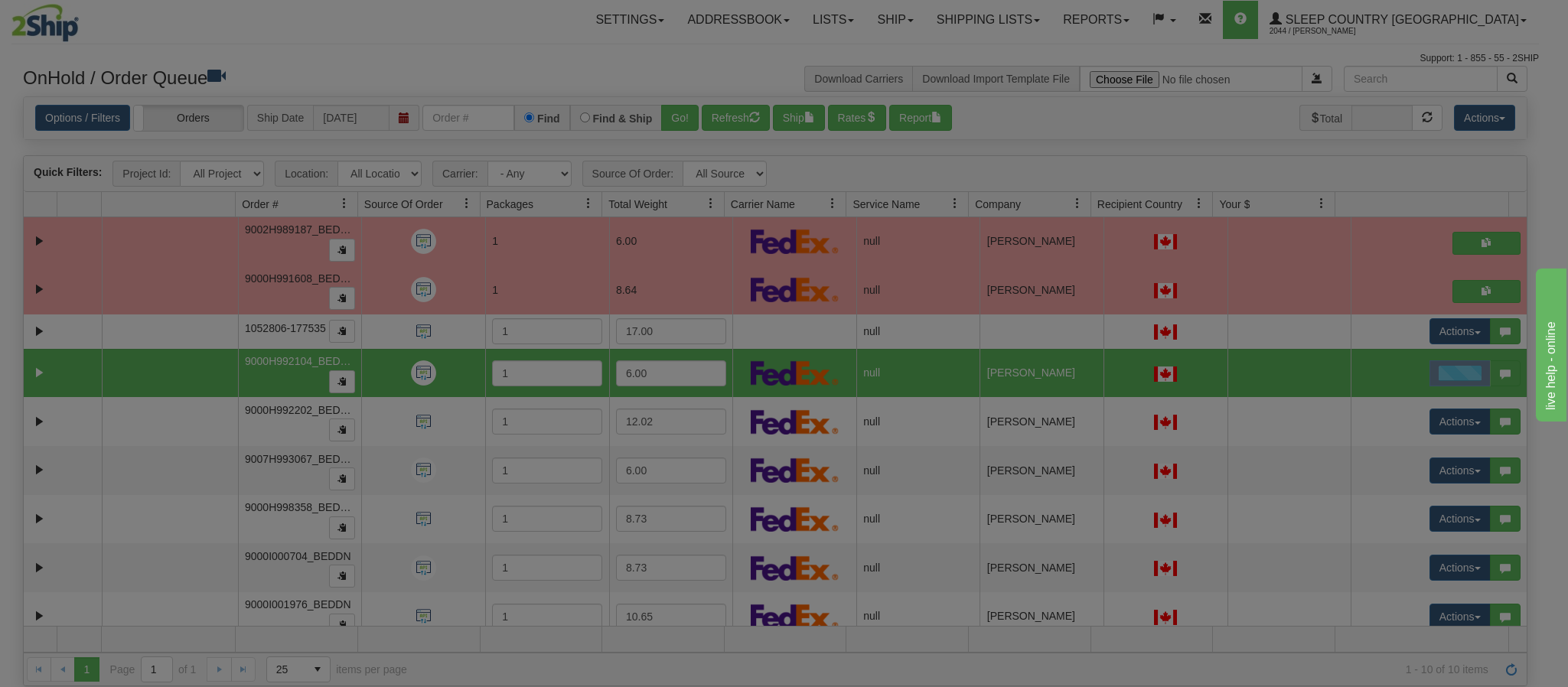
scroll to position [0, 0]
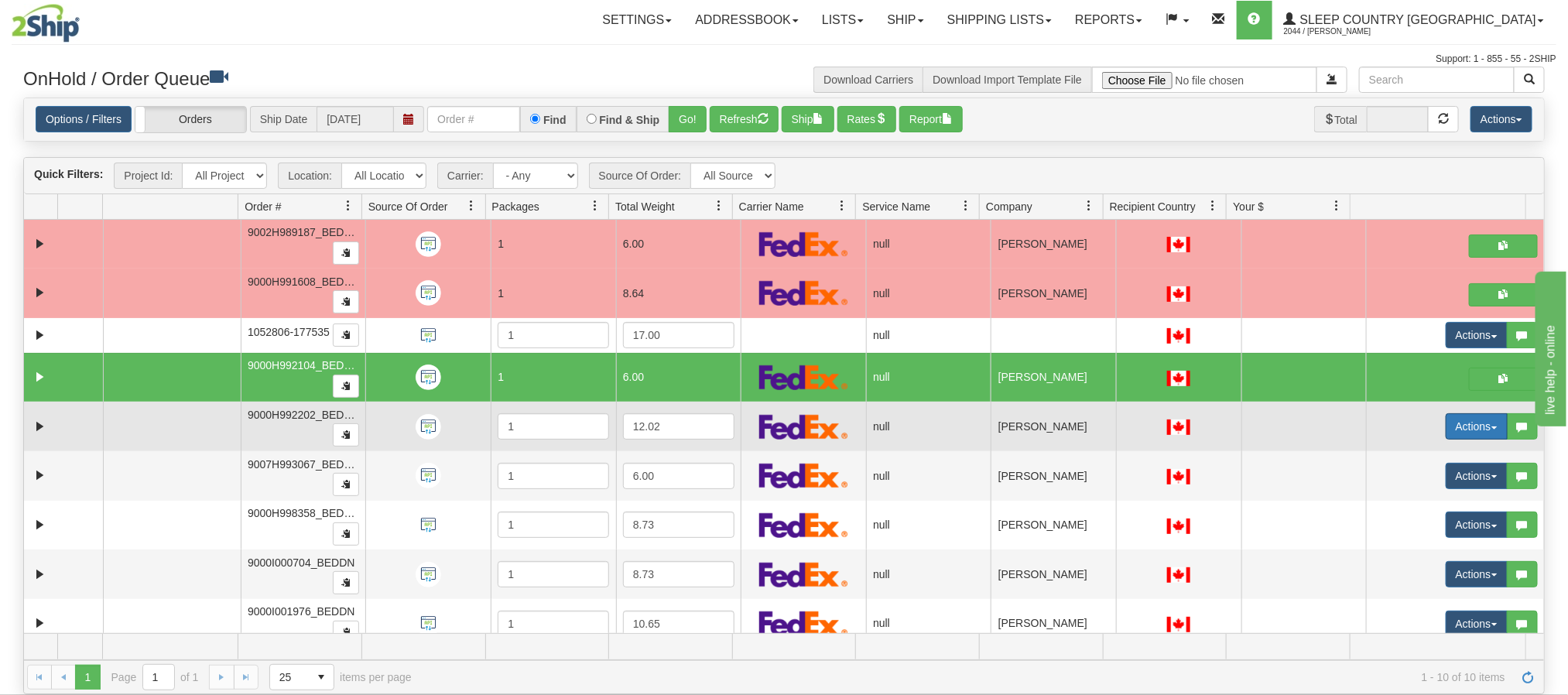
click at [1458, 425] on button "Actions" at bounding box center [1476, 427] width 62 height 27
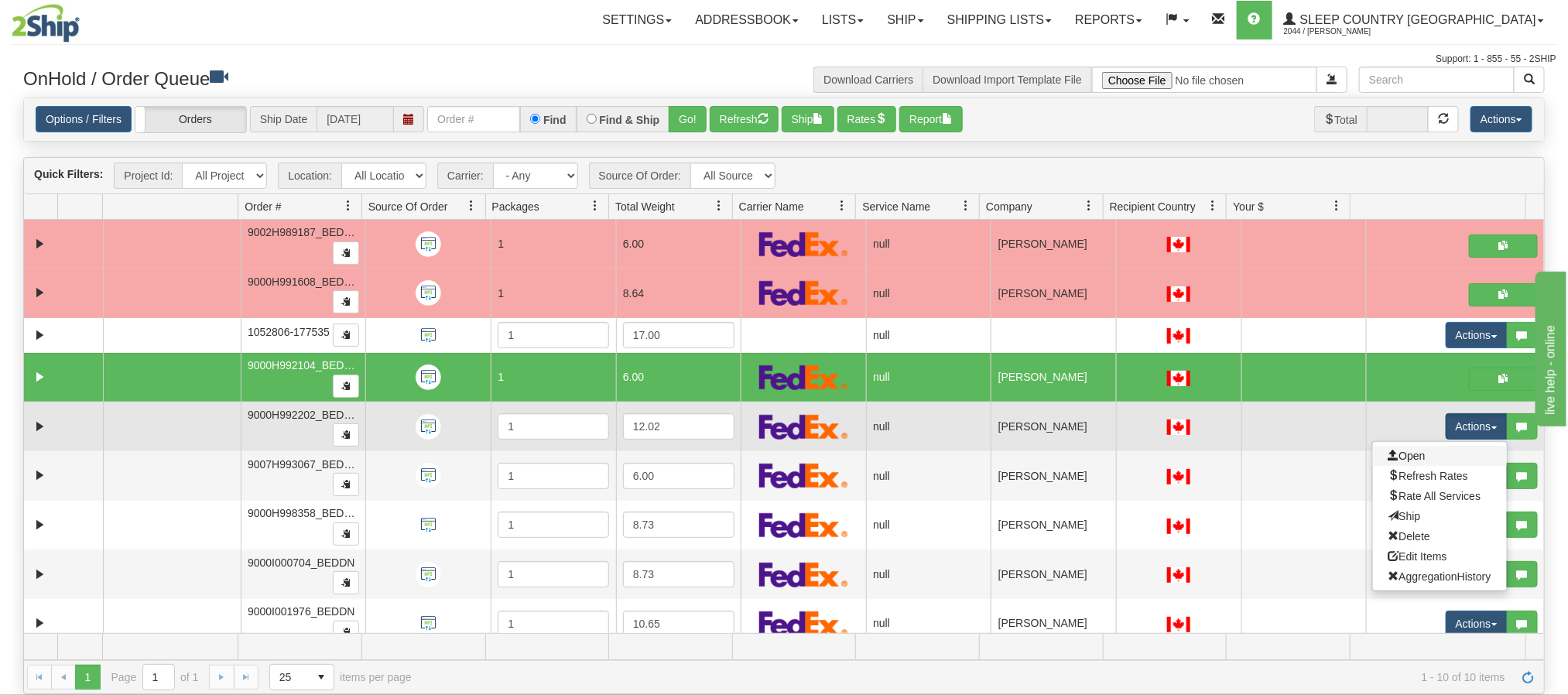
click at [1408, 463] on link "Open" at bounding box center [1440, 456] width 134 height 20
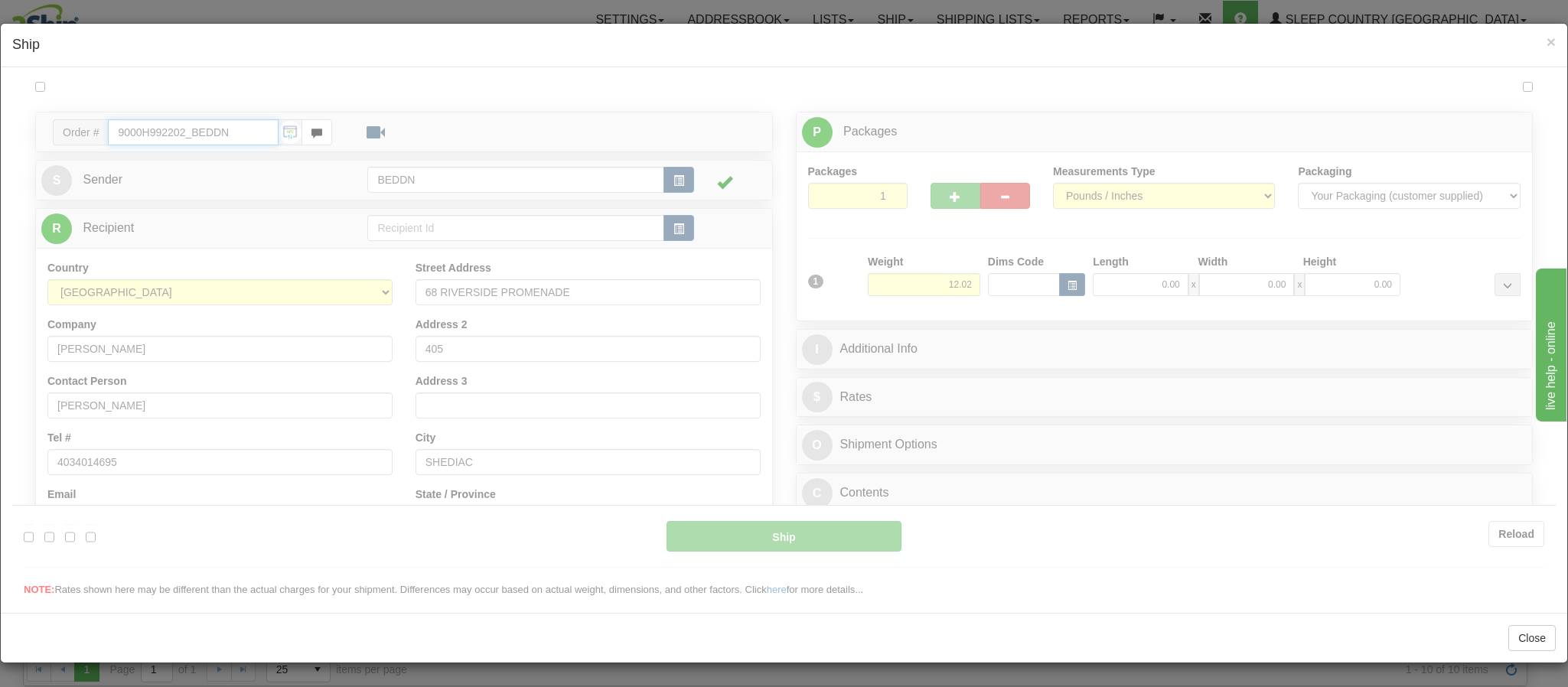
type input "12:32"
type input "16:00"
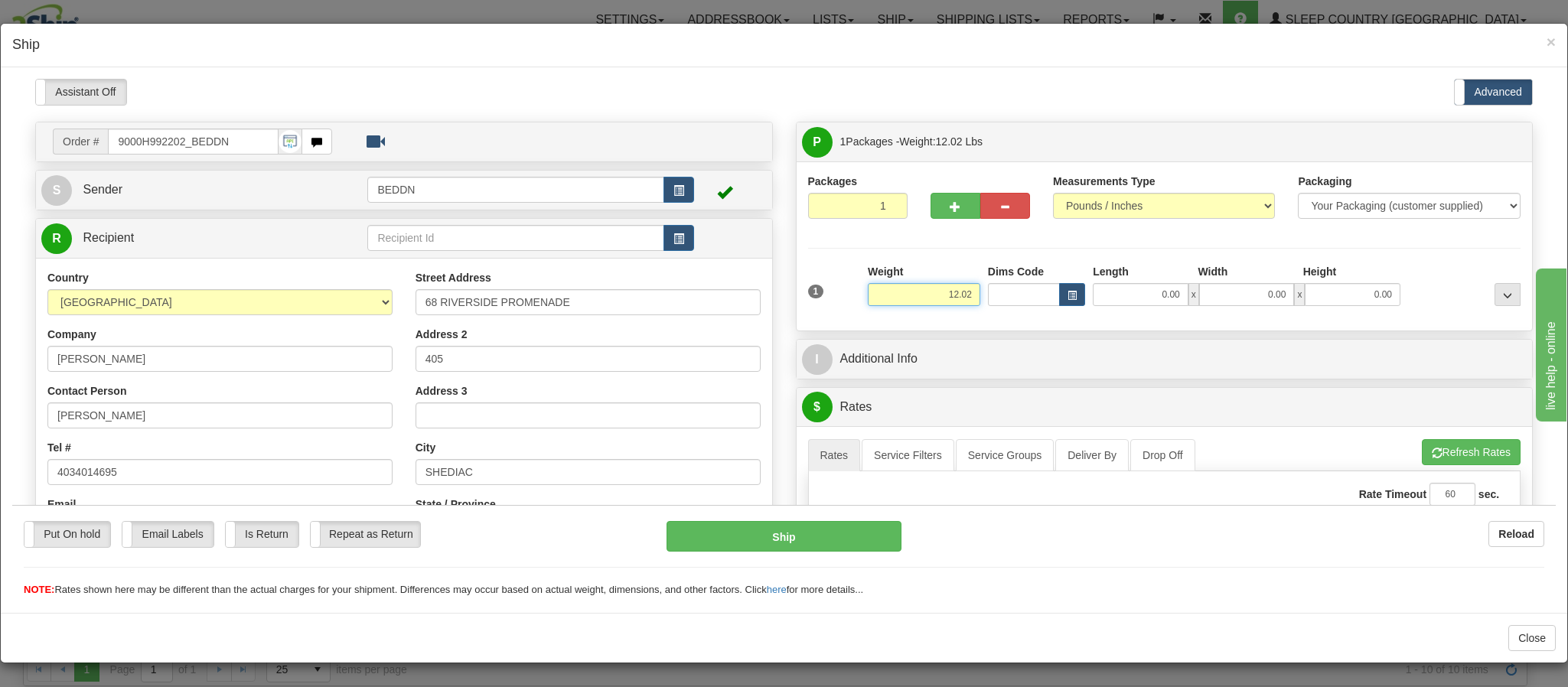
click at [896, 292] on input "12.02" at bounding box center [924, 294] width 112 height 23
drag, startPoint x: 913, startPoint y: 297, endPoint x: 975, endPoint y: 305, distance: 62.5
click at [975, 305] on div "1 Weight 12.02 Dims Code x x" at bounding box center [1165, 290] width 721 height 54
type input "6.00"
type input "16.00"
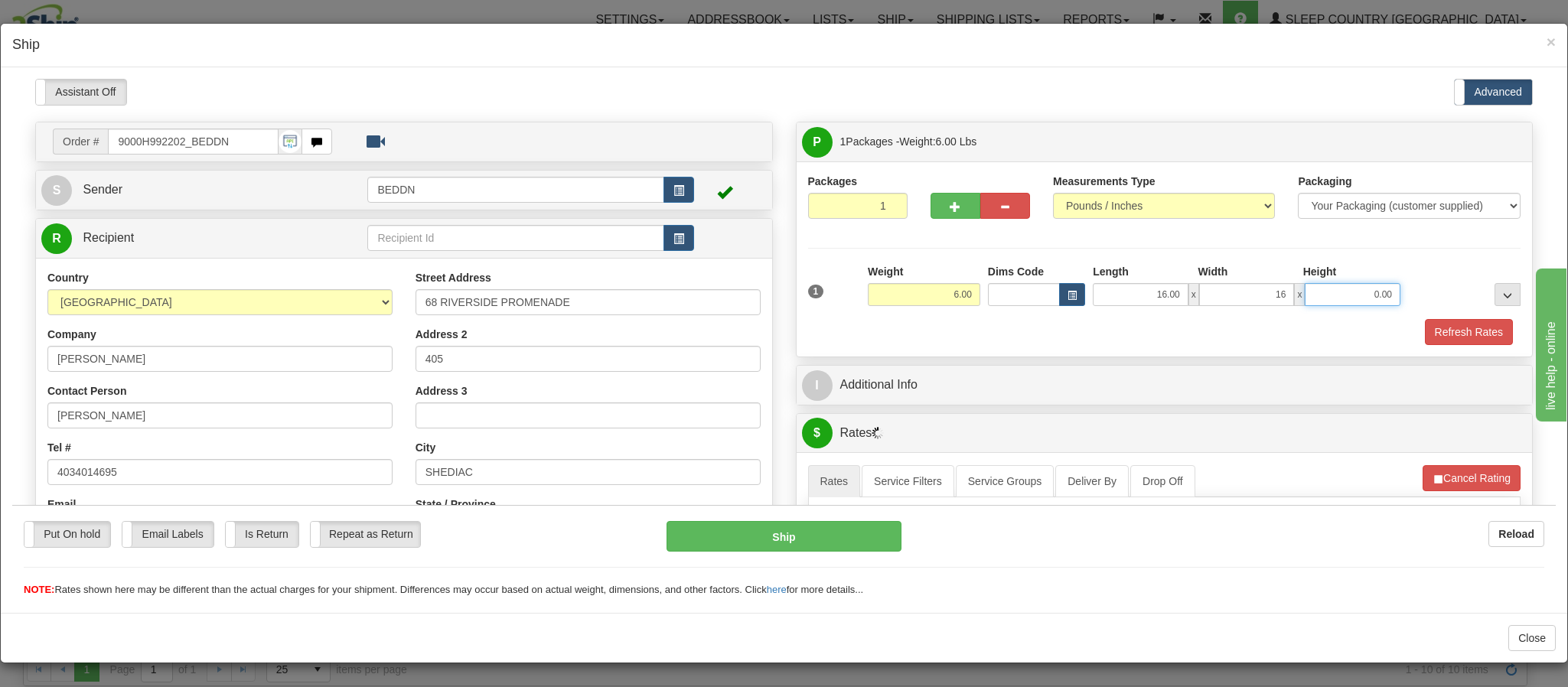
type input "16.00"
type input "10.00"
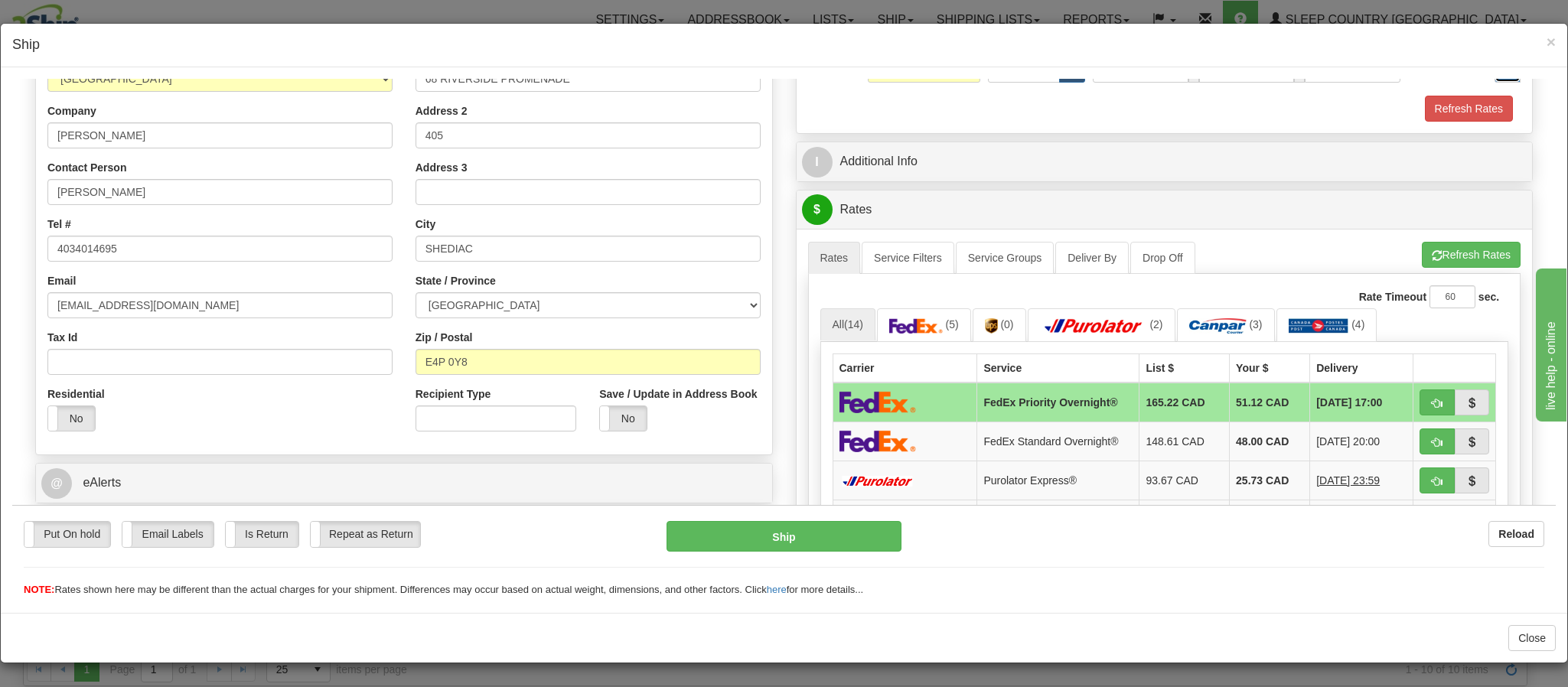
scroll to position [230, 0]
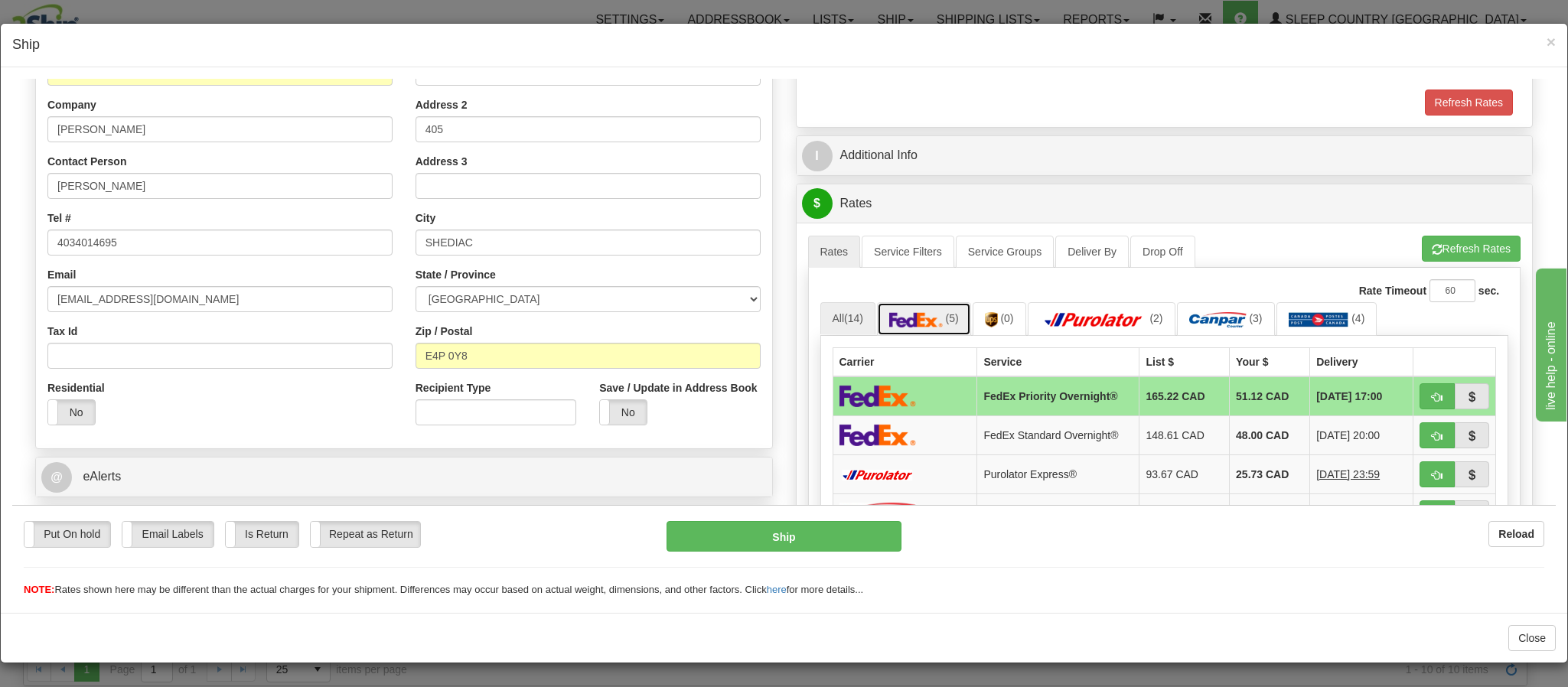
click at [886, 316] on link "(5)" at bounding box center [924, 318] width 94 height 33
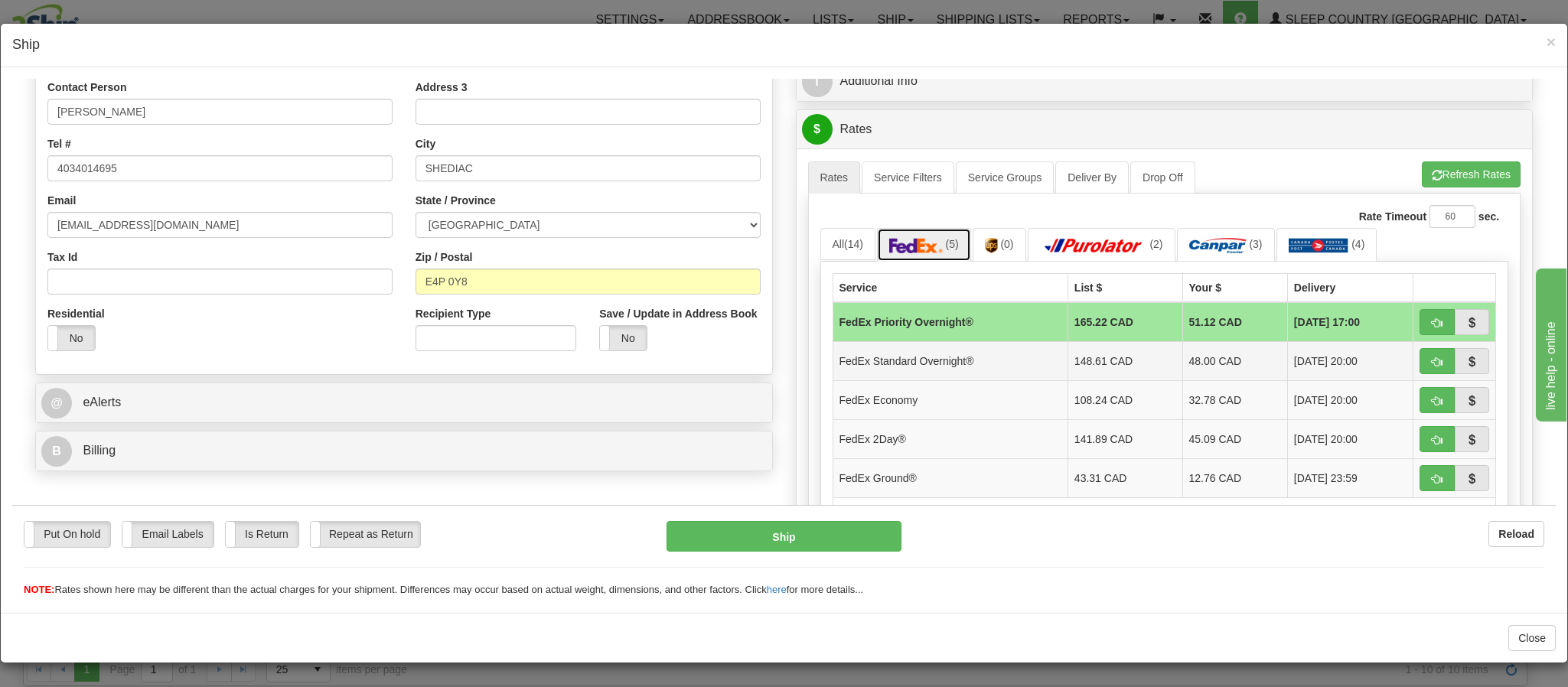
scroll to position [344, 0]
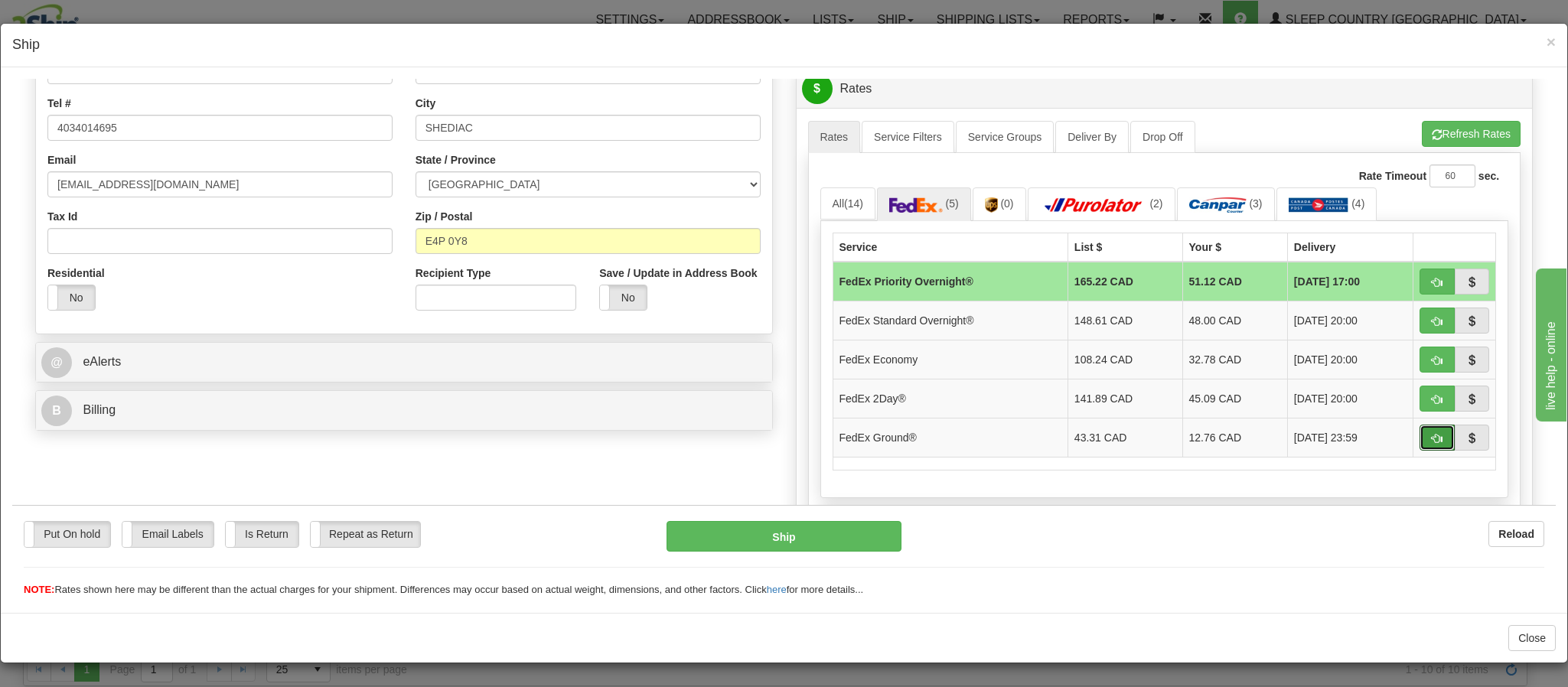
drag, startPoint x: 1393, startPoint y: 455, endPoint x: 1228, endPoint y: 478, distance: 166.6
click at [1420, 450] on button "button" at bounding box center [1437, 437] width 35 height 26
type input "92"
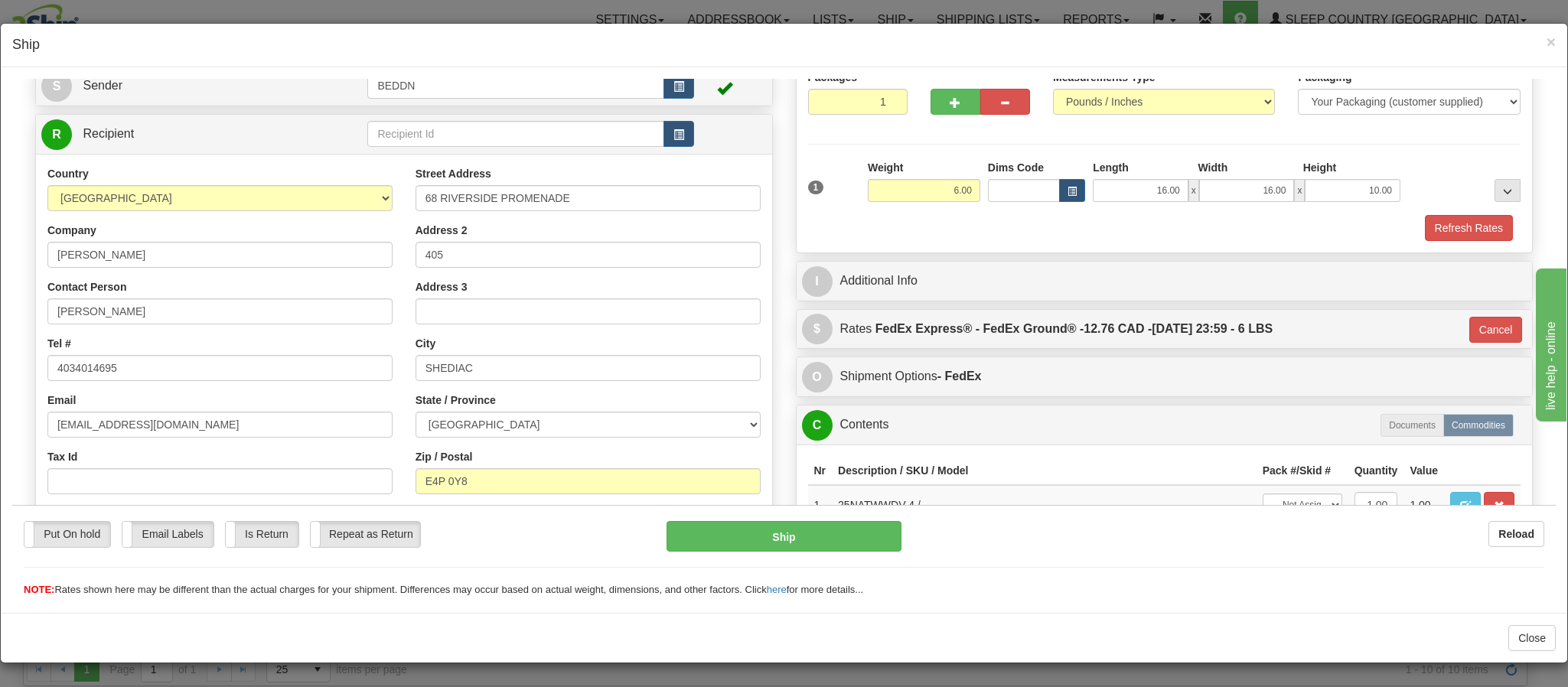
scroll to position [54, 0]
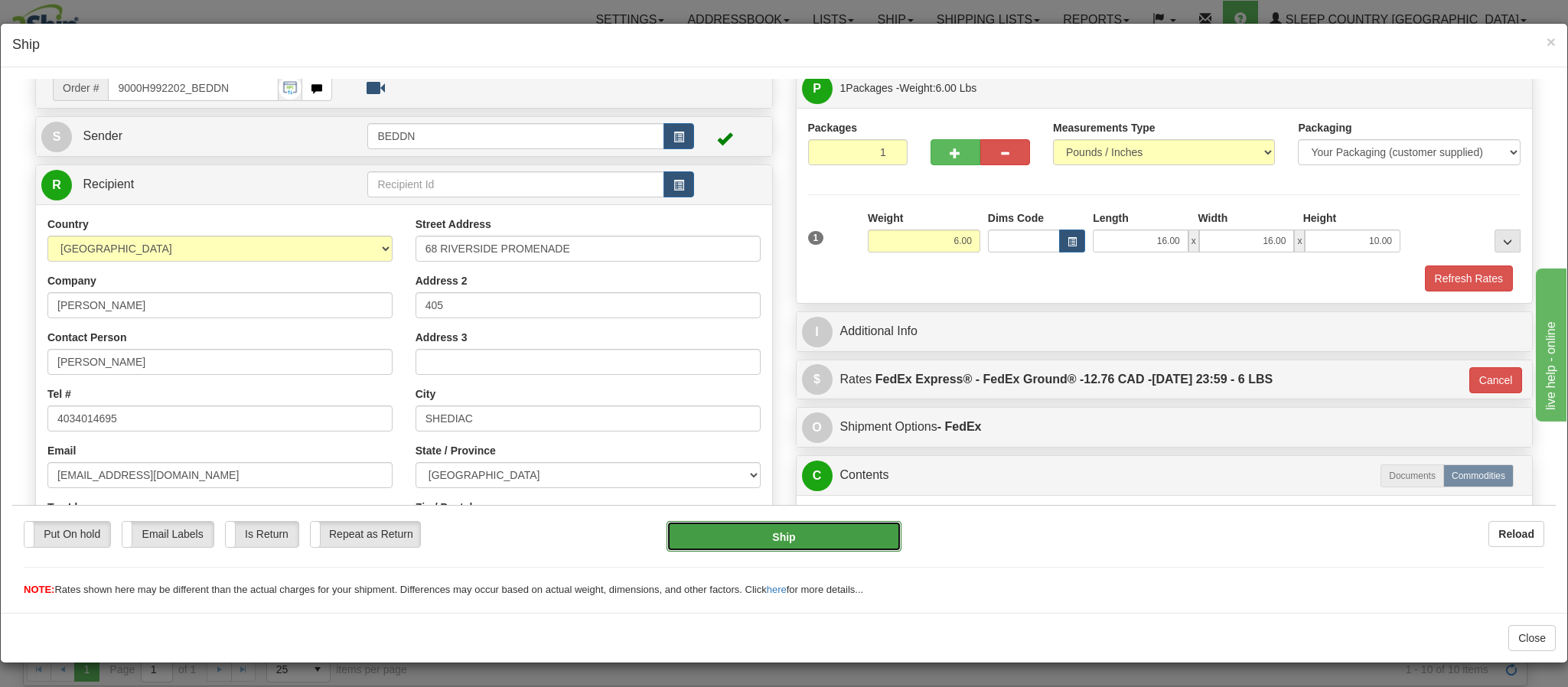
click at [824, 538] on button "Ship" at bounding box center [784, 535] width 234 height 30
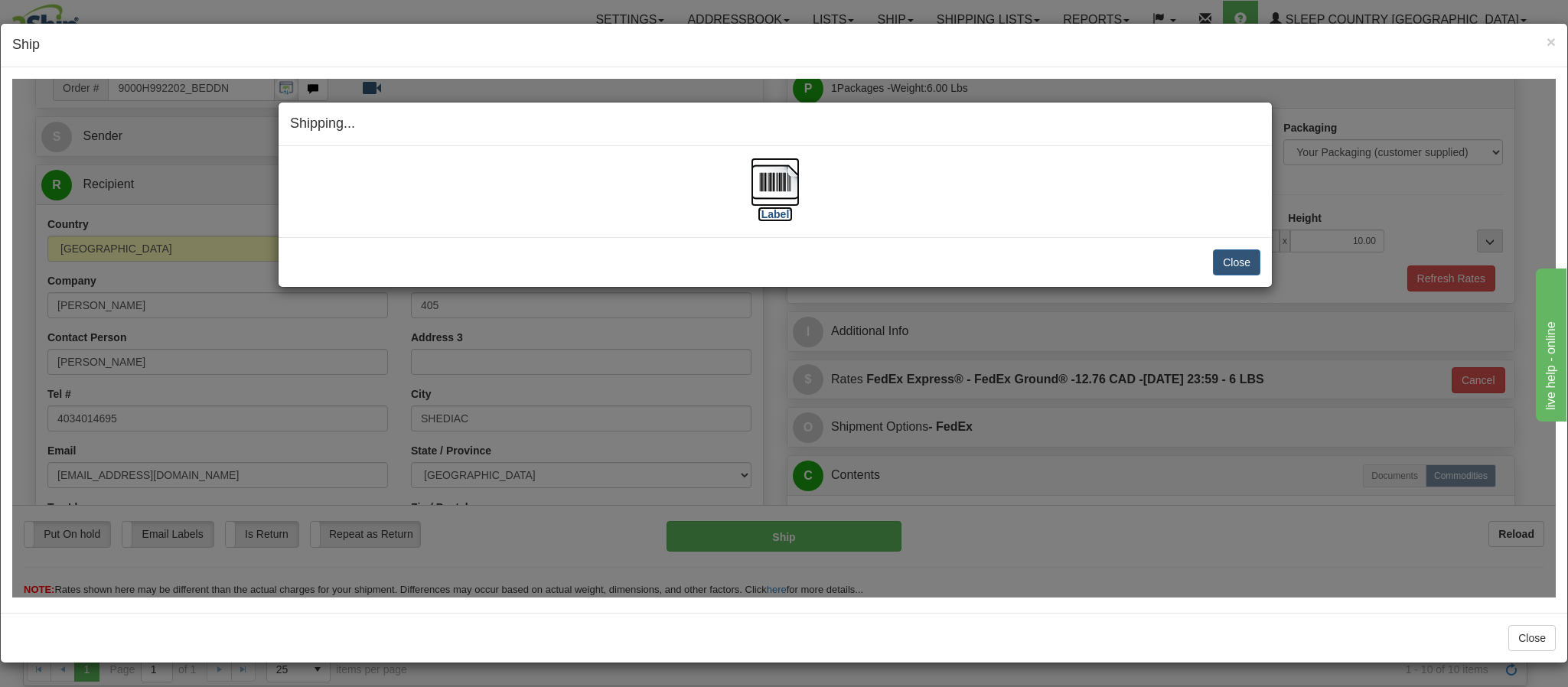
click at [762, 188] on img at bounding box center [775, 181] width 49 height 49
click at [940, 44] on h4 "Ship" at bounding box center [784, 45] width 1544 height 20
click at [1229, 254] on button "Close" at bounding box center [1236, 262] width 47 height 26
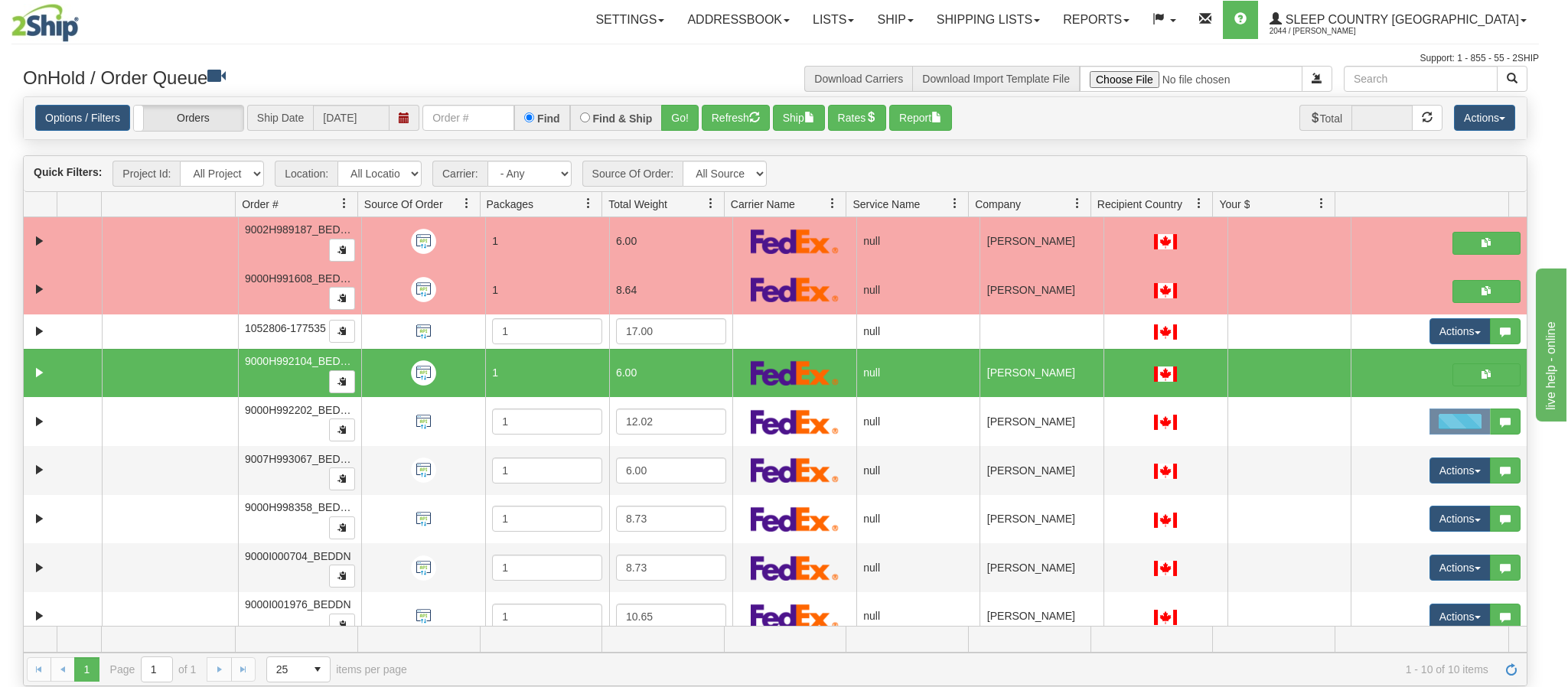
scroll to position [0, 0]
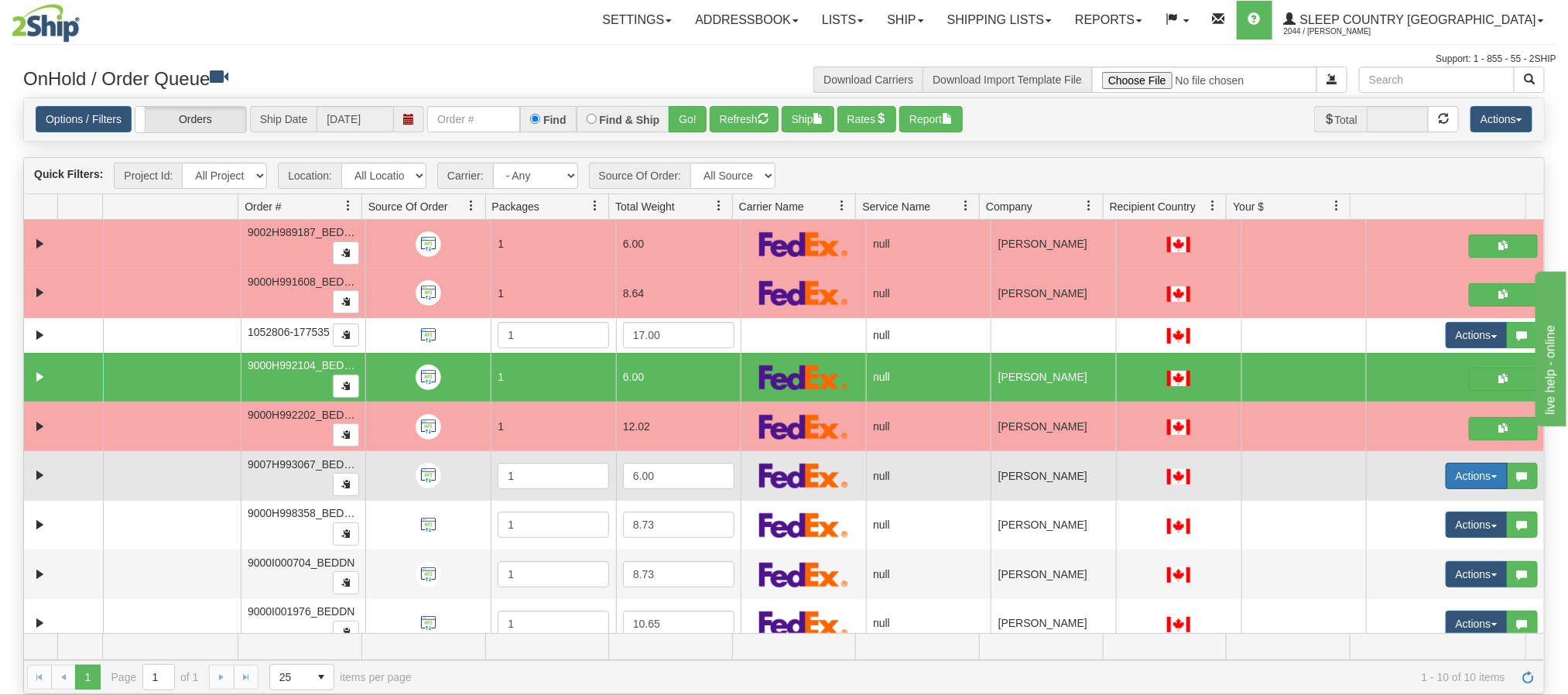
click at [1446, 489] on button "Actions" at bounding box center [1476, 476] width 62 height 27
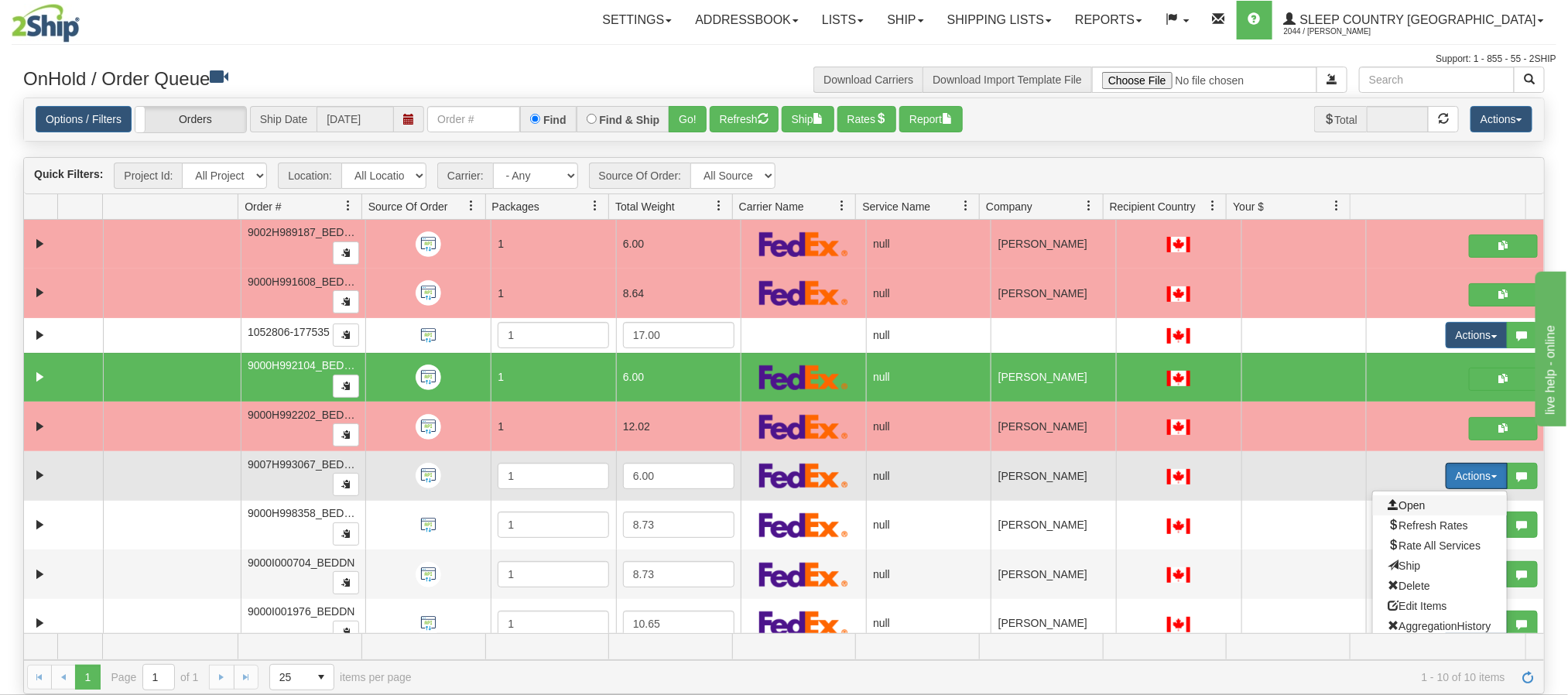
click at [1391, 508] on span "Open" at bounding box center [1406, 506] width 37 height 13
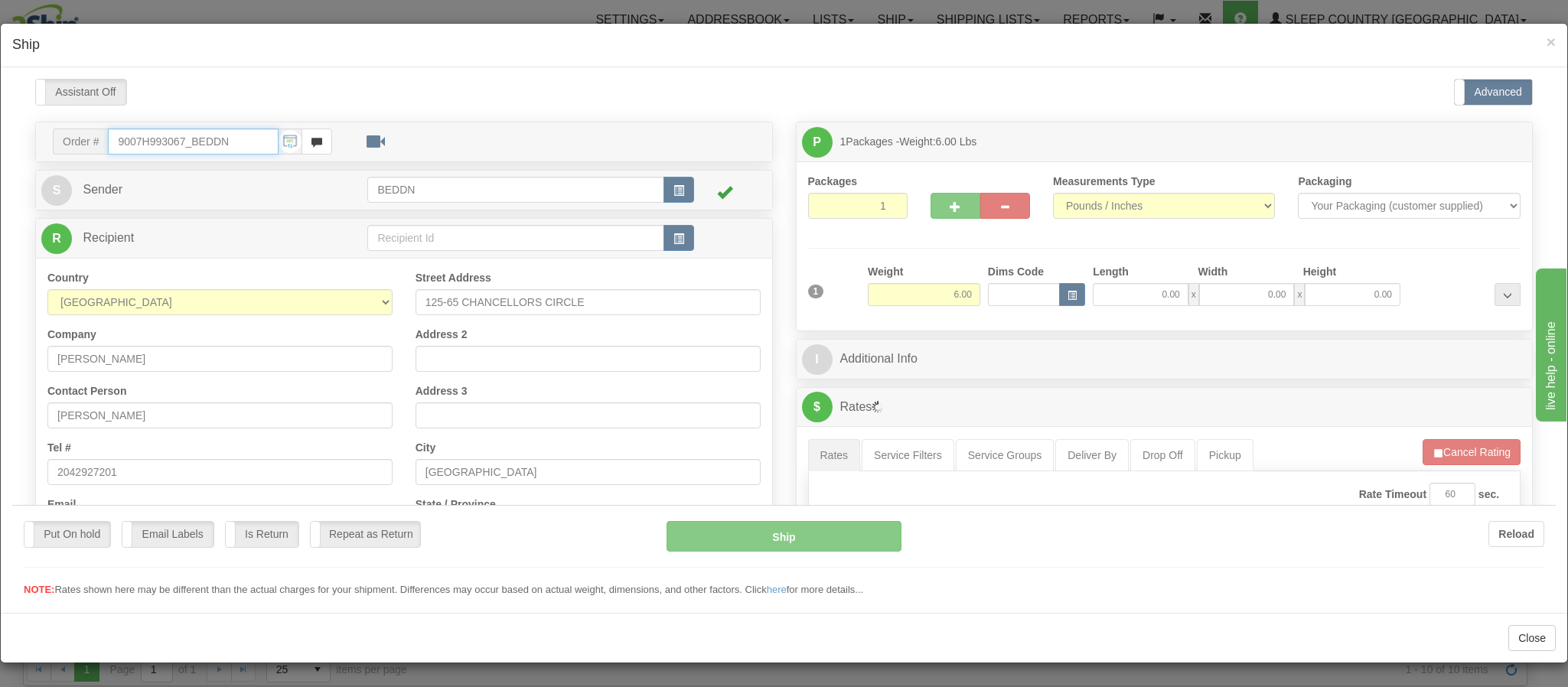
type input "12:33"
type input "16:00"
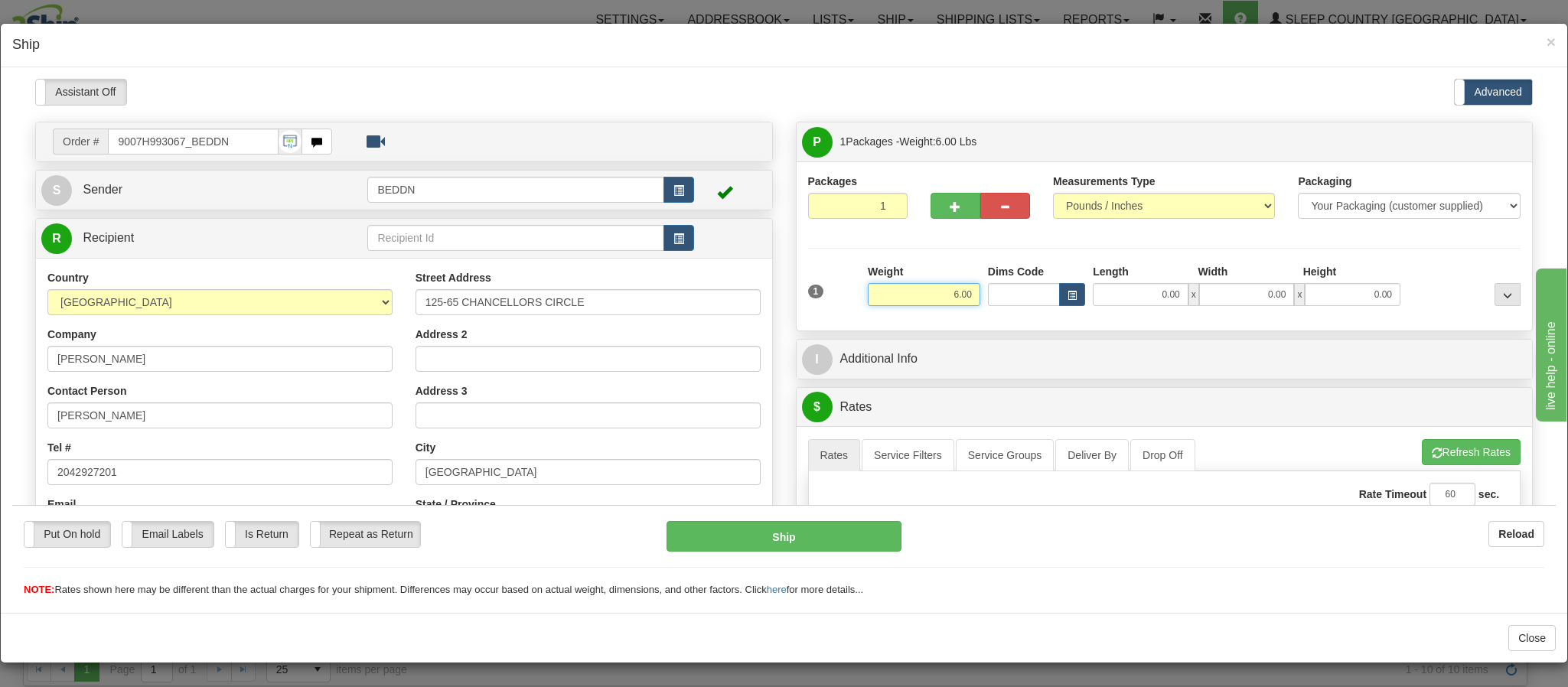
click at [906, 295] on input "6.00" at bounding box center [924, 294] width 112 height 23
drag, startPoint x: 906, startPoint y: 295, endPoint x: 938, endPoint y: 297, distance: 32.1
click at [938, 297] on input "6.00" at bounding box center [924, 294] width 112 height 23
type input "3.00"
type input "10.00"
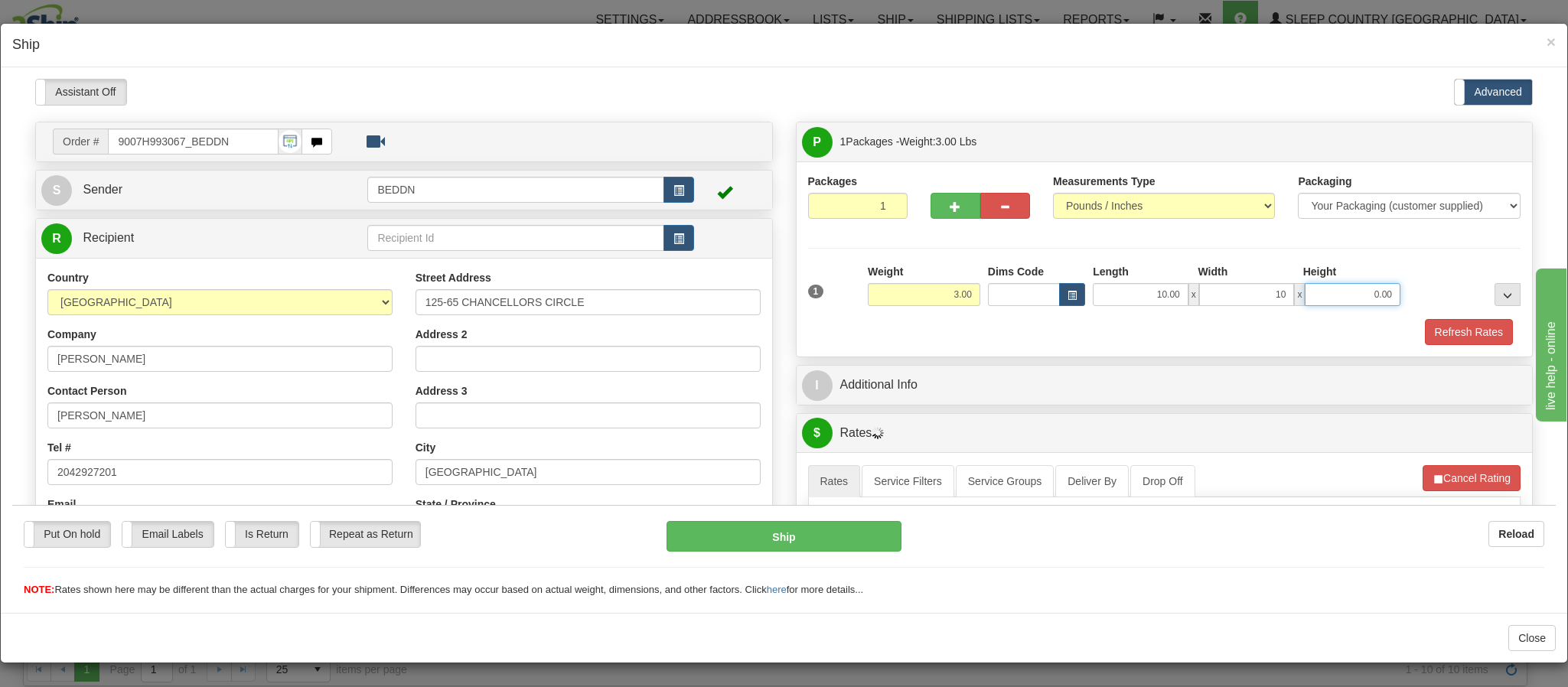
type input "10.00"
type input "20.00"
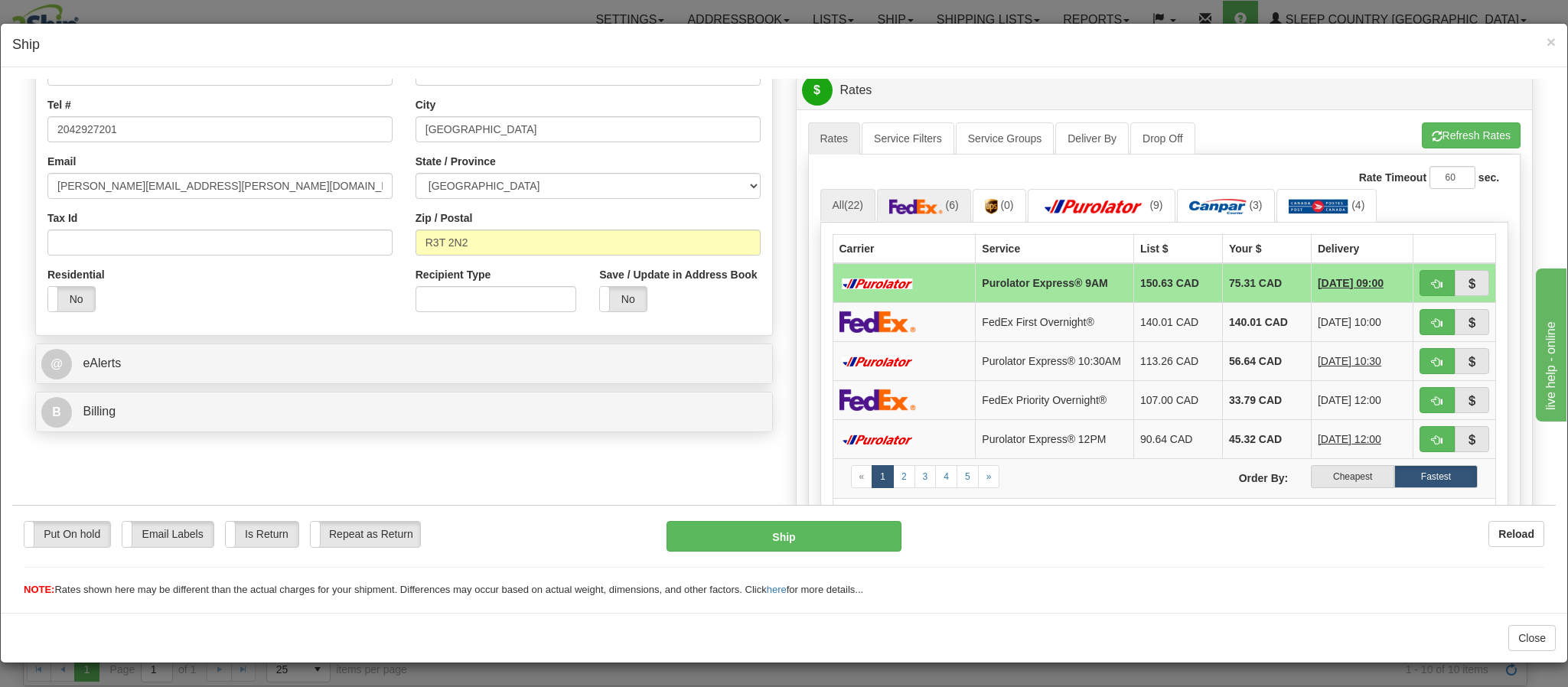
scroll to position [344, 0]
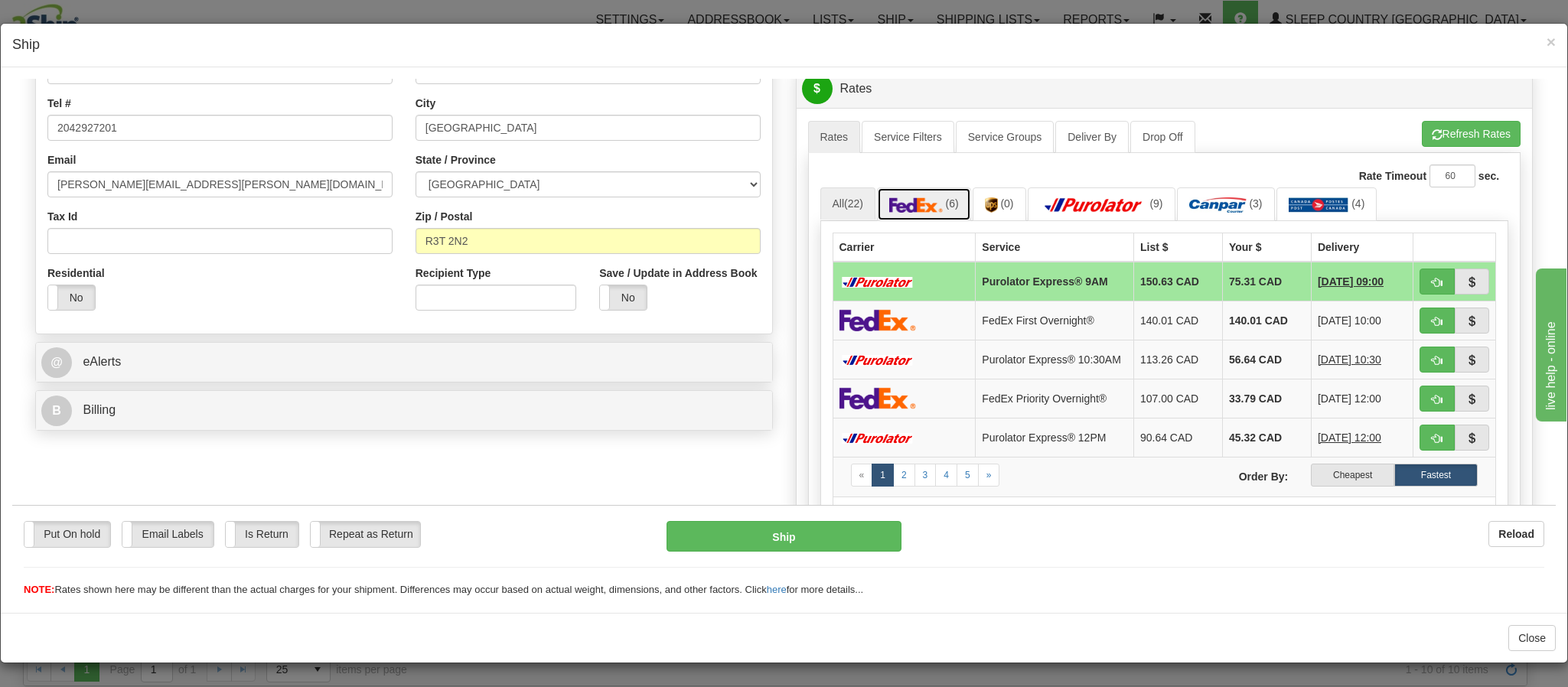
click at [902, 205] on img at bounding box center [916, 205] width 54 height 16
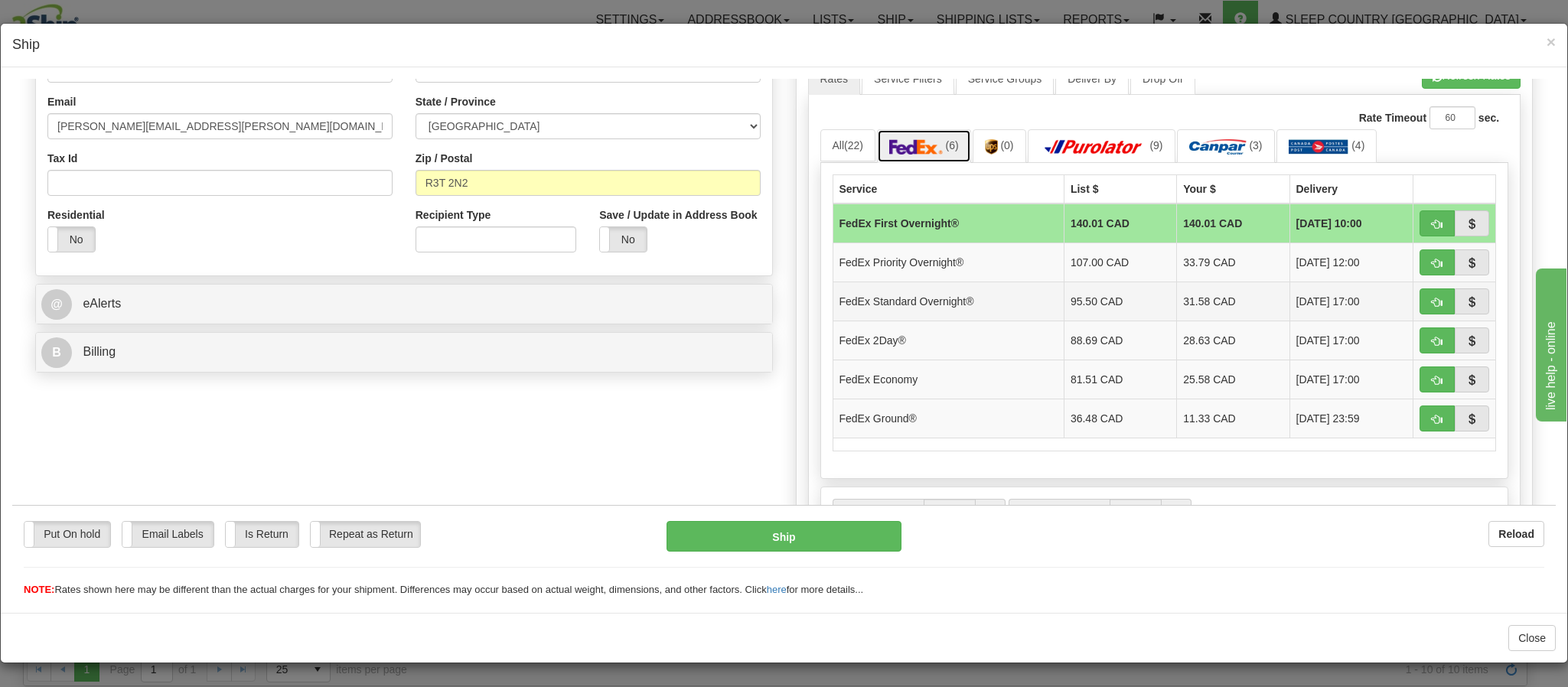
scroll to position [459, 0]
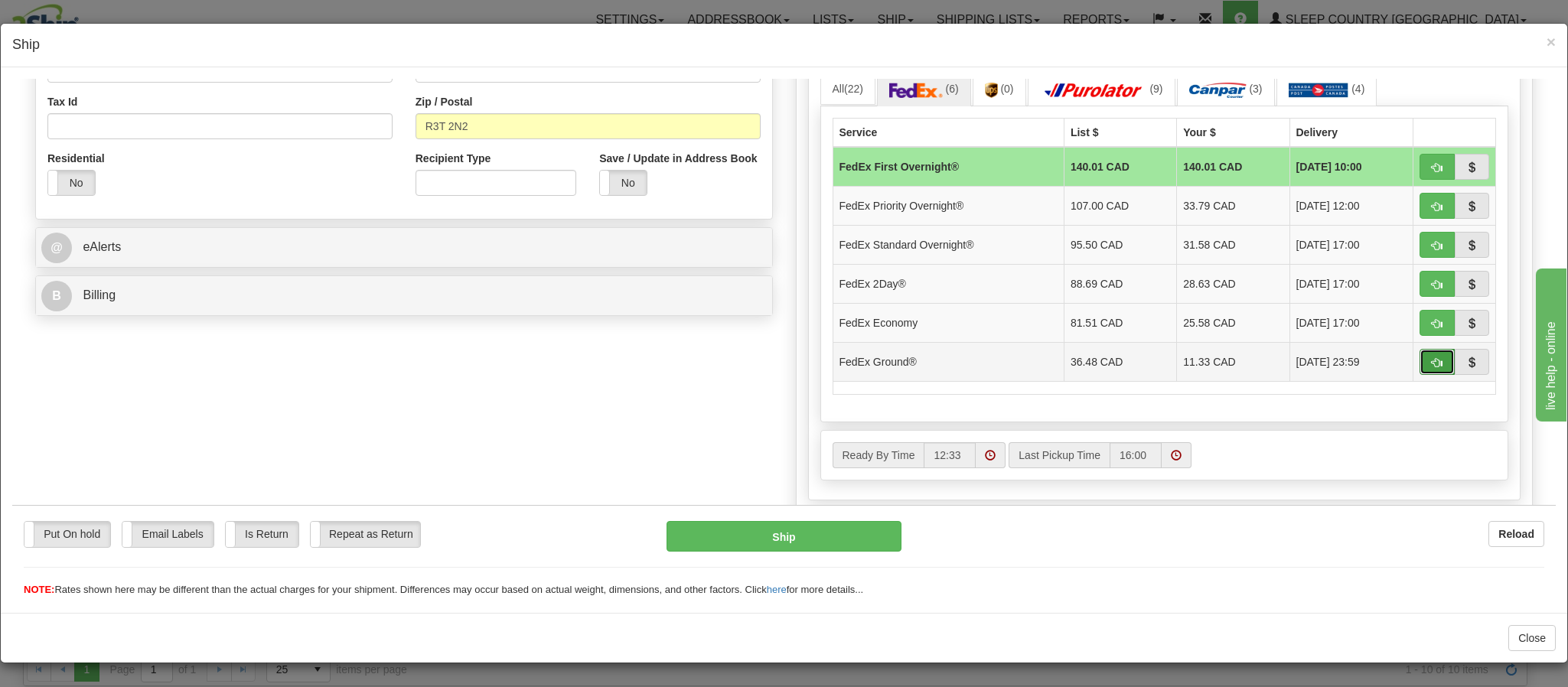
click at [1420, 375] on button "button" at bounding box center [1437, 361] width 35 height 26
type input "92"
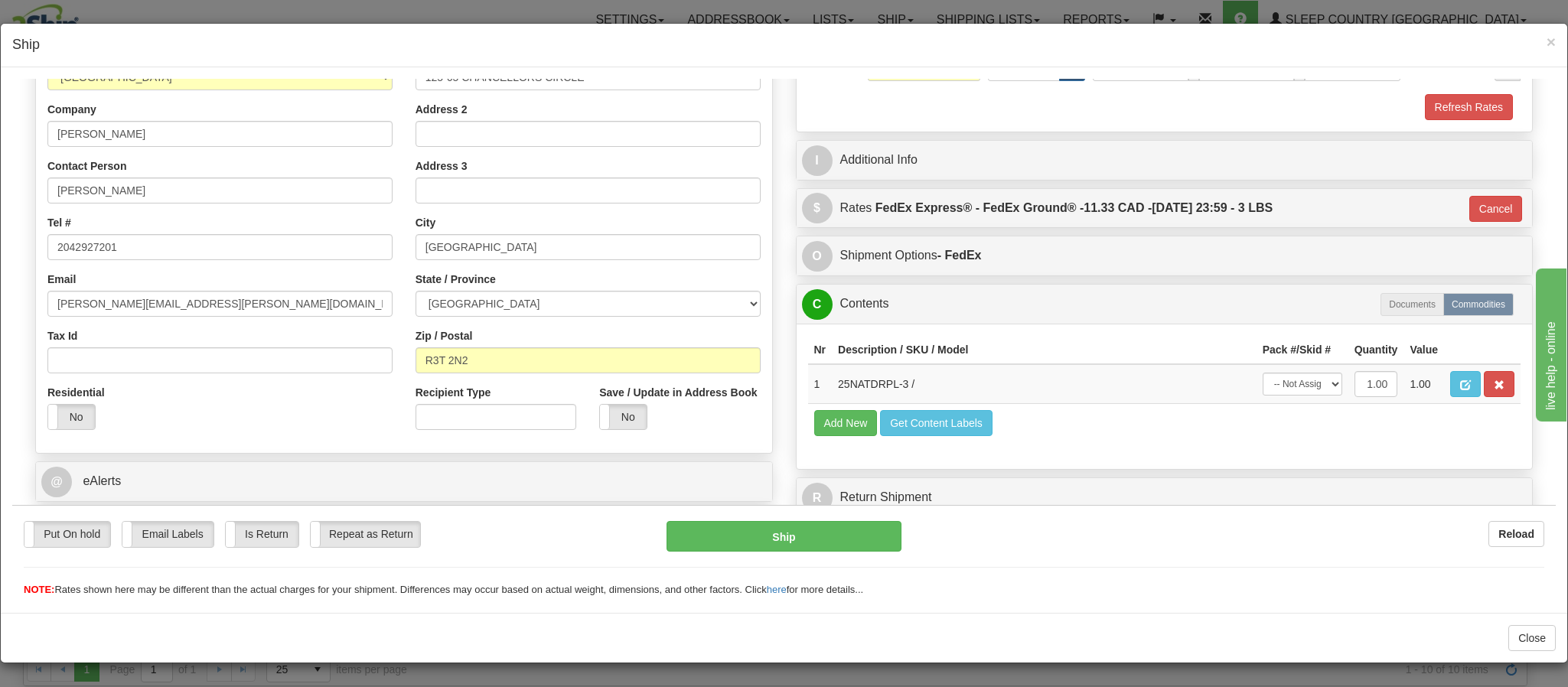
scroll to position [283, 0]
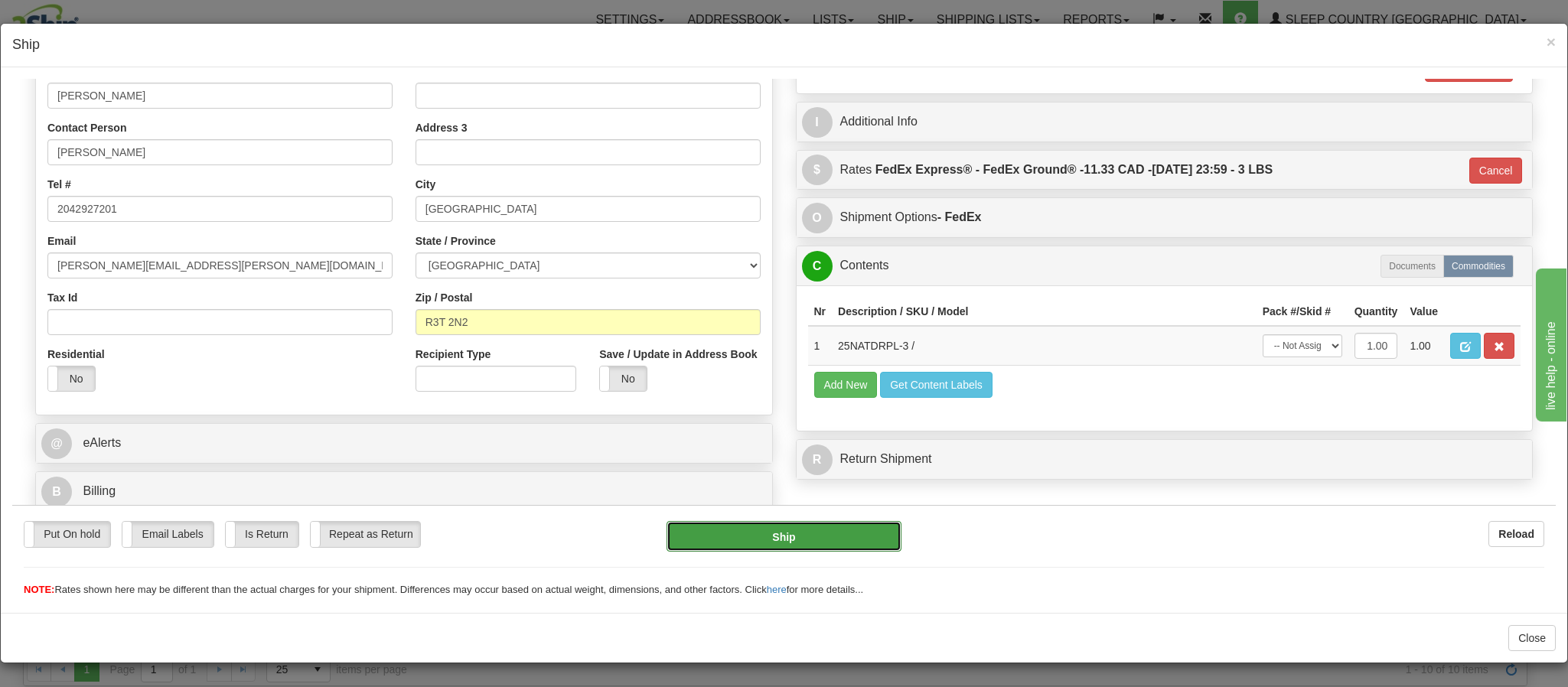
click at [816, 540] on button "Ship" at bounding box center [784, 535] width 234 height 30
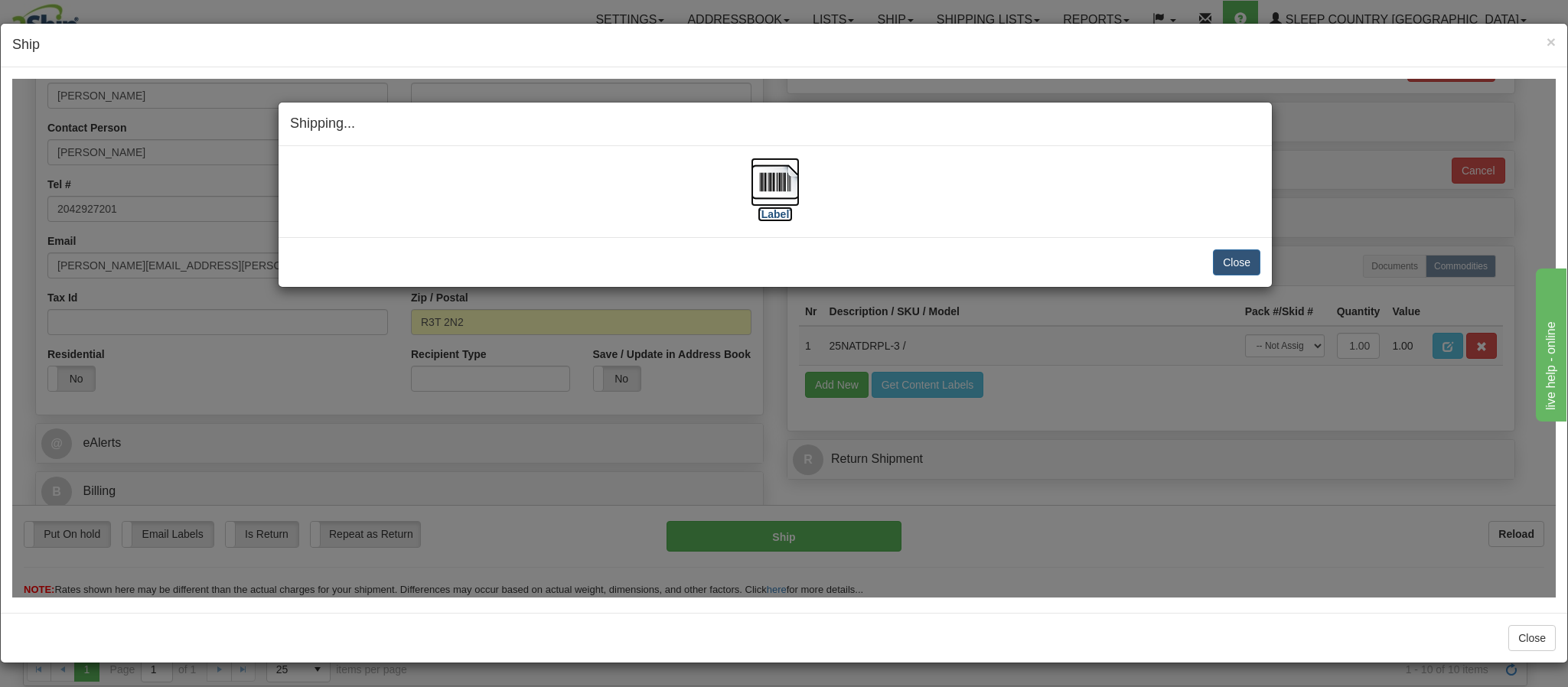
click at [758, 182] on img at bounding box center [775, 181] width 49 height 49
click at [1223, 256] on button "Close" at bounding box center [1236, 262] width 47 height 26
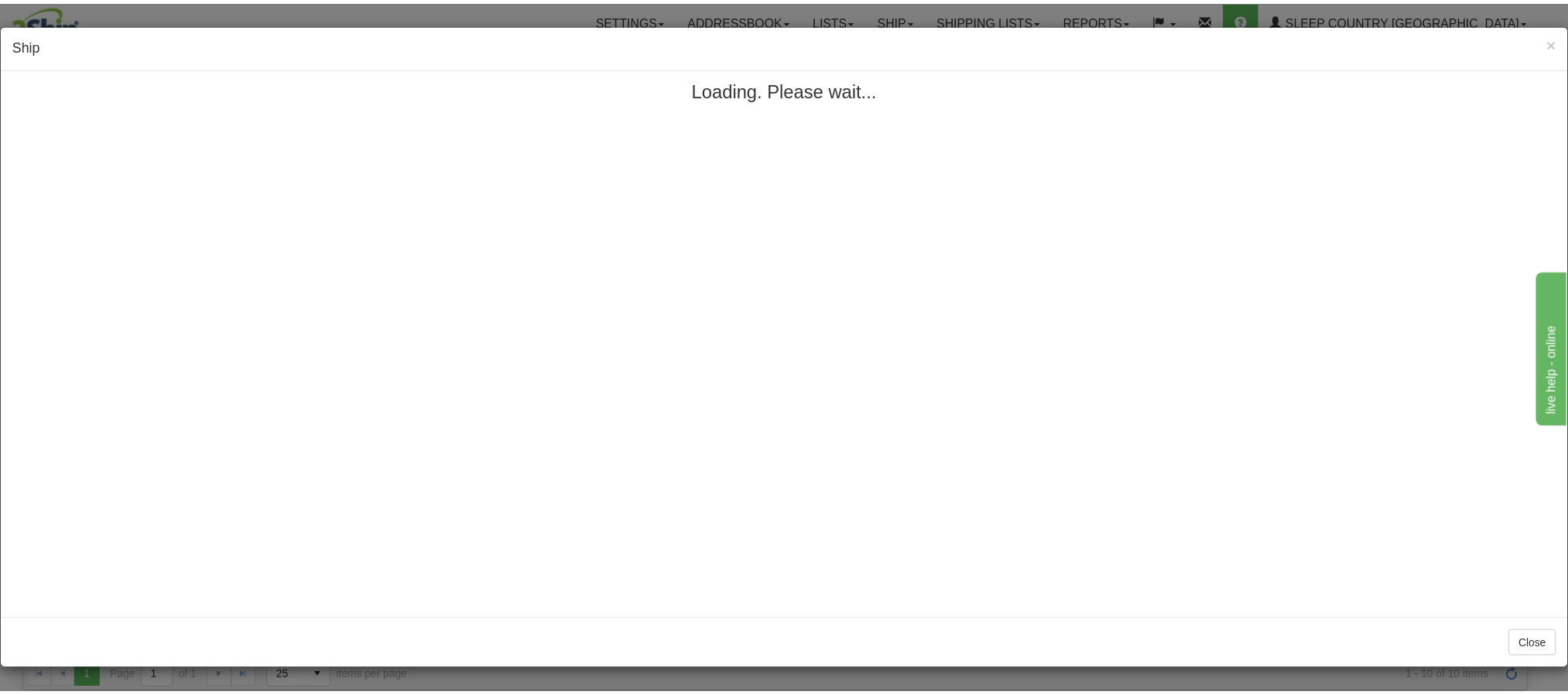
scroll to position [0, 0]
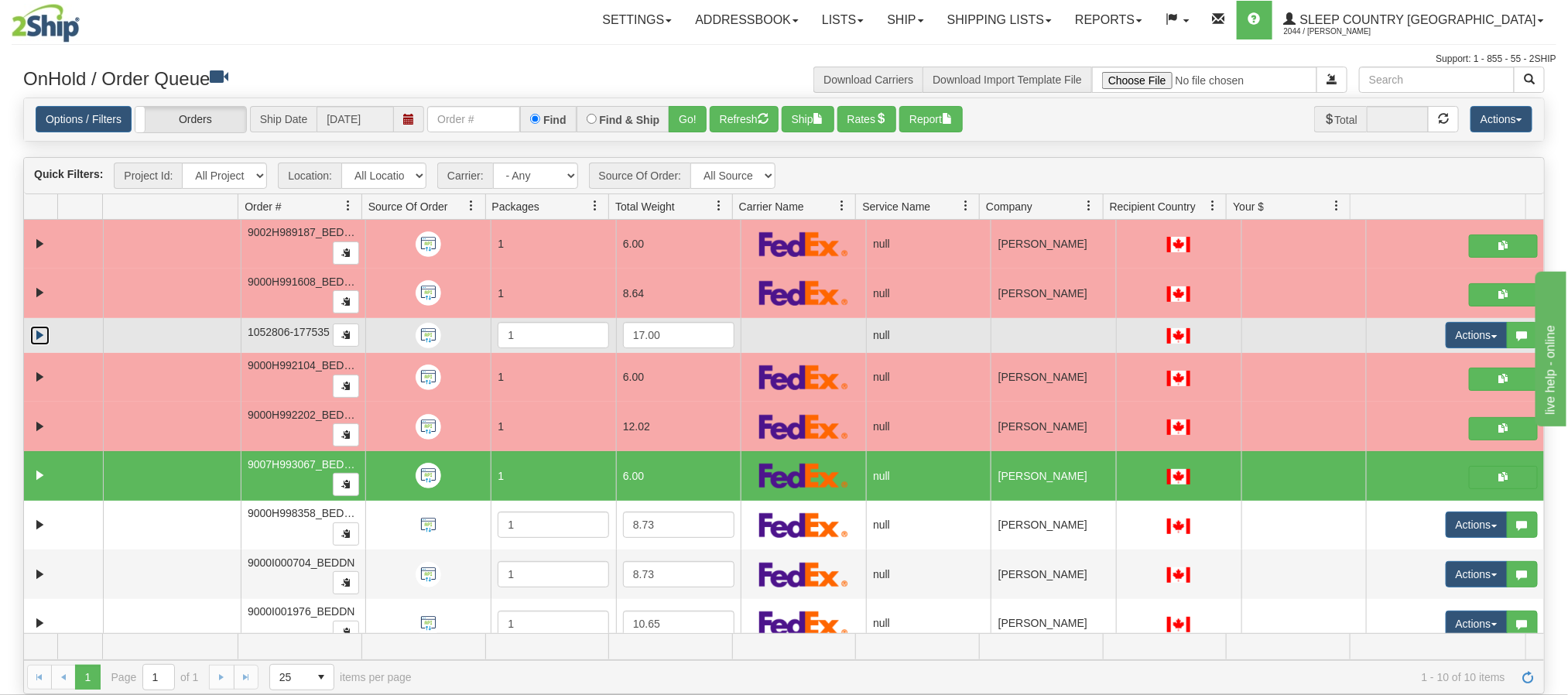
click at [42, 337] on link "Expand" at bounding box center [39, 335] width 20 height 20
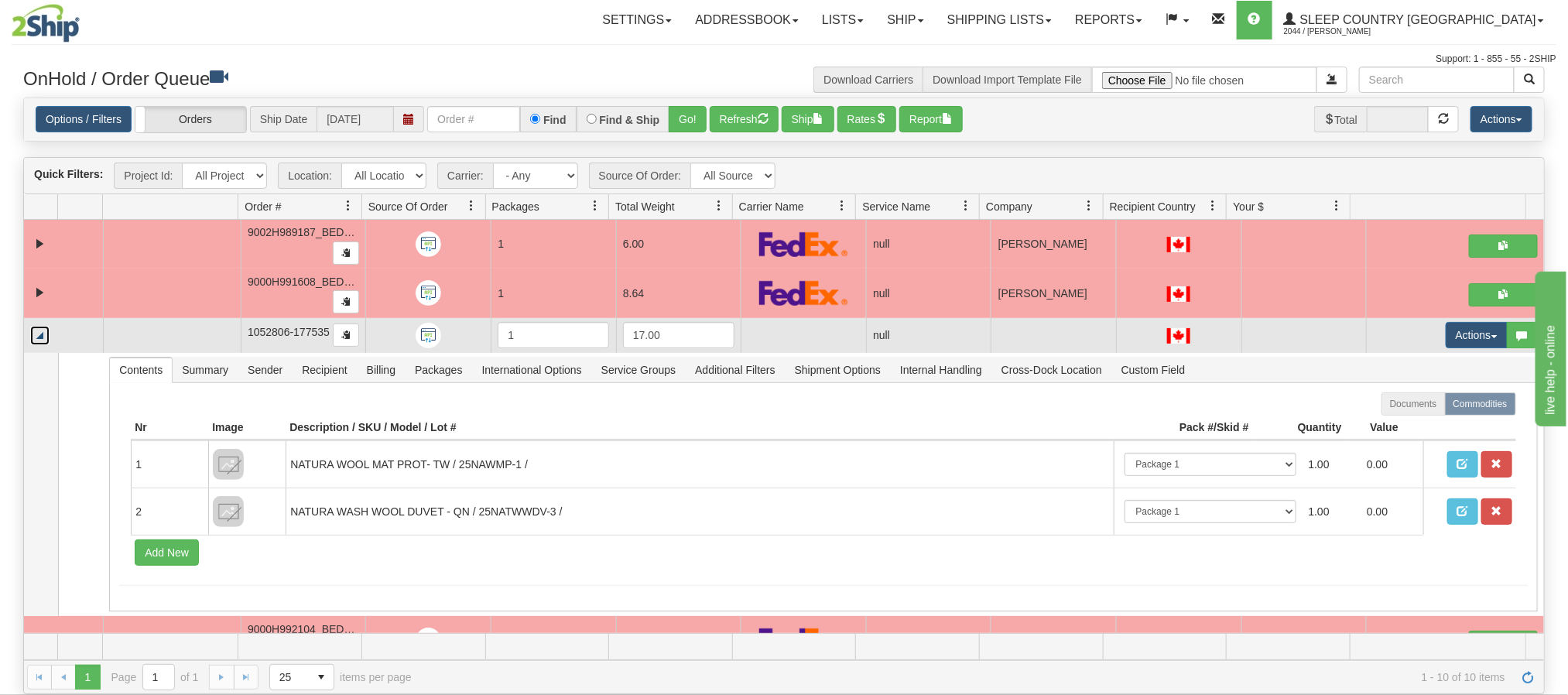
click at [35, 342] on link "Collapse" at bounding box center [39, 335] width 20 height 20
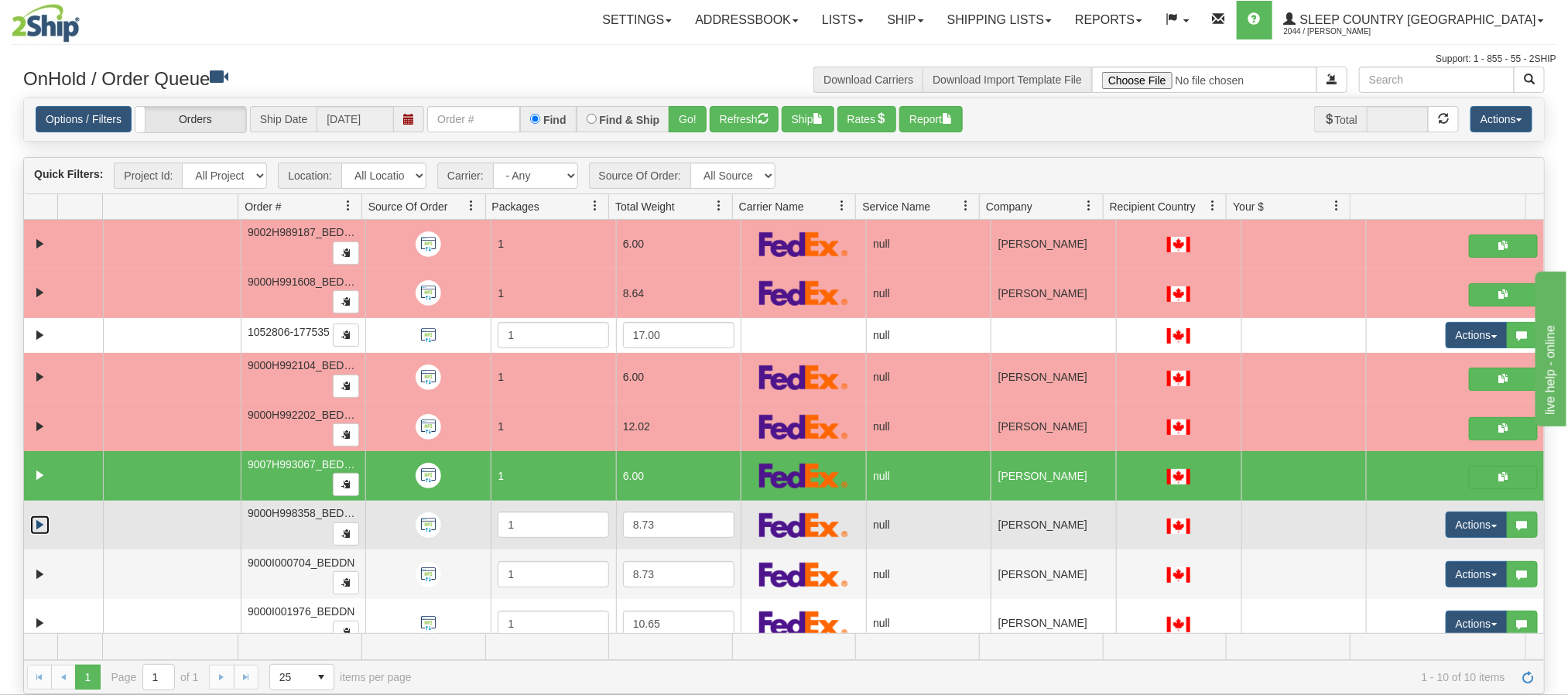
click at [31, 532] on link "Expand" at bounding box center [39, 525] width 20 height 20
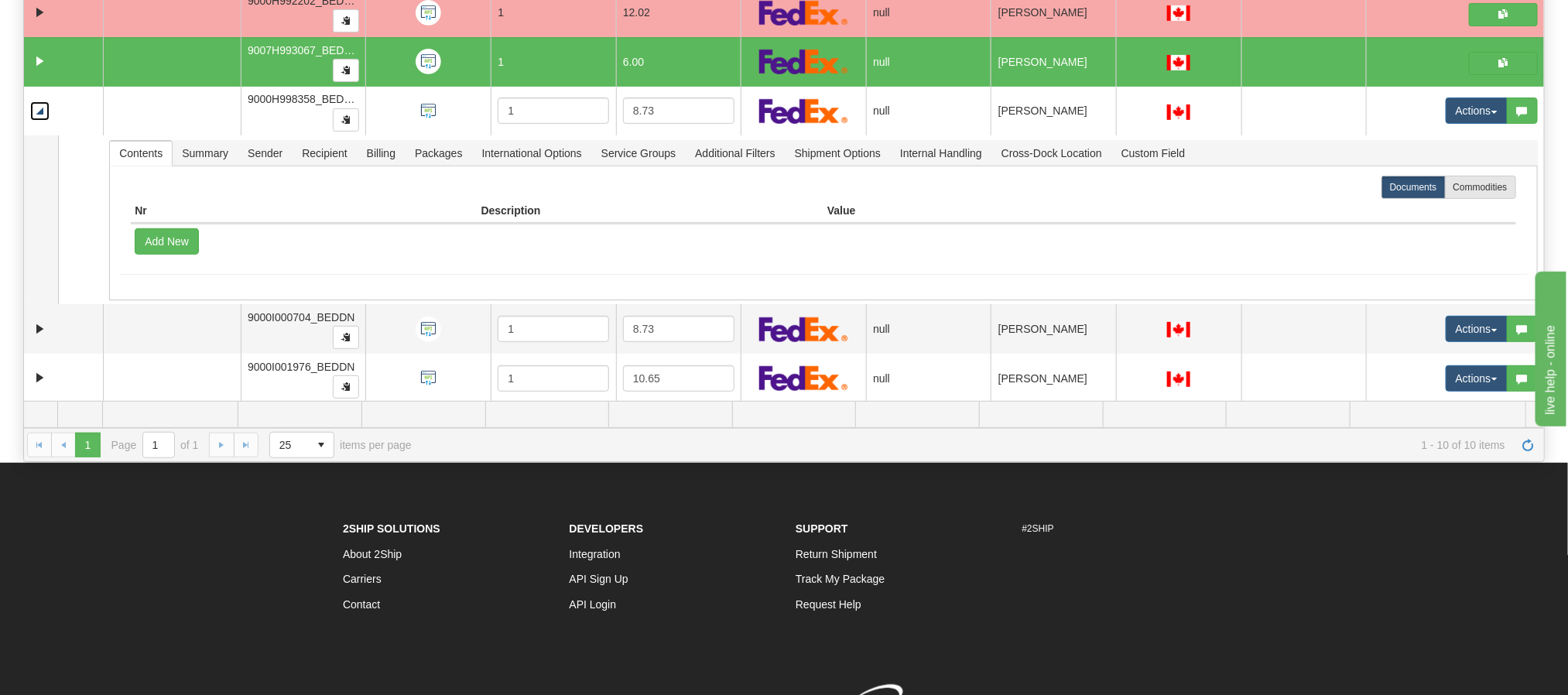
scroll to position [128, 0]
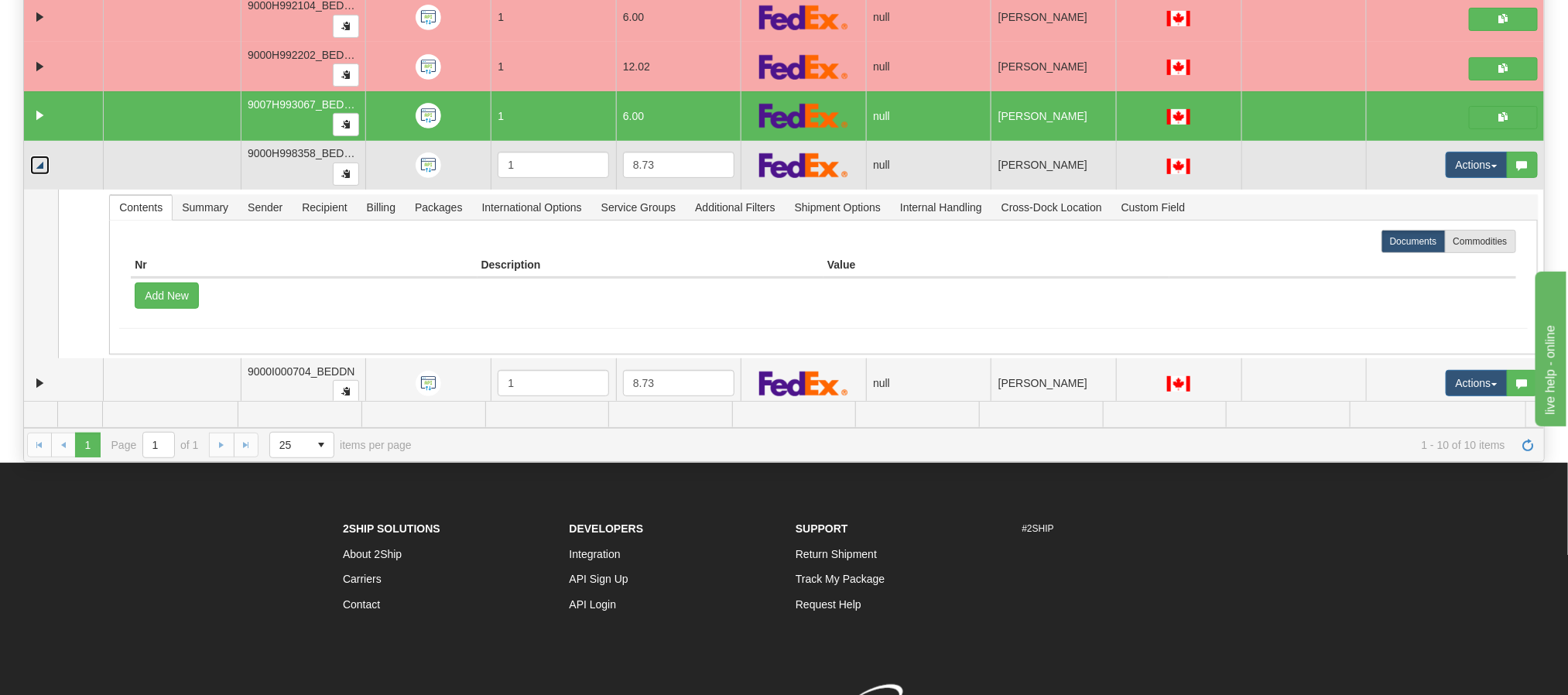
click at [37, 170] on link "Collapse" at bounding box center [39, 165] width 20 height 20
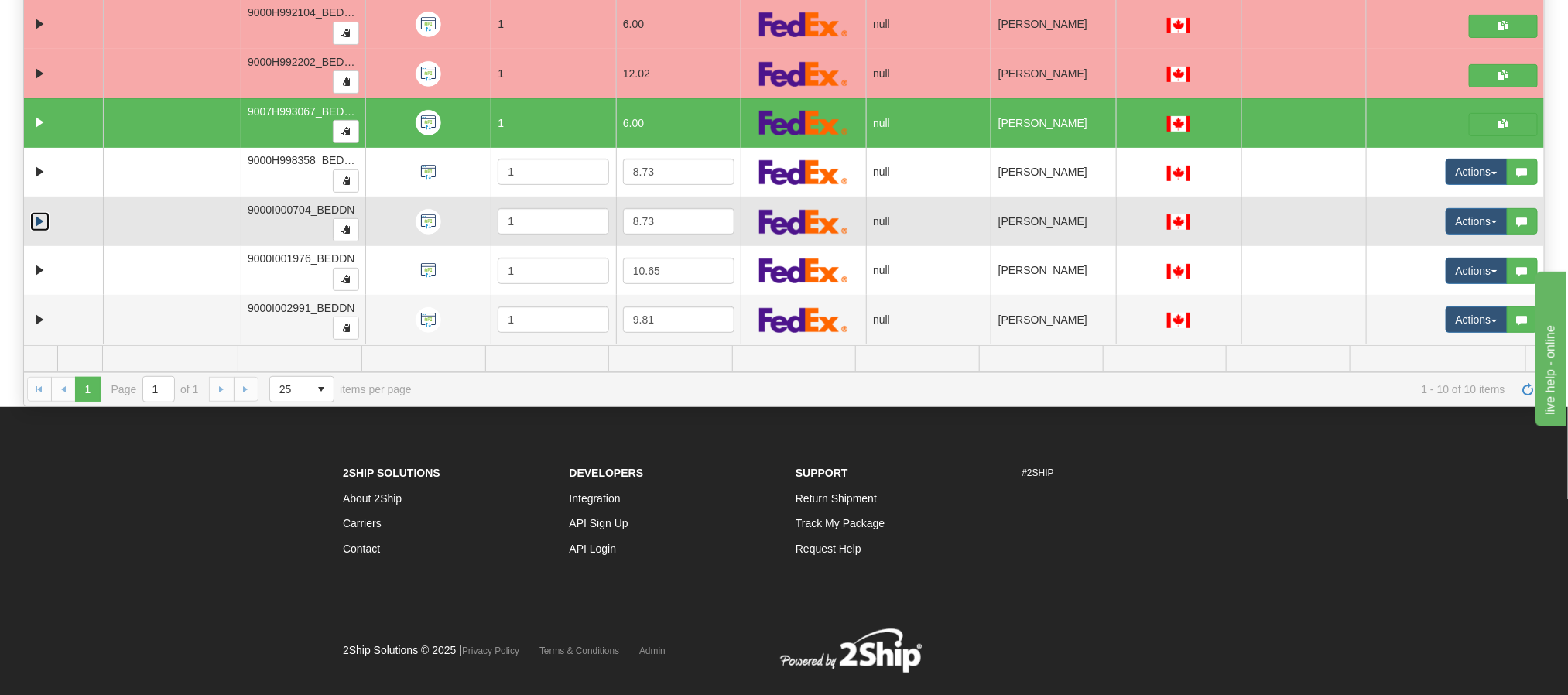
click at [45, 225] on link "Expand" at bounding box center [39, 221] width 20 height 20
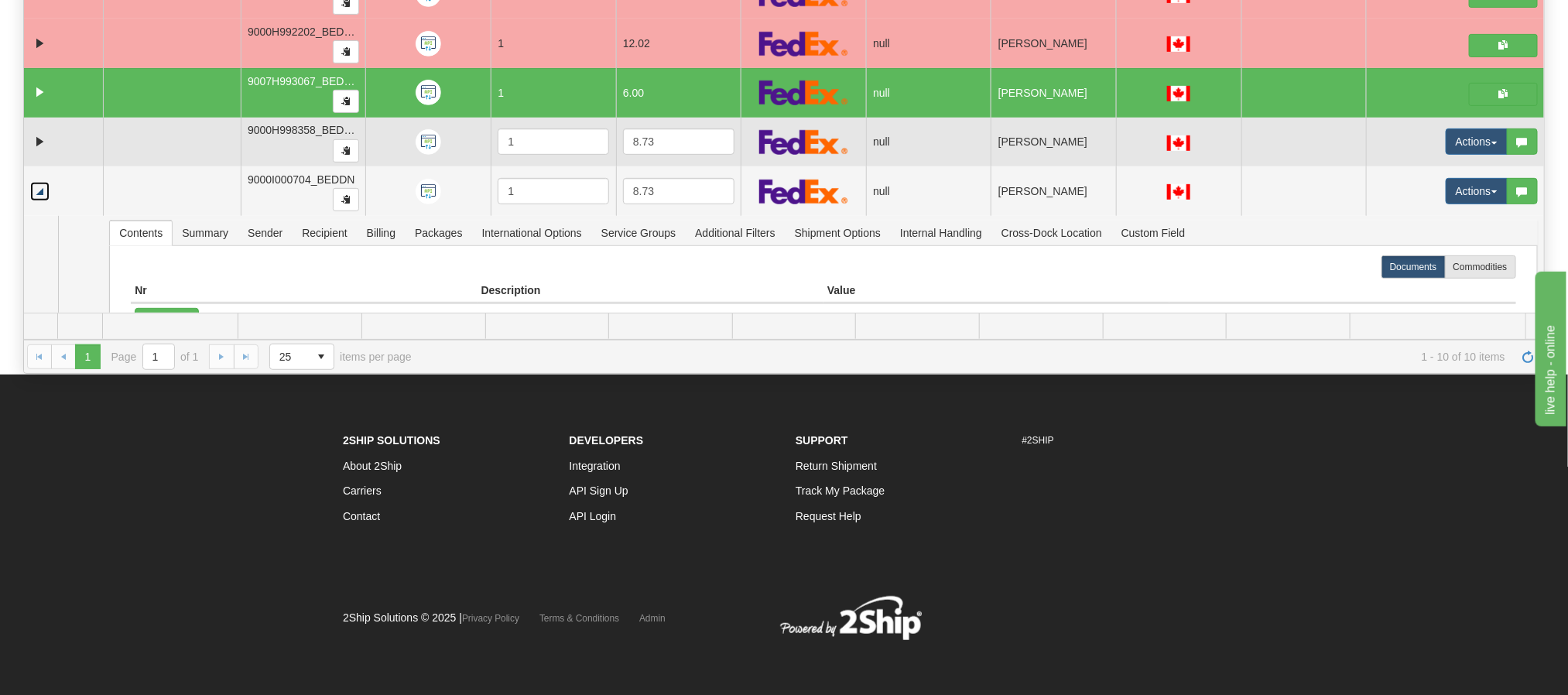
scroll to position [12, 0]
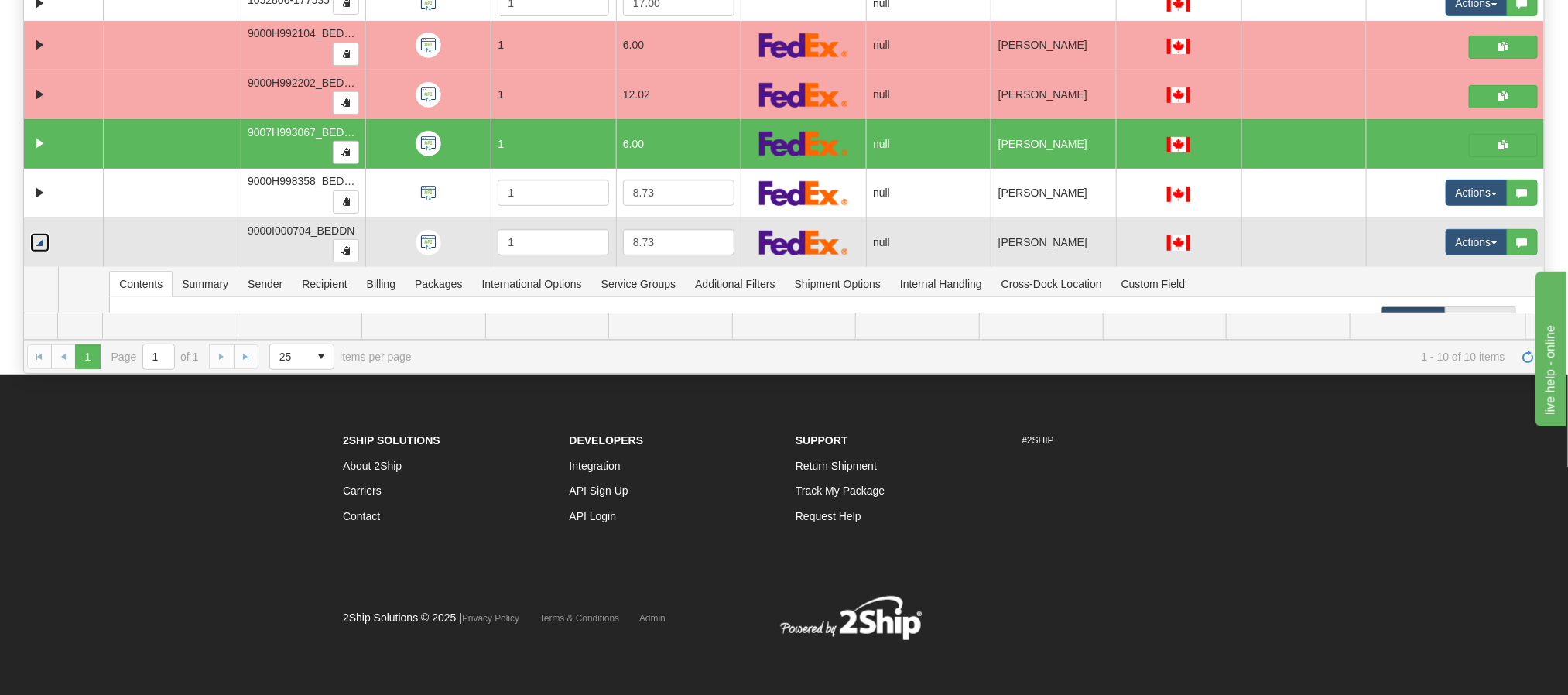
click at [35, 244] on link "Collapse" at bounding box center [39, 242] width 20 height 20
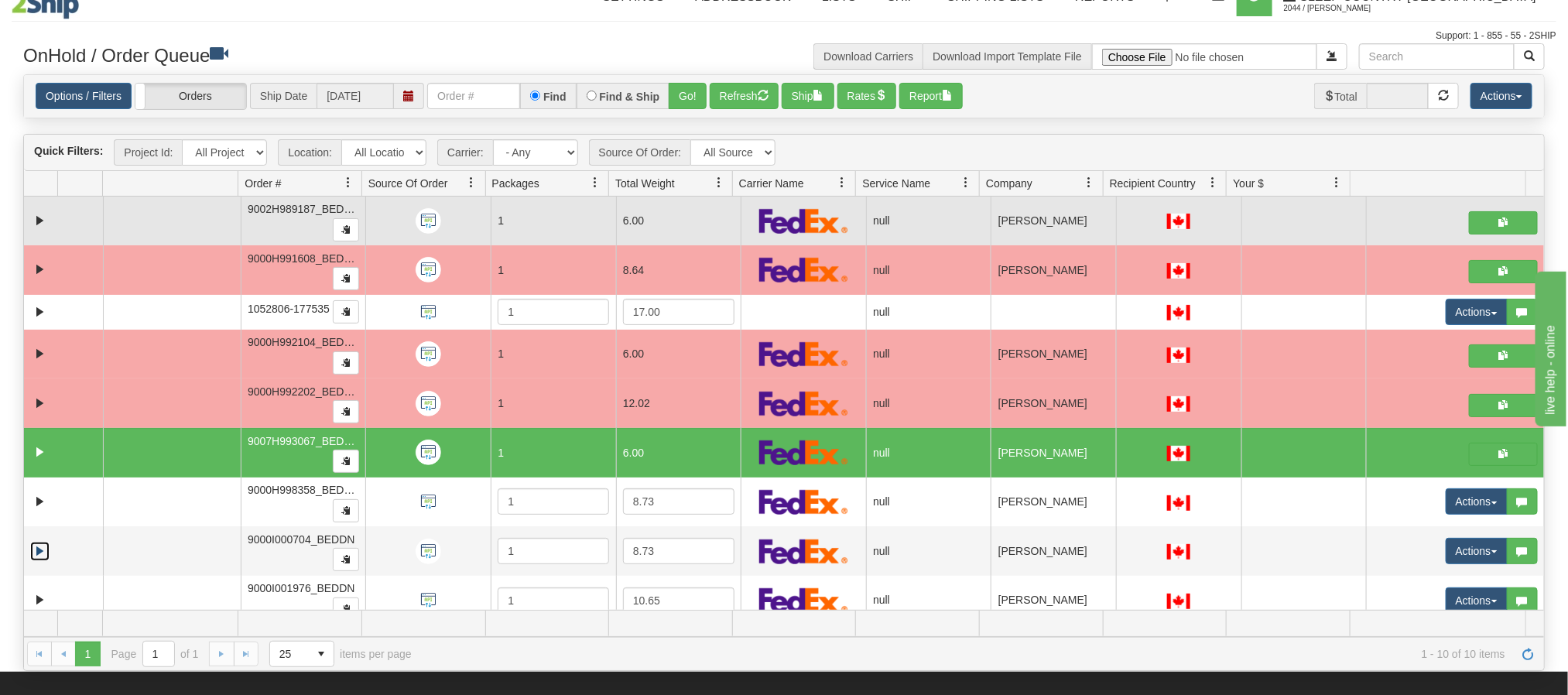
scroll to position [0, 0]
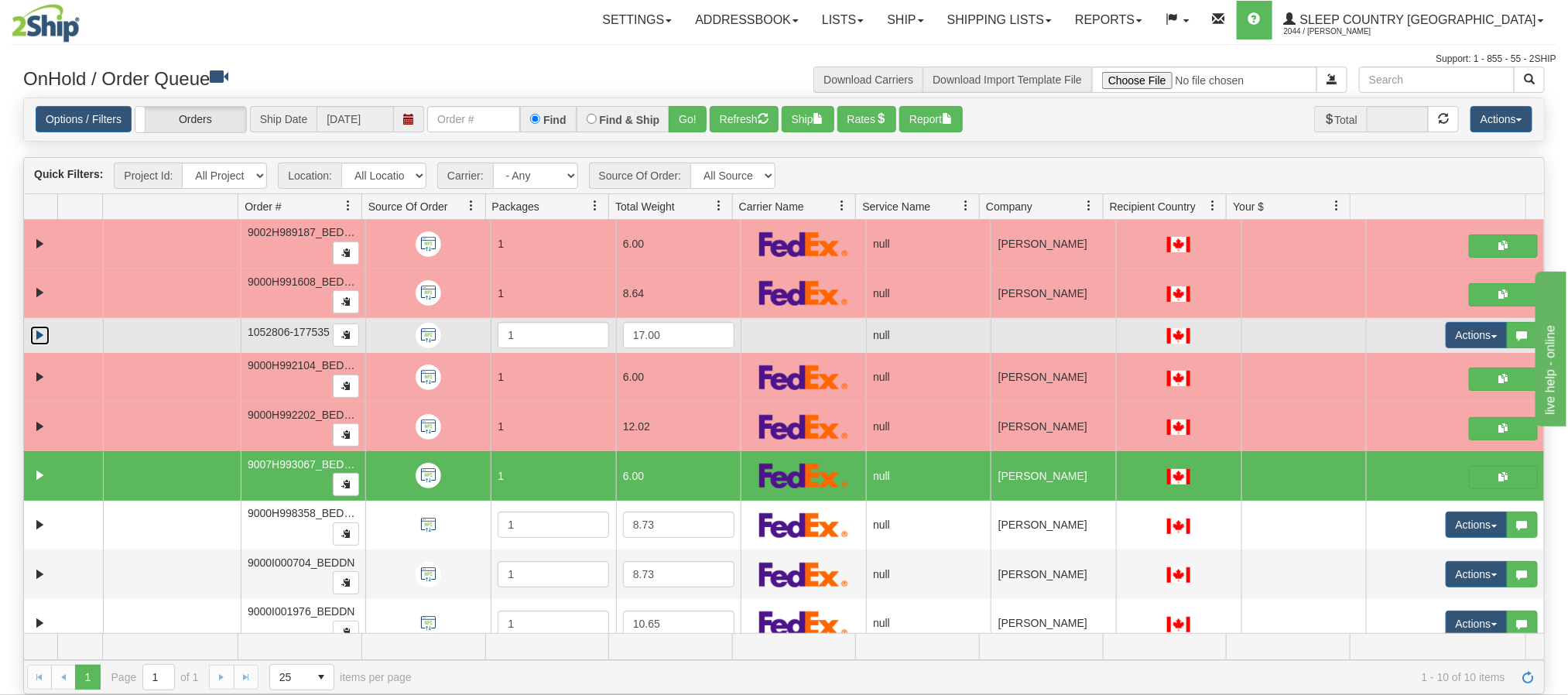
click at [40, 339] on link "Expand" at bounding box center [39, 335] width 20 height 20
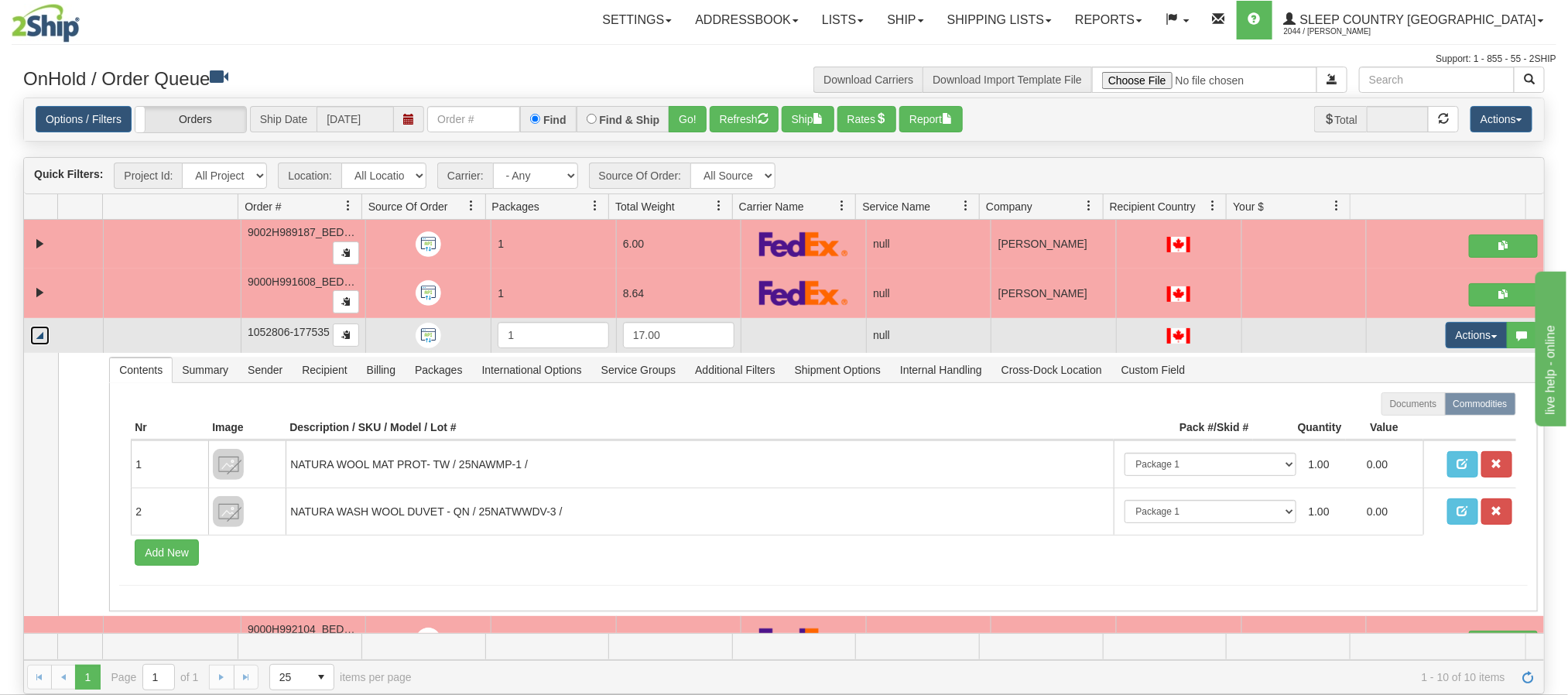
click at [46, 337] on link "Collapse" at bounding box center [39, 335] width 20 height 20
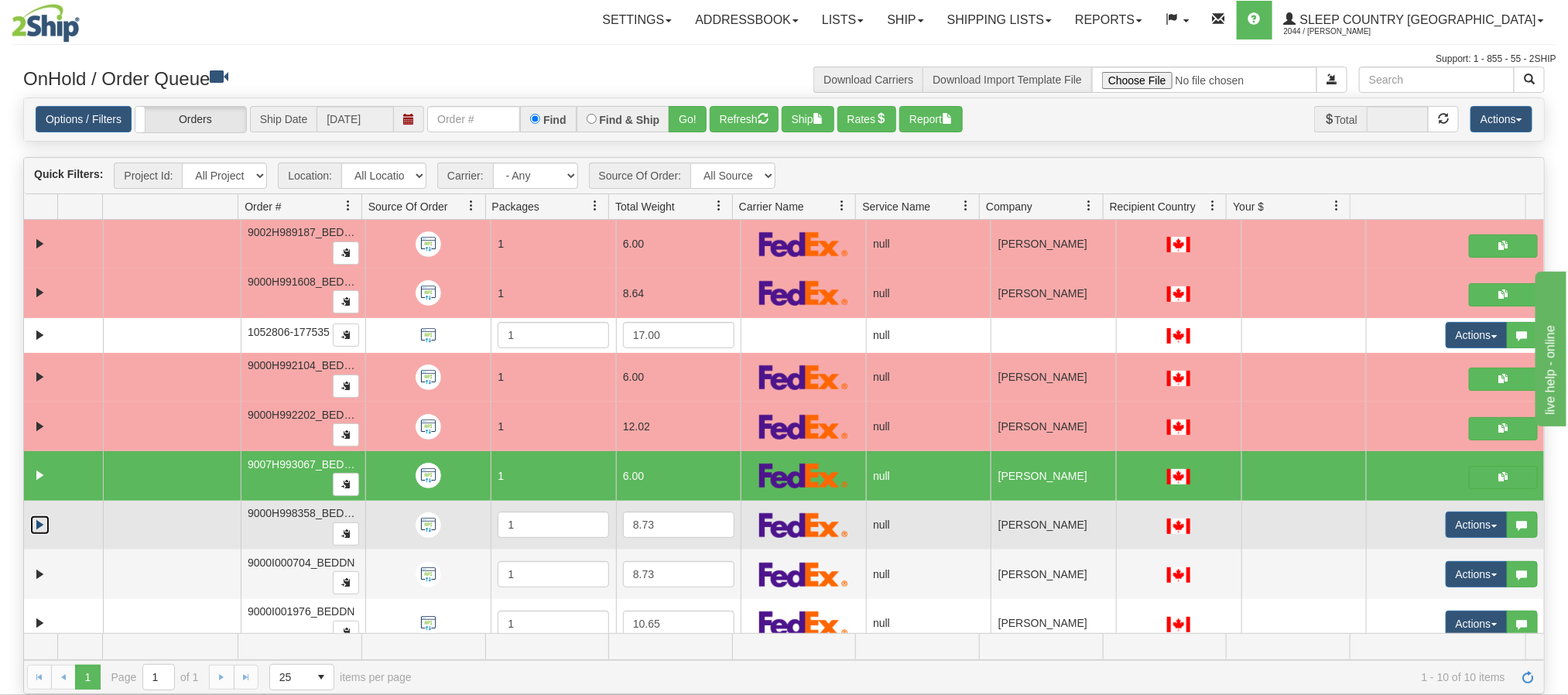
click at [45, 535] on link "Expand" at bounding box center [39, 525] width 20 height 20
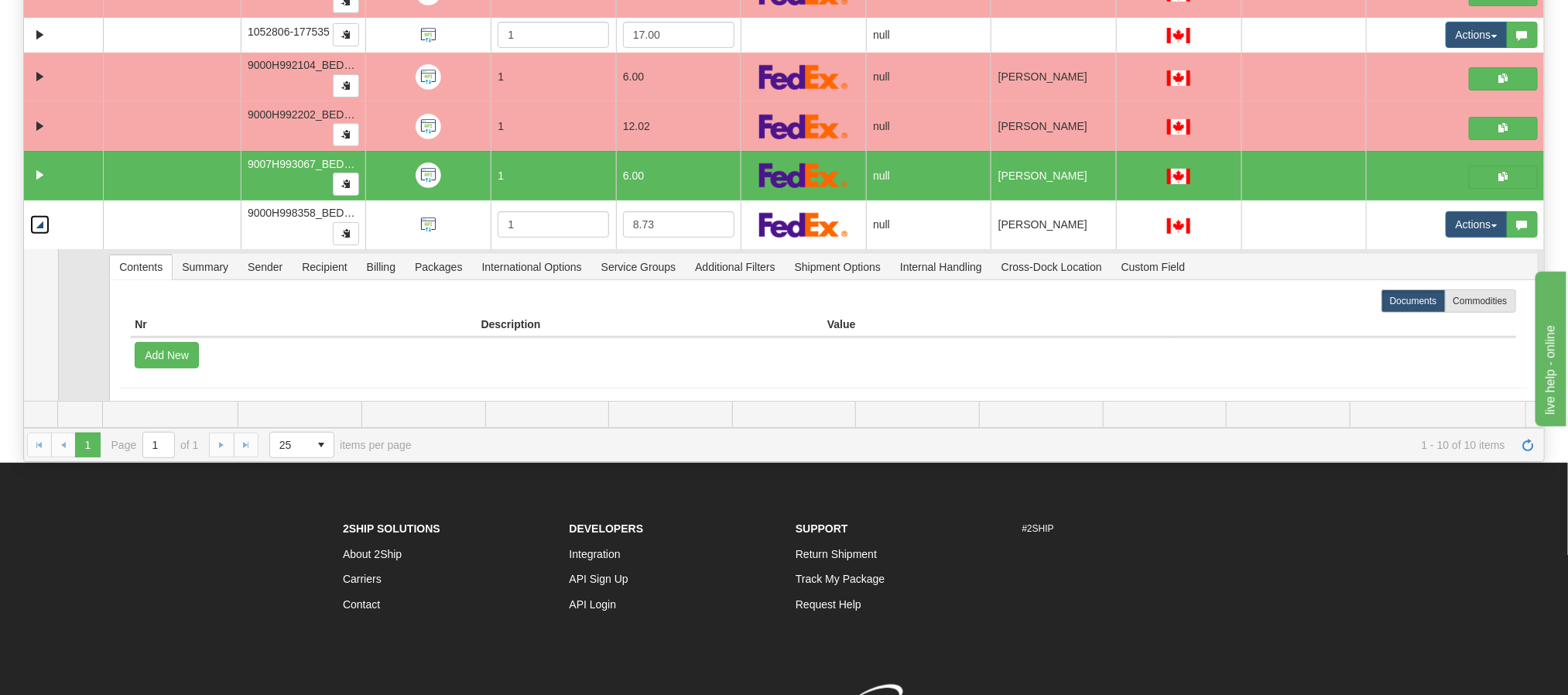
scroll to position [12, 0]
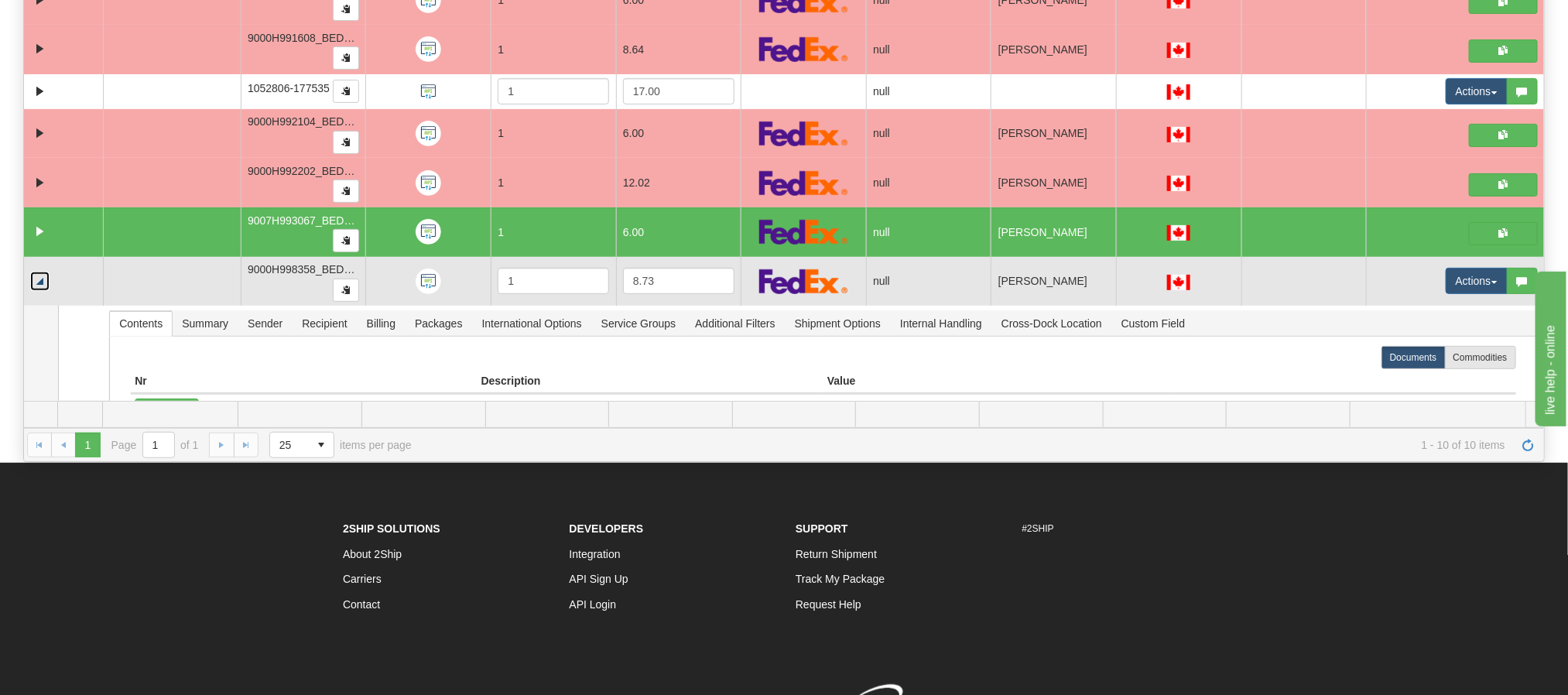
click at [45, 291] on link "Collapse" at bounding box center [39, 281] width 20 height 20
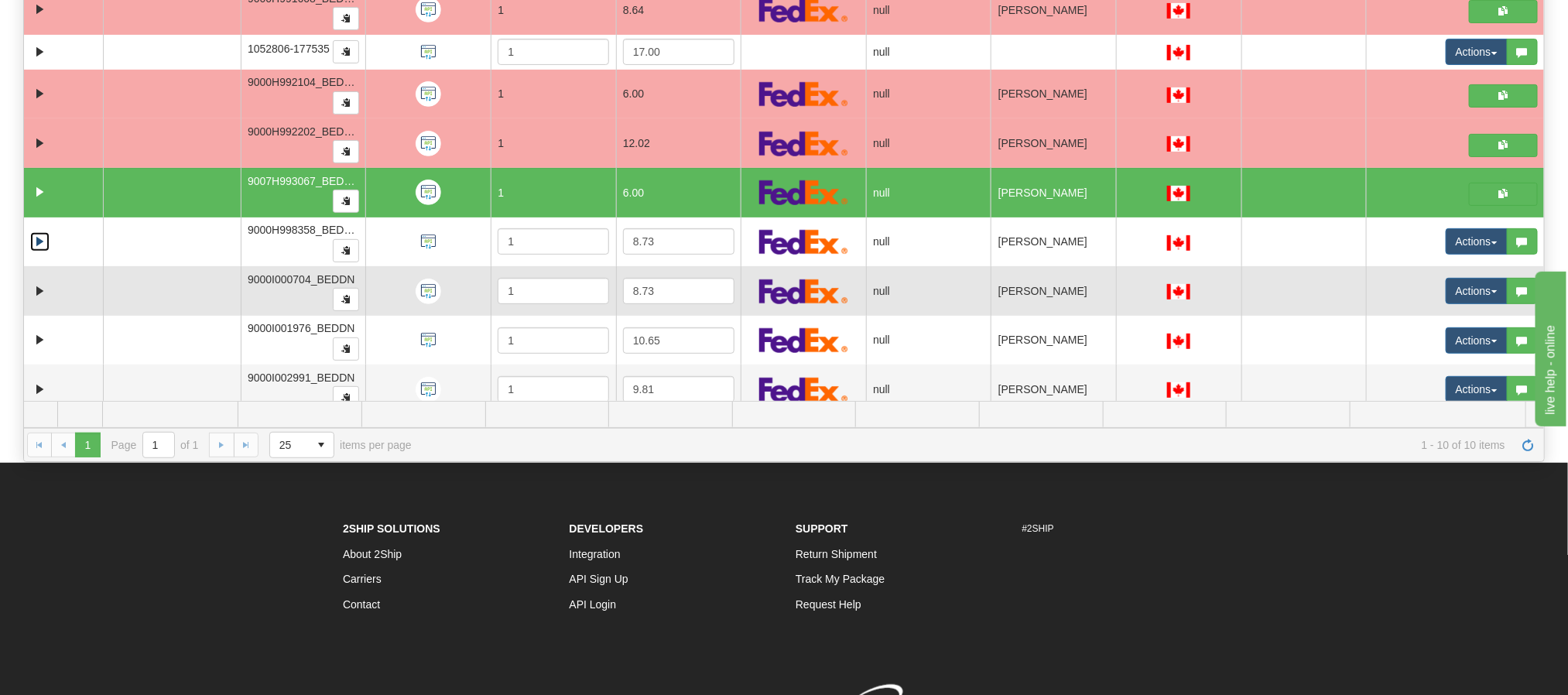
scroll to position [72, 0]
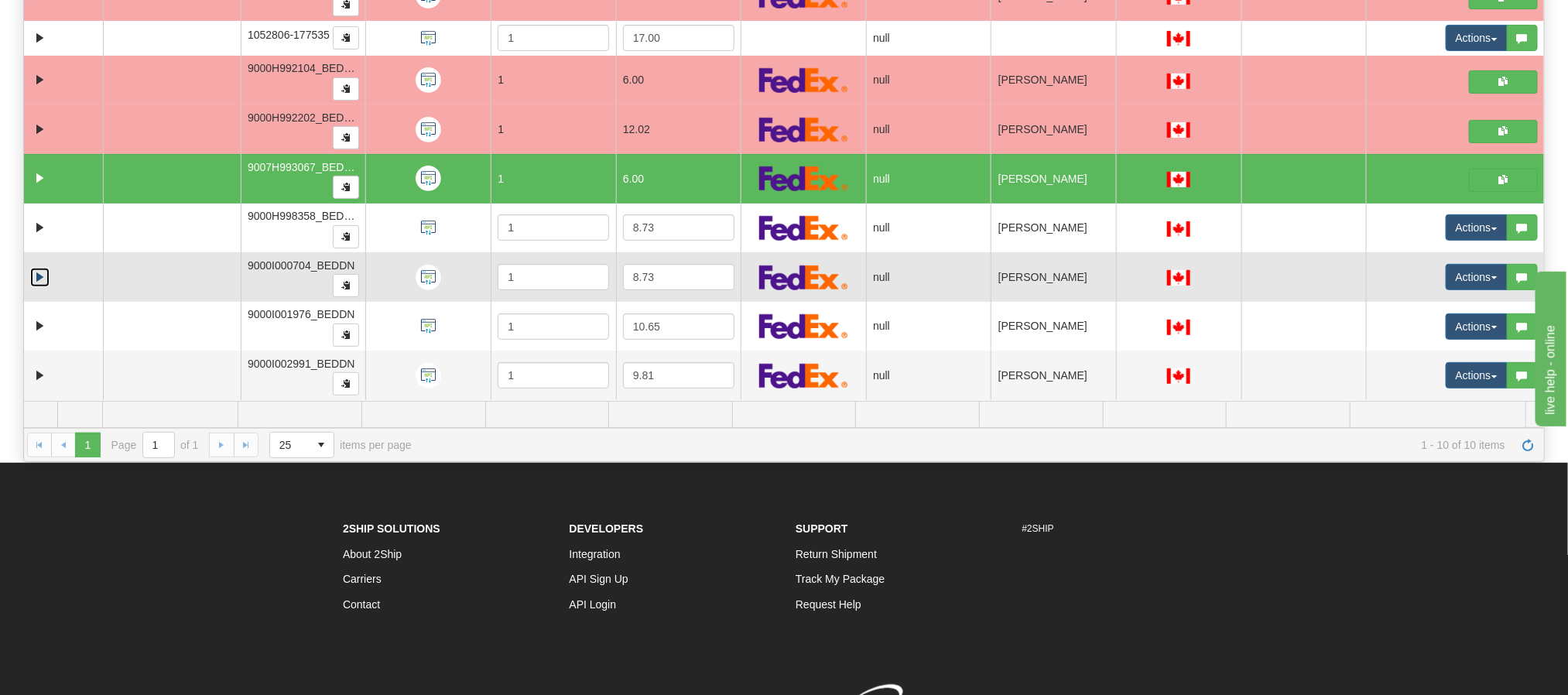
click at [42, 277] on link "Expand" at bounding box center [39, 277] width 20 height 20
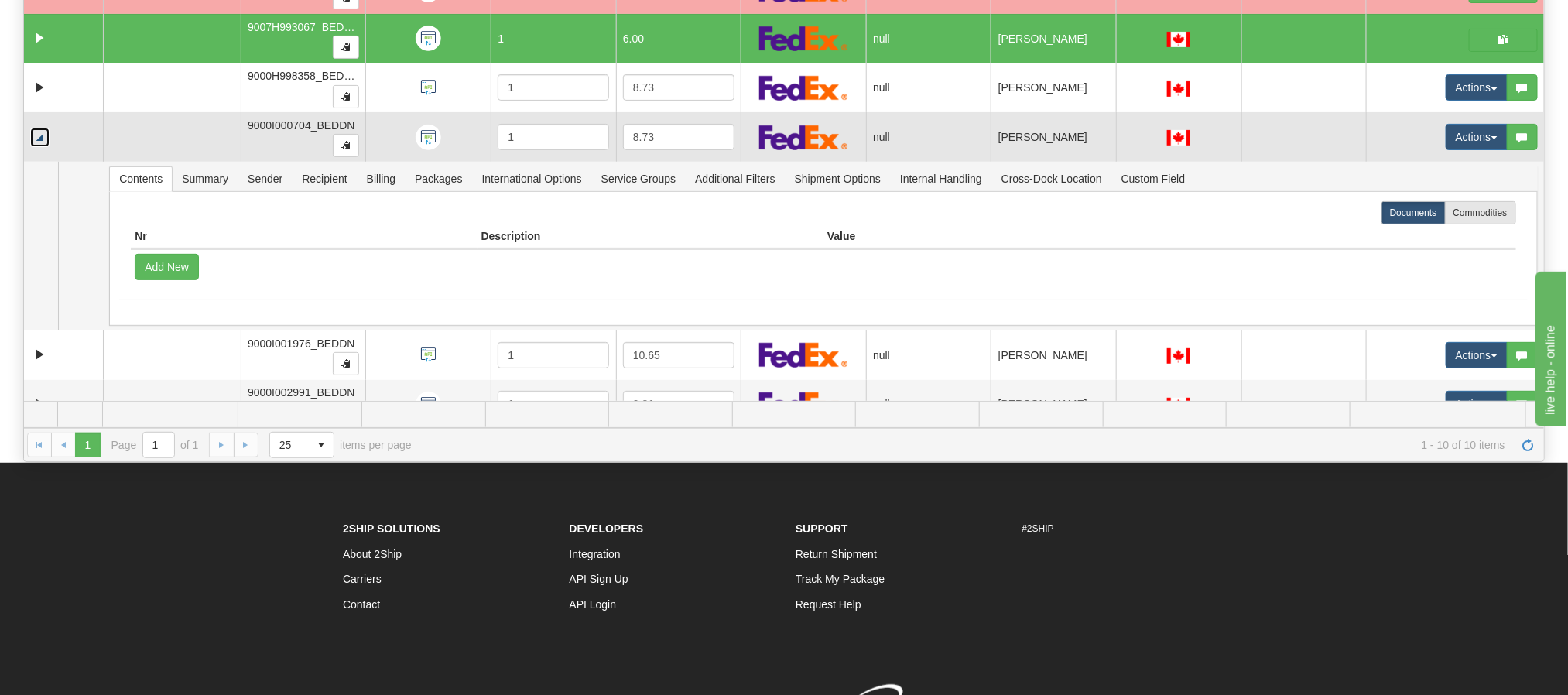
scroll to position [244, 0]
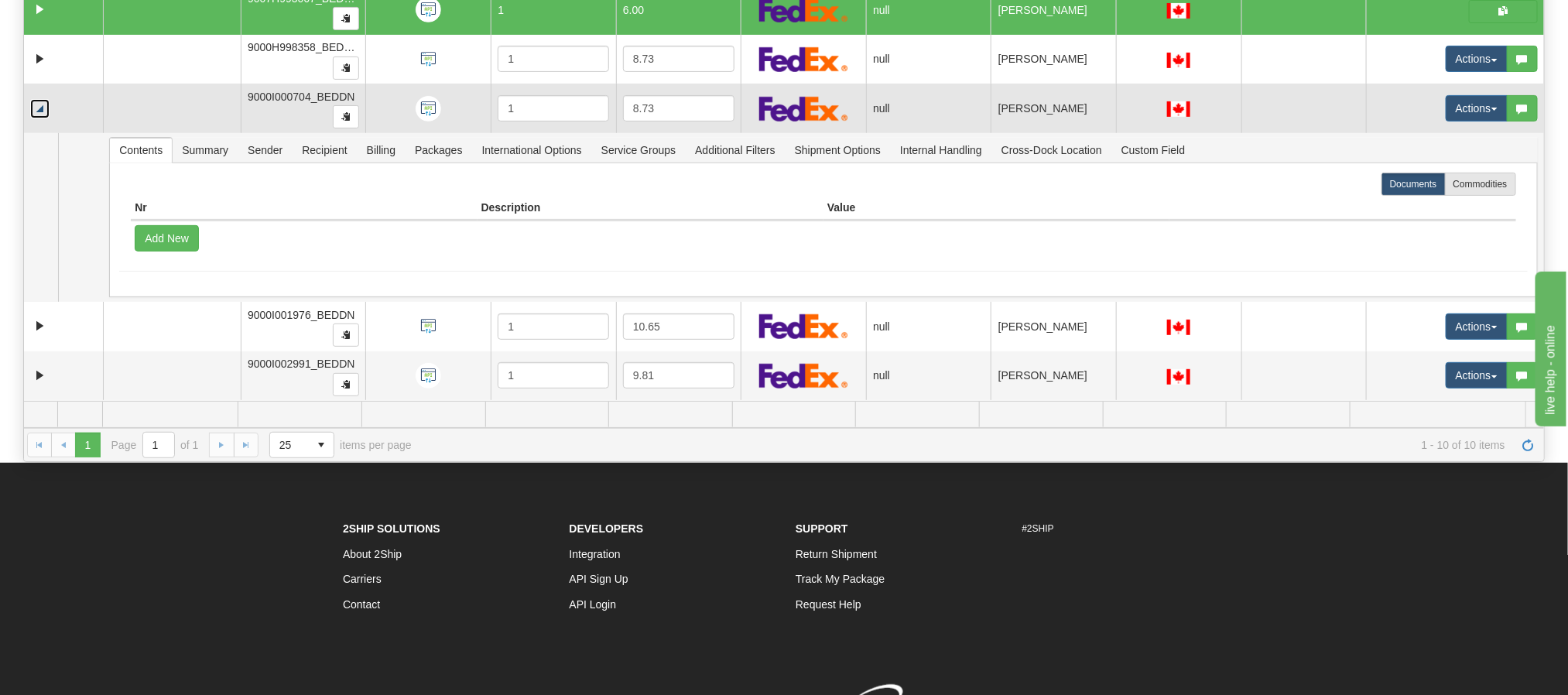
click at [44, 107] on link "Collapse" at bounding box center [39, 108] width 20 height 20
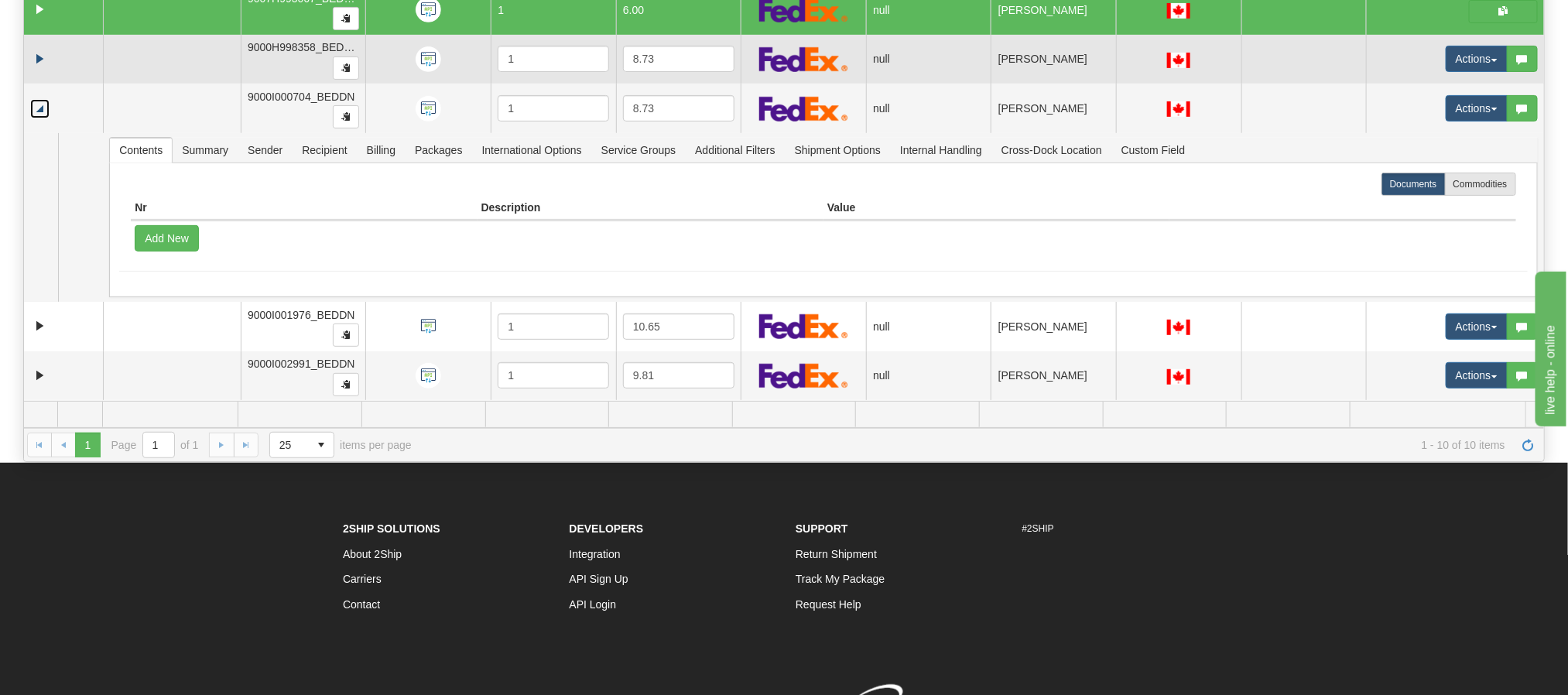
scroll to position [324, 0]
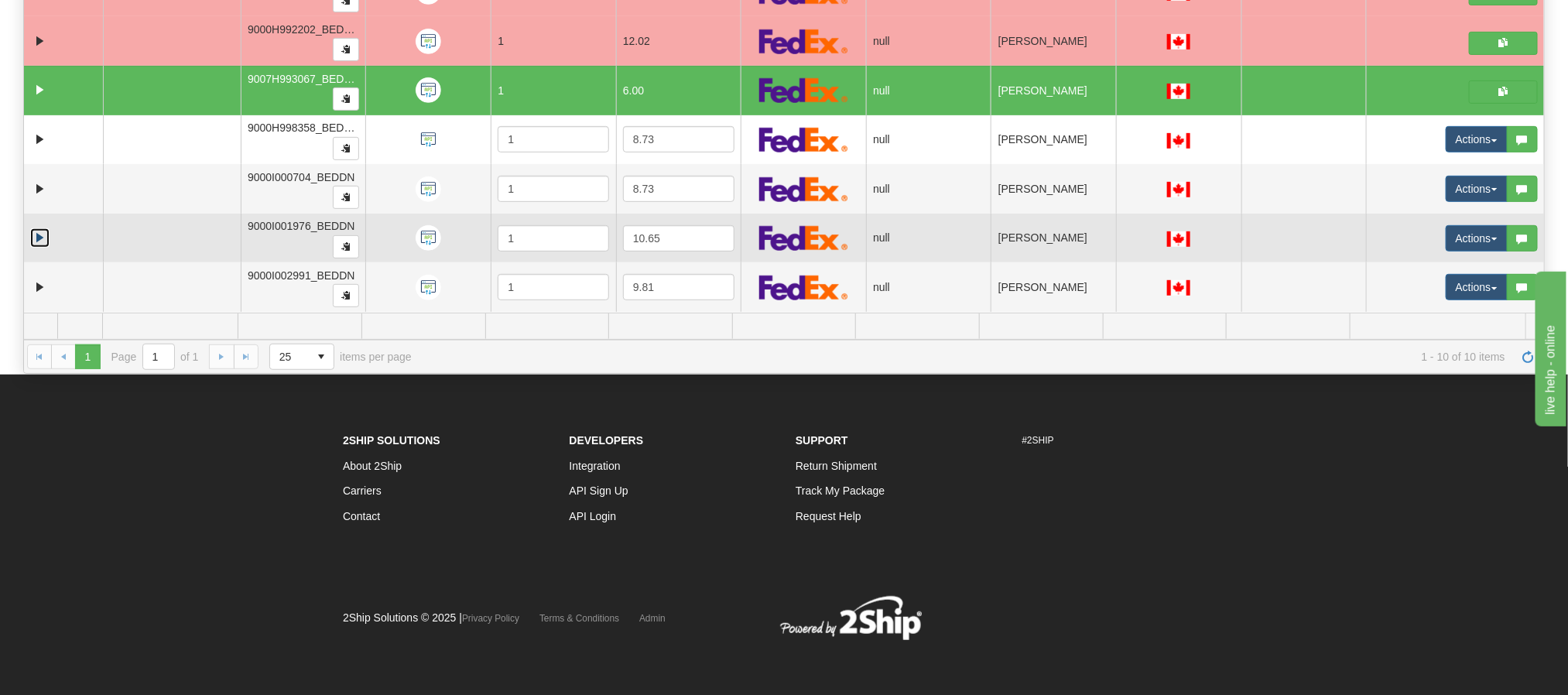
click at [42, 235] on link "Expand" at bounding box center [39, 238] width 20 height 20
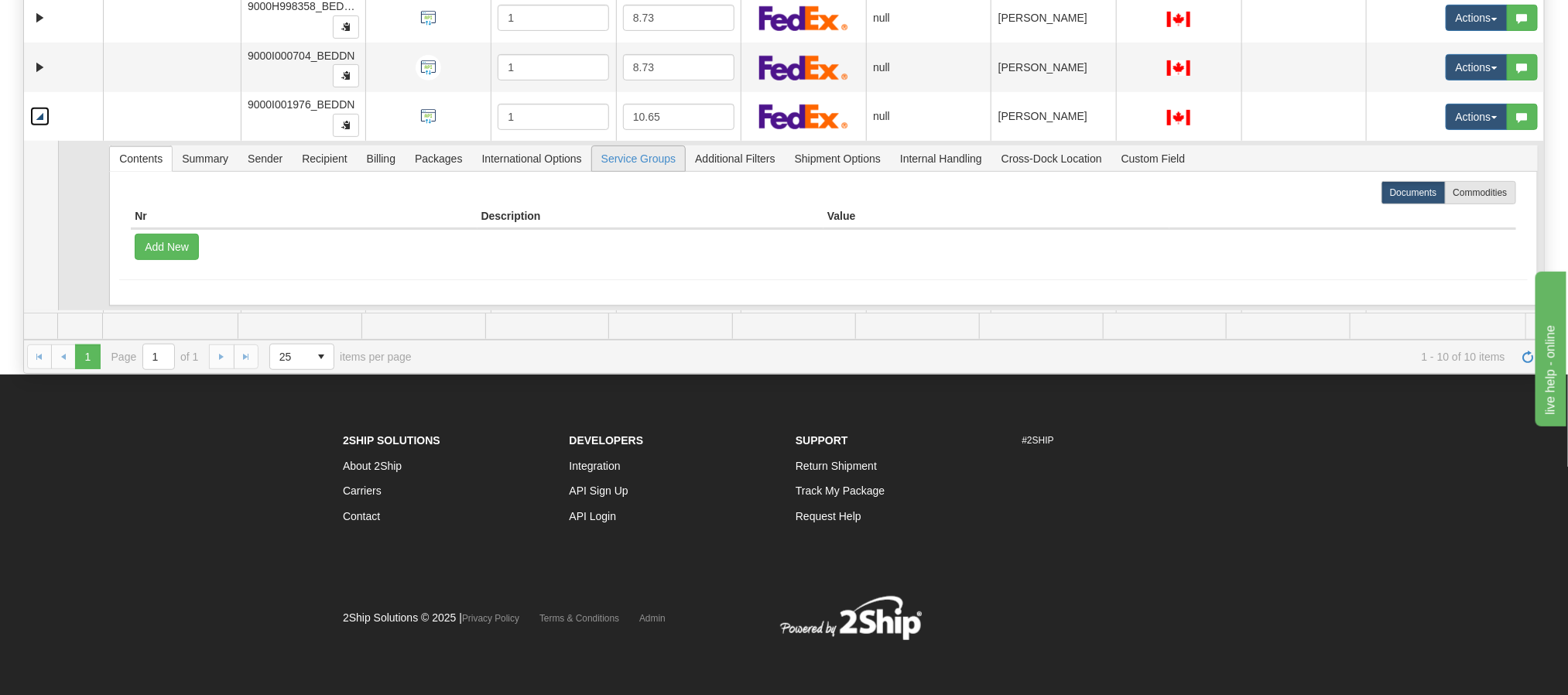
scroll to position [244, 0]
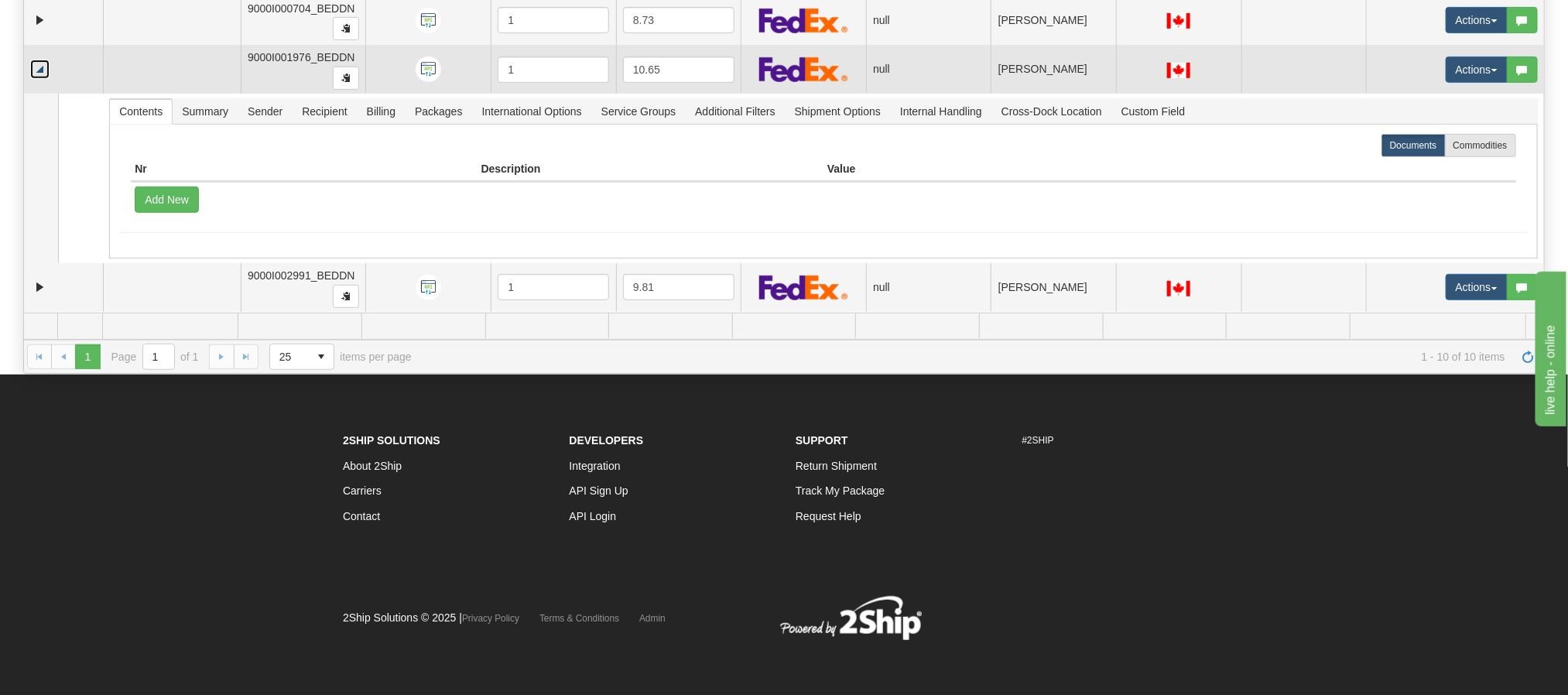
click at [40, 67] on link "Collapse" at bounding box center [39, 69] width 20 height 20
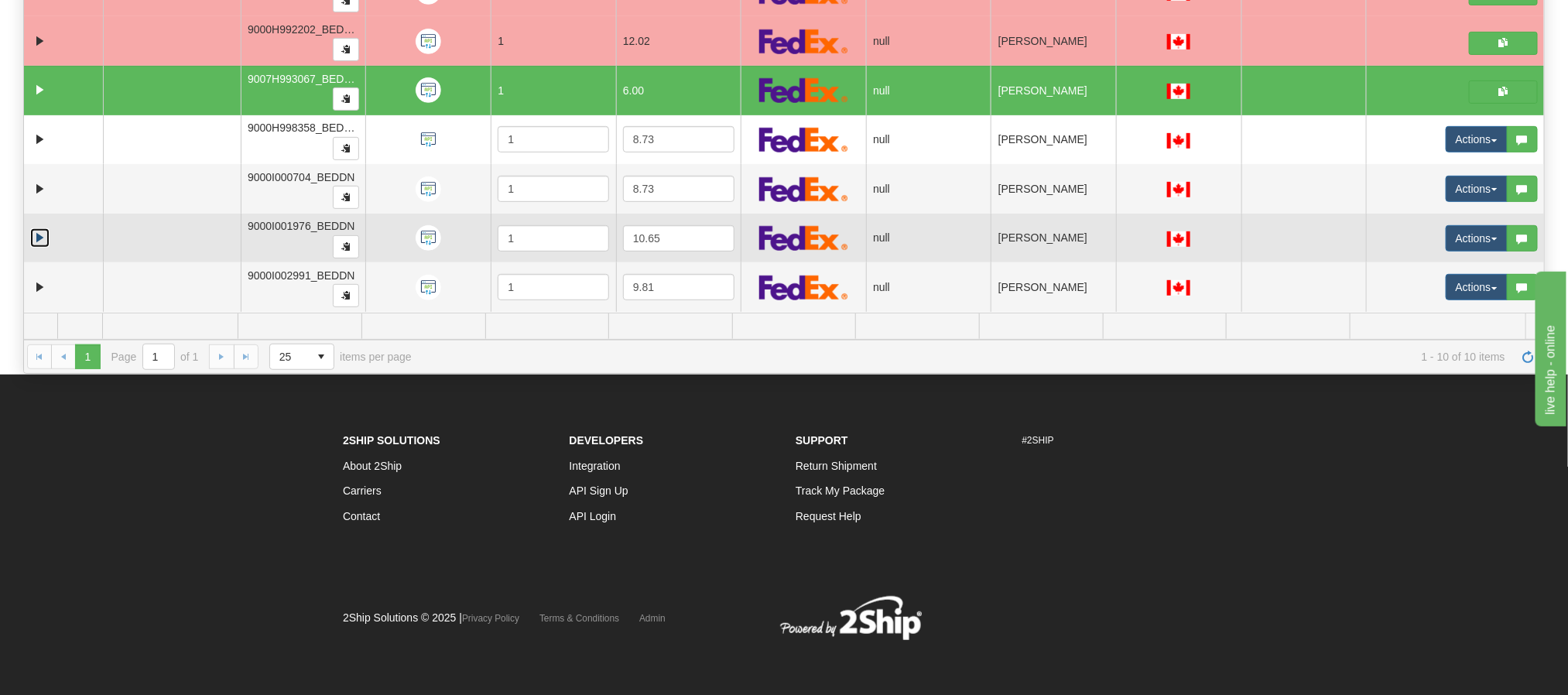
scroll to position [72, 0]
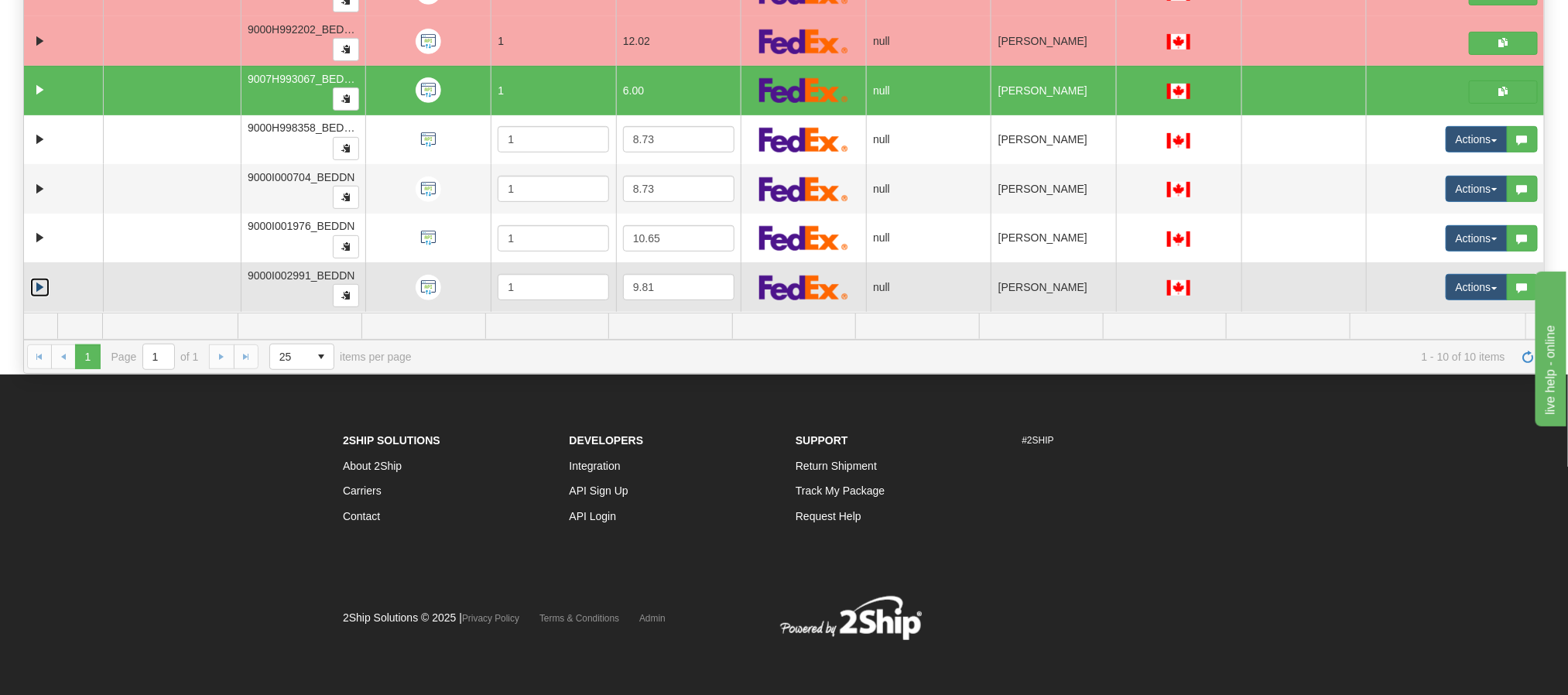
click at [37, 282] on link "Expand" at bounding box center [39, 287] width 20 height 20
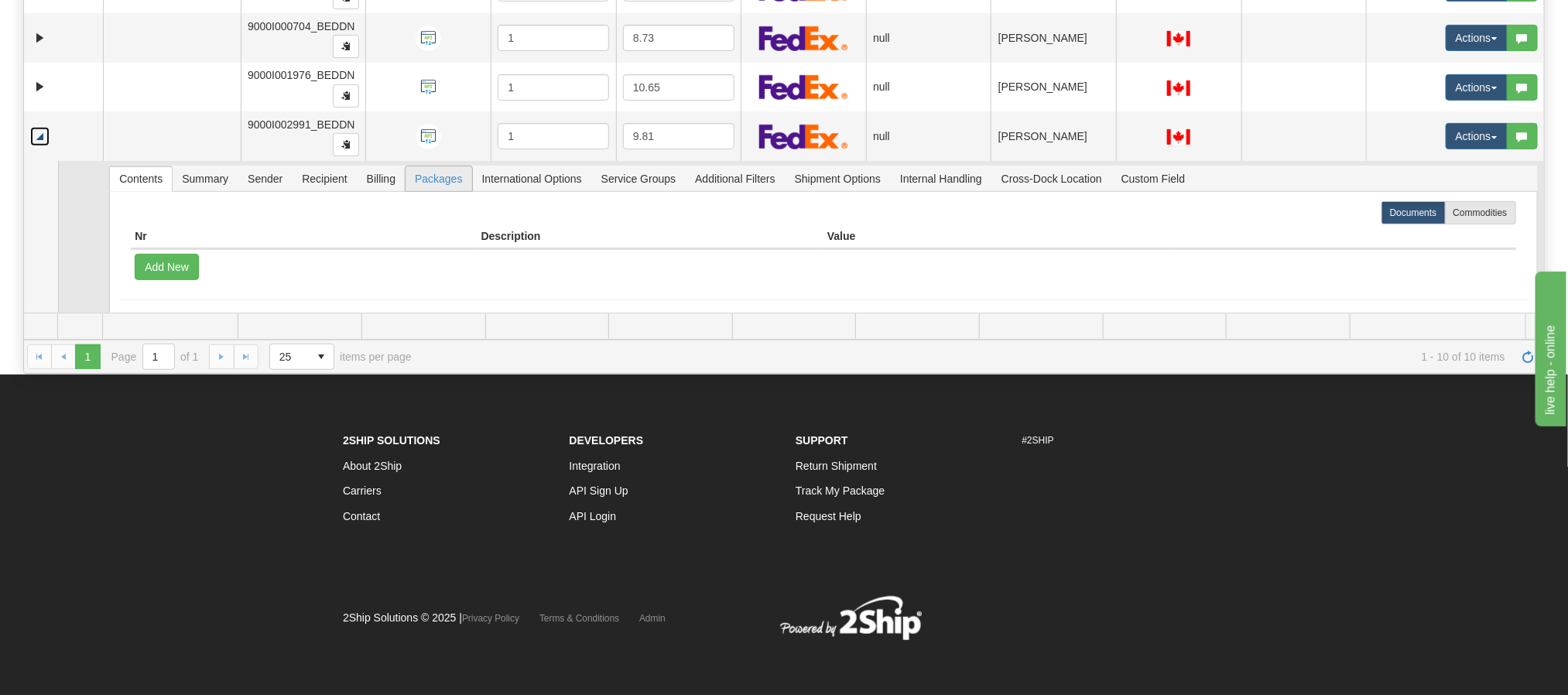
scroll to position [244, 0]
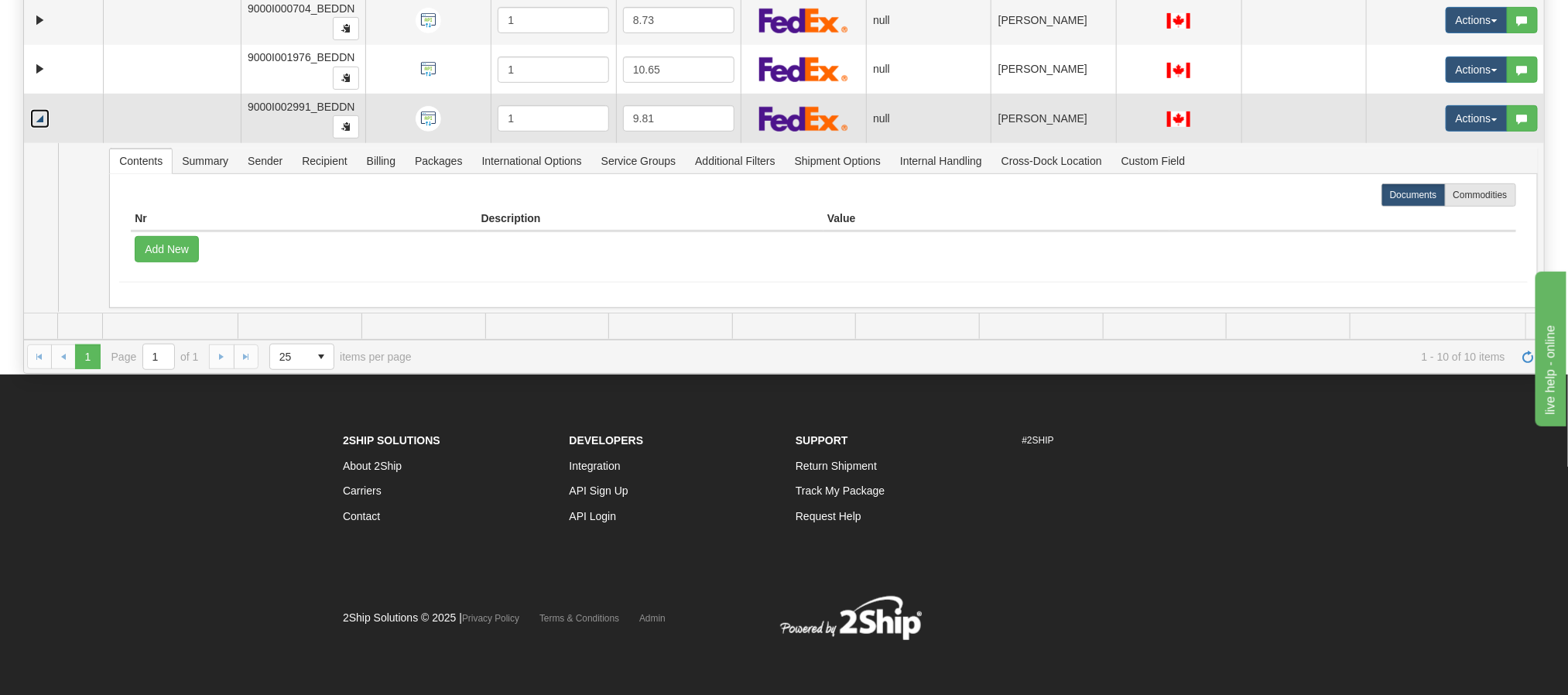
click at [31, 112] on link "Collapse" at bounding box center [39, 118] width 20 height 20
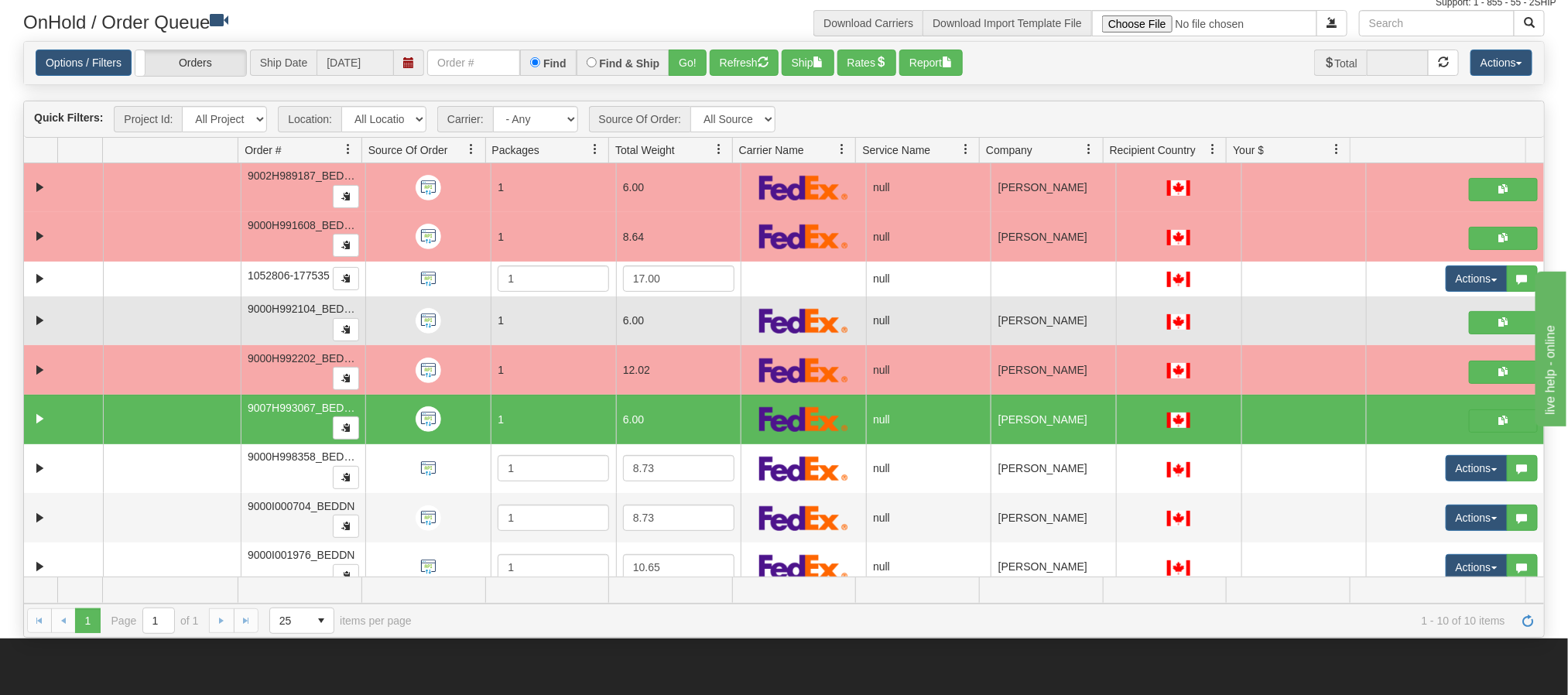
scroll to position [0, 0]
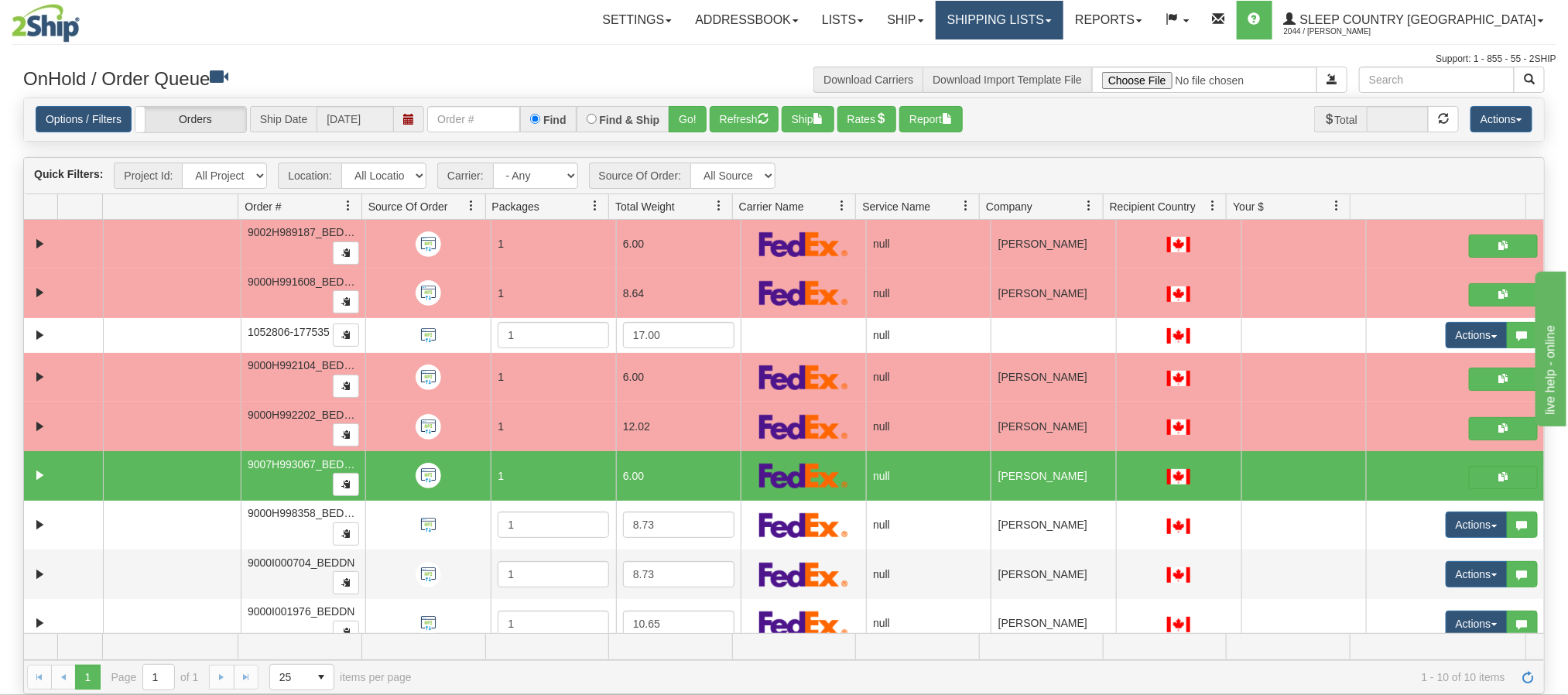
click at [1064, 24] on link "Shipping lists" at bounding box center [999, 20] width 128 height 38
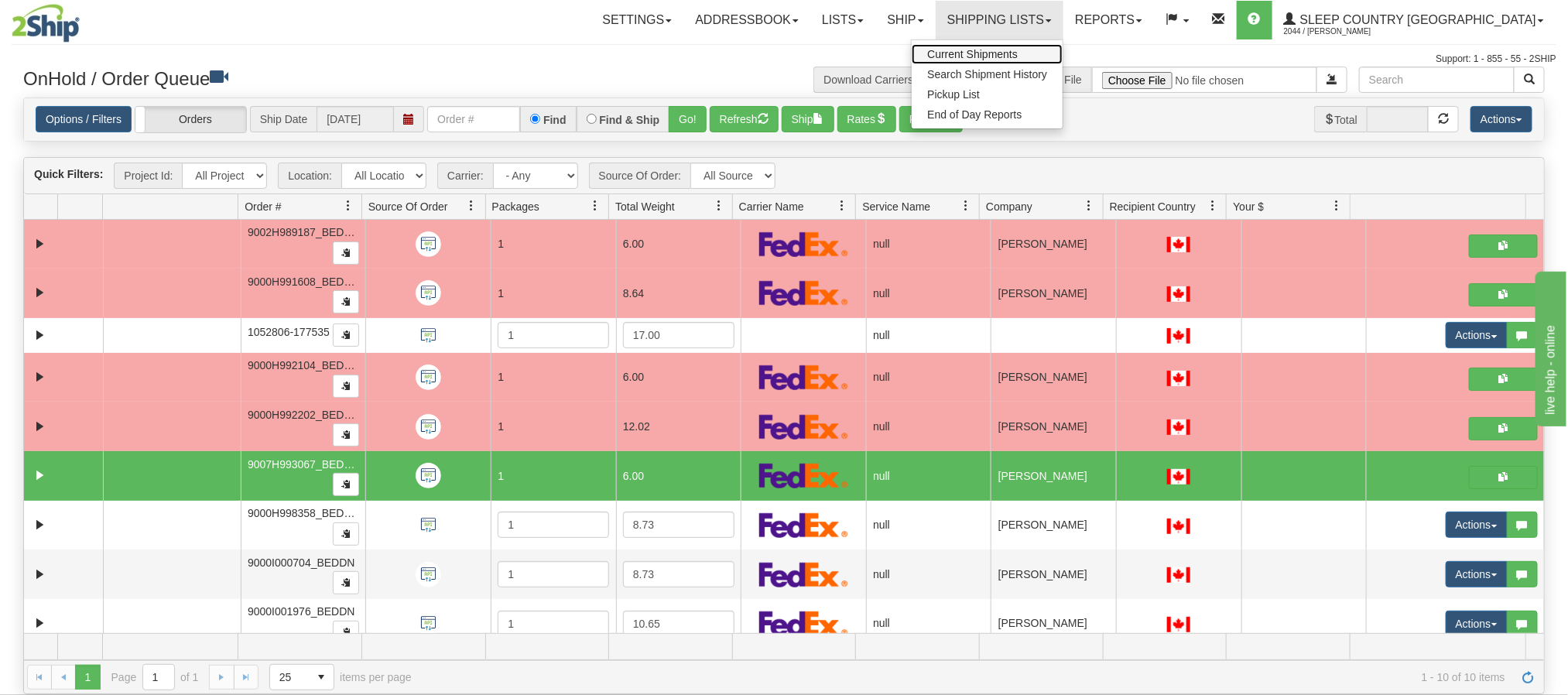
click at [1018, 59] on span "Current Shipments" at bounding box center [972, 54] width 90 height 13
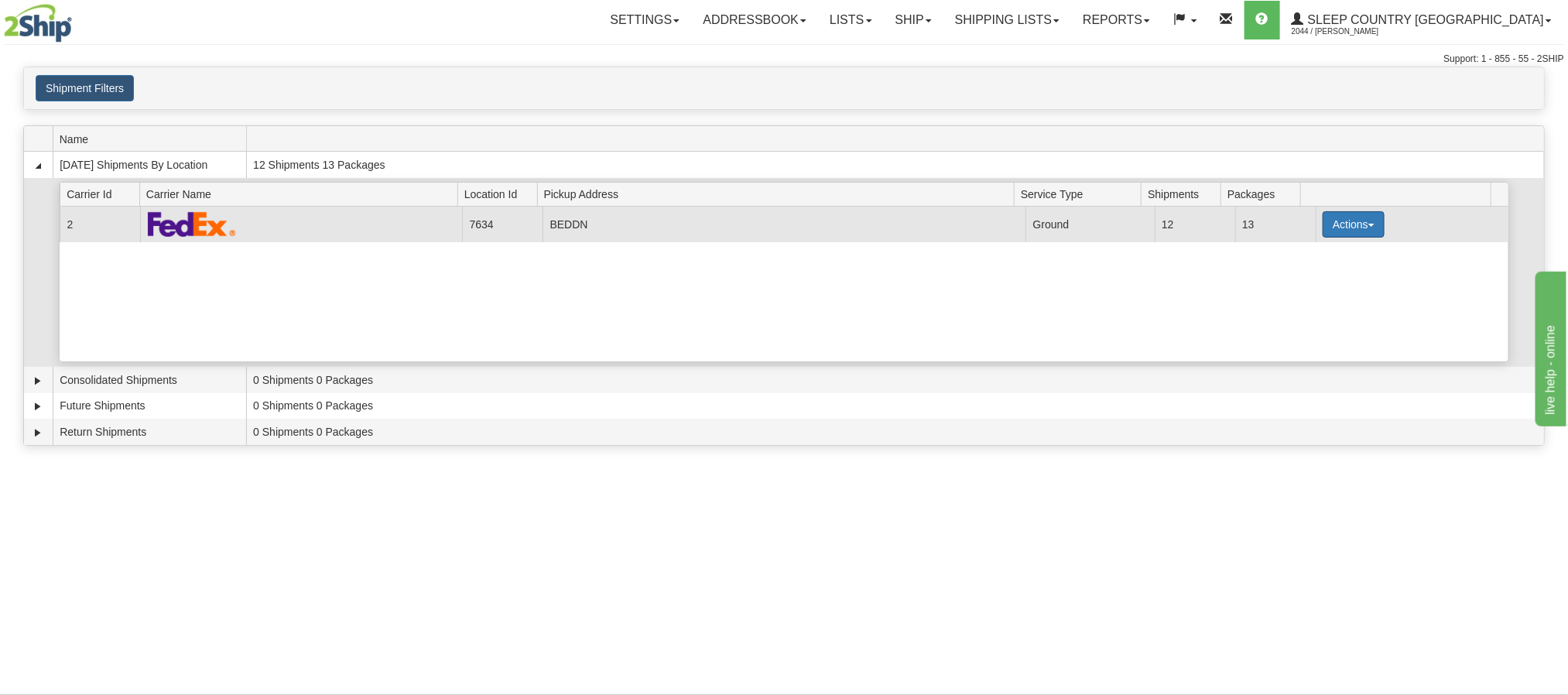
click at [1341, 233] on button "Actions" at bounding box center [1354, 224] width 62 height 27
click at [1297, 259] on span "Details" at bounding box center [1296, 253] width 42 height 11
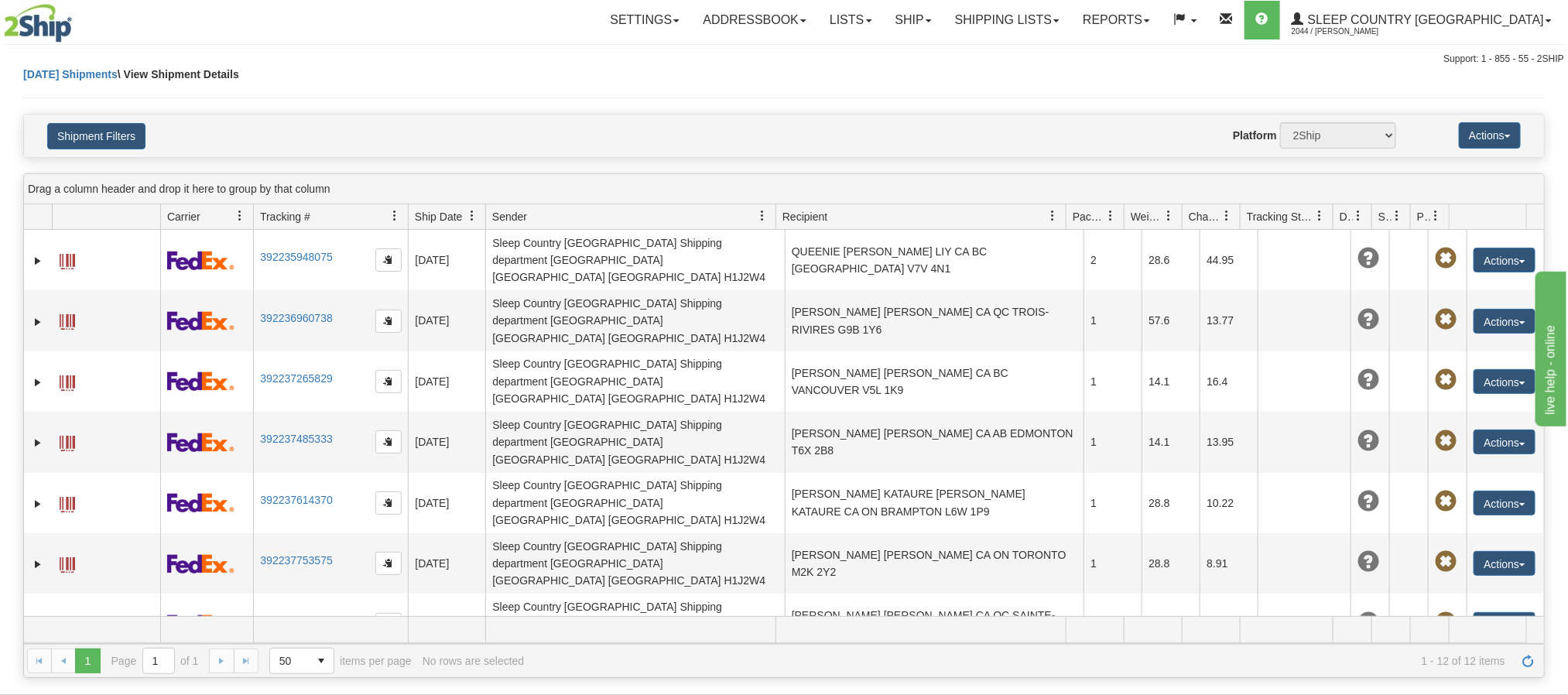
click at [284, 676] on link "392239341860" at bounding box center [297, 682] width 72 height 13
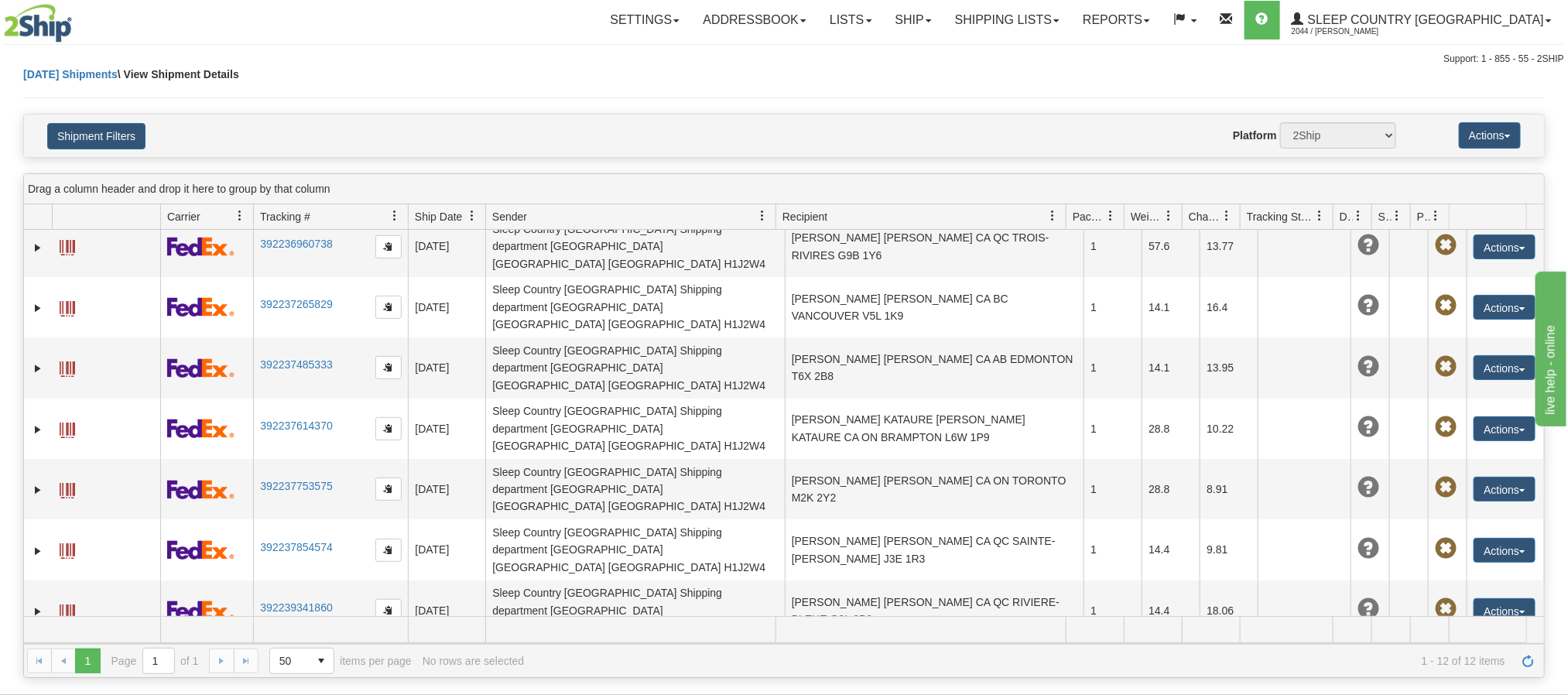
scroll to position [116, 0]
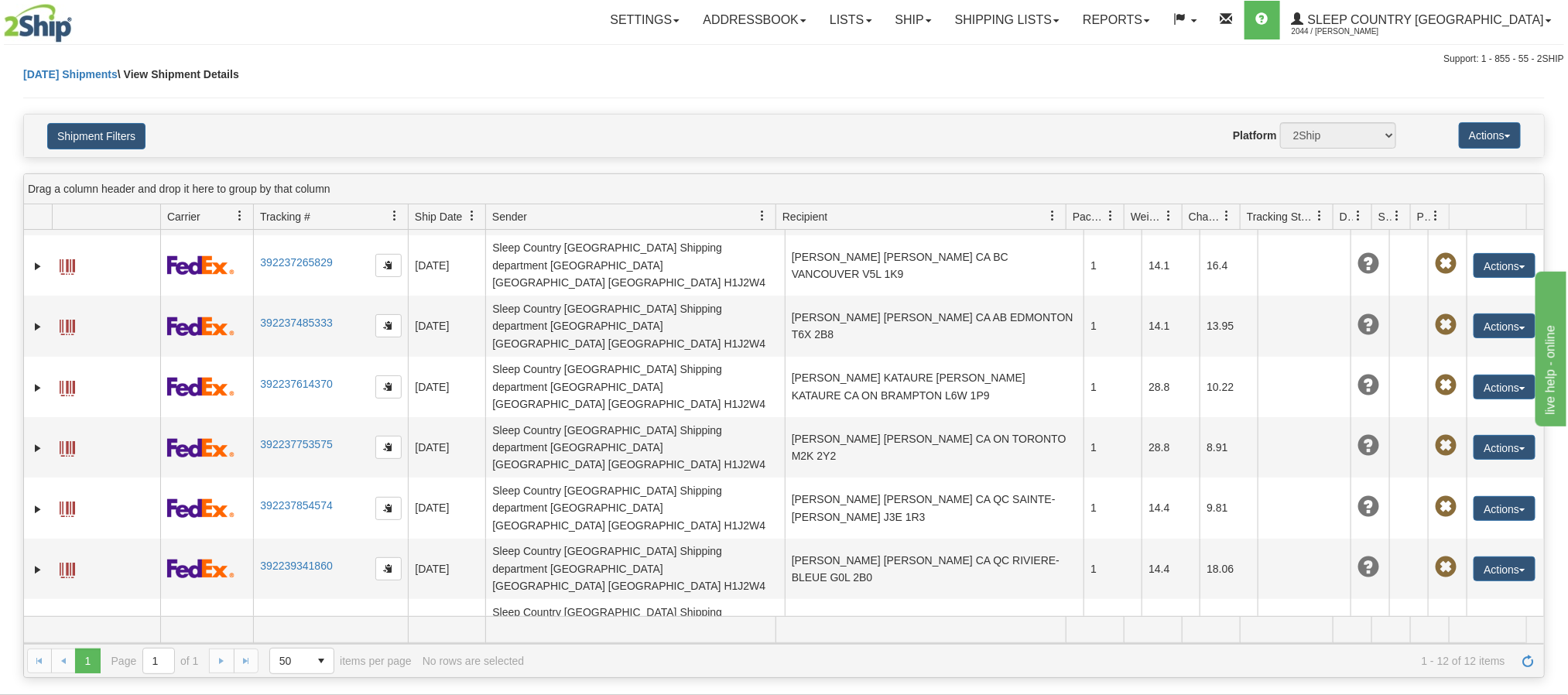
click at [296, 660] on td "392240064216" at bounding box center [330, 690] width 155 height 60
click at [295, 681] on link "392240064216" at bounding box center [297, 687] width 72 height 13
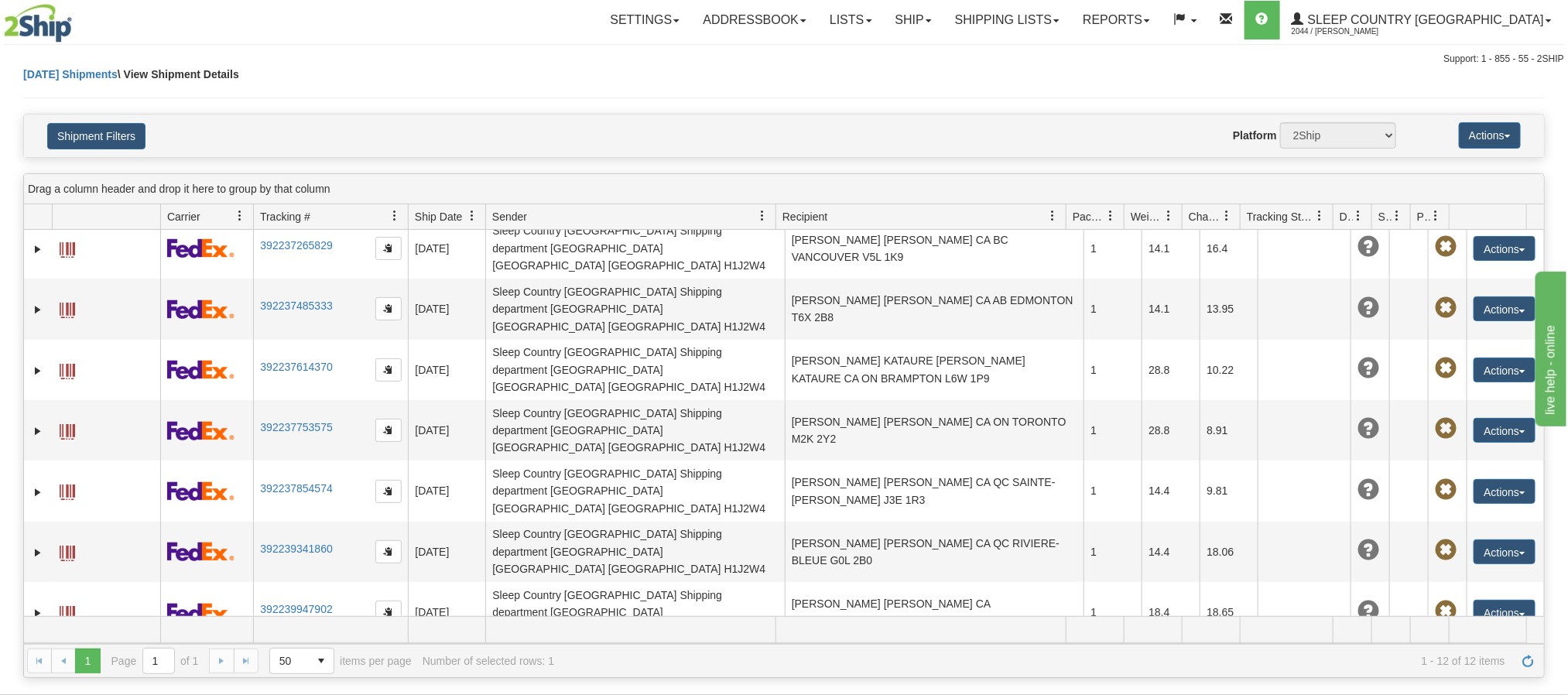
click at [1060, 22] on span at bounding box center [1057, 21] width 6 height 3
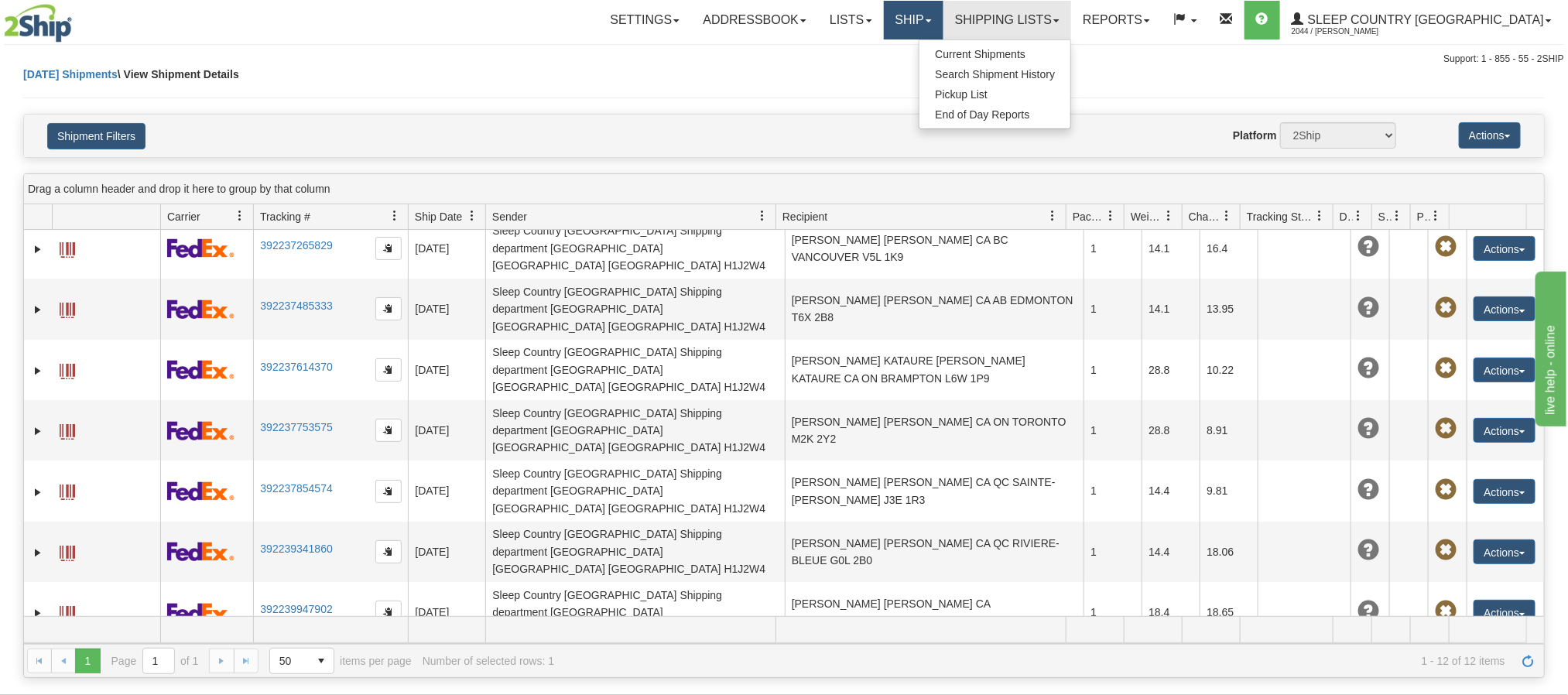
click at [944, 27] on link "Ship" at bounding box center [914, 20] width 60 height 38
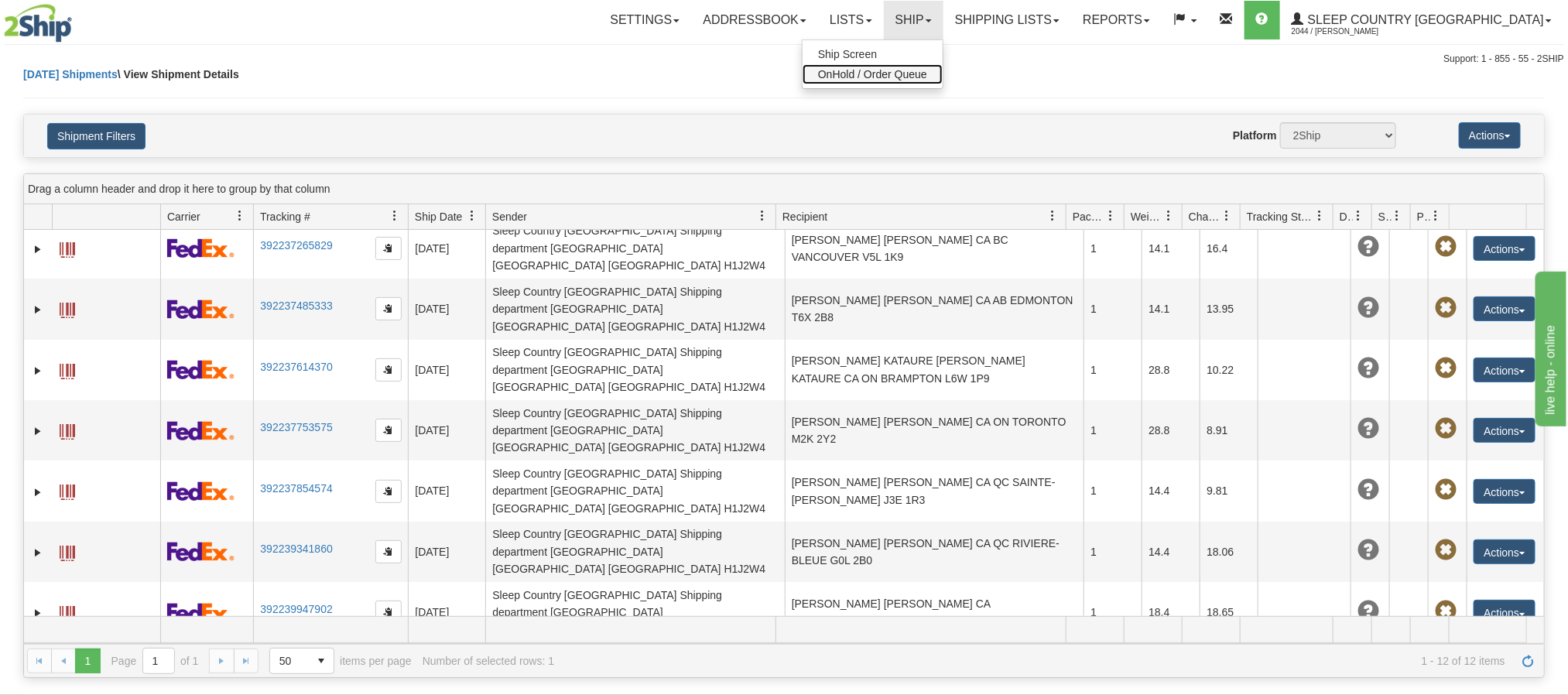
drag, startPoint x: 982, startPoint y: 72, endPoint x: 999, endPoint y: 73, distance: 17.0
click at [927, 72] on span "OnHold / Order Queue" at bounding box center [872, 75] width 109 height 13
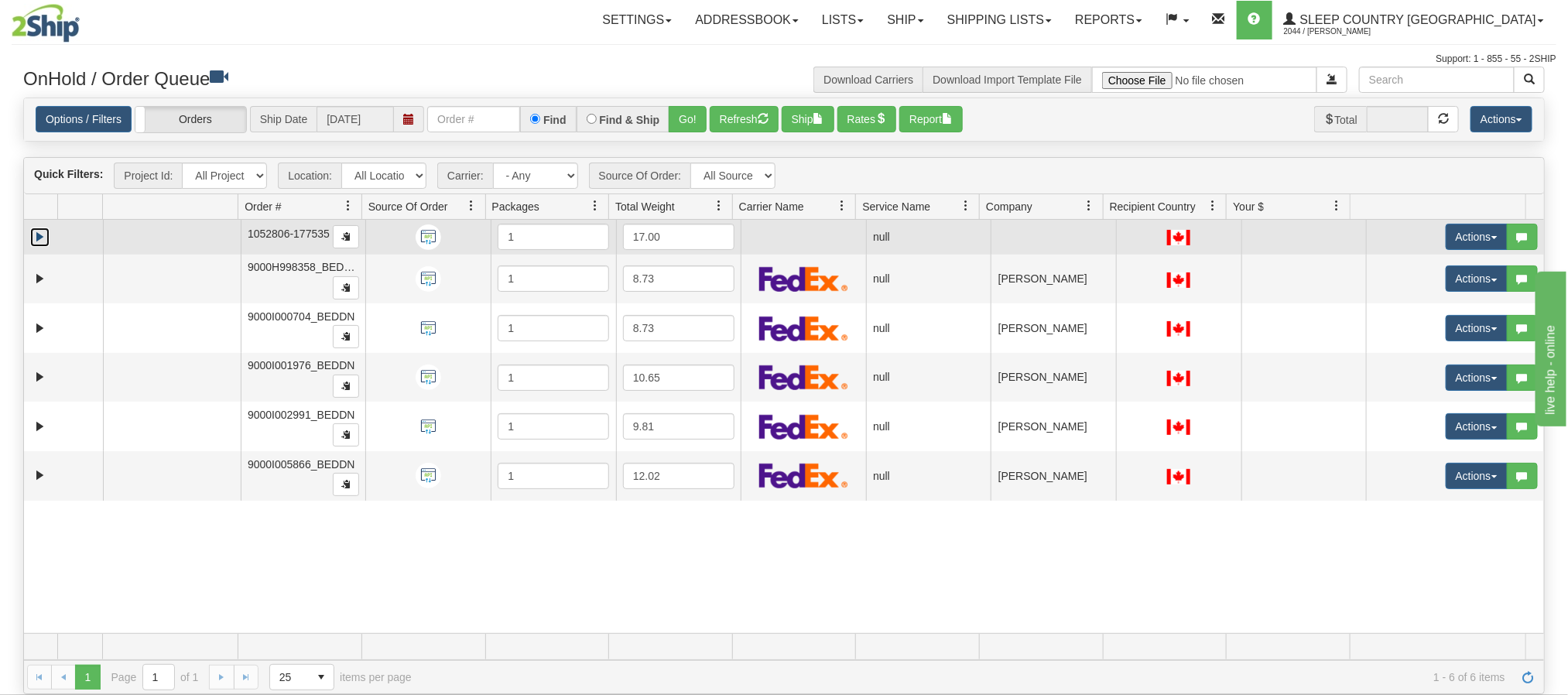
click at [46, 235] on link "Expand" at bounding box center [39, 237] width 20 height 20
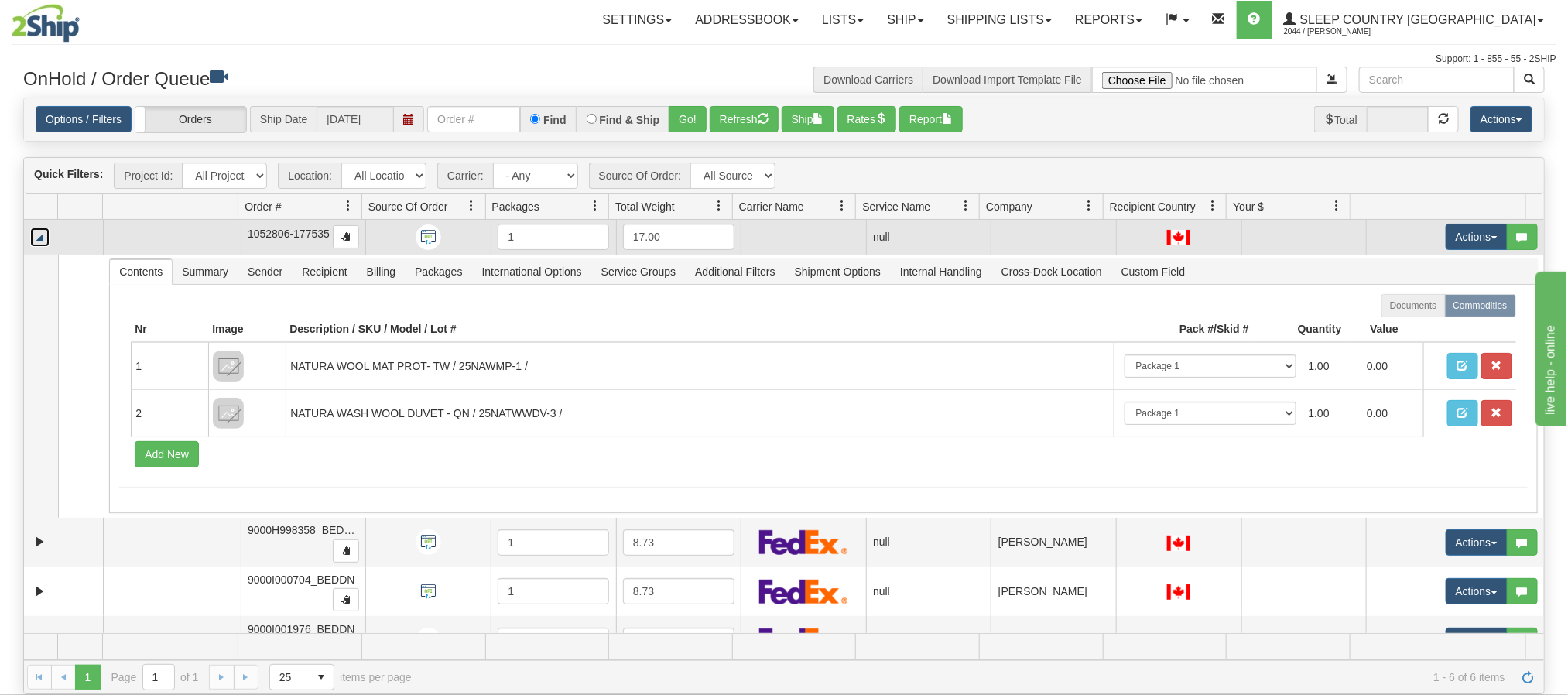
drag, startPoint x: 39, startPoint y: 233, endPoint x: 37, endPoint y: 254, distance: 21.1
click at [37, 233] on link "Collapse" at bounding box center [39, 237] width 20 height 20
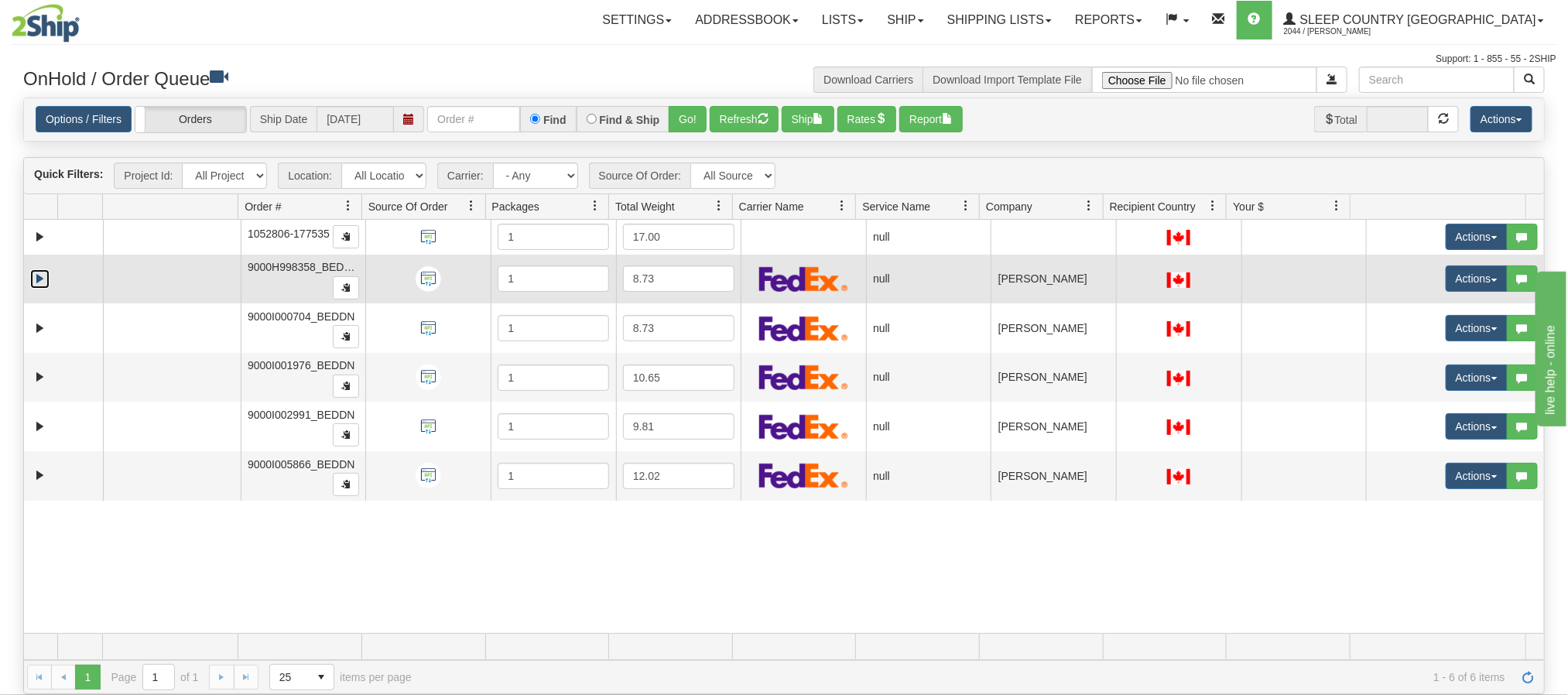
click at [42, 286] on link "Expand" at bounding box center [39, 278] width 20 height 20
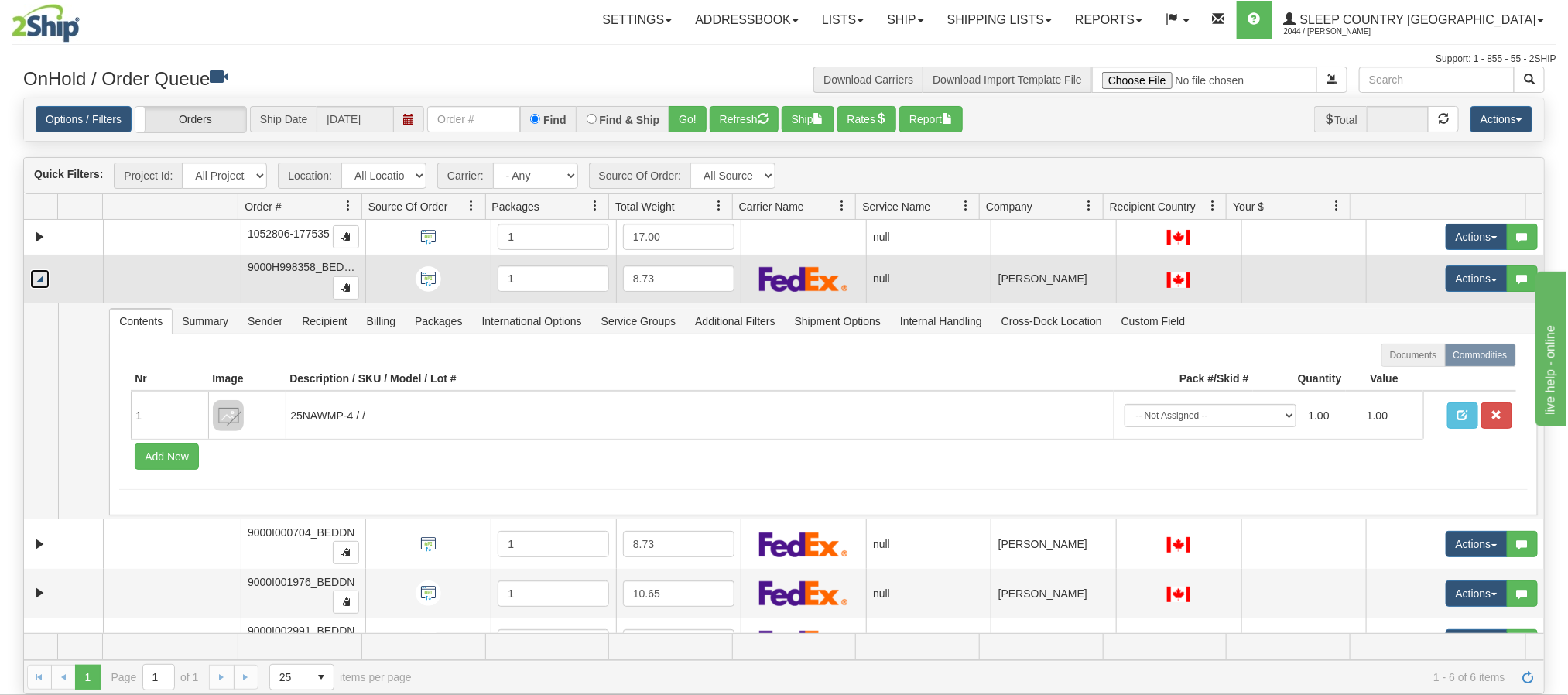
click at [32, 282] on link "Collapse" at bounding box center [39, 278] width 20 height 20
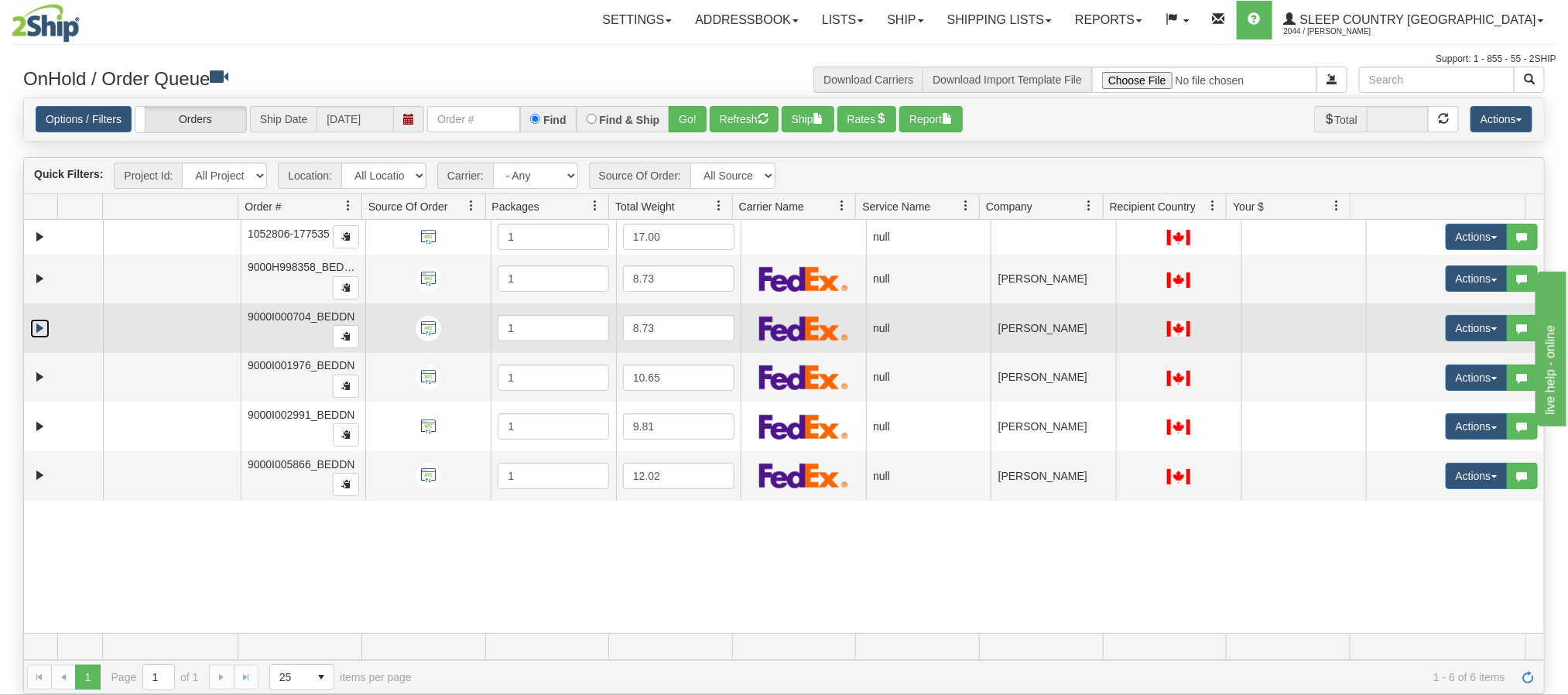
click at [40, 337] on link "Expand" at bounding box center [39, 329] width 20 height 20
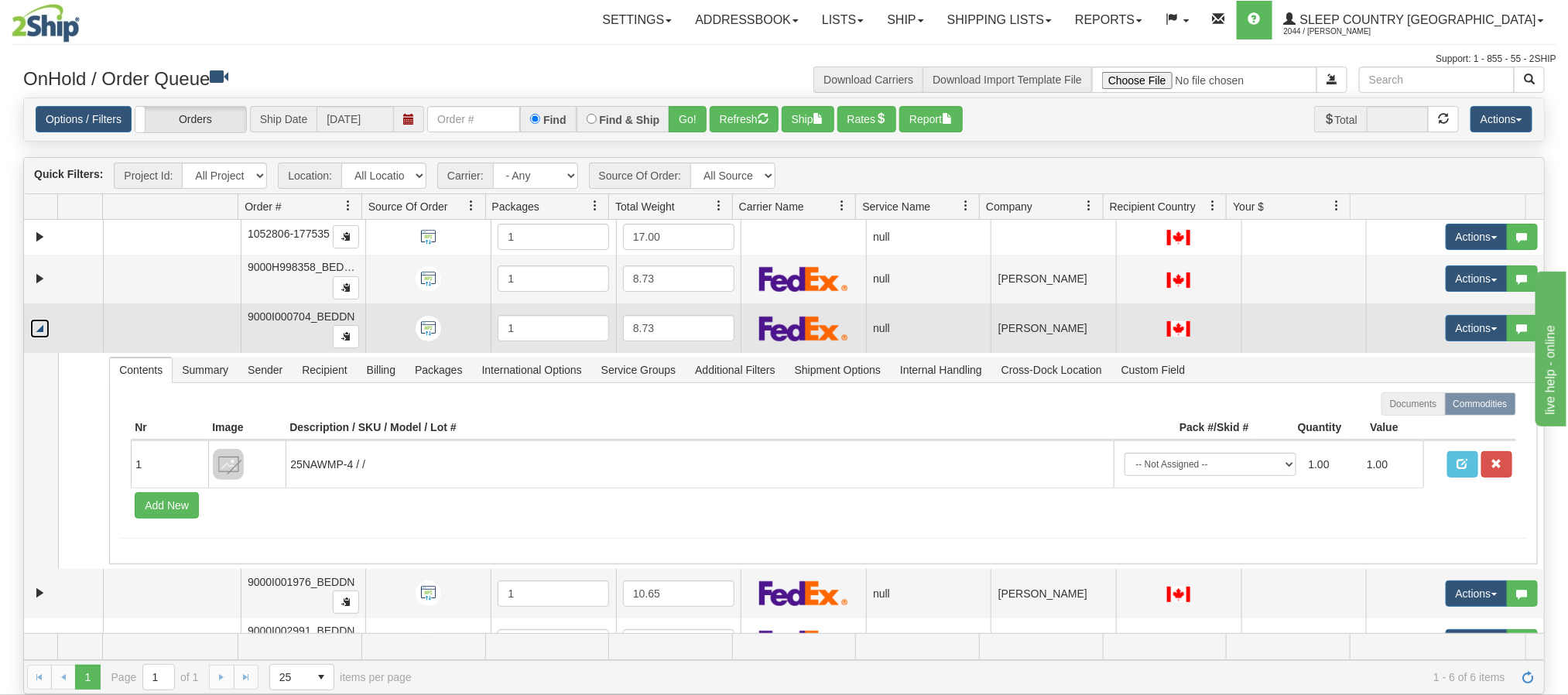
click at [35, 338] on link "Collapse" at bounding box center [39, 329] width 20 height 20
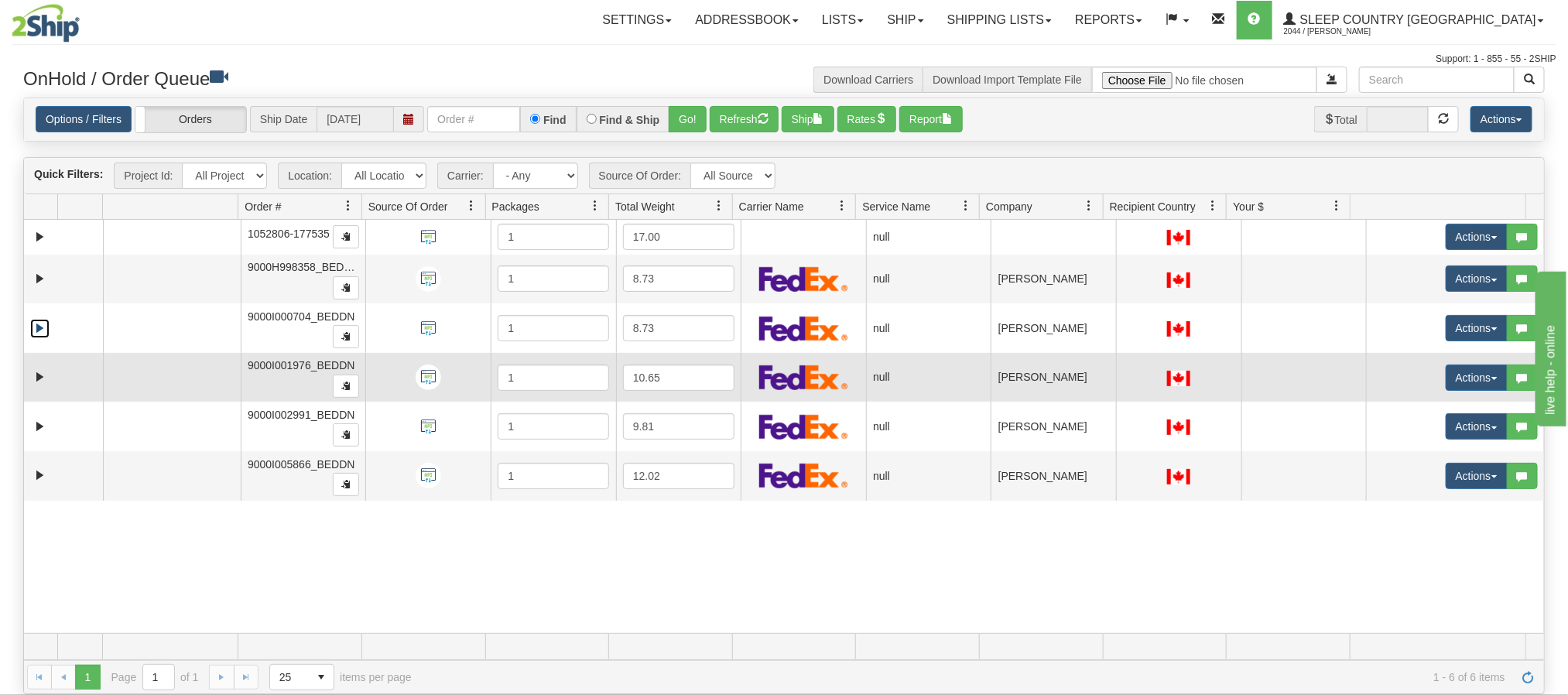
scroll to position [116, 0]
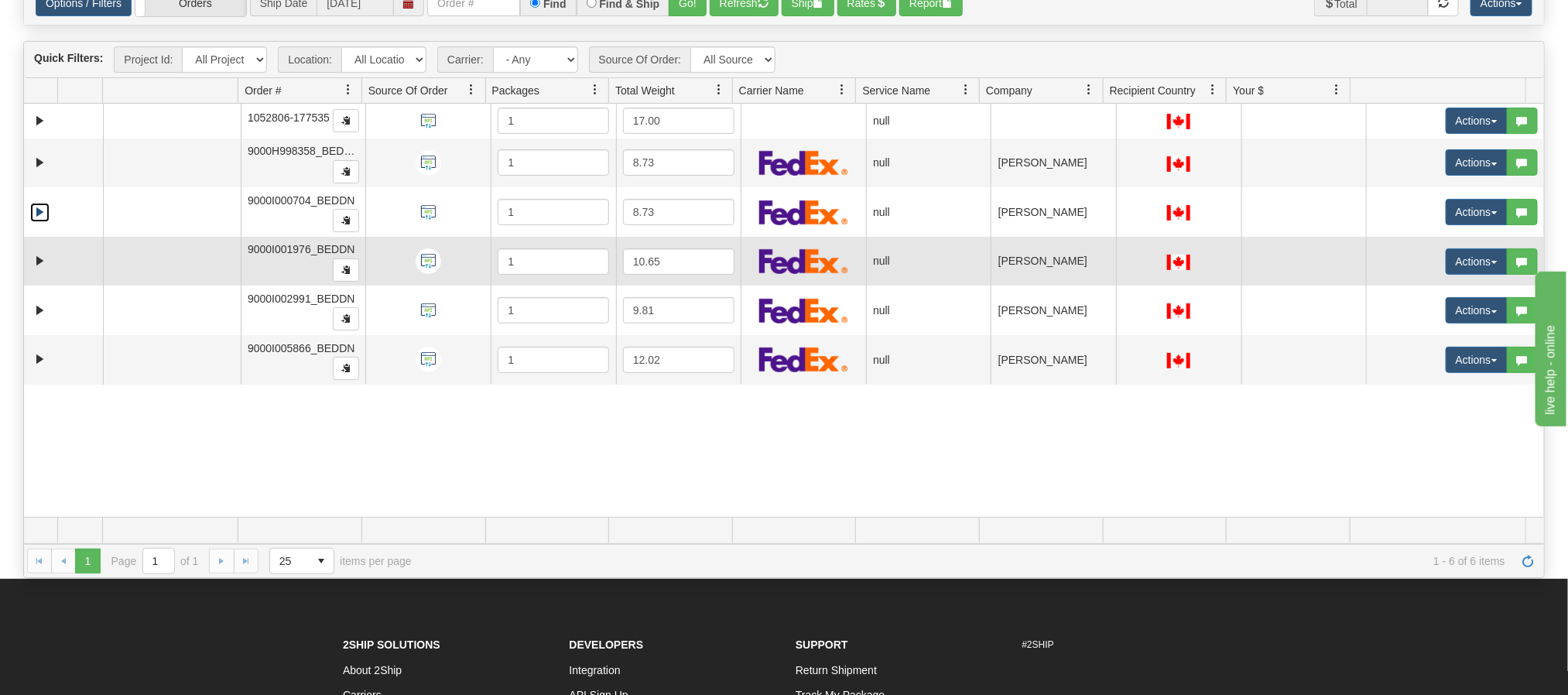
click at [49, 277] on td at bounding box center [64, 261] width 79 height 49
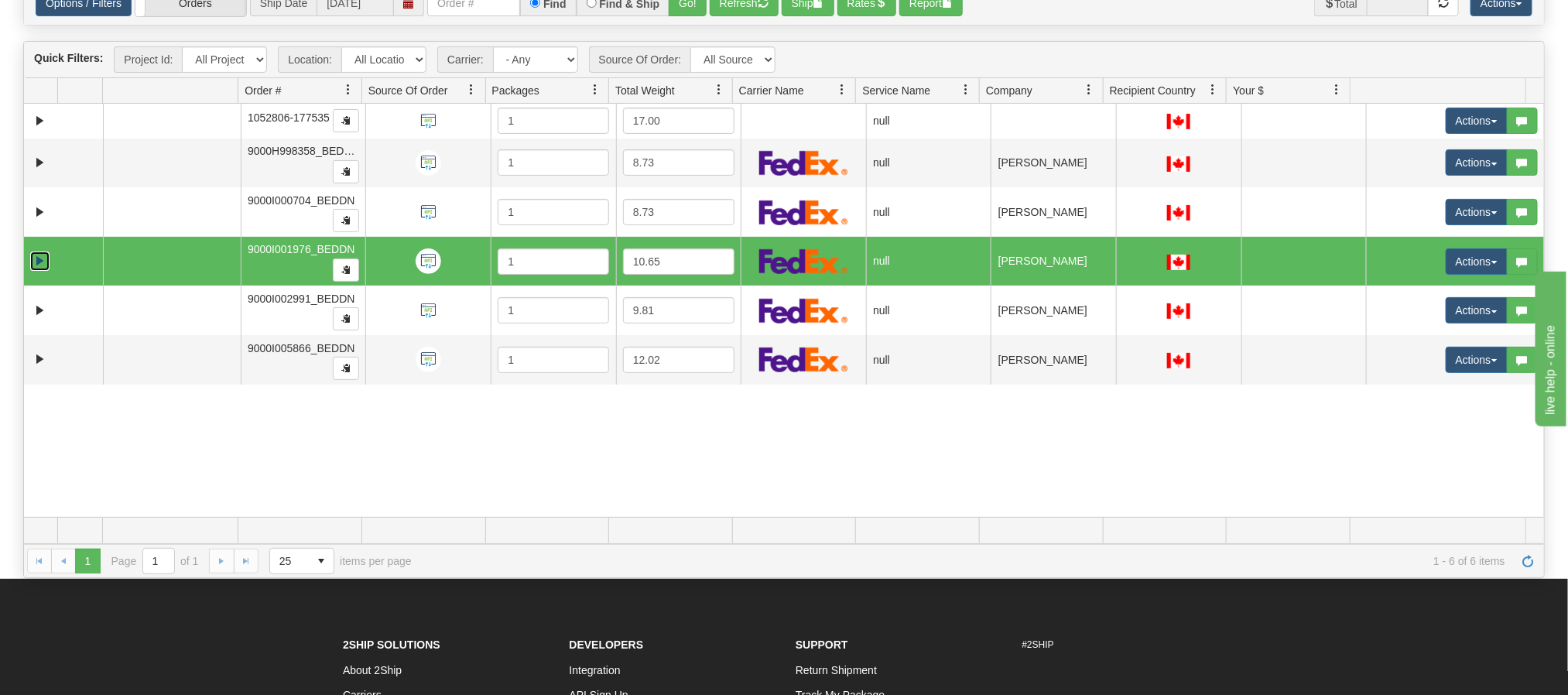
click at [35, 267] on link "Expand" at bounding box center [39, 261] width 20 height 20
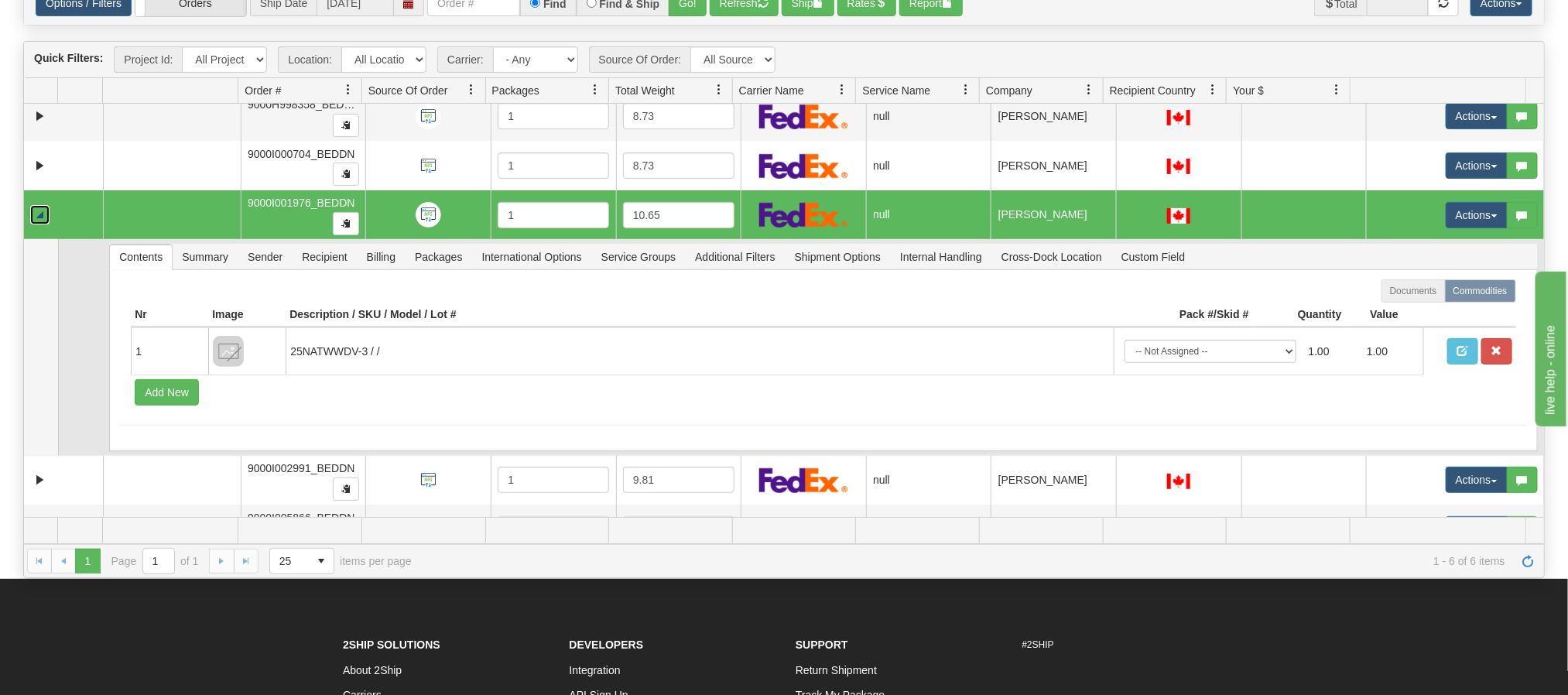
scroll to position [90, 0]
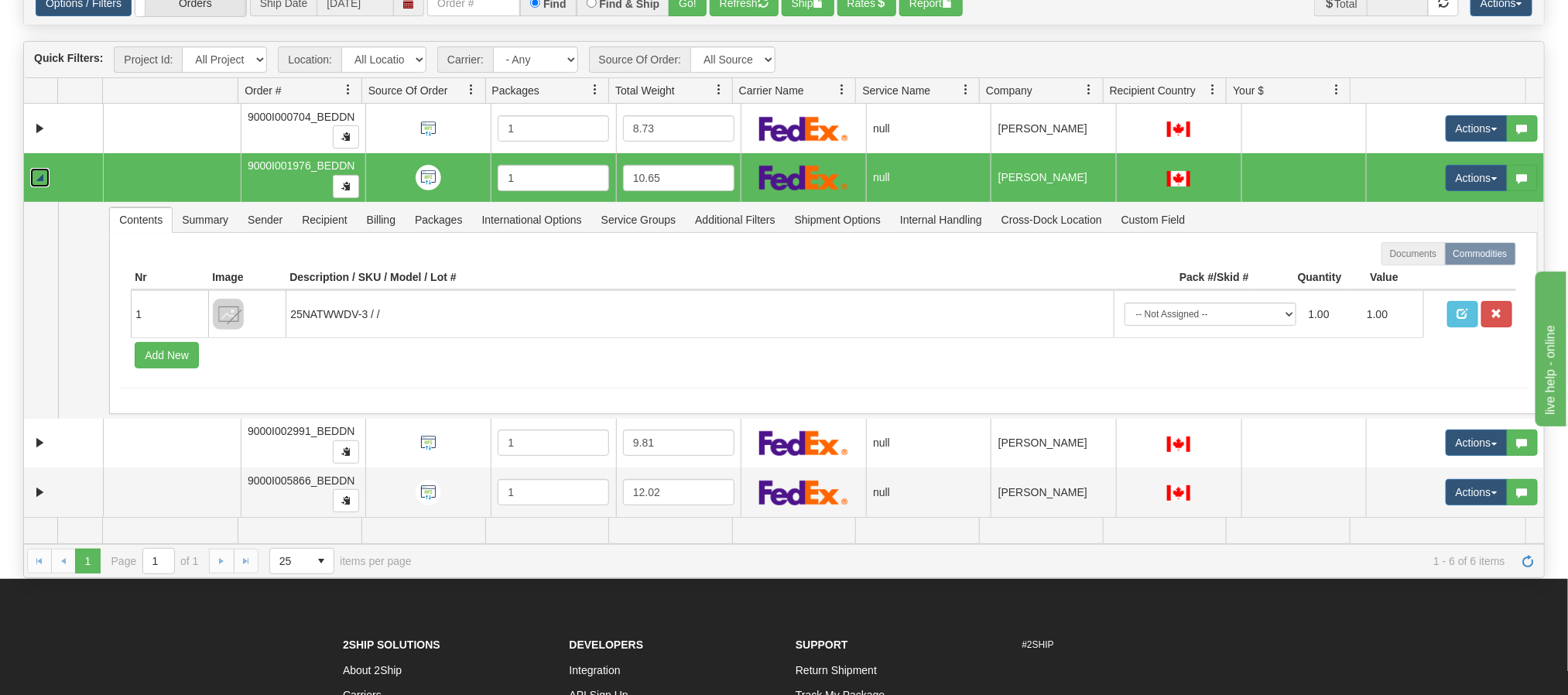
click at [42, 177] on link "Collapse" at bounding box center [39, 177] width 20 height 20
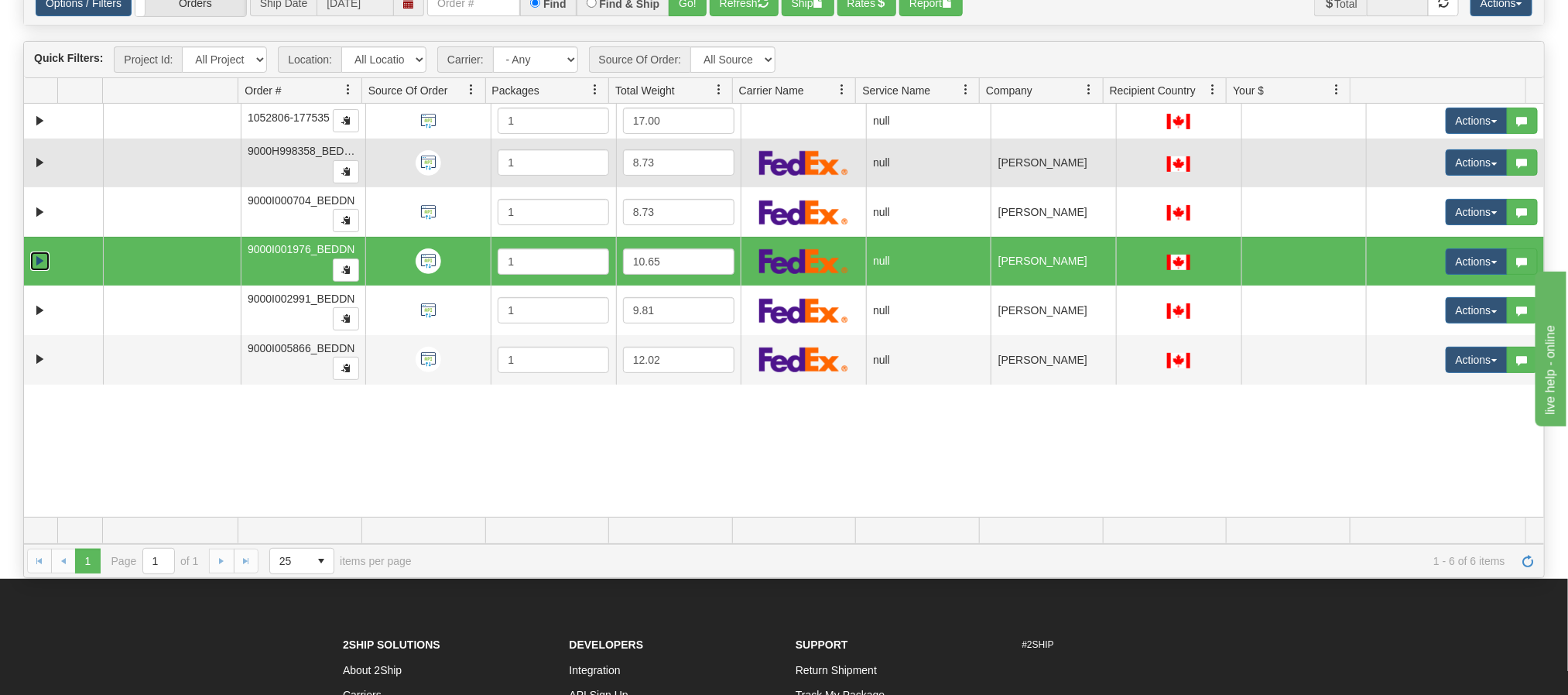
scroll to position [0, 0]
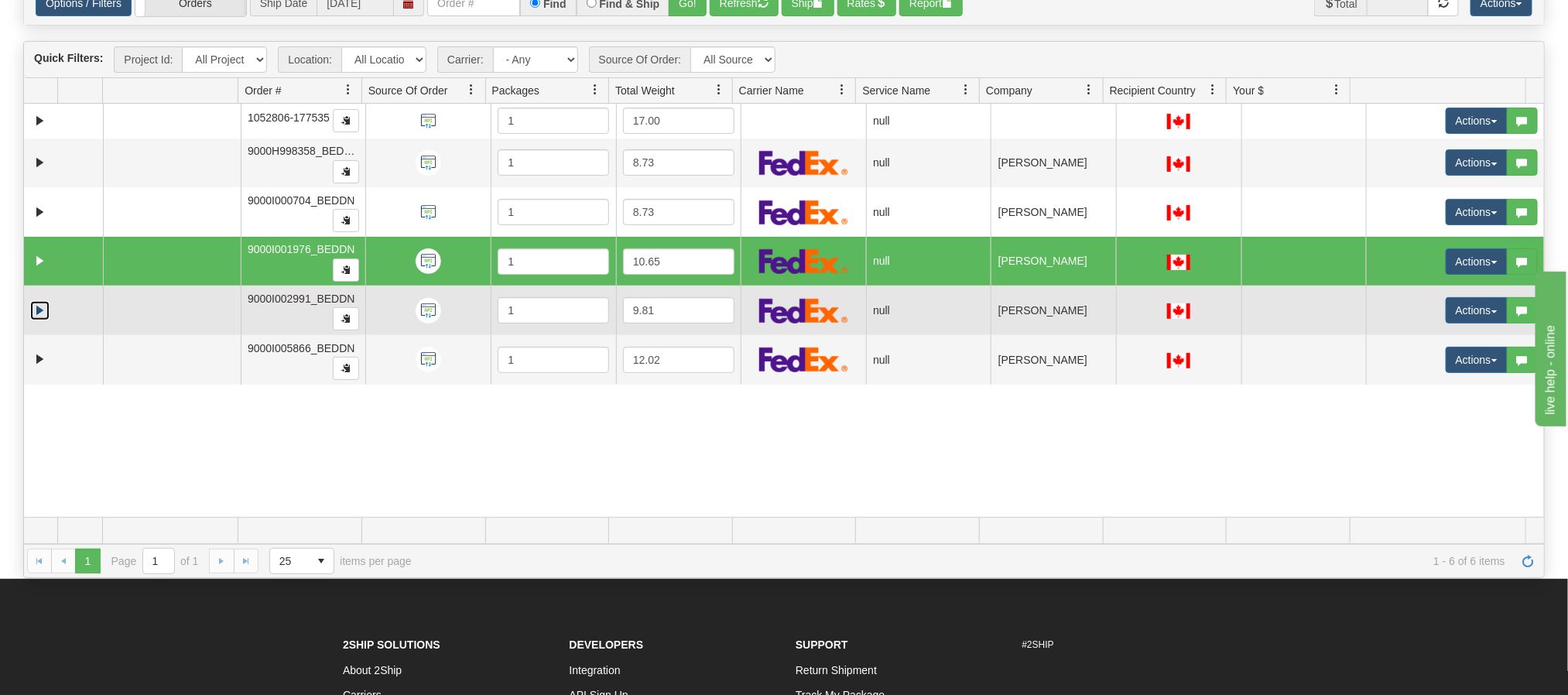
click at [35, 316] on link "Expand" at bounding box center [39, 311] width 20 height 20
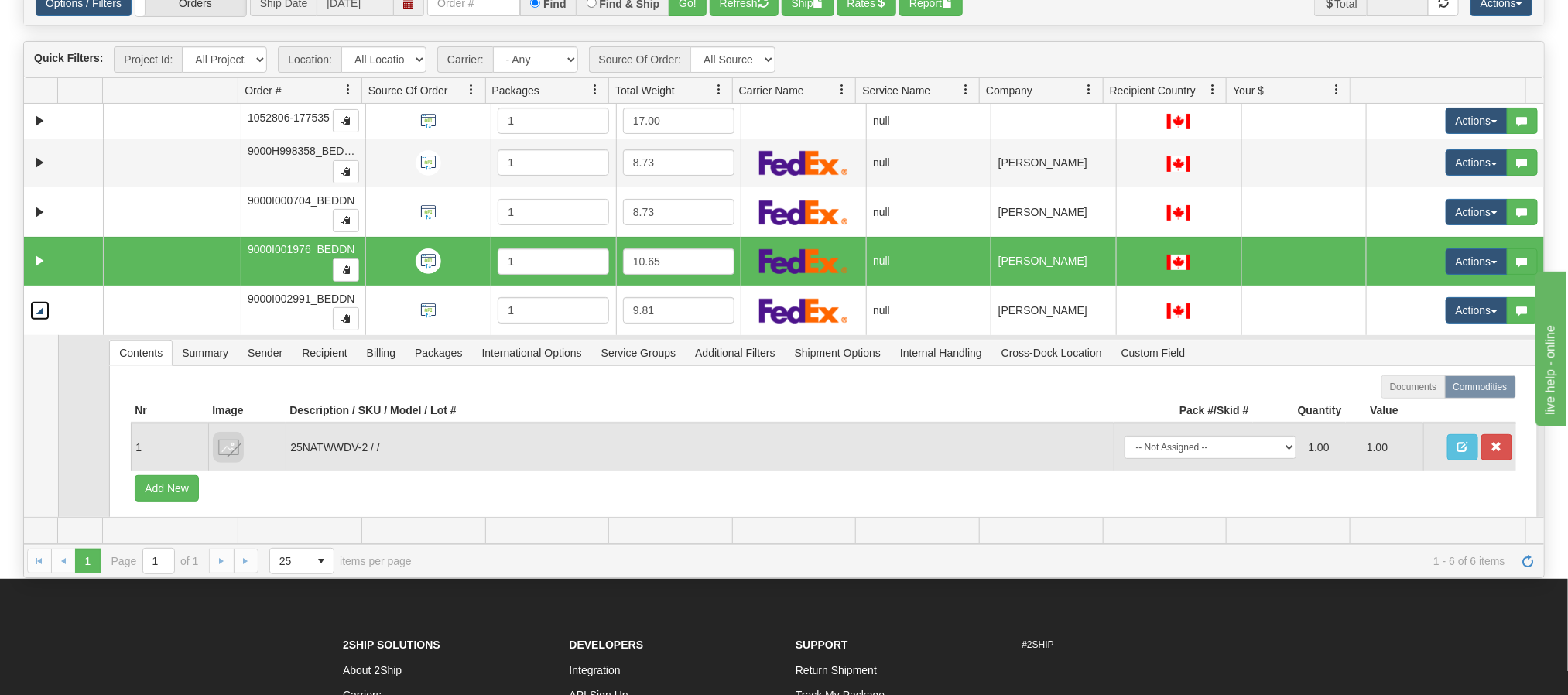
scroll to position [90, 0]
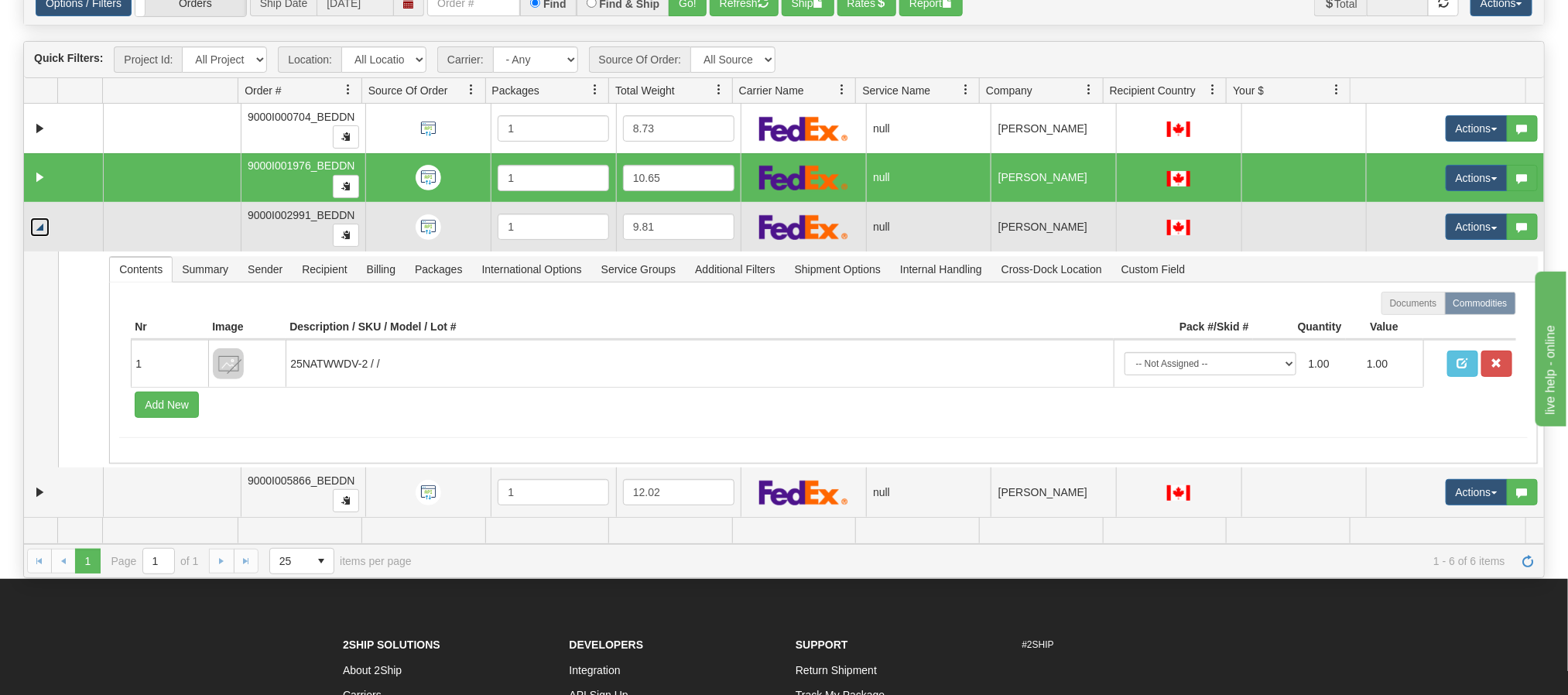
click at [35, 220] on link "Collapse" at bounding box center [39, 227] width 20 height 20
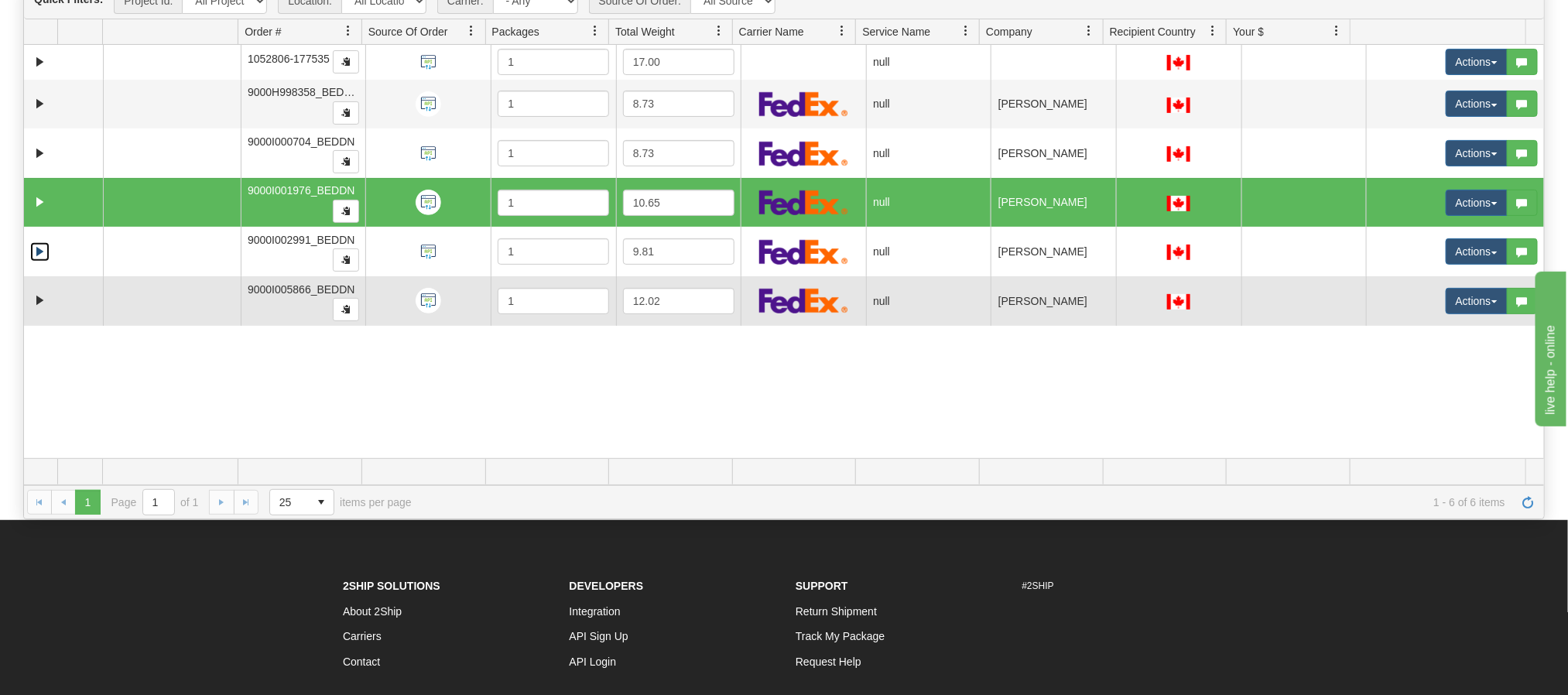
scroll to position [232, 0]
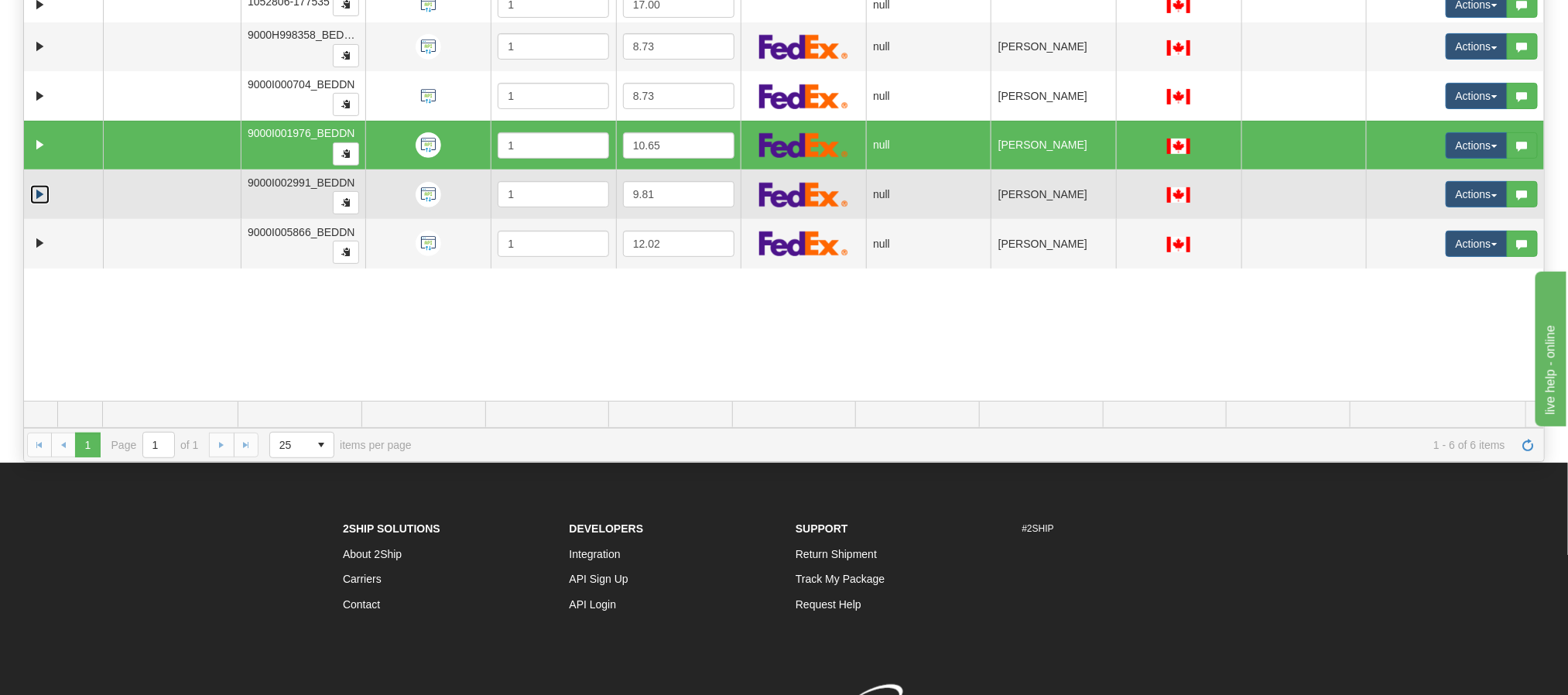
click at [38, 205] on link "Expand" at bounding box center [39, 195] width 20 height 20
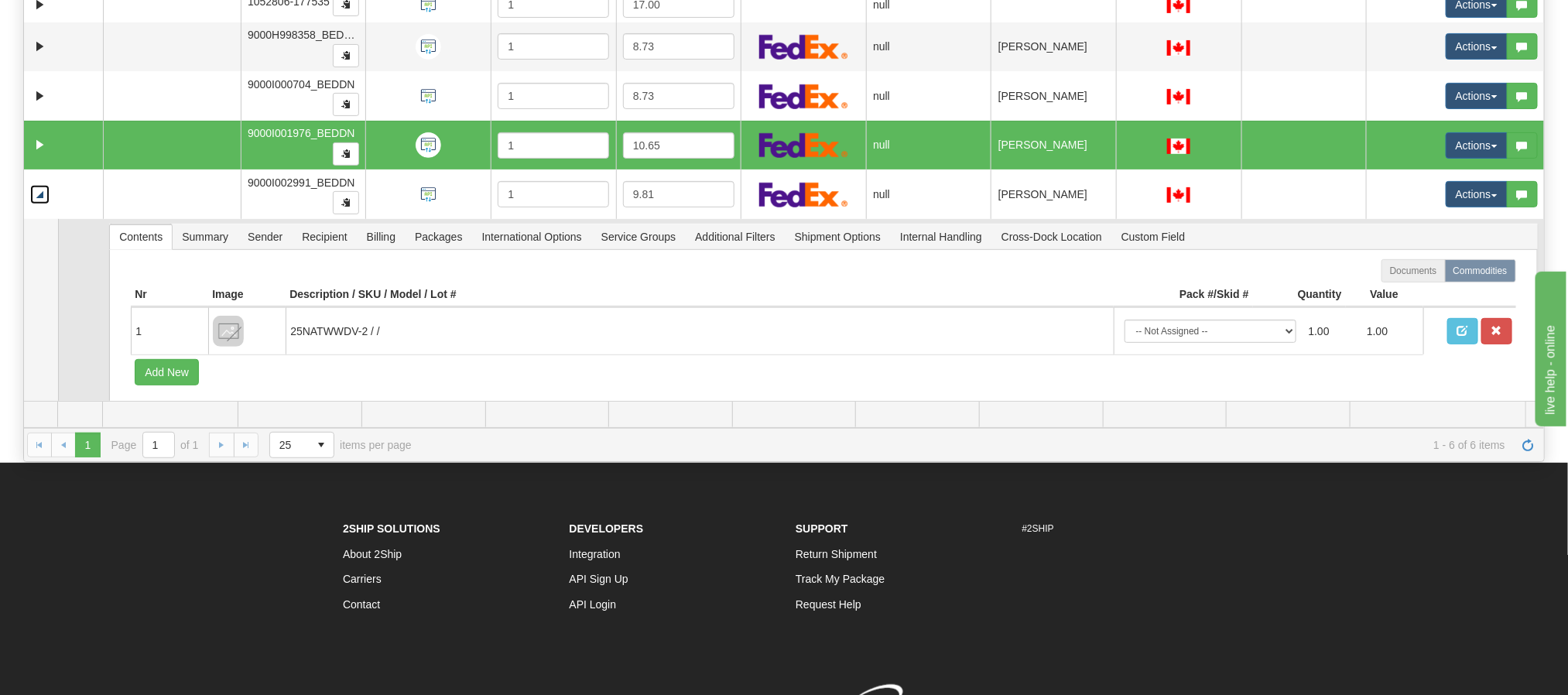
scroll to position [90, 0]
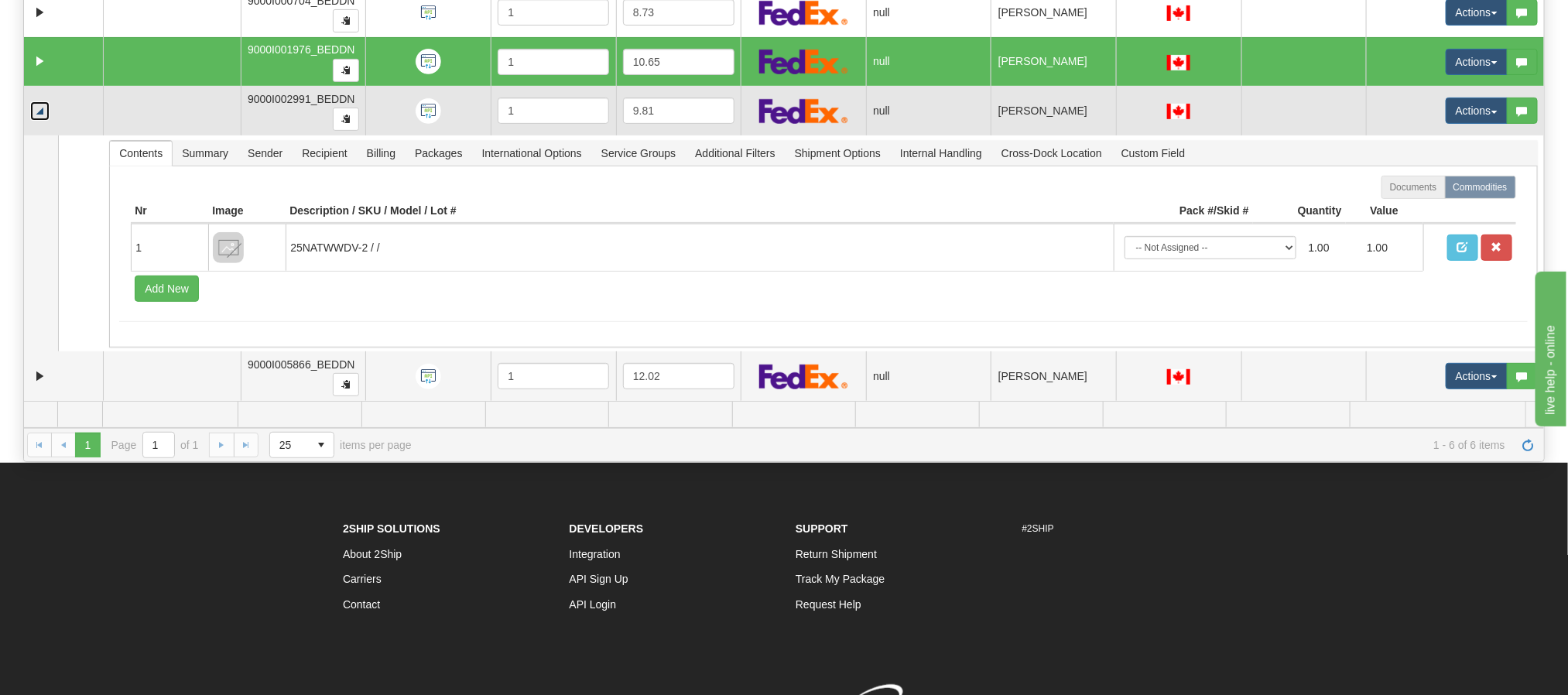
click at [46, 114] on link "Collapse" at bounding box center [39, 111] width 20 height 20
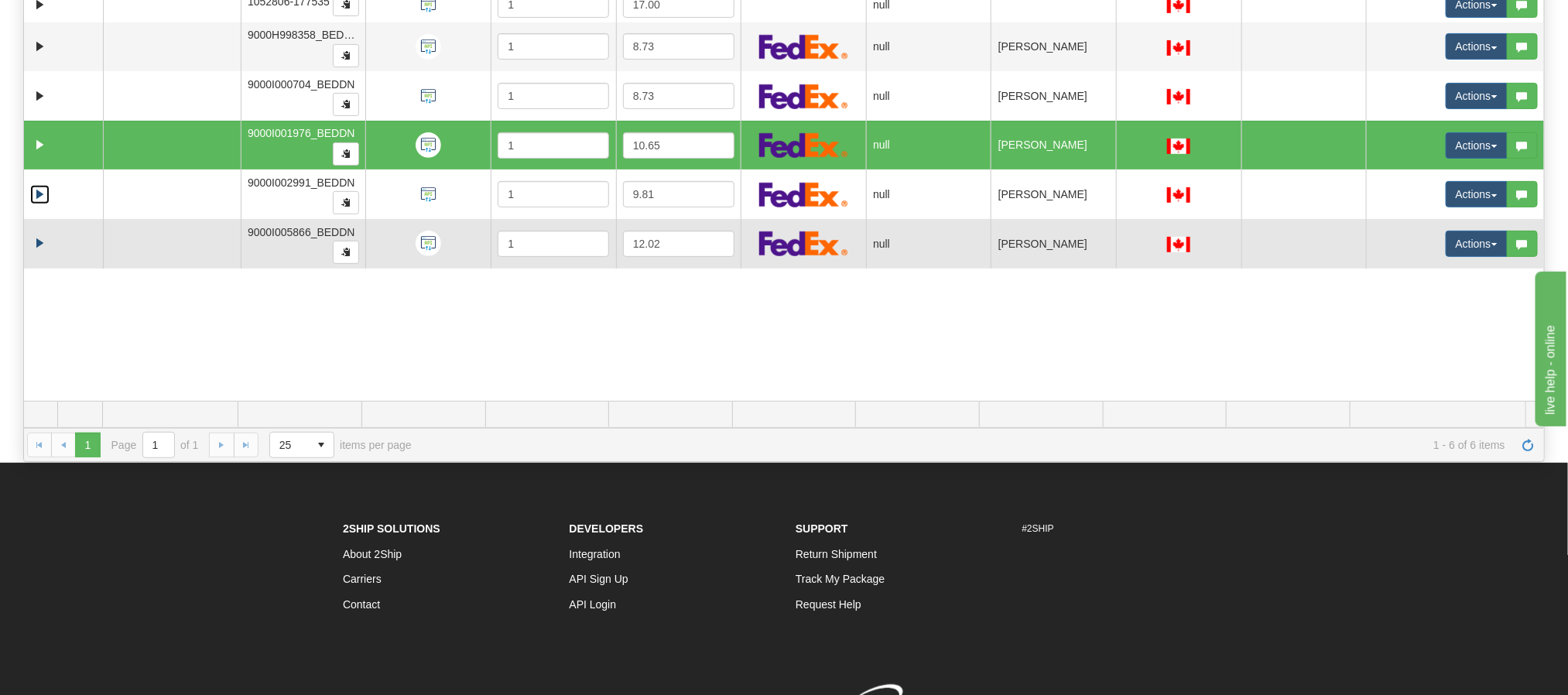
scroll to position [323, 0]
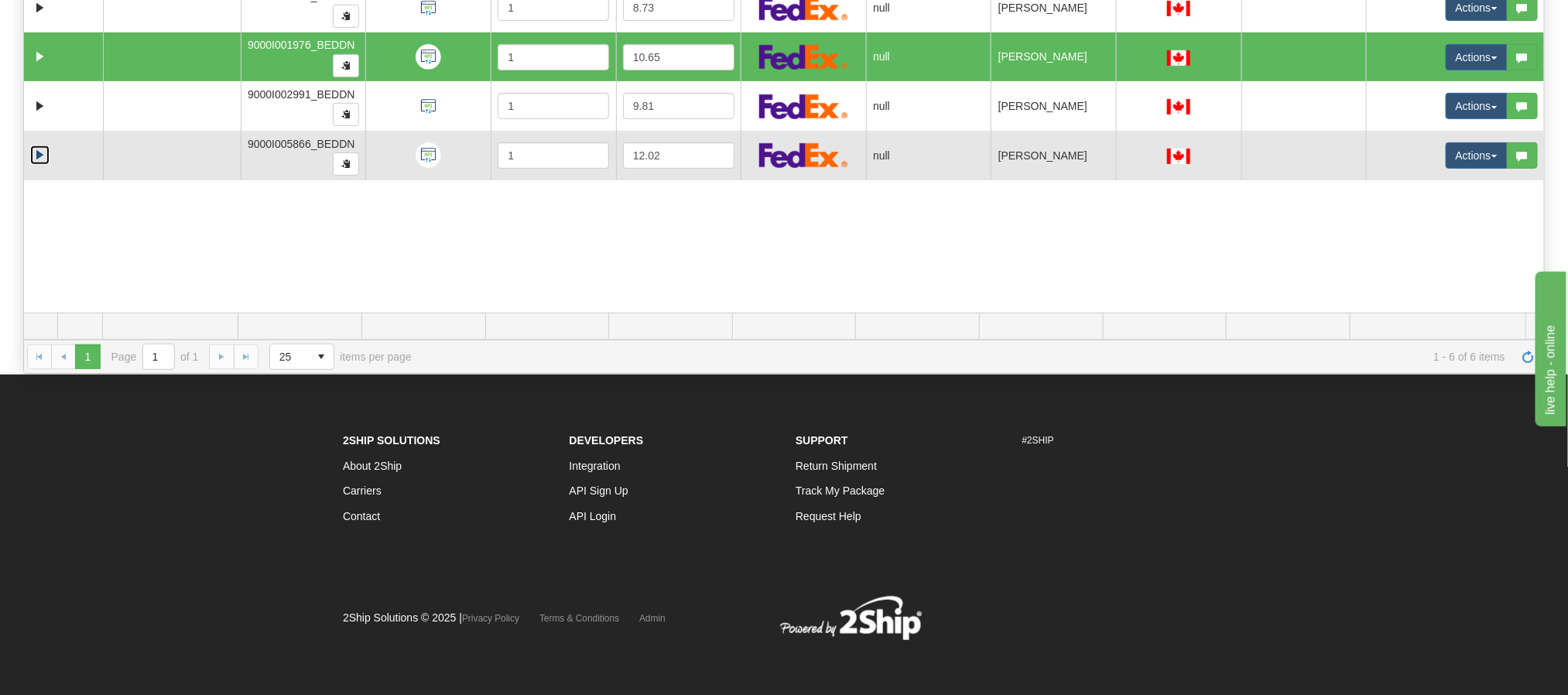
click at [32, 158] on link "Expand" at bounding box center [39, 155] width 20 height 20
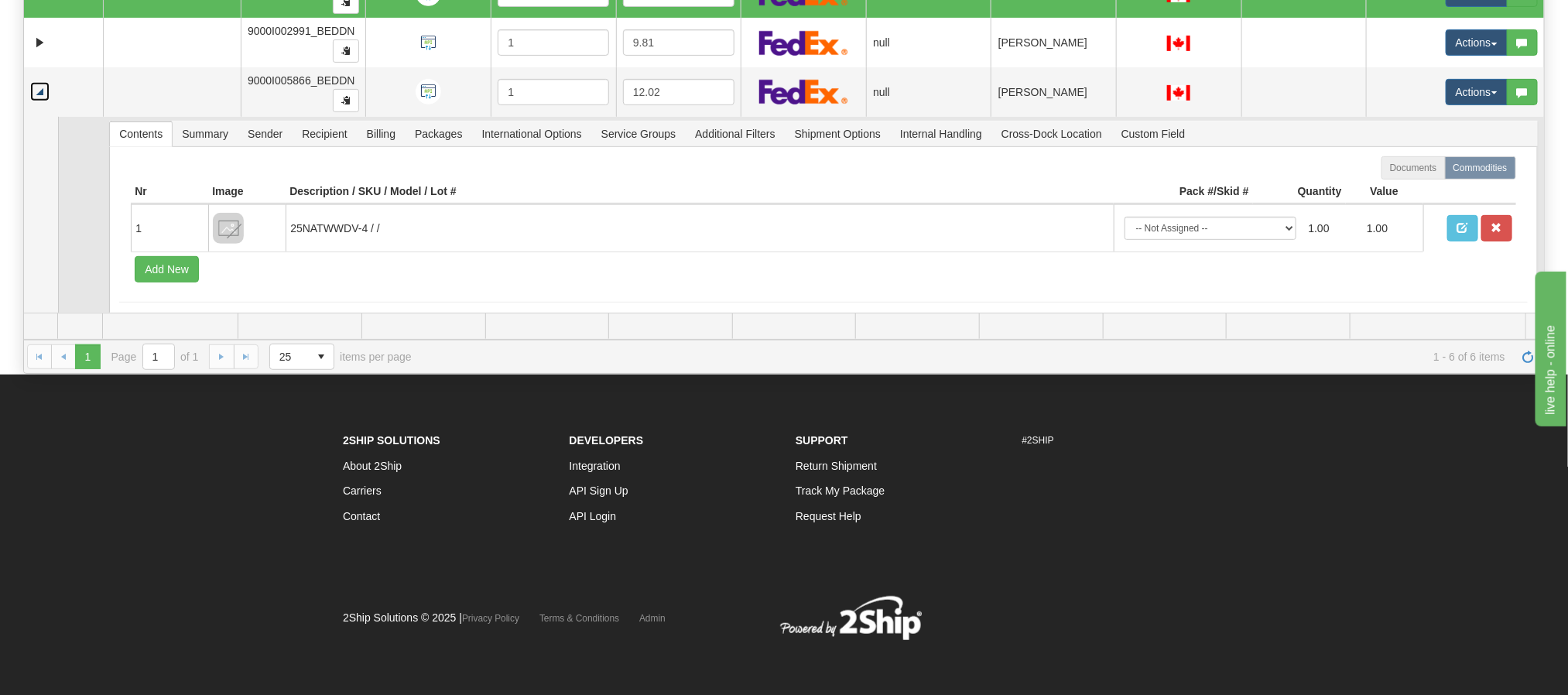
scroll to position [90, 0]
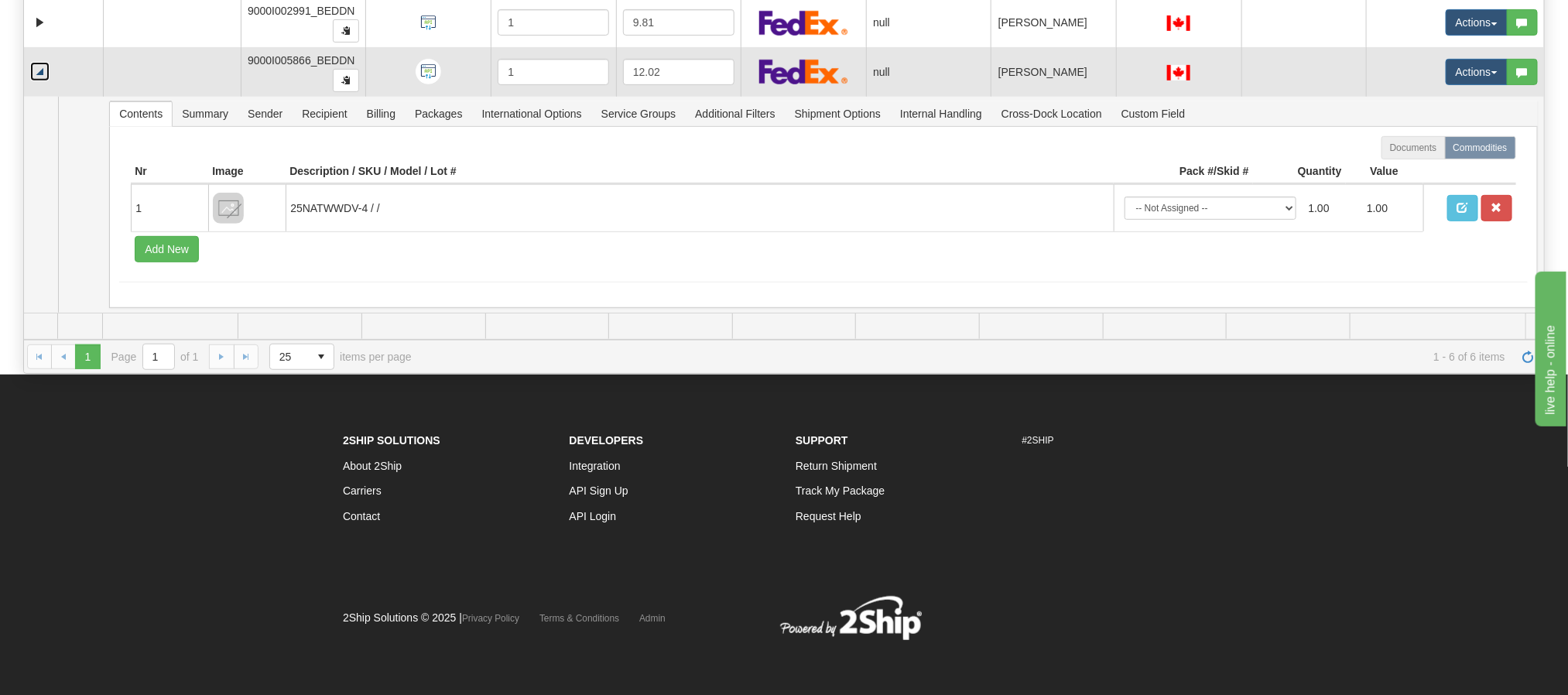
click at [33, 75] on link "Collapse" at bounding box center [39, 71] width 20 height 20
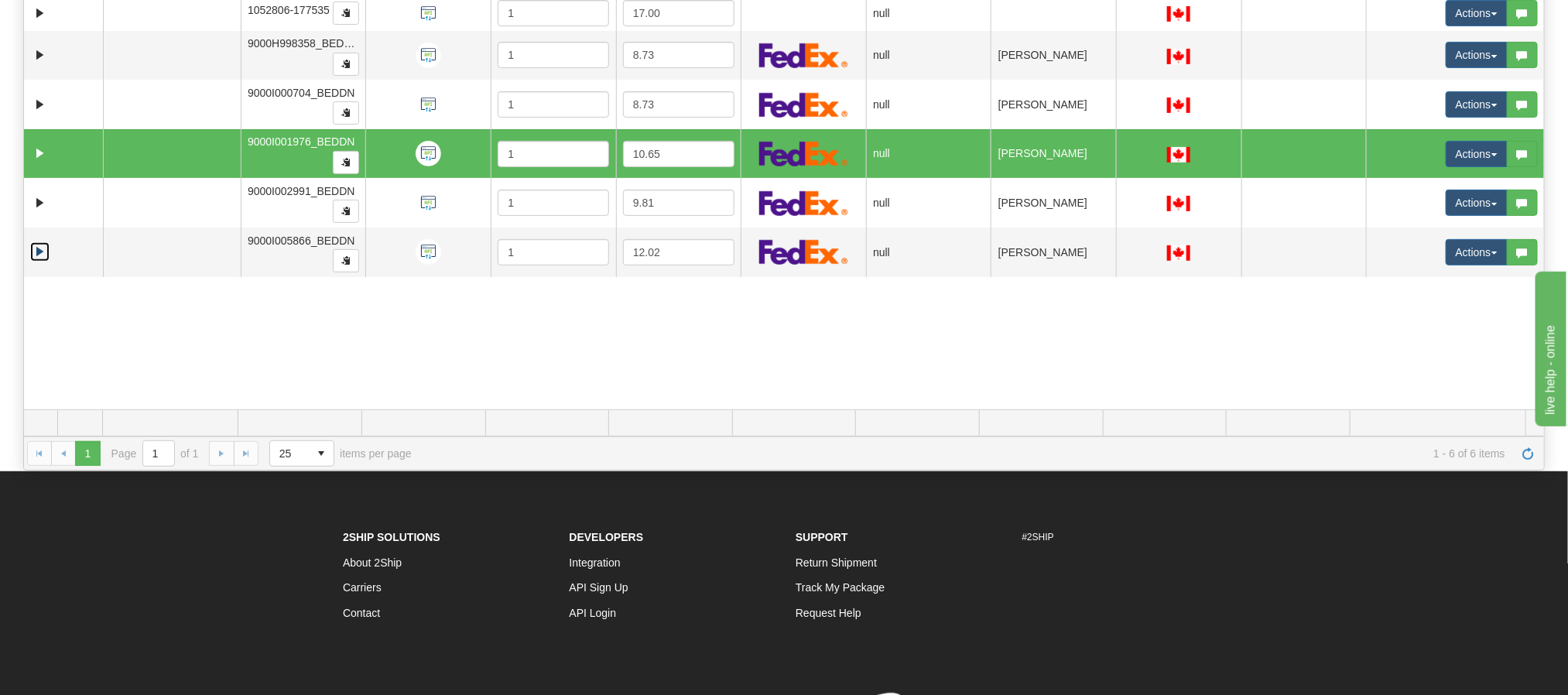
scroll to position [0, 0]
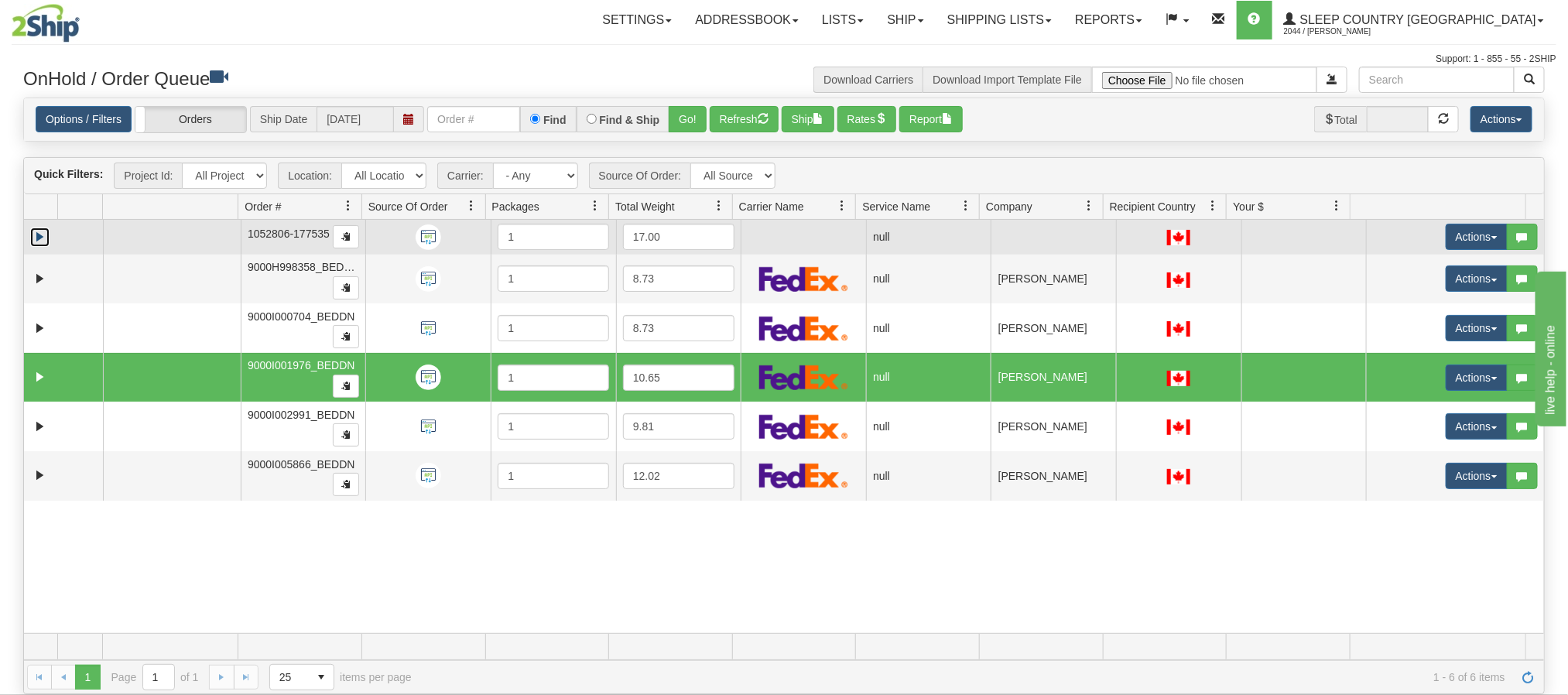
click at [40, 242] on link "Expand" at bounding box center [39, 237] width 20 height 20
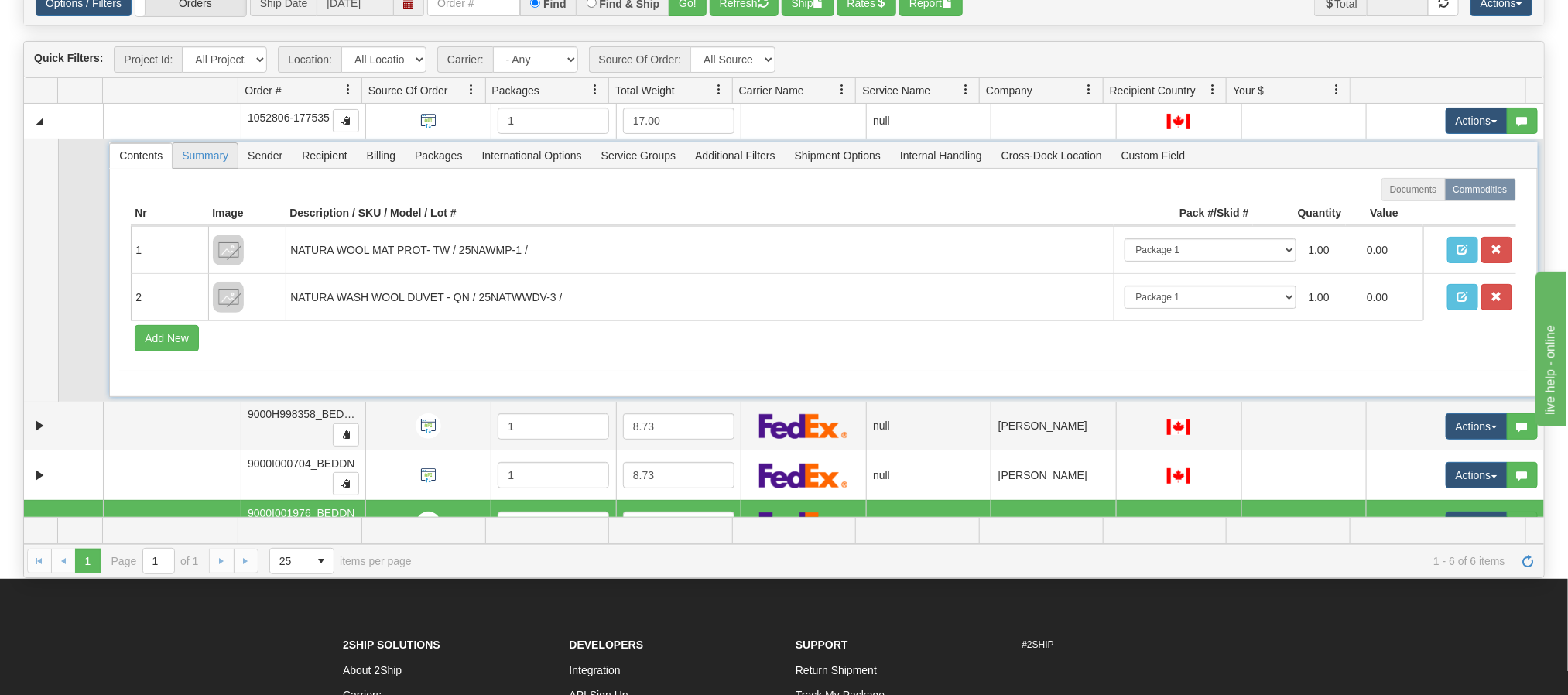
click at [214, 161] on span "Summary" at bounding box center [205, 156] width 65 height 25
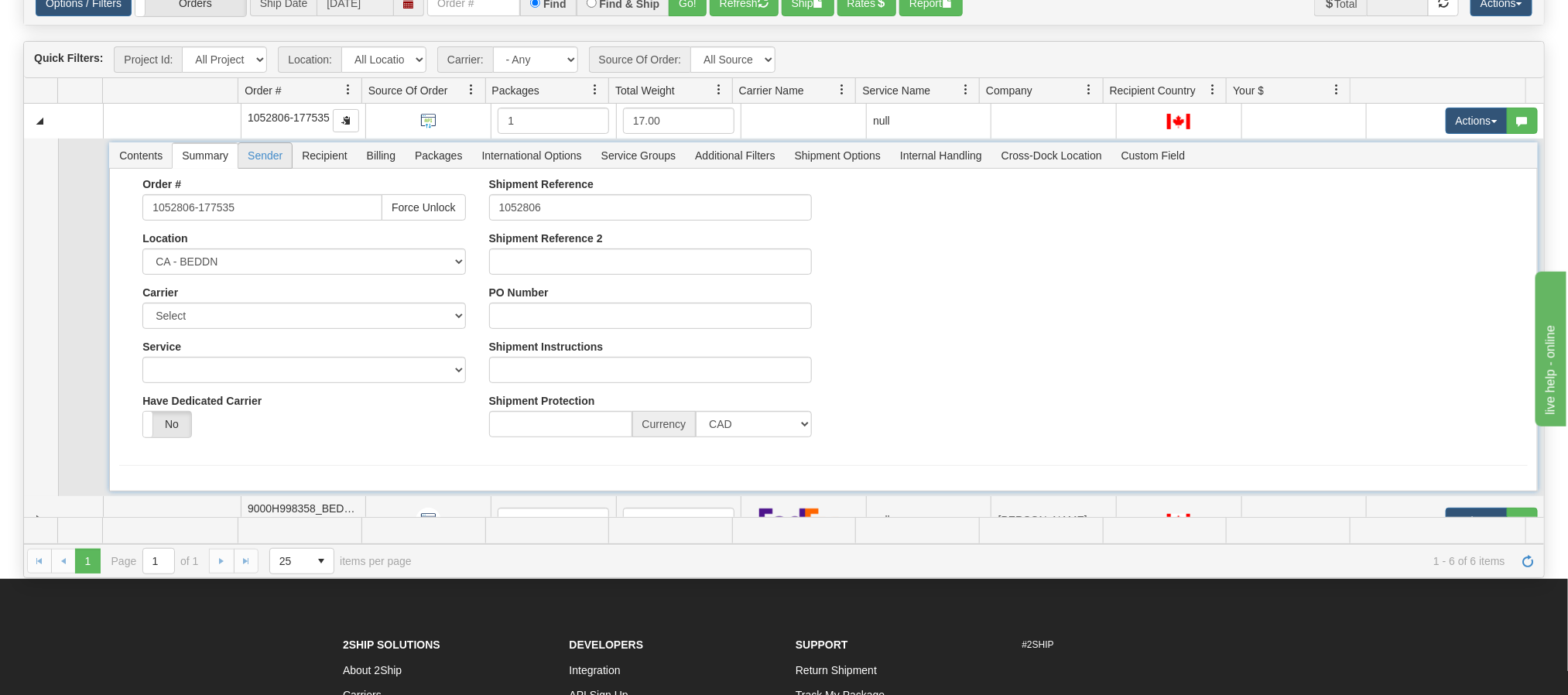
click at [272, 163] on span "Sender" at bounding box center [265, 156] width 53 height 25
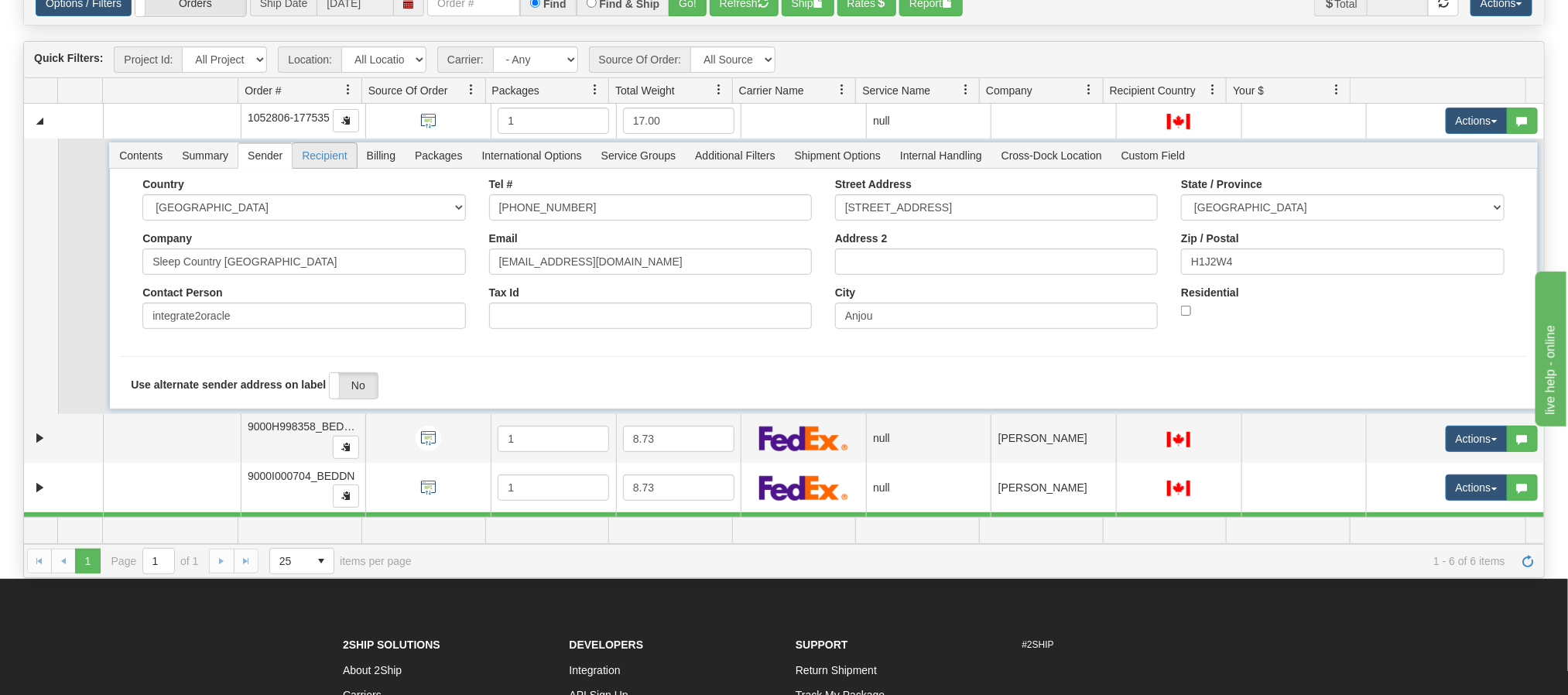
click at [317, 158] on span "Recipient" at bounding box center [324, 156] width 64 height 25
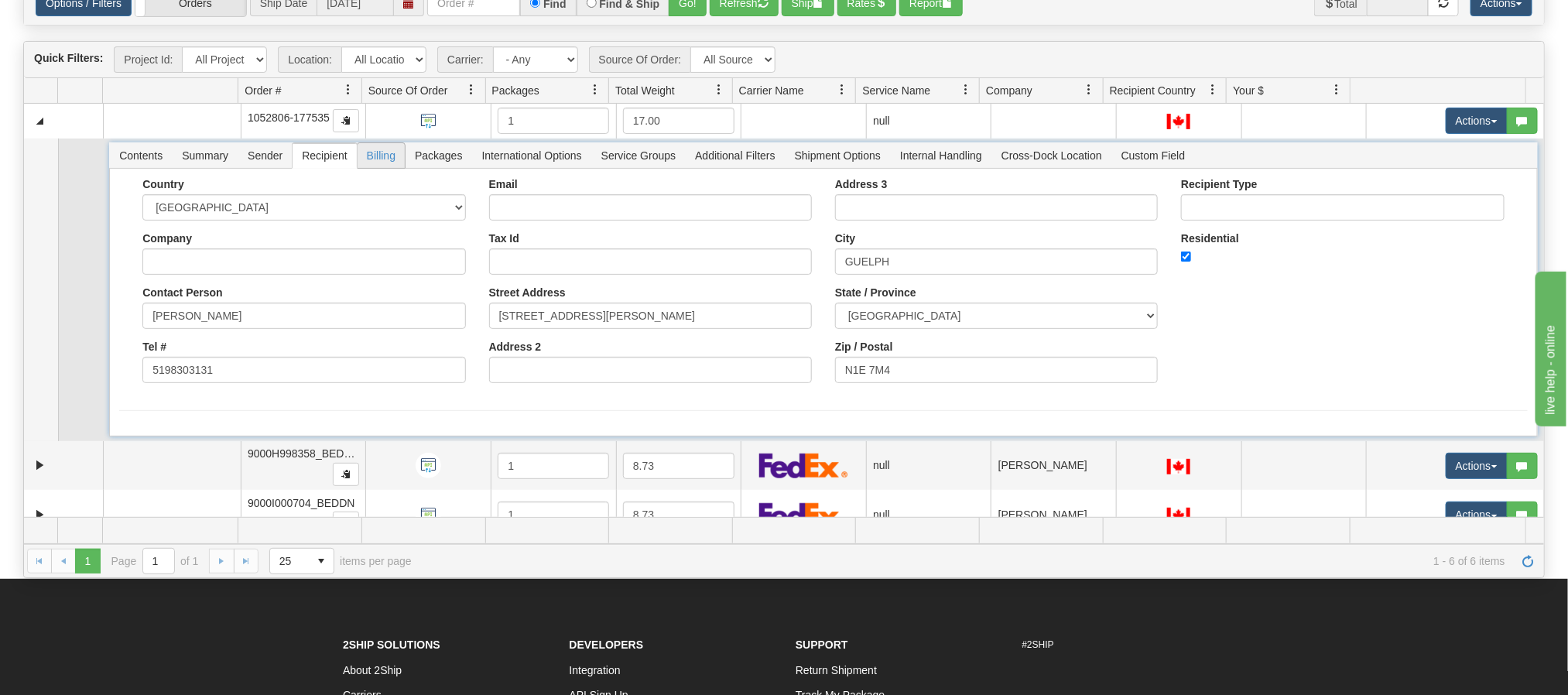
click at [387, 160] on span "Billing" at bounding box center [381, 156] width 47 height 25
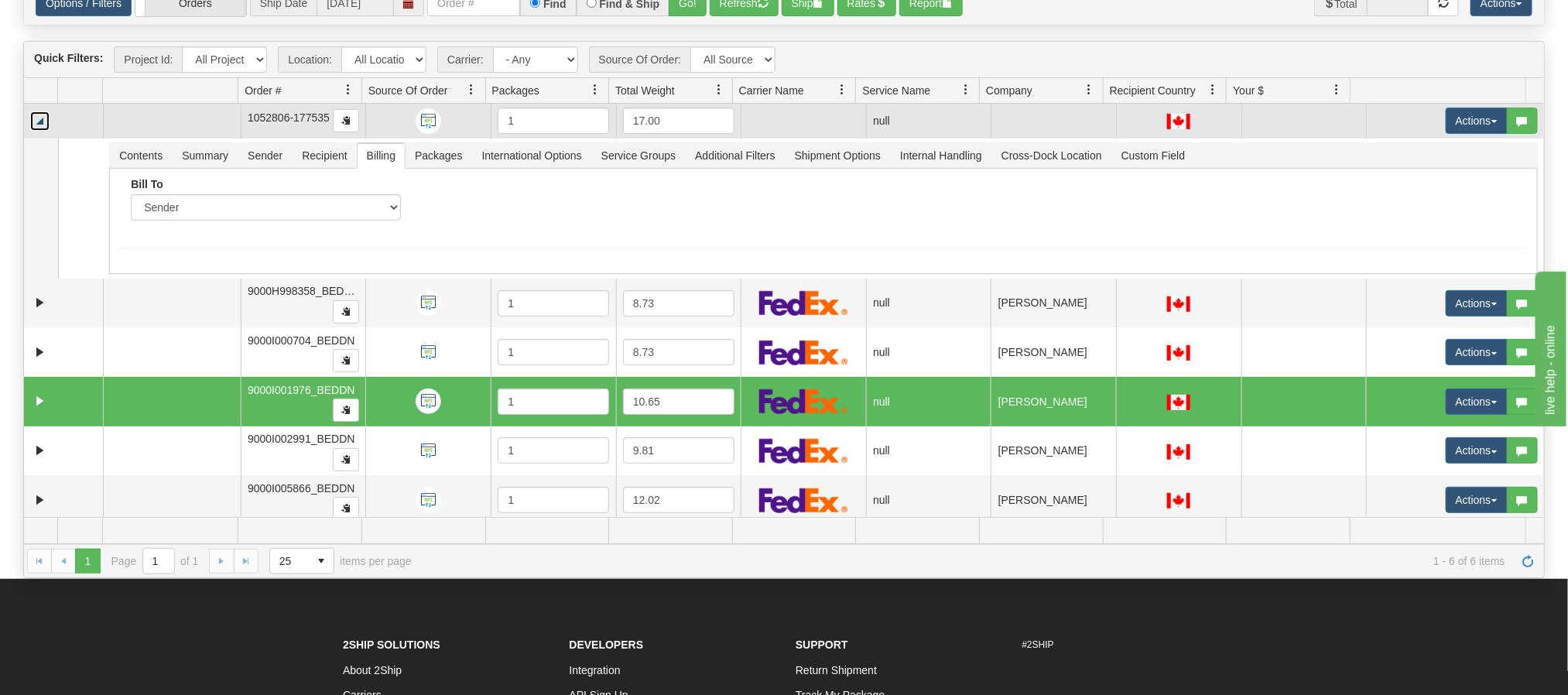
click at [39, 129] on link "Collapse" at bounding box center [39, 121] width 20 height 20
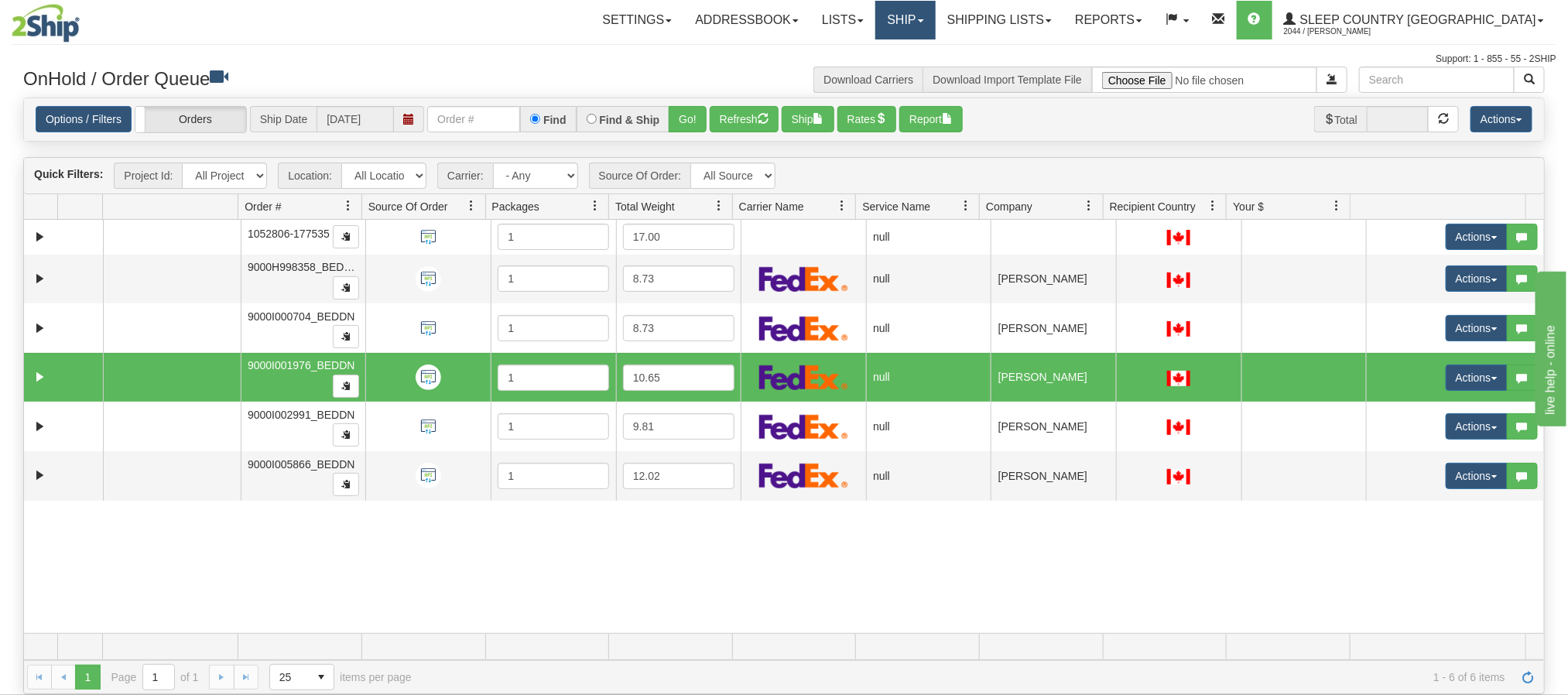
click at [935, 21] on link "Ship" at bounding box center [905, 20] width 60 height 38
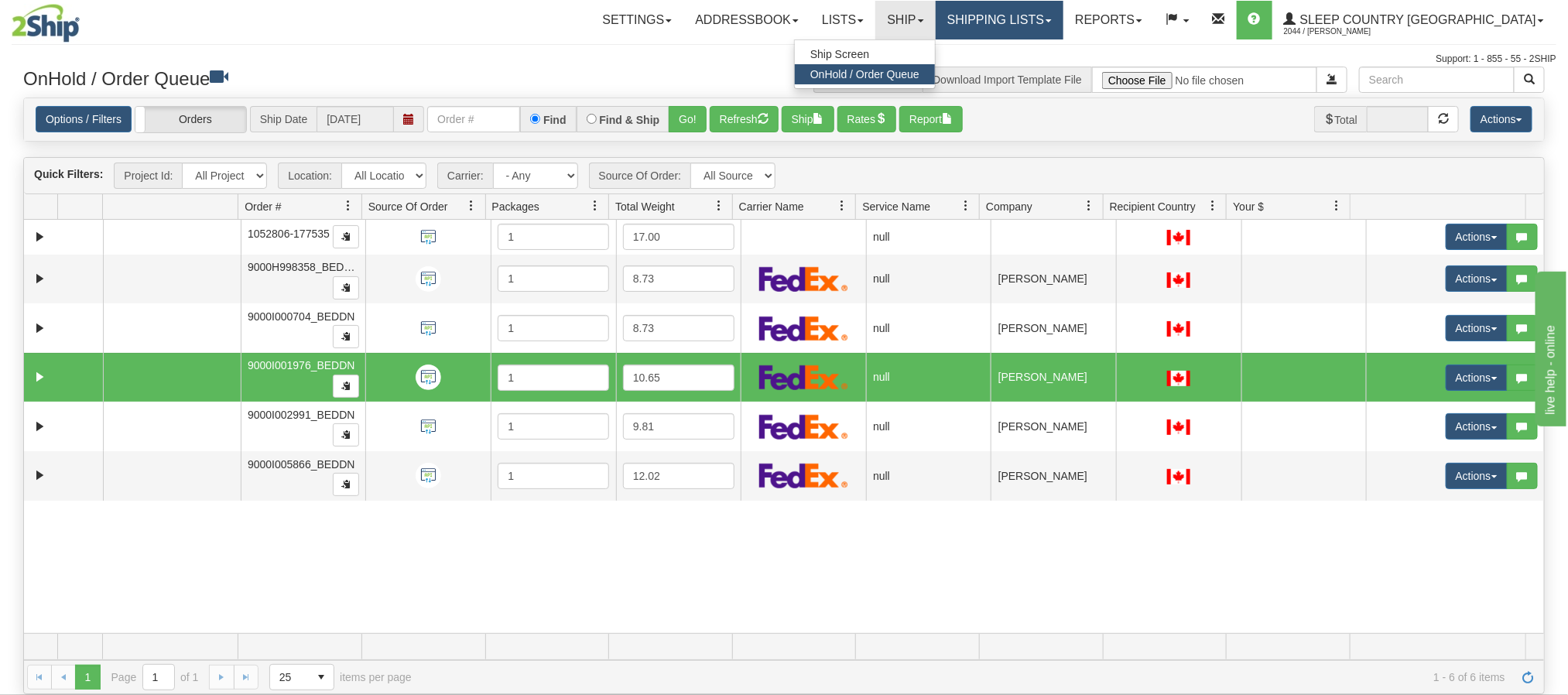
click at [1064, 27] on link "Shipping lists" at bounding box center [999, 20] width 128 height 38
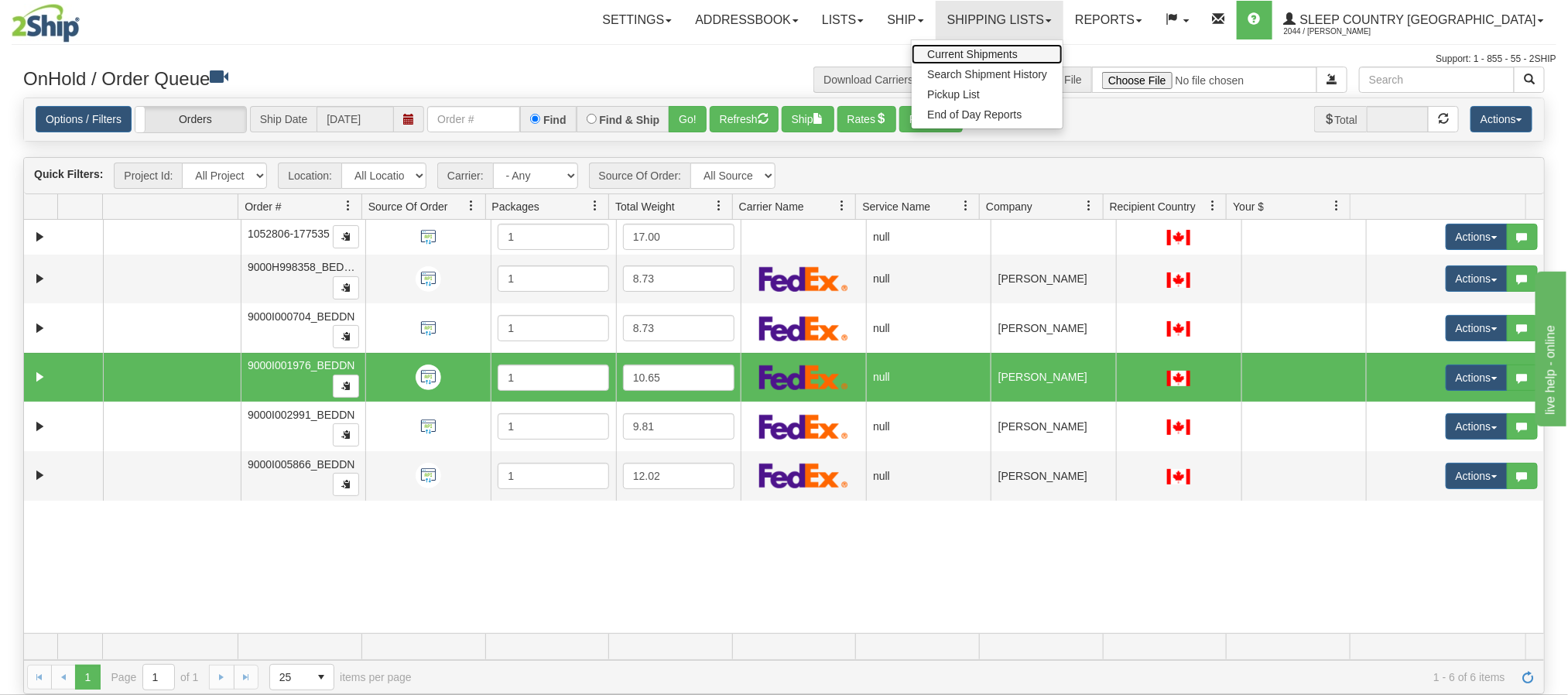
click at [1018, 56] on span "Current Shipments" at bounding box center [972, 54] width 90 height 13
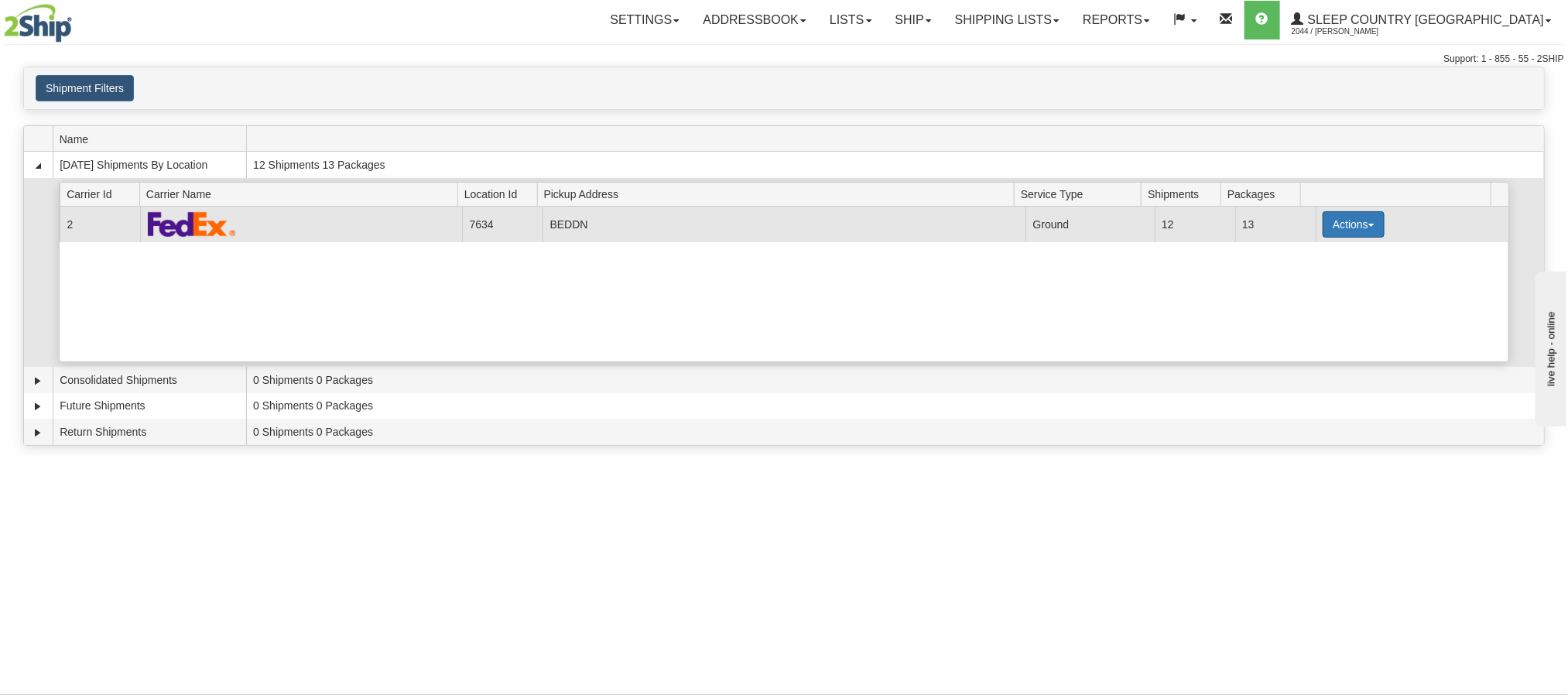
click at [1342, 232] on button "Actions" at bounding box center [1354, 224] width 62 height 27
click at [1308, 259] on span "Details" at bounding box center [1296, 253] width 42 height 11
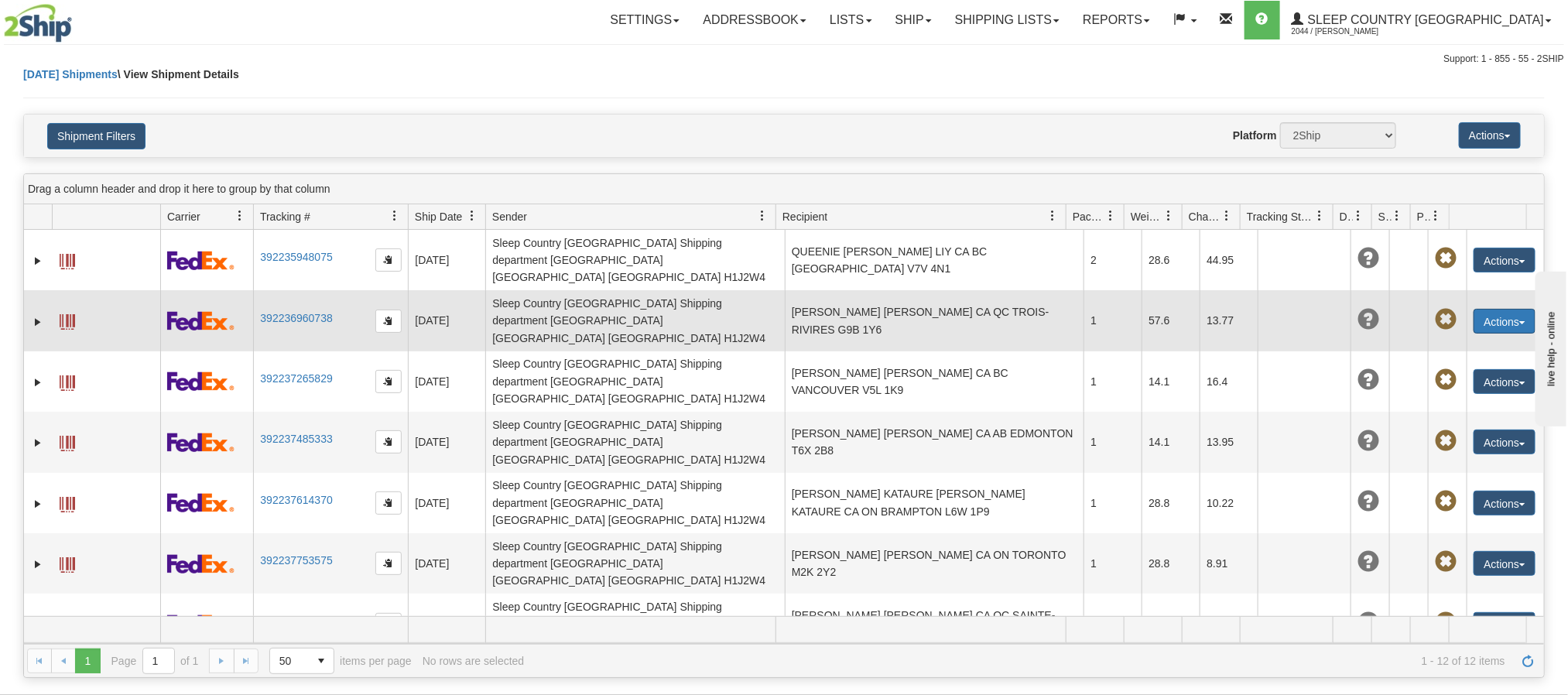
click at [1519, 322] on span "button" at bounding box center [1523, 323] width 6 height 3
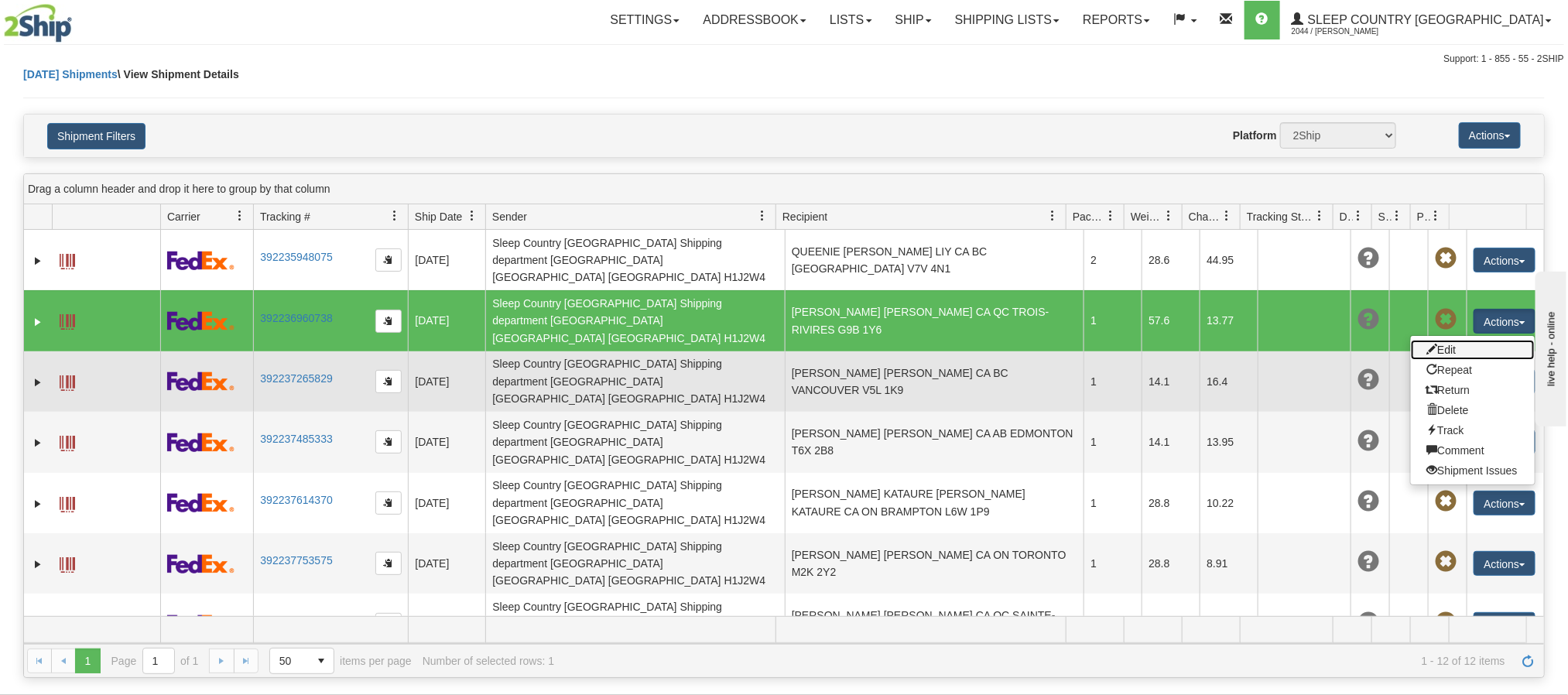
click at [1452, 340] on link "Edit" at bounding box center [1473, 350] width 124 height 20
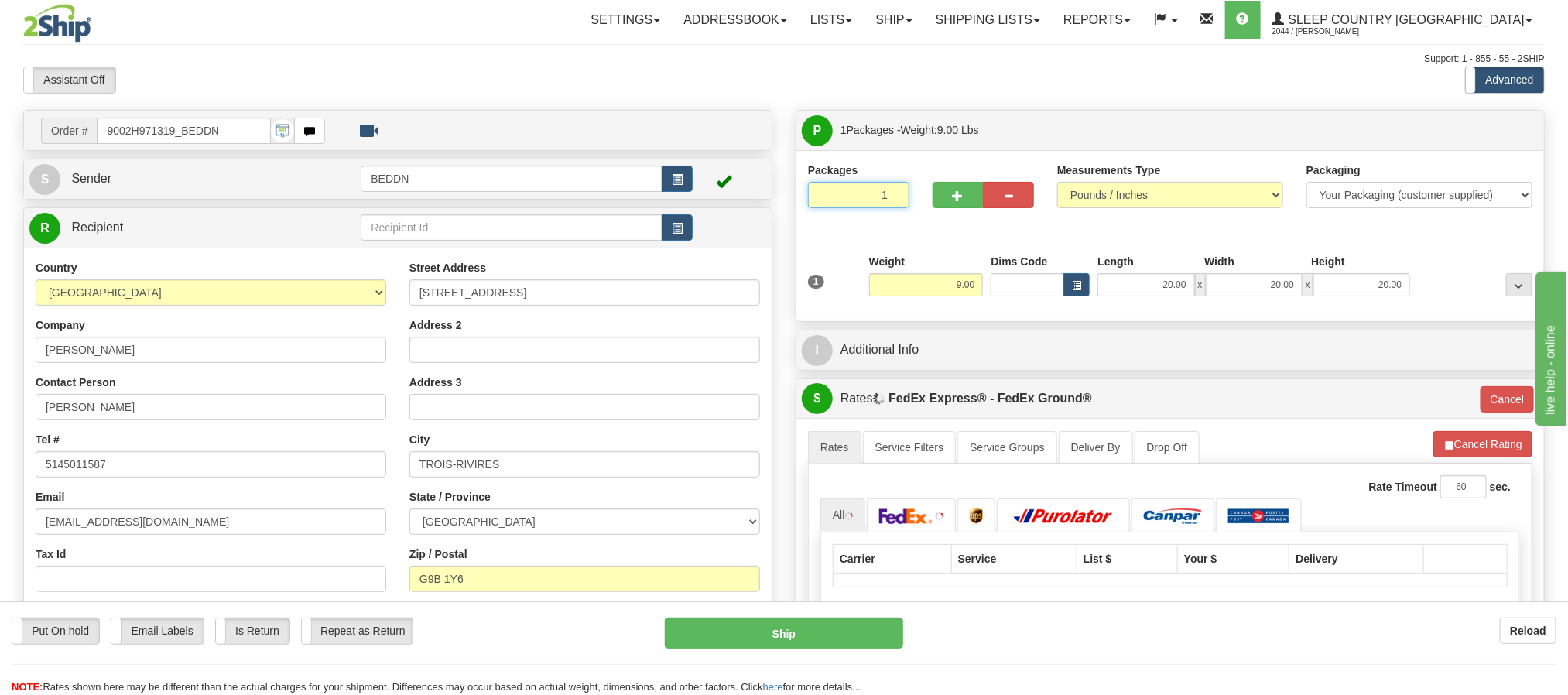
click at [869, 200] on input "1" at bounding box center [858, 195] width 101 height 27
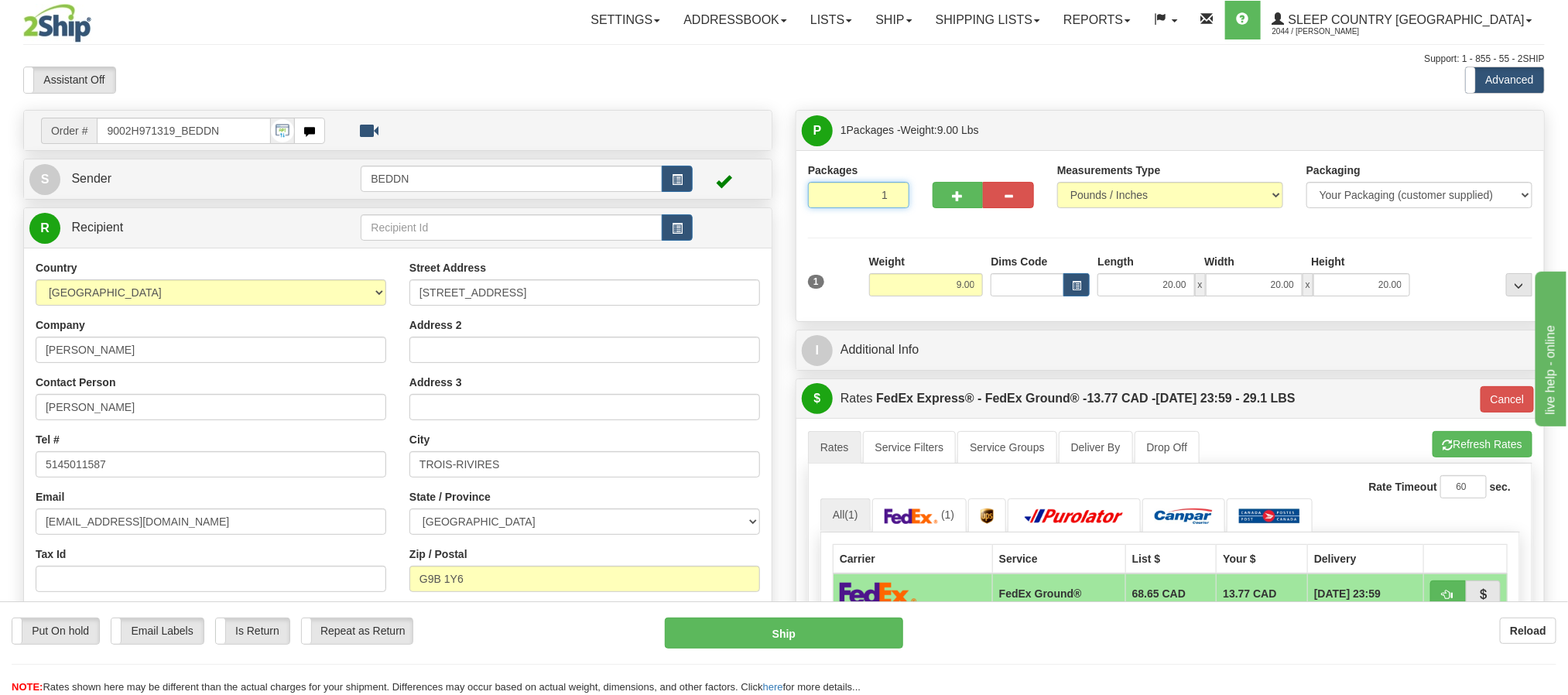
drag, startPoint x: 875, startPoint y: 200, endPoint x: 894, endPoint y: 198, distance: 19.1
click at [894, 198] on input "1" at bounding box center [858, 195] width 101 height 27
type input "2"
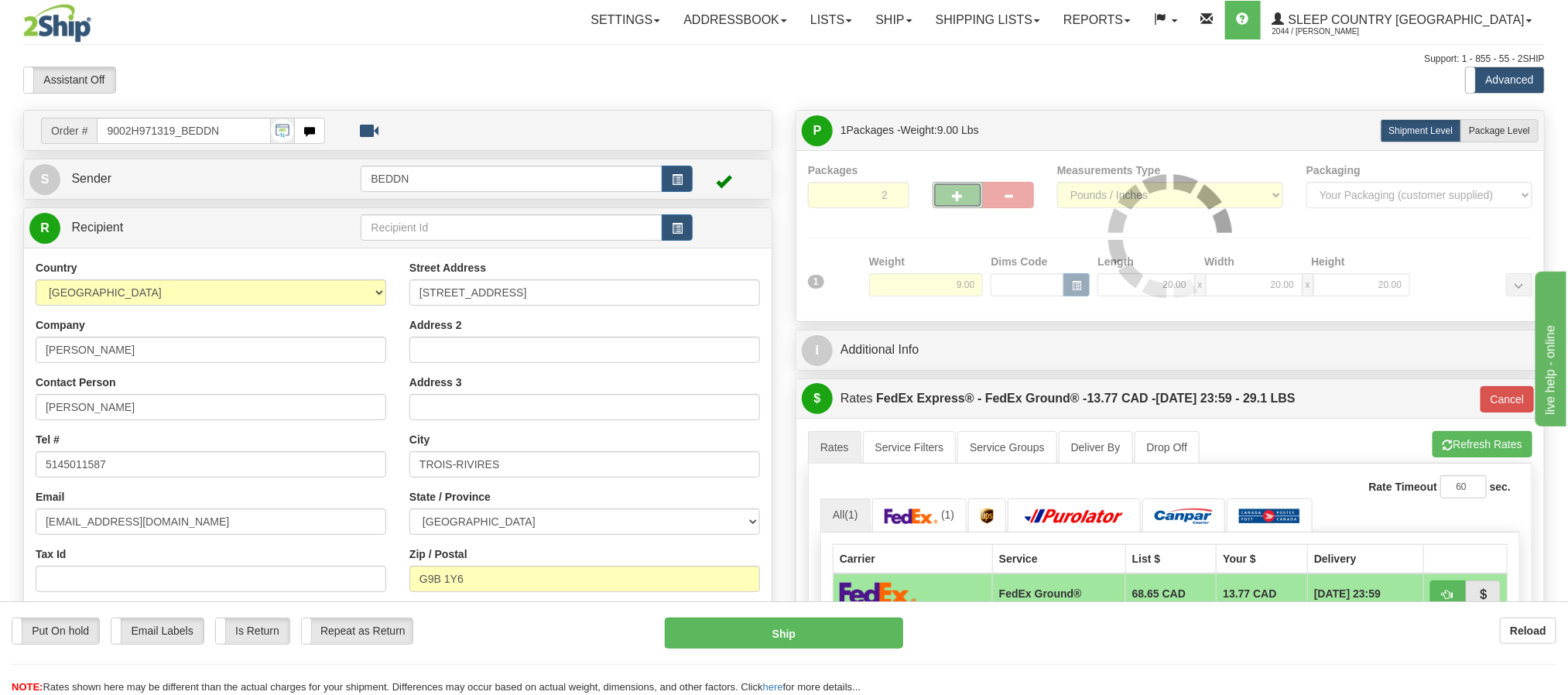
type input "92"
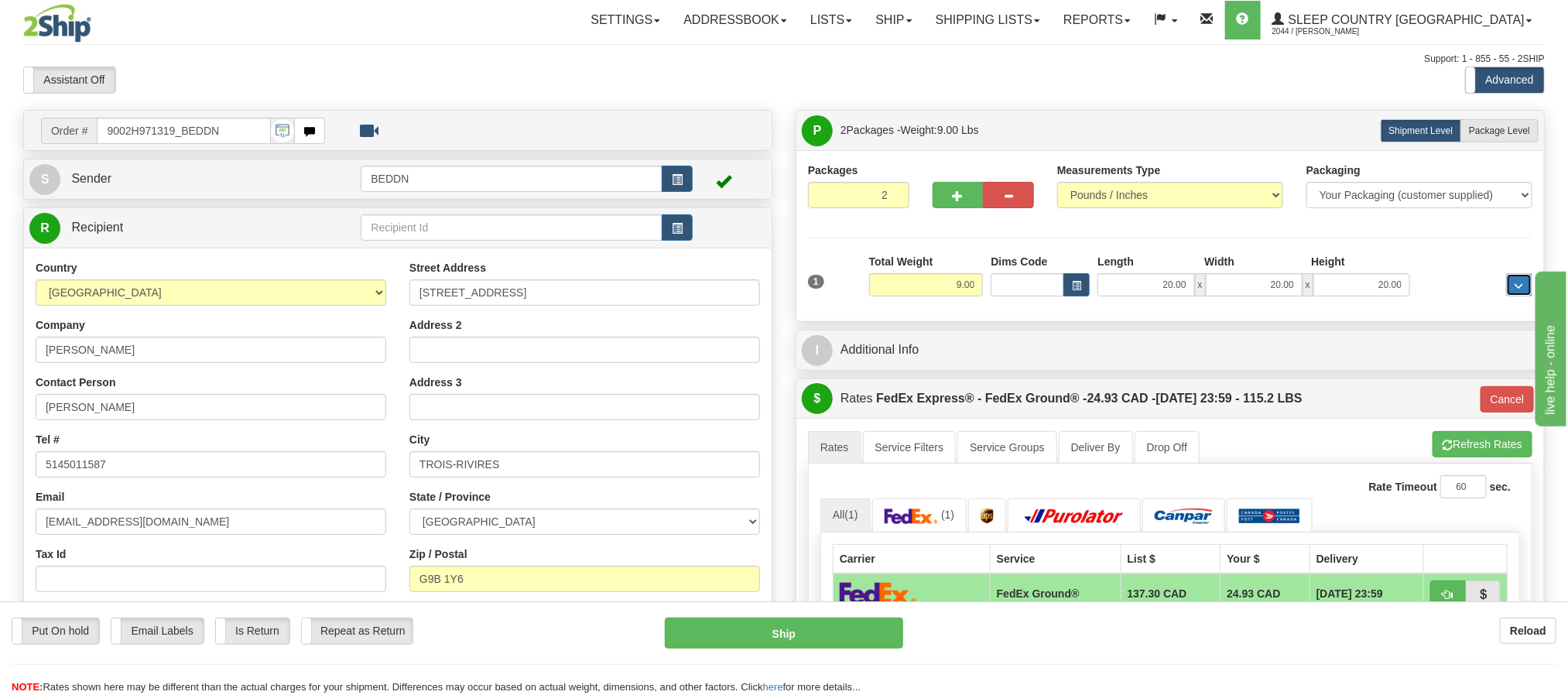
click at [1507, 291] on button "..." at bounding box center [1519, 285] width 27 height 24
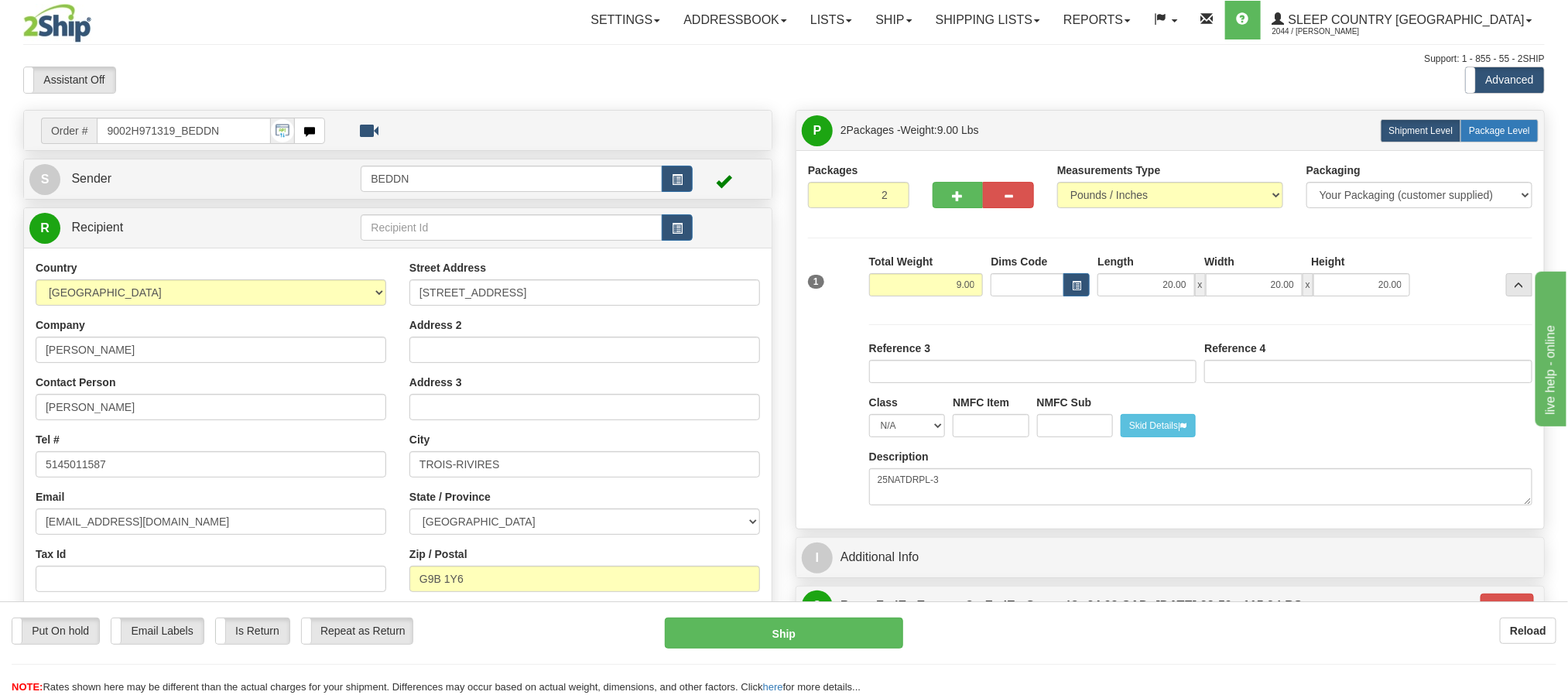
click at [1523, 138] on label "Package Level Pack.." at bounding box center [1500, 131] width 78 height 24
radio input "true"
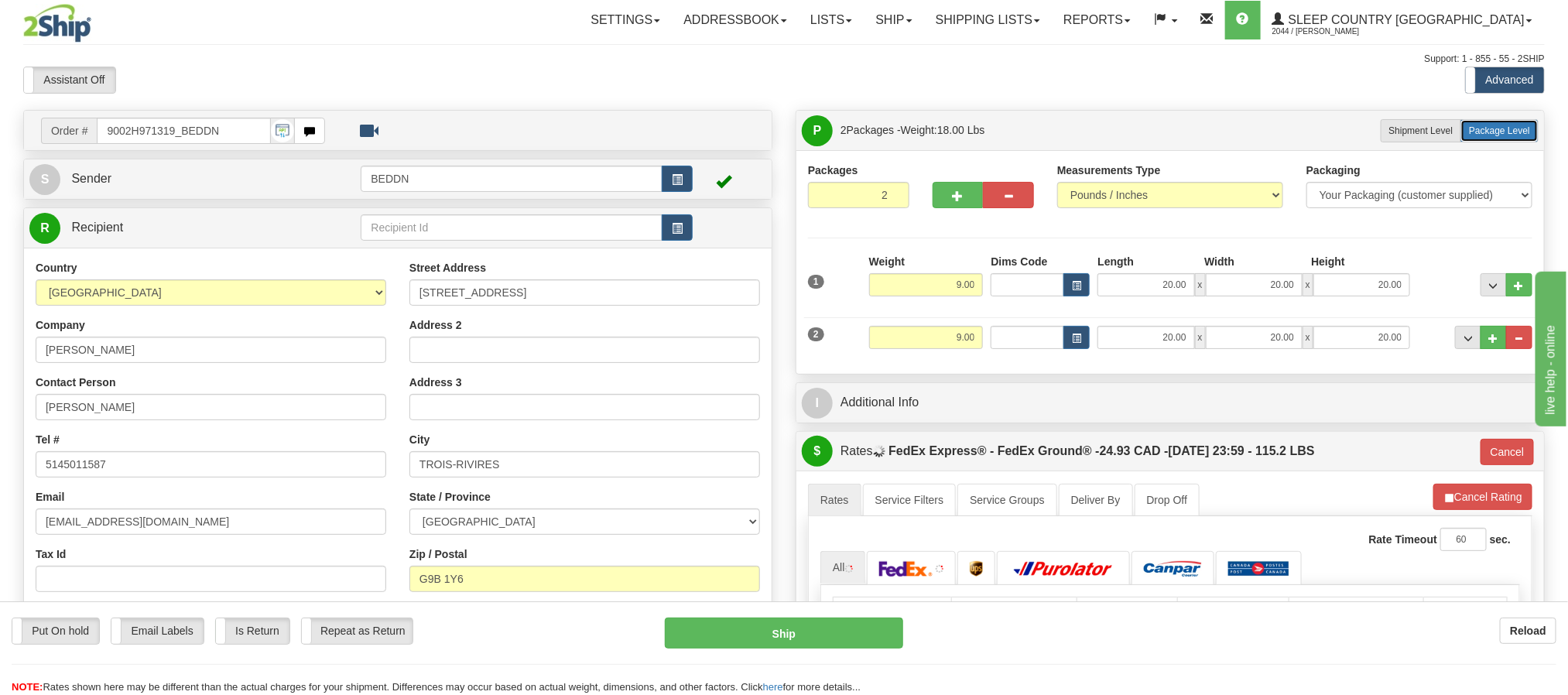
type input "92"
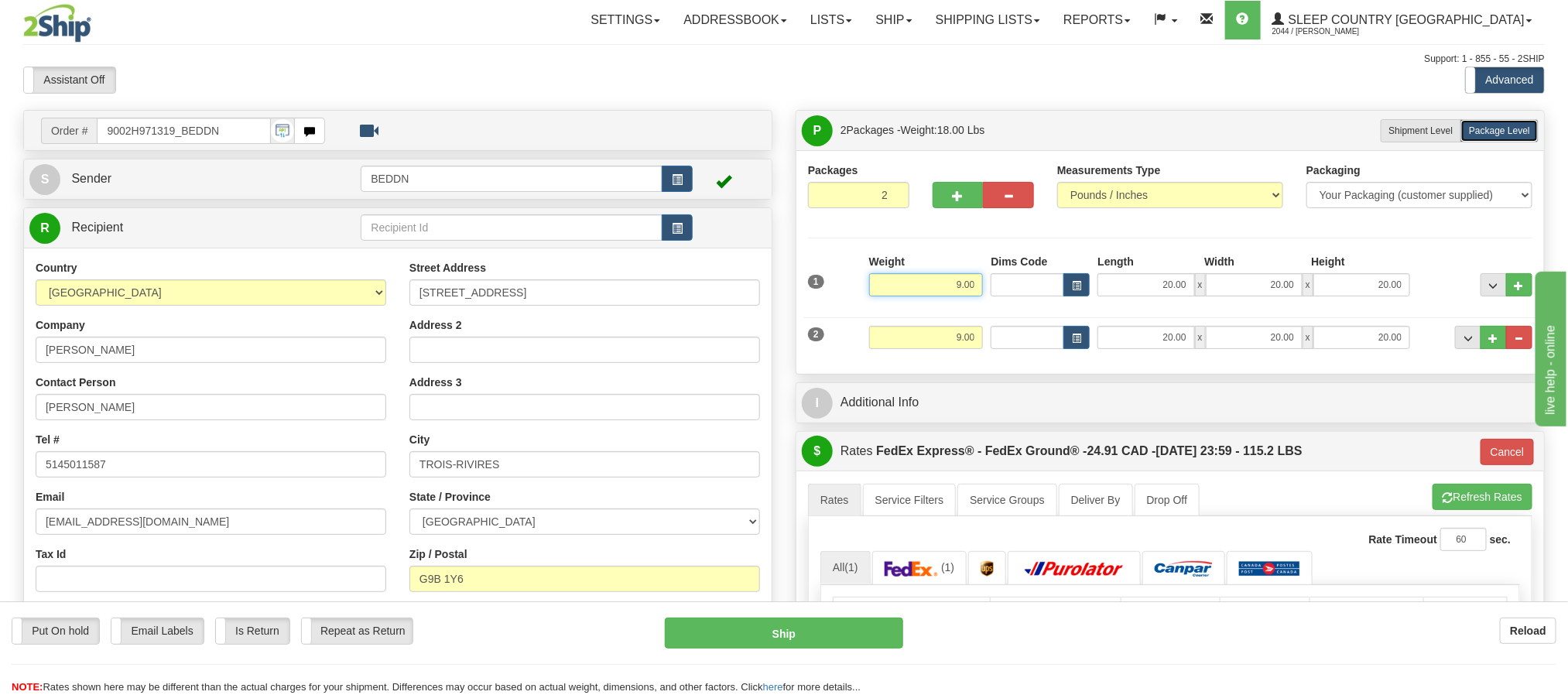
click at [962, 290] on input "9.00" at bounding box center [926, 285] width 115 height 24
drag, startPoint x: 952, startPoint y: 293, endPoint x: 994, endPoint y: 293, distance: 42.0
click at [994, 293] on div "1 Weight 9.00 Dims Code x x" at bounding box center [1170, 282] width 733 height 55
type input "6"
type input "92"
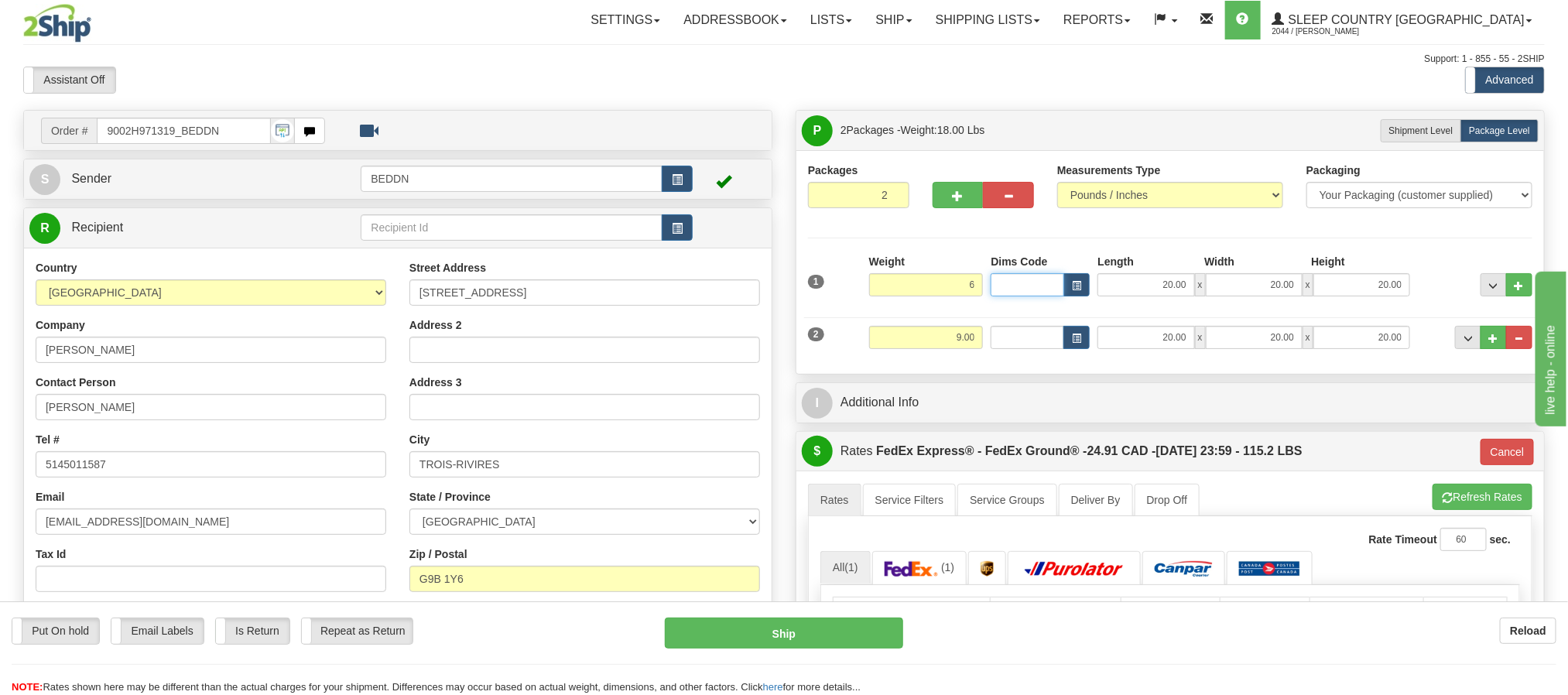
type input "6.00"
drag, startPoint x: 933, startPoint y: 344, endPoint x: 1027, endPoint y: 351, distance: 94.3
click at [1027, 351] on div "2 Weight 9.00 Dims Code Length Width Height" at bounding box center [1170, 336] width 733 height 52
type input "3"
type input "92"
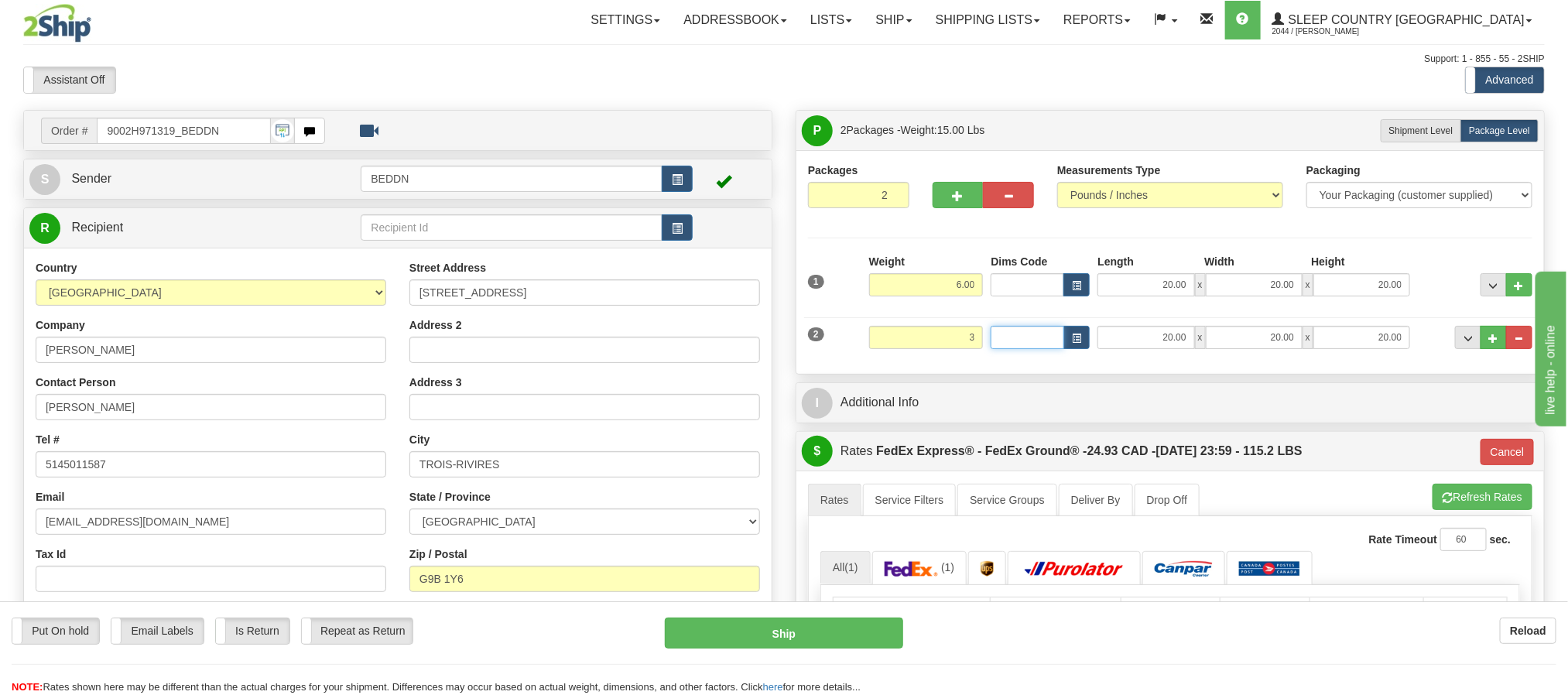
type input "3.00"
drag, startPoint x: 1257, startPoint y: 290, endPoint x: 1322, endPoint y: 295, distance: 65.2
click at [1322, 295] on div "20.00 x 20.00 x 20.00" at bounding box center [1253, 285] width 313 height 24
type input "10.00"
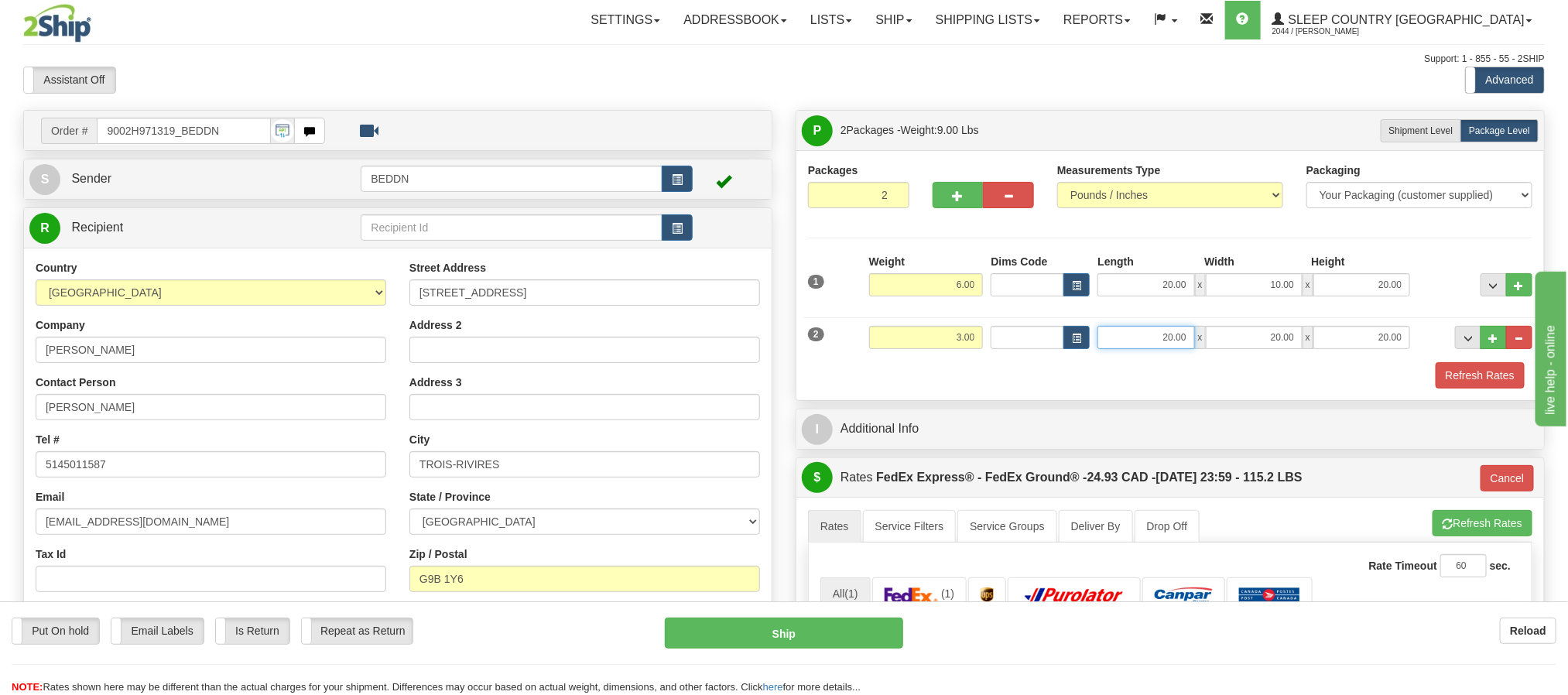
drag, startPoint x: 1159, startPoint y: 337, endPoint x: 1210, endPoint y: 341, distance: 51.2
click at [1210, 341] on div "20.00 x 20.00 x 20.00" at bounding box center [1253, 337] width 313 height 24
type input "10.00"
click at [1427, 142] on label "Shipment Level Shipm." at bounding box center [1422, 131] width 82 height 24
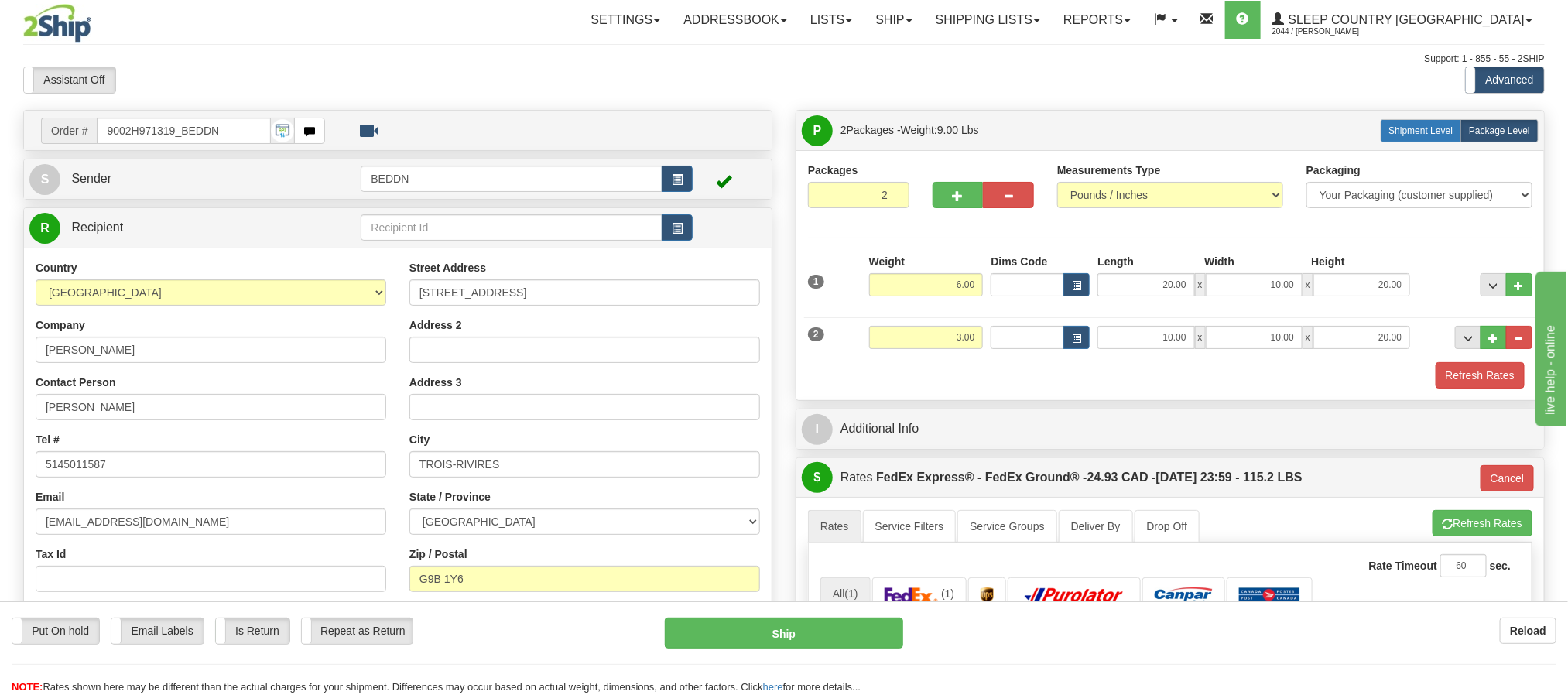
radio input "true"
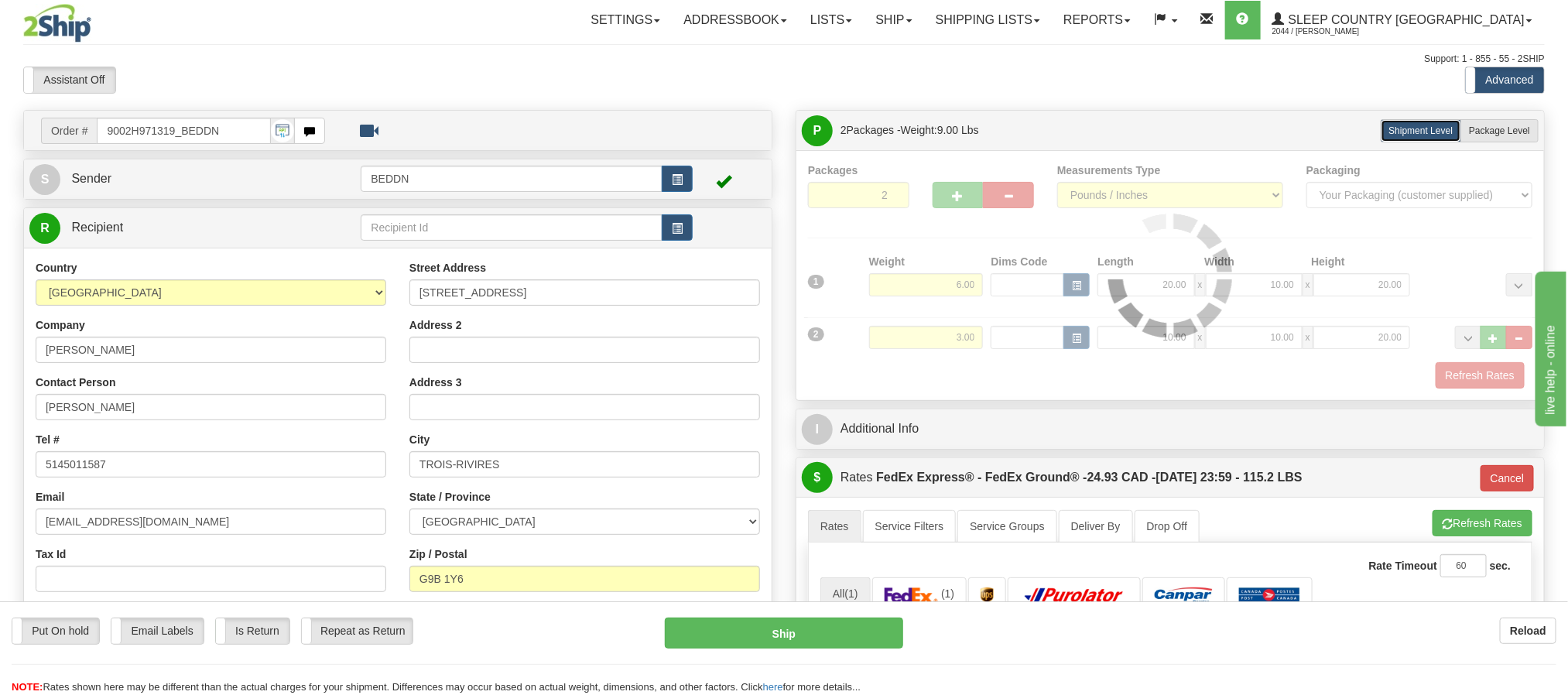
type input "92"
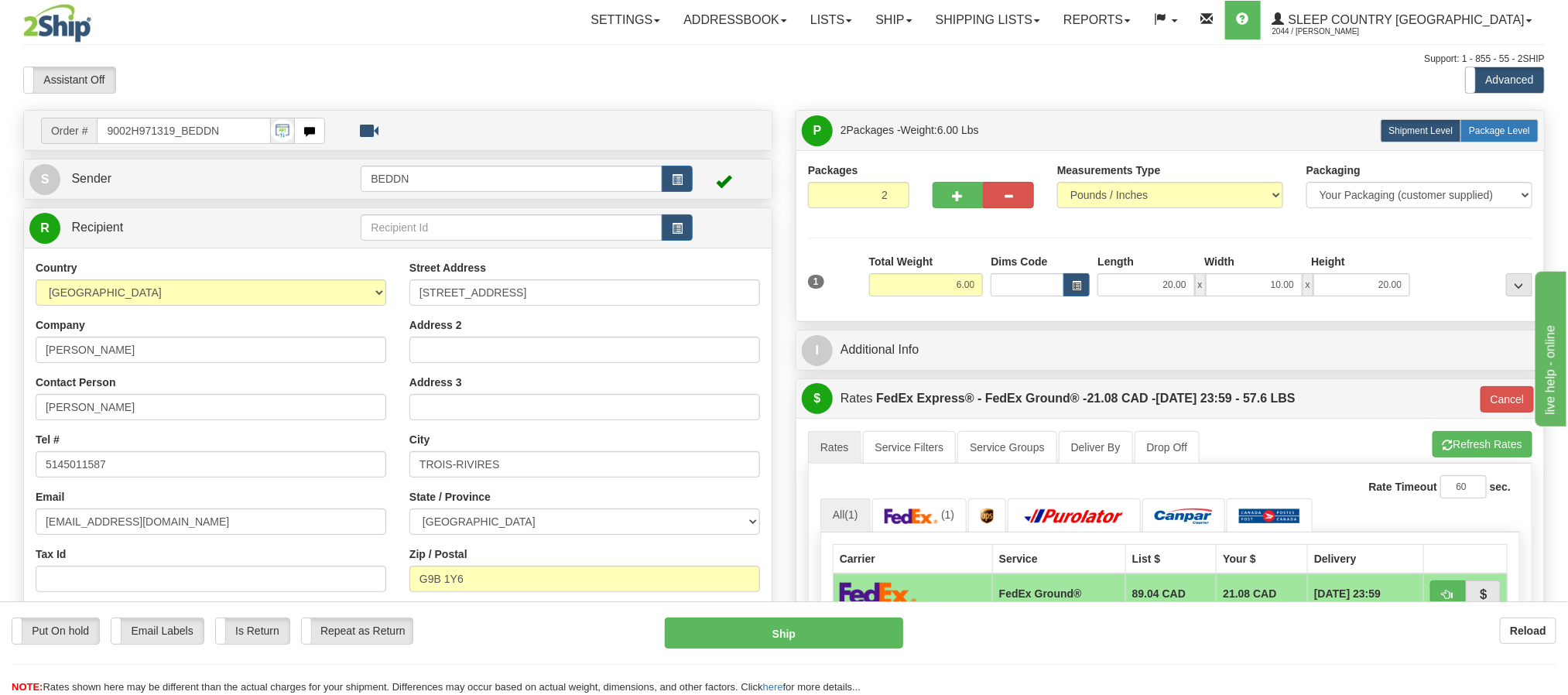
click at [1504, 133] on span "Package Level" at bounding box center [1500, 131] width 61 height 11
radio input "true"
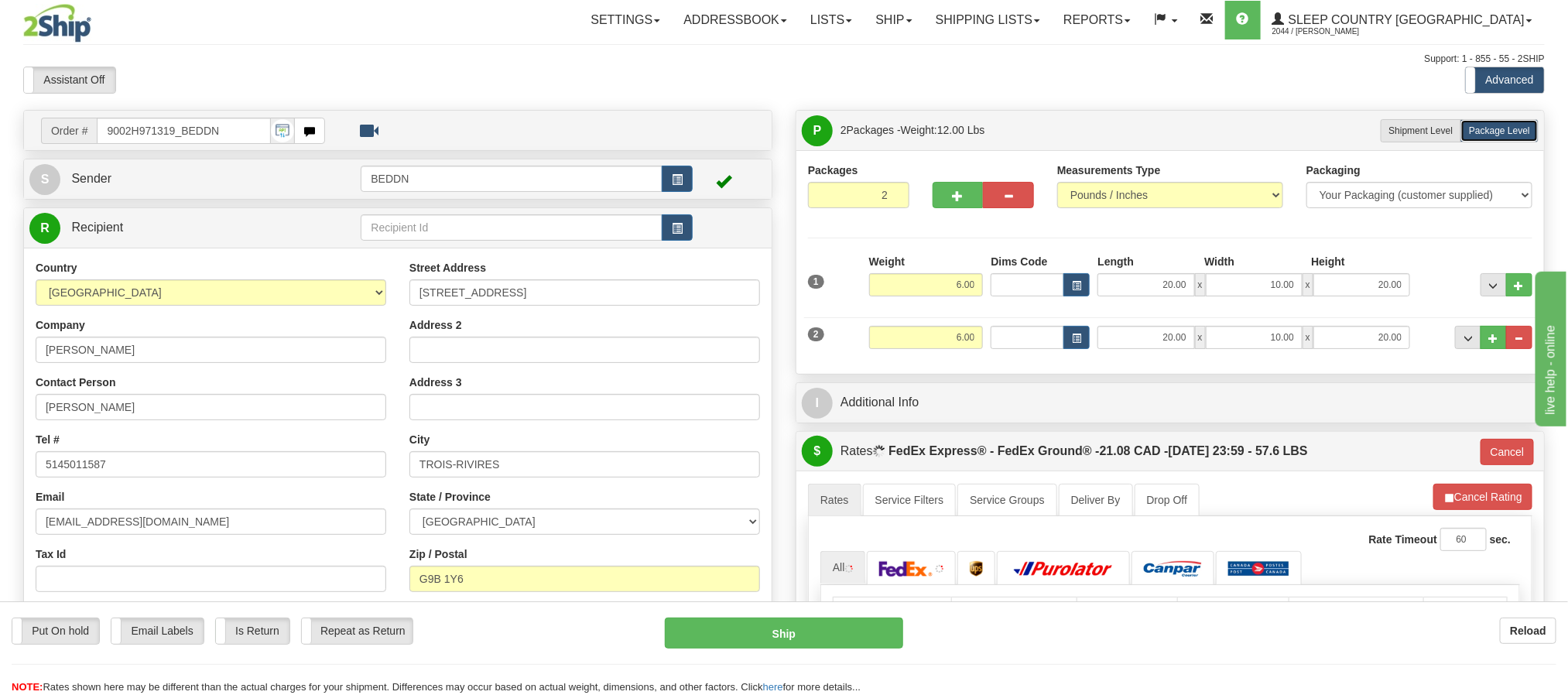
type input "92"
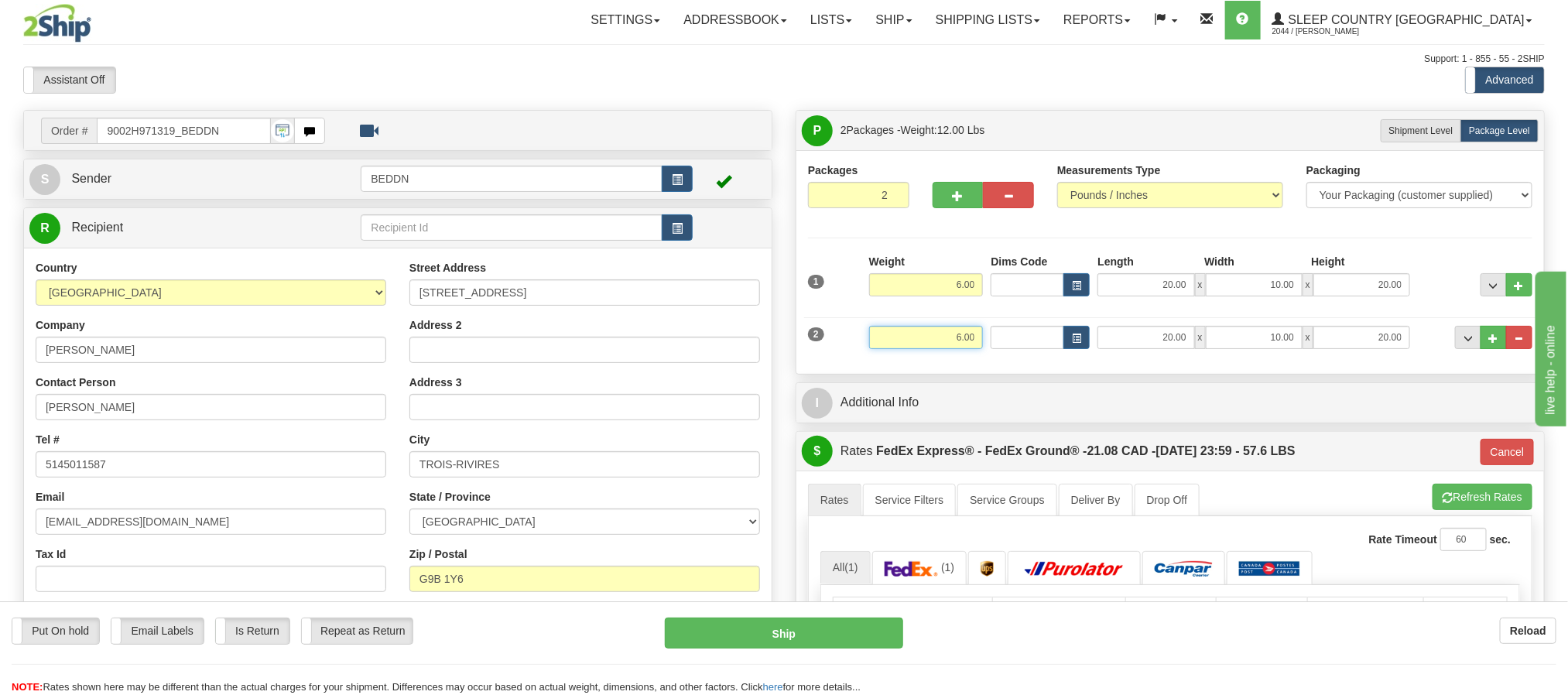
drag, startPoint x: 925, startPoint y: 348, endPoint x: 991, endPoint y: 348, distance: 66.0
click at [991, 348] on div "2 Weight 6.00 Dims Code Length Width Height" at bounding box center [1170, 336] width 733 height 52
type input "3"
type input "92"
type input "3.00"
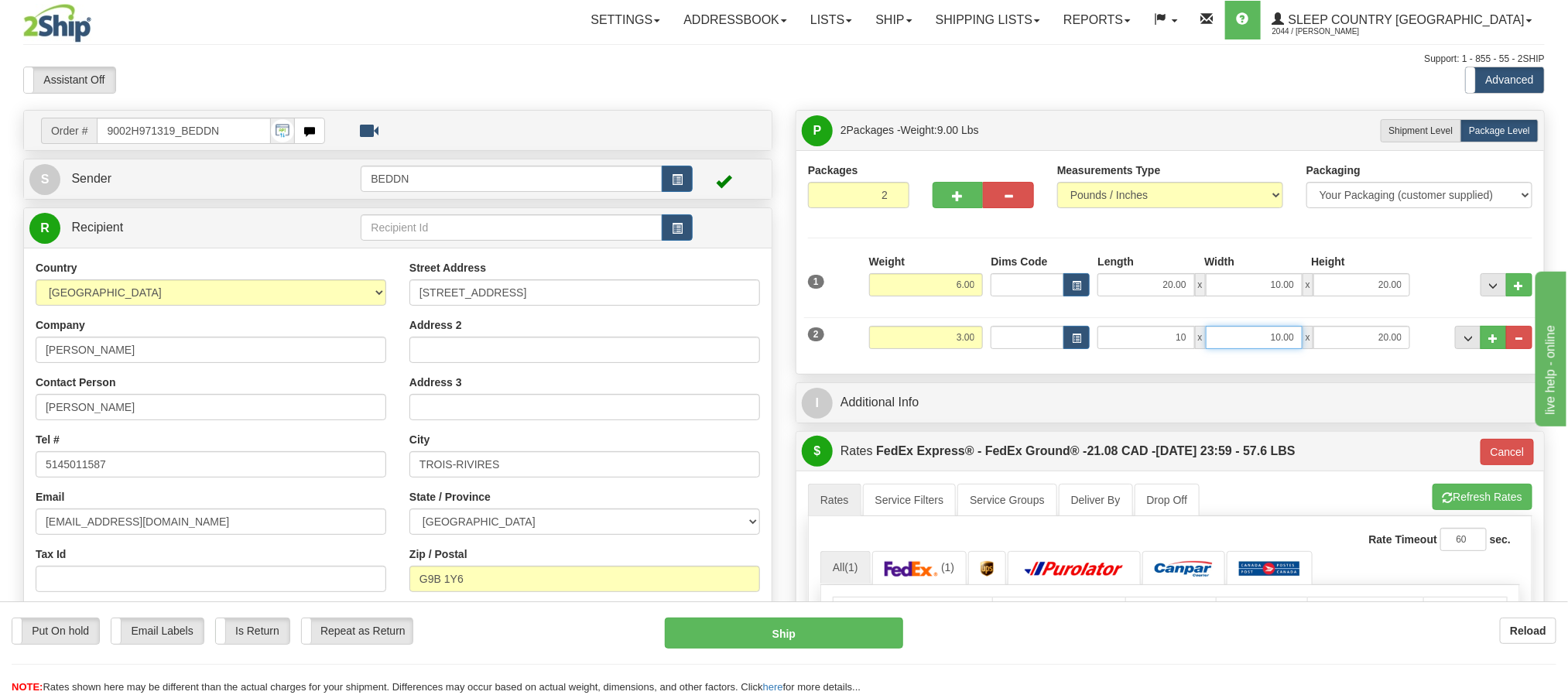
type input "10.00"
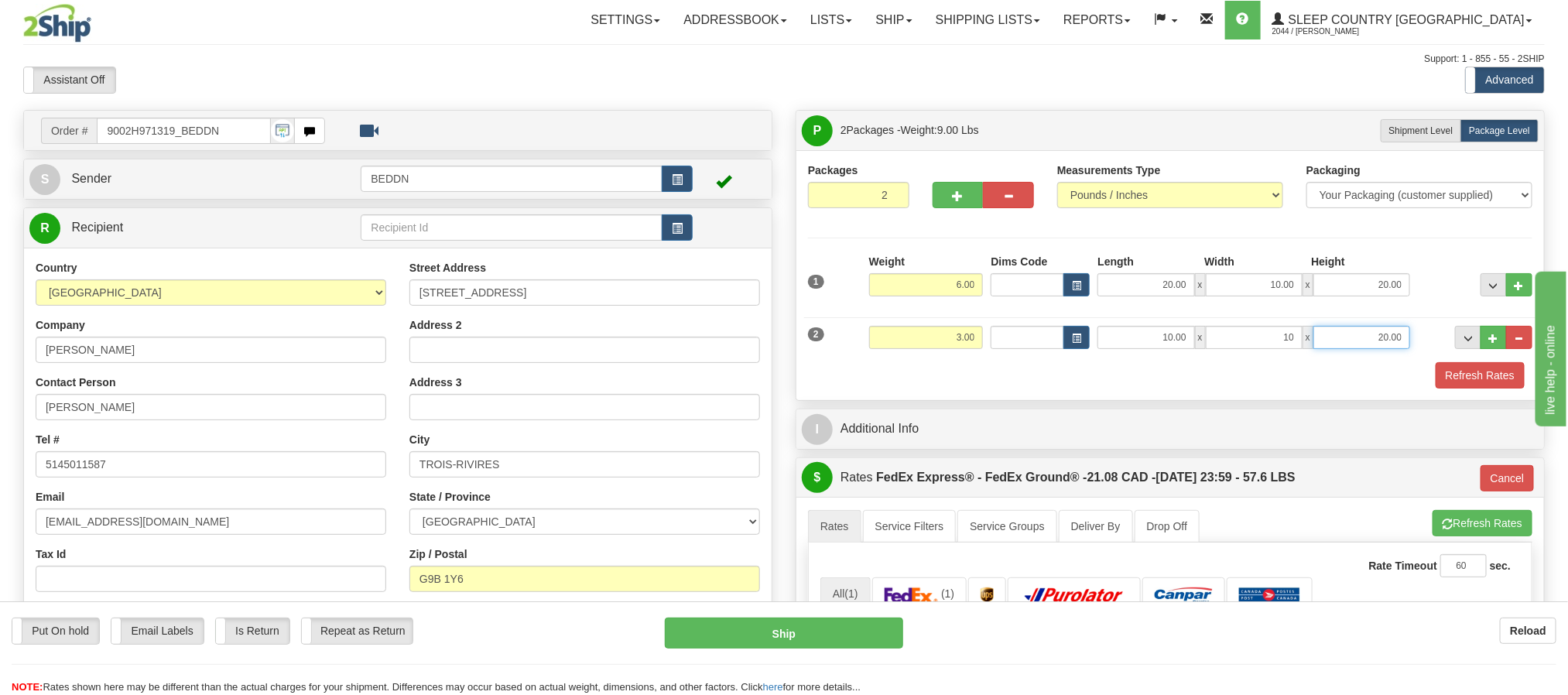
type input "10.00"
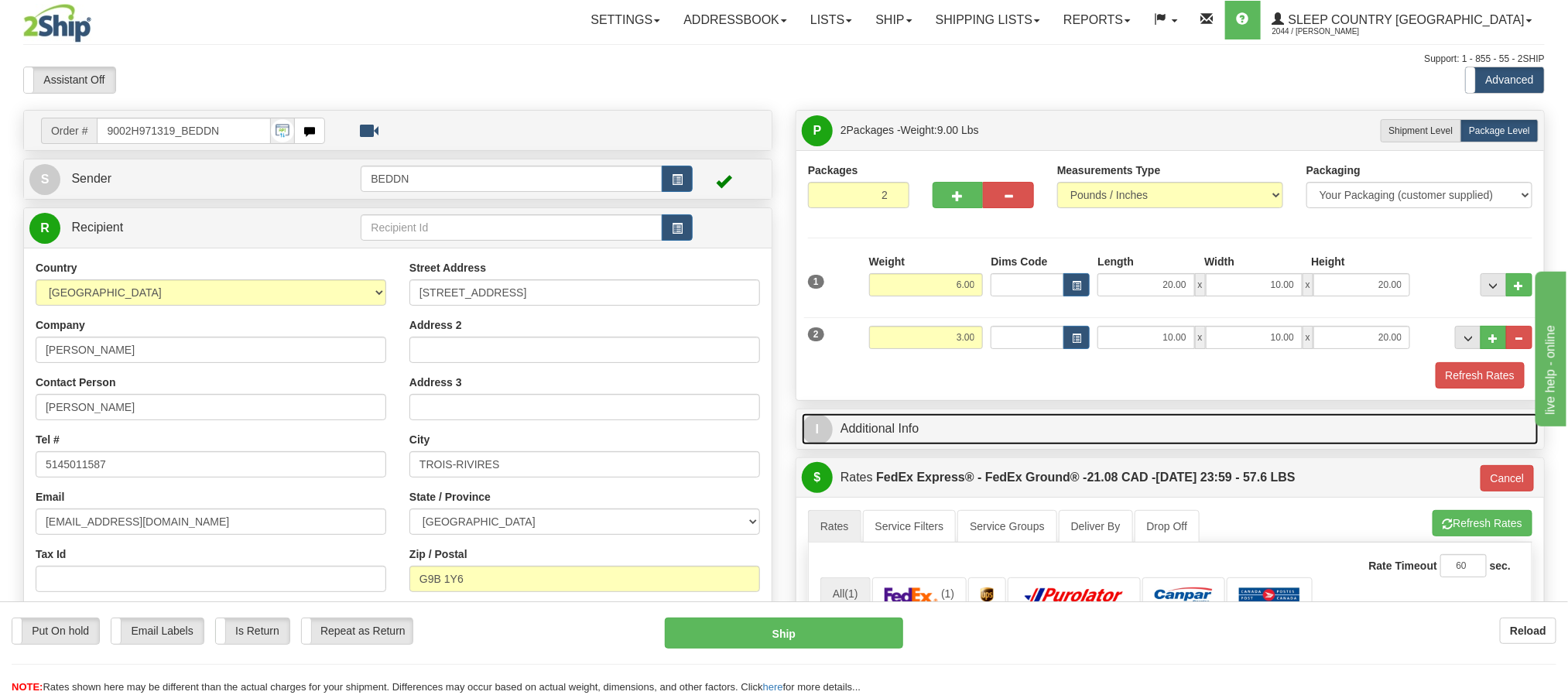
click at [1368, 430] on link "I Additional Info" at bounding box center [1170, 429] width 737 height 31
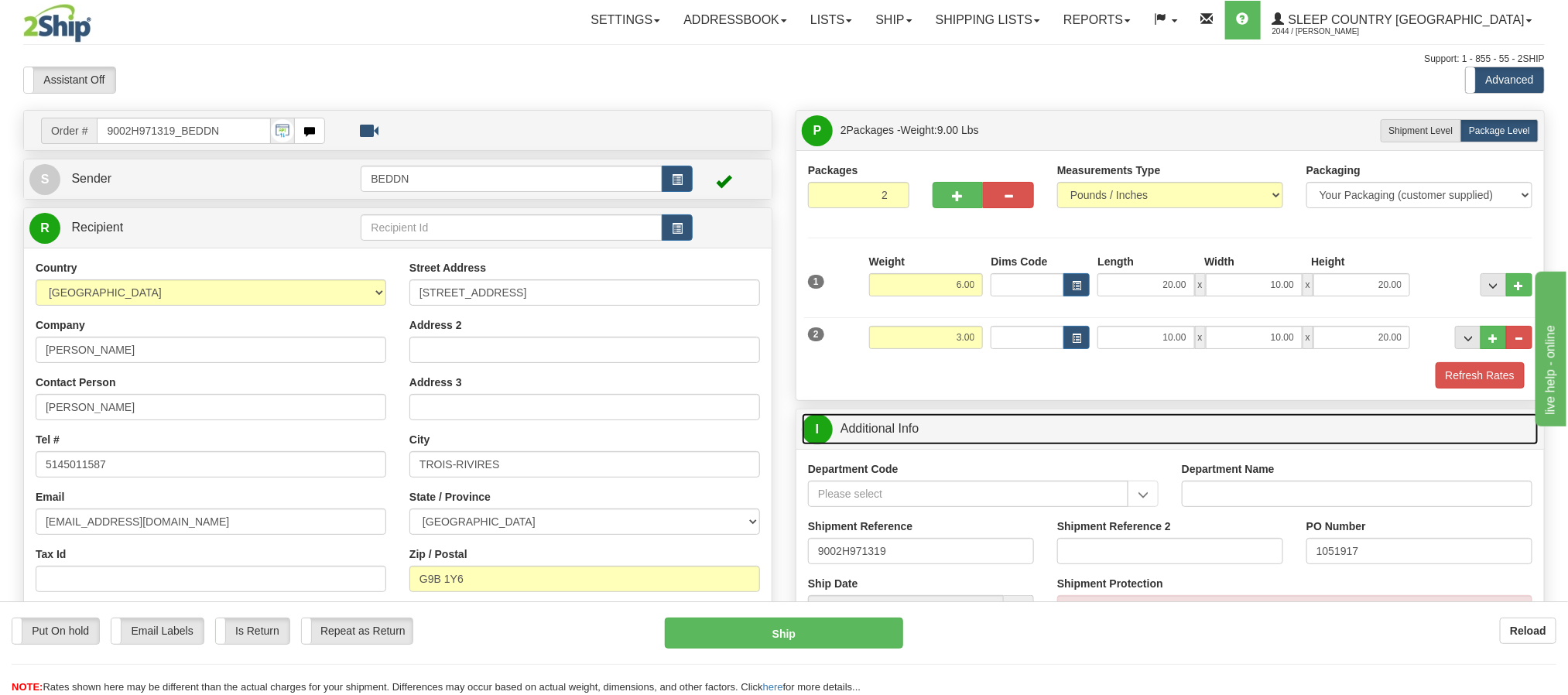
click at [1055, 424] on link "I Additional Info" at bounding box center [1170, 429] width 737 height 31
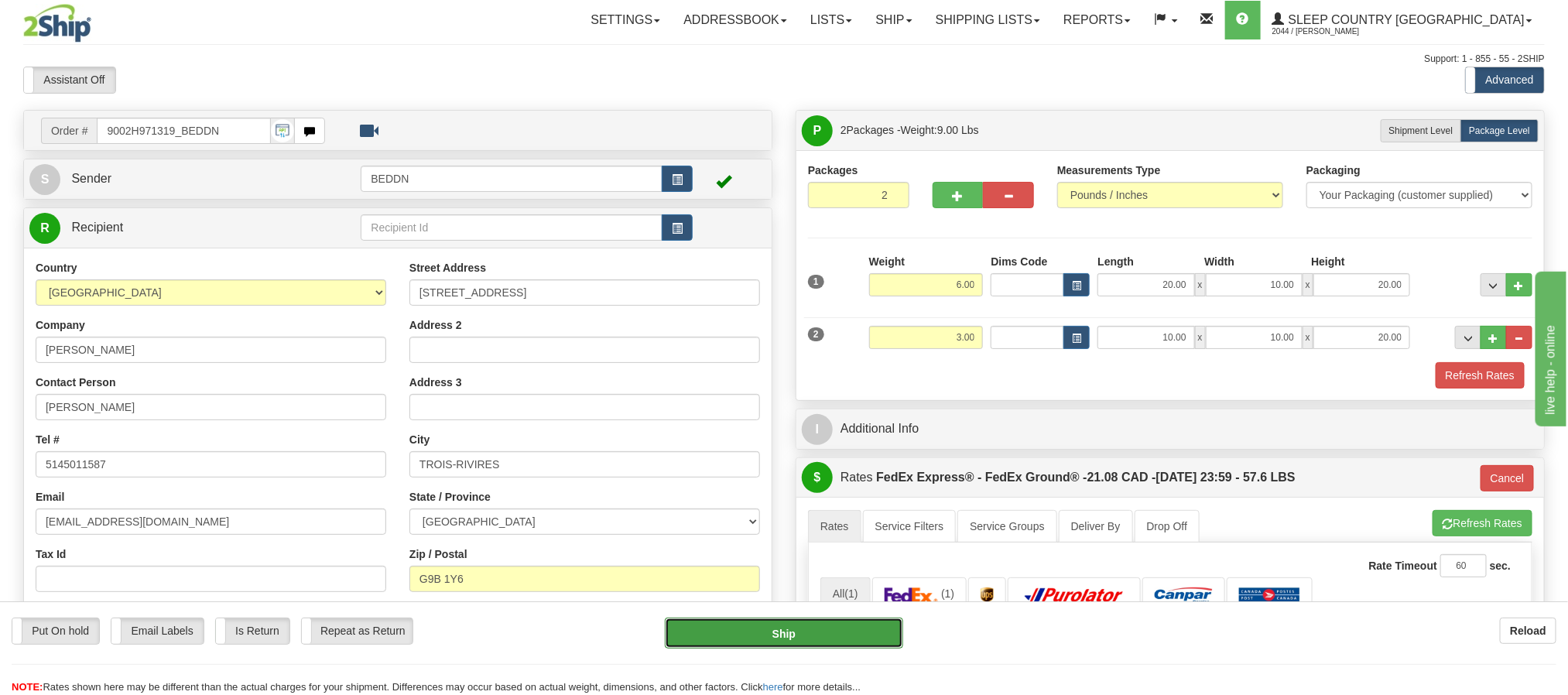
click at [839, 634] on button "Ship" at bounding box center [784, 633] width 238 height 31
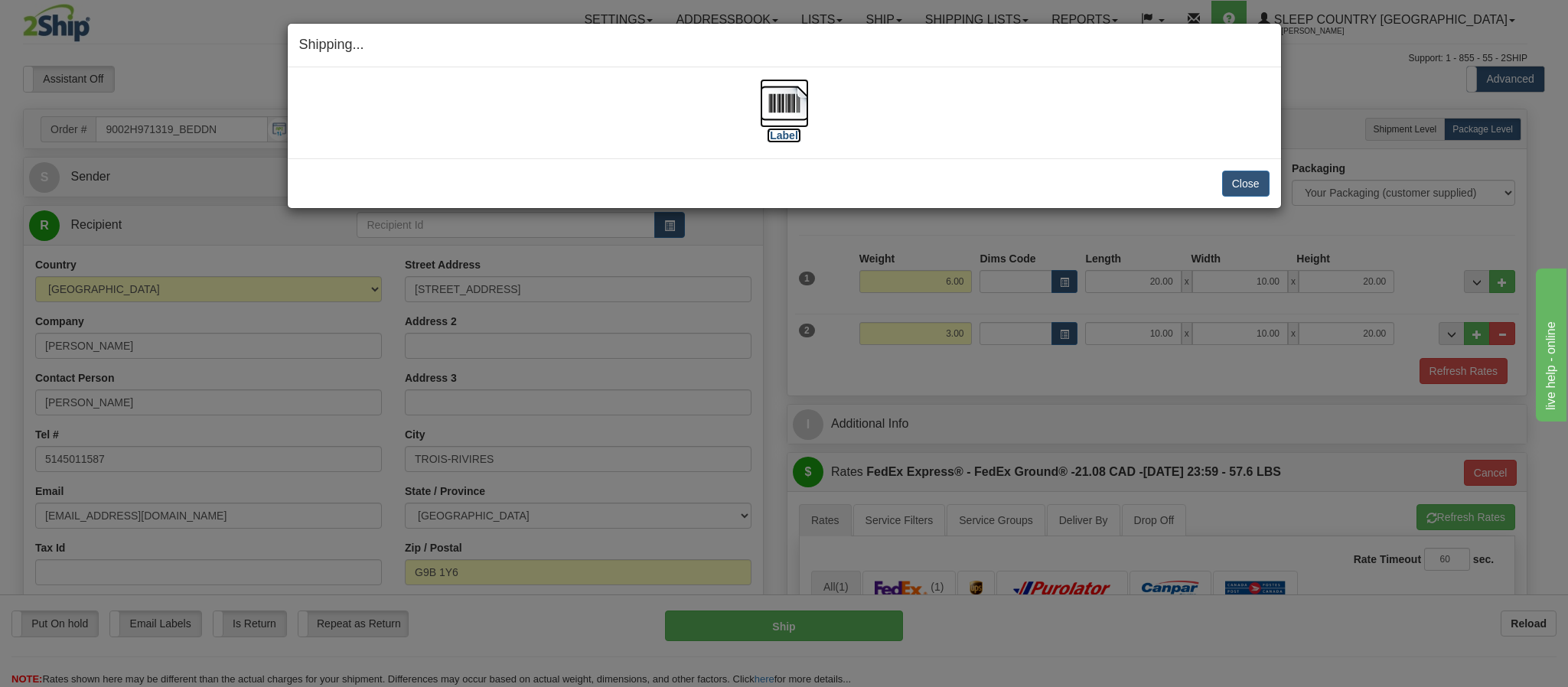
click at [772, 108] on img at bounding box center [784, 103] width 49 height 49
click at [903, 48] on h4 "Shipping... Your SHIPMENT will EXPIRE in" at bounding box center [784, 45] width 970 height 20
click at [1235, 188] on button "Close" at bounding box center [1245, 184] width 47 height 26
click at [1245, 186] on button "Close" at bounding box center [1245, 184] width 47 height 26
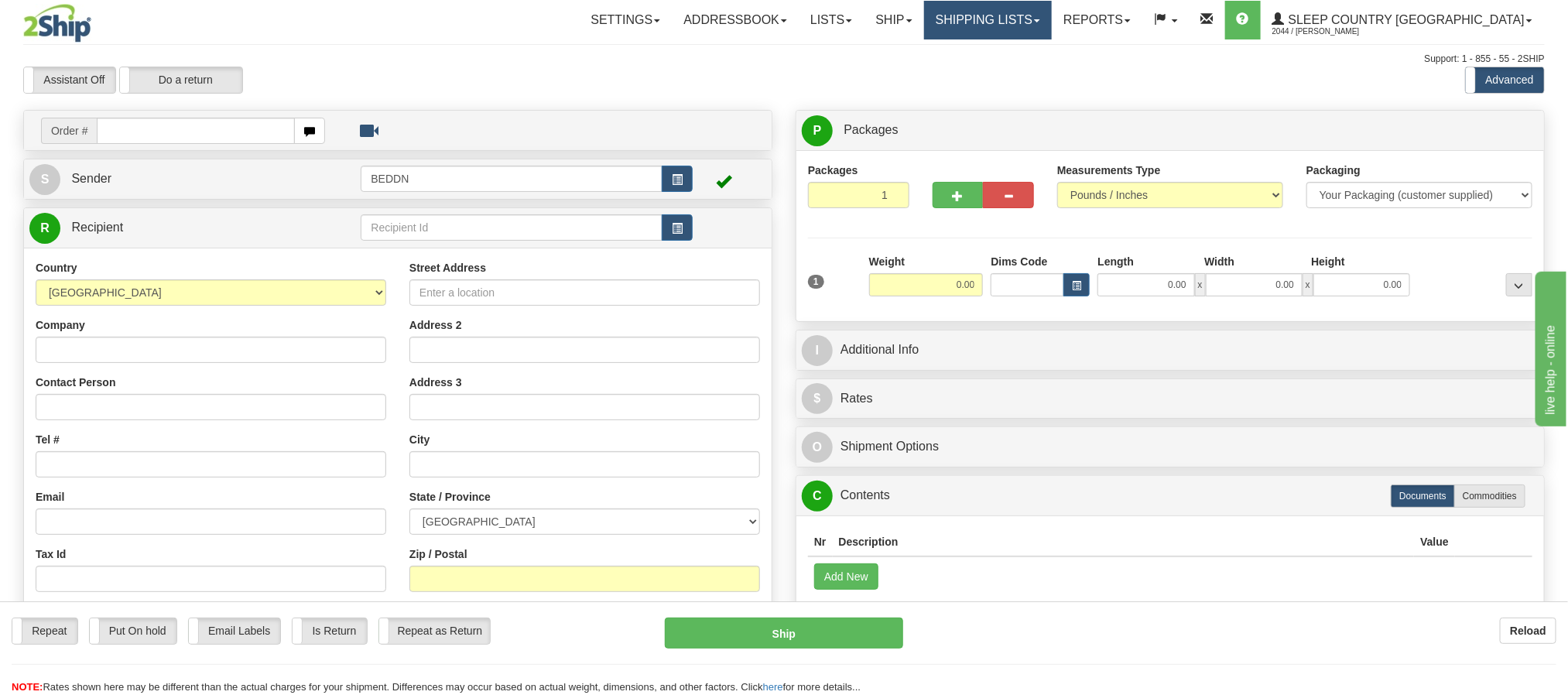
click at [1052, 19] on link "Shipping lists" at bounding box center [988, 20] width 128 height 38
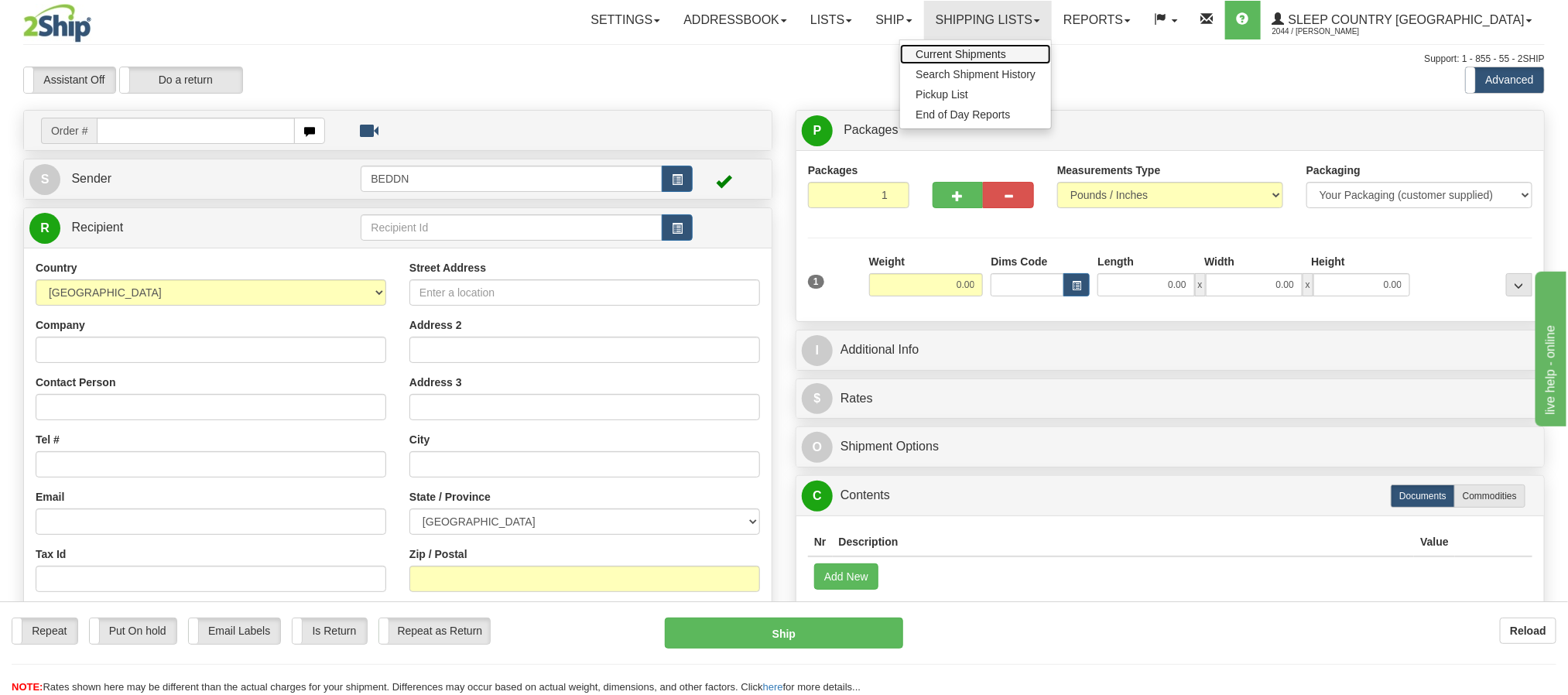
click at [1006, 56] on span "Current Shipments" at bounding box center [960, 54] width 90 height 13
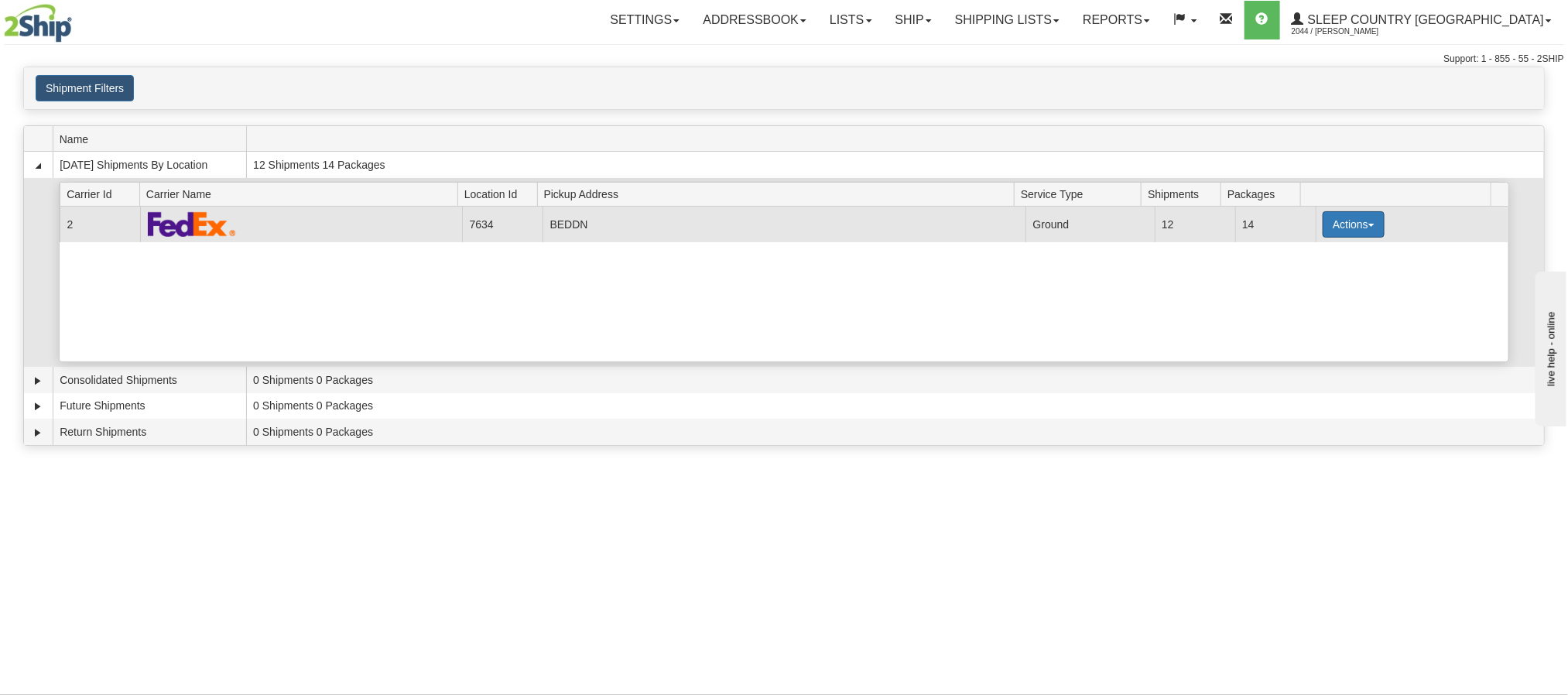
click at [1342, 233] on button "Actions" at bounding box center [1354, 224] width 62 height 27
click at [1308, 258] on span "Details" at bounding box center [1296, 253] width 42 height 11
